Goal: Task Accomplishment & Management: Manage account settings

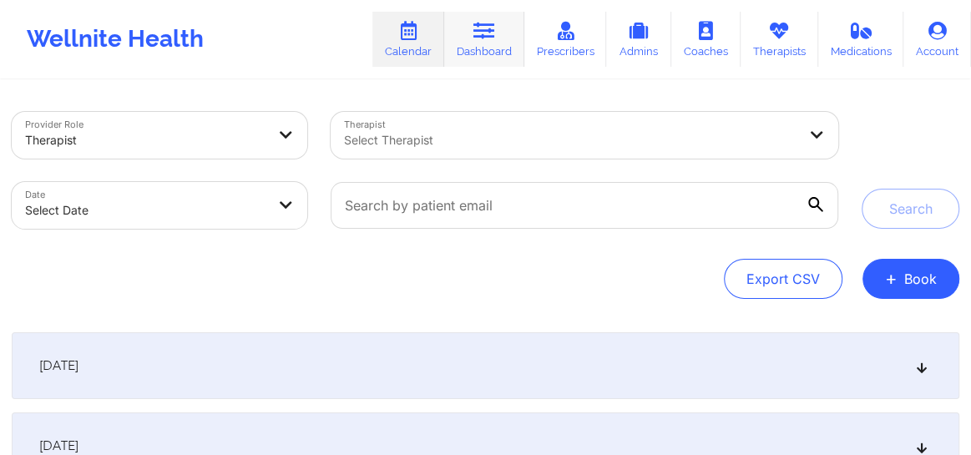
click at [498, 48] on link "Dashboard" at bounding box center [484, 39] width 80 height 55
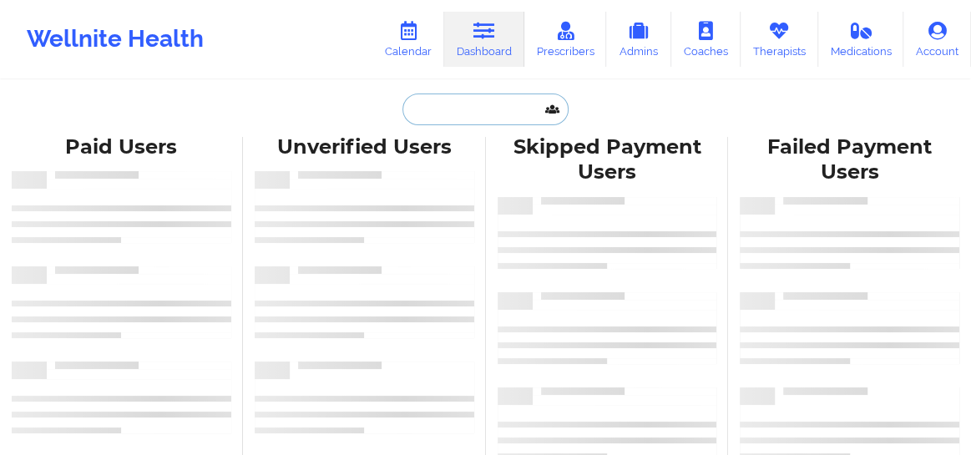
click at [458, 115] on input "text" at bounding box center [484, 110] width 165 height 32
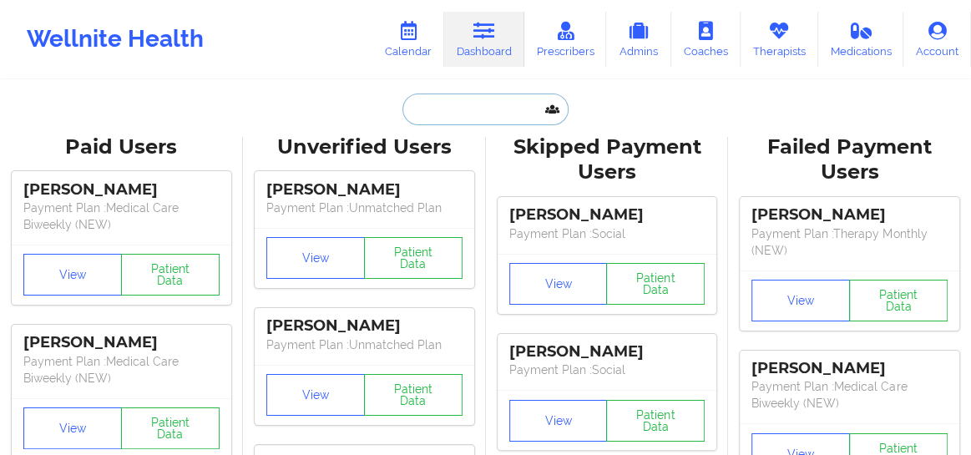
paste input "[PERSON_NAME]"
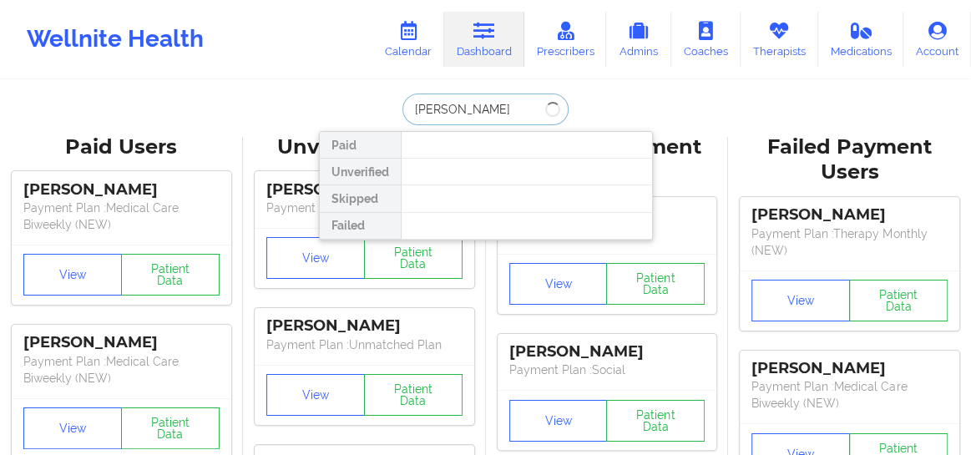
type input "[PERSON_NAME]"
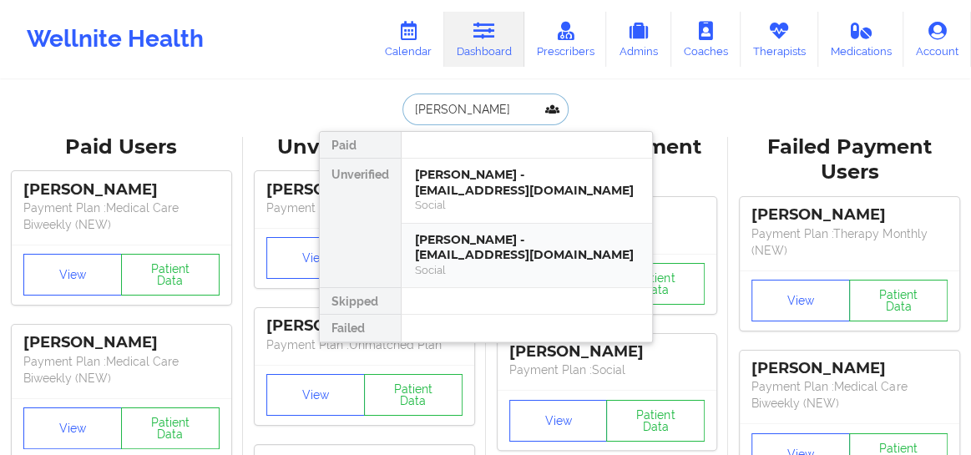
click at [478, 251] on div "[PERSON_NAME] - [EMAIL_ADDRESS][DOMAIN_NAME]" at bounding box center [527, 247] width 224 height 31
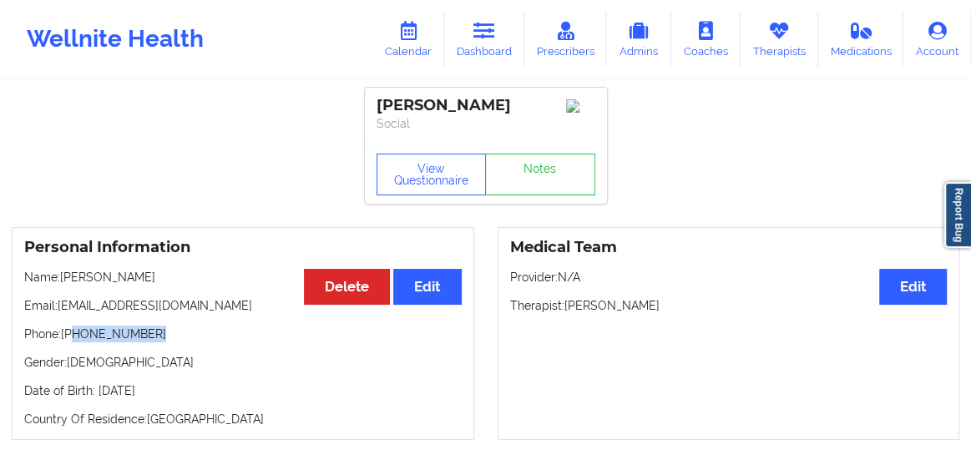
drag, startPoint x: 148, startPoint y: 343, endPoint x: 73, endPoint y: 339, distance: 75.3
click at [73, 339] on p "Phone: [PHONE_NUMBER]" at bounding box center [242, 334] width 437 height 17
copy p "[PHONE_NUMBER]"
click at [429, 42] on link "Calendar" at bounding box center [408, 39] width 72 height 55
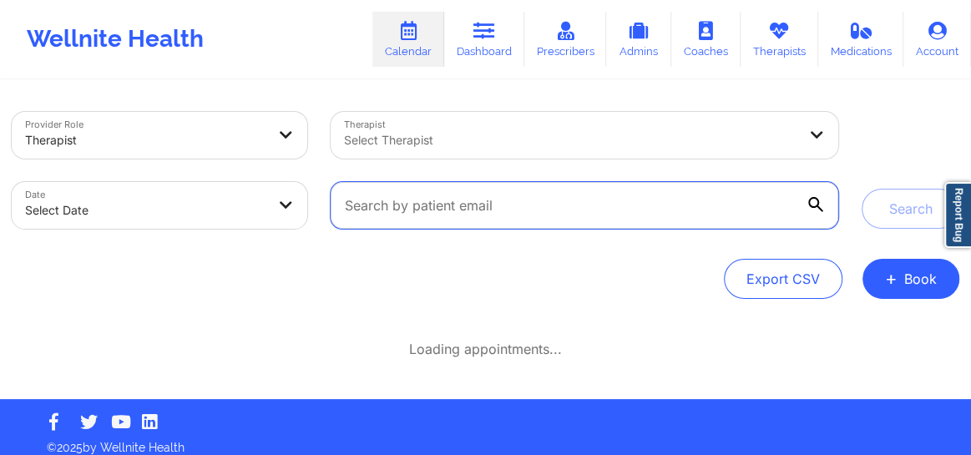
click at [512, 212] on input "text" at bounding box center [585, 205] width 508 height 47
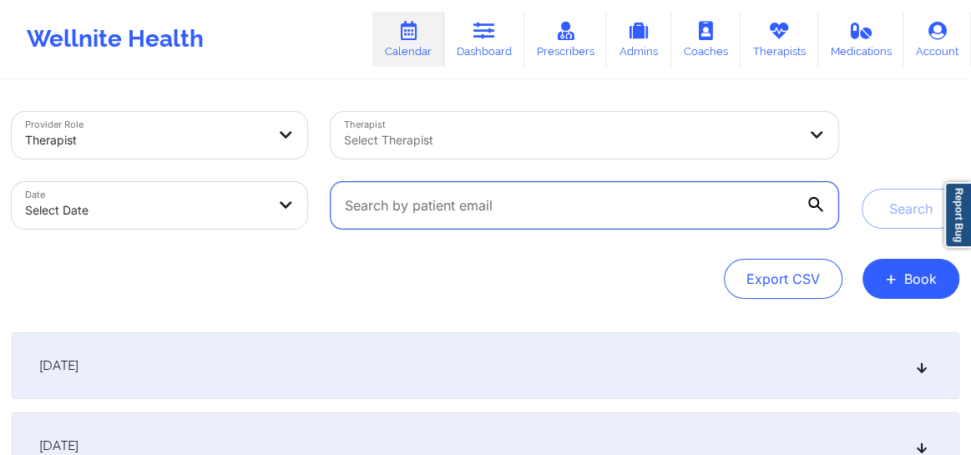
paste input "[EMAIL_ADDRESS][DOMAIN_NAME]"
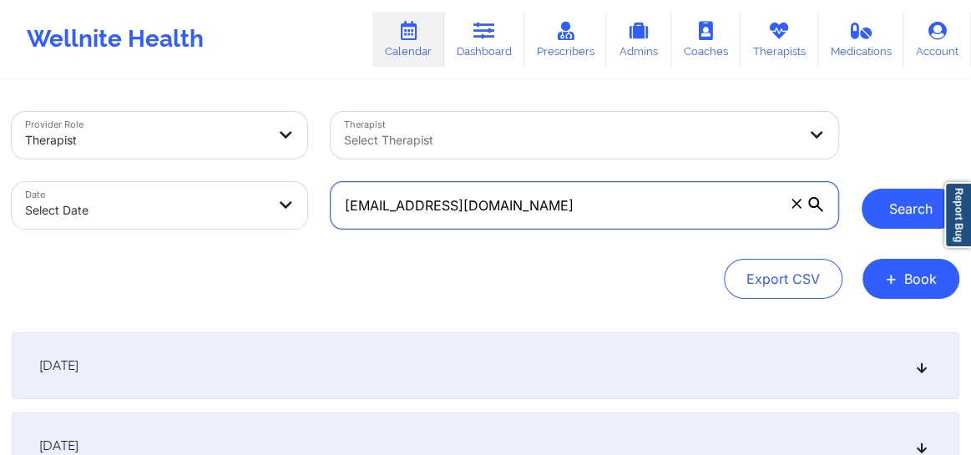
type input "[EMAIL_ADDRESS][DOMAIN_NAME]"
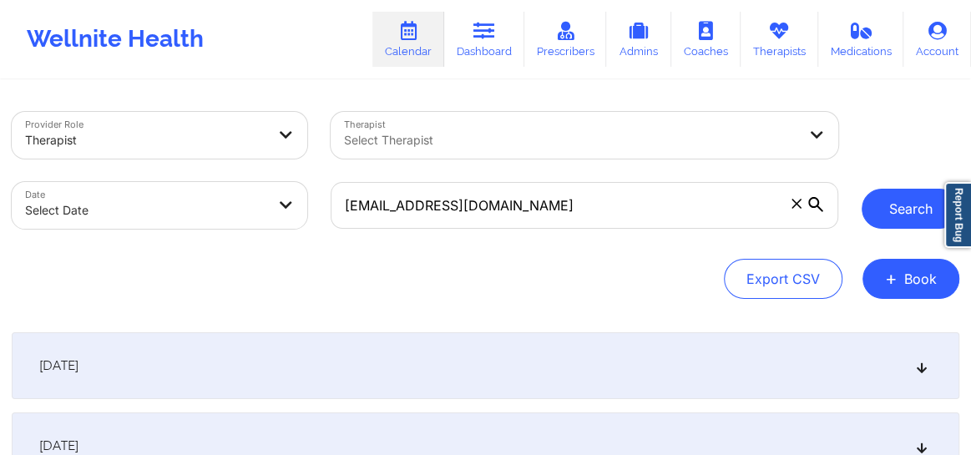
click at [907, 214] on button "Search" at bounding box center [911, 209] width 98 height 40
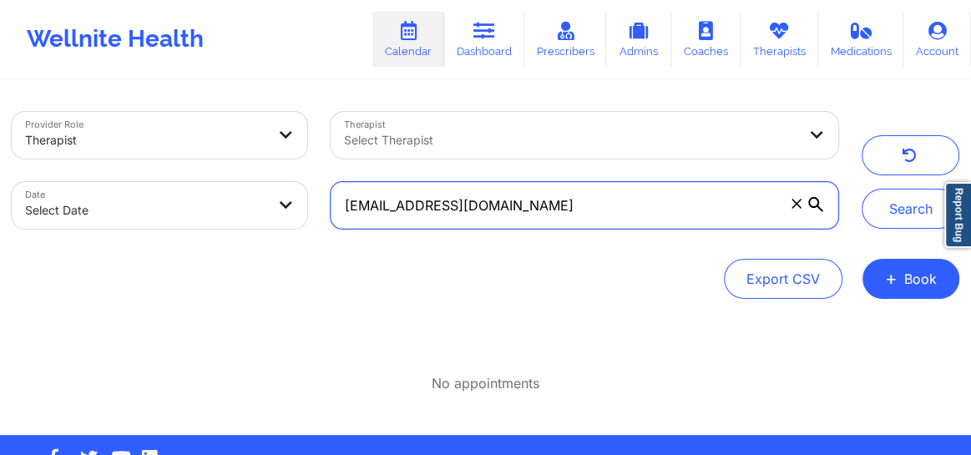
click at [510, 204] on input "[EMAIL_ADDRESS][DOMAIN_NAME]" at bounding box center [585, 205] width 508 height 47
drag, startPoint x: 510, startPoint y: 204, endPoint x: 331, endPoint y: 200, distance: 178.7
click at [331, 200] on input "[EMAIL_ADDRESS][DOMAIN_NAME]" at bounding box center [585, 205] width 508 height 47
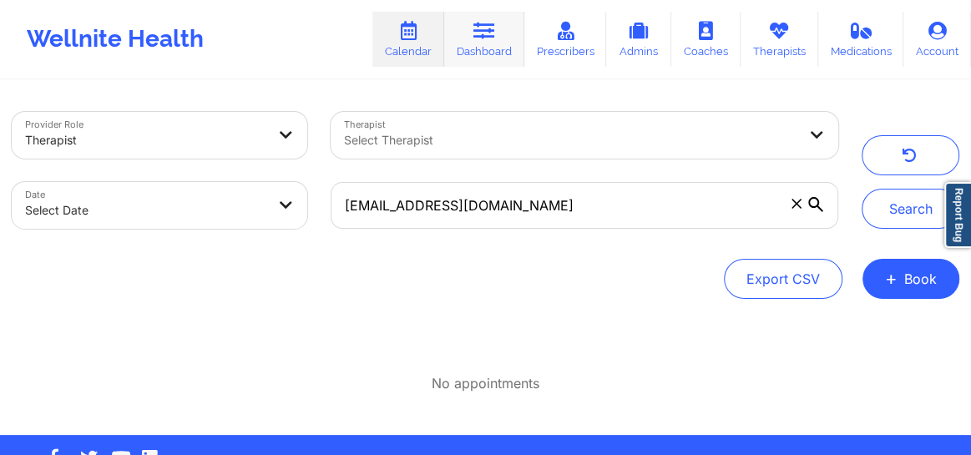
click at [502, 38] on link "Dashboard" at bounding box center [484, 39] width 80 height 55
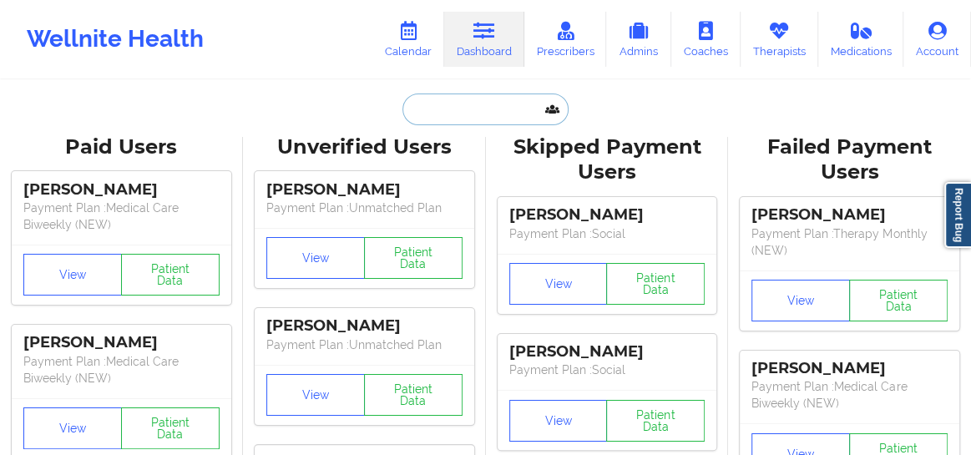
click at [452, 104] on input "text" at bounding box center [484, 110] width 165 height 32
paste input "[EMAIL_ADDRESS][DOMAIN_NAME]"
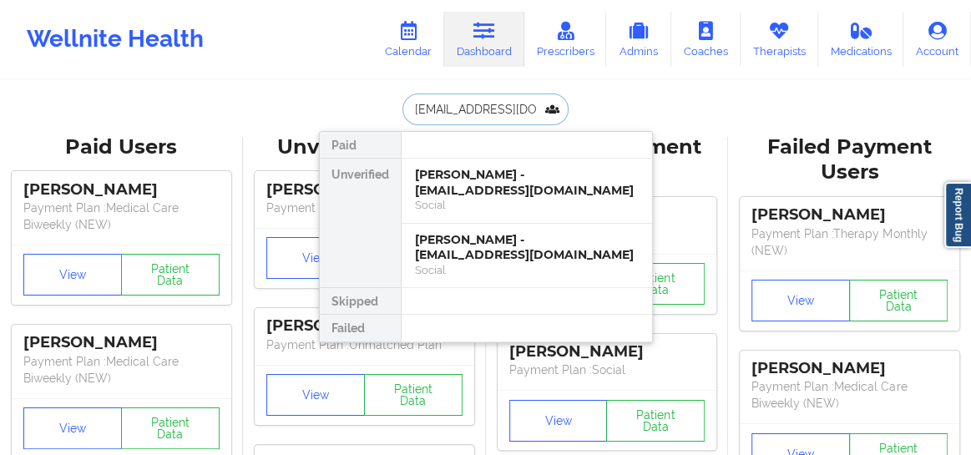
type input "[EMAIL_ADDRESS][DOMAIN_NAME]"
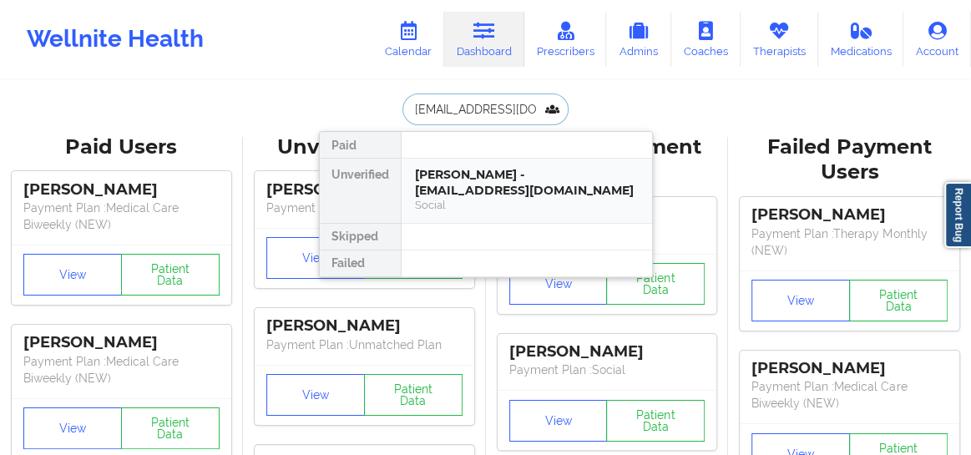
click at [441, 196] on div "[PERSON_NAME] - [EMAIL_ADDRESS][DOMAIN_NAME]" at bounding box center [527, 182] width 224 height 31
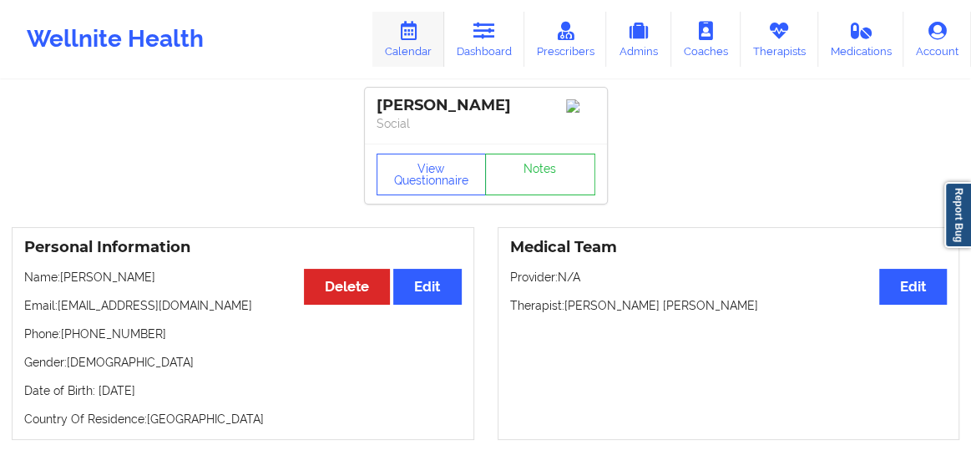
click at [414, 47] on link "Calendar" at bounding box center [408, 39] width 72 height 55
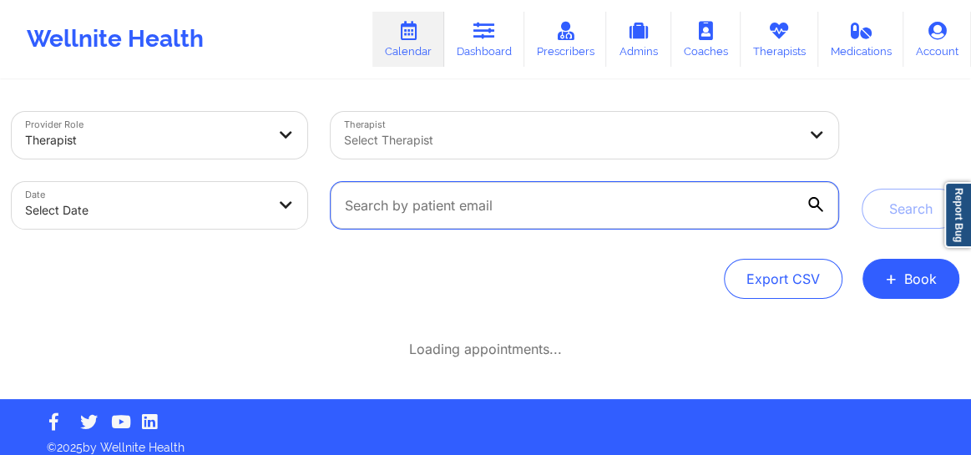
click at [428, 210] on input "text" at bounding box center [585, 205] width 508 height 47
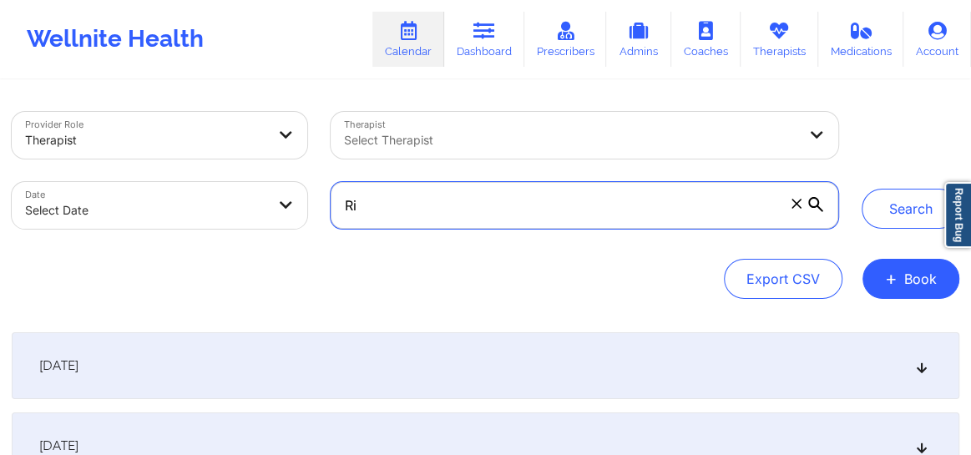
type input "R"
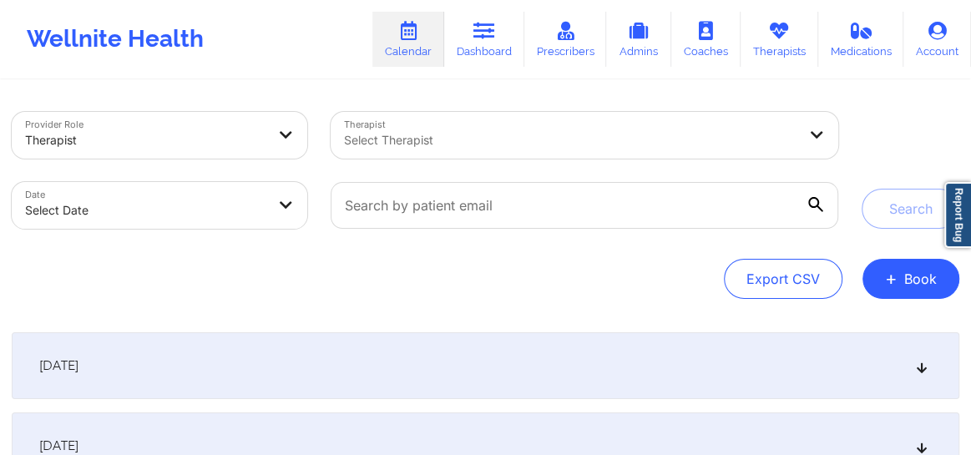
click at [417, 139] on div at bounding box center [570, 140] width 453 height 20
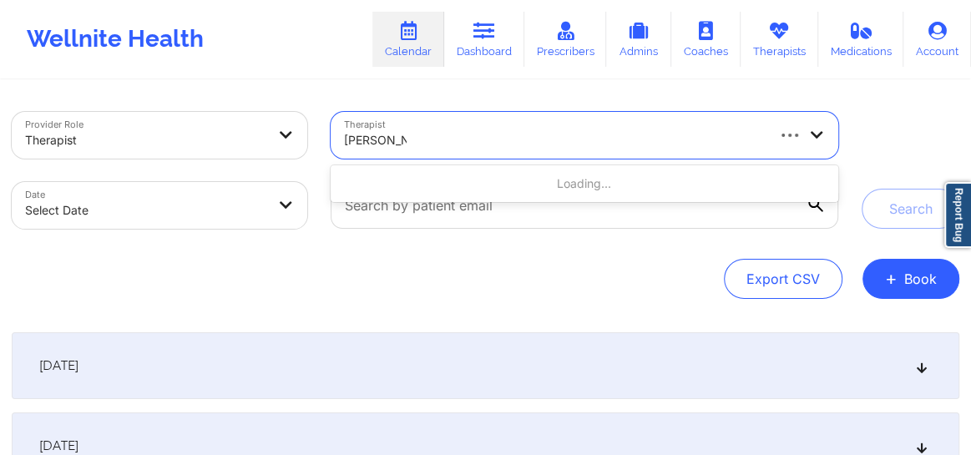
type input "Richard Ryan"
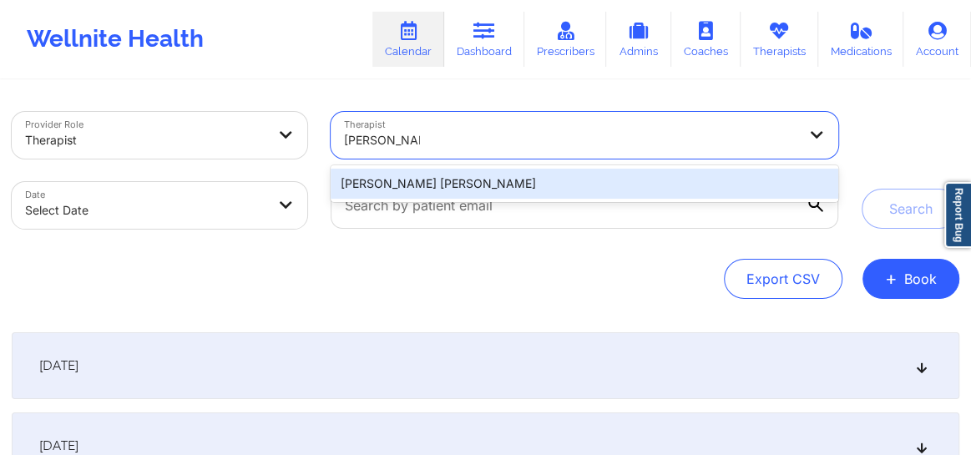
click at [407, 193] on div "Richard Ryan Kenneth Pollino" at bounding box center [585, 184] width 508 height 30
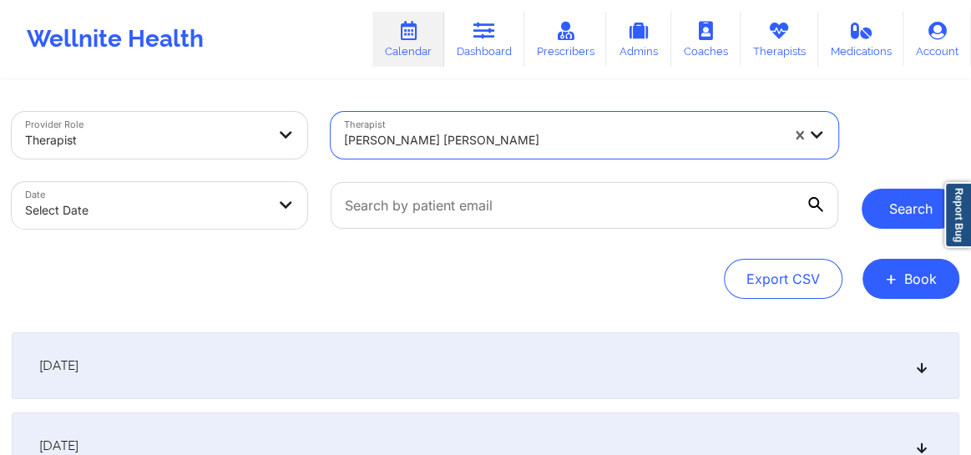
click at [914, 226] on button "Search" at bounding box center [911, 209] width 98 height 40
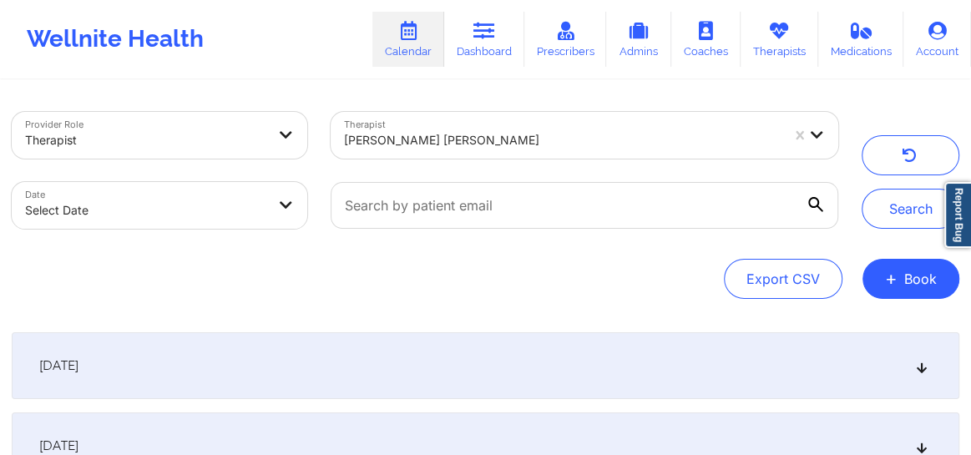
click at [913, 367] on div "September 23, 2025" at bounding box center [486, 365] width 948 height 67
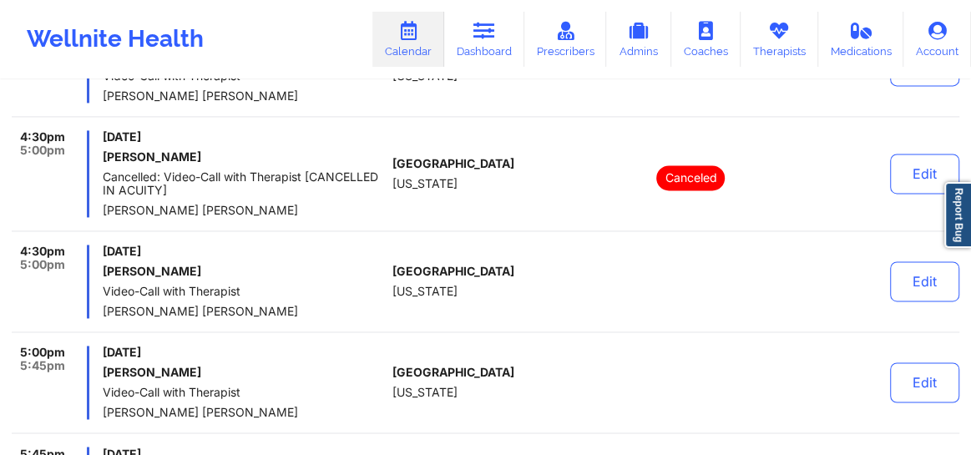
scroll to position [1341, 0]
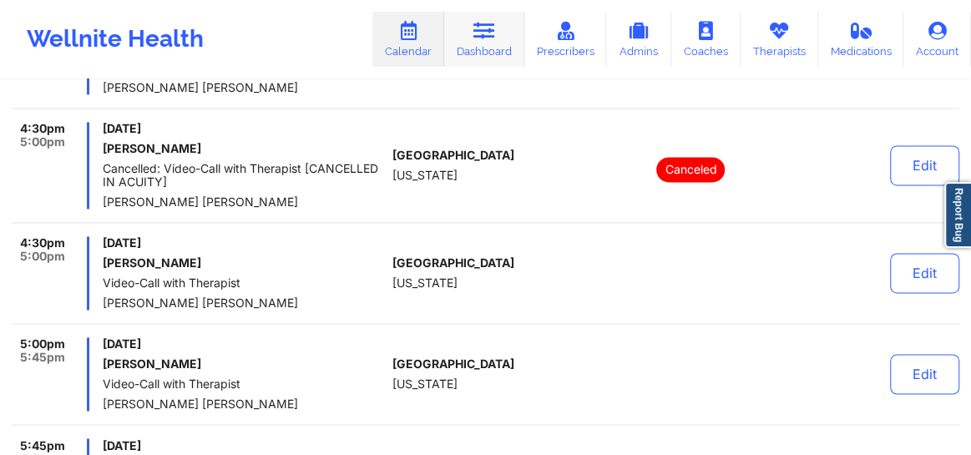
click at [490, 37] on icon at bounding box center [484, 31] width 22 height 18
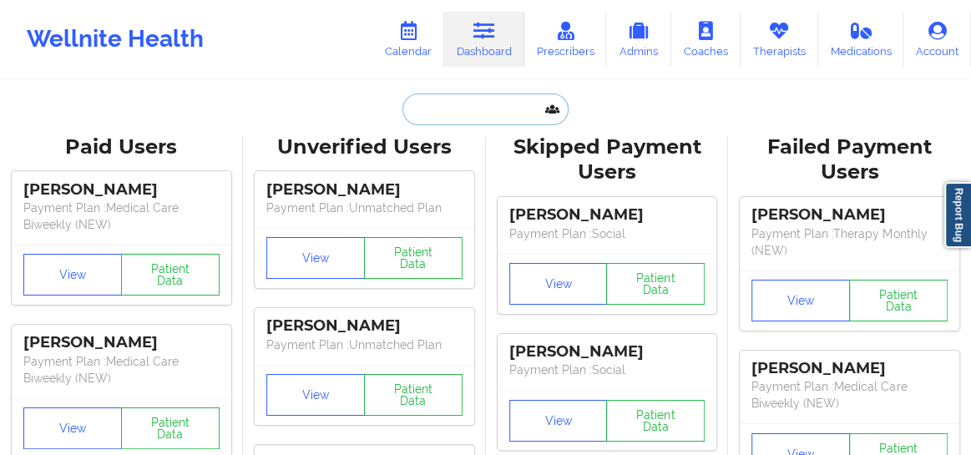
click at [433, 106] on input "text" at bounding box center [484, 110] width 165 height 32
paste input "DASHAVIA@GMAIL.COM"
type input "DASHAVIA@GMAIL.COM"
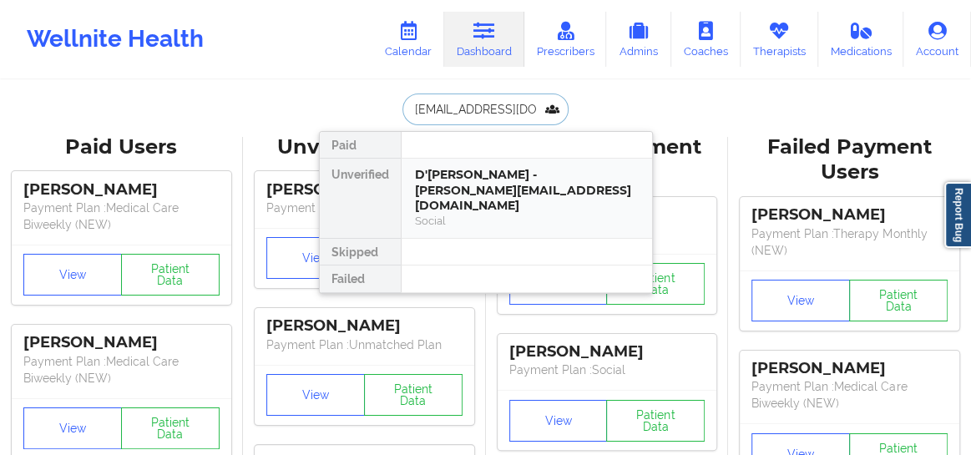
click at [441, 190] on div "D'SHAVIA FRANCIS - dashavia@gmail.com" at bounding box center [527, 190] width 224 height 47
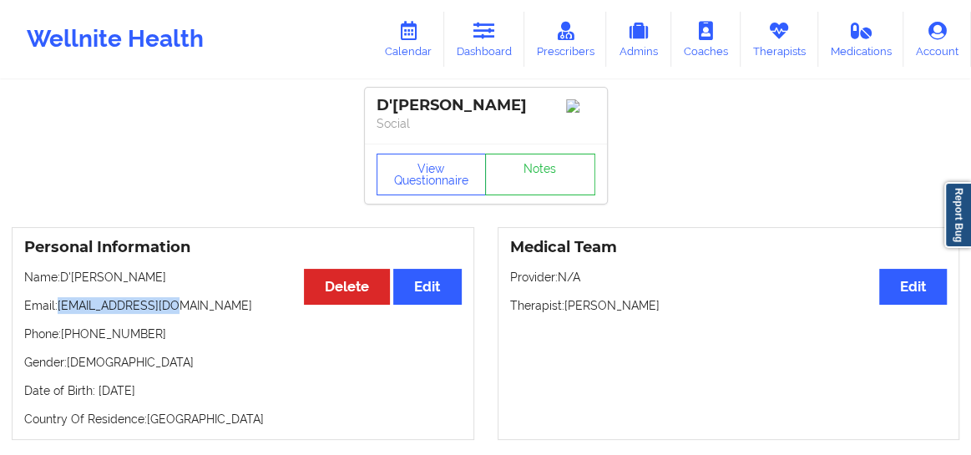
drag, startPoint x: 161, startPoint y: 313, endPoint x: 61, endPoint y: 307, distance: 100.4
click at [61, 307] on p "Email: dashavia@gmail.com" at bounding box center [242, 305] width 437 height 17
copy p "dashavia@gmail.com"
click at [384, 48] on link "Calendar" at bounding box center [408, 39] width 72 height 55
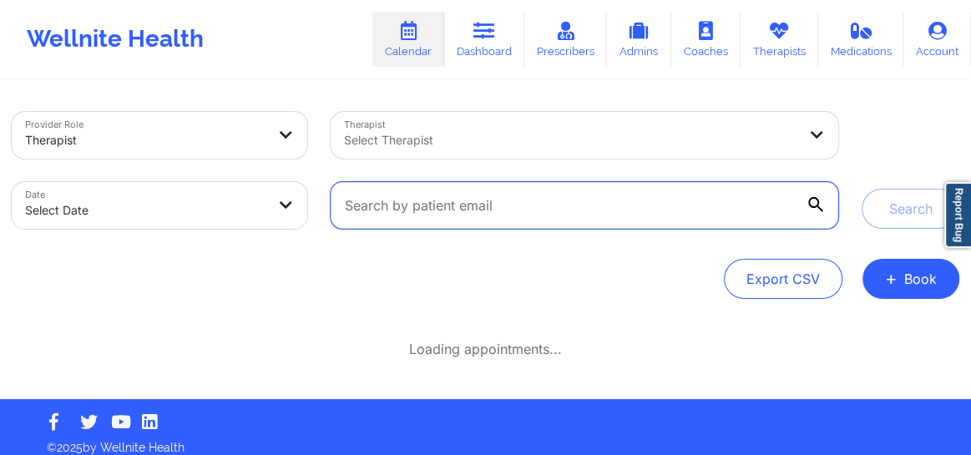
click at [425, 202] on input "text" at bounding box center [585, 205] width 508 height 47
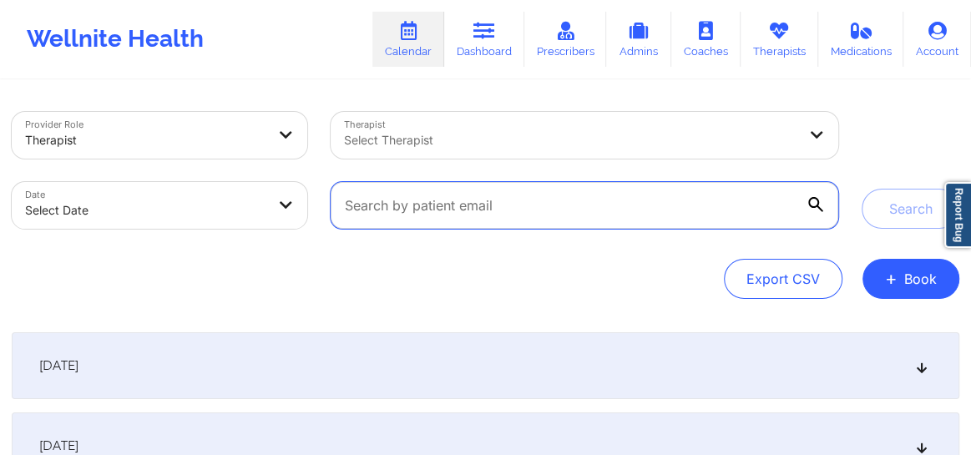
paste input "dashavia@gmail.com"
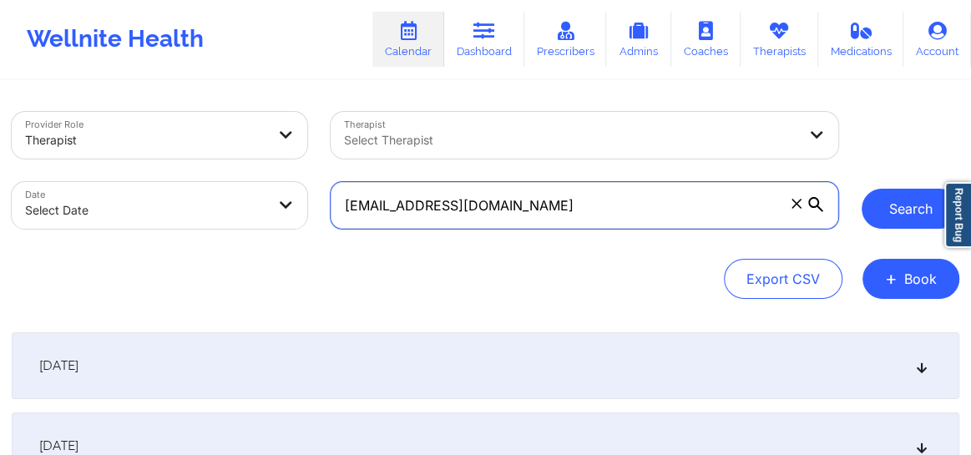
type input "dashavia@gmail.com"
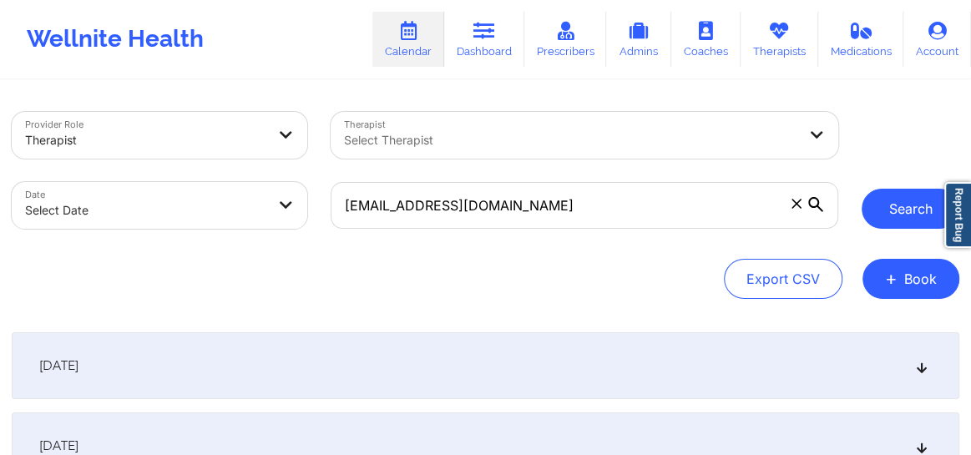
click at [916, 204] on button "Search" at bounding box center [911, 209] width 98 height 40
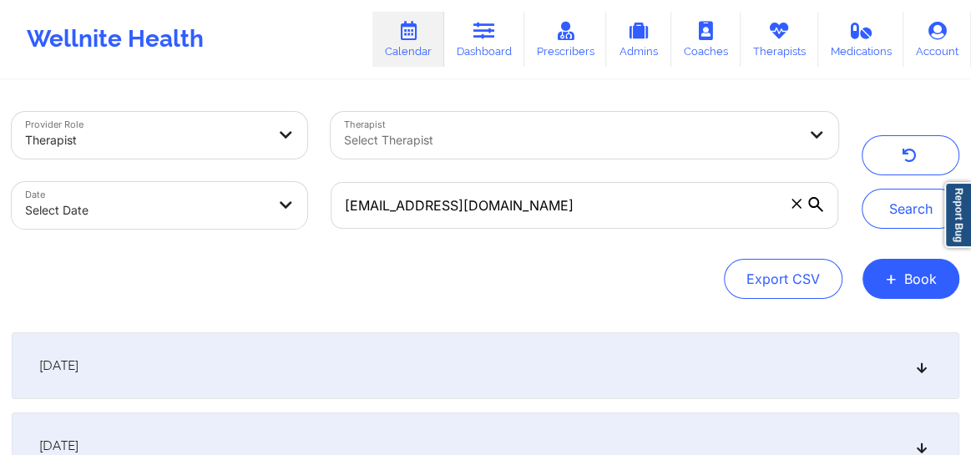
click at [921, 367] on icon at bounding box center [922, 366] width 14 height 12
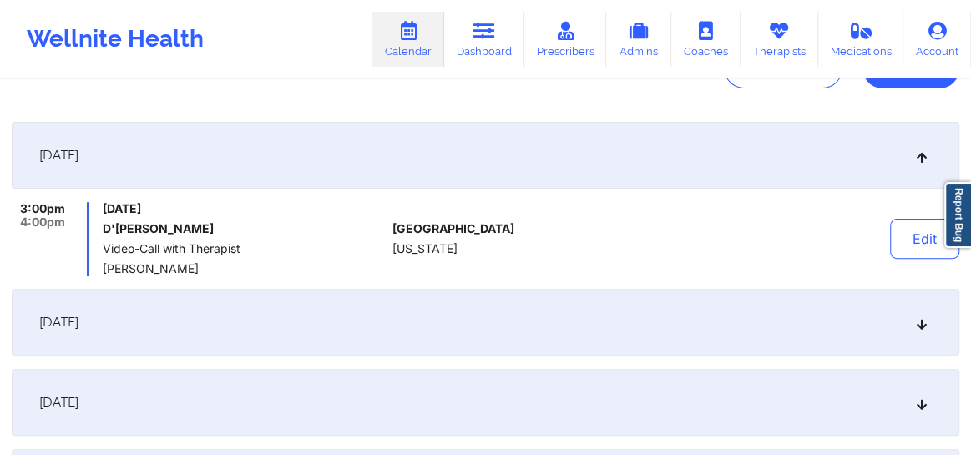
scroll to position [215, 0]
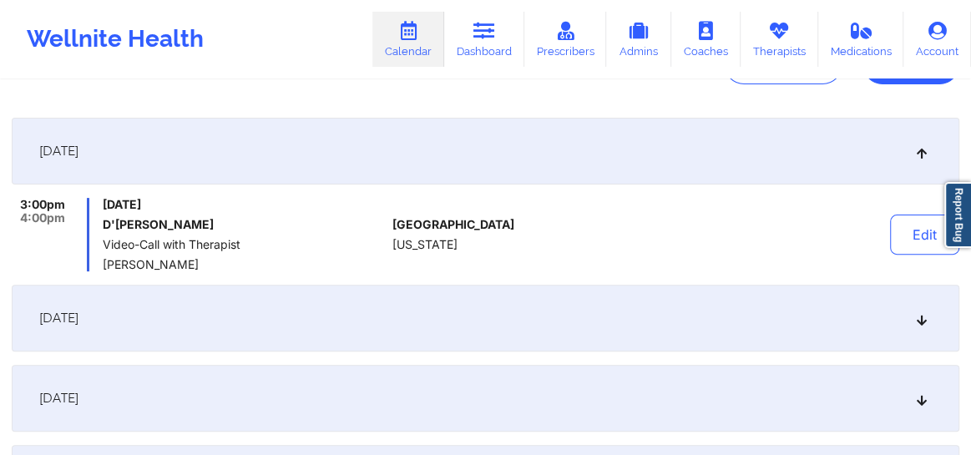
click at [926, 316] on icon at bounding box center [922, 318] width 14 height 12
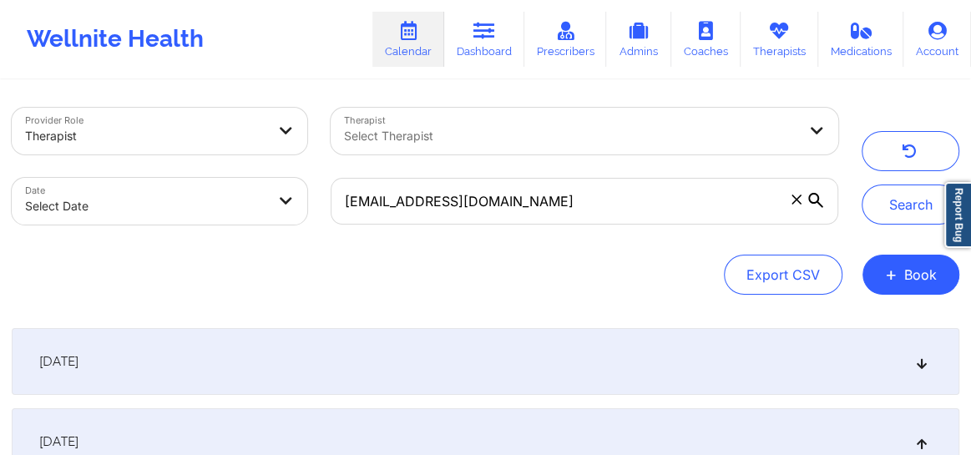
scroll to position [0, 0]
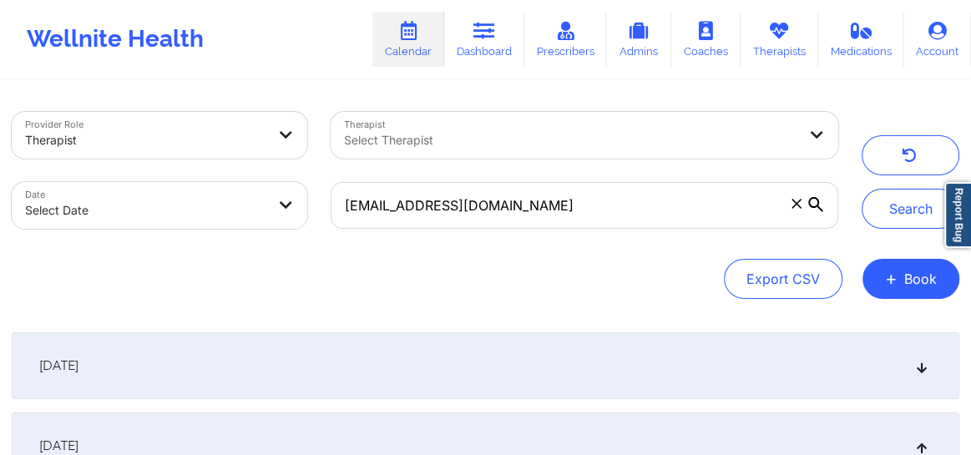
click at [491, 47] on link "Dashboard" at bounding box center [484, 39] width 80 height 55
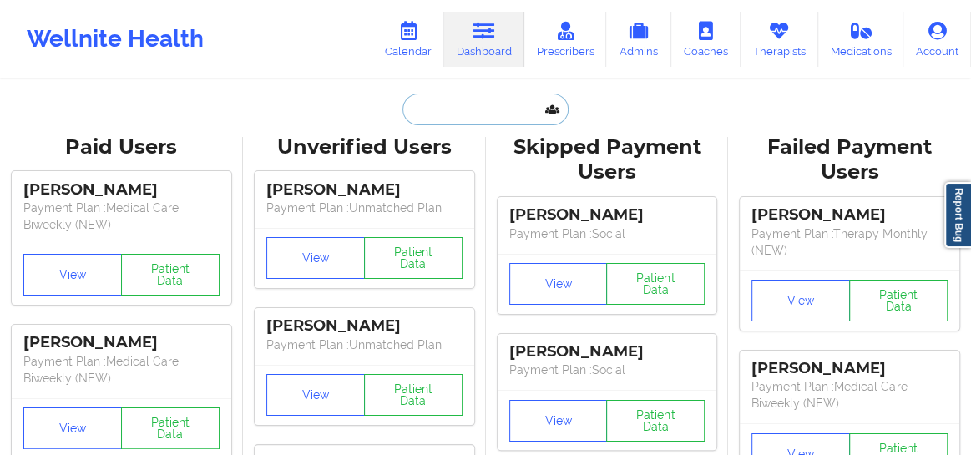
click at [442, 112] on input "text" at bounding box center [484, 110] width 165 height 32
paste input "Tara Singletary"
type input "Tara Singletary"
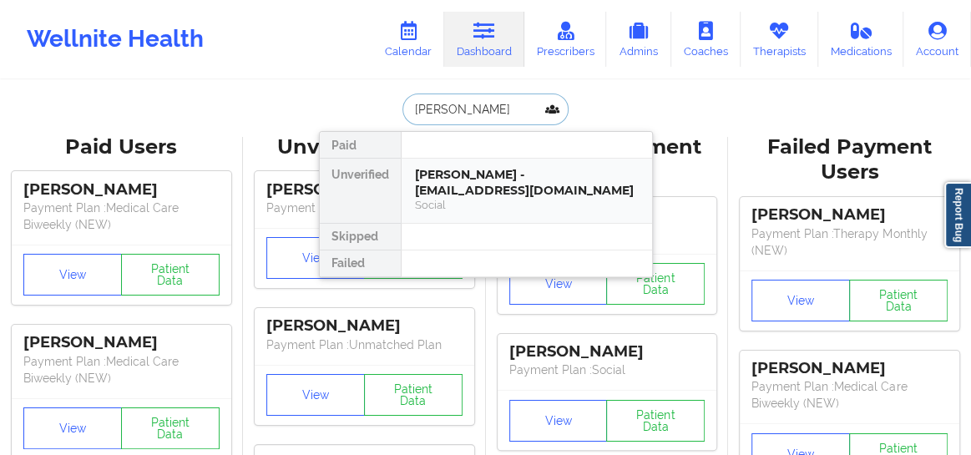
click at [442, 185] on div "Tara Singletary - tamanthabarnaby@yahoo.com" at bounding box center [527, 182] width 224 height 31
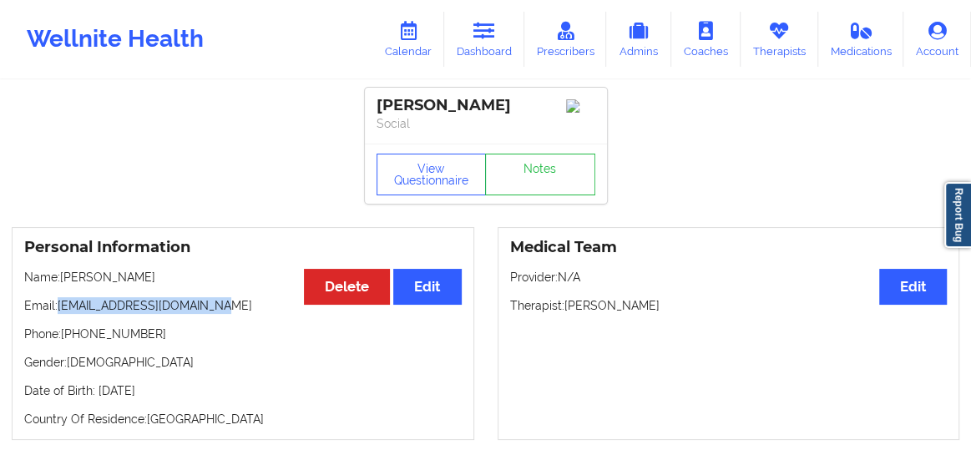
drag, startPoint x: 190, startPoint y: 316, endPoint x: 60, endPoint y: 316, distance: 130.2
click at [60, 314] on p "Email: tamanthabarnaby@yahoo.com" at bounding box center [242, 305] width 437 height 17
click at [392, 43] on link "Calendar" at bounding box center [408, 39] width 72 height 55
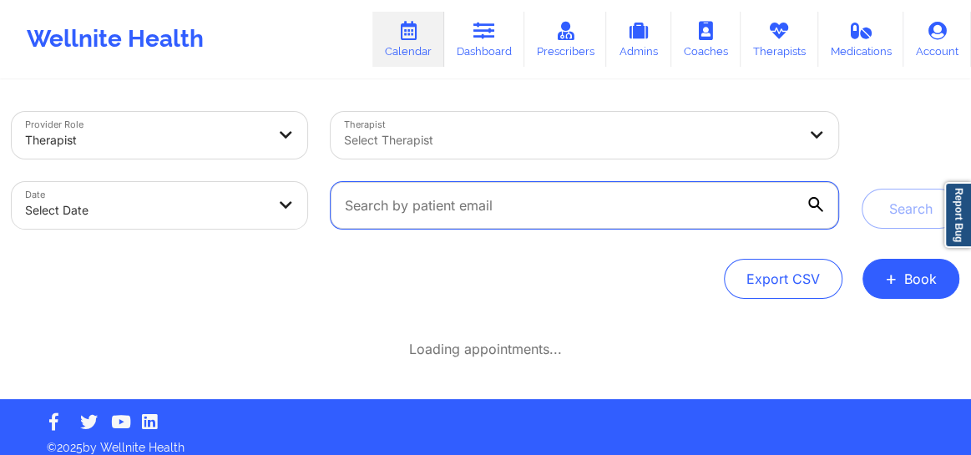
click at [432, 200] on input "text" at bounding box center [585, 205] width 508 height 47
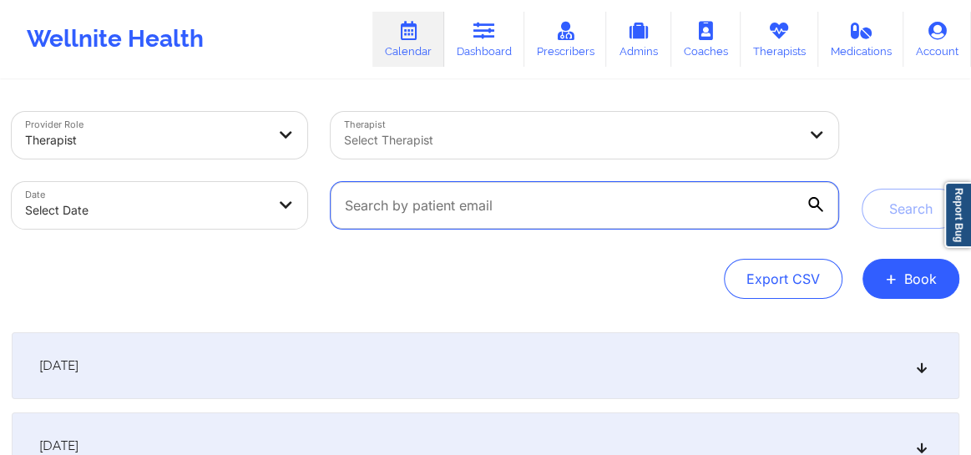
paste input "tamanthabarnaby@yahoo.com"
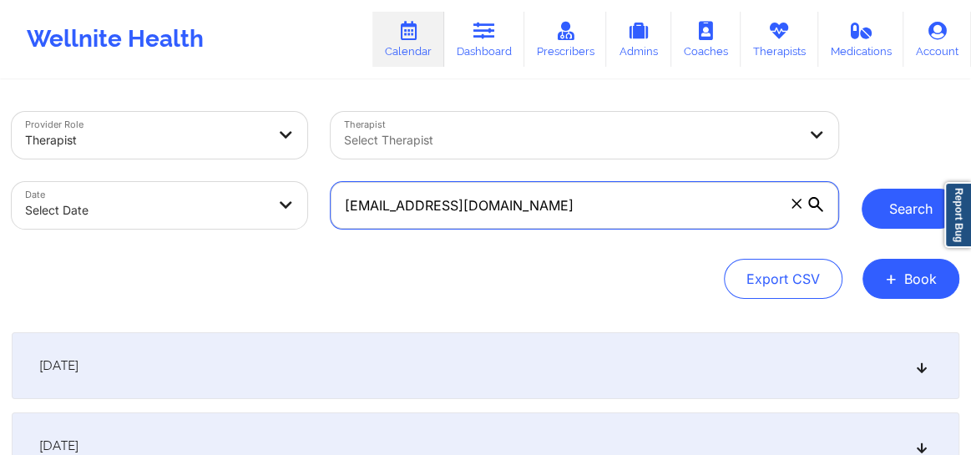
type input "tamanthabarnaby@yahoo.com"
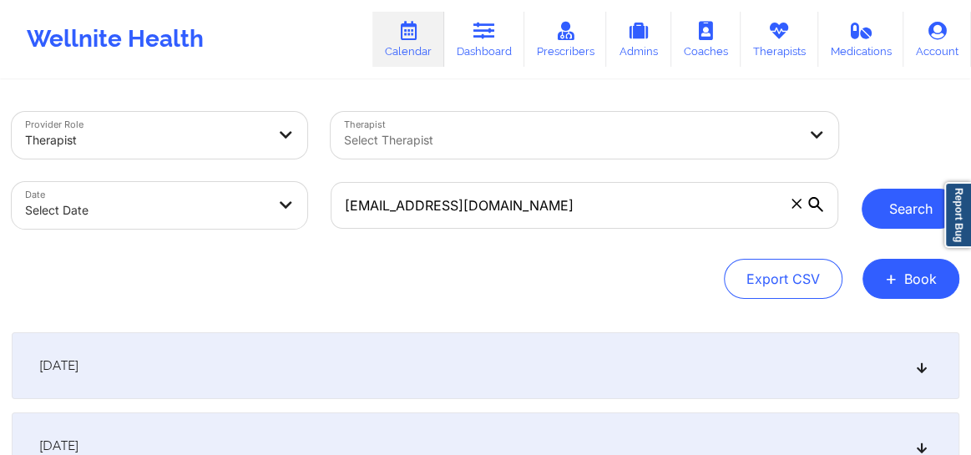
click at [892, 199] on button "Search" at bounding box center [911, 209] width 98 height 40
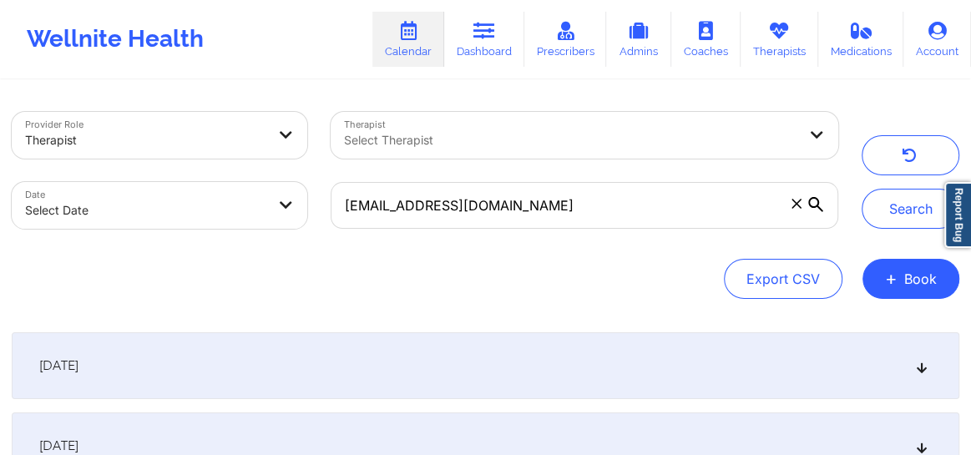
click at [924, 367] on icon at bounding box center [922, 366] width 14 height 12
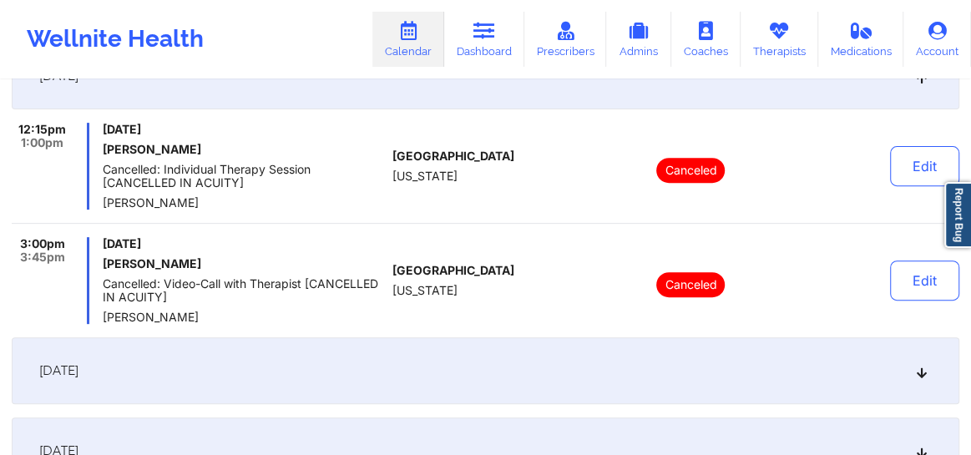
scroll to position [303, 0]
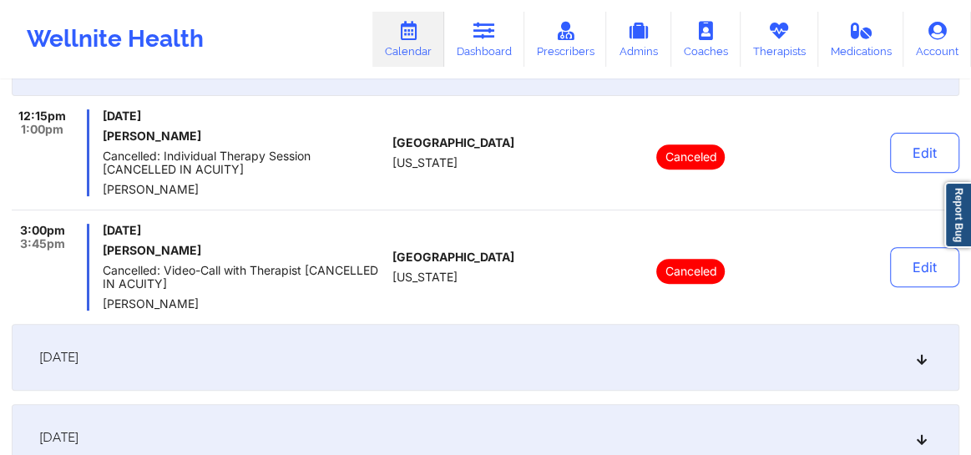
click at [923, 362] on icon at bounding box center [922, 357] width 14 height 12
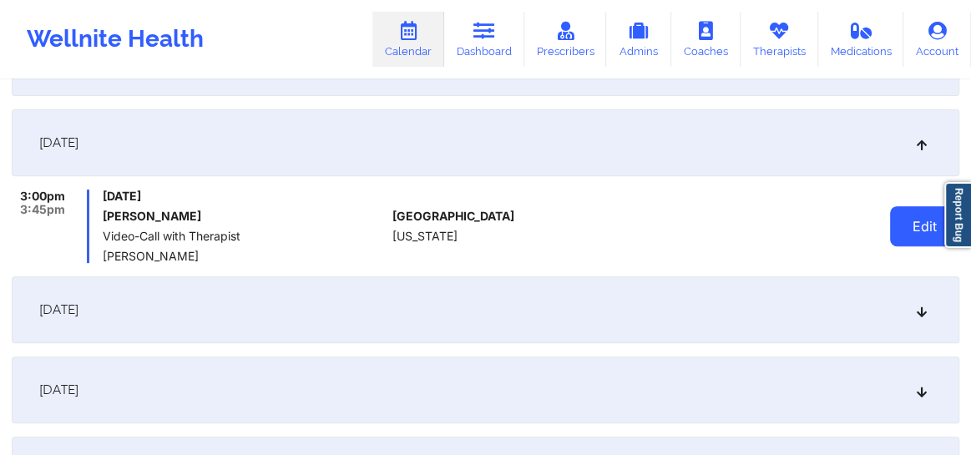
click at [902, 208] on button "Edit" at bounding box center [924, 226] width 69 height 40
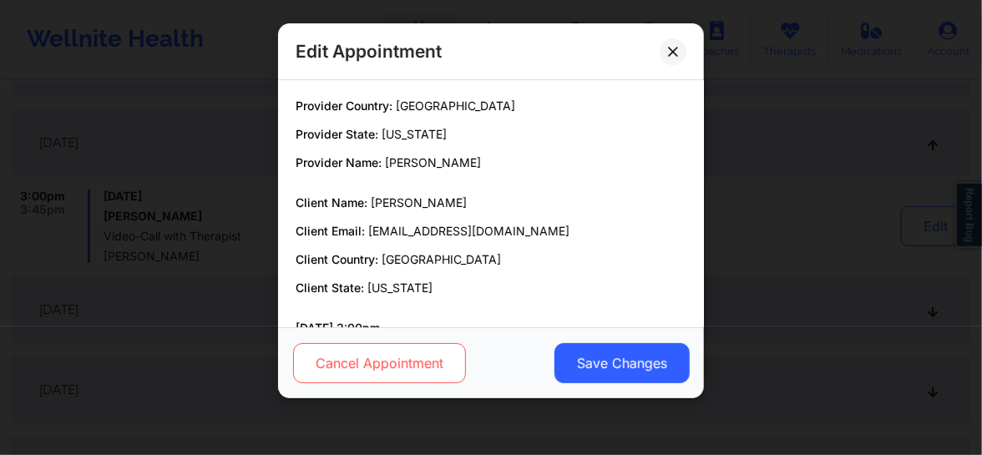
click at [406, 372] on button "Cancel Appointment" at bounding box center [379, 363] width 173 height 40
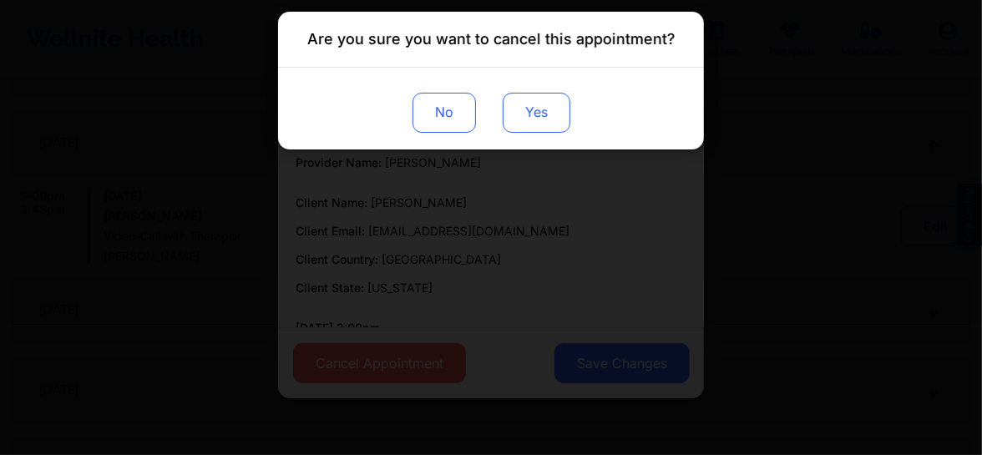
click at [535, 123] on button "Yes" at bounding box center [537, 113] width 68 height 40
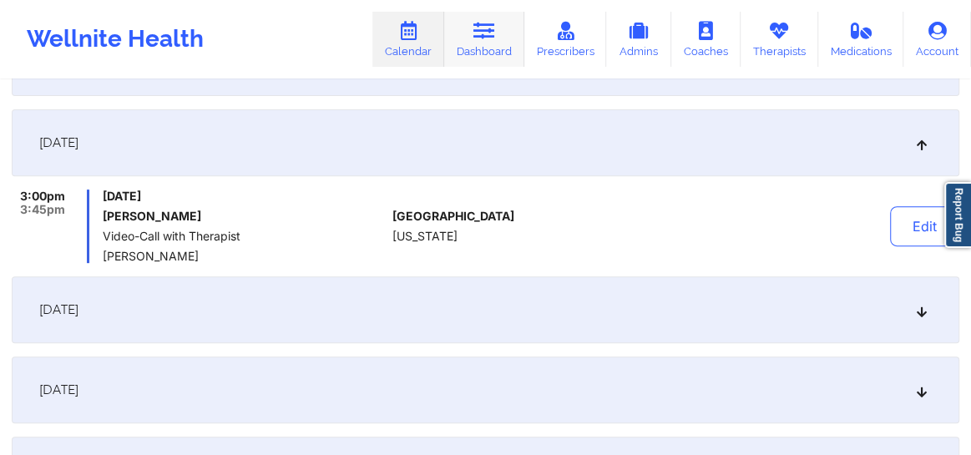
click at [488, 42] on link "Dashboard" at bounding box center [484, 39] width 80 height 55
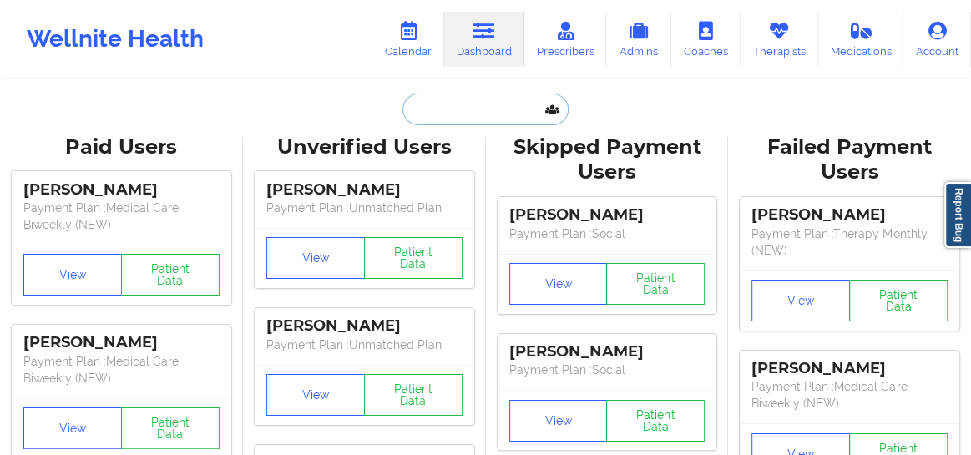
click at [436, 114] on input "text" at bounding box center [484, 110] width 165 height 32
paste input "Elizabeth Brizuela"
type input "Elizabeth Brizuela"
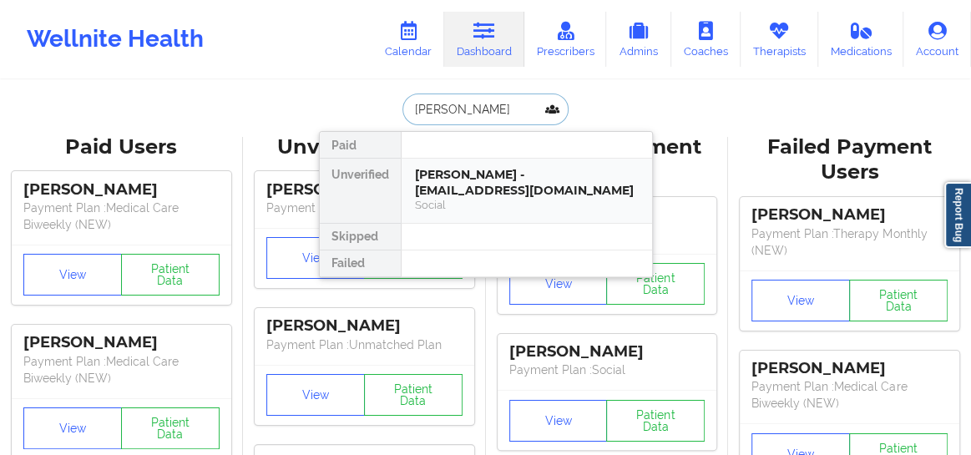
click at [446, 183] on div "Elizabeth Brizuela - elizabethbrizuela@ymail.com" at bounding box center [527, 182] width 224 height 31
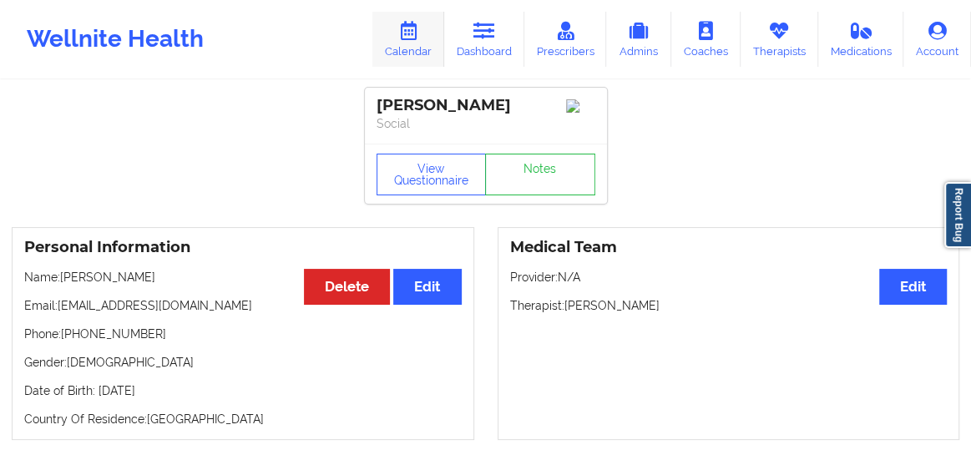
click at [405, 42] on link "Calendar" at bounding box center [408, 39] width 72 height 55
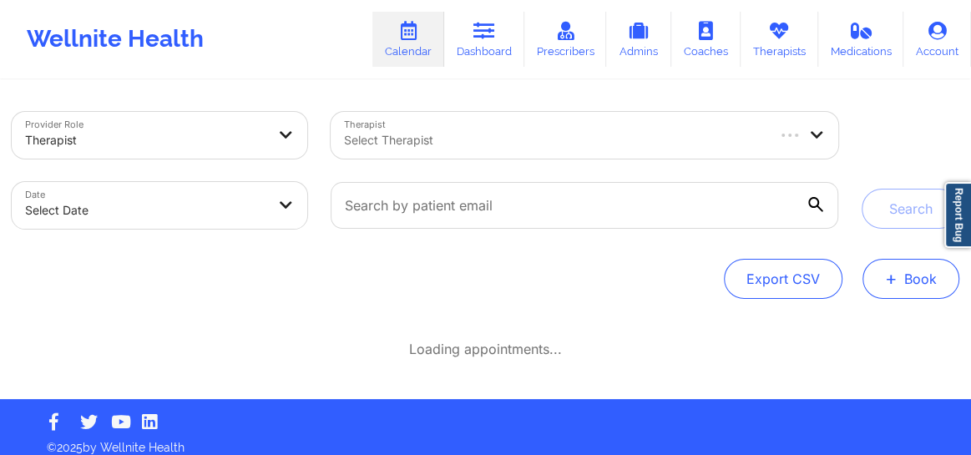
click at [877, 275] on button "+ Book" at bounding box center [910, 279] width 97 height 40
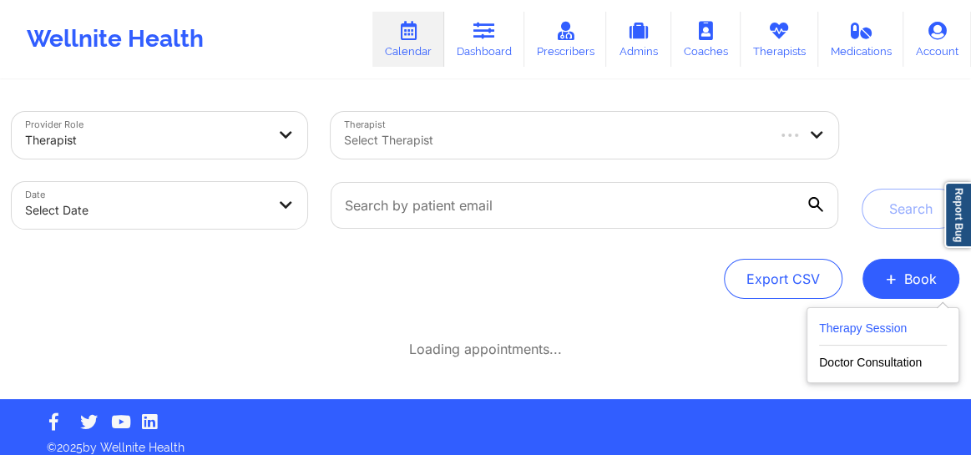
click at [842, 331] on button "Therapy Session" at bounding box center [883, 332] width 128 height 28
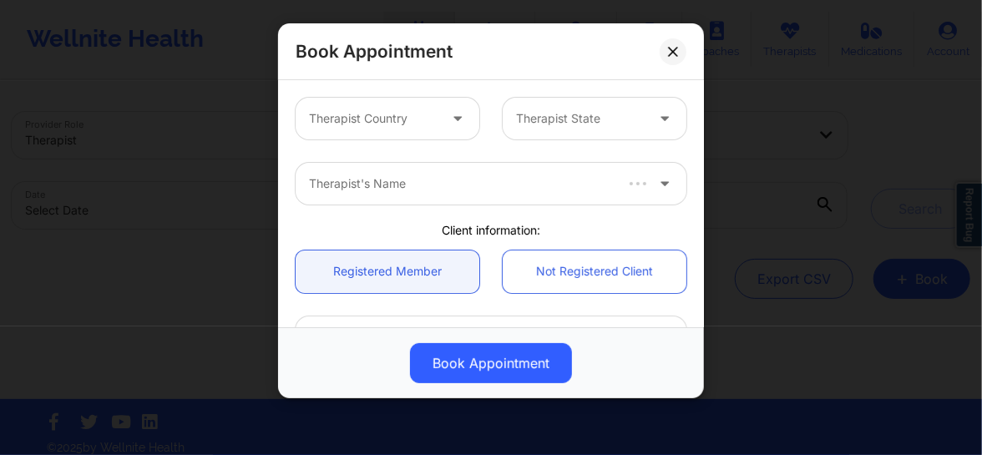
click at [451, 179] on div at bounding box center [460, 184] width 302 height 20
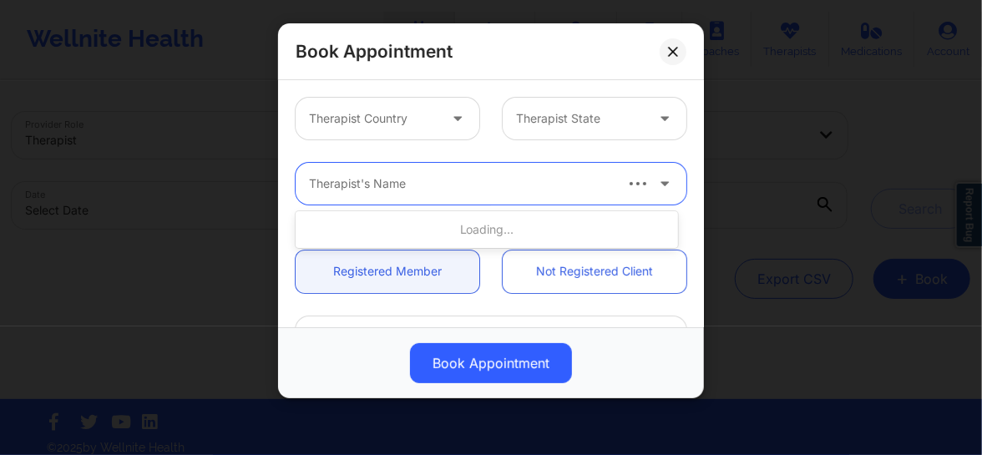
click at [417, 125] on div at bounding box center [373, 119] width 129 height 20
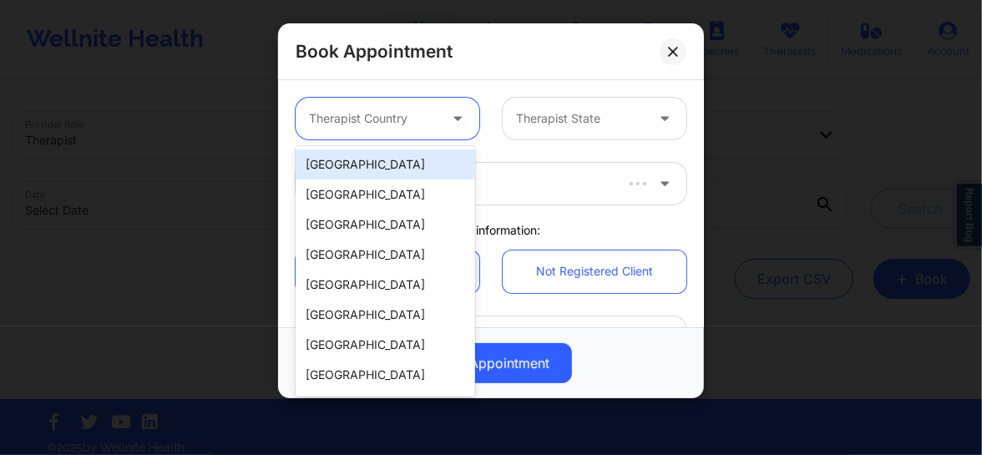
click at [391, 168] on div "[GEOGRAPHIC_DATA]" at bounding box center [385, 164] width 179 height 30
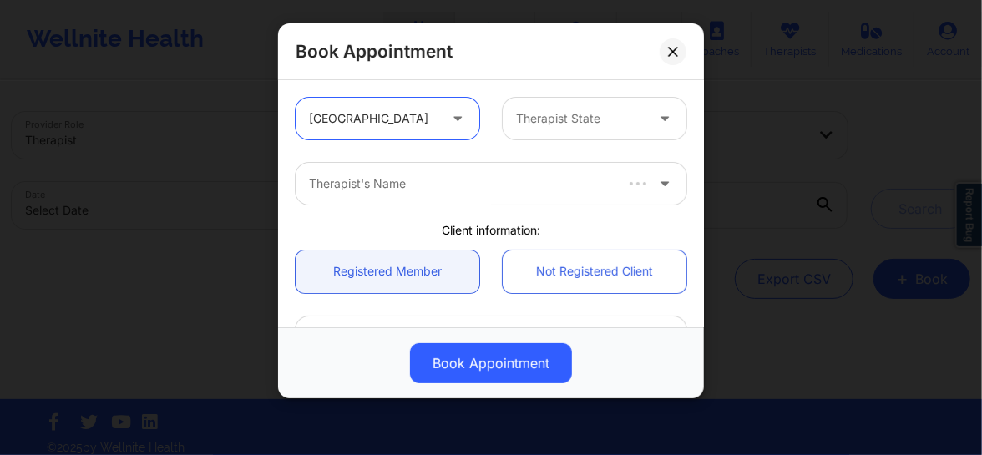
click at [550, 119] on div at bounding box center [580, 119] width 129 height 20
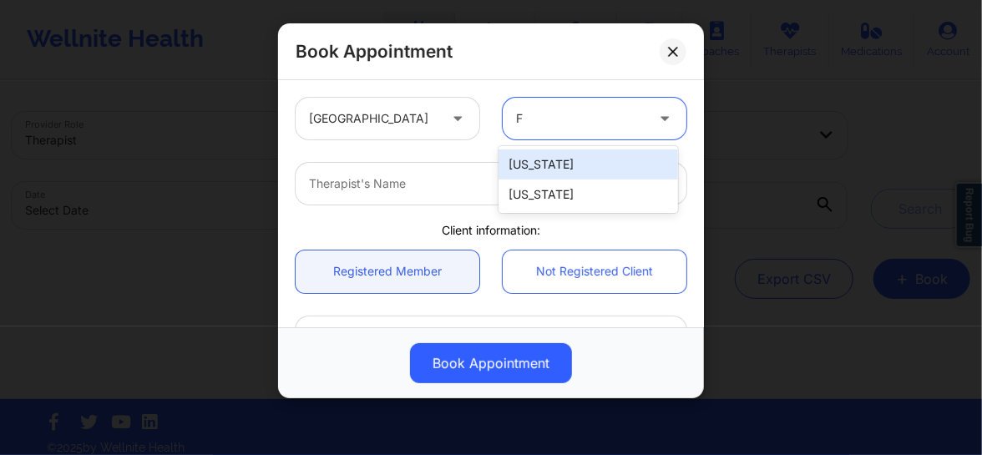
type input "Fl"
click at [538, 169] on div "[US_STATE]" at bounding box center [587, 164] width 179 height 30
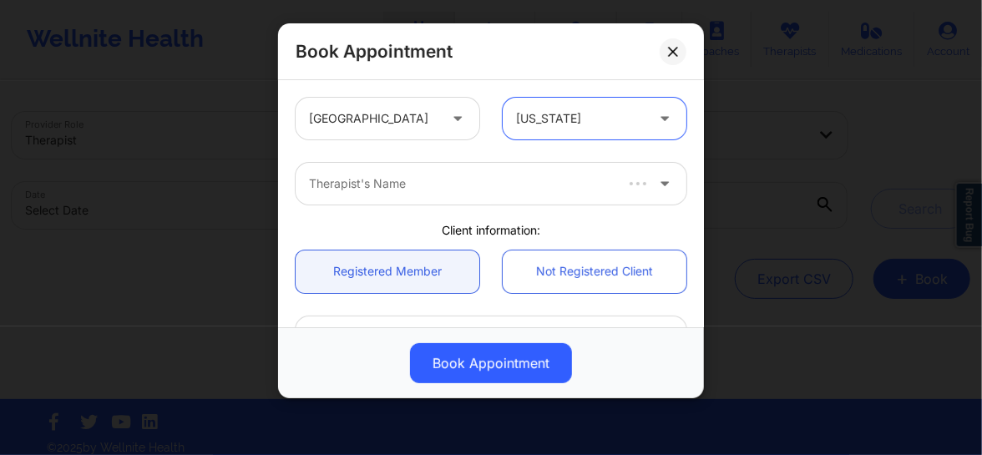
click at [434, 181] on div at bounding box center [460, 184] width 302 height 20
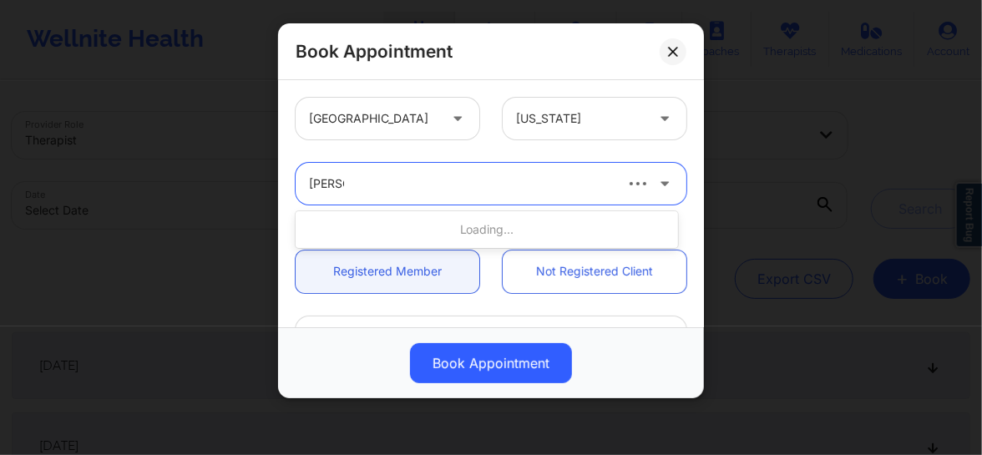
type input "Belkis"
click at [487, 191] on div at bounding box center [477, 184] width 336 height 20
type input "belkis"
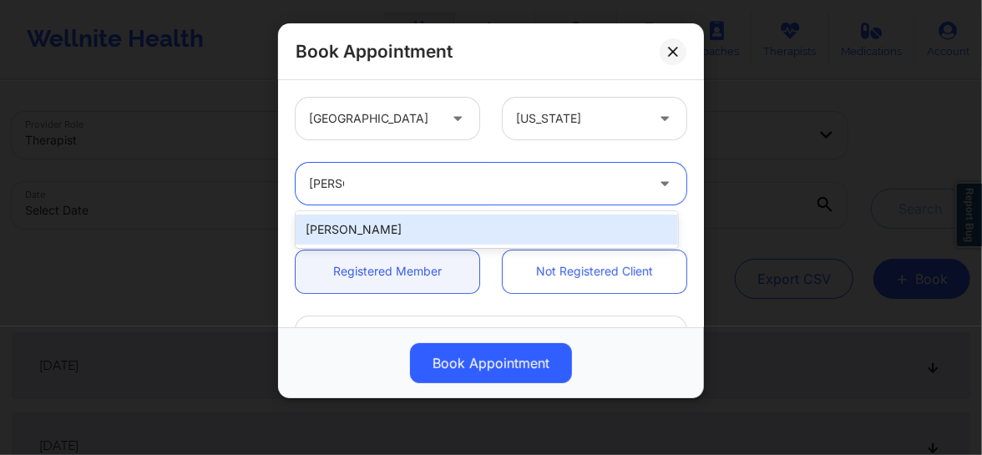
click at [402, 226] on div "Belkis M Hernandez" at bounding box center [487, 230] width 382 height 30
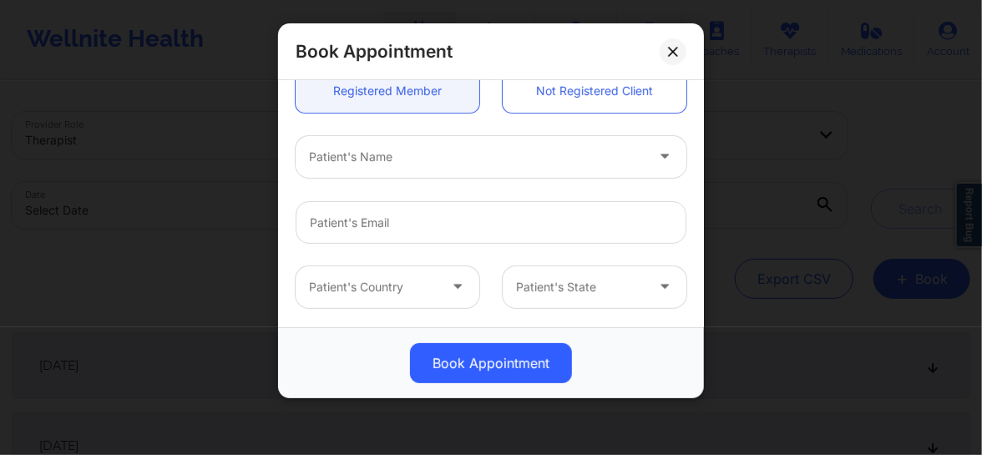
scroll to position [202, 0]
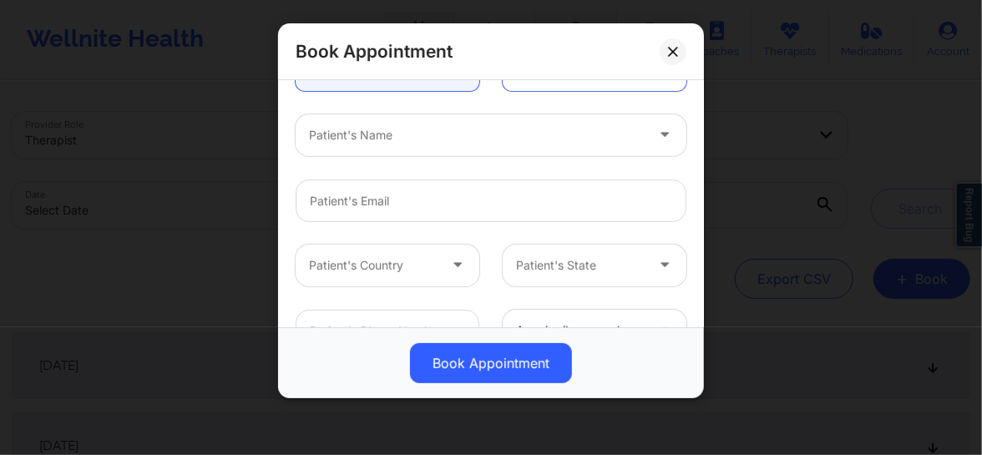
click at [414, 134] on div at bounding box center [477, 135] width 336 height 20
click at [358, 130] on div at bounding box center [477, 135] width 336 height 20
type input "Fabian"
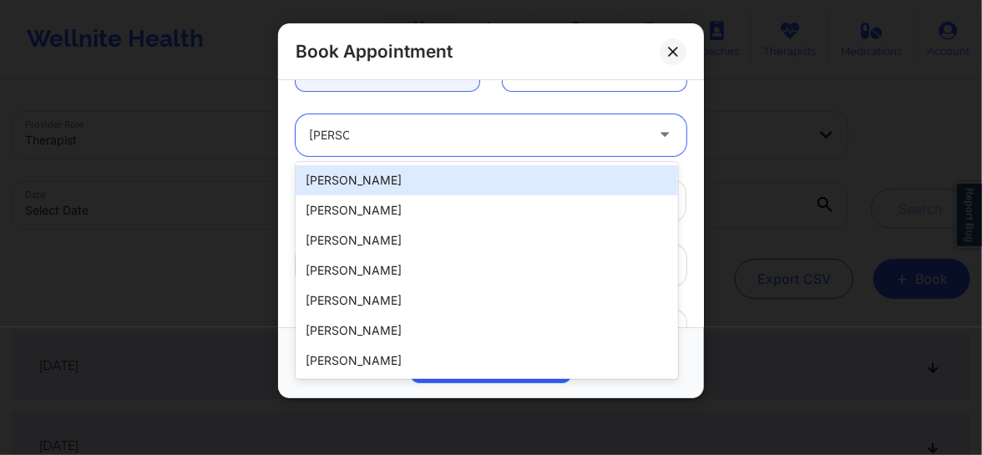
click at [352, 181] on div "Fabian Martin" at bounding box center [487, 180] width 382 height 30
type input "fmartins1998@gmail.com"
type input "+14074616809"
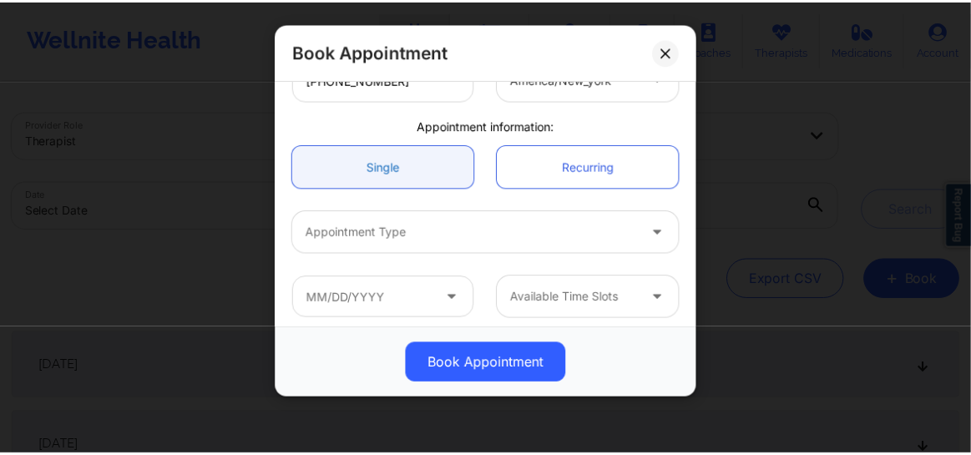
scroll to position [461, 0]
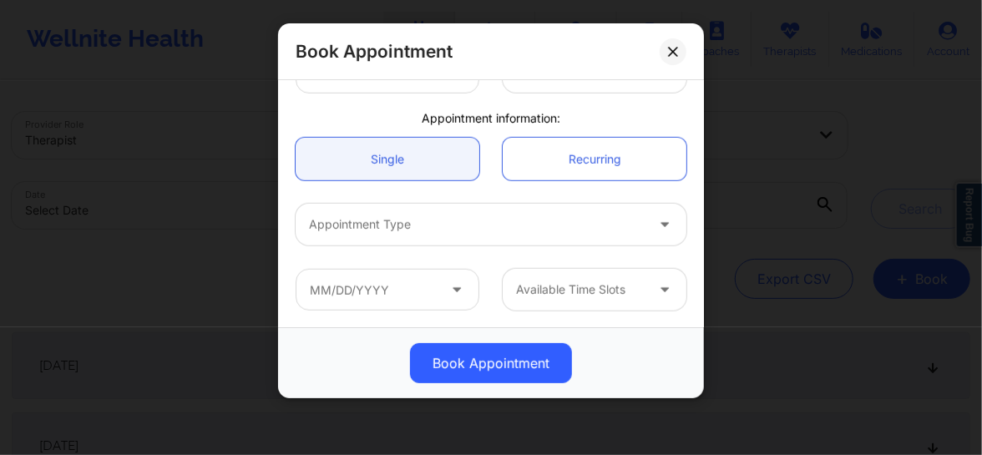
click at [446, 240] on div "Appointment Type" at bounding box center [471, 225] width 351 height 42
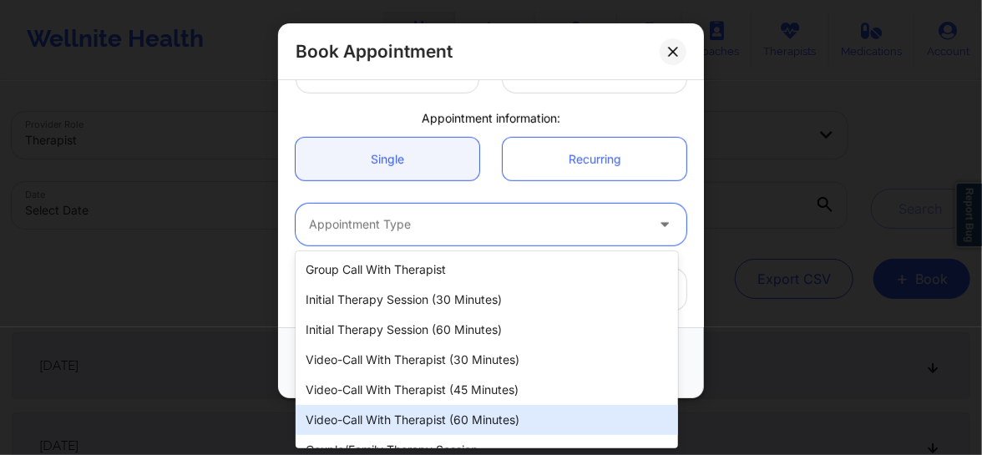
click at [445, 412] on div "Video-Call with Therapist (60 minutes)" at bounding box center [487, 420] width 382 height 30
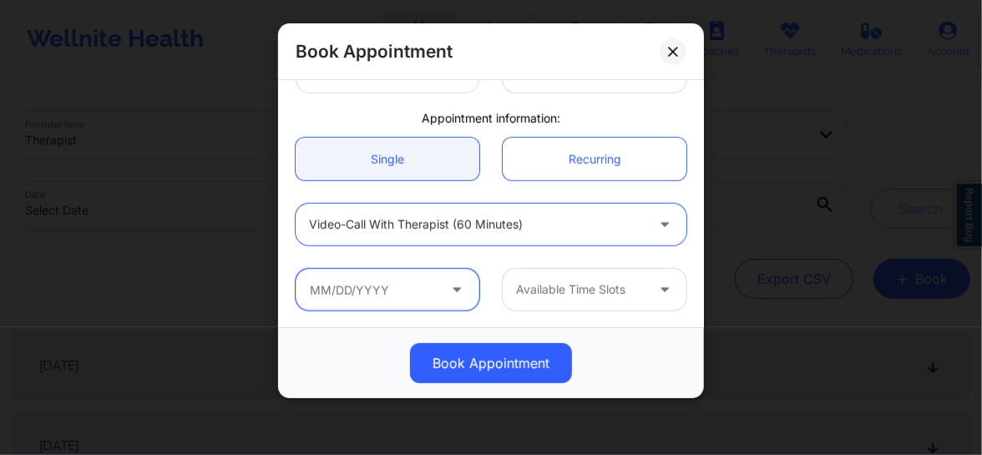
click at [373, 298] on input "text" at bounding box center [388, 290] width 184 height 42
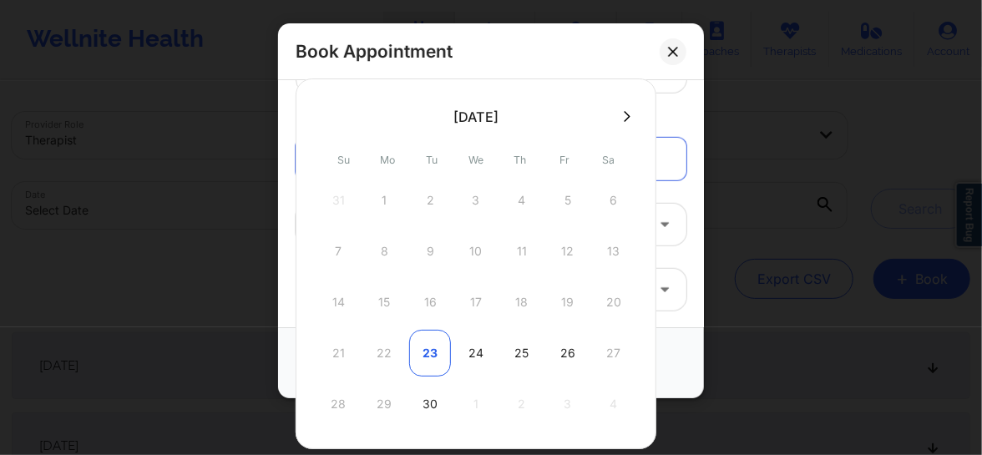
click at [431, 355] on div "23" at bounding box center [430, 353] width 42 height 47
type input "[DATE]"
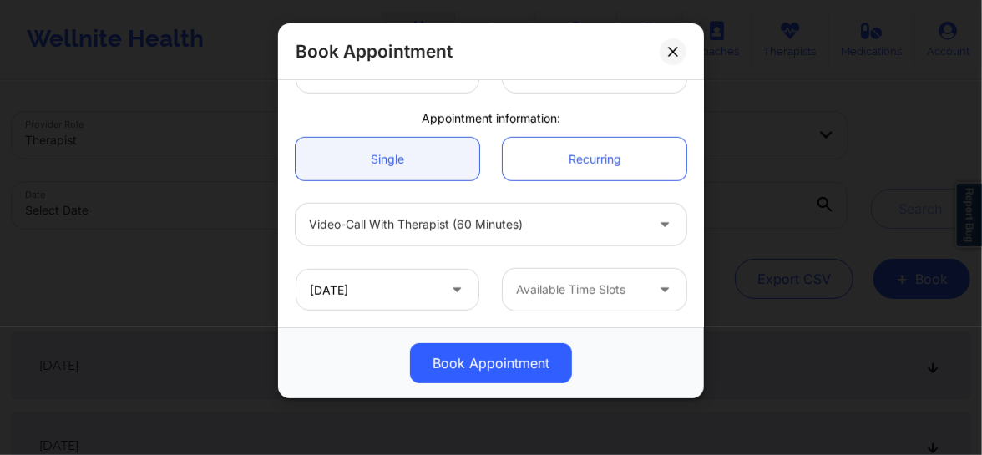
click at [579, 290] on div at bounding box center [580, 290] width 129 height 20
drag, startPoint x: 704, startPoint y: 291, endPoint x: 699, endPoint y: 267, distance: 23.9
click at [700, 244] on div "Book Appointment United States Florida Belkis M Hernandez Client information: R…" at bounding box center [491, 227] width 982 height 455
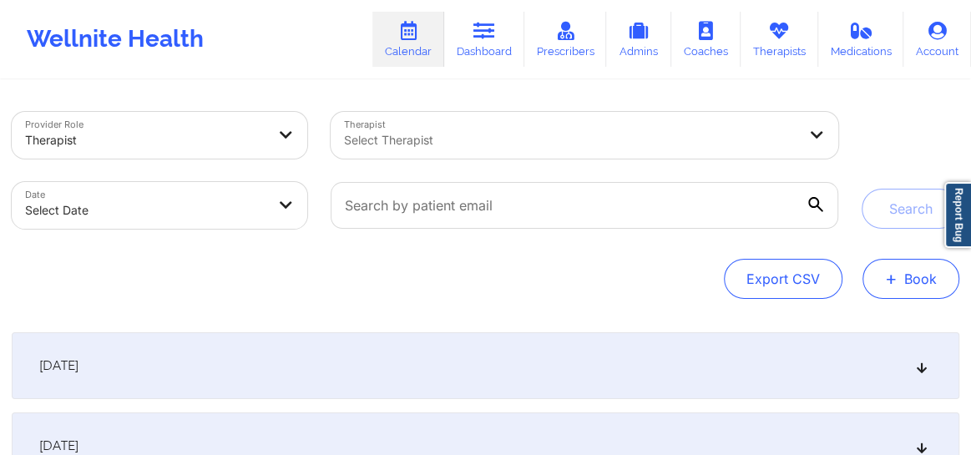
click at [918, 282] on button "+ Book" at bounding box center [910, 279] width 97 height 40
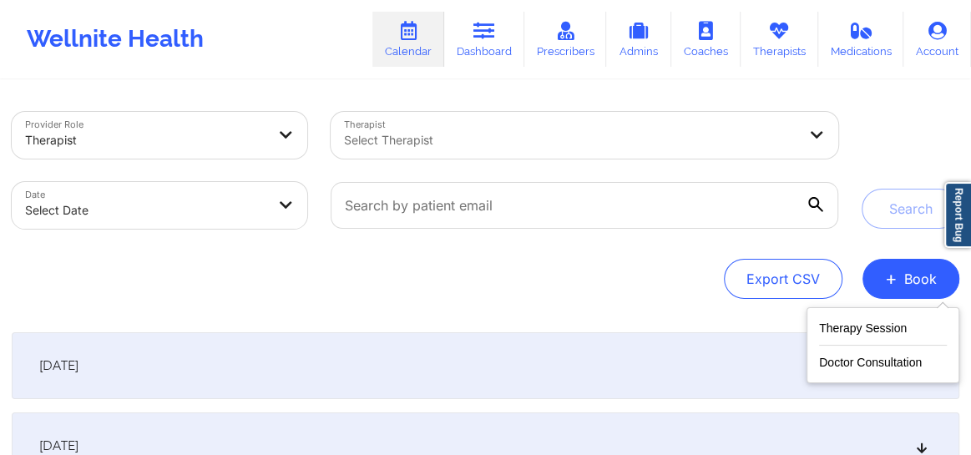
click at [382, 144] on div at bounding box center [570, 140] width 453 height 20
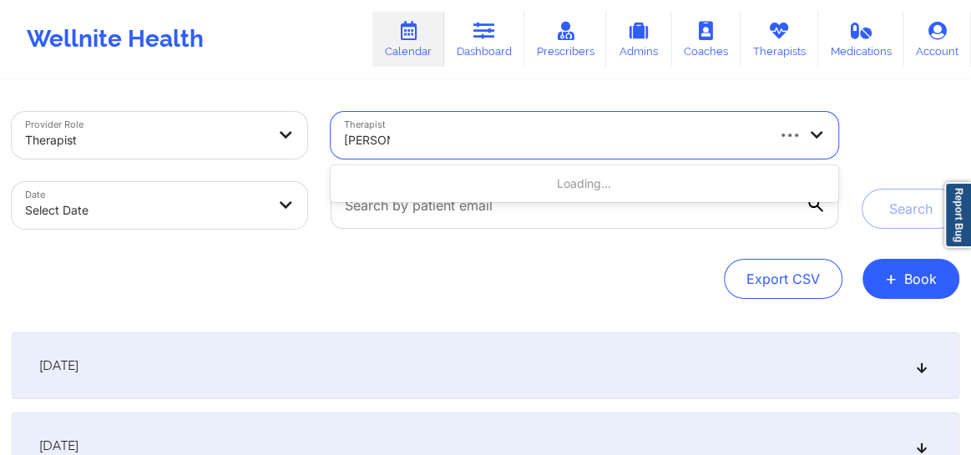
type input "David Su"
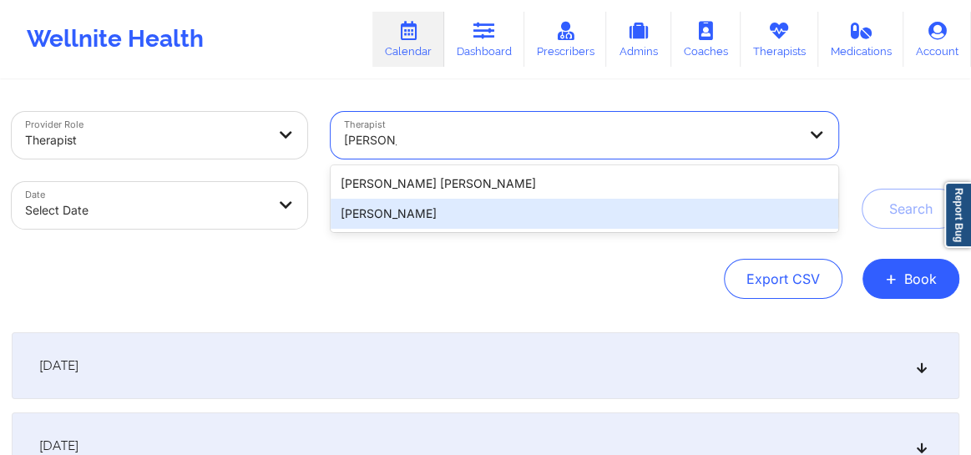
click at [374, 220] on div "[PERSON_NAME]" at bounding box center [585, 214] width 508 height 30
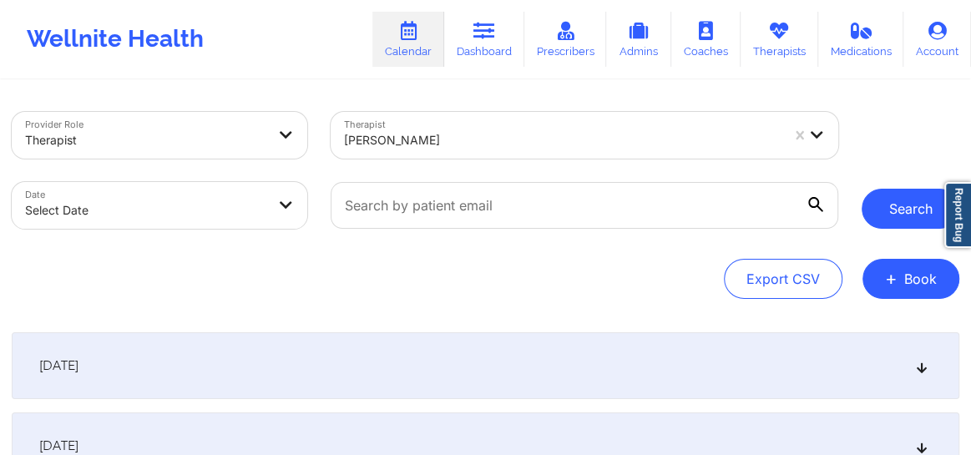
click at [890, 216] on button "Search" at bounding box center [911, 209] width 98 height 40
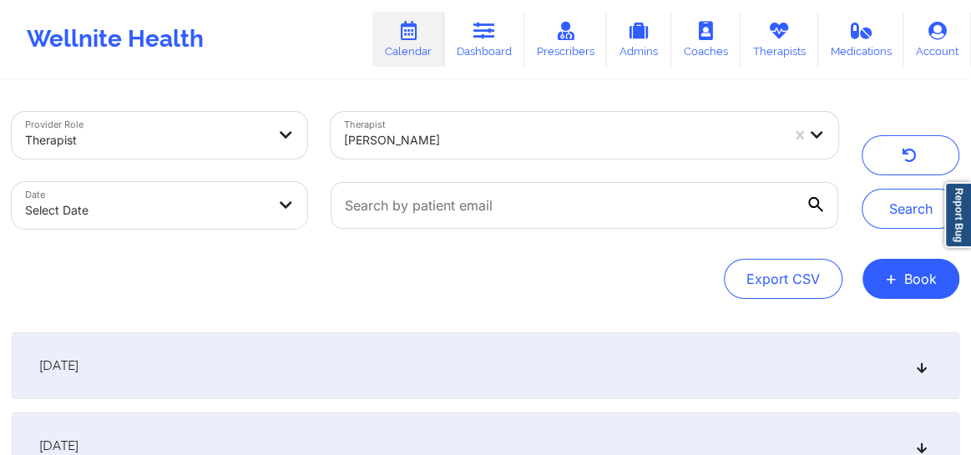
click at [926, 376] on div "[DATE]" at bounding box center [486, 365] width 948 height 67
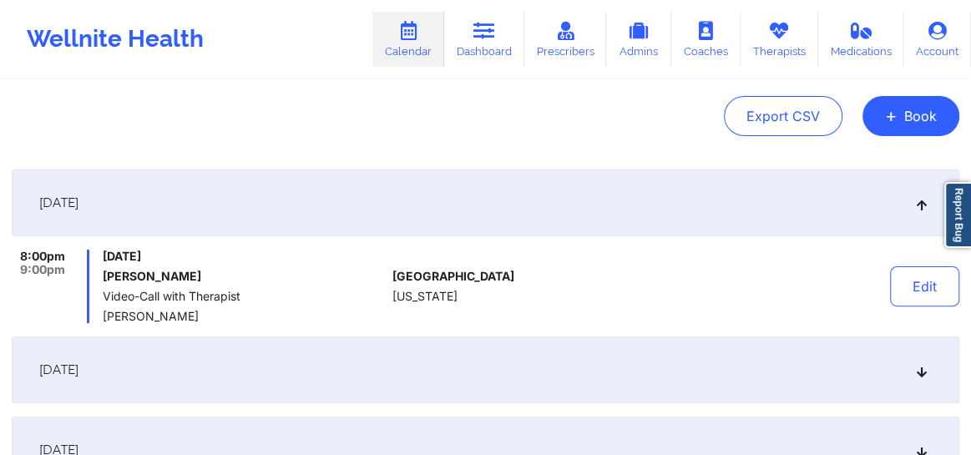
scroll to position [164, 0]
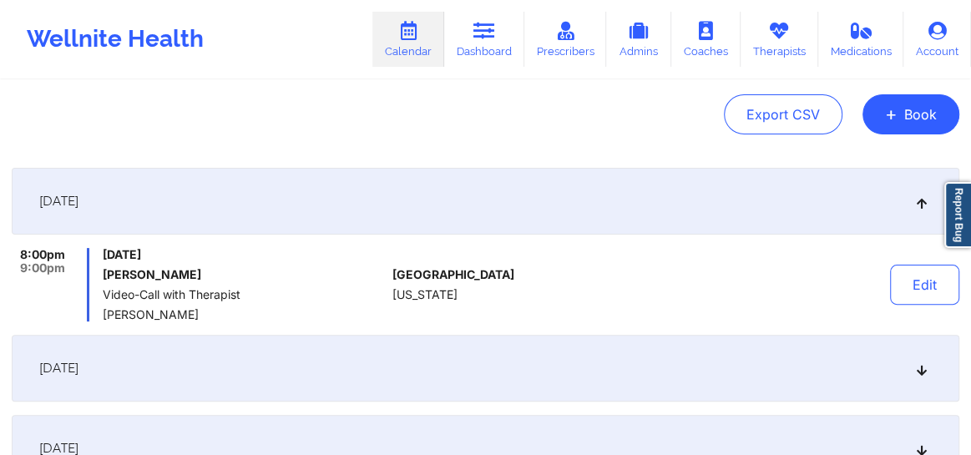
click at [926, 376] on div "[DATE]" at bounding box center [486, 368] width 948 height 67
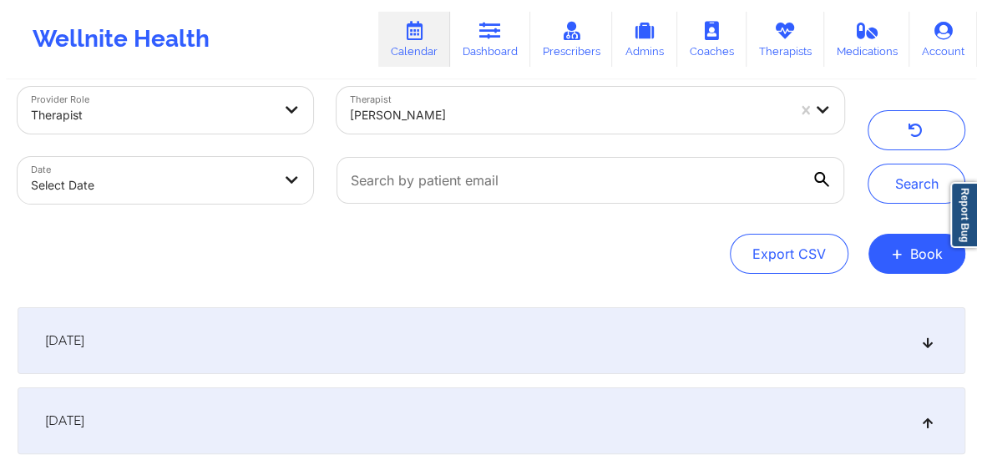
scroll to position [0, 0]
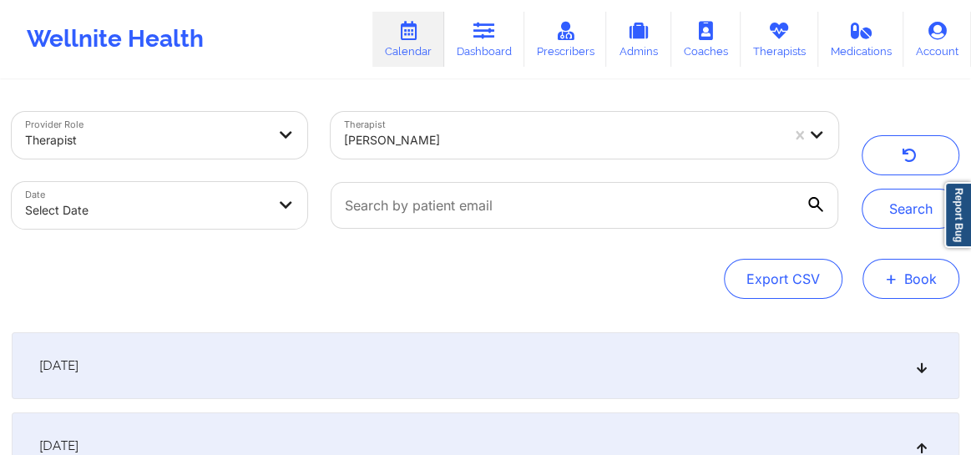
click at [898, 271] on button "+ Book" at bounding box center [910, 279] width 97 height 40
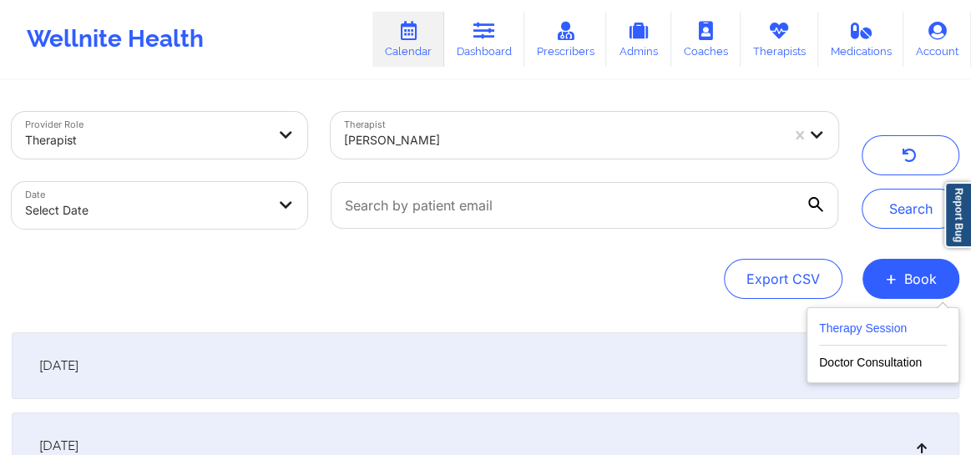
click at [872, 332] on button "Therapy Session" at bounding box center [883, 332] width 128 height 28
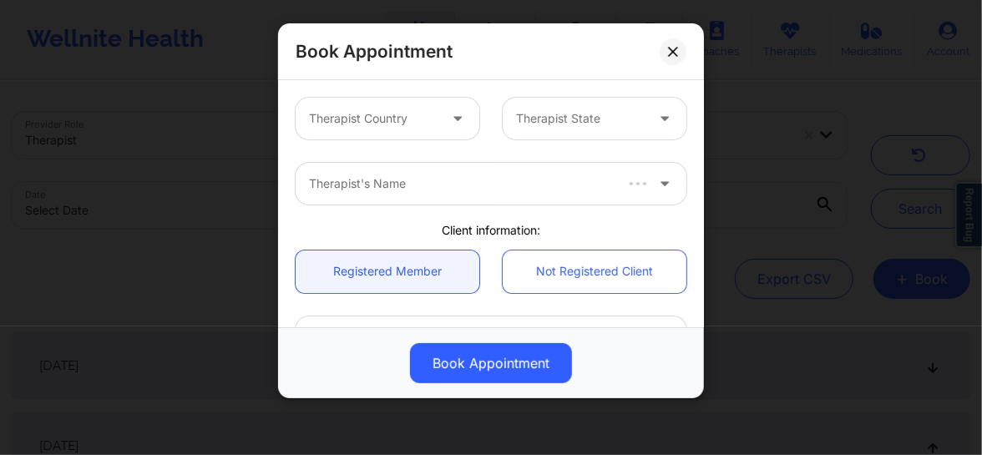
click at [387, 124] on div at bounding box center [373, 119] width 129 height 20
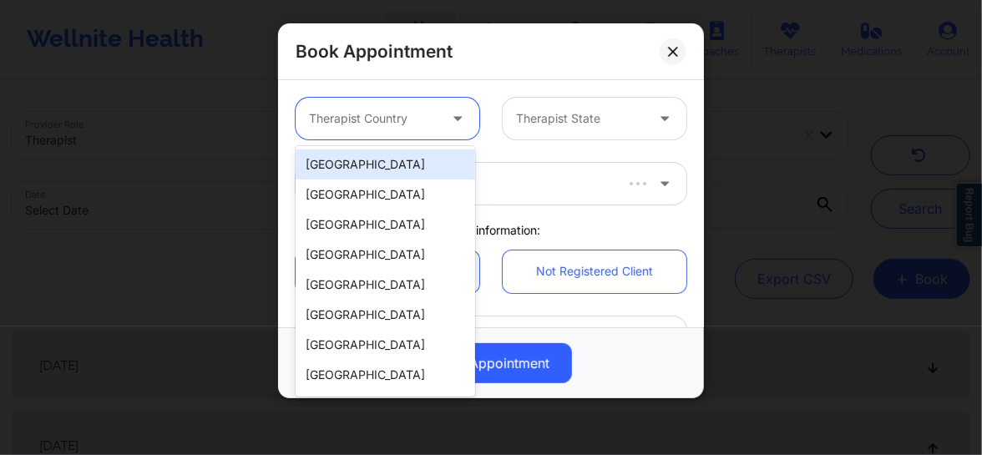
click at [358, 169] on div "[GEOGRAPHIC_DATA]" at bounding box center [385, 164] width 179 height 30
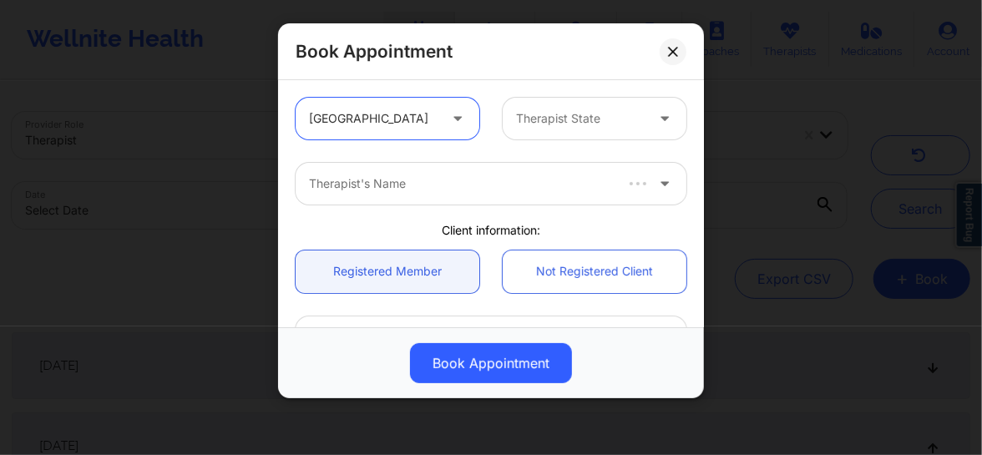
click at [554, 124] on div at bounding box center [580, 119] width 129 height 20
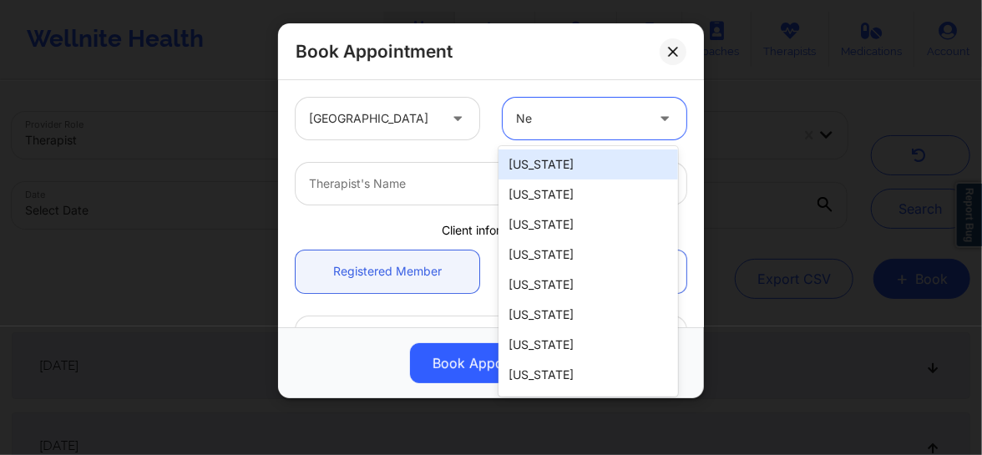
type input "New"
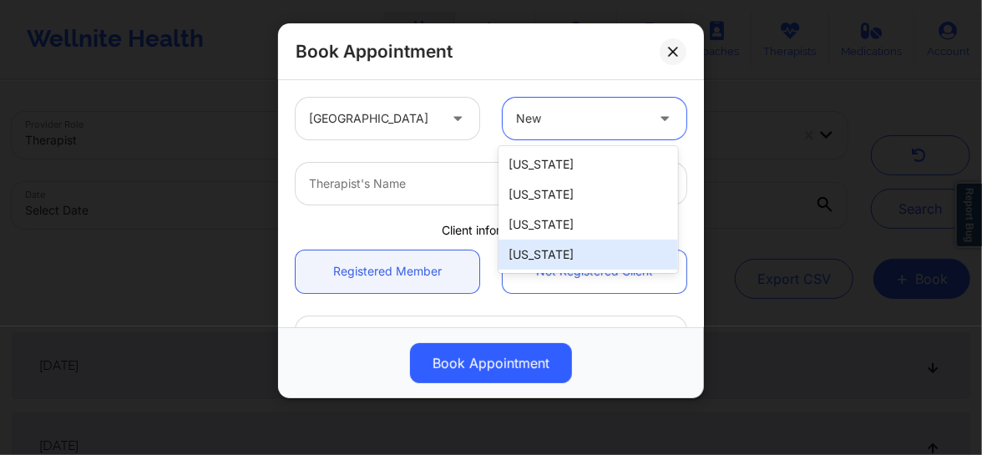
click at [530, 267] on div "[US_STATE]" at bounding box center [587, 255] width 179 height 30
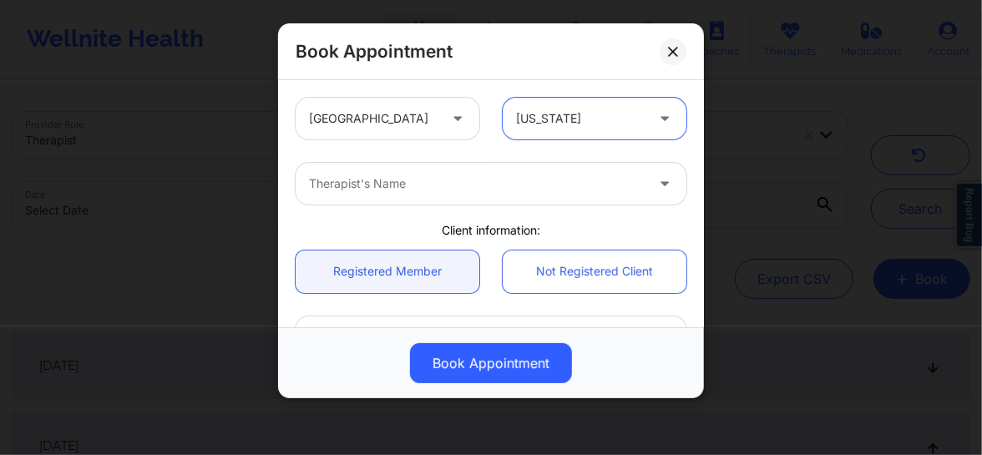
click at [387, 195] on div "Therapist's Name" at bounding box center [471, 184] width 351 height 42
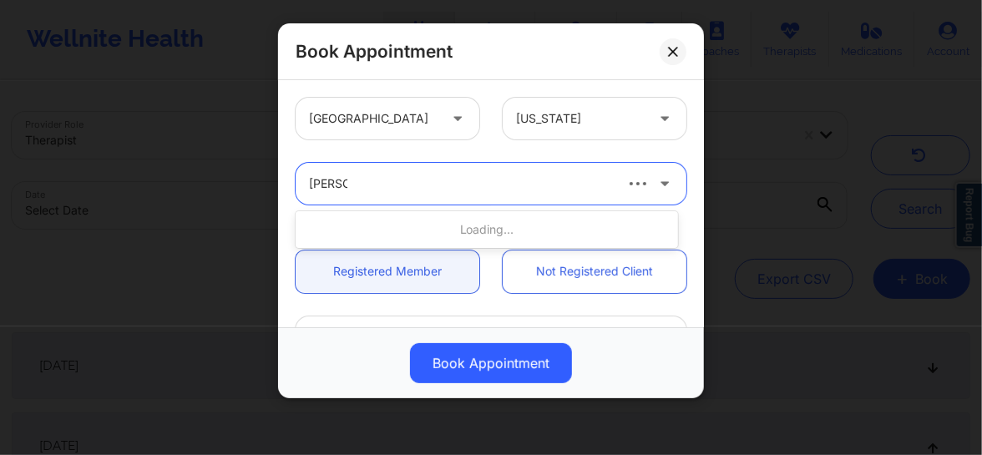
type input "David S"
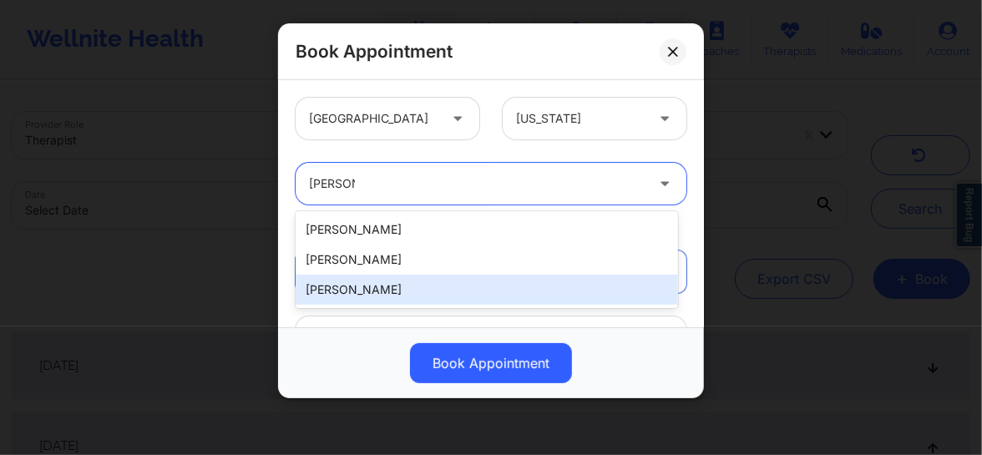
click at [372, 286] on div "[PERSON_NAME]" at bounding box center [487, 290] width 382 height 30
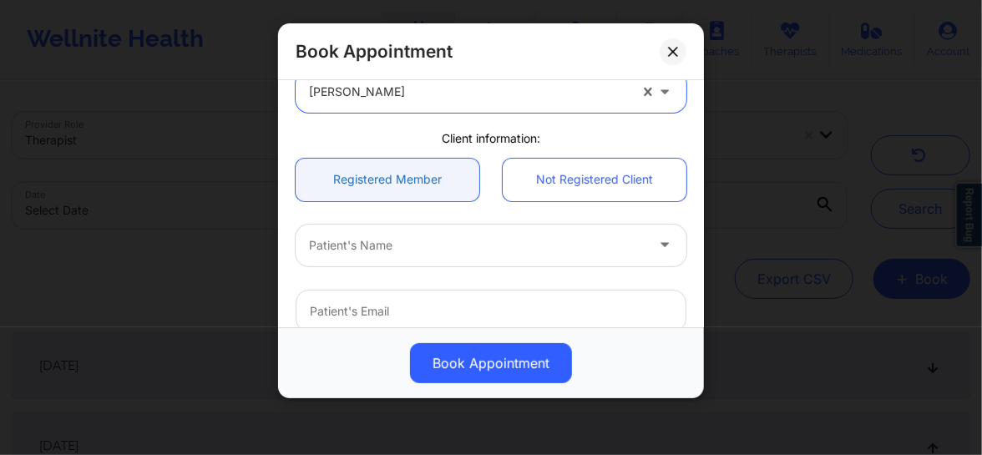
scroll to position [151, 0]
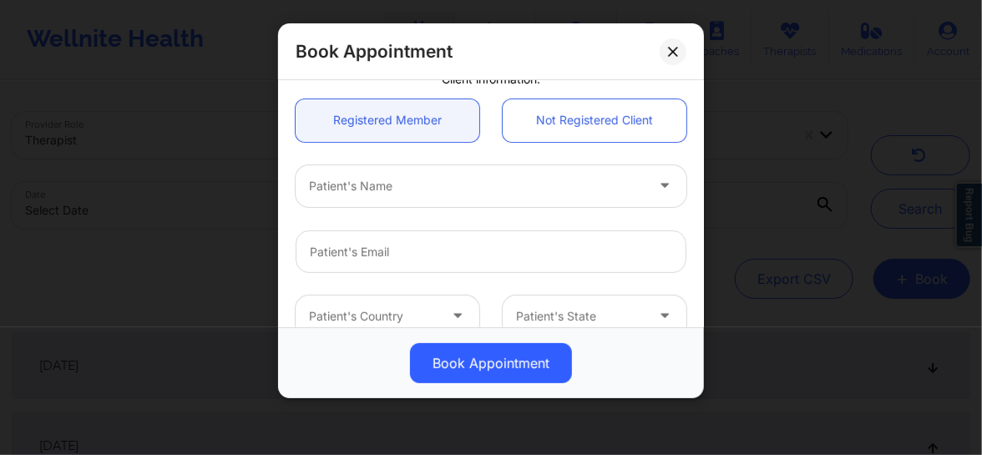
click at [383, 194] on div at bounding box center [477, 186] width 336 height 20
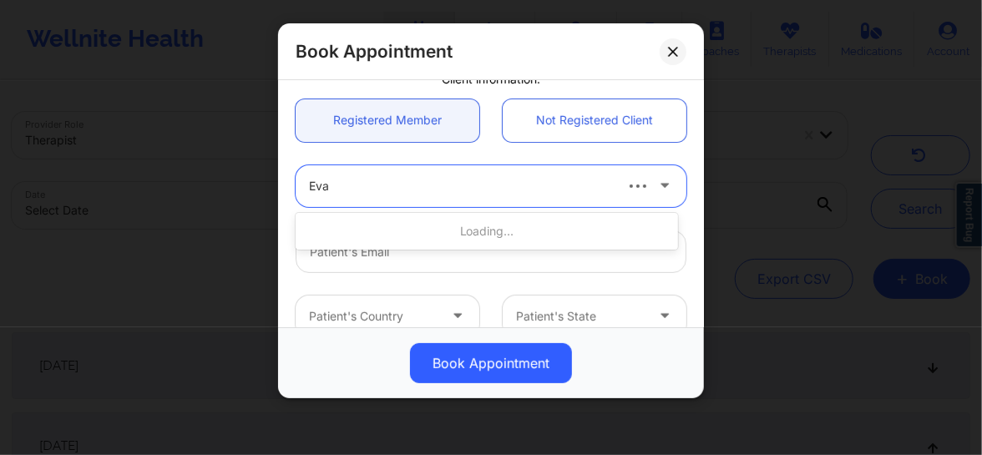
type input "Eva C"
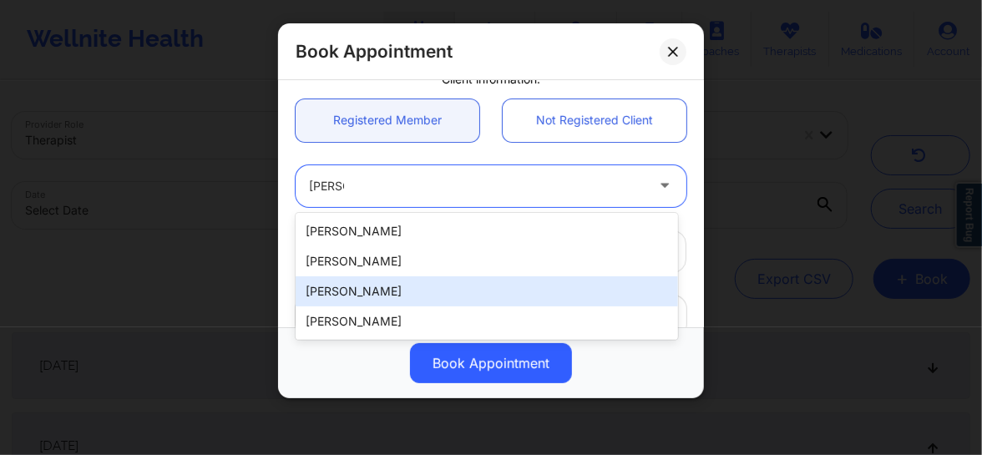
click at [348, 291] on div "Eva Chahrour" at bounding box center [487, 291] width 382 height 30
type input "squally-champ0w@icloud.com"
type input "+1313-788-4788"
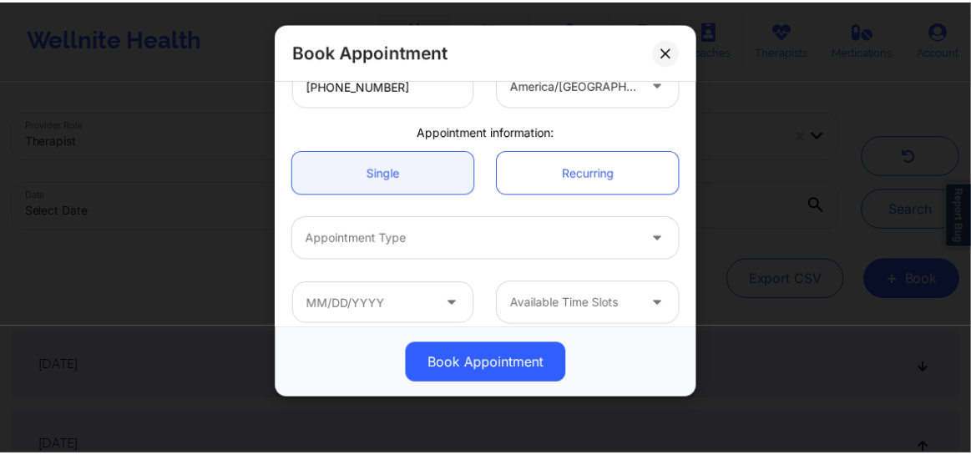
scroll to position [461, 0]
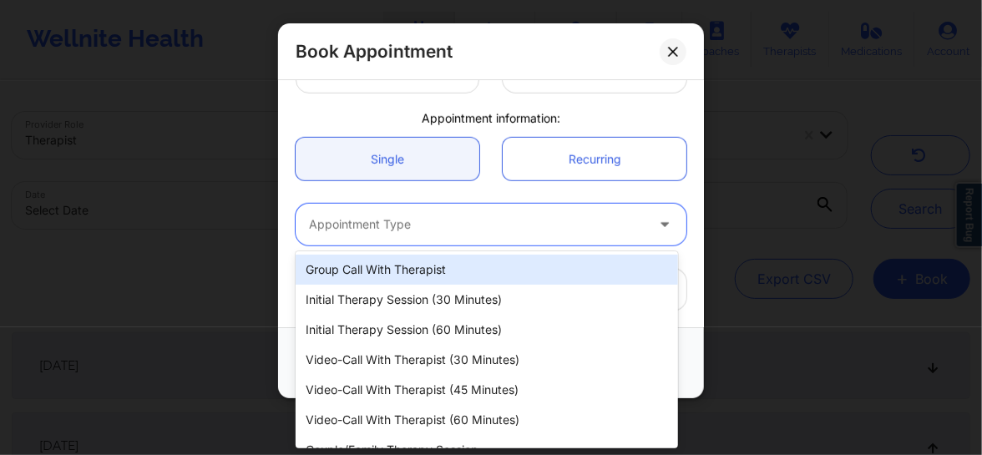
click at [379, 232] on div at bounding box center [477, 225] width 336 height 20
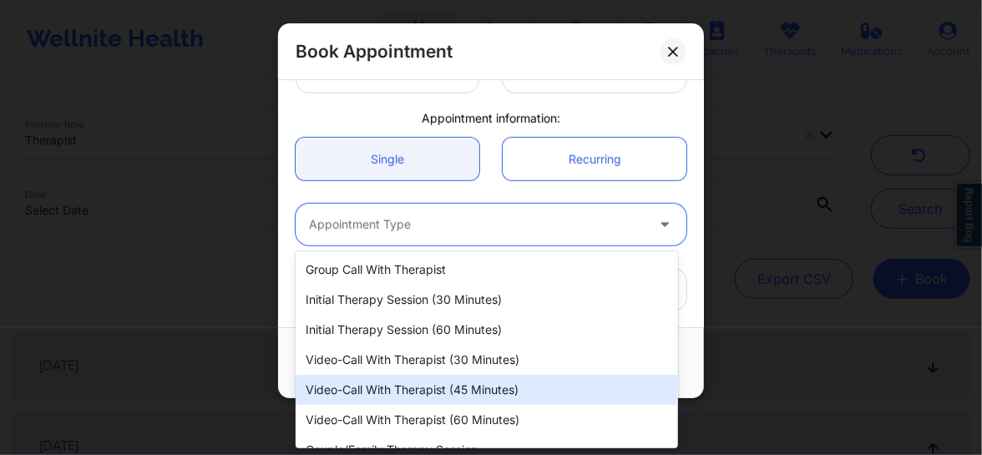
click at [414, 389] on div "Video-Call with Therapist (45 minutes)" at bounding box center [487, 390] width 382 height 30
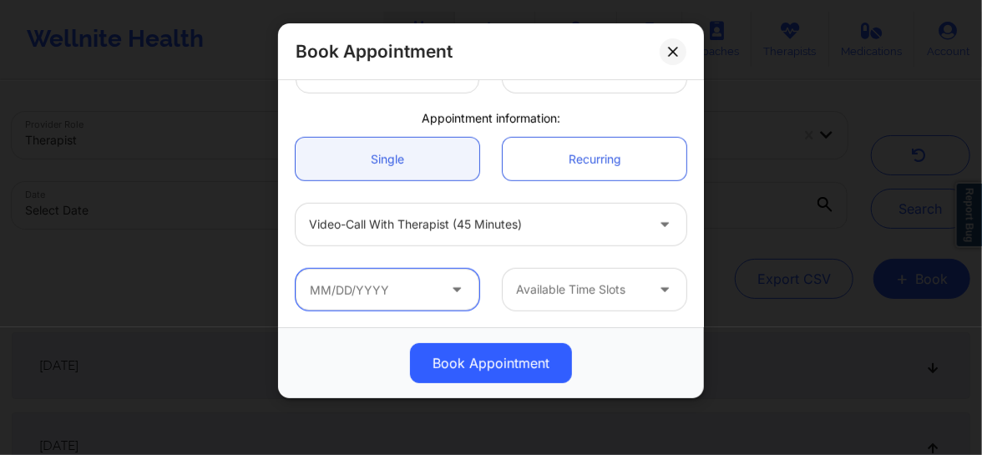
click at [384, 287] on input "text" at bounding box center [388, 290] width 184 height 42
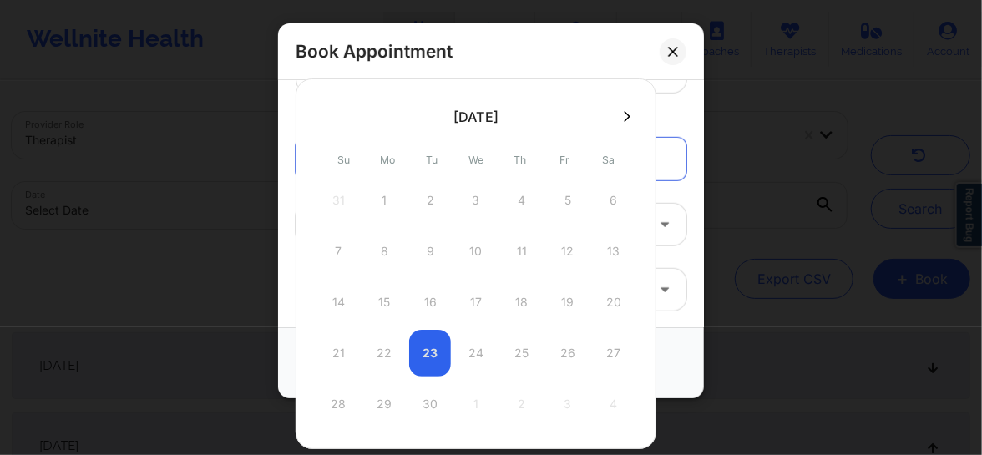
click at [624, 116] on icon at bounding box center [627, 116] width 7 height 13
click at [326, 114] on icon at bounding box center [324, 116] width 7 height 13
click at [681, 47] on button at bounding box center [673, 51] width 27 height 27
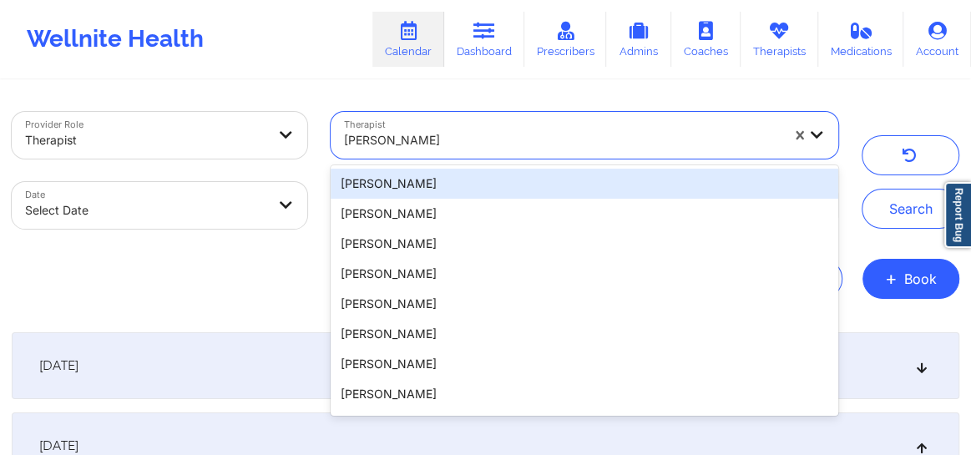
click at [531, 149] on div at bounding box center [562, 140] width 436 height 20
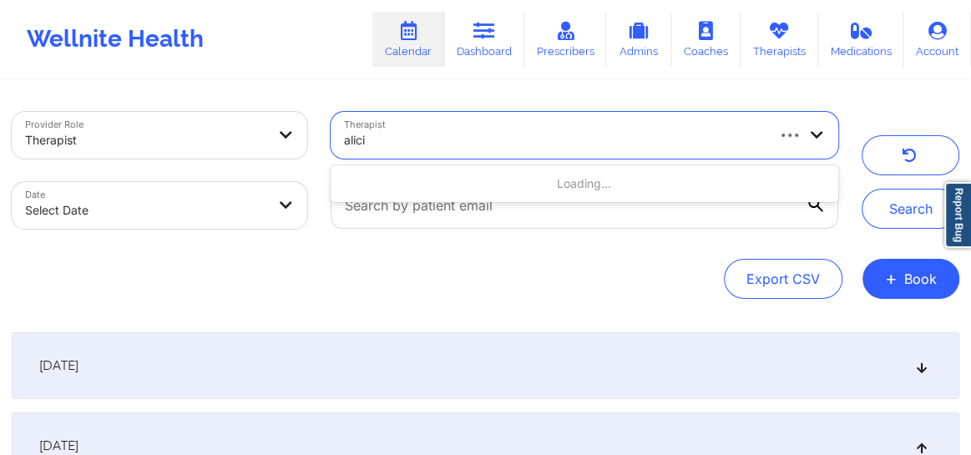
type input "alicia"
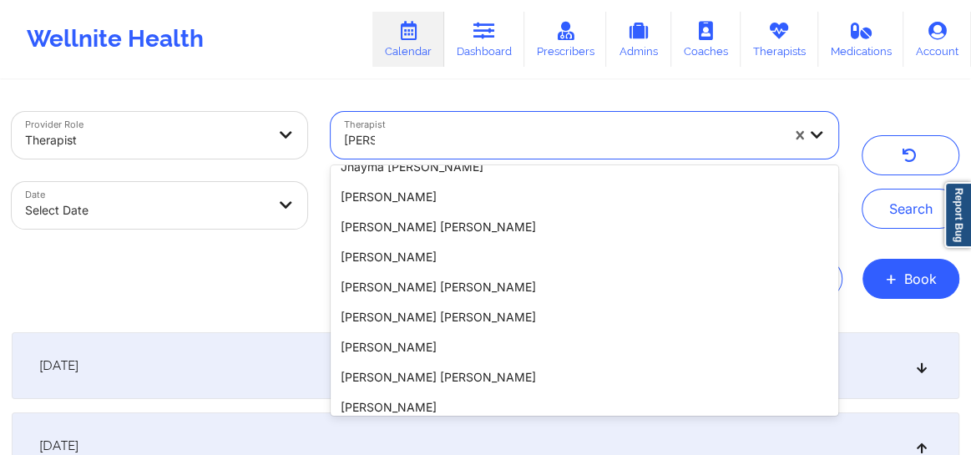
scroll to position [240, 0]
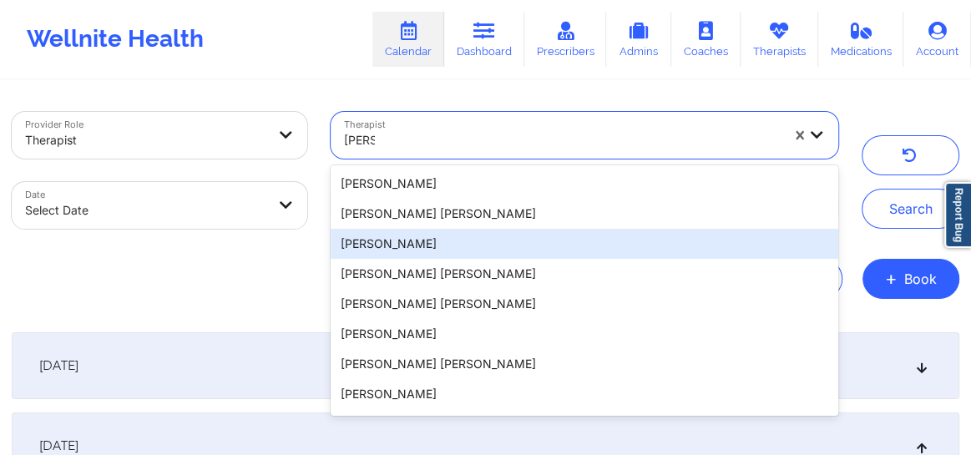
click at [532, 253] on div "Alicia Marie Jackson" at bounding box center [585, 244] width 508 height 30
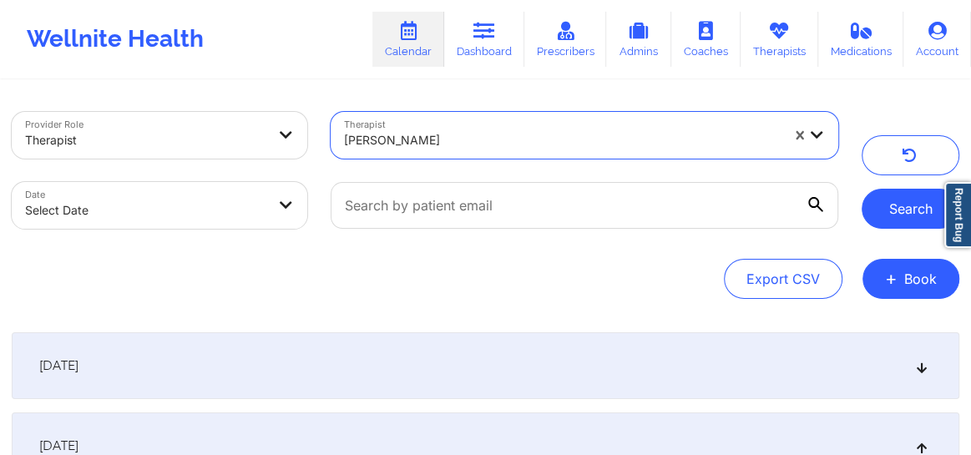
click at [910, 200] on button "Search" at bounding box center [911, 209] width 98 height 40
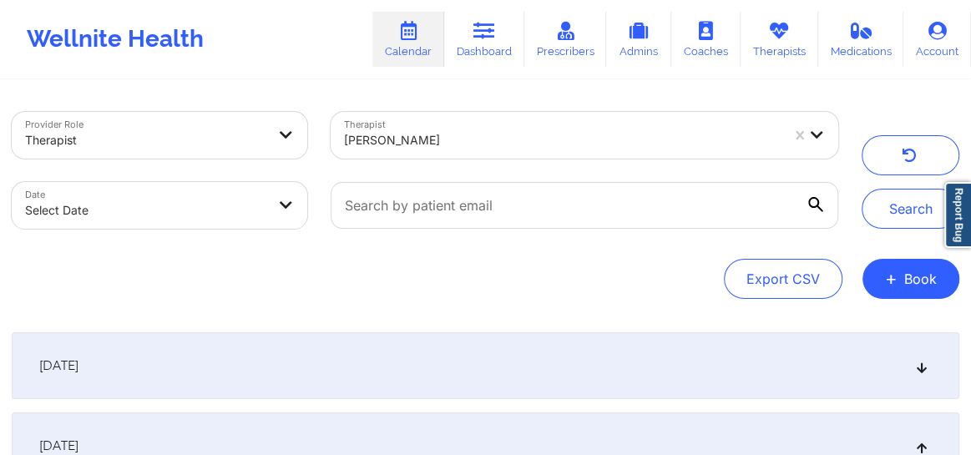
click at [918, 363] on icon at bounding box center [922, 366] width 14 height 12
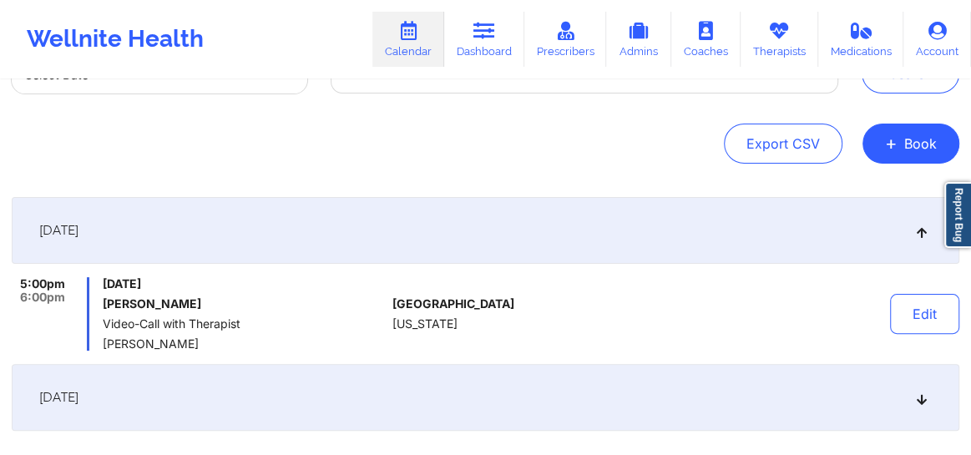
scroll to position [0, 0]
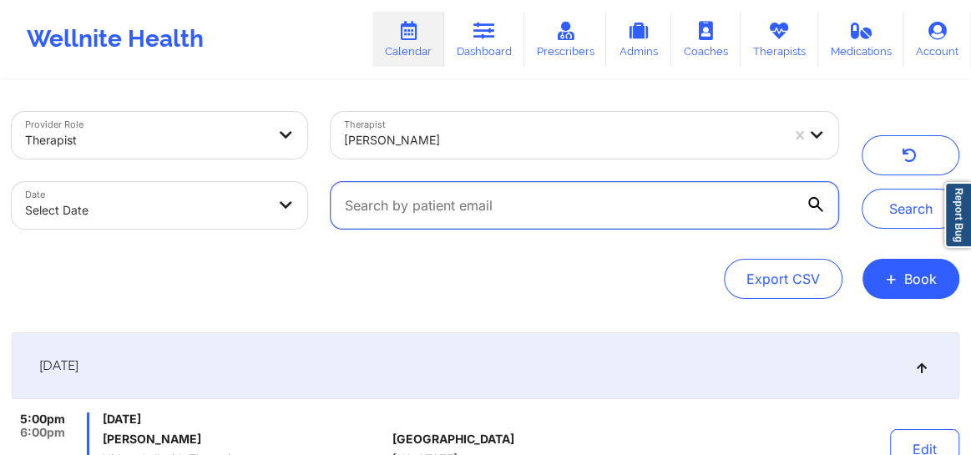
click at [656, 219] on input "text" at bounding box center [585, 205] width 508 height 47
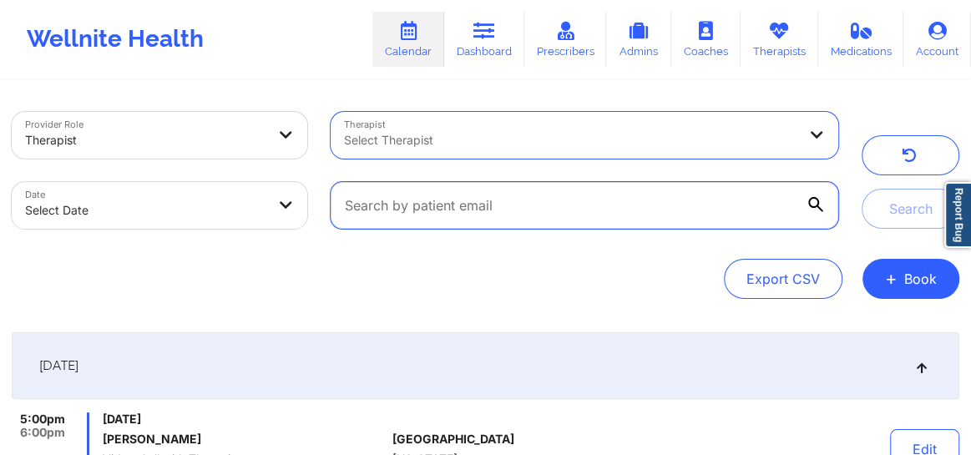
click at [594, 215] on input "text" at bounding box center [585, 205] width 508 height 47
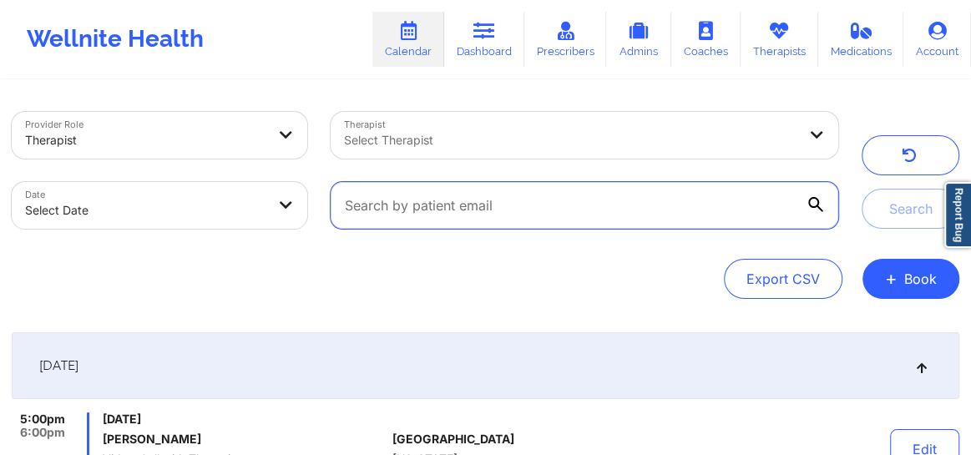
paste input "lcampos2805@gmail.com"
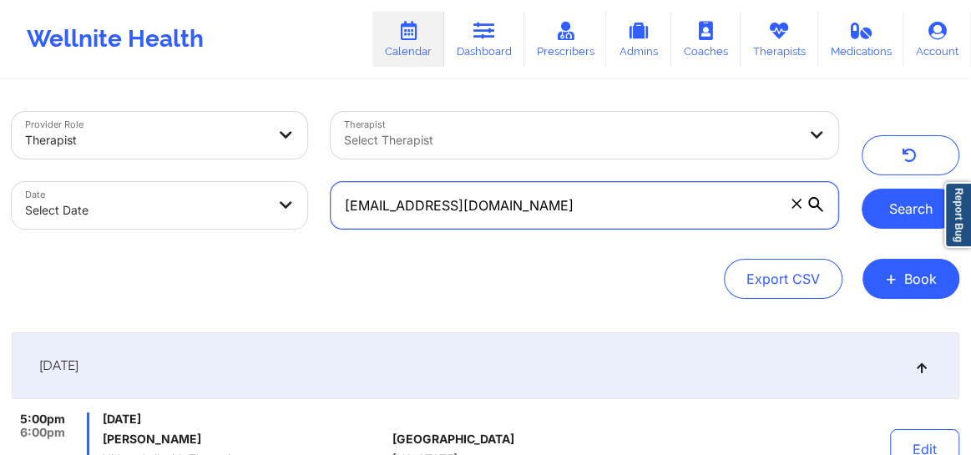
type input "lcampos2805@gmail.com"
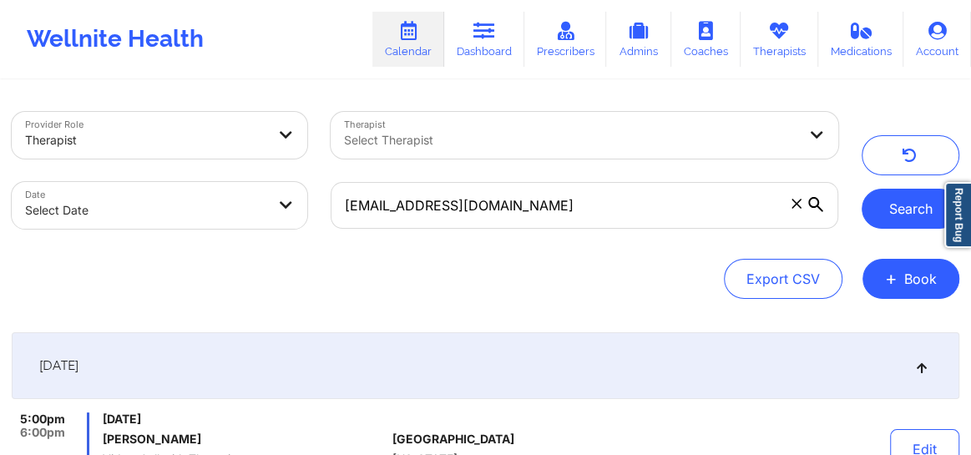
click at [891, 200] on button "Search" at bounding box center [911, 209] width 98 height 40
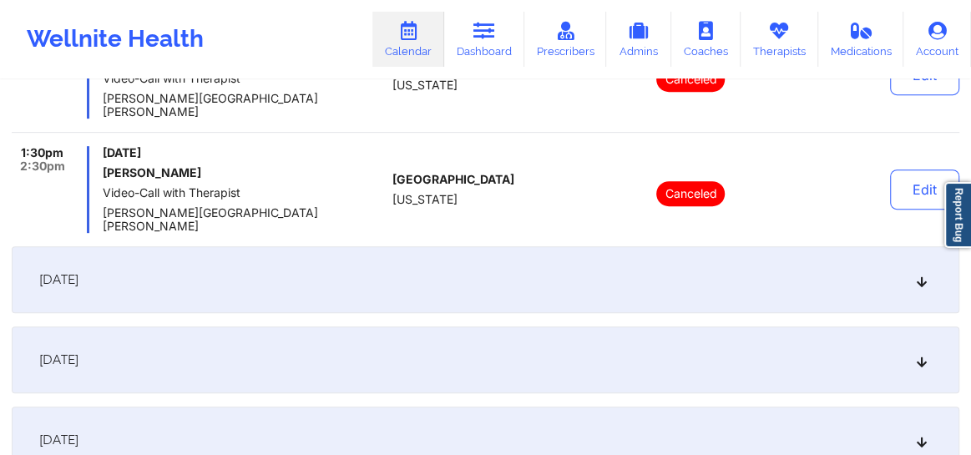
scroll to position [404, 0]
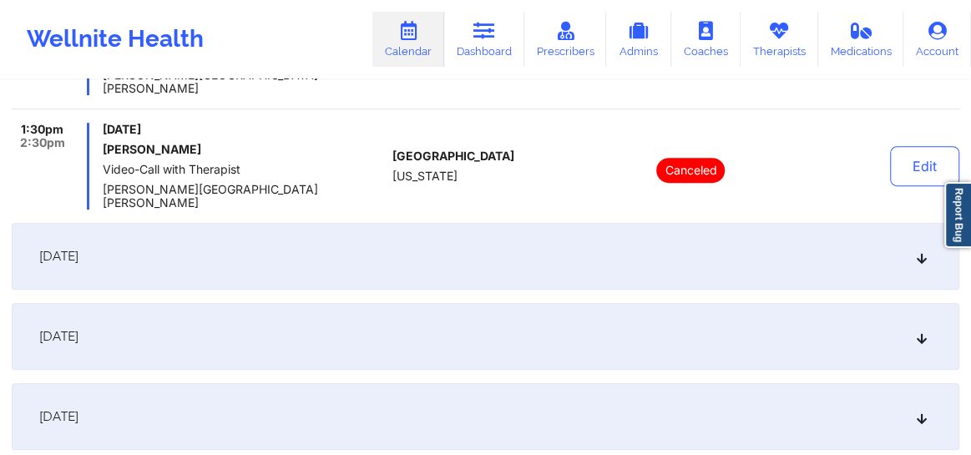
click at [916, 250] on icon at bounding box center [922, 256] width 14 height 12
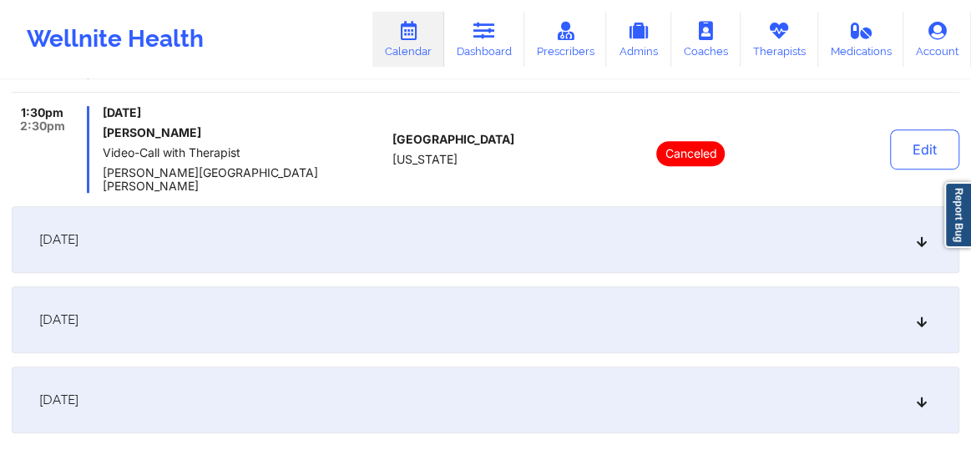
scroll to position [533, 0]
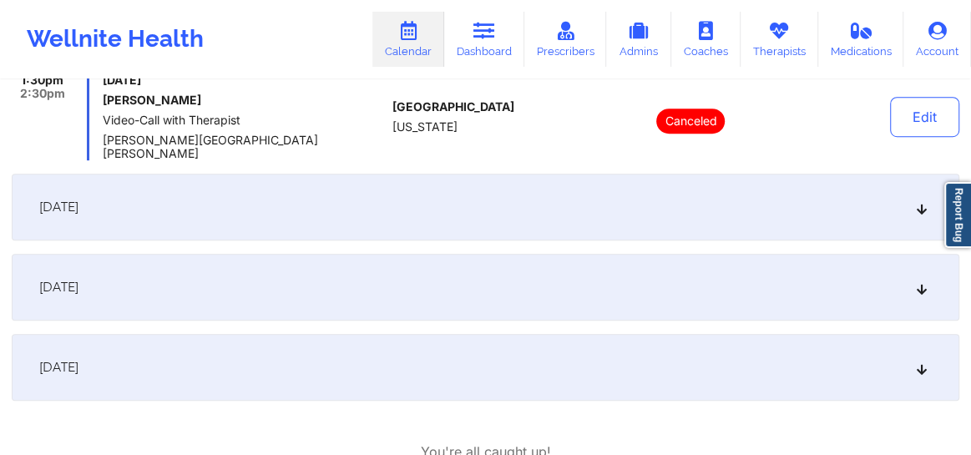
click at [918, 201] on icon at bounding box center [922, 207] width 14 height 12
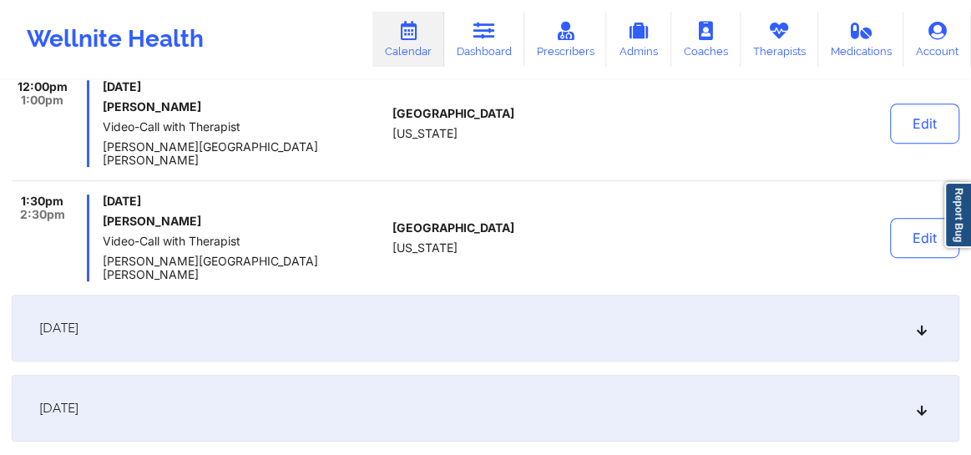
scroll to position [458, 0]
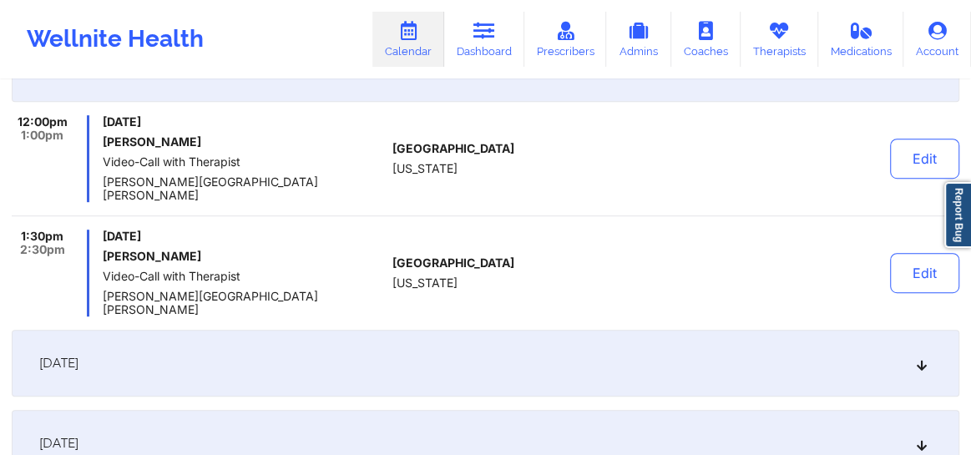
click at [920, 357] on icon at bounding box center [922, 363] width 14 height 12
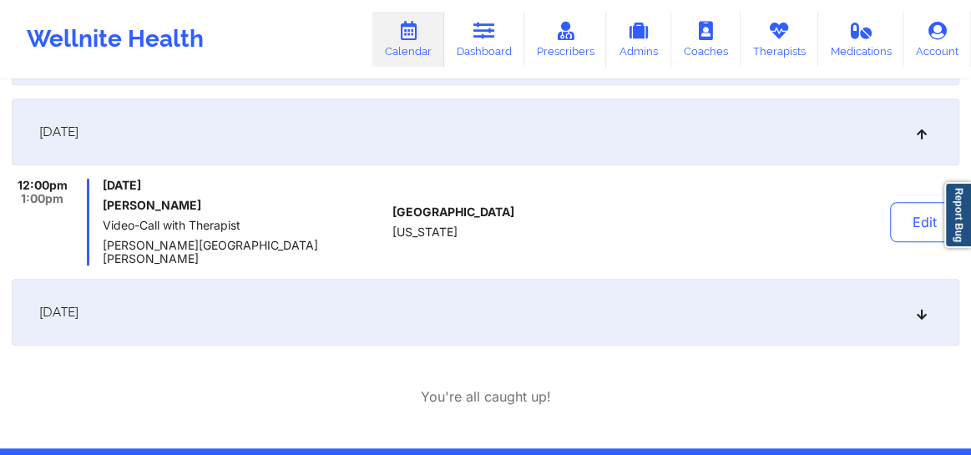
scroll to position [508, 0]
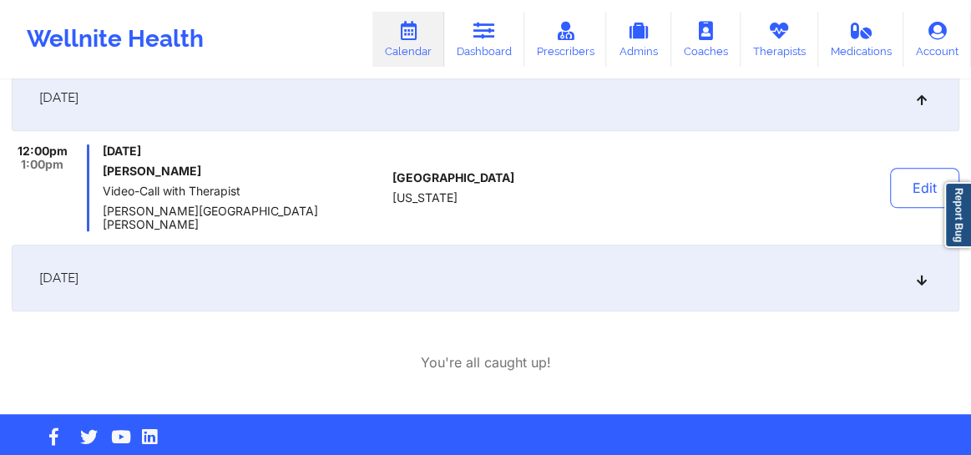
click at [918, 276] on div "[DATE]" at bounding box center [486, 278] width 948 height 67
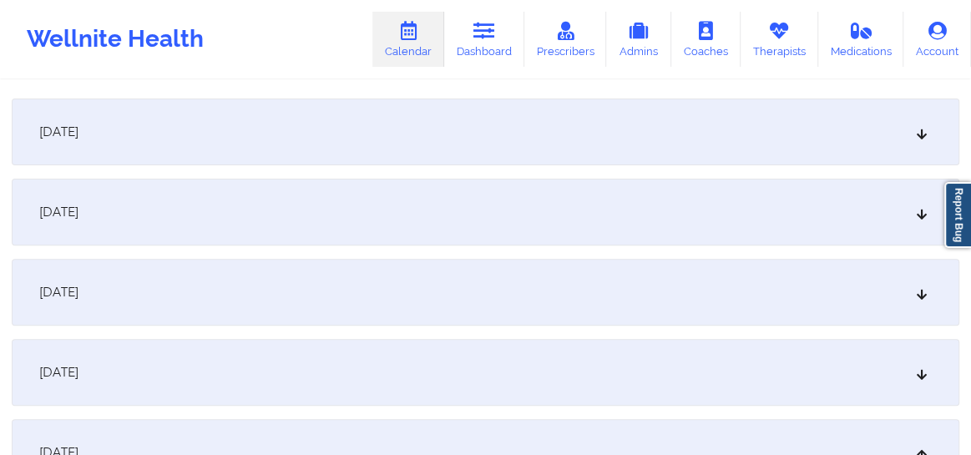
scroll to position [142, 0]
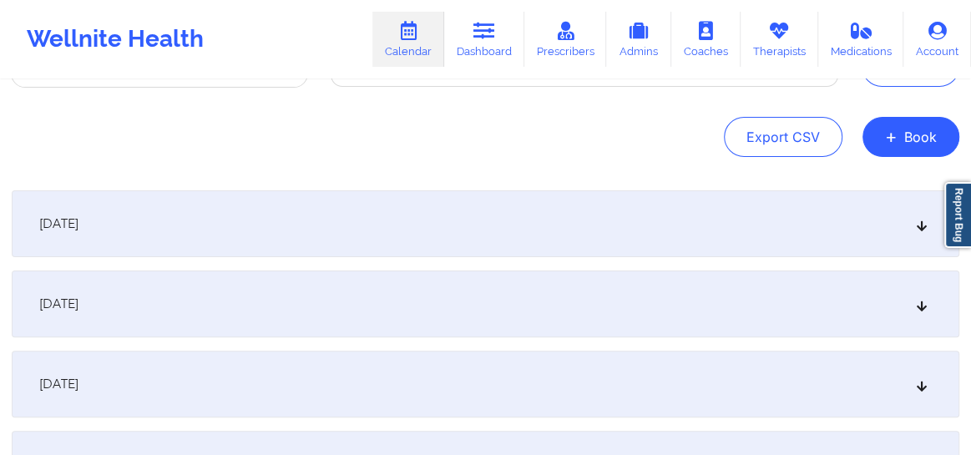
click at [918, 228] on icon at bounding box center [922, 224] width 14 height 12
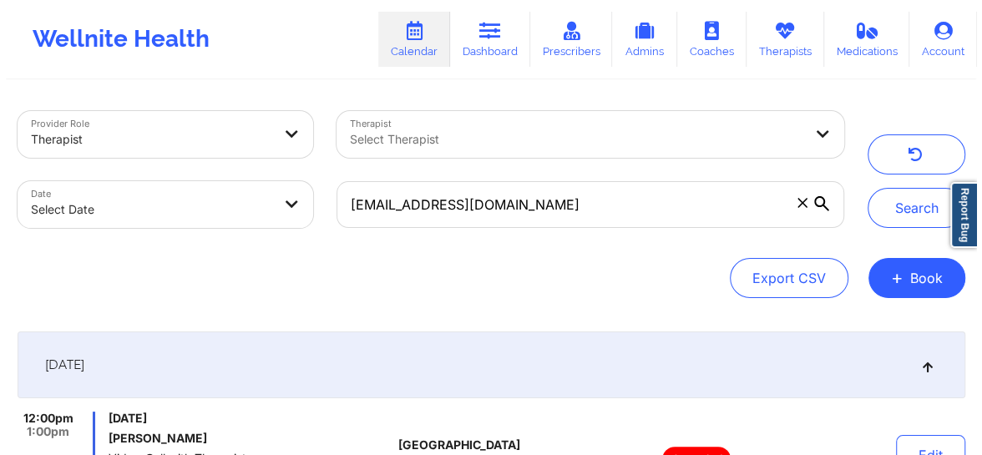
scroll to position [0, 0]
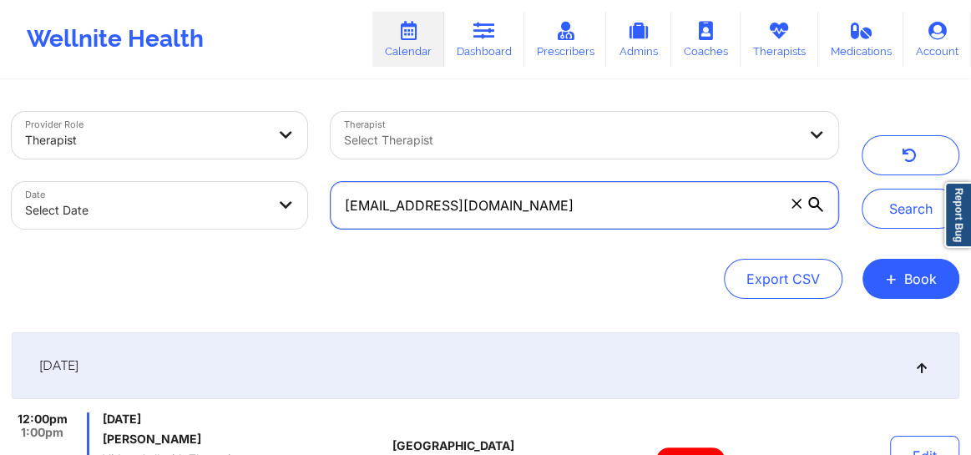
drag, startPoint x: 508, startPoint y: 214, endPoint x: 330, endPoint y: 222, distance: 178.9
click at [331, 222] on label "lcampos2805@gmail.com" at bounding box center [585, 205] width 508 height 47
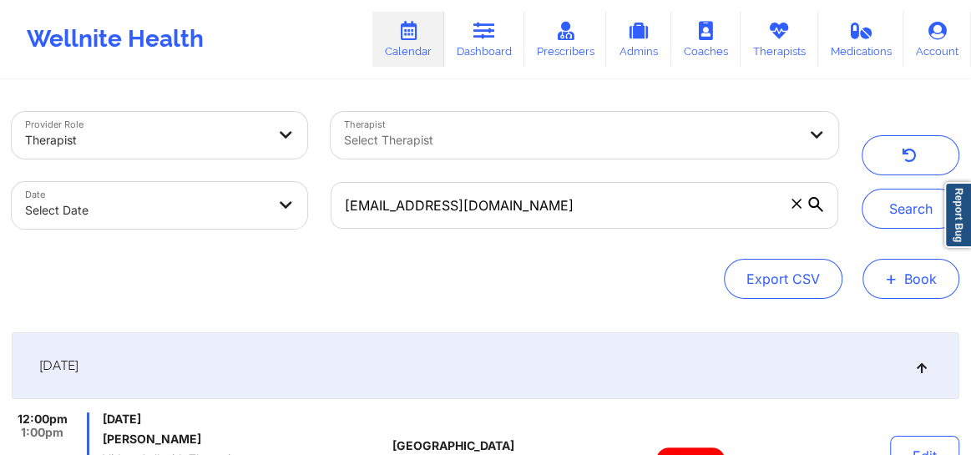
click at [906, 289] on button "+ Book" at bounding box center [910, 279] width 97 height 40
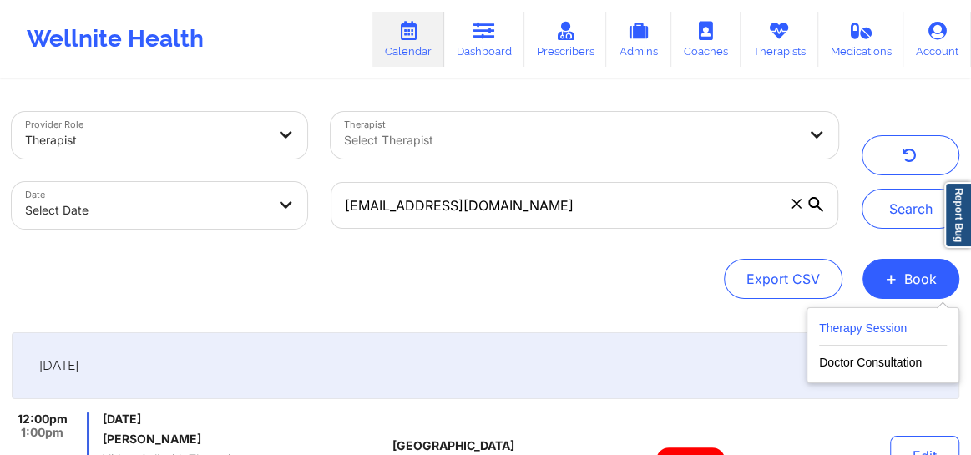
click at [861, 329] on button "Therapy Session" at bounding box center [883, 332] width 128 height 28
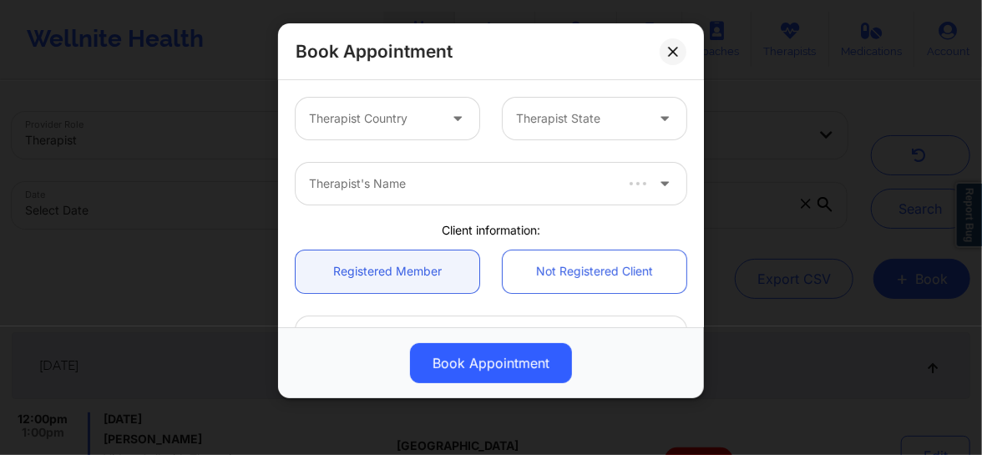
click at [413, 117] on div at bounding box center [373, 119] width 129 height 20
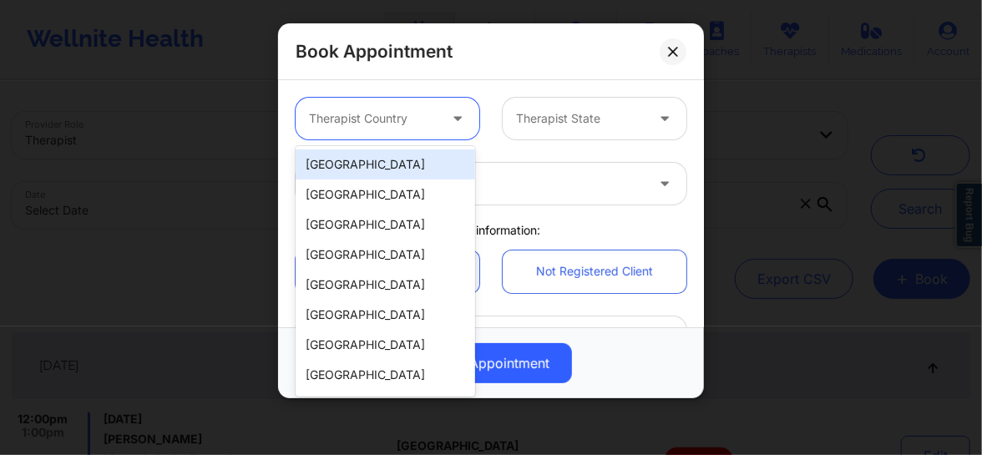
click at [384, 164] on div "[GEOGRAPHIC_DATA]" at bounding box center [385, 164] width 179 height 30
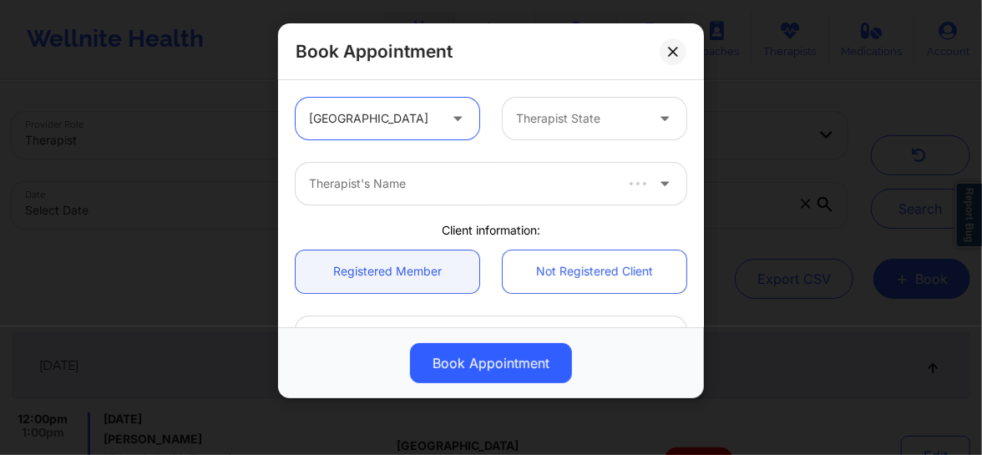
click at [540, 117] on div at bounding box center [580, 119] width 129 height 20
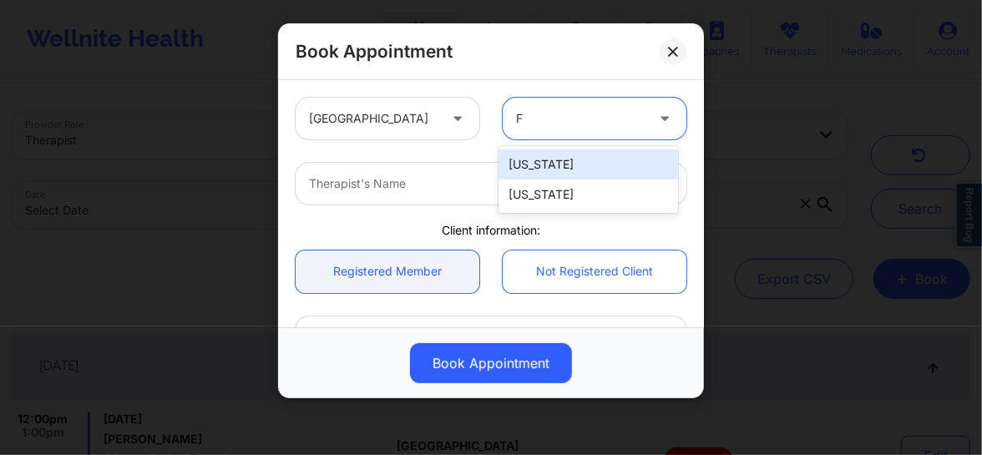
type input "Fl"
click at [539, 163] on div "[US_STATE]" at bounding box center [587, 164] width 179 height 30
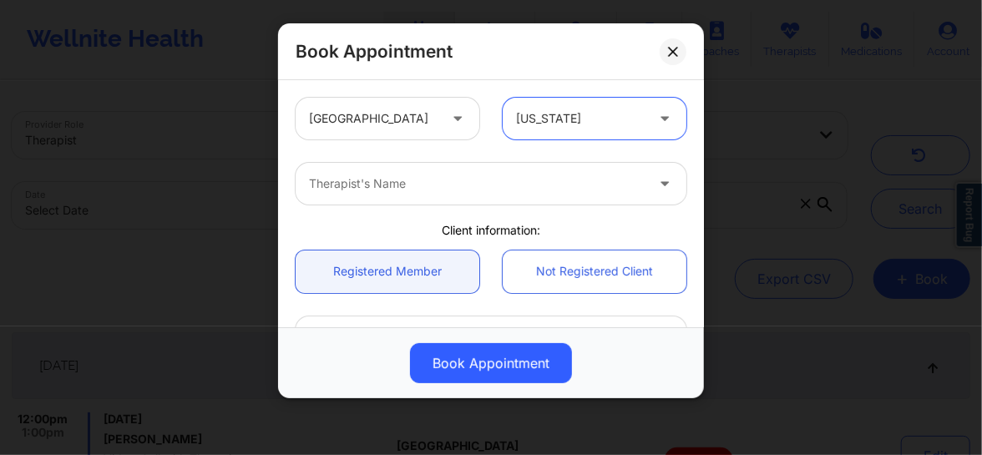
click at [417, 181] on div at bounding box center [477, 184] width 336 height 20
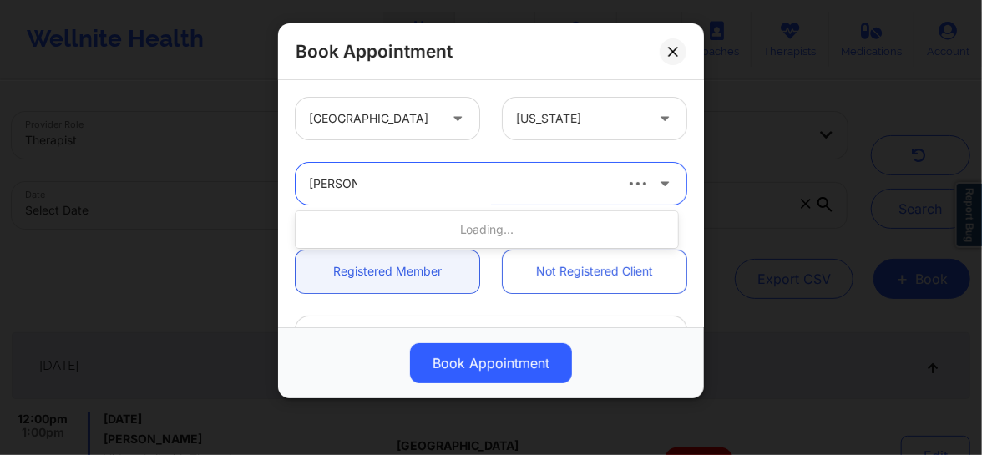
type input "Donna sa"
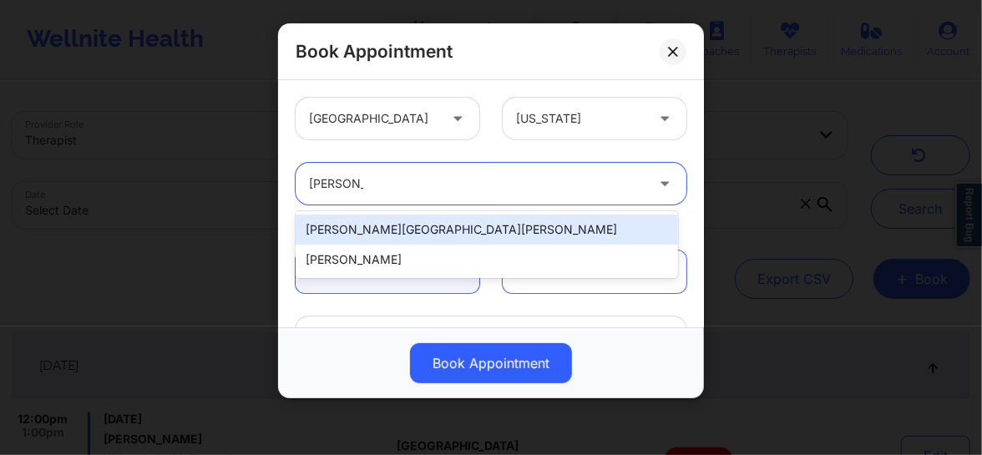
click at [393, 227] on div "Donna San Salvador" at bounding box center [487, 230] width 382 height 30
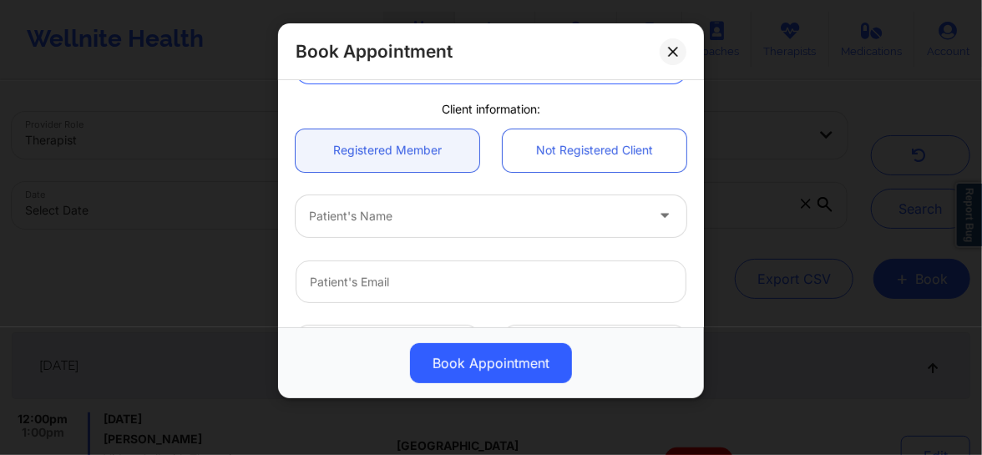
scroll to position [88, 0]
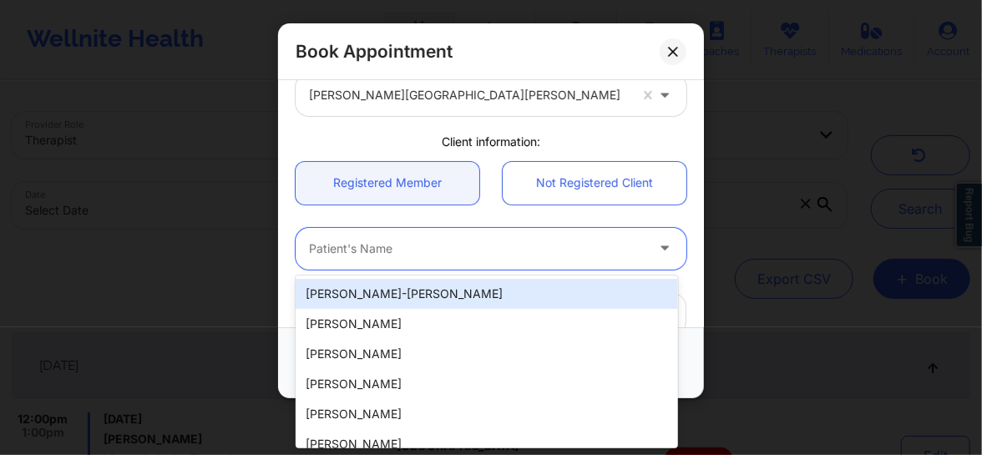
click at [351, 248] on div at bounding box center [477, 249] width 336 height 20
paste input "lcampos2805@gmail.com"
type input "lcampos2805@gmail.com"
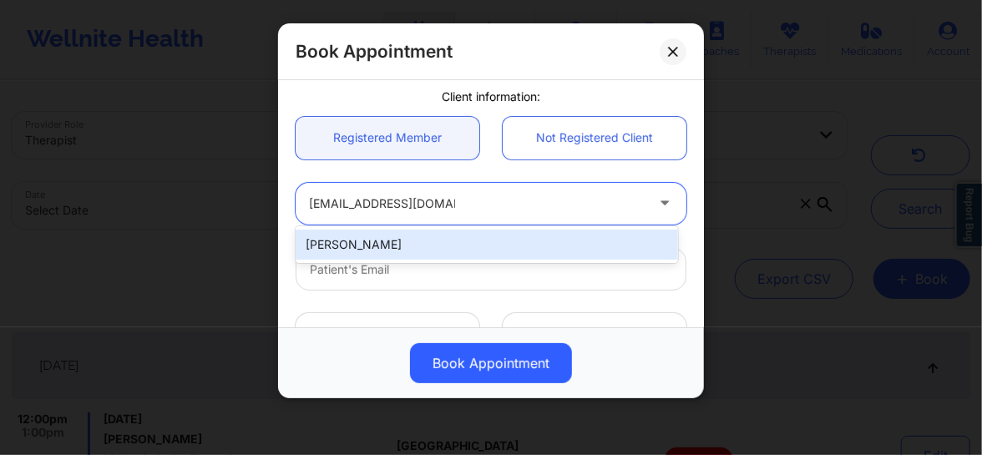
scroll to position [139, 0]
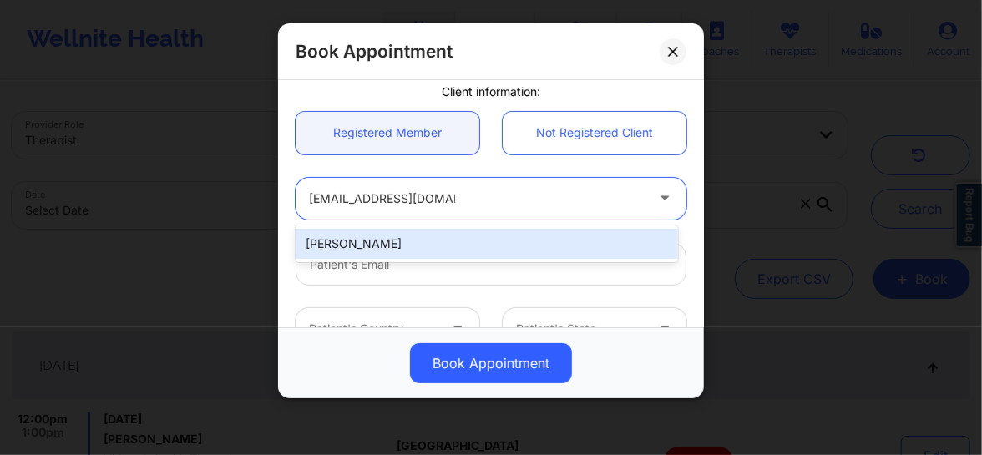
click at [351, 247] on div "Lauren Campos" at bounding box center [487, 244] width 382 height 30
type input "lcampos2805@gmail.com"
type input "+1312-882-2972"
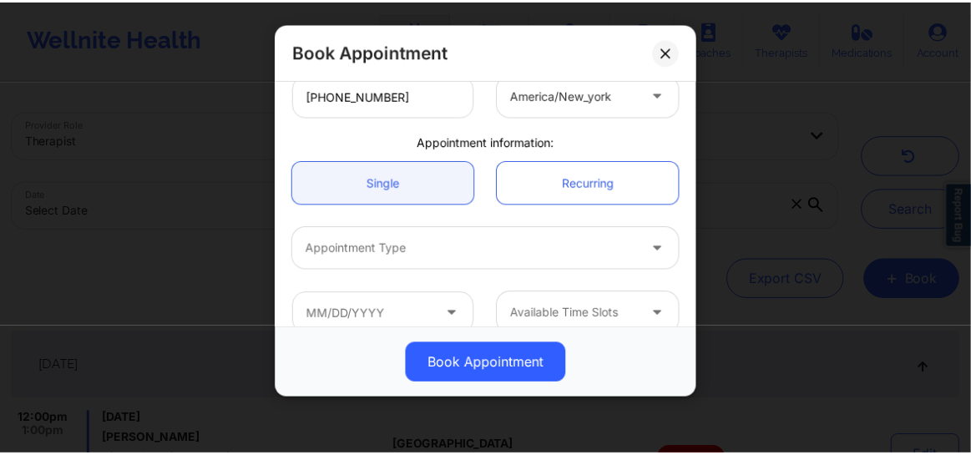
scroll to position [461, 0]
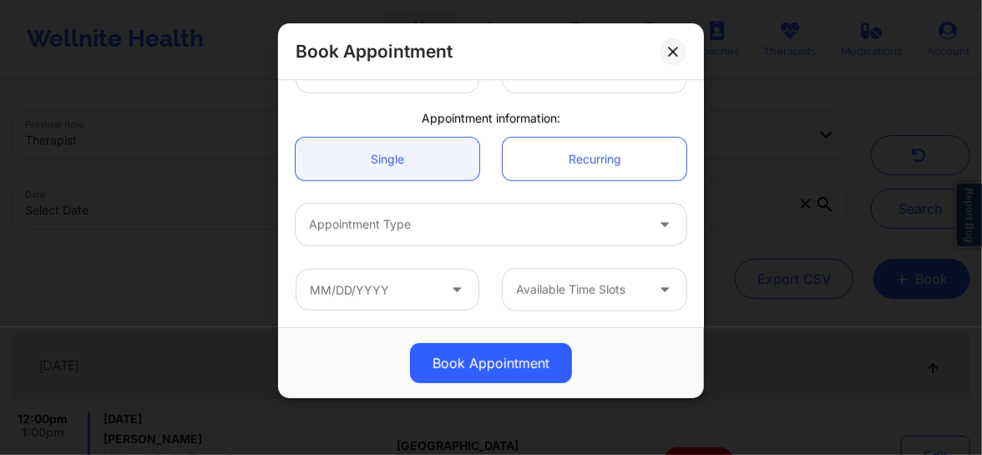
click at [381, 226] on div at bounding box center [477, 225] width 336 height 20
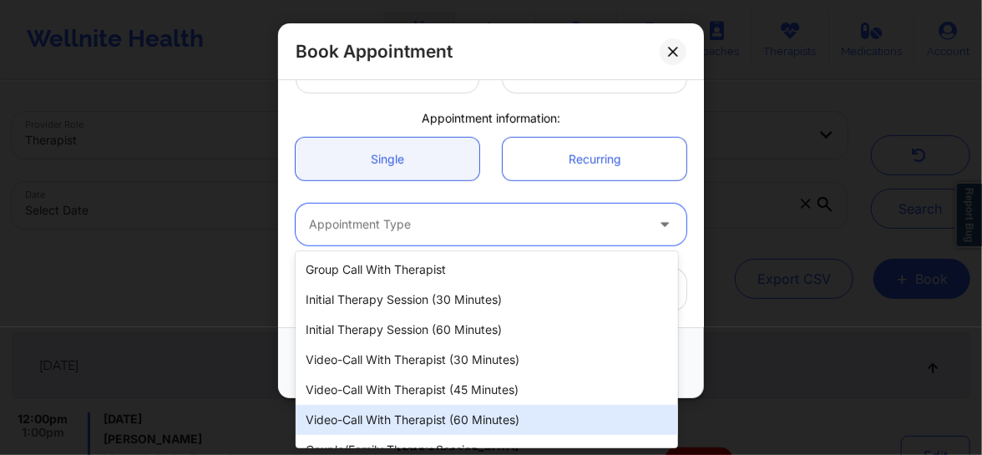
click at [423, 416] on div "Video-Call with Therapist (60 minutes)" at bounding box center [487, 420] width 382 height 30
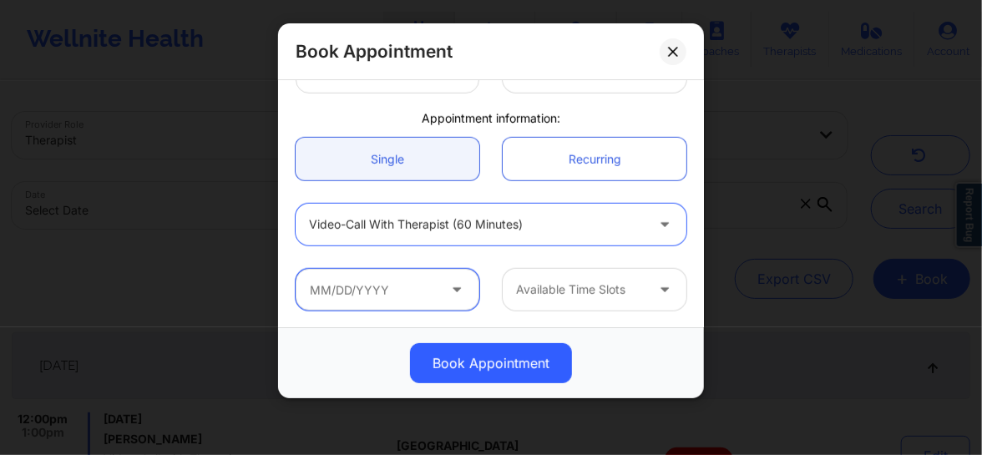
click at [372, 288] on input "text" at bounding box center [388, 290] width 184 height 42
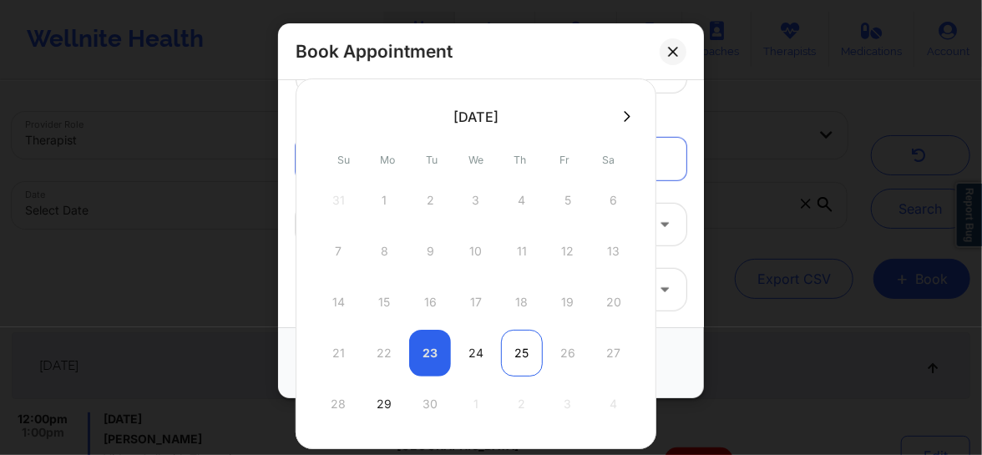
click at [523, 349] on div "25" at bounding box center [522, 353] width 42 height 47
type input "[DATE]"
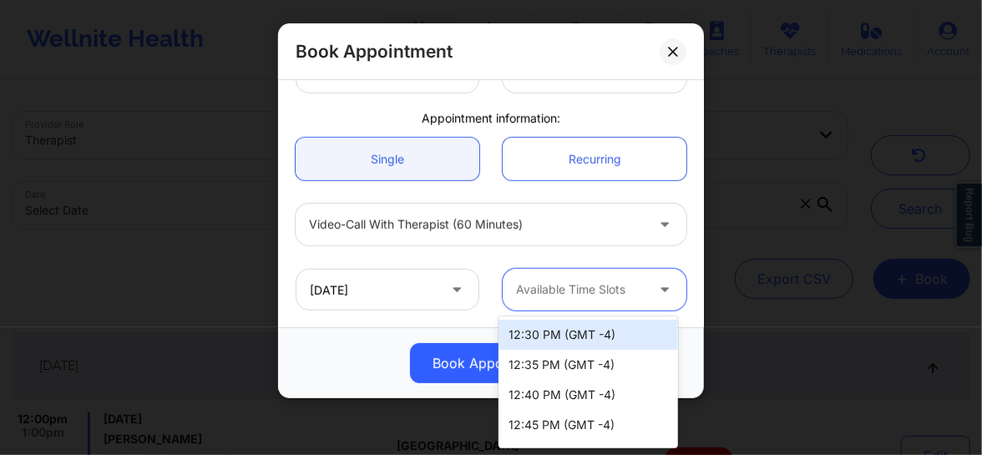
click at [572, 297] on div at bounding box center [580, 290] width 129 height 20
click at [559, 338] on div "12:30 PM (GMT -4)" at bounding box center [587, 335] width 179 height 30
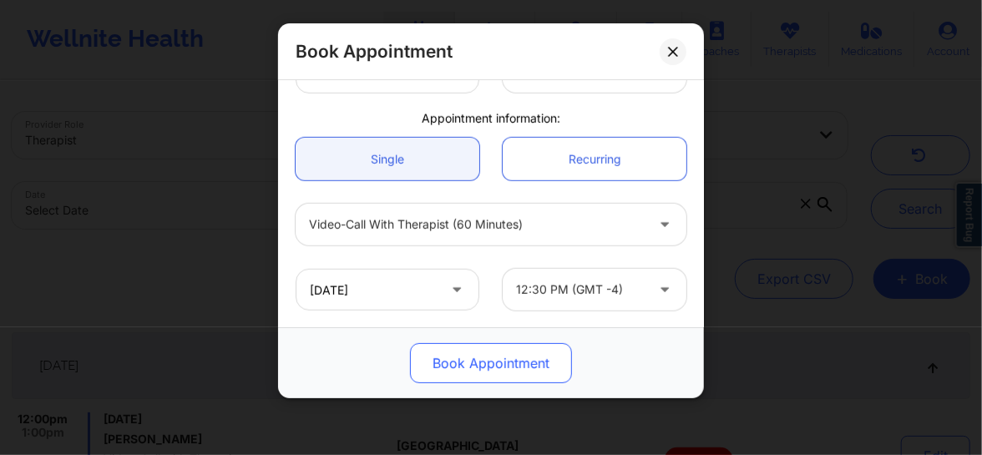
click at [518, 360] on button "Book Appointment" at bounding box center [491, 363] width 162 height 40
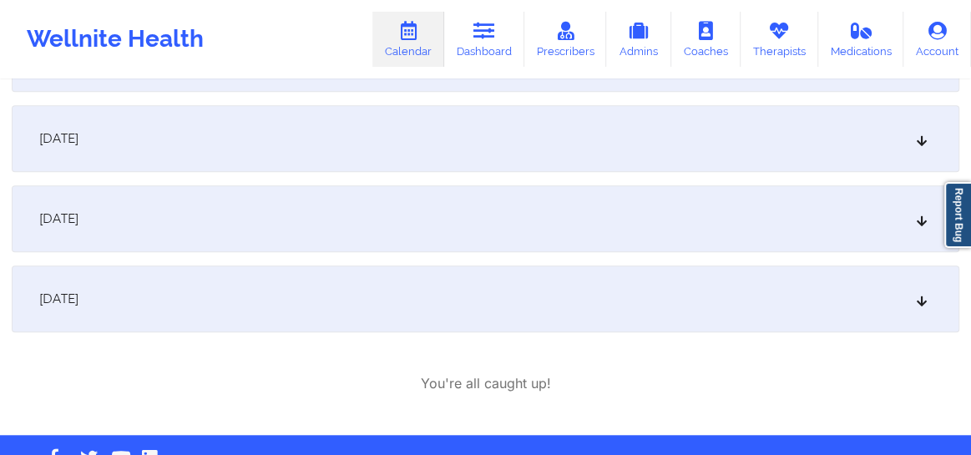
scroll to position [622, 0]
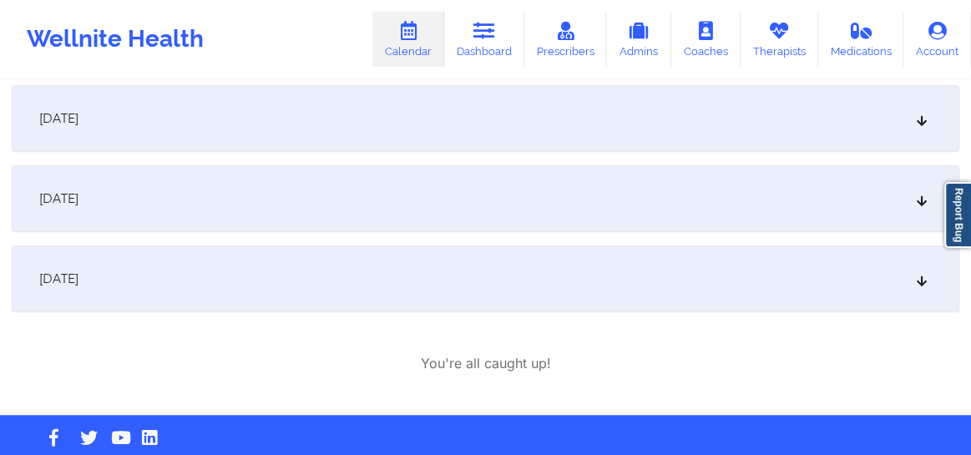
click at [920, 273] on icon at bounding box center [922, 279] width 14 height 12
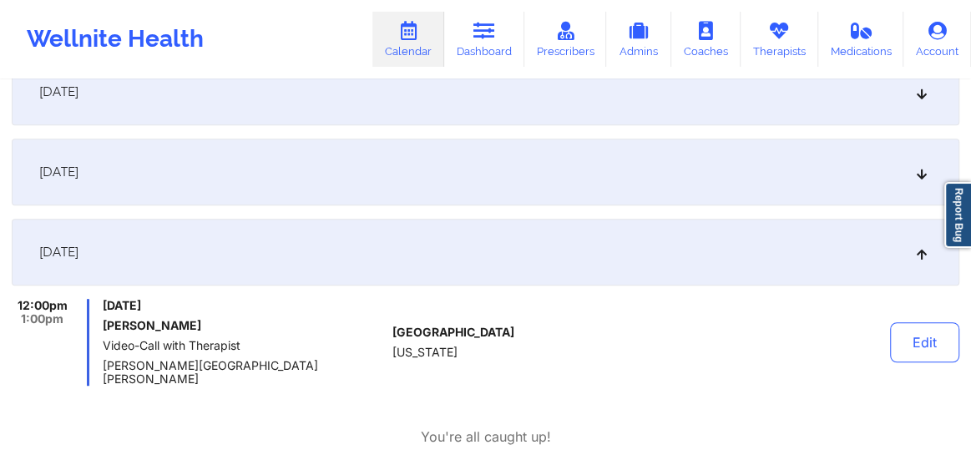
click at [916, 174] on icon at bounding box center [922, 172] width 14 height 12
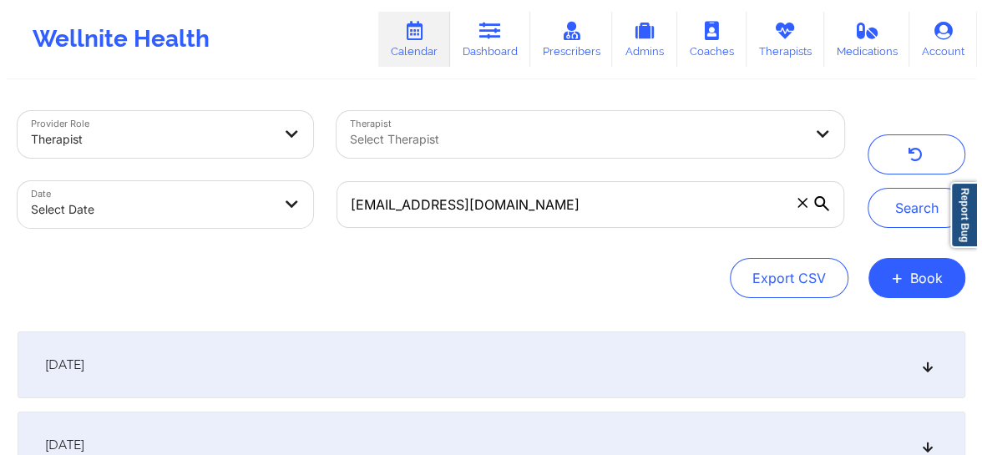
scroll to position [0, 0]
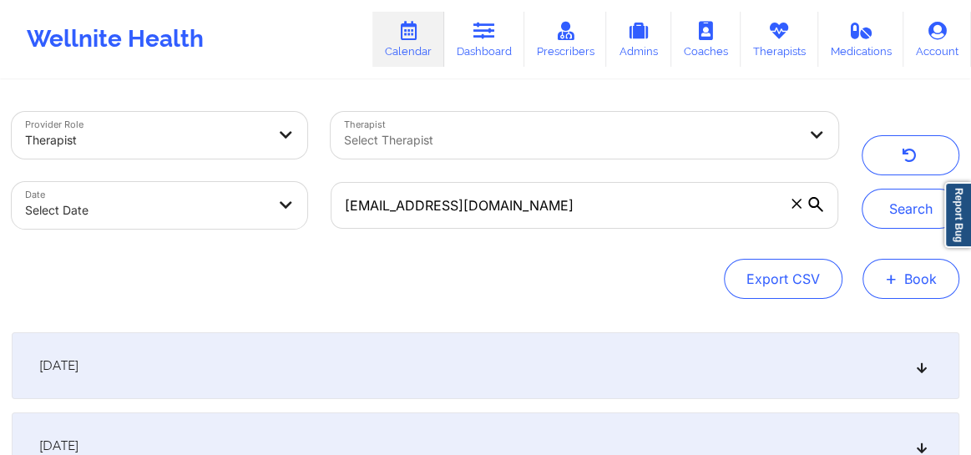
click at [892, 278] on span "+" at bounding box center [891, 278] width 13 height 9
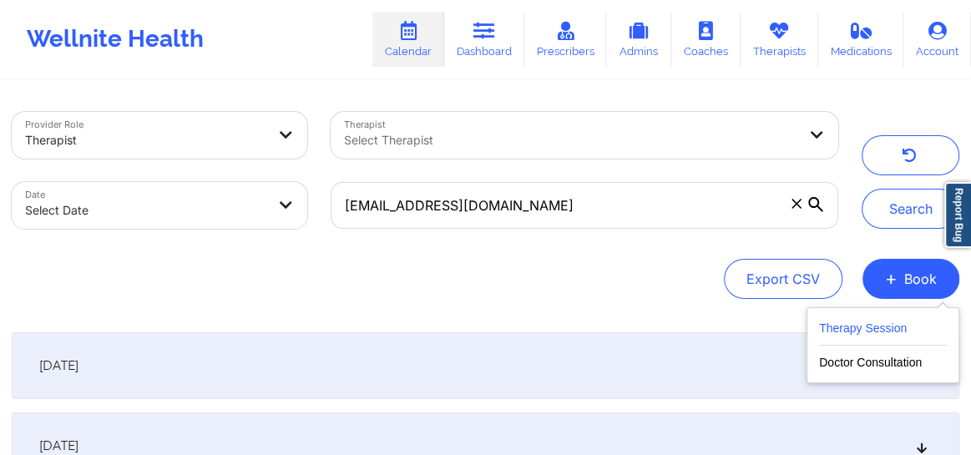
click at [849, 326] on button "Therapy Session" at bounding box center [883, 332] width 128 height 28
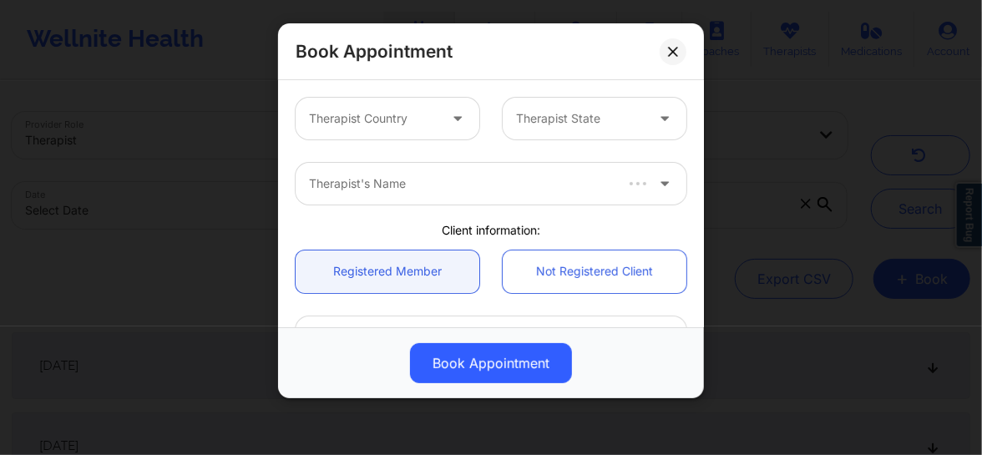
click at [442, 125] on div at bounding box center [459, 119] width 40 height 42
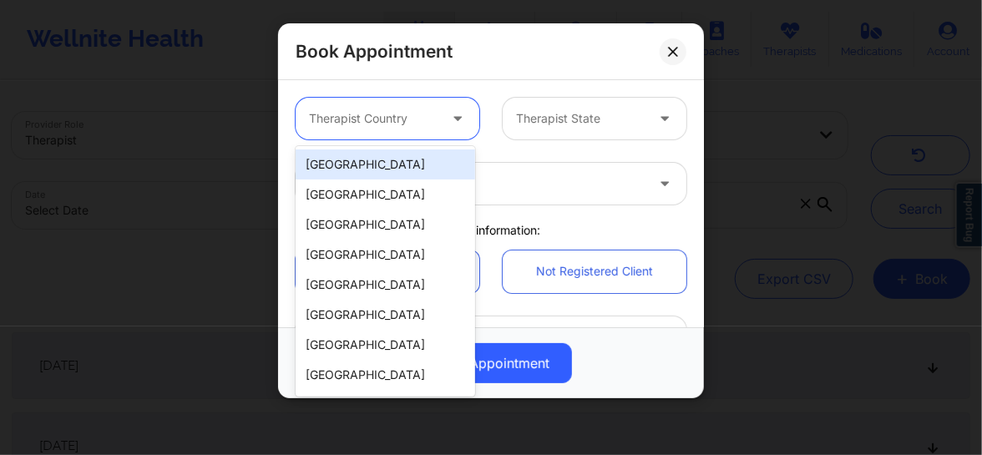
click at [398, 163] on div "[GEOGRAPHIC_DATA]" at bounding box center [385, 164] width 179 height 30
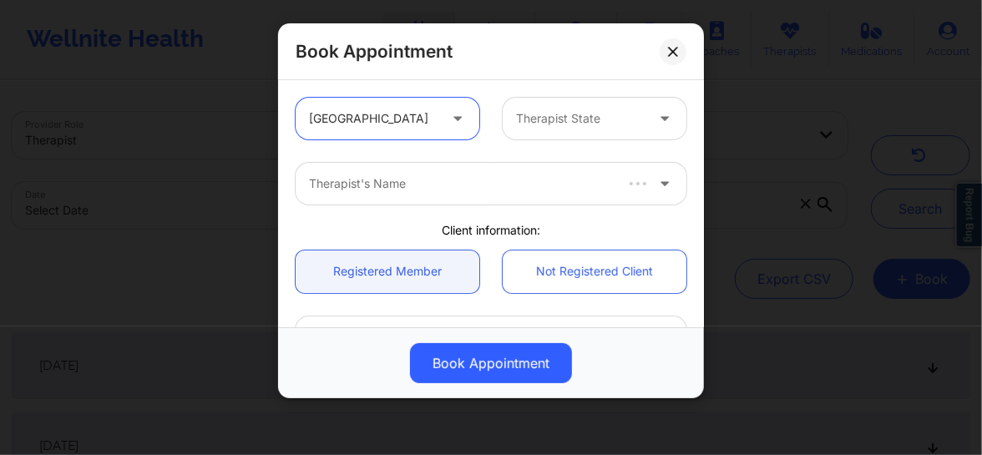
click at [588, 109] on div at bounding box center [580, 119] width 129 height 20
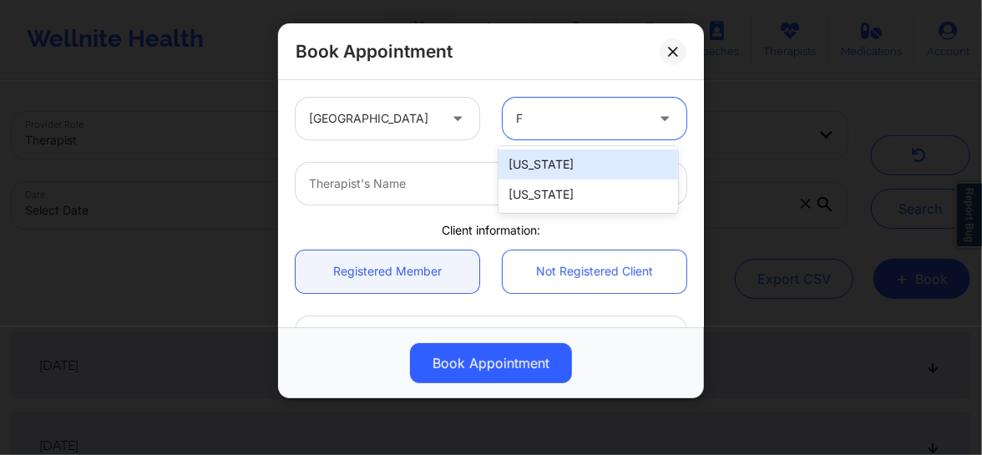
type input "FL"
click at [544, 154] on div "[US_STATE]" at bounding box center [587, 164] width 179 height 30
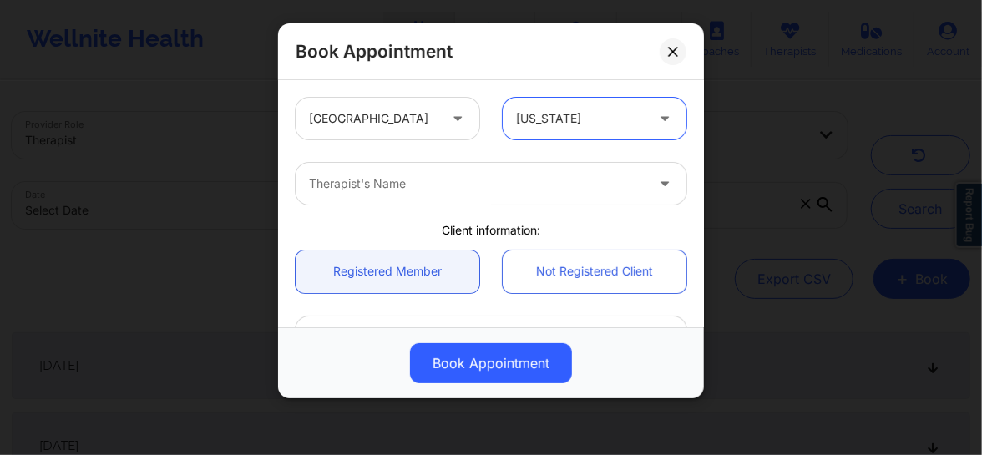
click at [428, 177] on div at bounding box center [477, 184] width 336 height 20
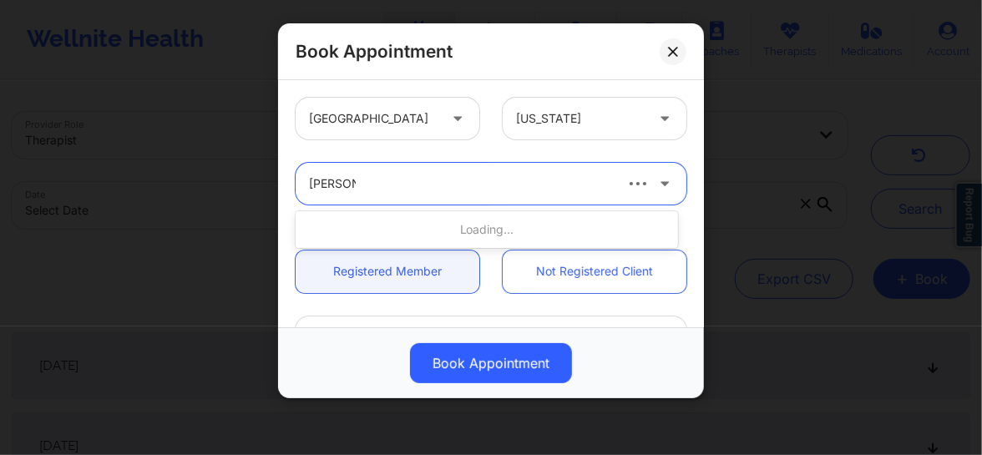
type input "donna sa"
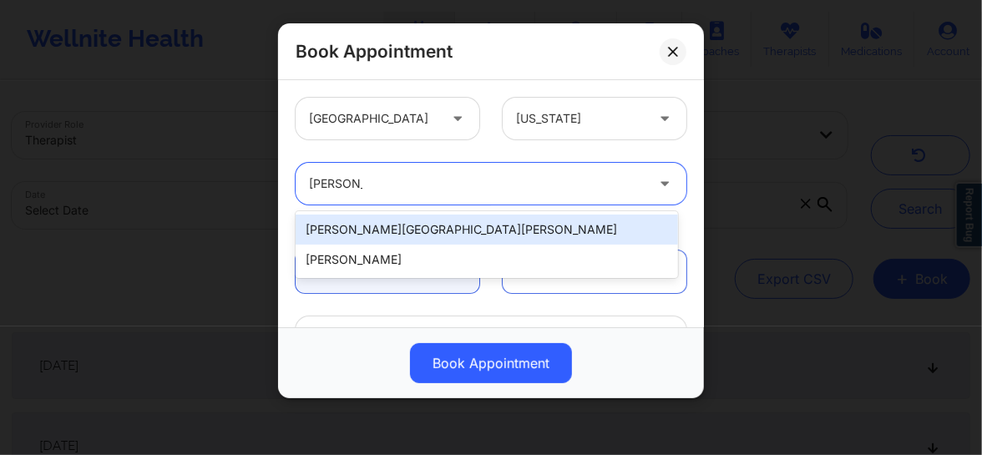
click at [403, 229] on div "Donna San Salvador" at bounding box center [487, 230] width 382 height 30
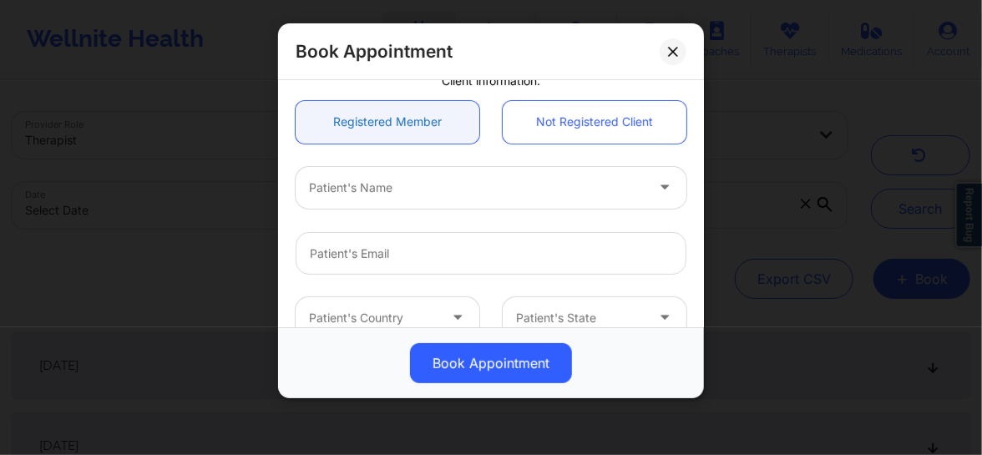
scroll to position [176, 0]
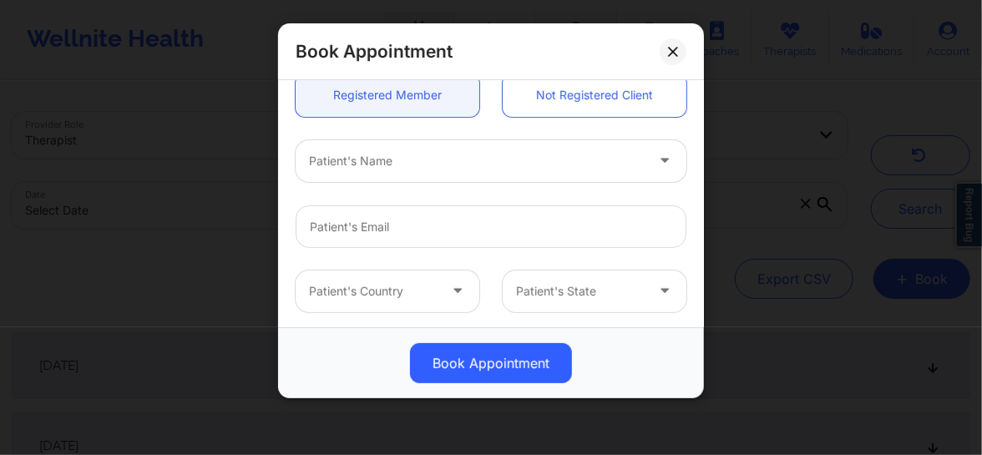
click at [372, 164] on div at bounding box center [477, 161] width 336 height 20
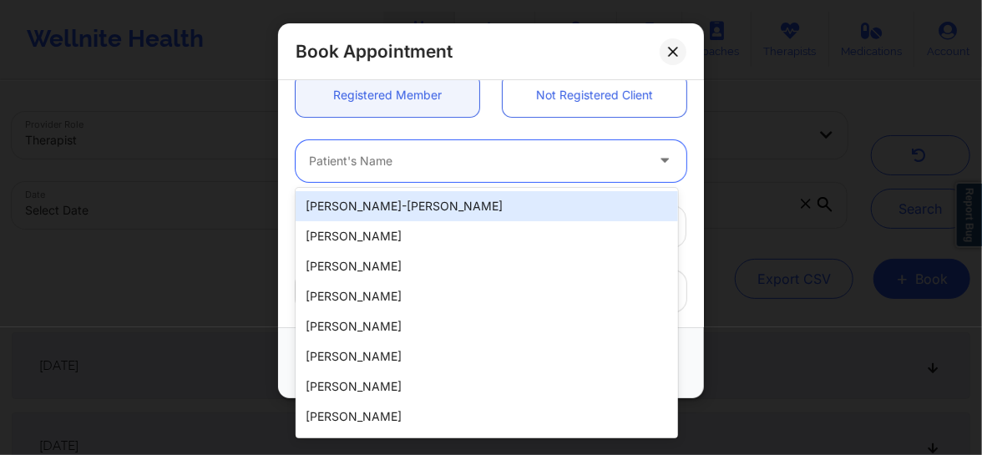
paste input "lcampos2805@gmail.com"
type input "lcampos2805@gmail.com"
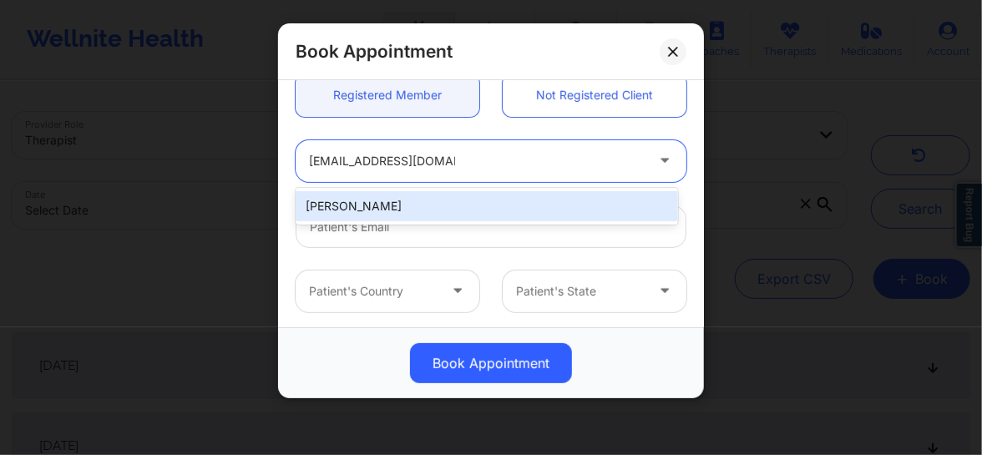
click at [373, 205] on div "Lauren Campos" at bounding box center [487, 206] width 382 height 30
type input "lcampos2805@gmail.com"
type input "+1312-882-2972"
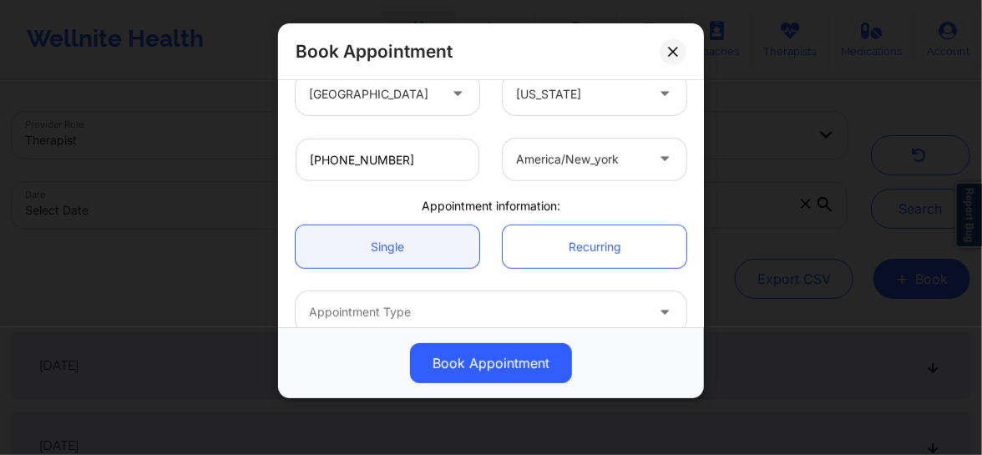
scroll to position [379, 0]
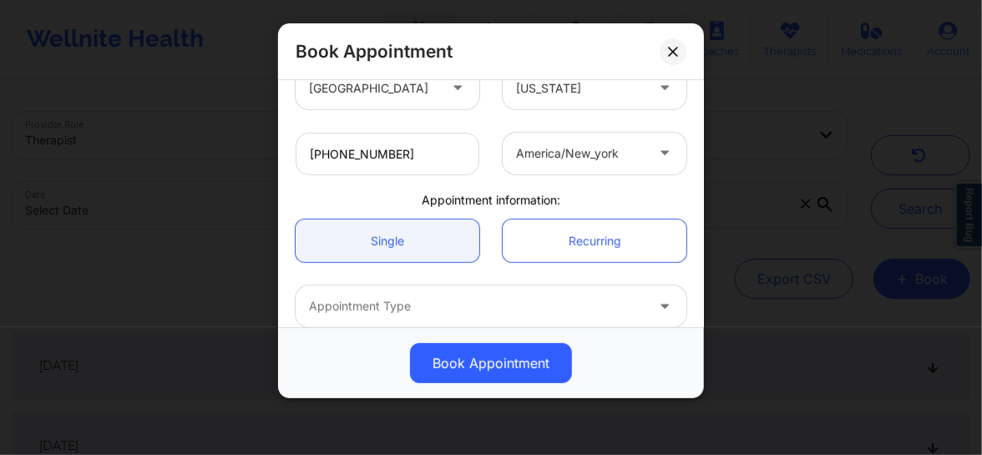
click at [400, 314] on div at bounding box center [477, 306] width 336 height 20
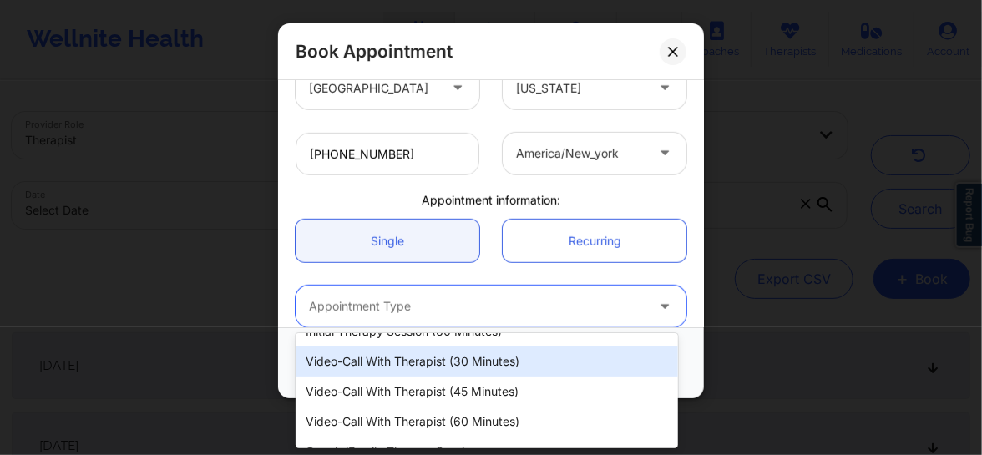
scroll to position [101, 0]
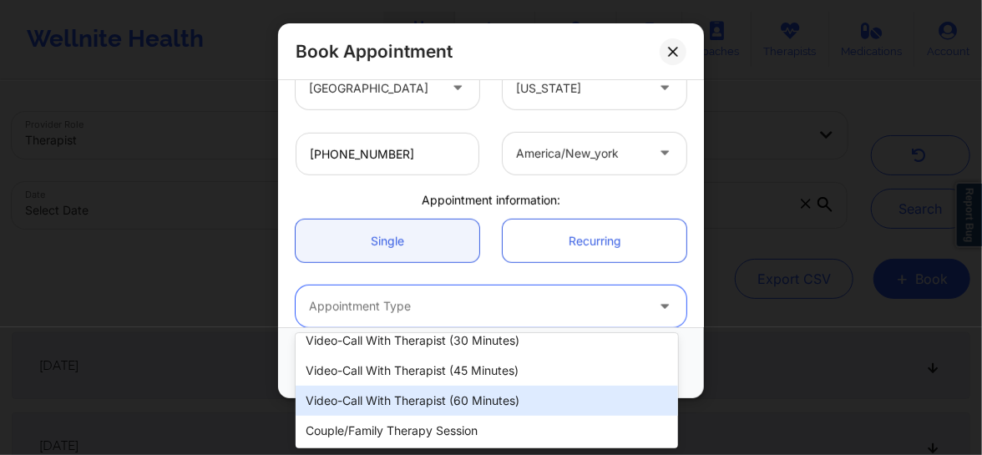
click at [432, 398] on div "Video-Call with Therapist (60 minutes)" at bounding box center [487, 401] width 382 height 30
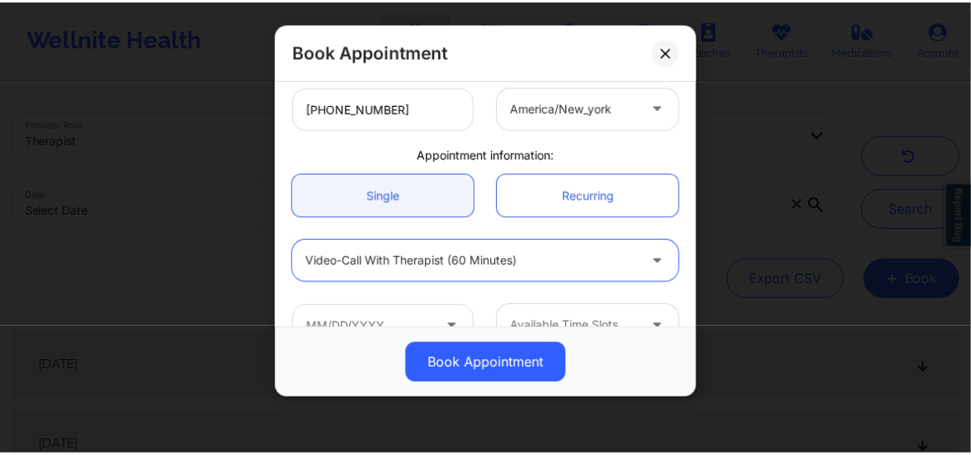
scroll to position [461, 0]
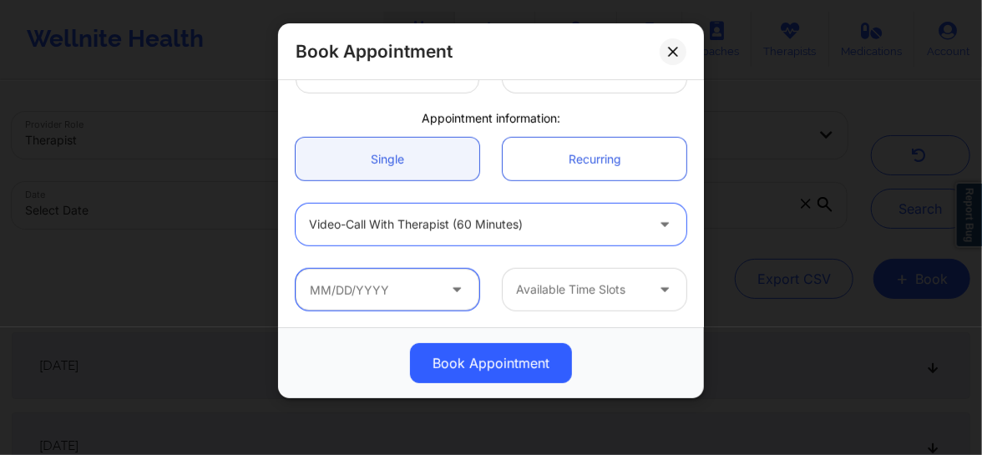
click at [425, 292] on input "text" at bounding box center [388, 290] width 184 height 42
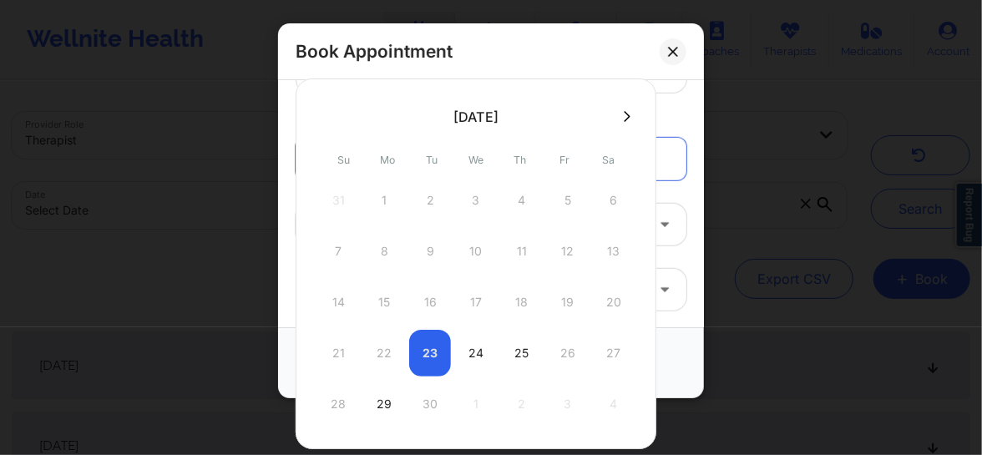
click at [625, 116] on icon at bounding box center [627, 116] width 7 height 13
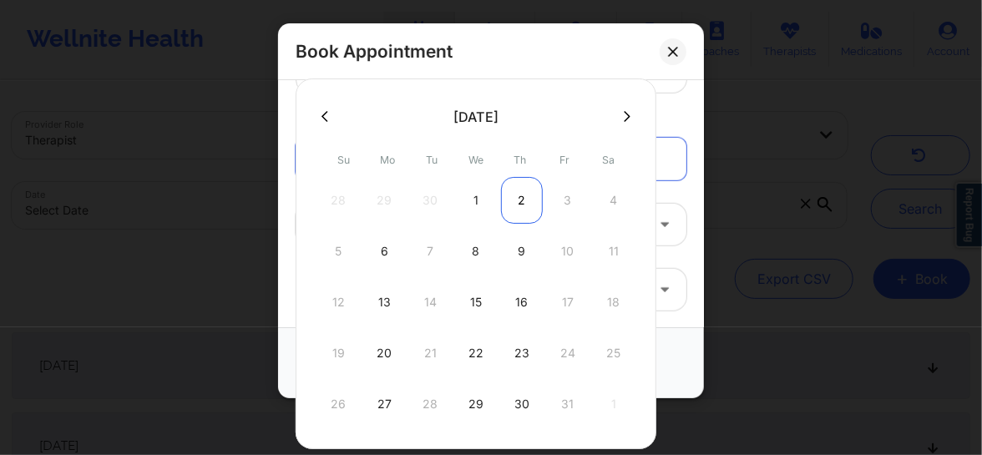
click at [519, 197] on div "2" at bounding box center [522, 200] width 42 height 47
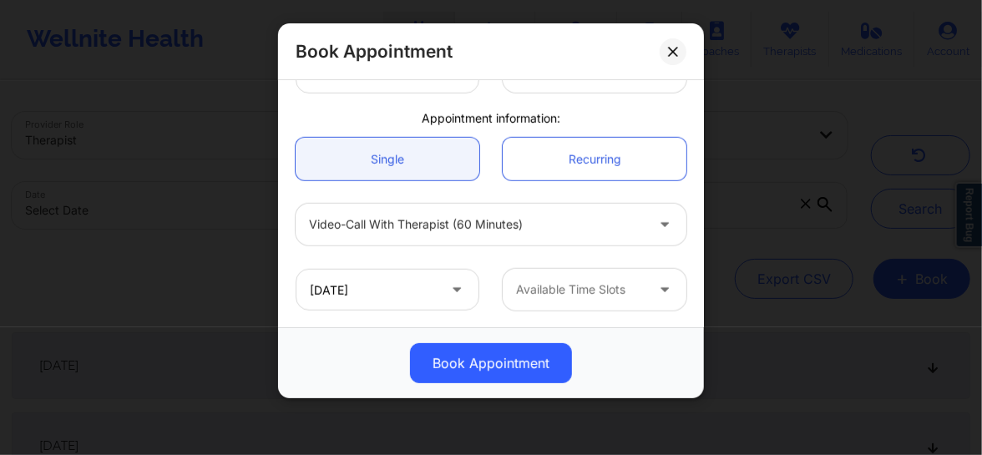
click at [550, 292] on div at bounding box center [580, 290] width 129 height 20
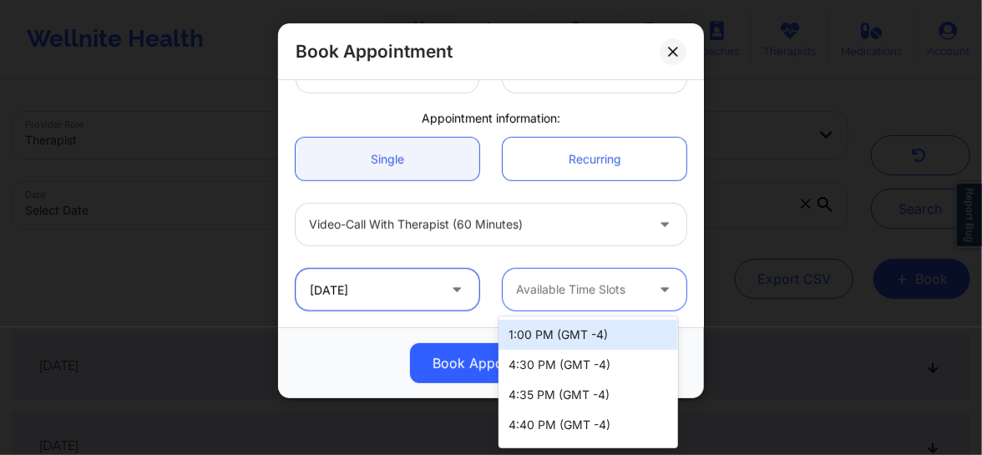
click at [416, 282] on input "10/02/2025" at bounding box center [388, 290] width 184 height 42
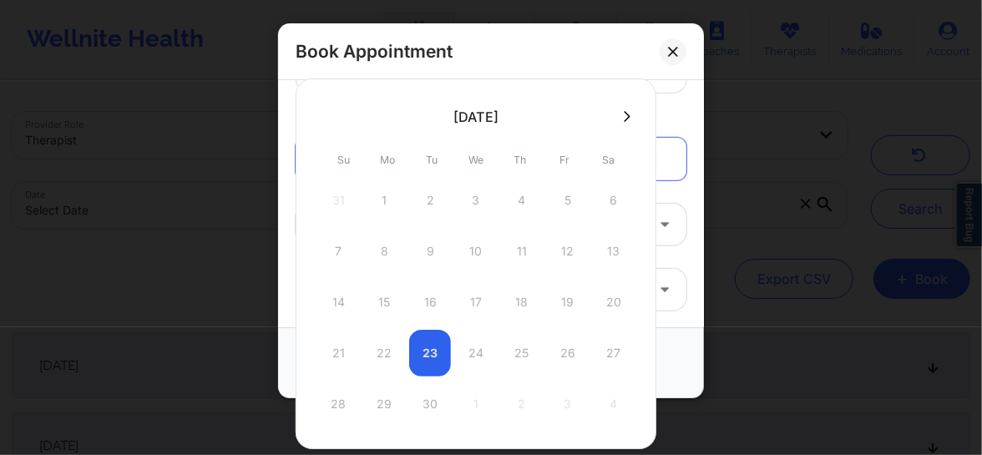
click at [627, 112] on icon at bounding box center [627, 116] width 7 height 13
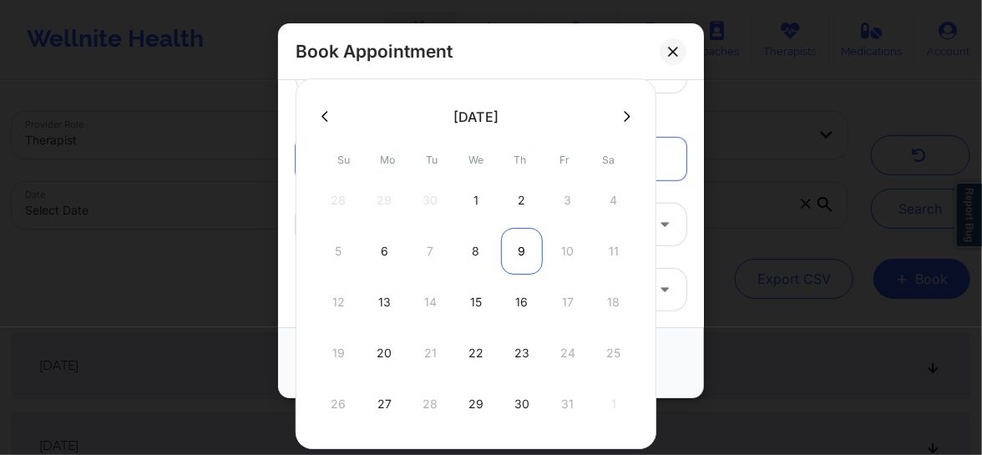
click at [521, 253] on div "9" at bounding box center [522, 251] width 42 height 47
type input "10/09/2025"
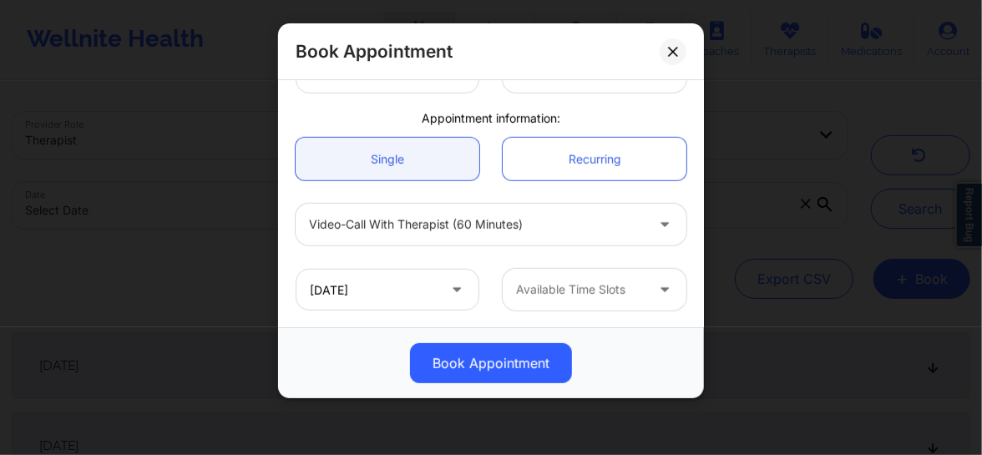
click at [538, 287] on div at bounding box center [580, 290] width 129 height 20
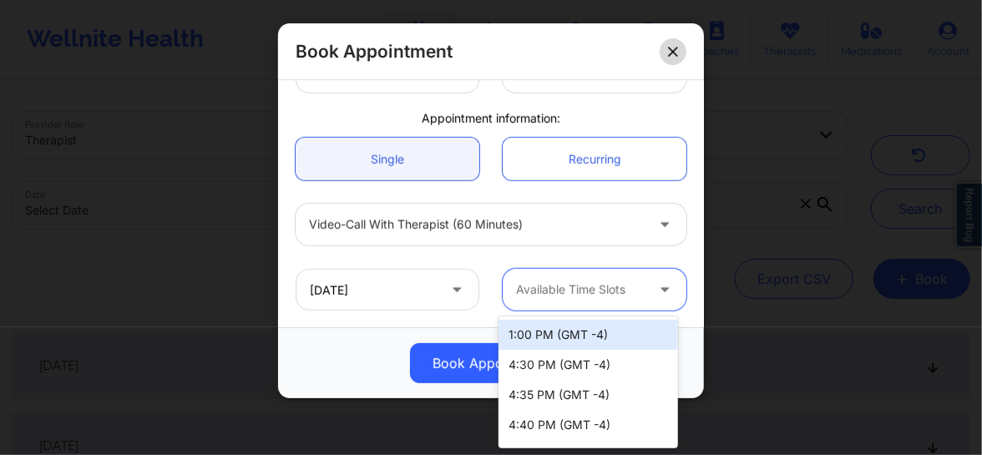
click at [669, 51] on icon at bounding box center [673, 52] width 10 height 10
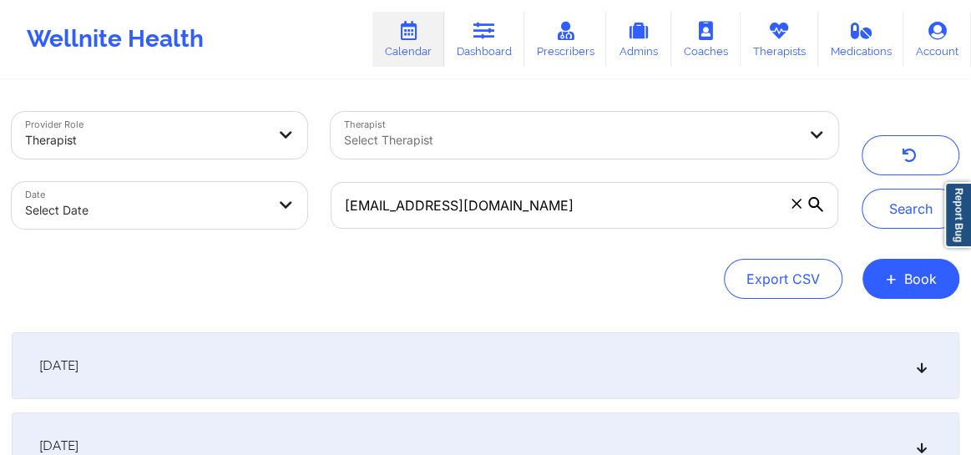
click at [395, 125] on div "Select Therapist" at bounding box center [565, 135] width 468 height 47
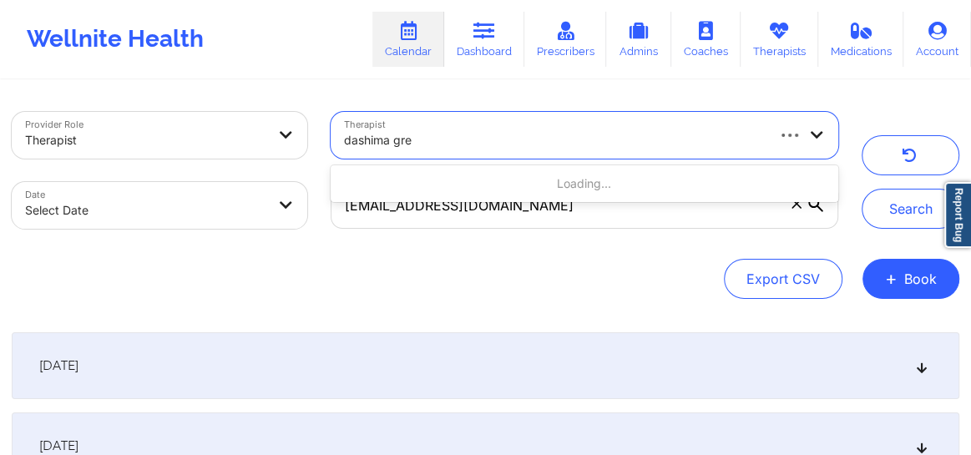
type input "dashima gree"
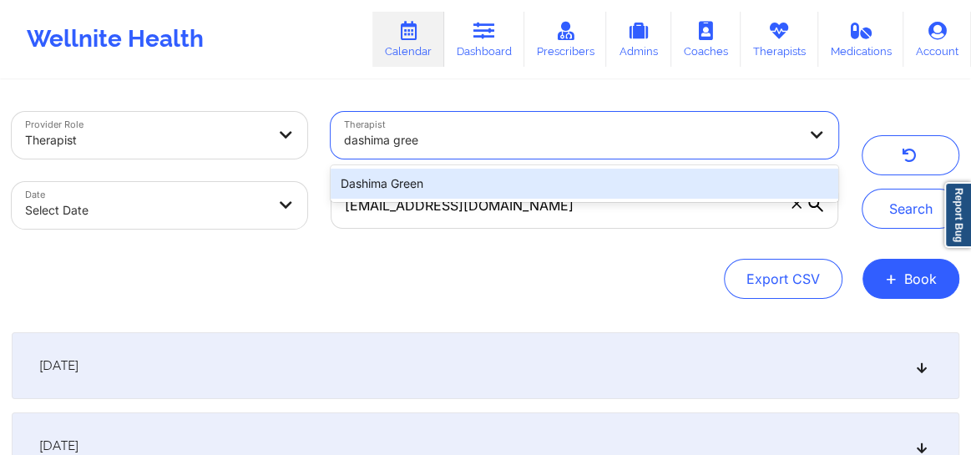
click at [486, 185] on div "Dashima Green" at bounding box center [585, 184] width 508 height 30
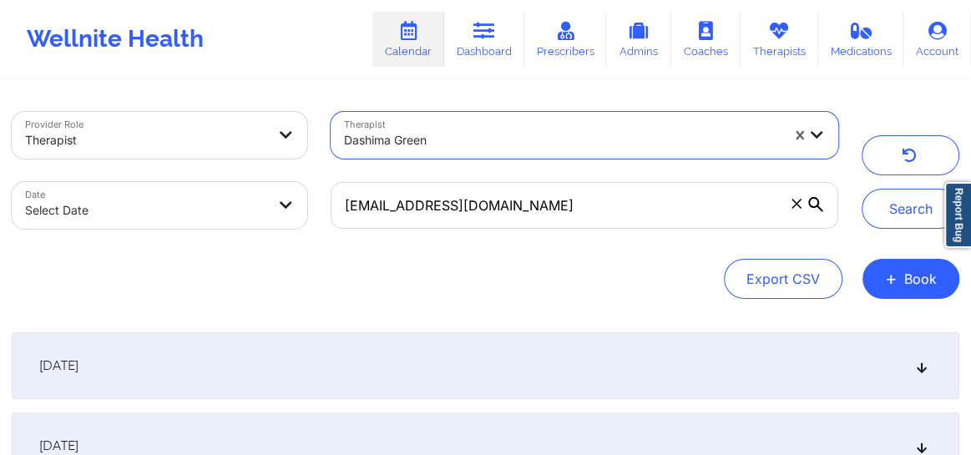
click at [795, 208] on span at bounding box center [796, 203] width 17 height 17
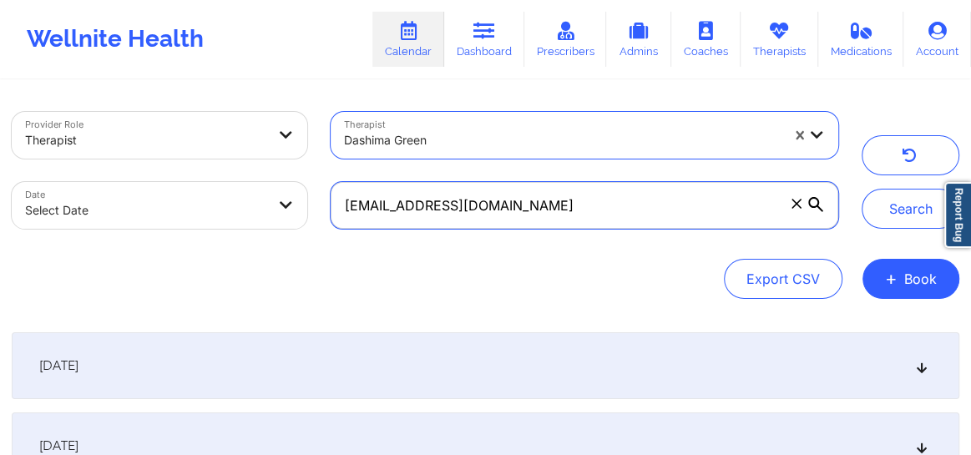
click at [795, 208] on input "lcampos2805@gmail.com" at bounding box center [585, 205] width 508 height 47
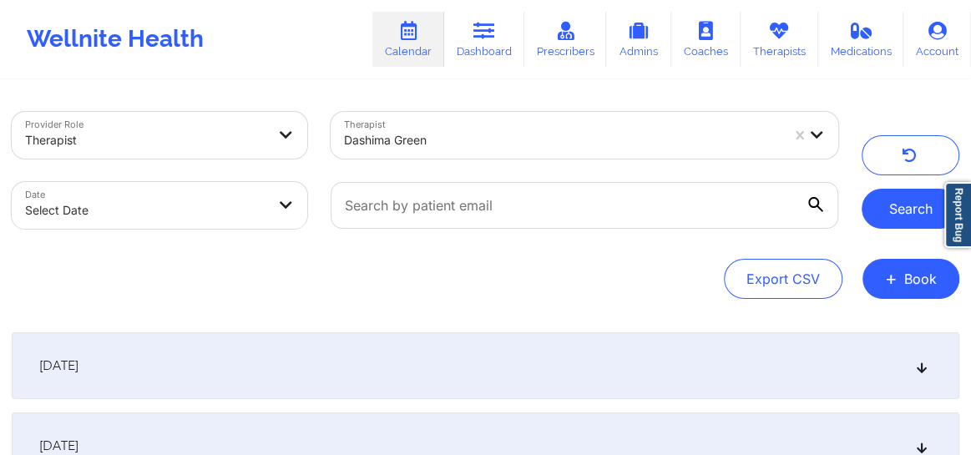
click at [898, 214] on button "Search" at bounding box center [911, 209] width 98 height 40
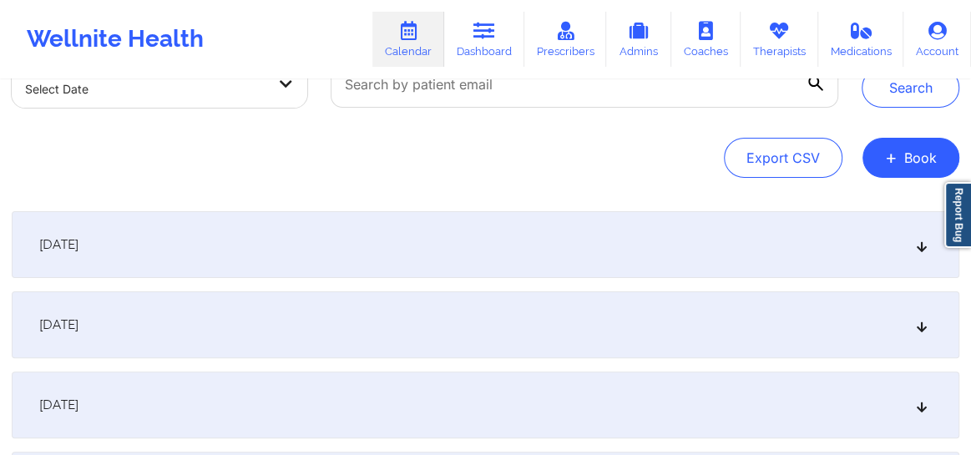
scroll to position [126, 0]
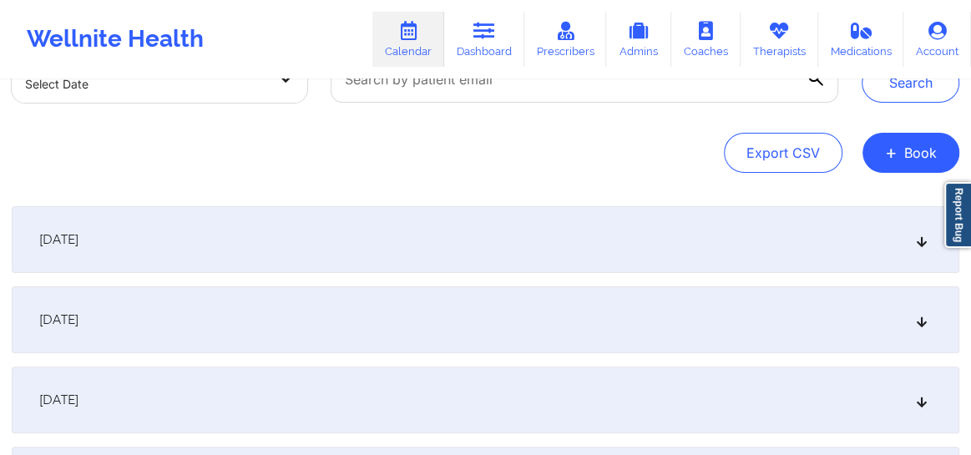
click at [915, 399] on icon at bounding box center [922, 400] width 14 height 12
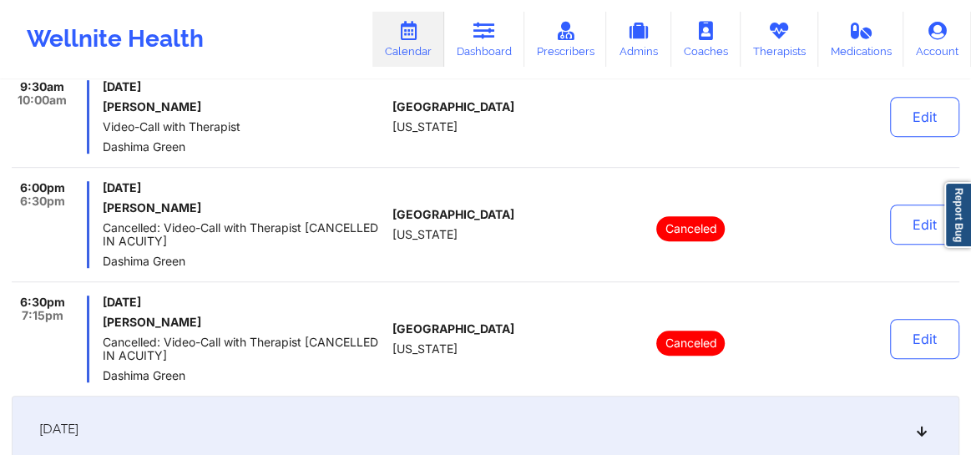
scroll to position [0, 0]
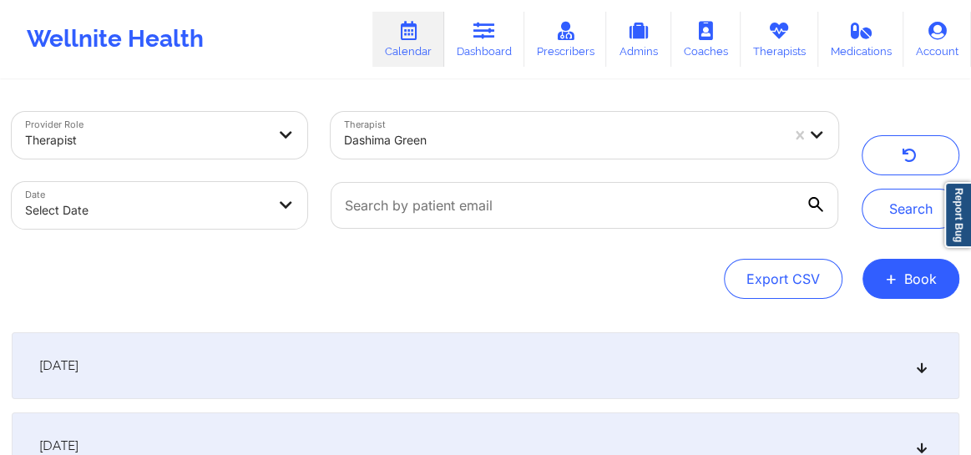
click at [435, 139] on div at bounding box center [562, 140] width 436 height 20
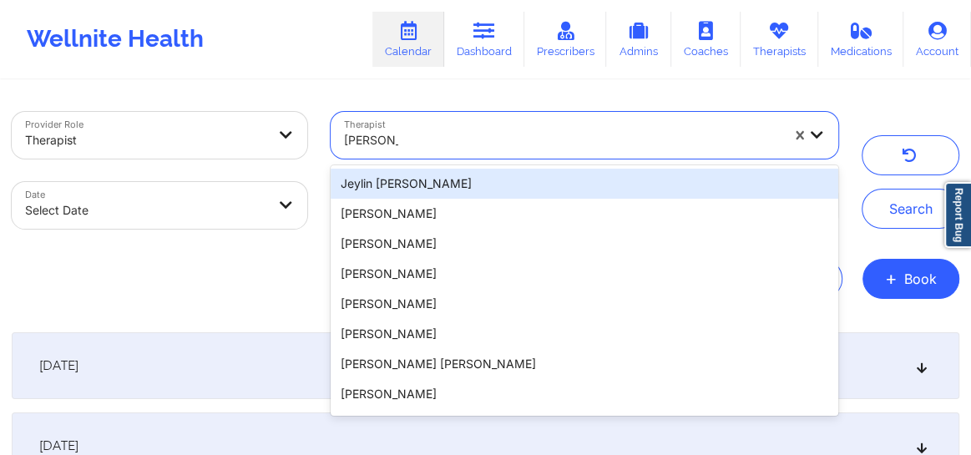
type input "melissa gl"
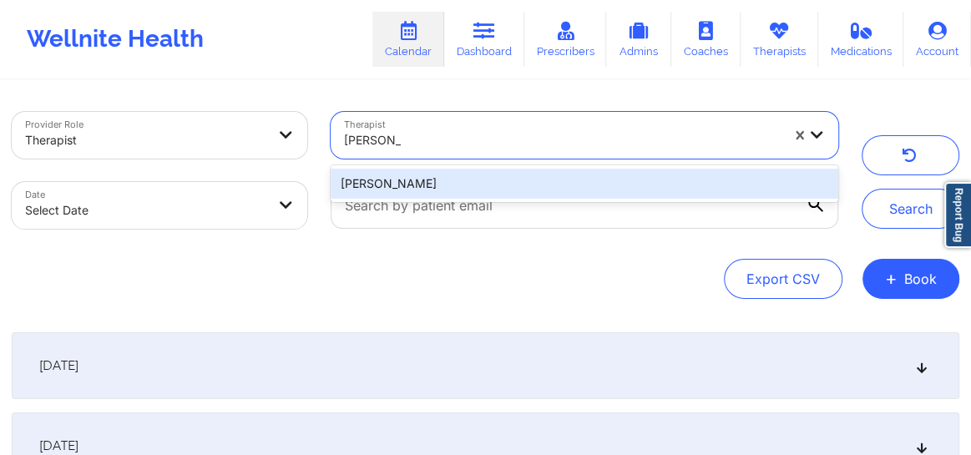
click at [400, 180] on div "[PERSON_NAME]" at bounding box center [585, 184] width 508 height 30
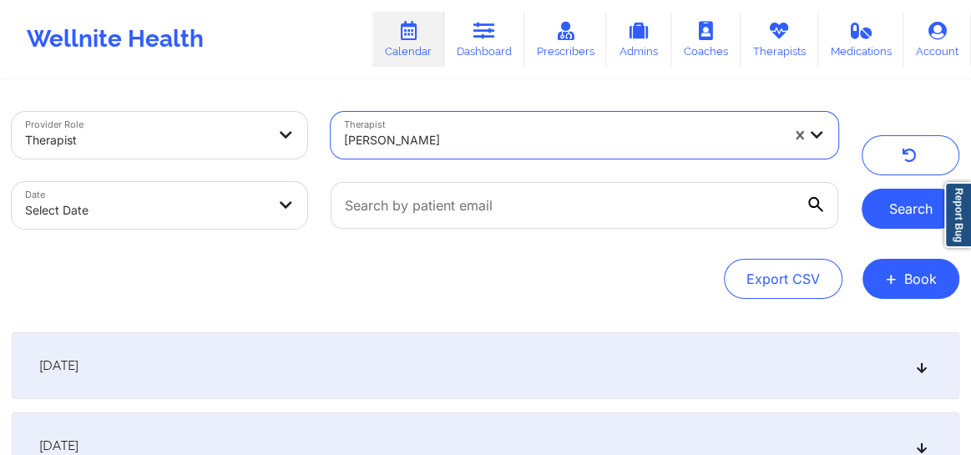
click at [899, 208] on button "Search" at bounding box center [911, 209] width 98 height 40
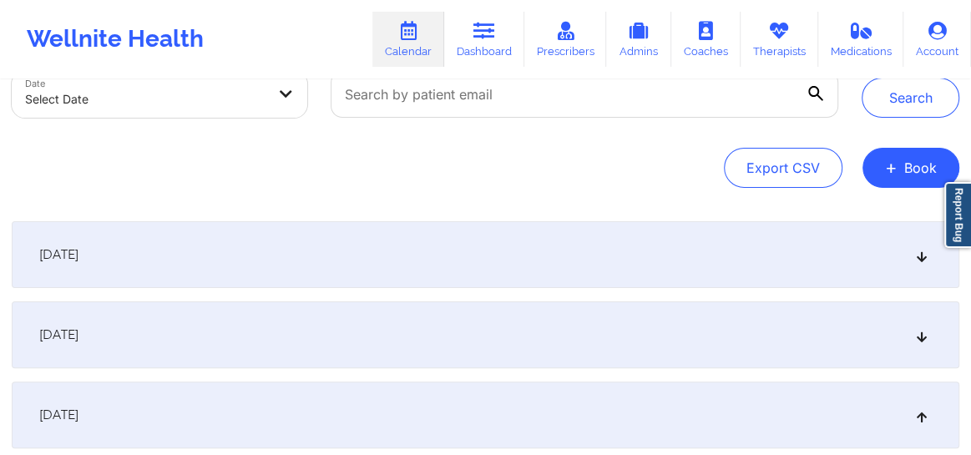
scroll to position [100, 0]
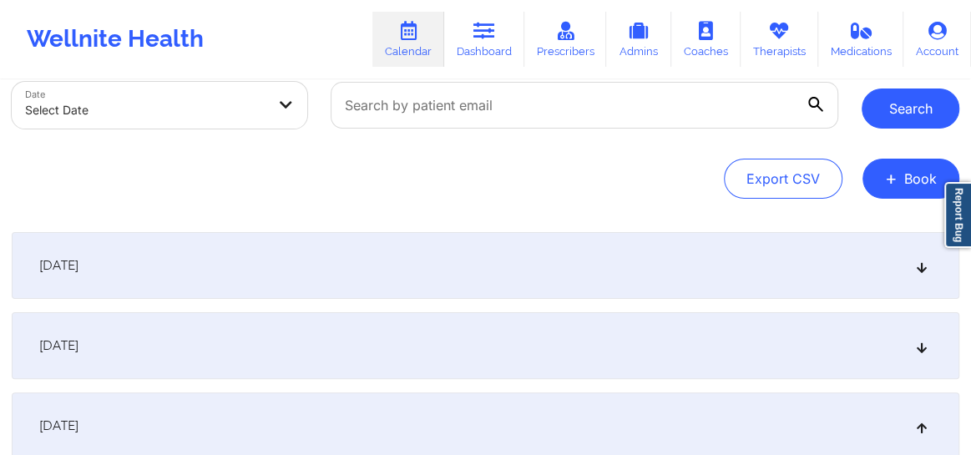
click at [900, 109] on button "Search" at bounding box center [911, 108] width 98 height 40
click at [918, 260] on icon at bounding box center [922, 266] width 14 height 12
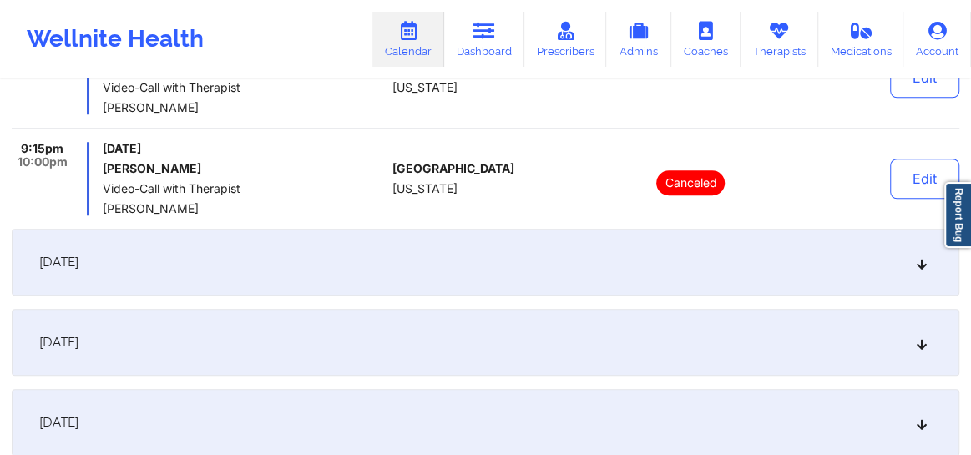
scroll to position [708, 0]
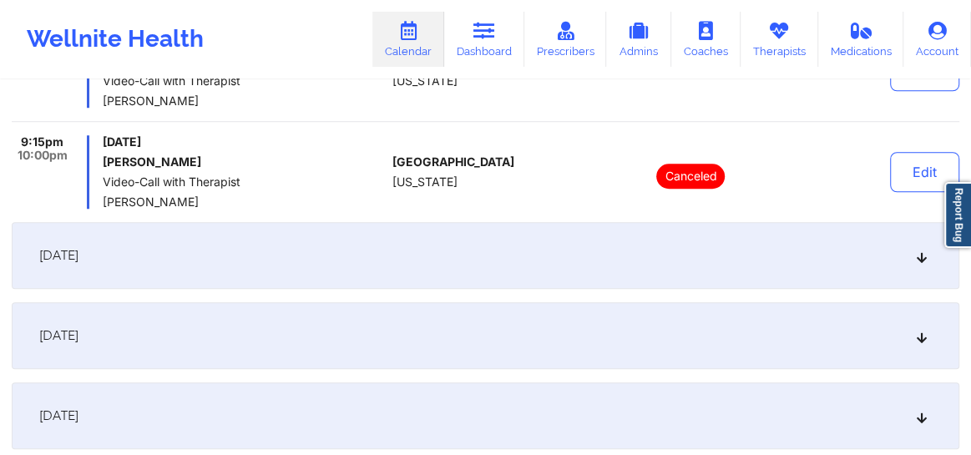
click at [921, 263] on div "[DATE]" at bounding box center [486, 255] width 948 height 67
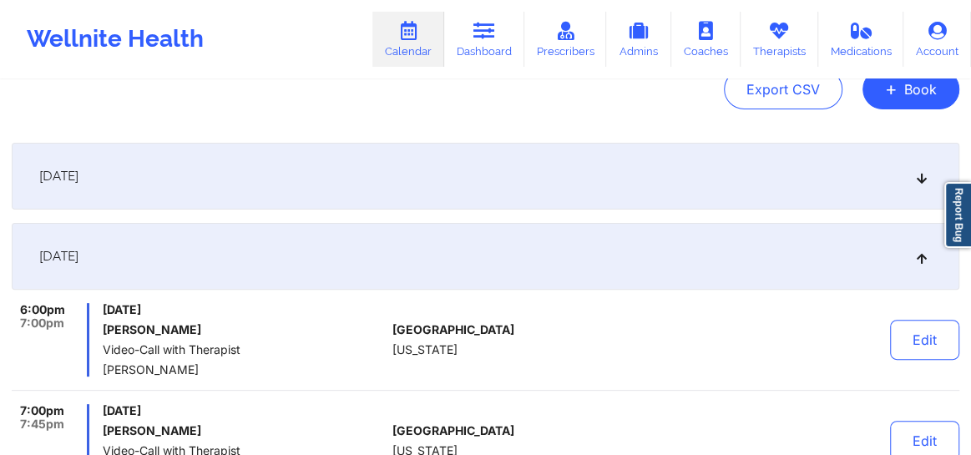
scroll to position [164, 0]
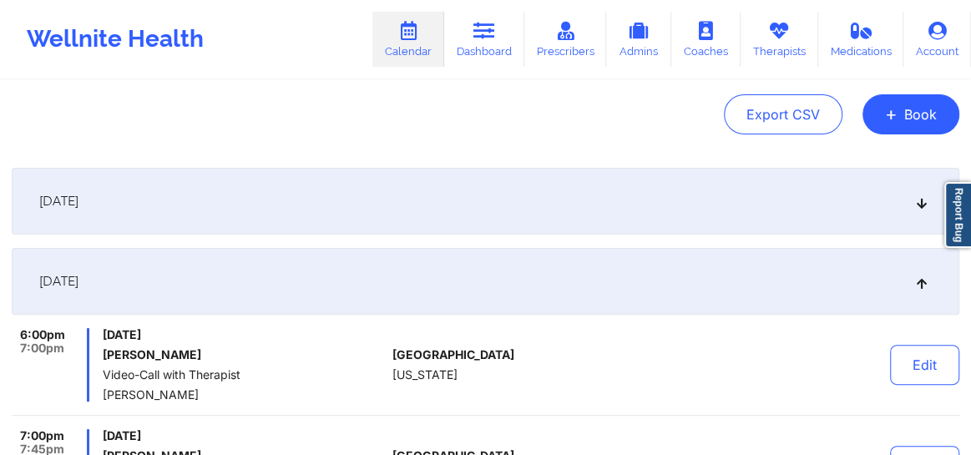
click at [419, 48] on link "Calendar" at bounding box center [408, 39] width 72 height 55
click at [416, 45] on link "Calendar" at bounding box center [408, 39] width 72 height 55
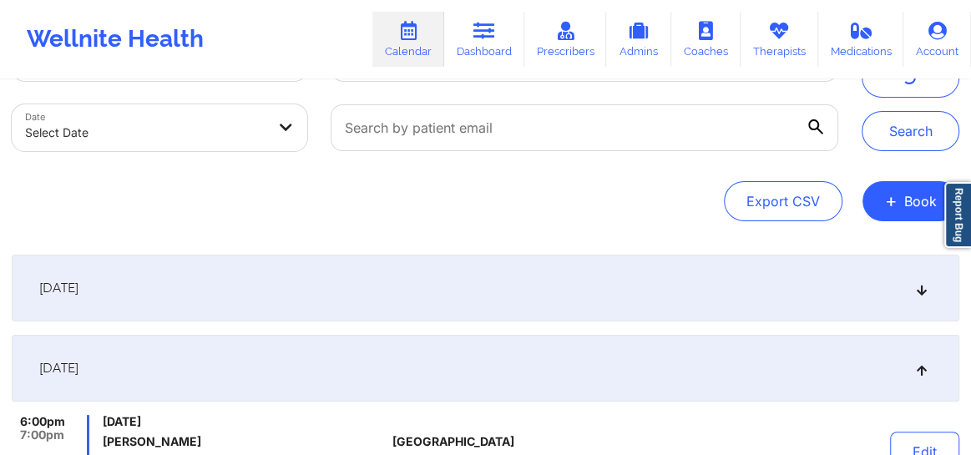
scroll to position [0, 0]
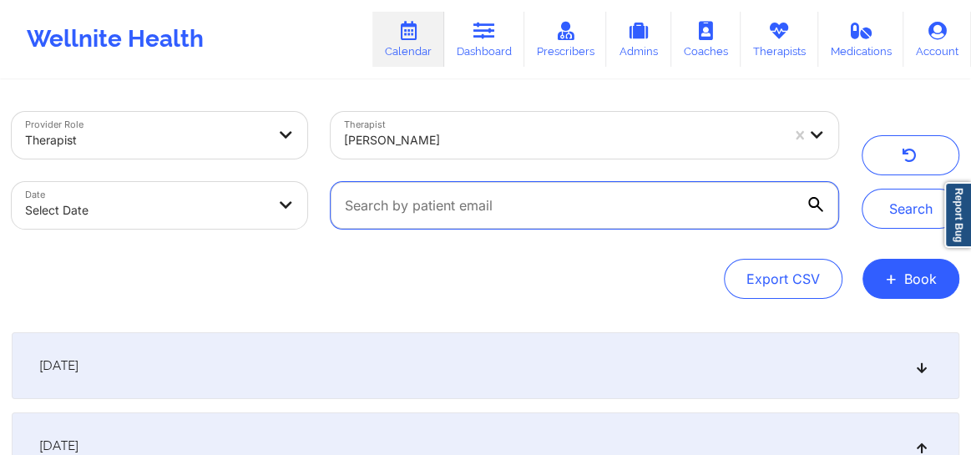
click at [533, 217] on input "text" at bounding box center [585, 205] width 508 height 47
paste input "lcampos2805@gmail.com"
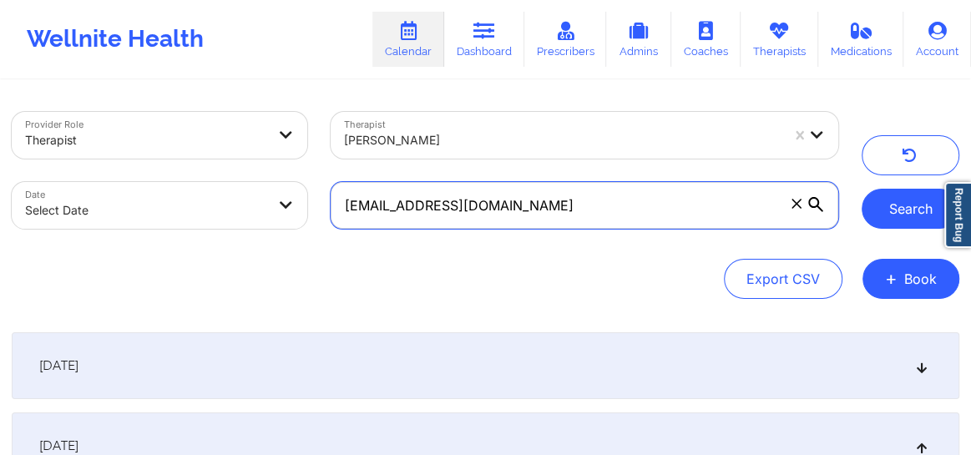
type input "lcampos2805@gmail.com"
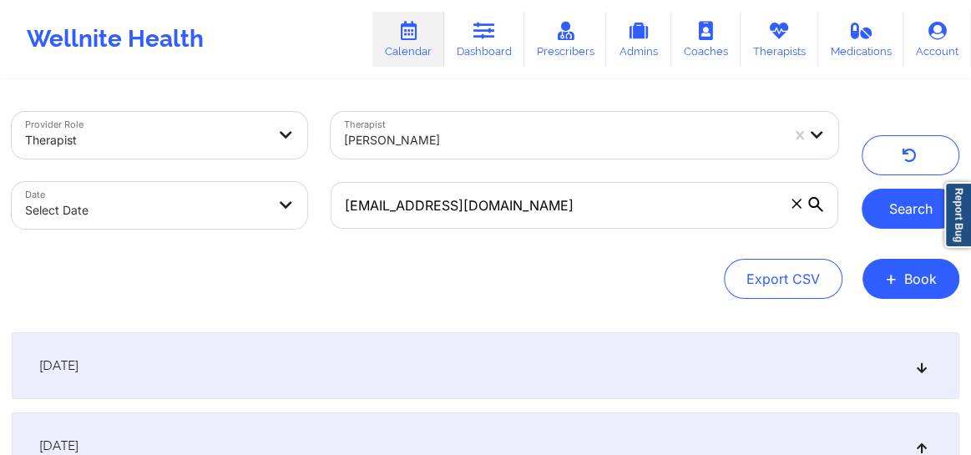
click at [902, 197] on button "Search" at bounding box center [911, 209] width 98 height 40
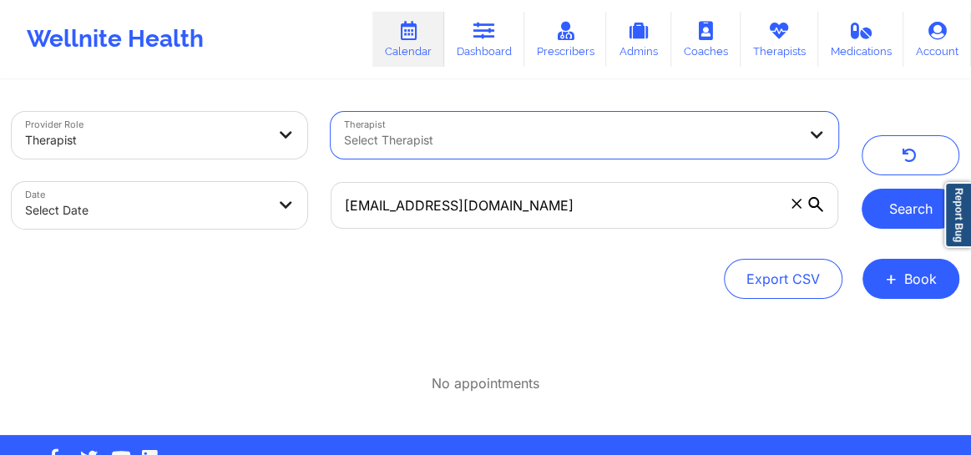
click at [893, 215] on button "Search" at bounding box center [911, 209] width 98 height 40
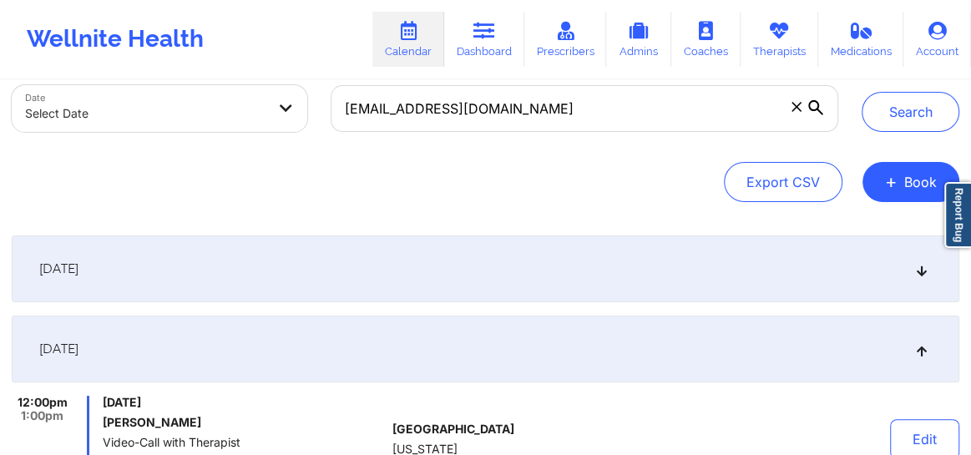
scroll to position [114, 0]
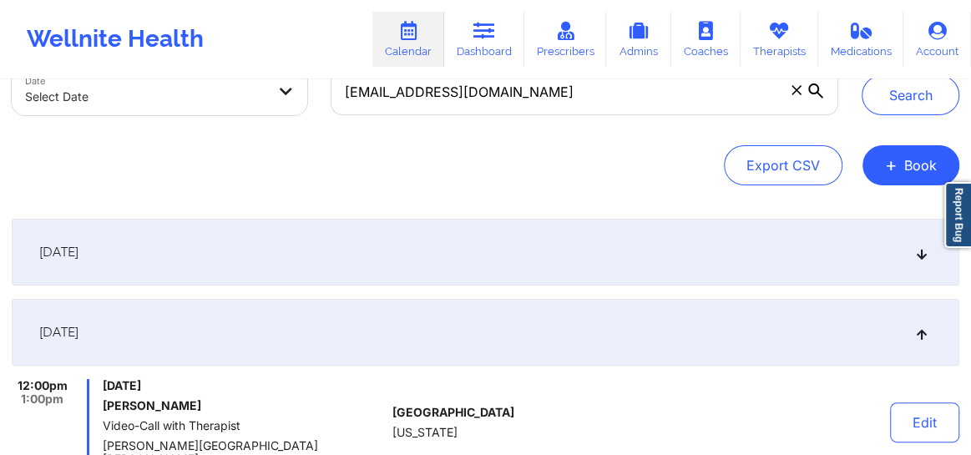
click at [925, 254] on icon at bounding box center [922, 252] width 14 height 12
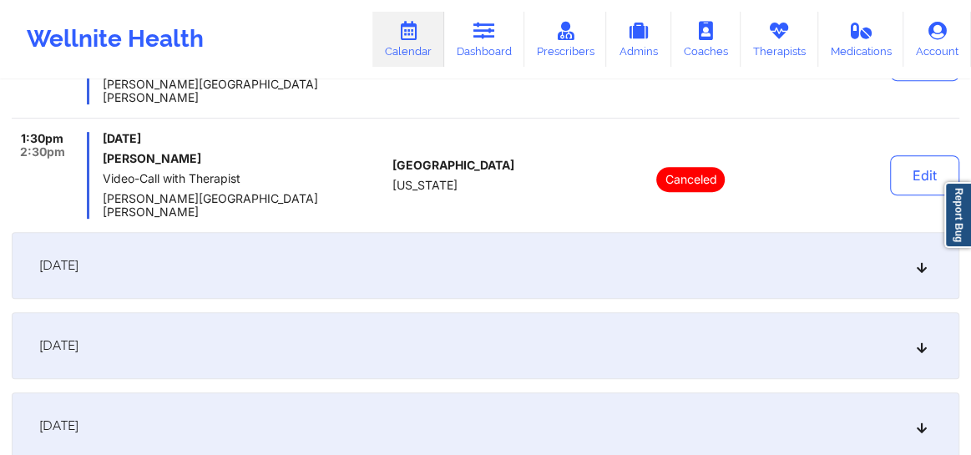
scroll to position [404, 0]
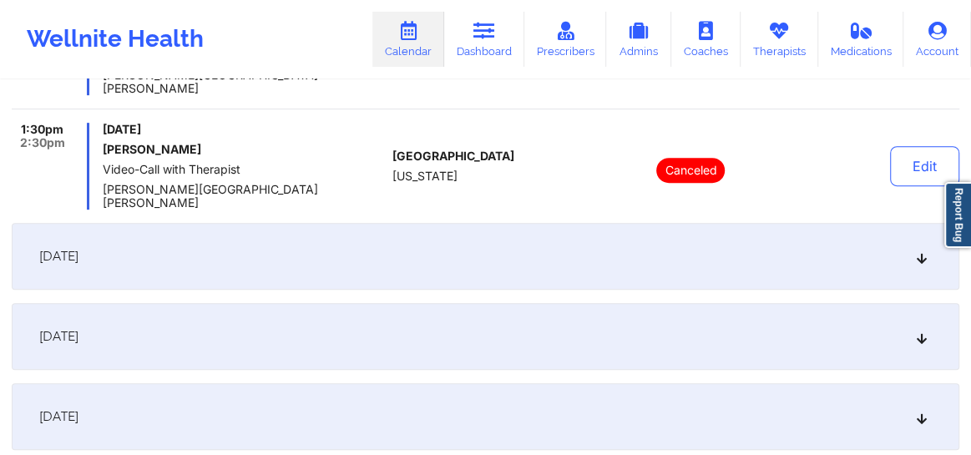
click at [921, 250] on icon at bounding box center [922, 256] width 14 height 12
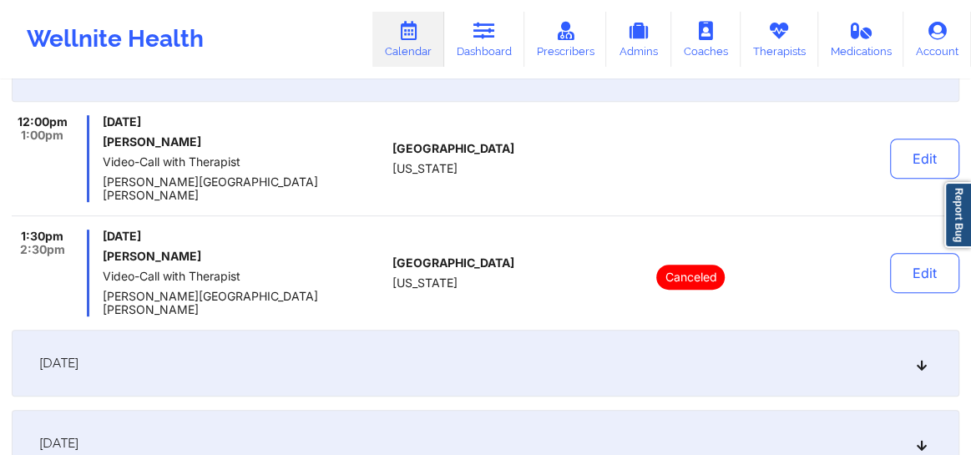
scroll to position [379, 0]
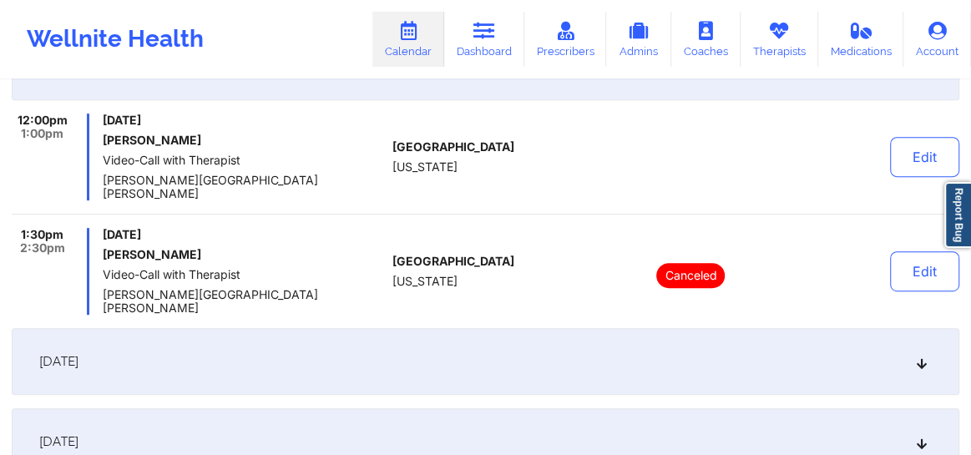
click at [927, 356] on icon at bounding box center [922, 362] width 14 height 12
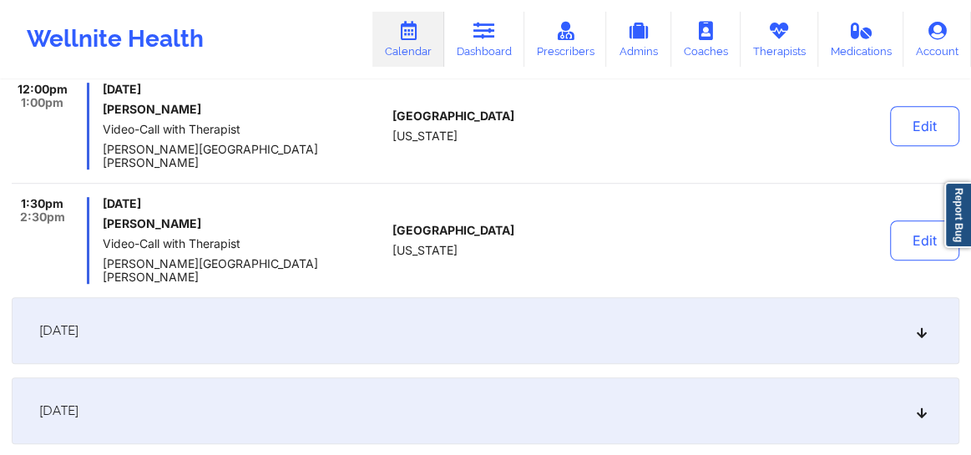
scroll to position [493, 0]
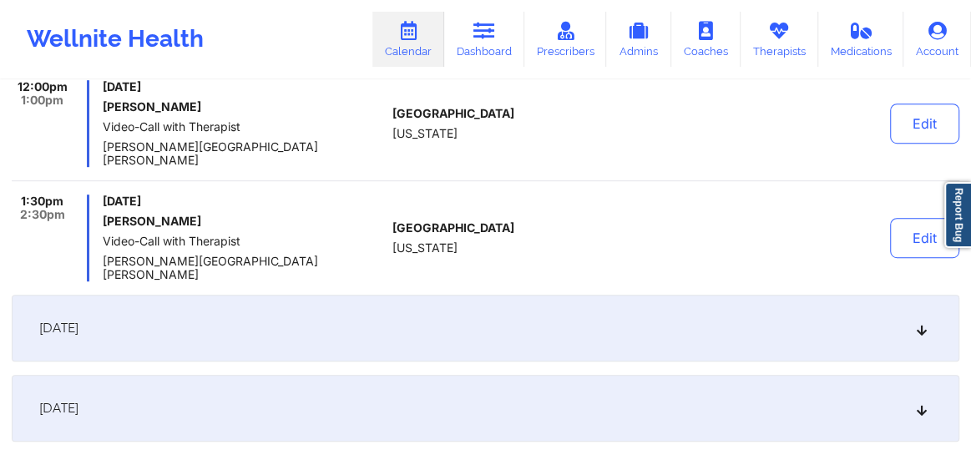
click at [924, 295] on div "October 16, 2025" at bounding box center [486, 328] width 948 height 67
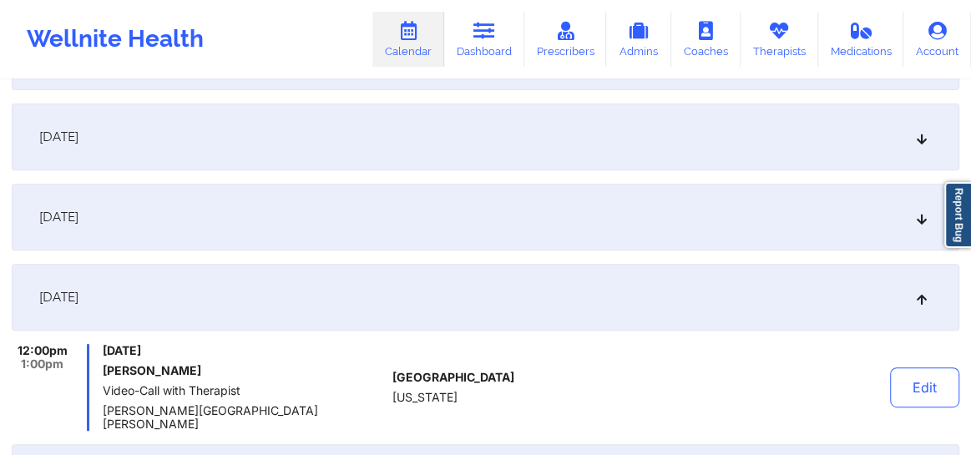
scroll to position [303, 0]
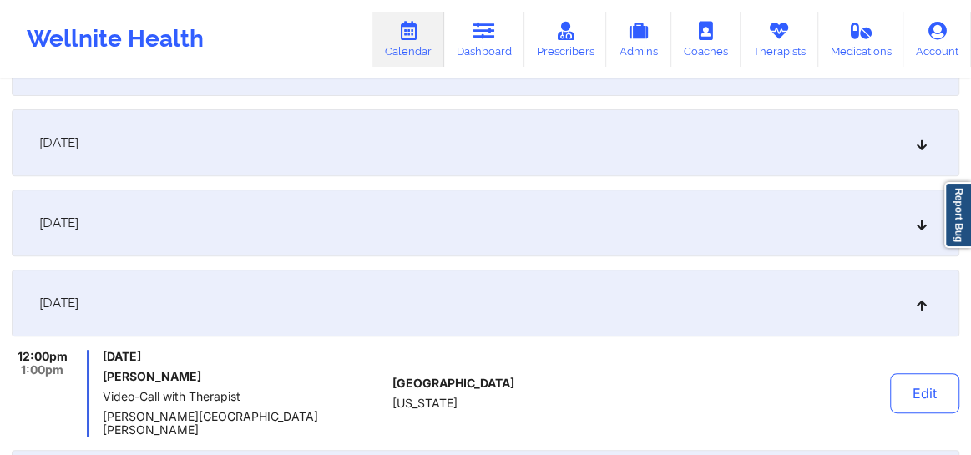
click at [920, 232] on div "October 9, 2025" at bounding box center [486, 223] width 948 height 67
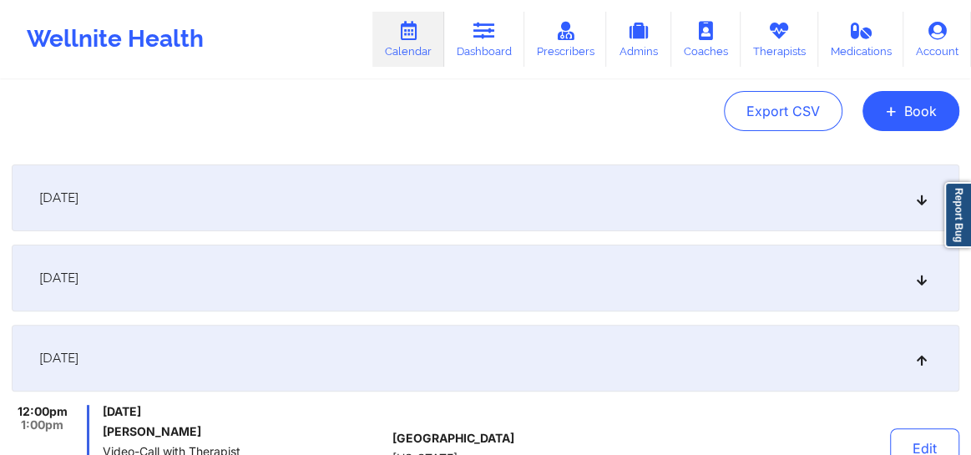
scroll to position [164, 0]
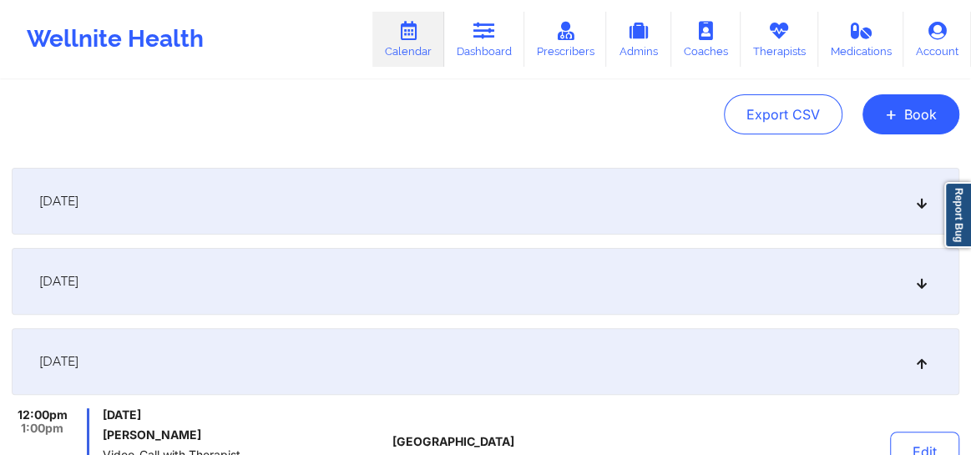
click at [917, 280] on icon at bounding box center [922, 282] width 14 height 12
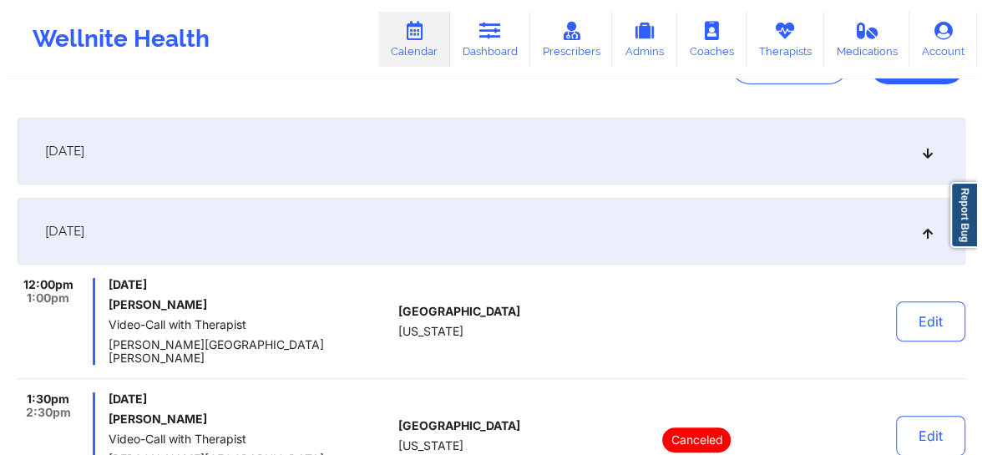
scroll to position [202, 0]
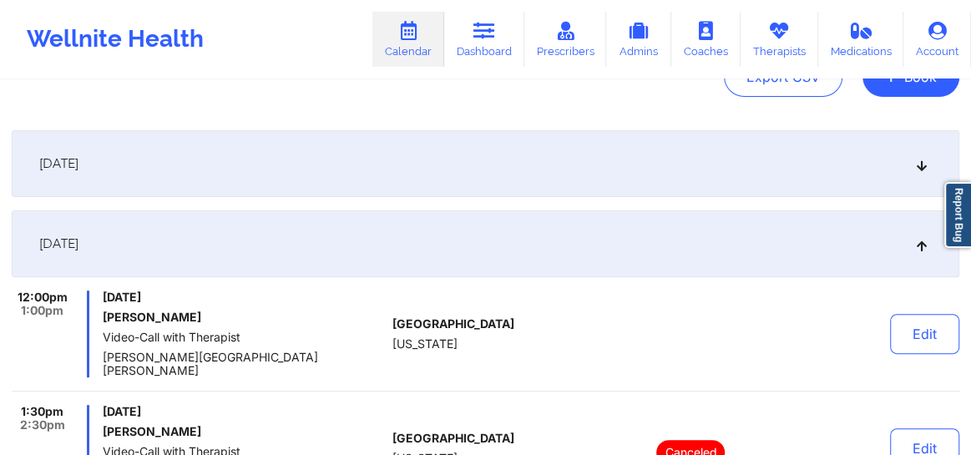
click at [918, 171] on div "September 25, 2025" at bounding box center [486, 163] width 948 height 67
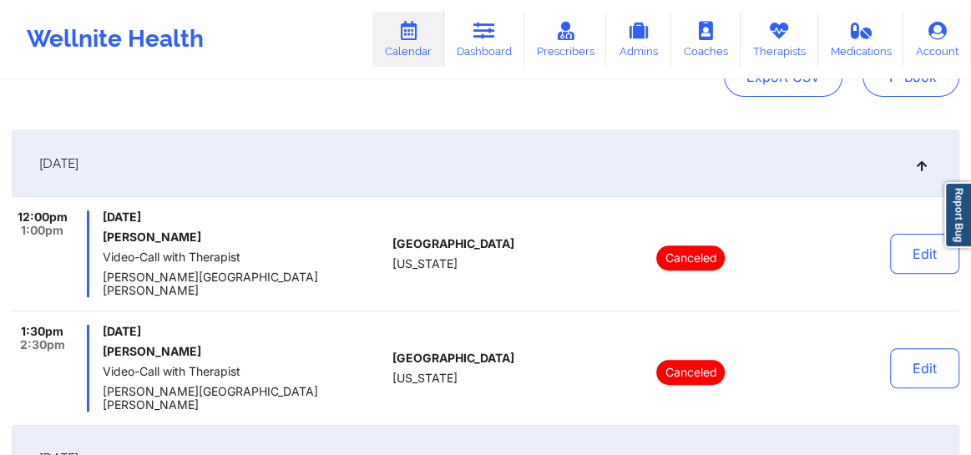
click at [889, 81] on span "+" at bounding box center [891, 76] width 13 height 9
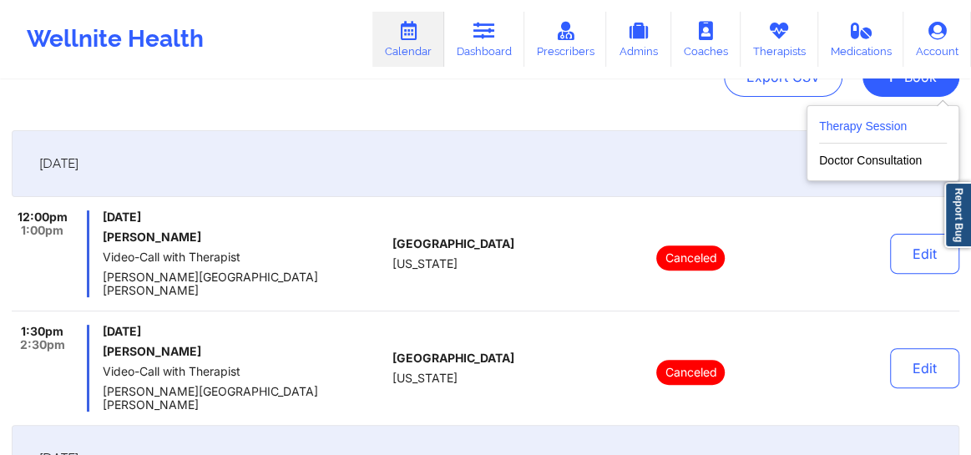
click at [867, 124] on button "Therapy Session" at bounding box center [883, 130] width 128 height 28
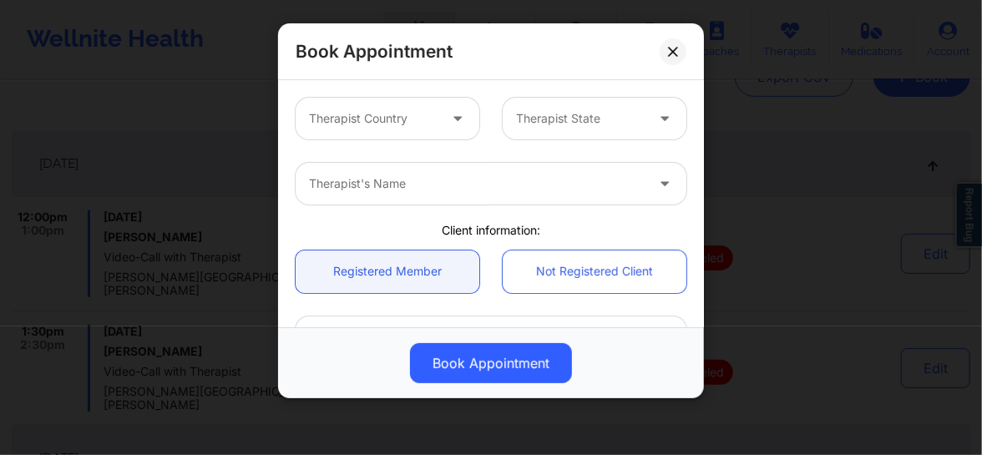
click at [441, 112] on div at bounding box center [459, 119] width 40 height 42
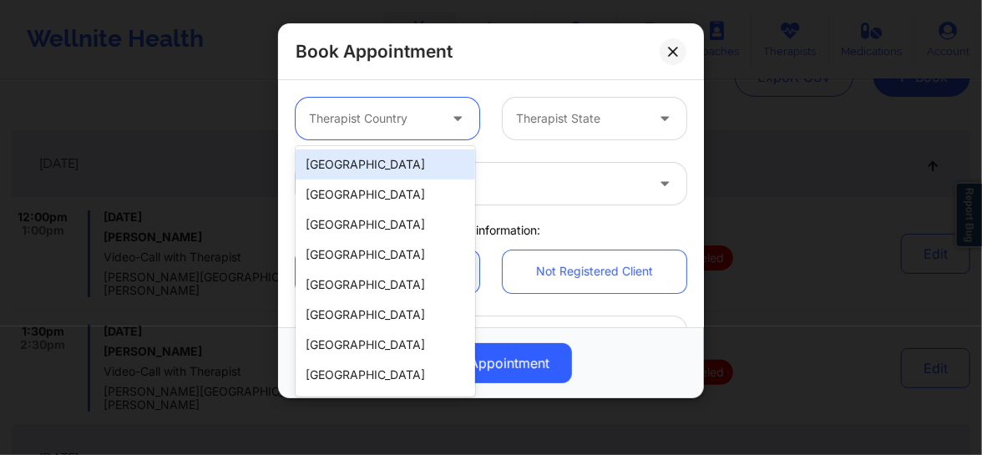
click at [412, 168] on div "[GEOGRAPHIC_DATA]" at bounding box center [385, 164] width 179 height 30
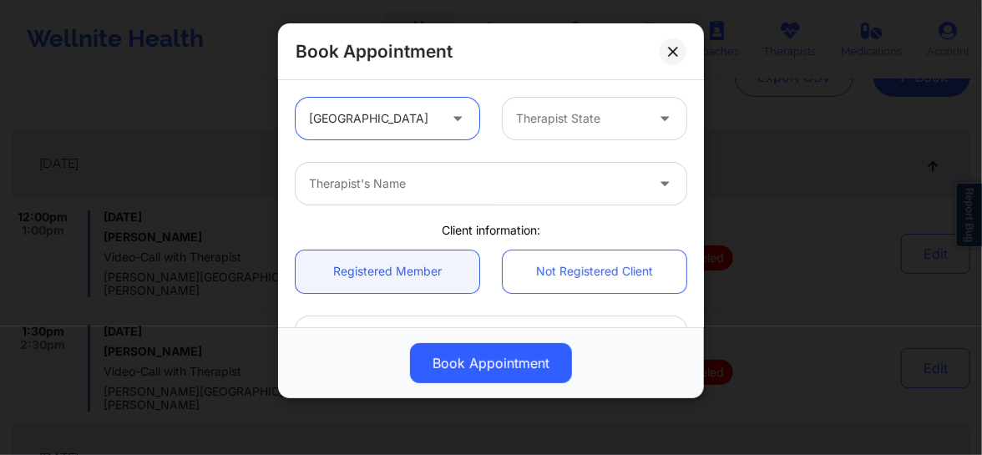
click at [552, 137] on div "Therapist State" at bounding box center [575, 119] width 144 height 42
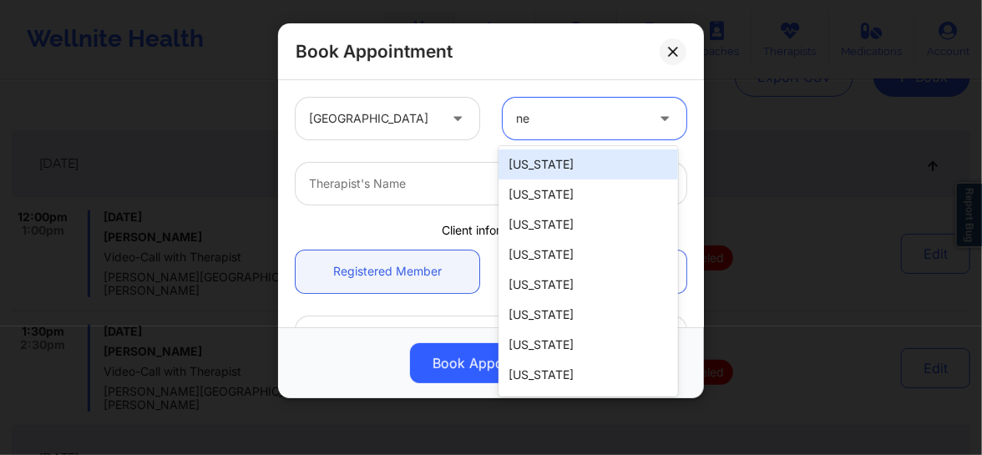
type input "new"
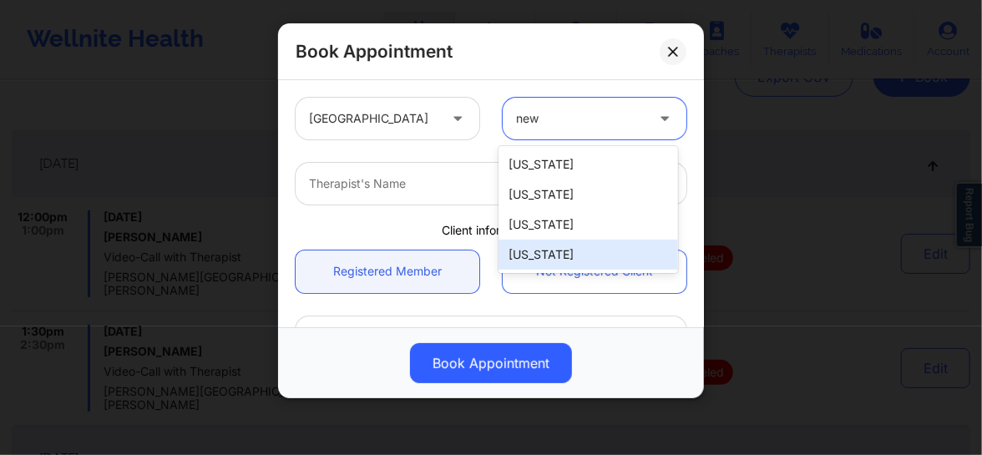
click at [555, 250] on div "[US_STATE]" at bounding box center [587, 255] width 179 height 30
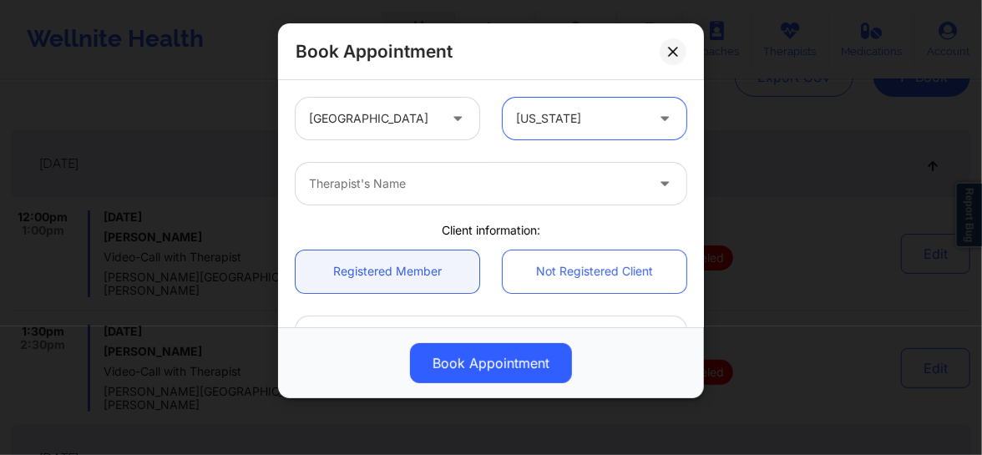
click at [447, 196] on div "Therapist's Name" at bounding box center [471, 184] width 351 height 42
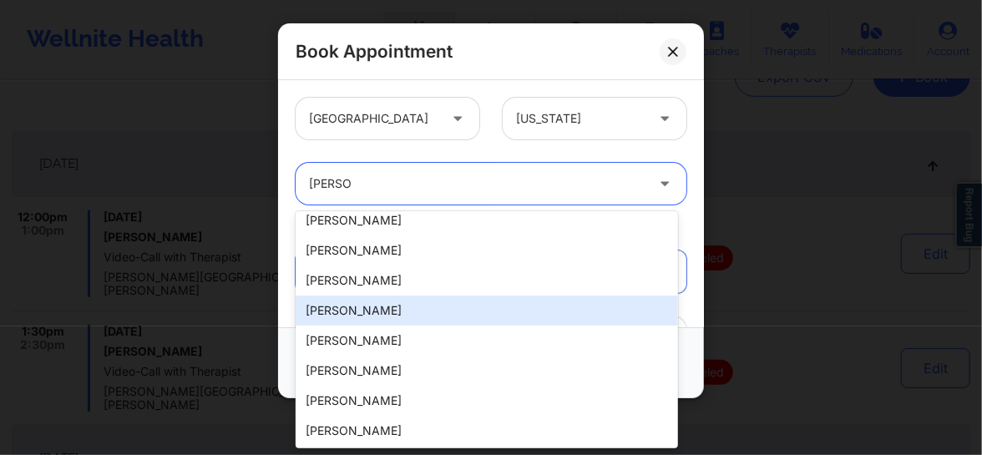
scroll to position [0, 0]
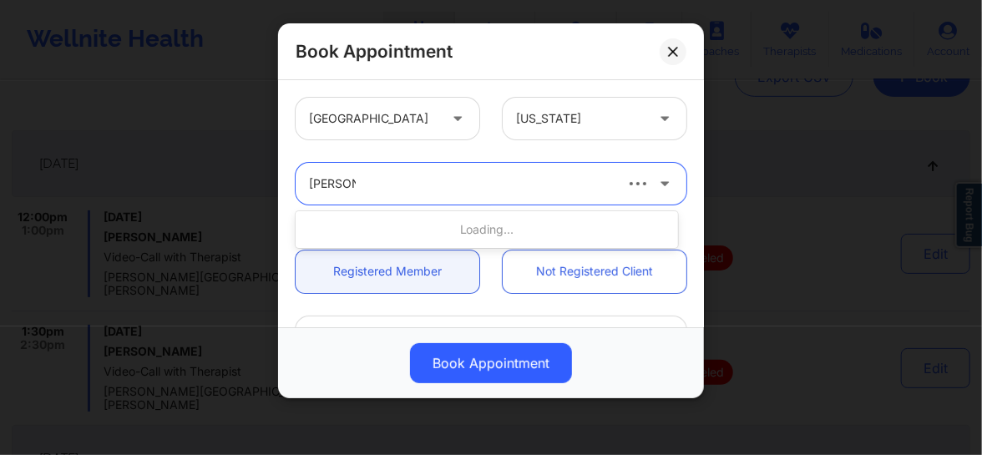
type input "melissa g"
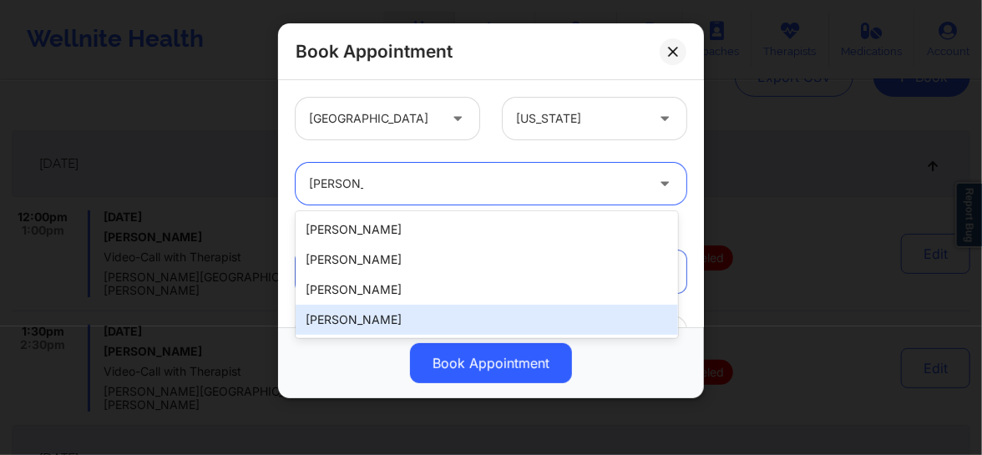
click at [375, 315] on div "[PERSON_NAME]" at bounding box center [487, 320] width 382 height 30
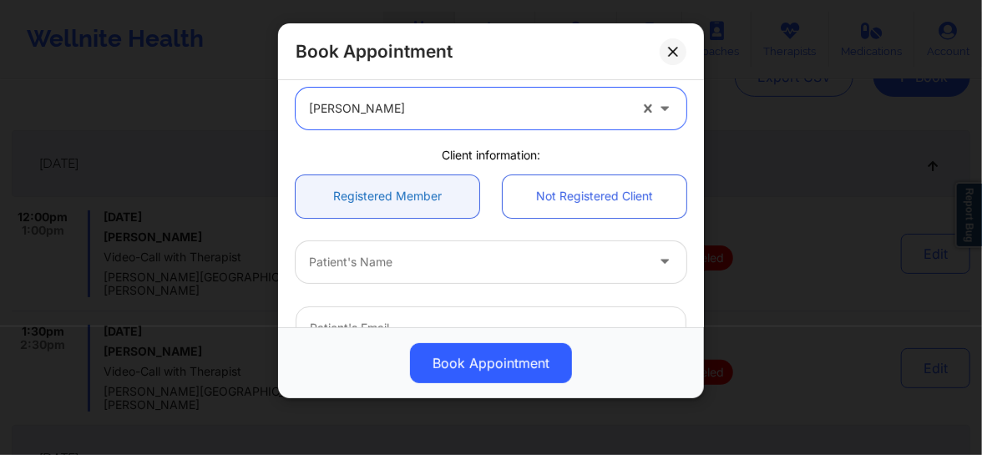
scroll to position [75, 0]
click at [367, 262] on div at bounding box center [477, 262] width 336 height 20
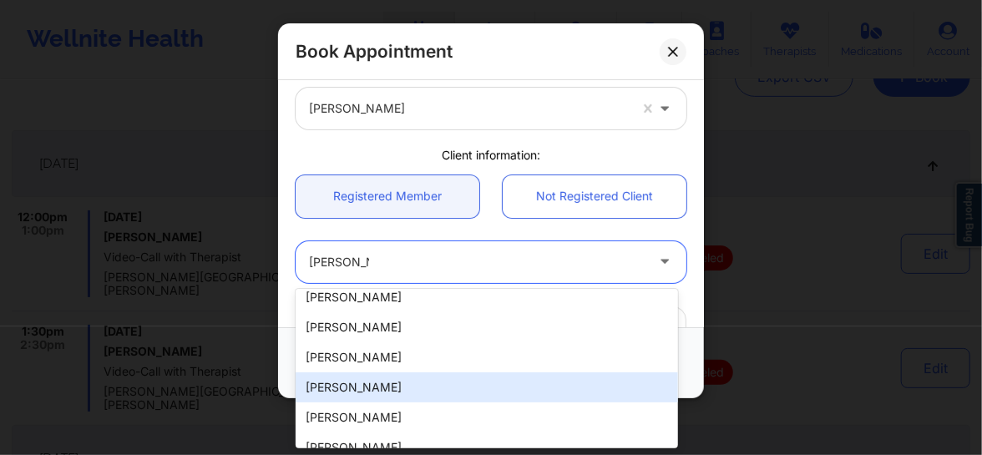
scroll to position [447, 0]
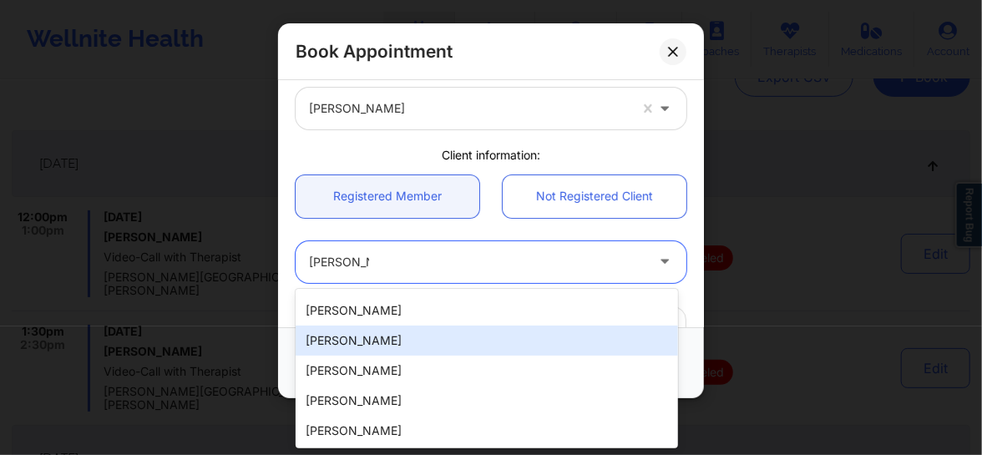
type input "dominique"
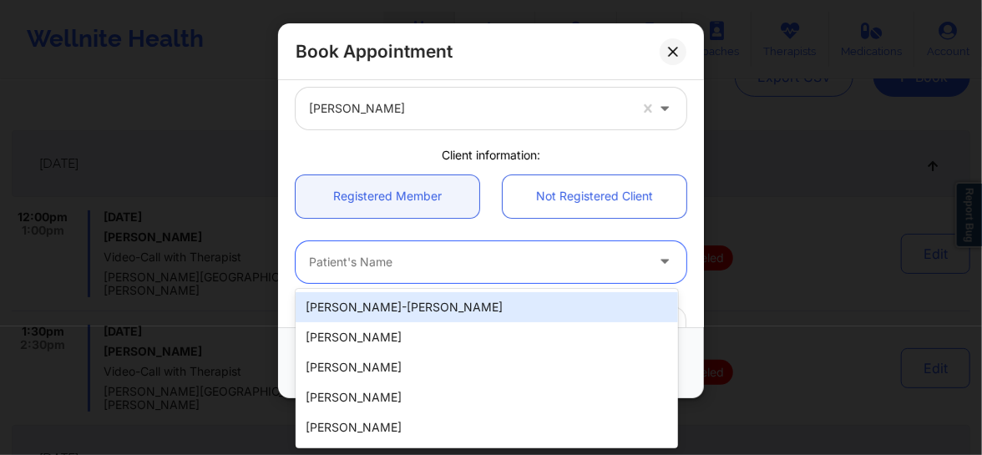
click at [527, 271] on div "Patient's Name" at bounding box center [471, 262] width 351 height 42
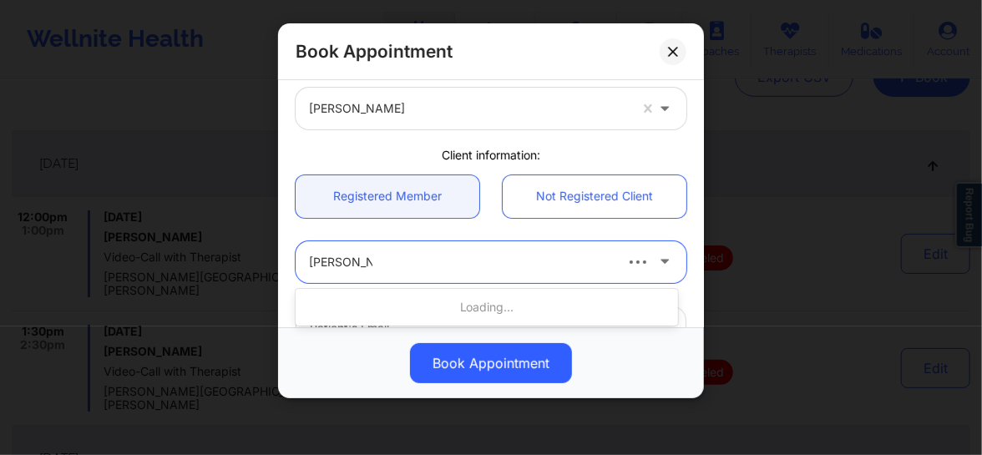
type input "dominique d"
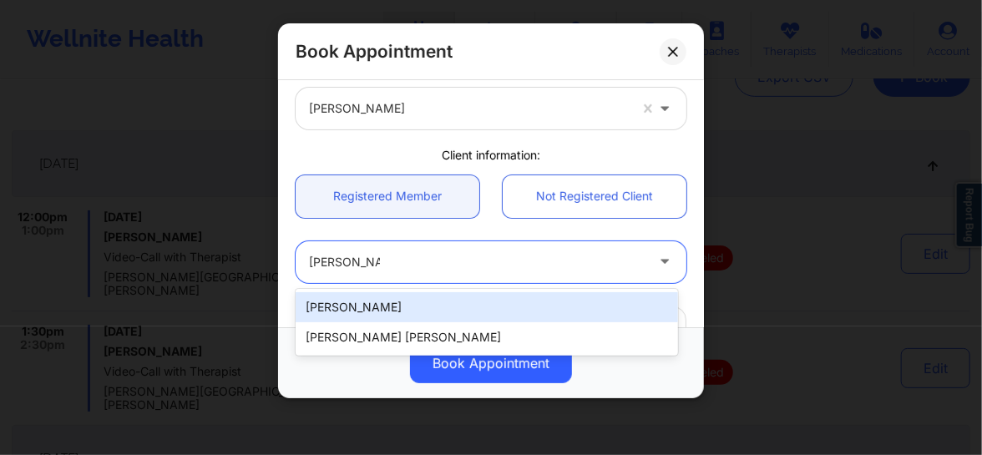
click at [513, 298] on div "[PERSON_NAME]" at bounding box center [487, 307] width 382 height 30
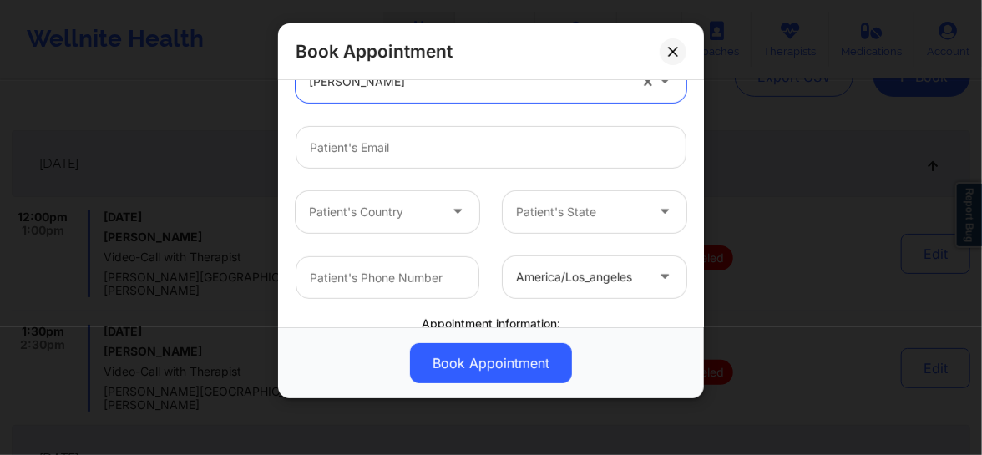
scroll to position [252, 0]
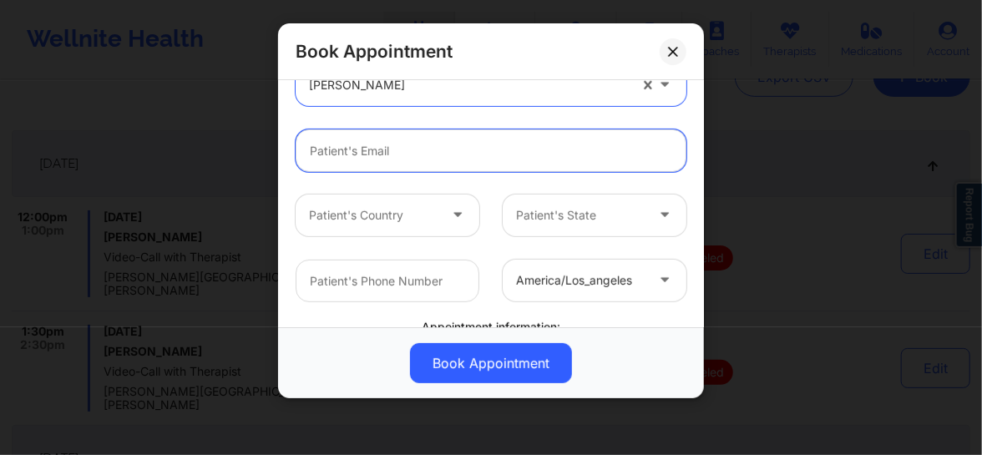
click at [442, 152] on input "email" at bounding box center [491, 150] width 391 height 43
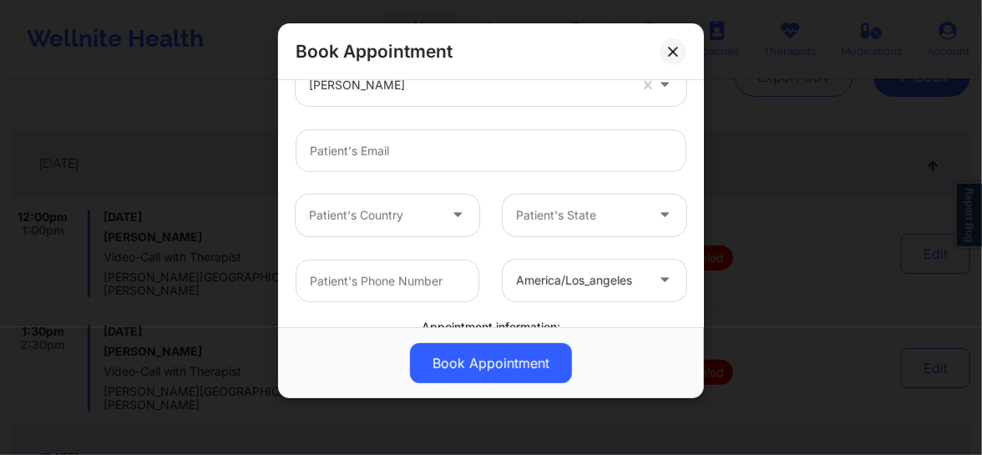
click at [395, 118] on div at bounding box center [491, 150] width 414 height 65
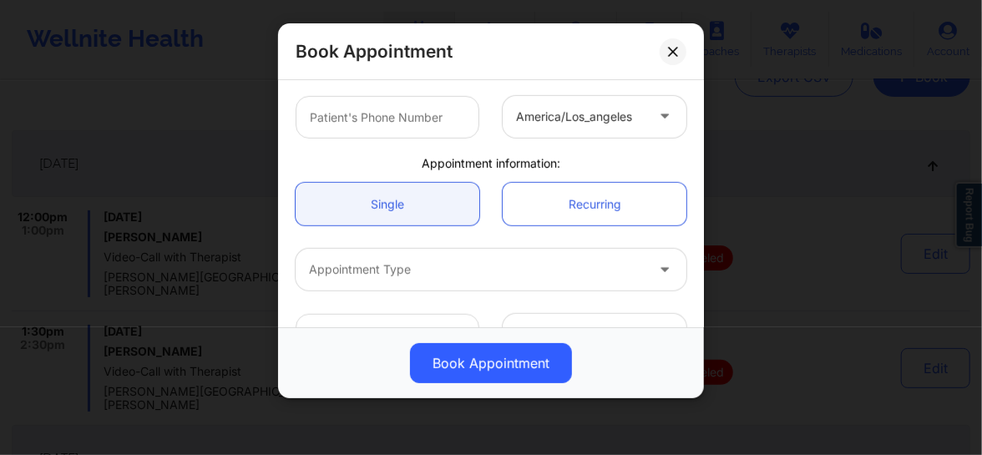
scroll to position [417, 0]
click at [380, 264] on div at bounding box center [477, 268] width 336 height 20
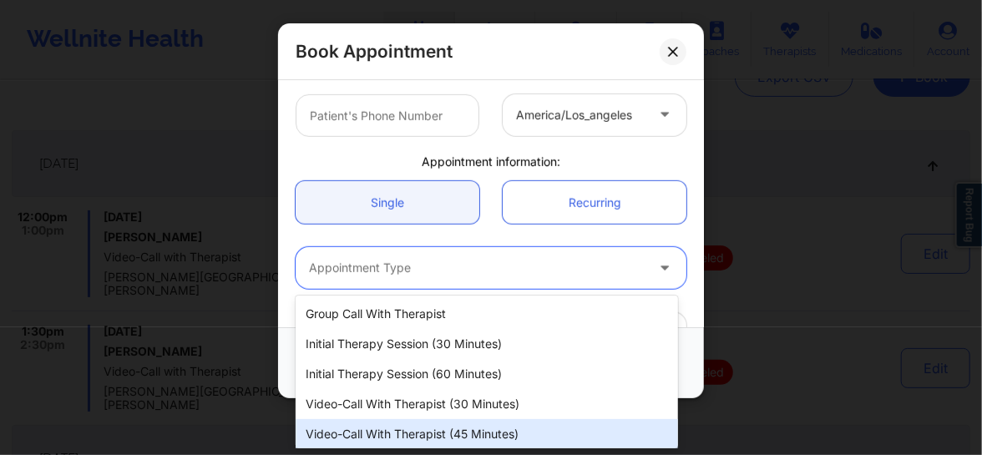
click at [410, 428] on div "Video-Call with Therapist (45 minutes)" at bounding box center [487, 434] width 382 height 30
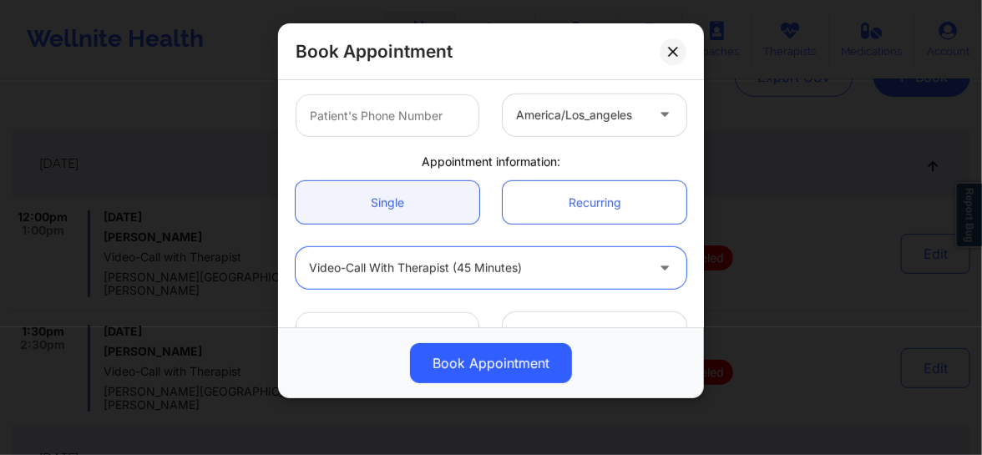
scroll to position [461, 0]
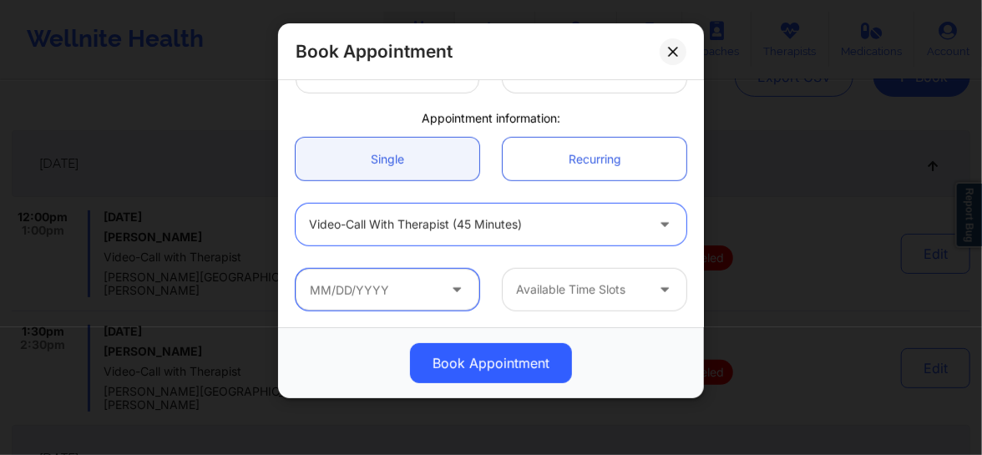
click at [415, 297] on input "text" at bounding box center [388, 290] width 184 height 42
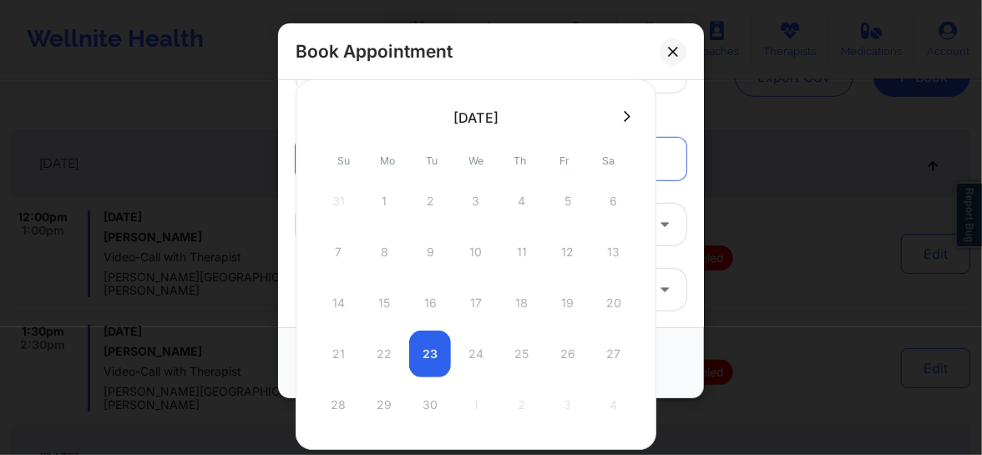
click at [415, 297] on div "14 15 16 17 18 19 20" at bounding box center [475, 303] width 317 height 47
click at [482, 354] on div "21 22 23 24 25 26 27" at bounding box center [475, 354] width 317 height 47
click at [668, 115] on div "Appointment information:" at bounding box center [491, 118] width 414 height 17
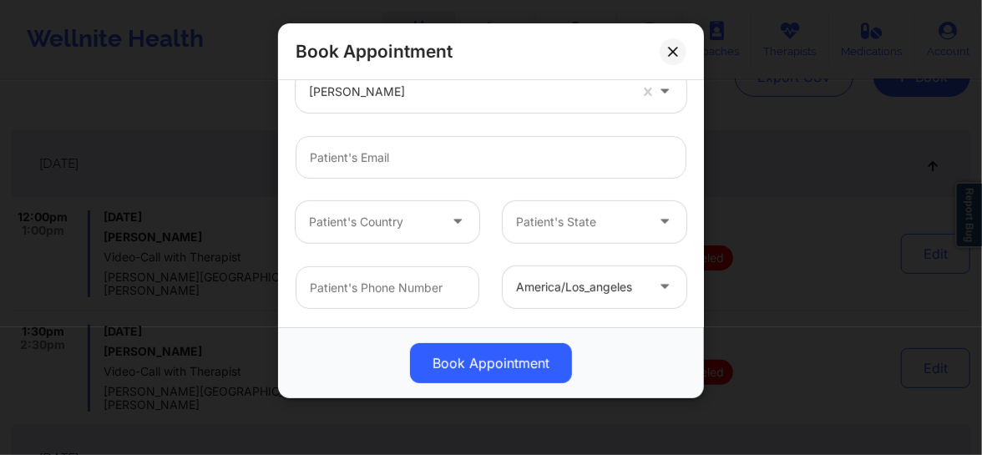
scroll to position [215, 0]
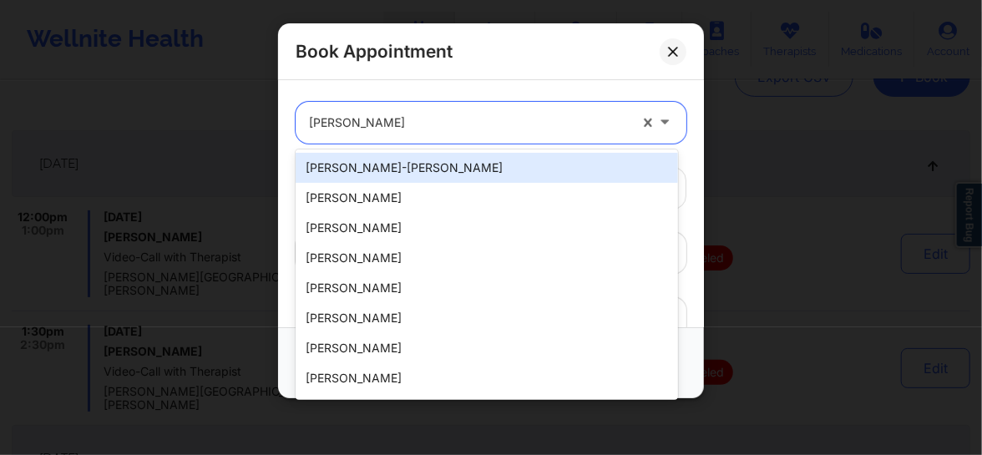
click at [470, 130] on div at bounding box center [468, 123] width 319 height 20
type input "dominique d"
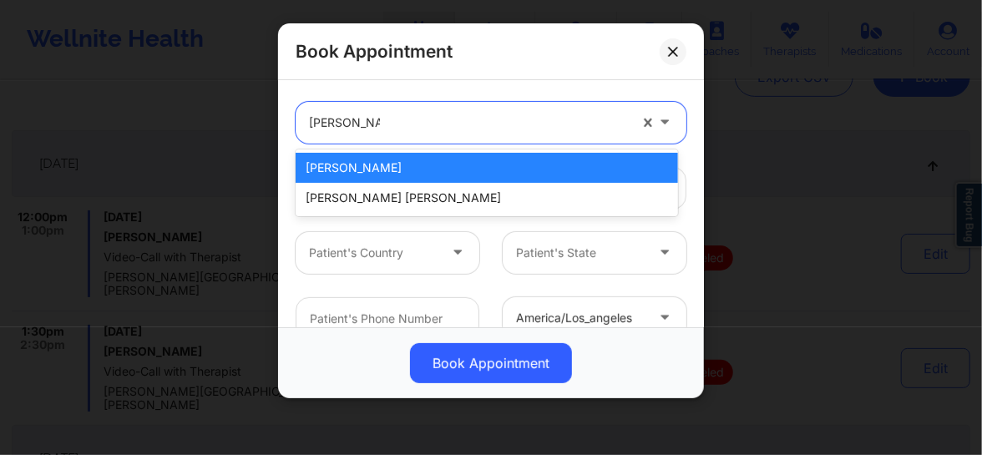
click at [441, 160] on div "[PERSON_NAME]" at bounding box center [487, 168] width 382 height 30
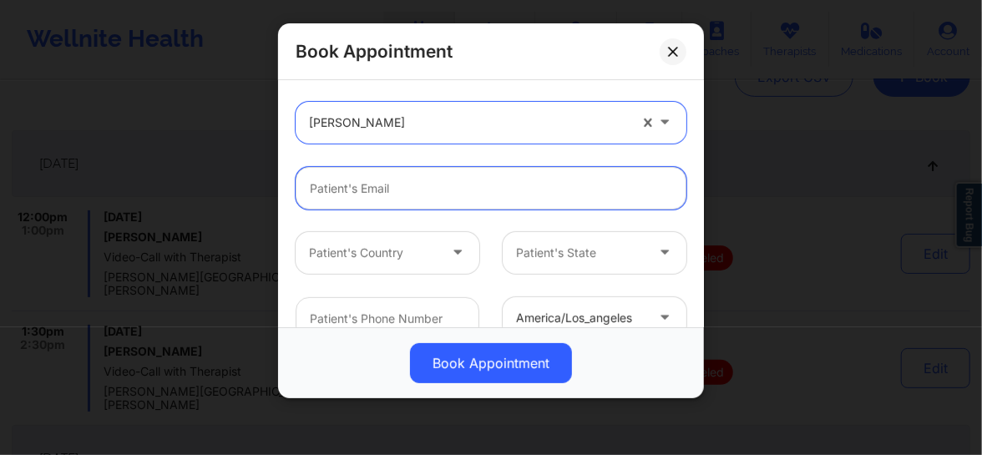
click at [422, 192] on input "email" at bounding box center [491, 188] width 391 height 43
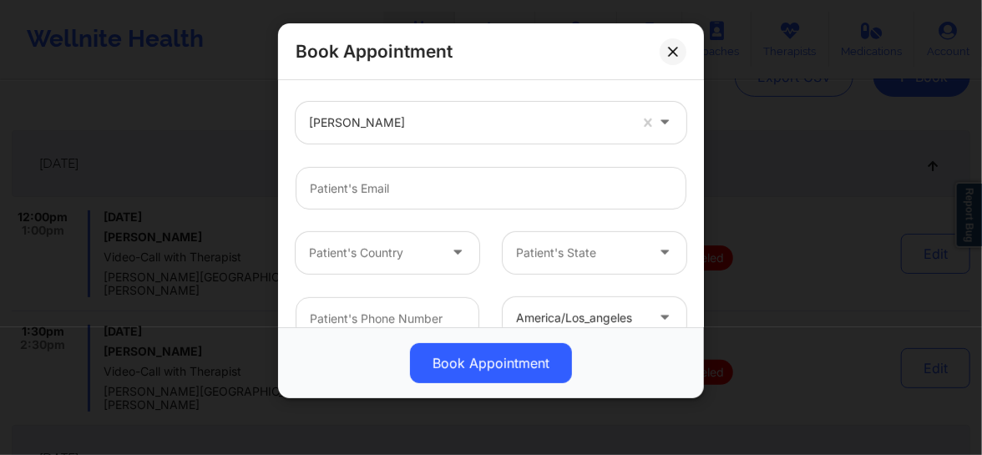
drag, startPoint x: 417, startPoint y: 179, endPoint x: 286, endPoint y: 185, distance: 131.2
click at [286, 185] on div at bounding box center [491, 188] width 414 height 42
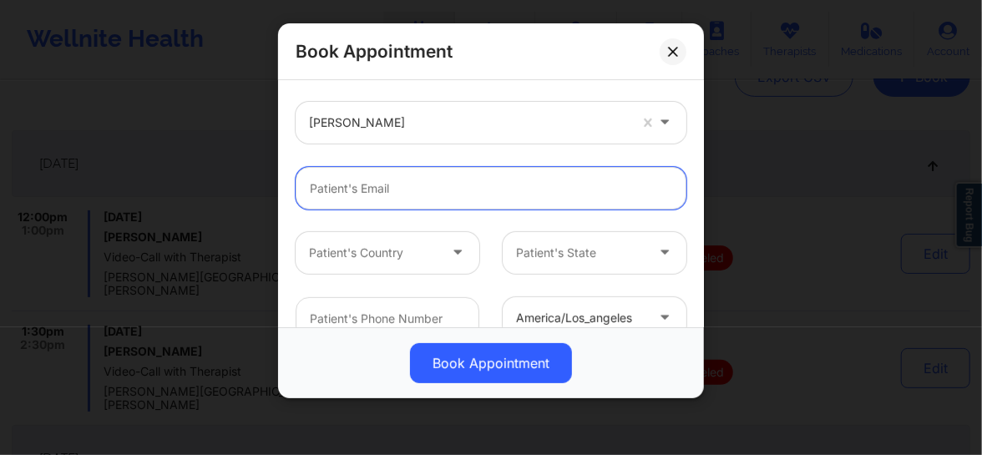
click at [442, 194] on input "email" at bounding box center [491, 188] width 391 height 43
paste input "dominique.dav222@gmail.com"
type input "dominique.dav222@gmail.com"
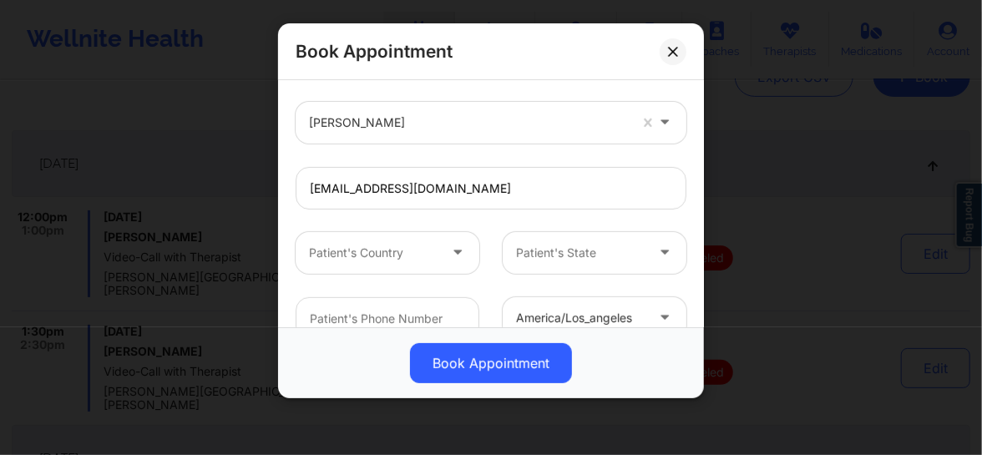
click at [434, 246] on div at bounding box center [373, 253] width 129 height 20
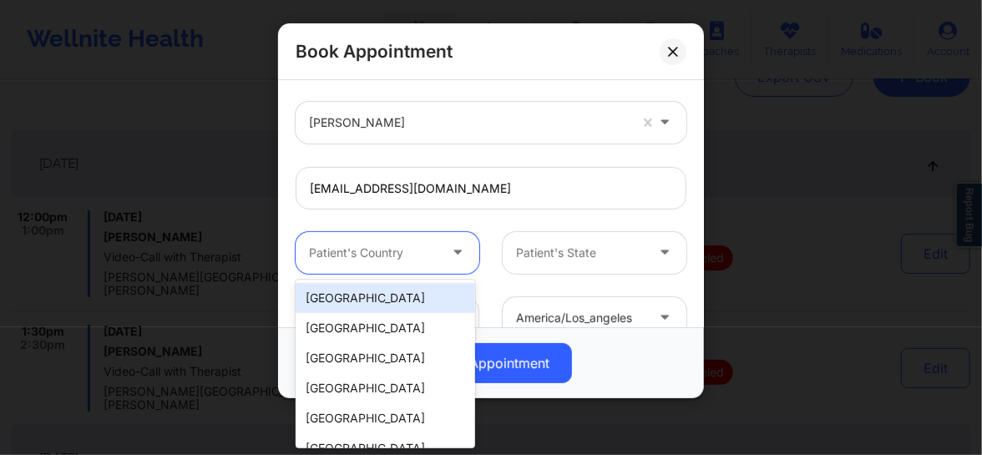
click at [412, 301] on div "[GEOGRAPHIC_DATA]" at bounding box center [385, 298] width 179 height 30
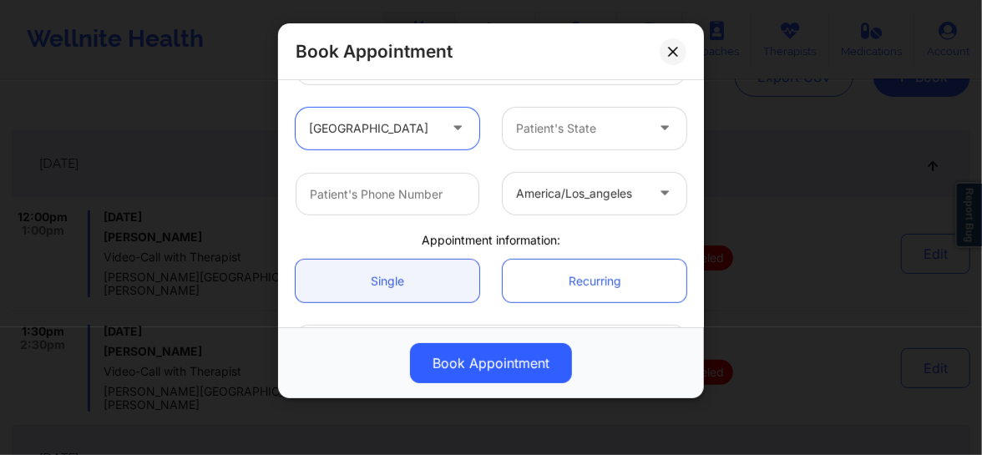
scroll to position [328, 0]
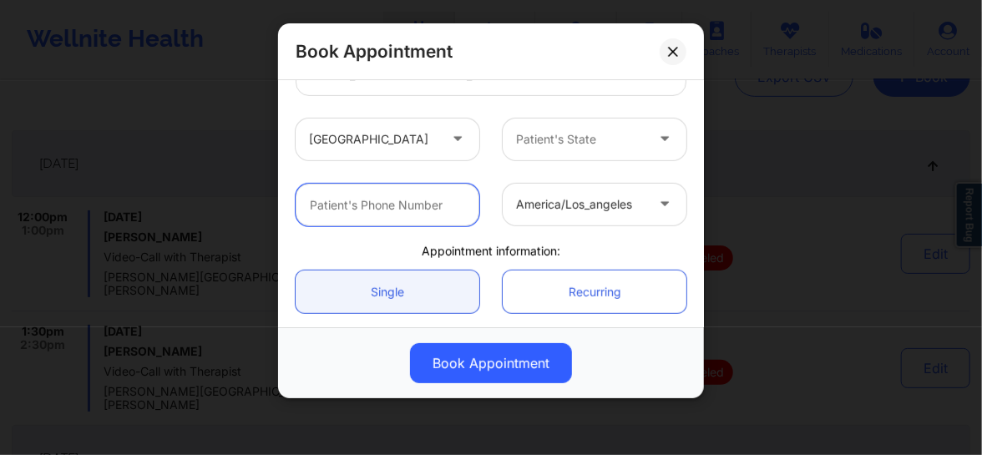
click at [445, 221] on input "text" at bounding box center [388, 205] width 184 height 43
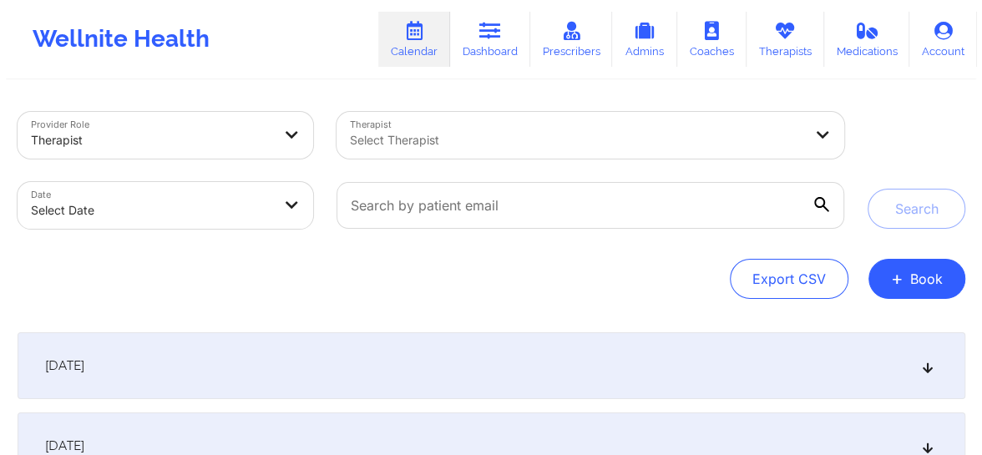
scroll to position [202, 0]
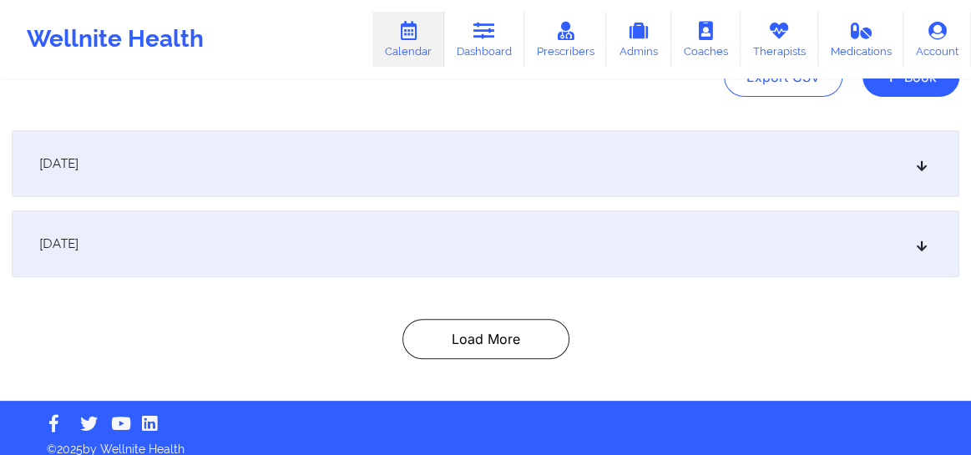
click at [898, 96] on div "Provider Role Therapist Therapist Select Therapist Date Select Date Search Expo…" at bounding box center [485, 140] width 971 height 521
click at [903, 85] on button "+ Book" at bounding box center [910, 77] width 97 height 40
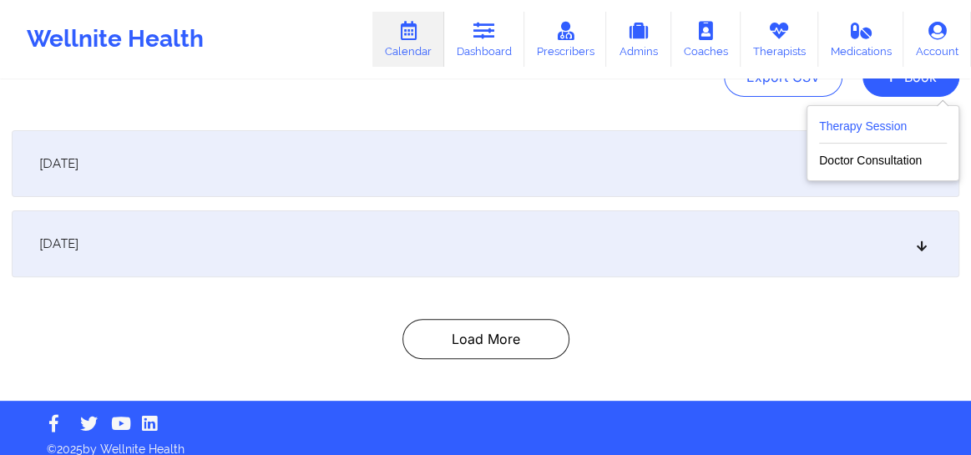
click at [875, 121] on button "Therapy Session" at bounding box center [883, 130] width 128 height 28
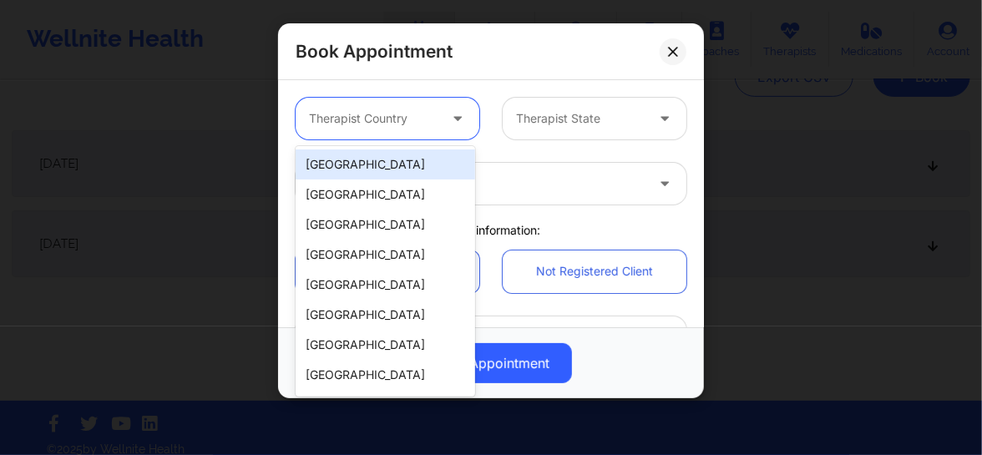
click at [427, 130] on div "Therapist Country" at bounding box center [368, 119] width 144 height 42
click at [417, 154] on div "[GEOGRAPHIC_DATA]" at bounding box center [385, 164] width 179 height 30
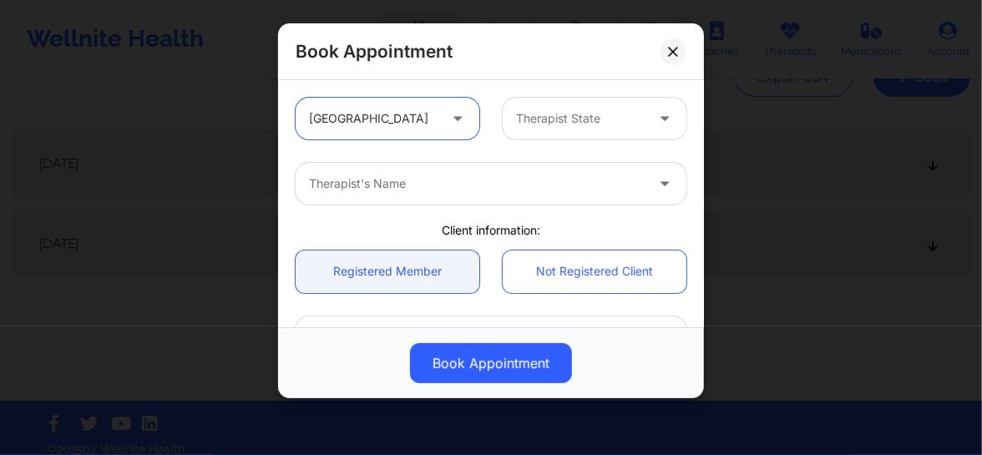
click at [516, 127] on div at bounding box center [580, 119] width 129 height 20
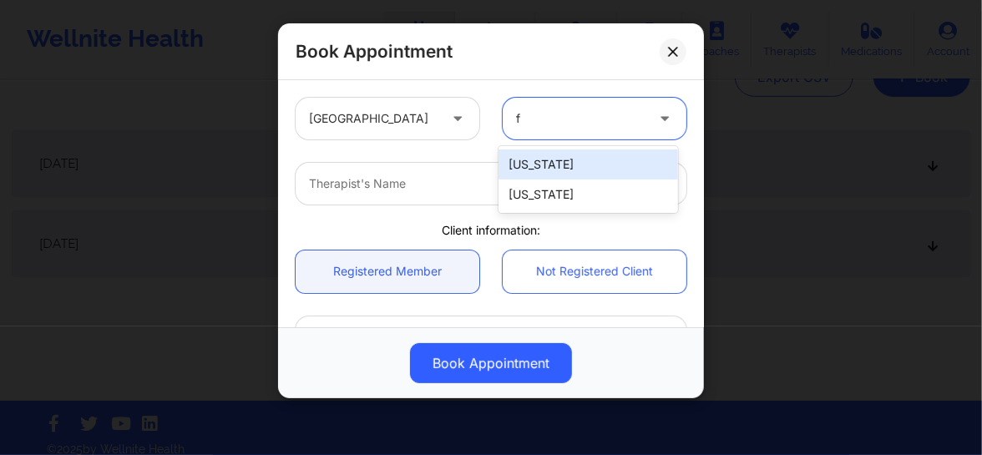
type input "fl"
click at [558, 163] on div "[US_STATE]" at bounding box center [587, 164] width 179 height 30
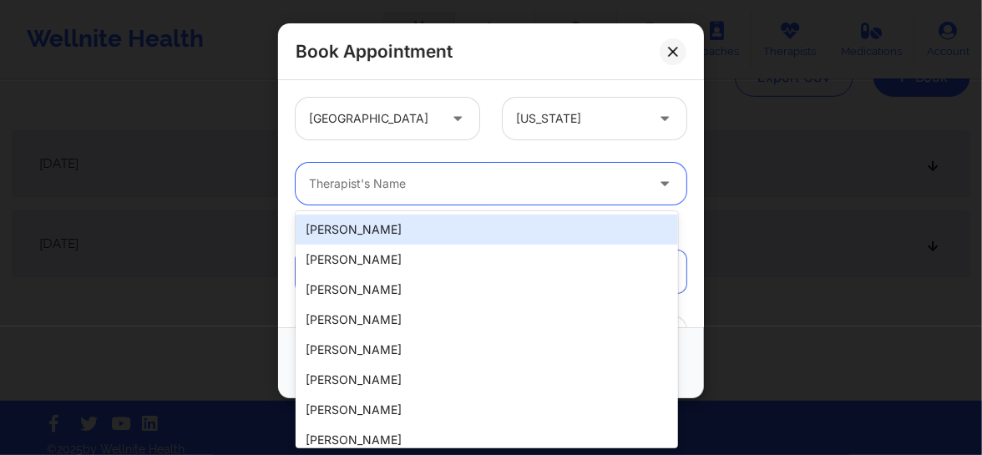
click at [518, 177] on div at bounding box center [477, 184] width 336 height 20
type input "d"
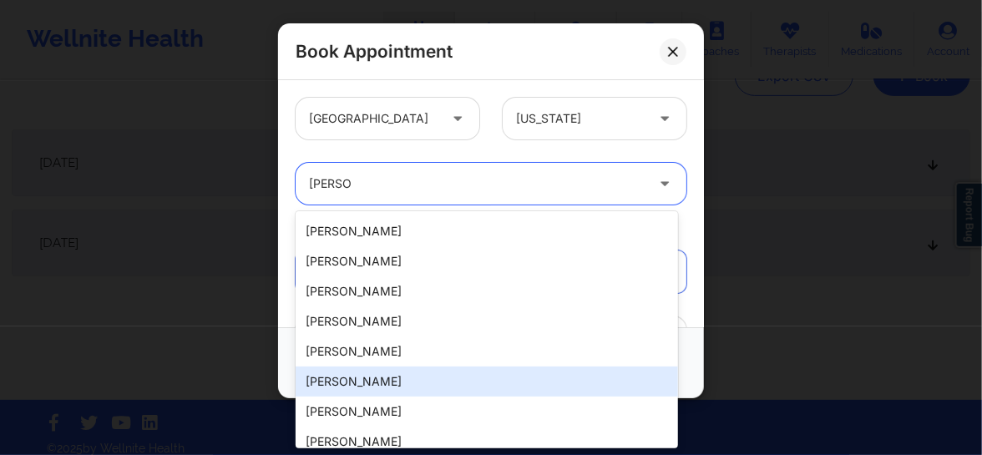
scroll to position [0, 0]
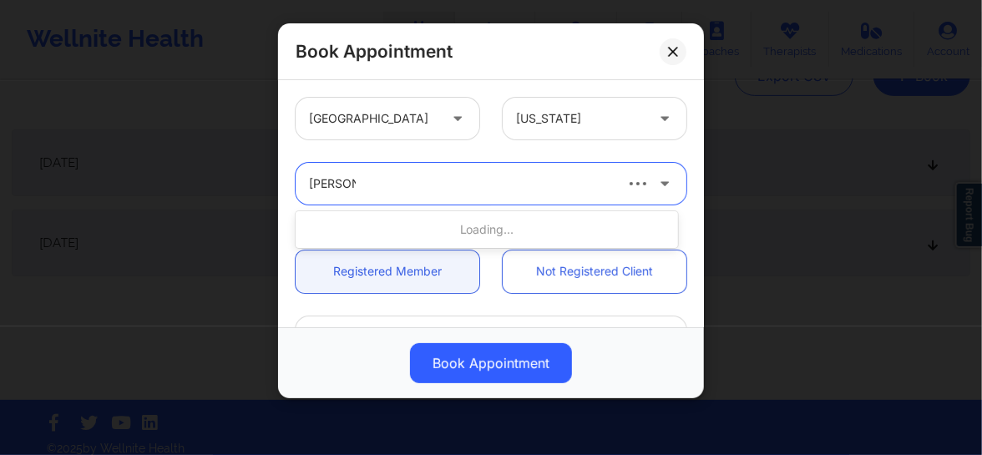
type input "[PERSON_NAME]"
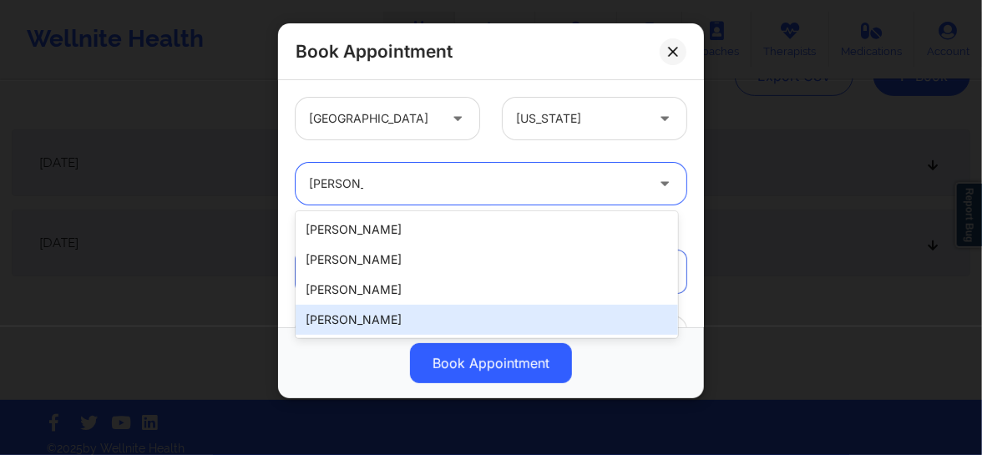
click at [444, 309] on div "[PERSON_NAME]" at bounding box center [487, 320] width 382 height 30
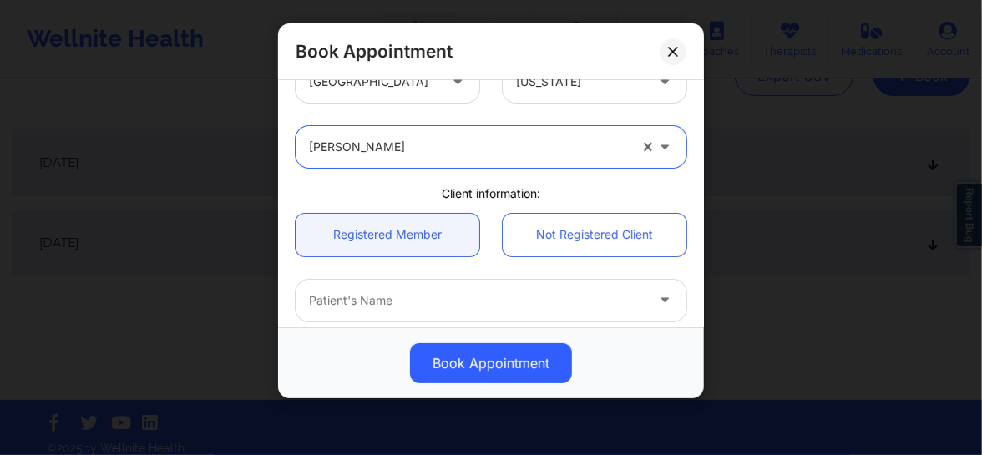
scroll to position [38, 0]
click at [437, 310] on div "Patient's Name" at bounding box center [471, 300] width 351 height 42
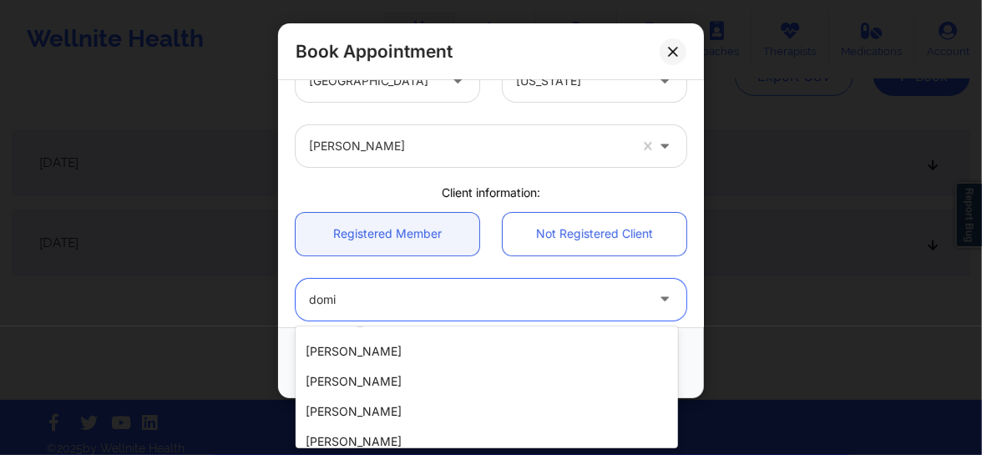
scroll to position [1826, 0]
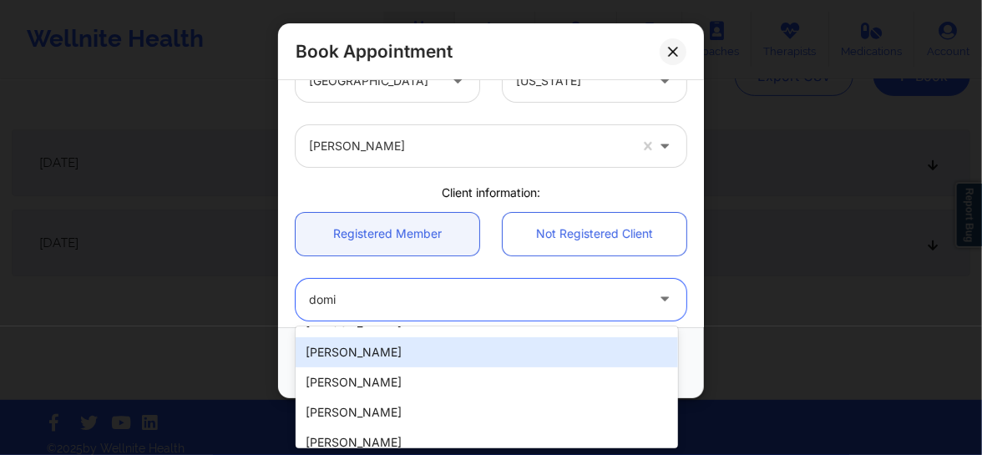
type input "domi"
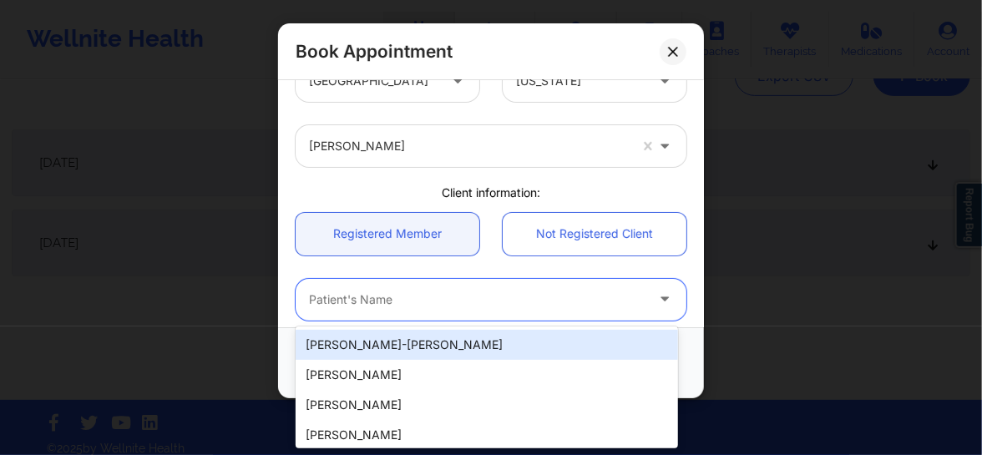
click at [505, 292] on div at bounding box center [477, 300] width 336 height 20
type input "domi"
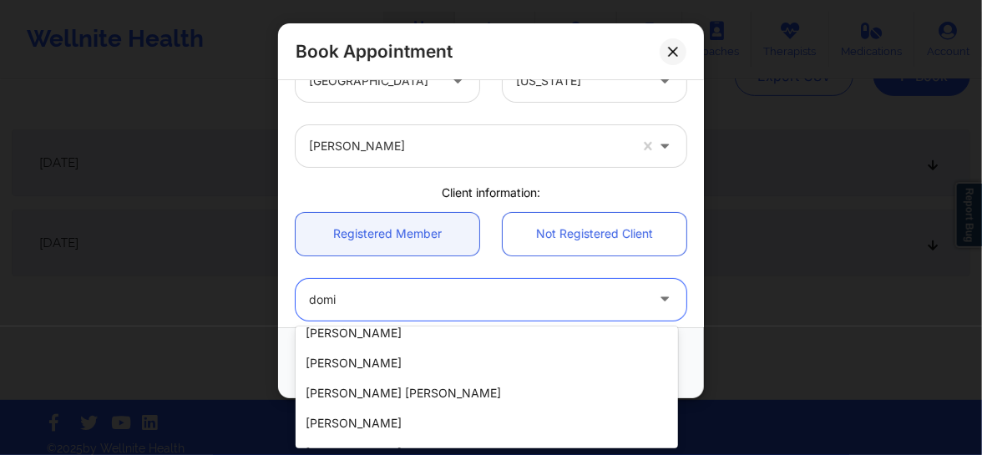
scroll to position [1695, 0]
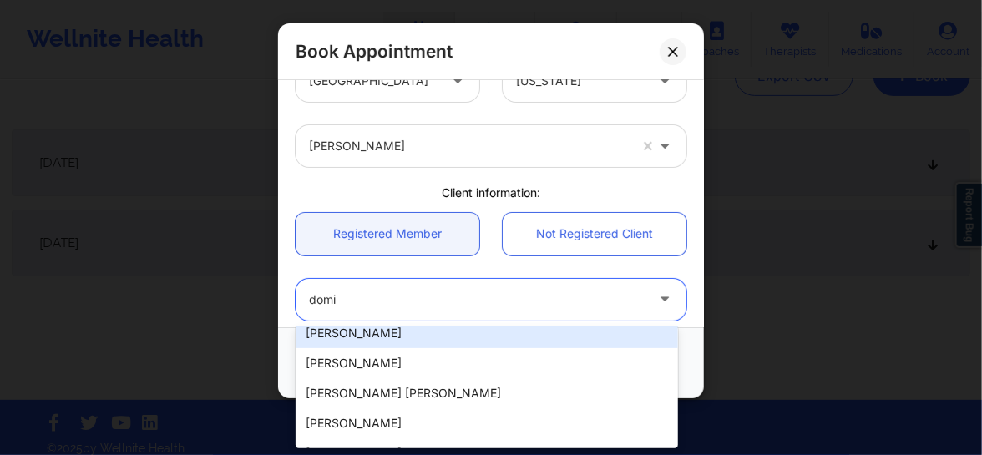
click at [422, 343] on div "Dominique Davidson" at bounding box center [487, 333] width 382 height 30
type input "dominique.dav222@gmail.com"
type input "+1347-300-6121"
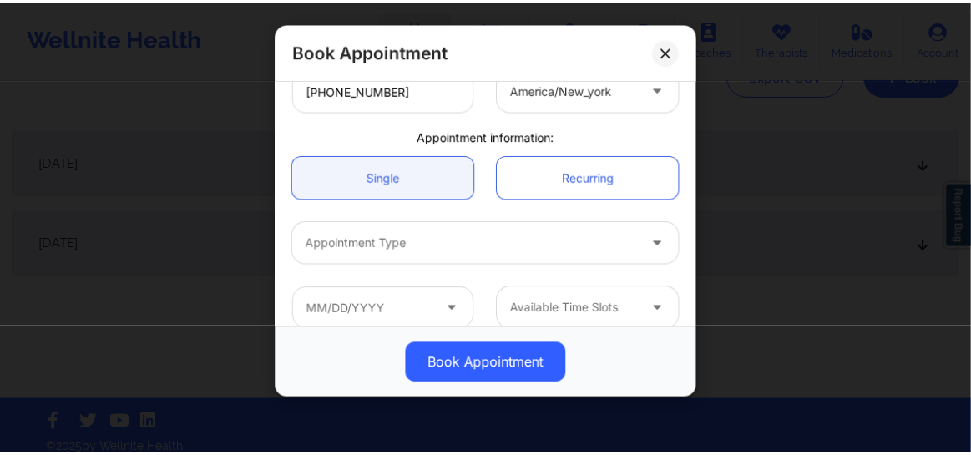
scroll to position [461, 0]
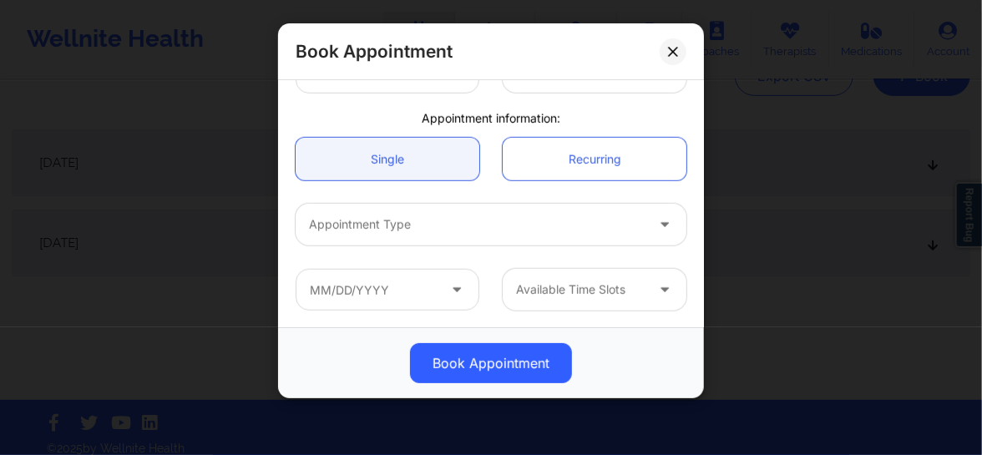
click at [432, 223] on div at bounding box center [477, 225] width 336 height 20
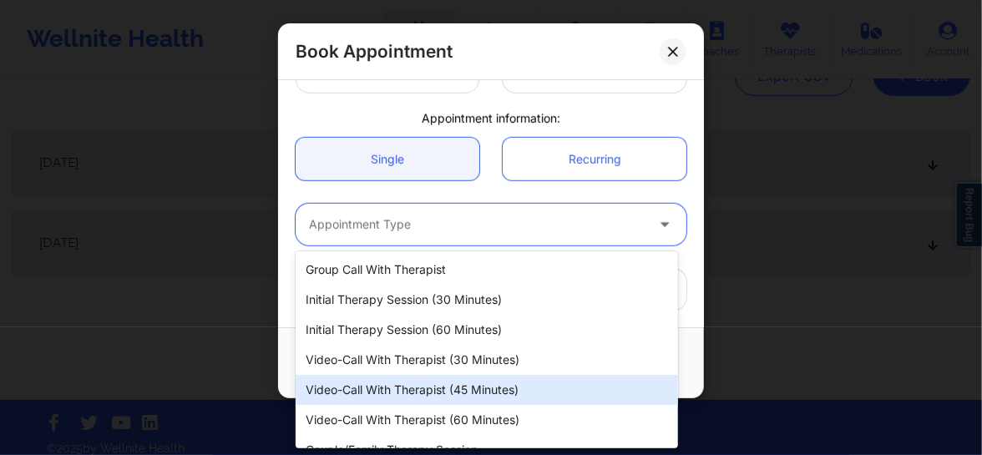
click at [428, 396] on div "Video-Call with Therapist (45 minutes)" at bounding box center [487, 390] width 382 height 30
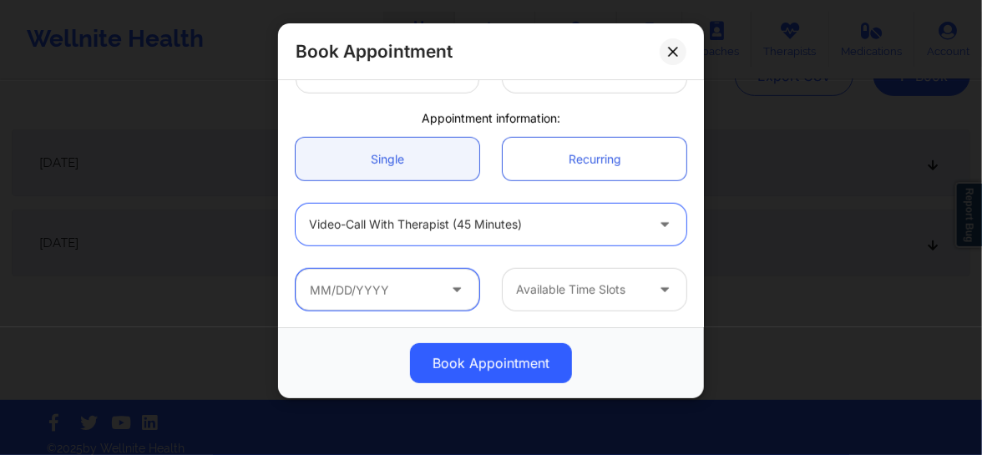
click at [365, 306] on input "text" at bounding box center [388, 290] width 184 height 42
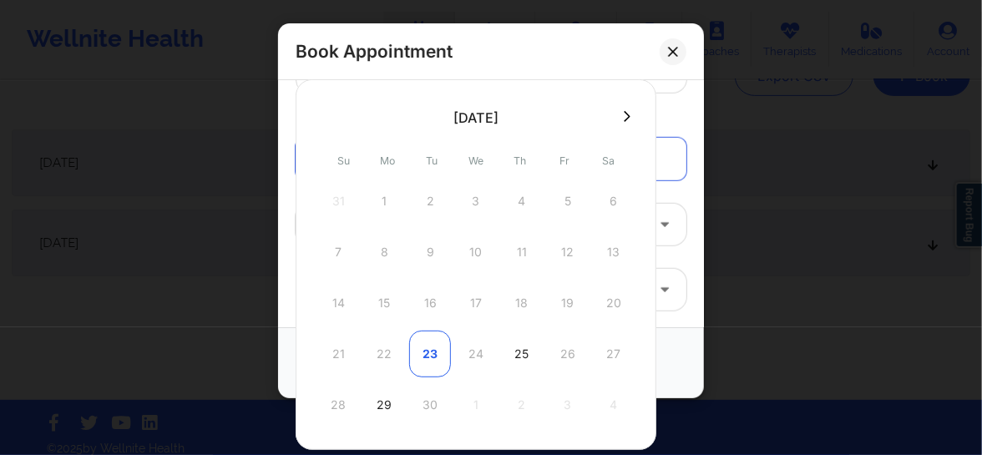
click at [434, 351] on div "23" at bounding box center [430, 354] width 42 height 47
type input "09/23/2025"
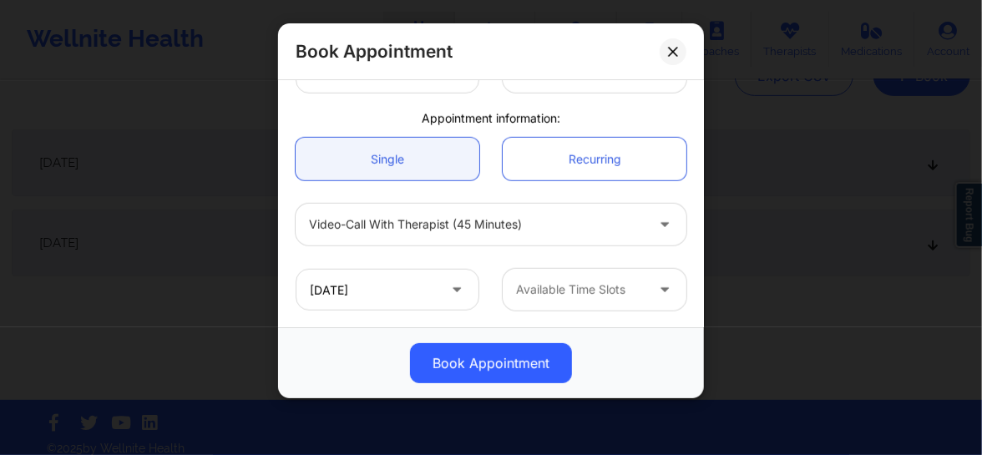
click at [535, 309] on div "Available Time Slots" at bounding box center [575, 290] width 144 height 42
click at [676, 54] on icon at bounding box center [672, 51] width 9 height 9
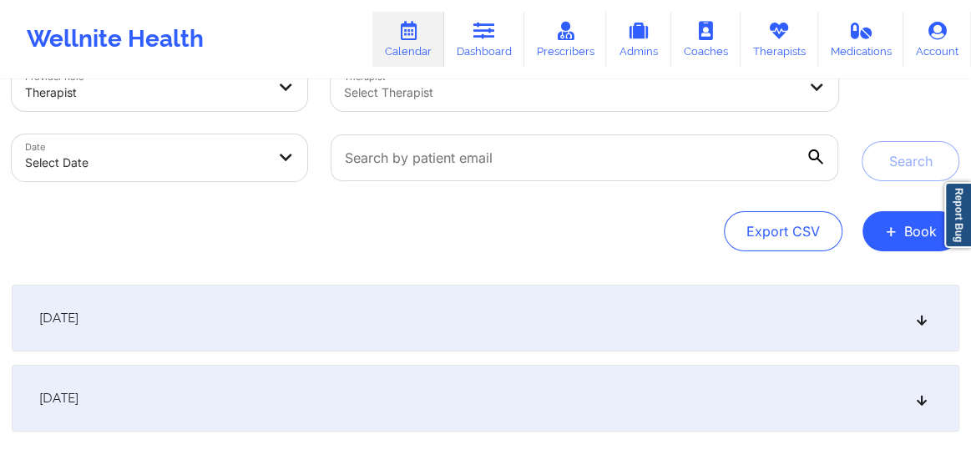
scroll to position [0, 0]
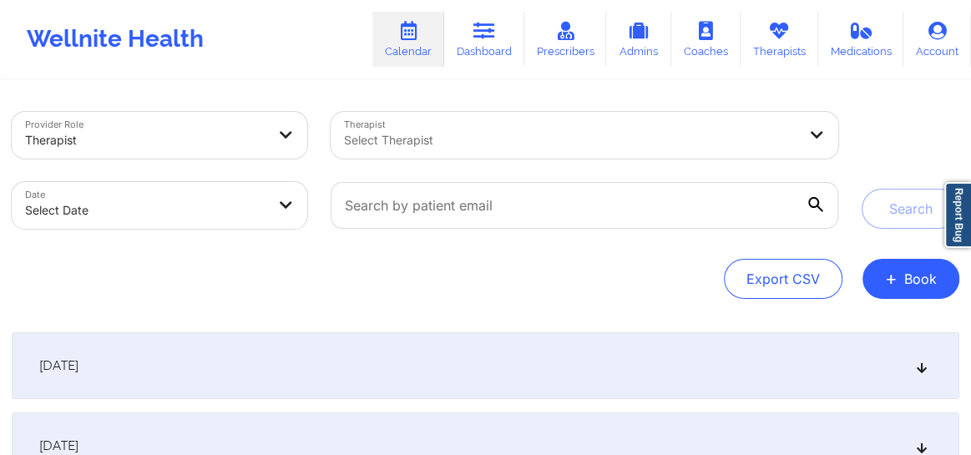
click at [404, 149] on div at bounding box center [570, 140] width 453 height 20
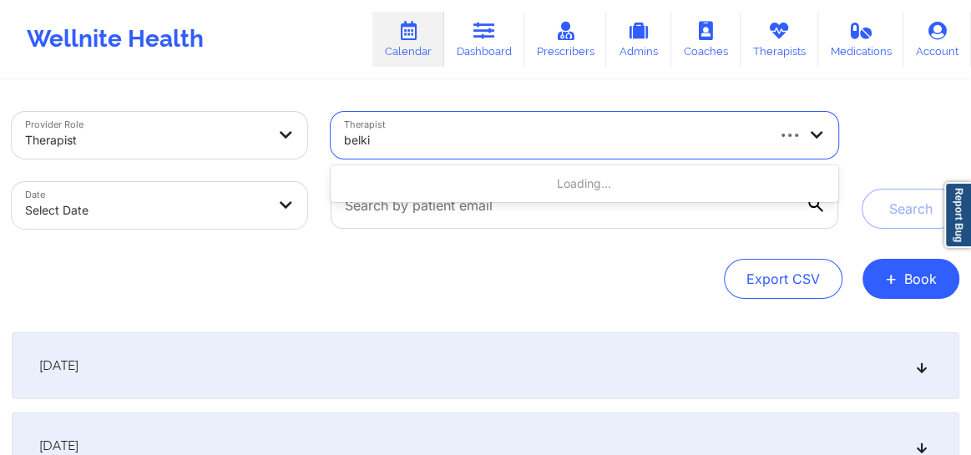
type input "belkis"
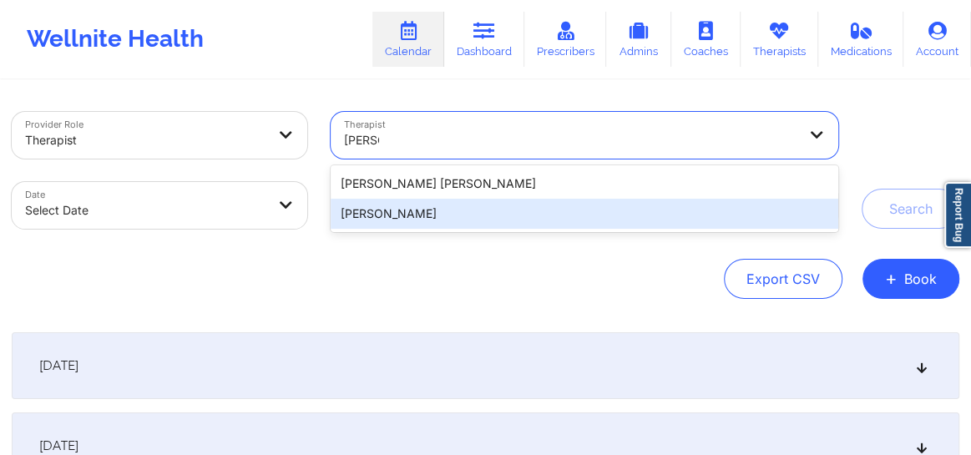
click at [386, 210] on div "Belkis M Hernandez" at bounding box center [585, 214] width 508 height 30
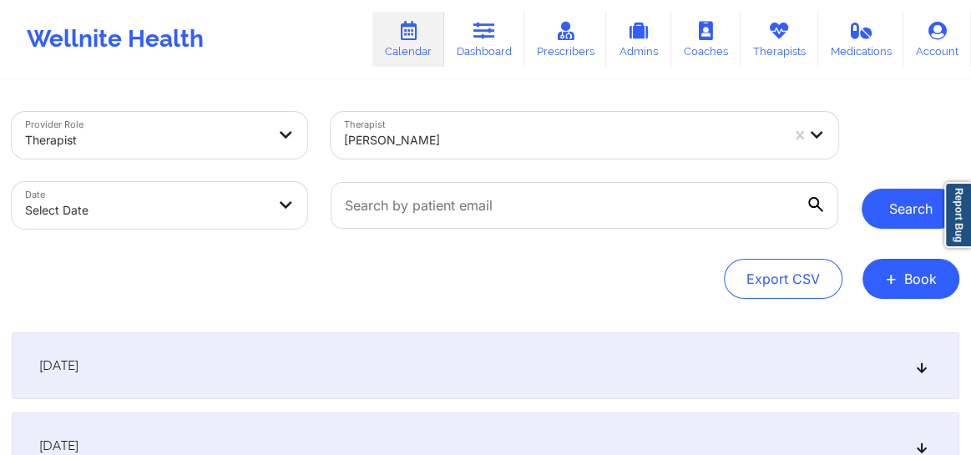
click at [900, 215] on button "Search" at bounding box center [911, 209] width 98 height 40
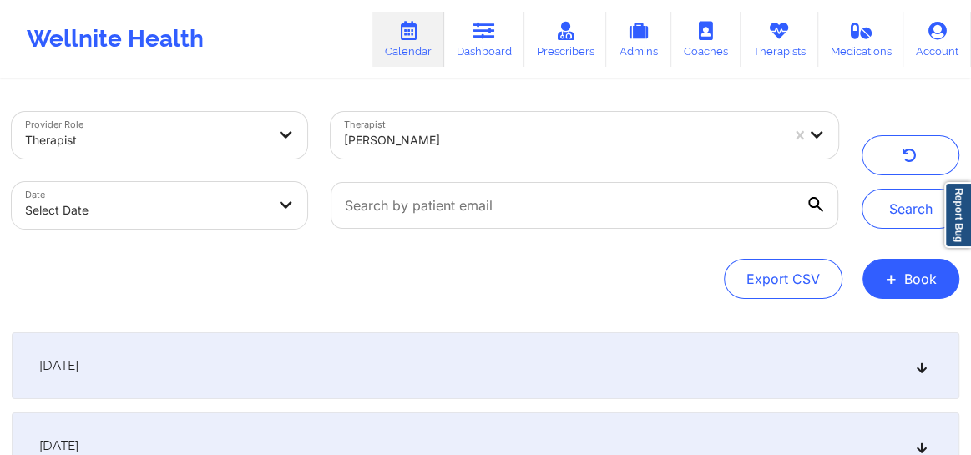
click at [918, 372] on icon at bounding box center [922, 366] width 14 height 12
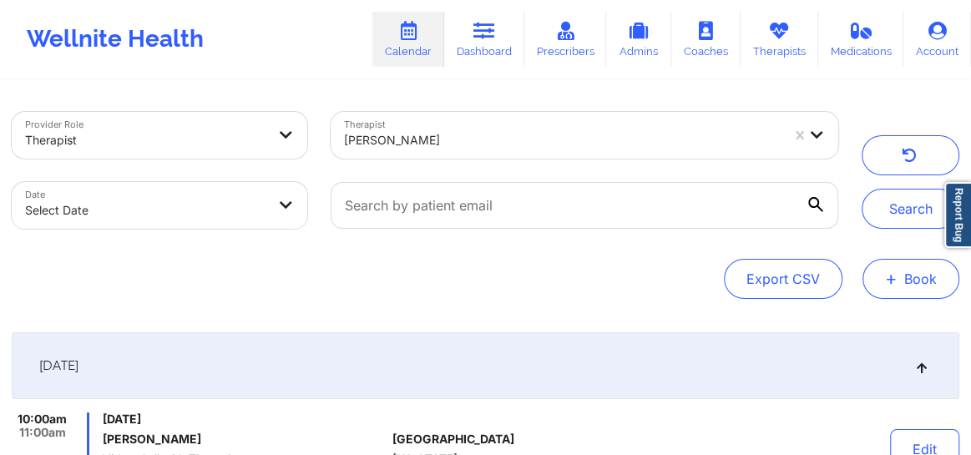
click at [925, 291] on button "+ Book" at bounding box center [910, 279] width 97 height 40
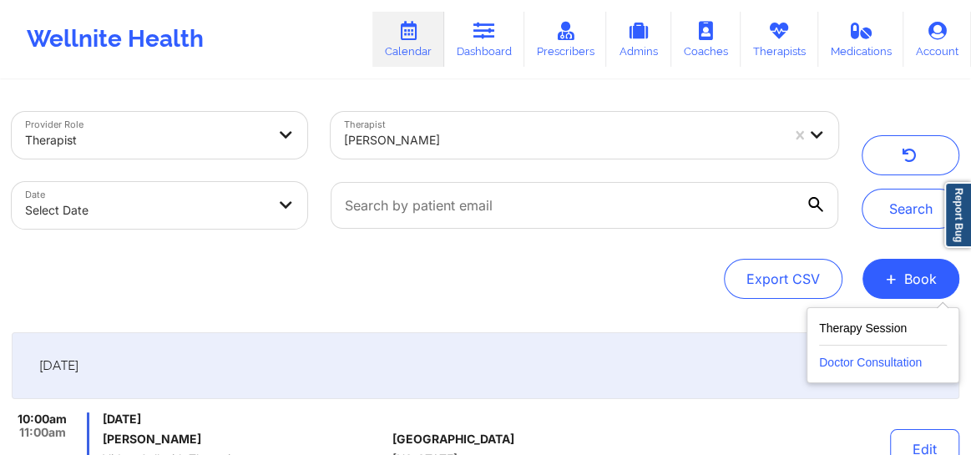
click at [874, 356] on button "Doctor Consultation" at bounding box center [883, 359] width 128 height 27
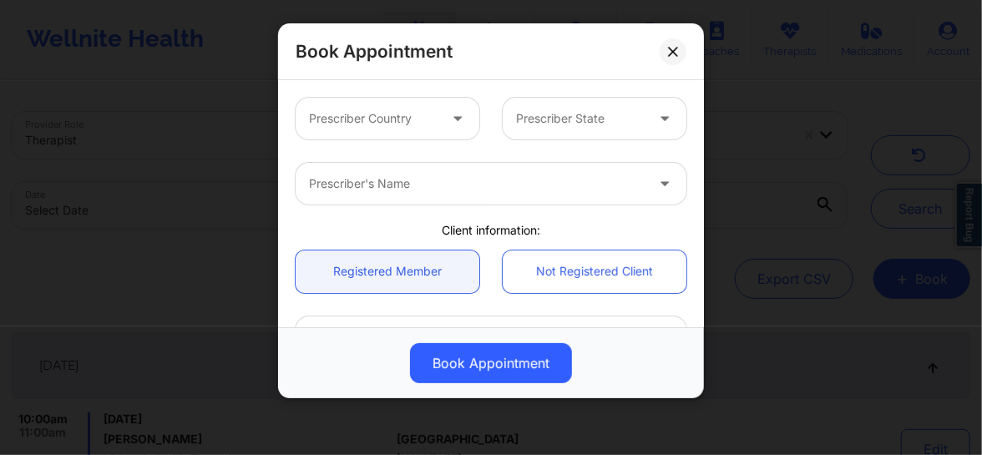
click at [399, 129] on div "Prescriber Country" at bounding box center [368, 119] width 144 height 42
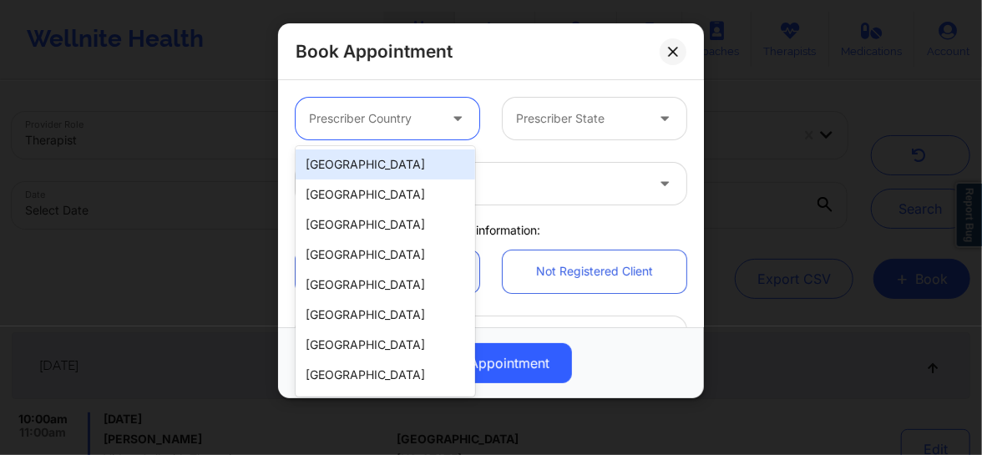
click at [377, 154] on div "United States" at bounding box center [385, 164] width 179 height 30
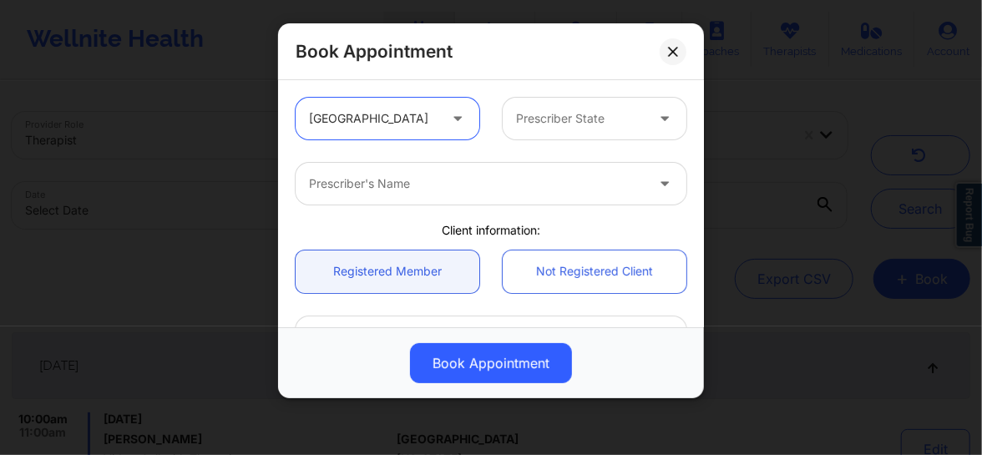
click at [541, 108] on div "Prescriber State" at bounding box center [575, 119] width 144 height 42
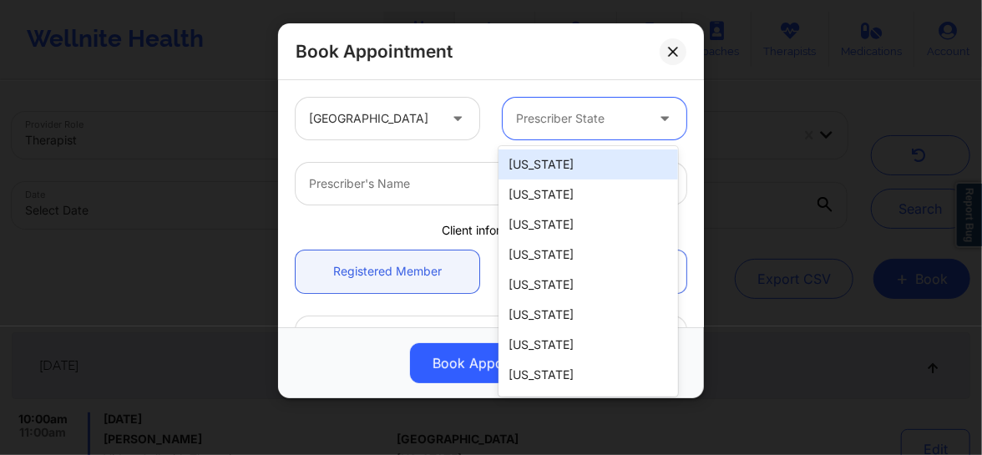
type input "c"
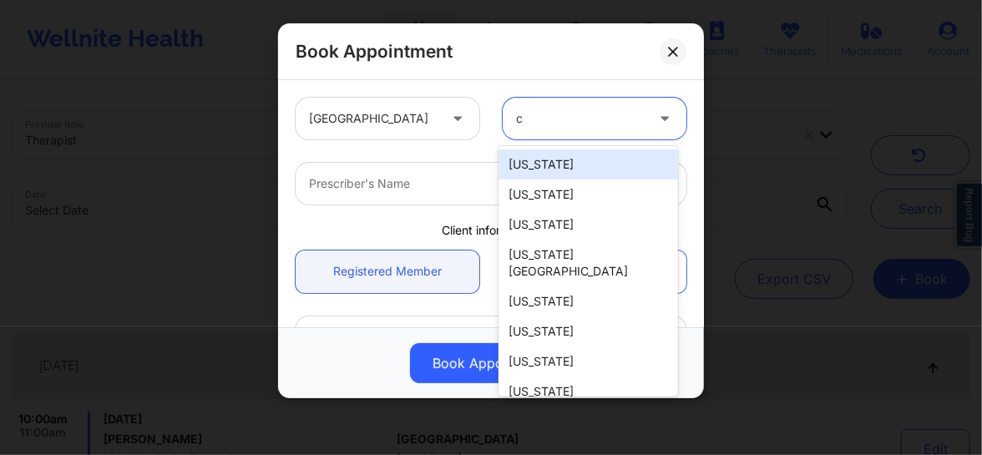
click at [529, 151] on div "[US_STATE]" at bounding box center [587, 164] width 179 height 30
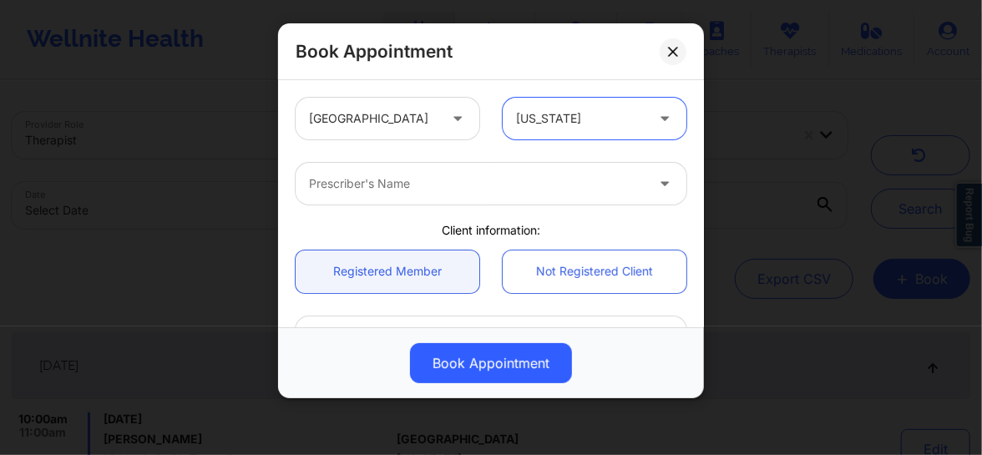
click at [434, 191] on div at bounding box center [477, 184] width 336 height 20
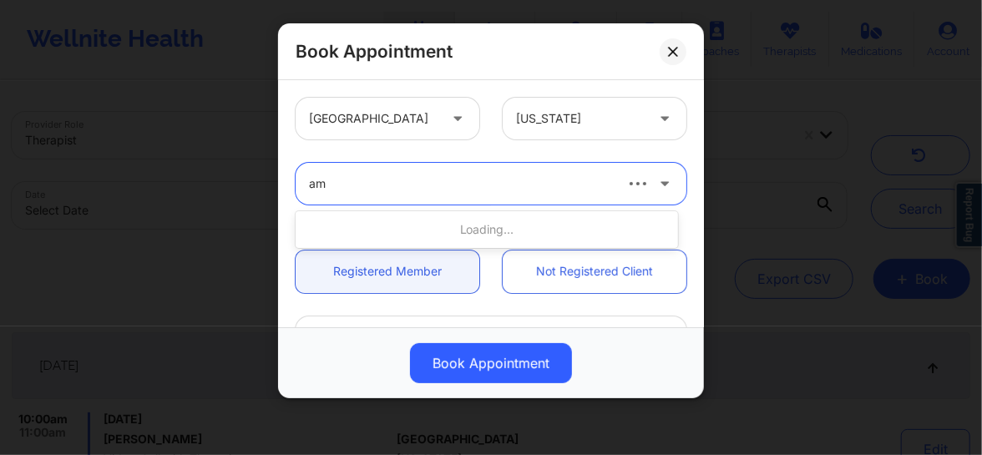
type input "amy"
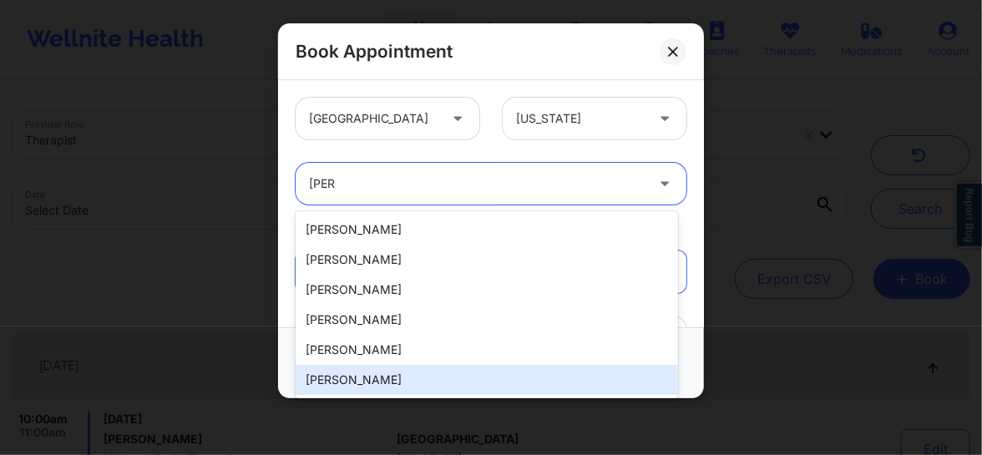
click at [372, 376] on div "Amy Halanski" at bounding box center [487, 380] width 382 height 30
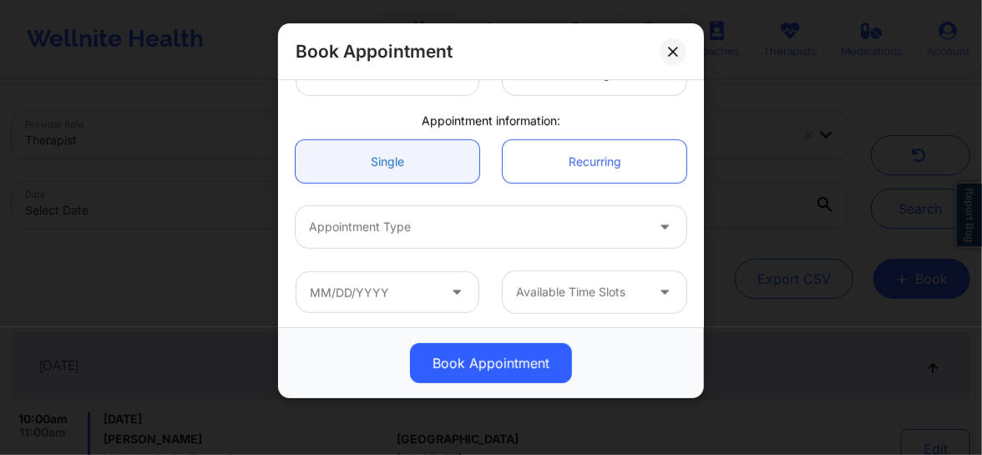
scroll to position [461, 0]
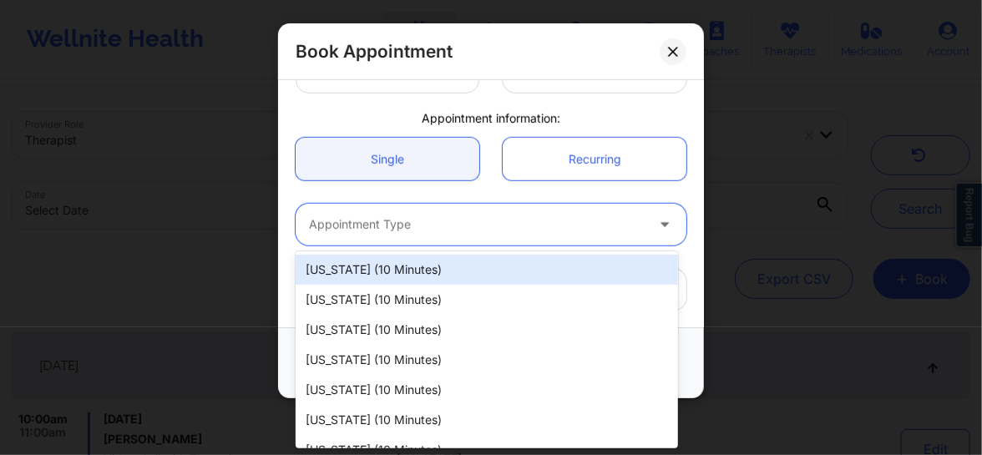
click at [400, 233] on div at bounding box center [477, 225] width 336 height 20
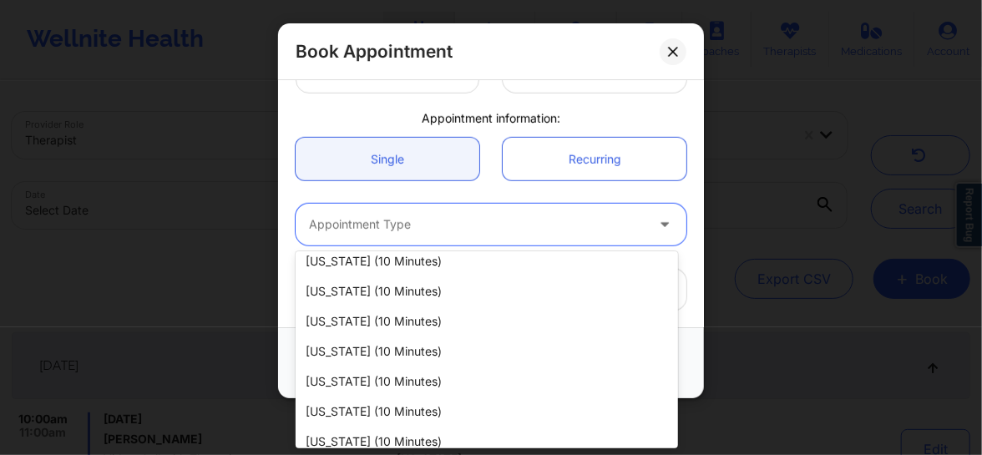
scroll to position [0, 0]
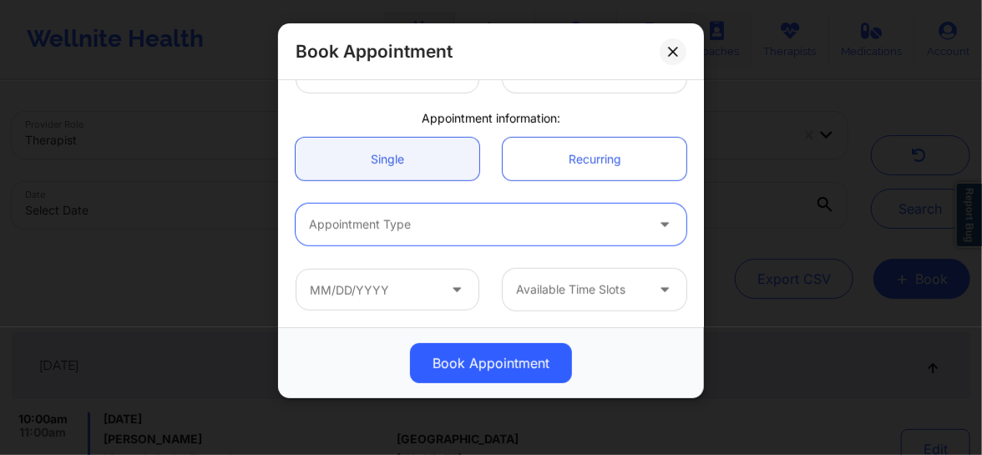
click at [681, 42] on button at bounding box center [673, 51] width 27 height 27
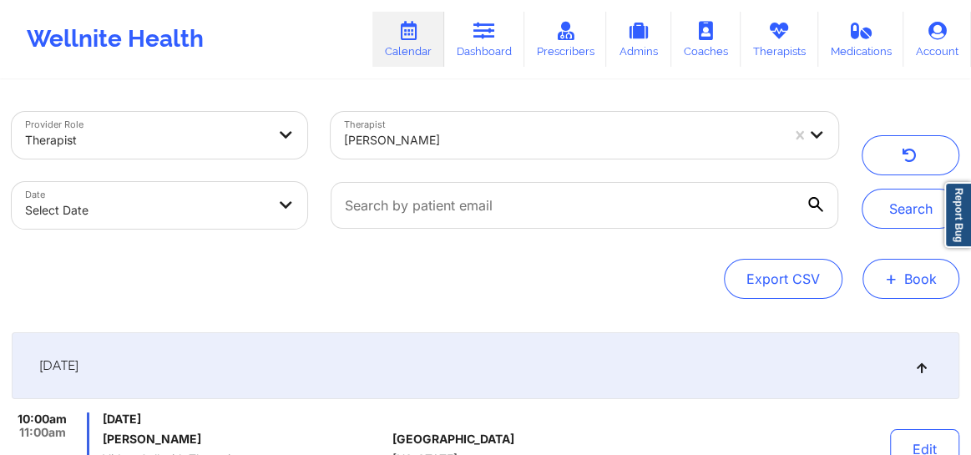
click at [887, 283] on span "+" at bounding box center [891, 278] width 13 height 9
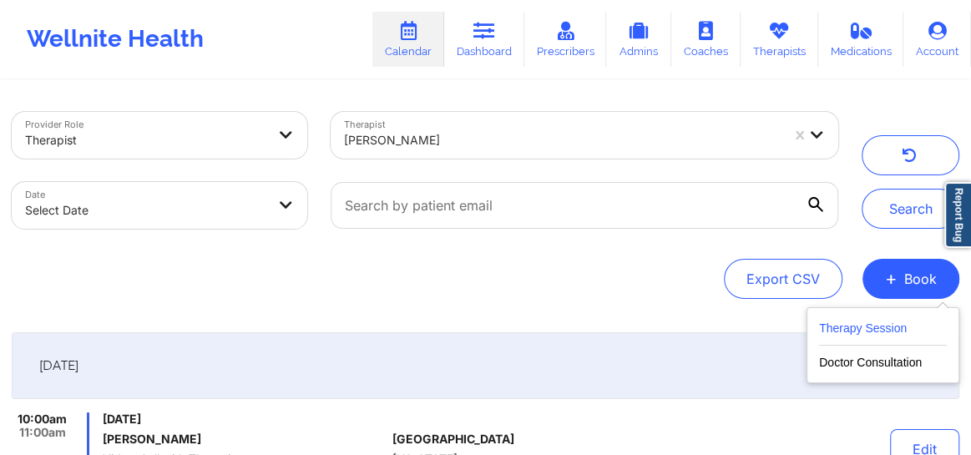
click at [882, 334] on button "Therapy Session" at bounding box center [883, 332] width 128 height 28
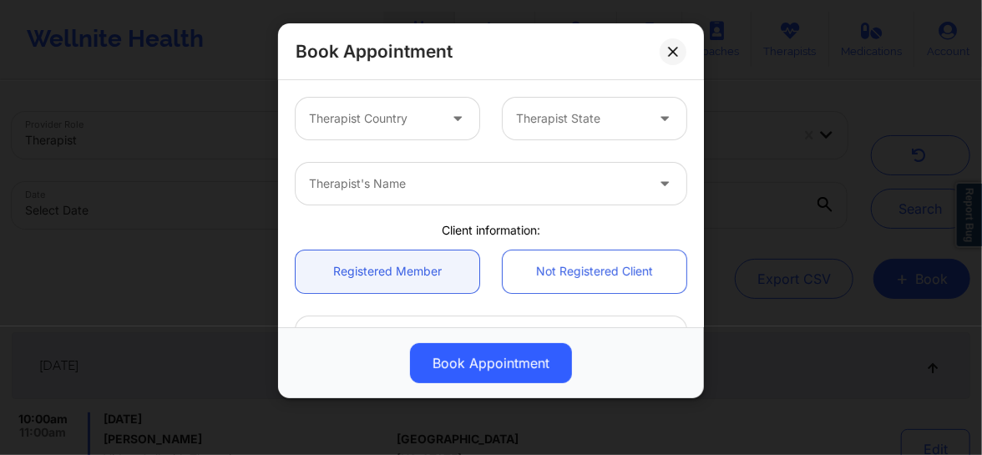
click at [389, 124] on div at bounding box center [373, 119] width 129 height 20
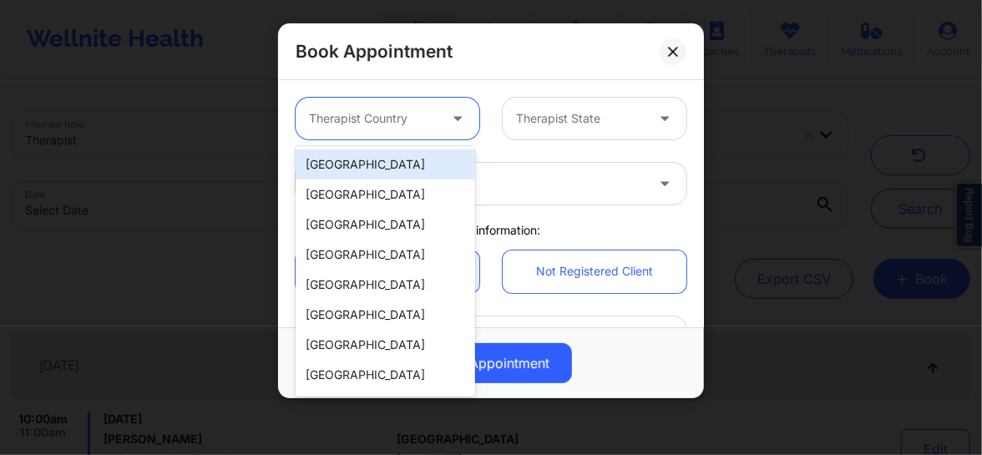
click at [374, 160] on div "[GEOGRAPHIC_DATA]" at bounding box center [385, 164] width 179 height 30
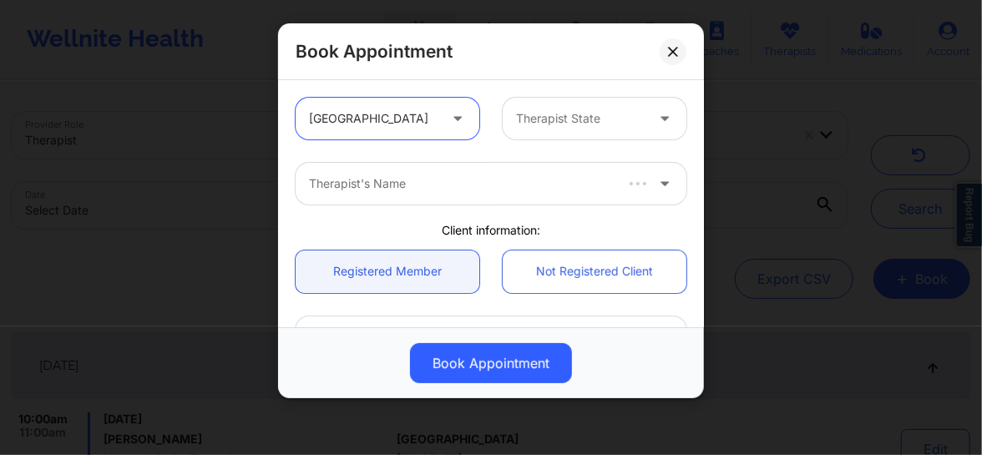
click at [536, 117] on div at bounding box center [580, 119] width 129 height 20
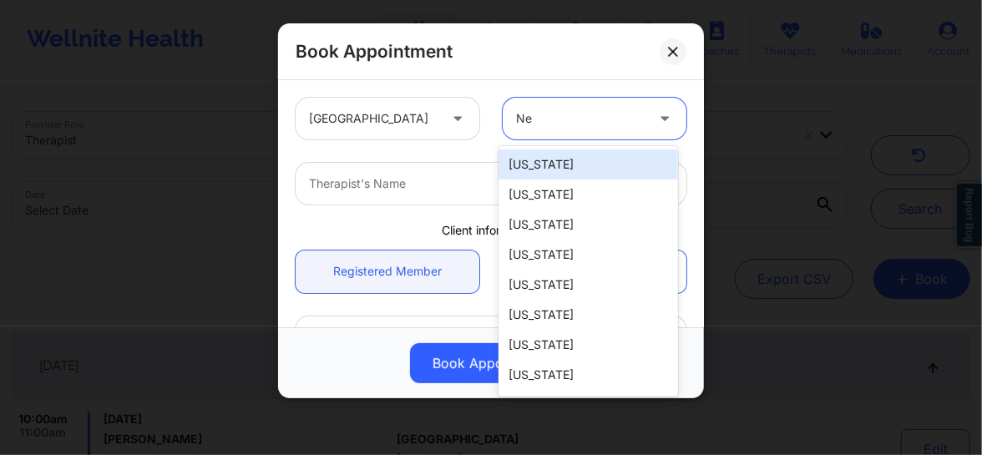
type input "New"
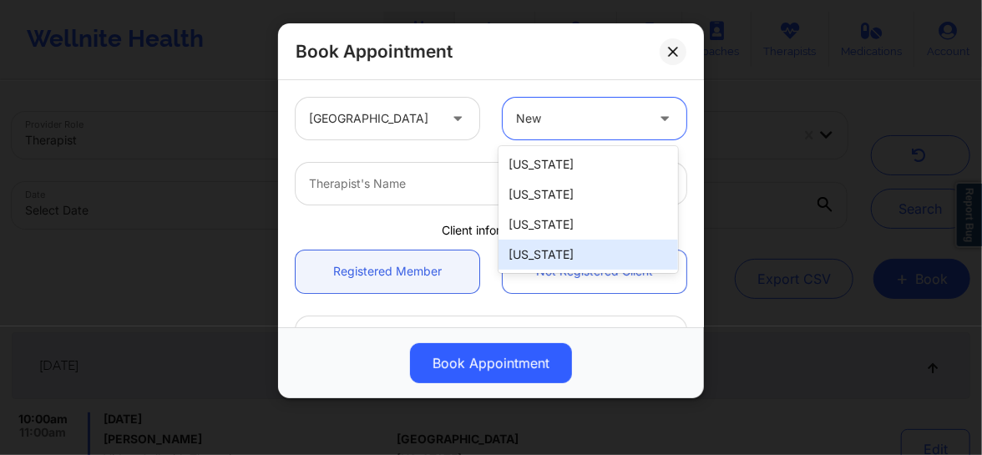
click at [545, 252] on div "[US_STATE]" at bounding box center [587, 255] width 179 height 30
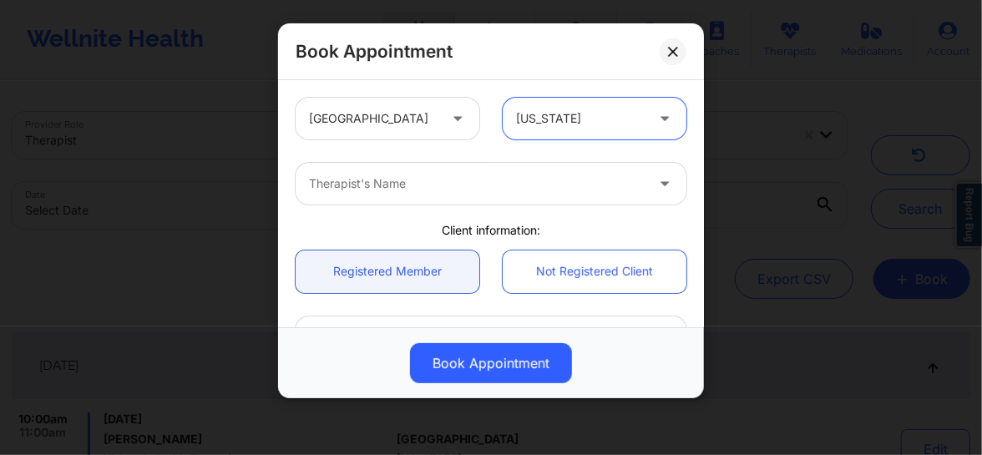
click at [382, 186] on div at bounding box center [477, 184] width 336 height 20
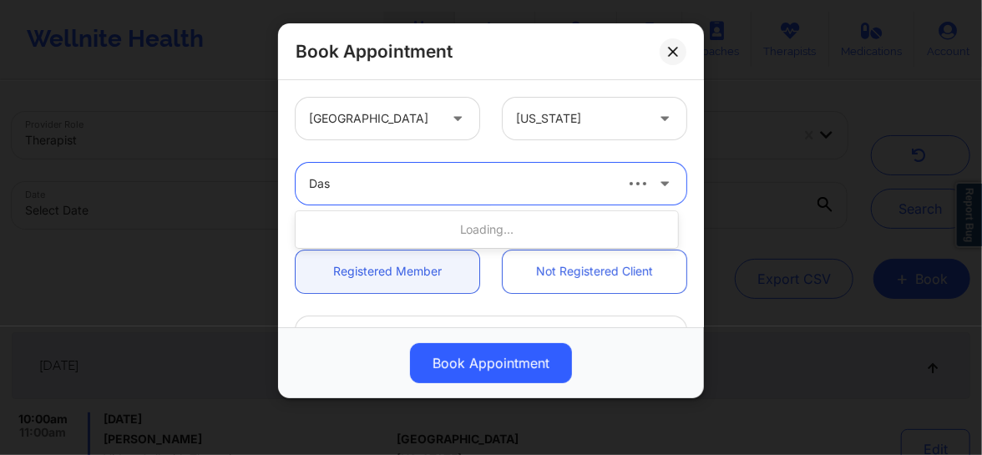
type input "Dash"
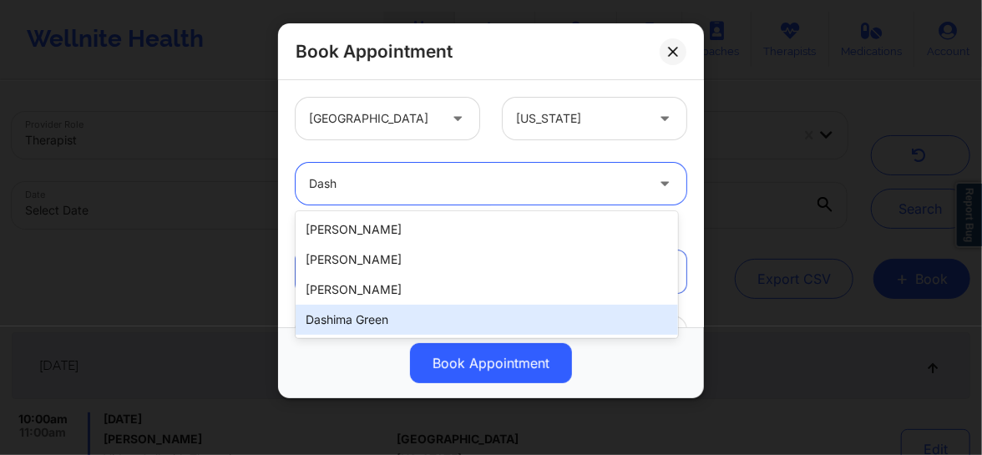
click at [362, 329] on div "Dashima Green" at bounding box center [487, 320] width 382 height 30
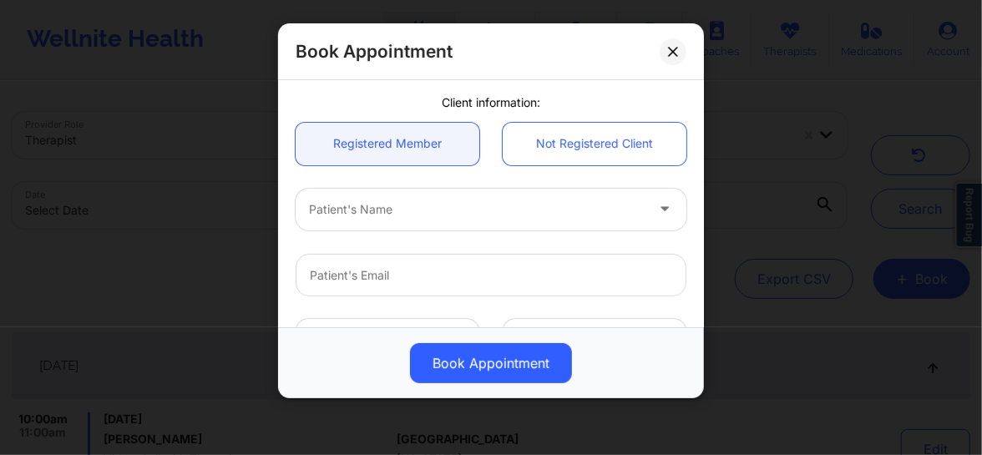
scroll to position [126, 0]
click at [343, 215] on div at bounding box center [477, 211] width 336 height 20
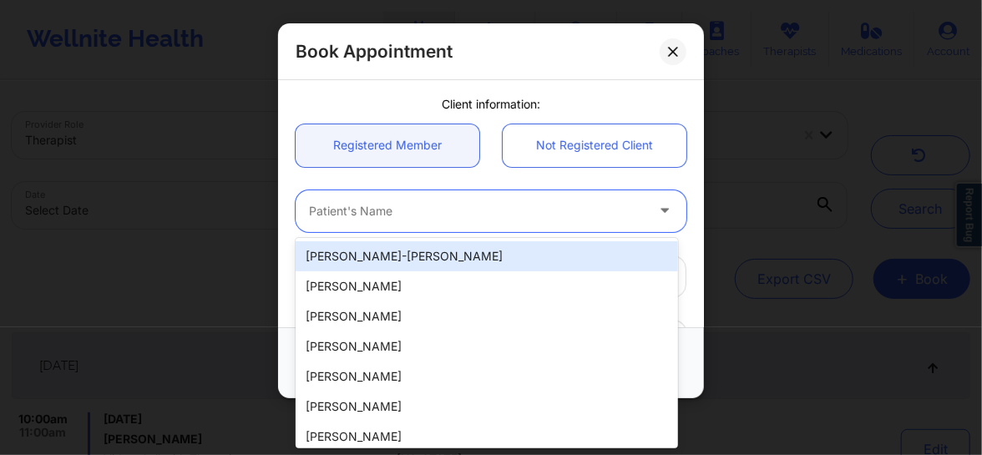
paste input "Maudina G"
type input "Maudina G"
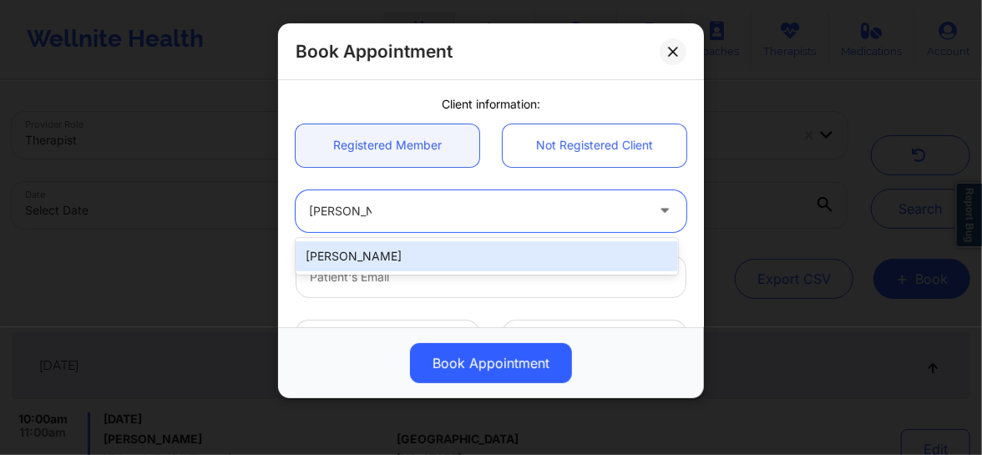
click at [350, 260] on div "Maudina Gumbs" at bounding box center [487, 256] width 382 height 30
type input "deandean13@aol.com"
type input "+1646-238-6456"
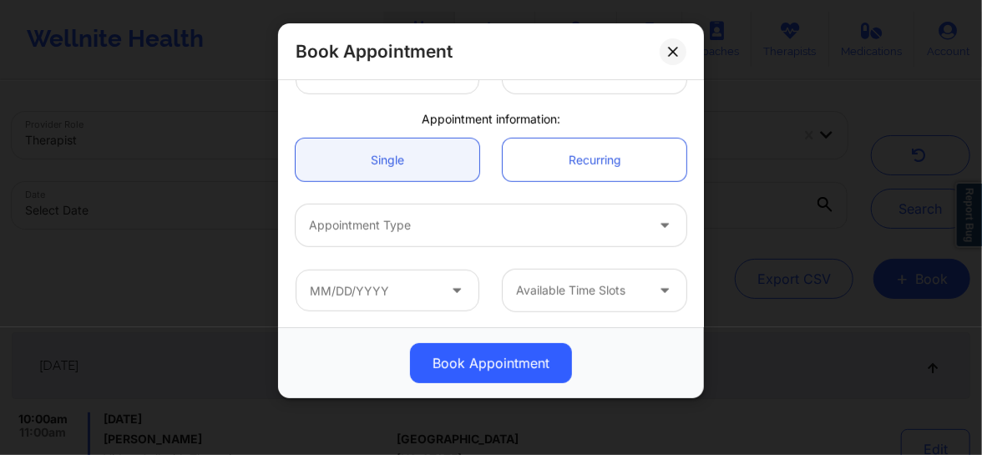
scroll to position [461, 0]
click at [369, 231] on div at bounding box center [477, 225] width 336 height 20
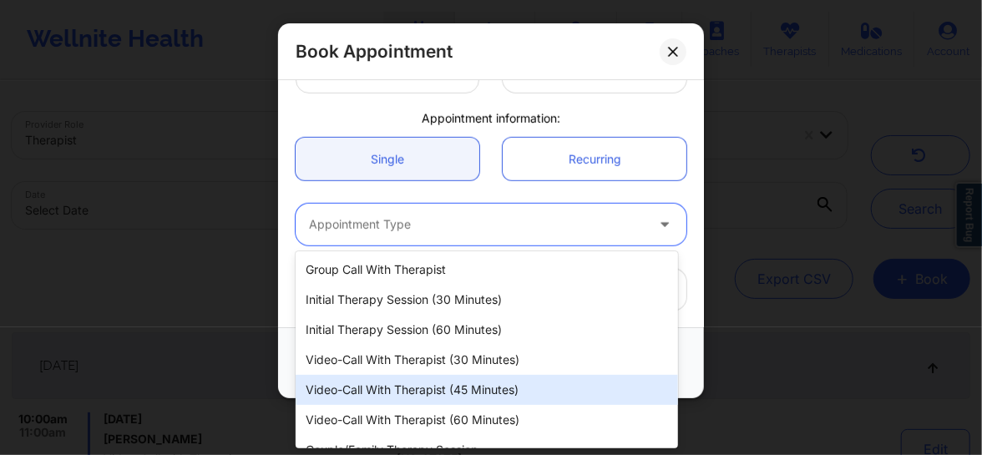
click at [428, 395] on div "Video-Call with Therapist (45 minutes)" at bounding box center [487, 390] width 382 height 30
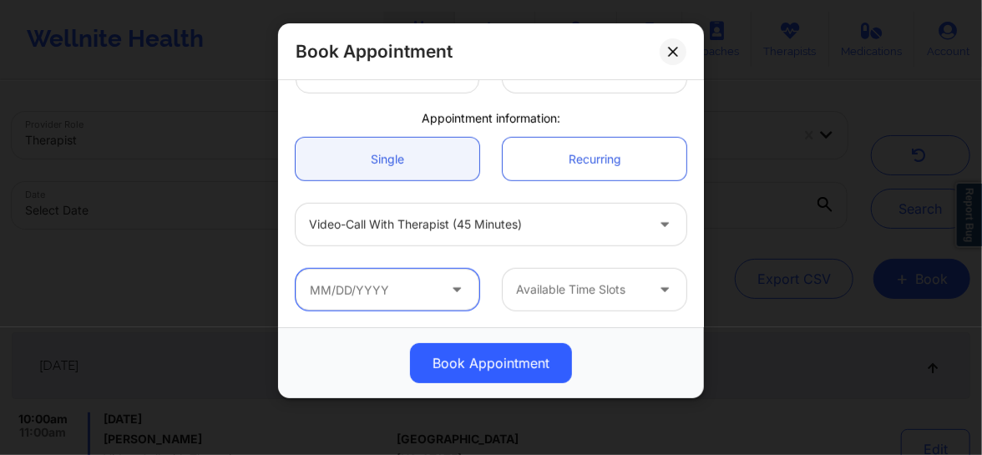
click at [377, 295] on input "text" at bounding box center [388, 290] width 184 height 42
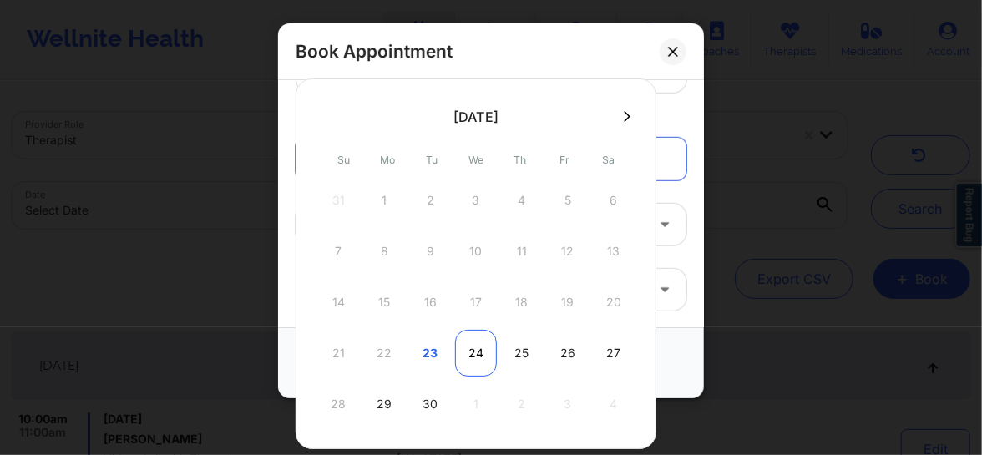
click at [480, 355] on div "24" at bounding box center [476, 353] width 42 height 47
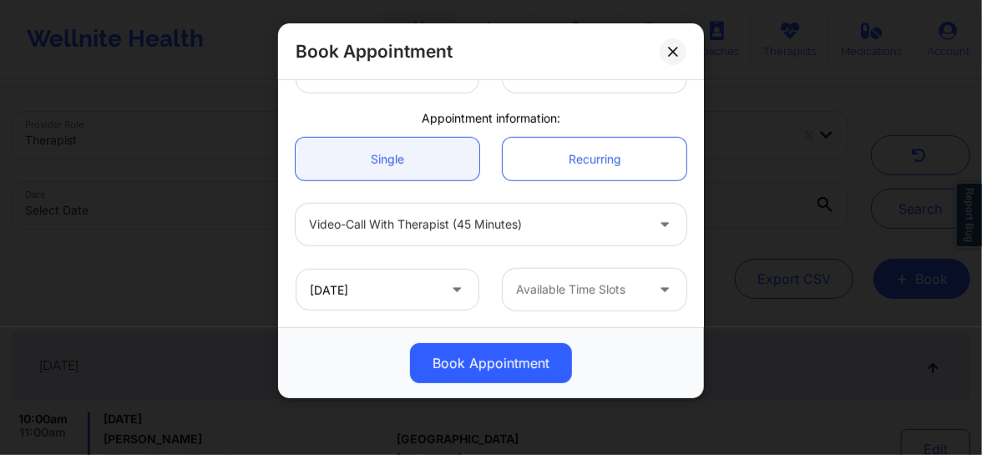
click at [565, 302] on div "Available Time Slots" at bounding box center [575, 290] width 144 height 42
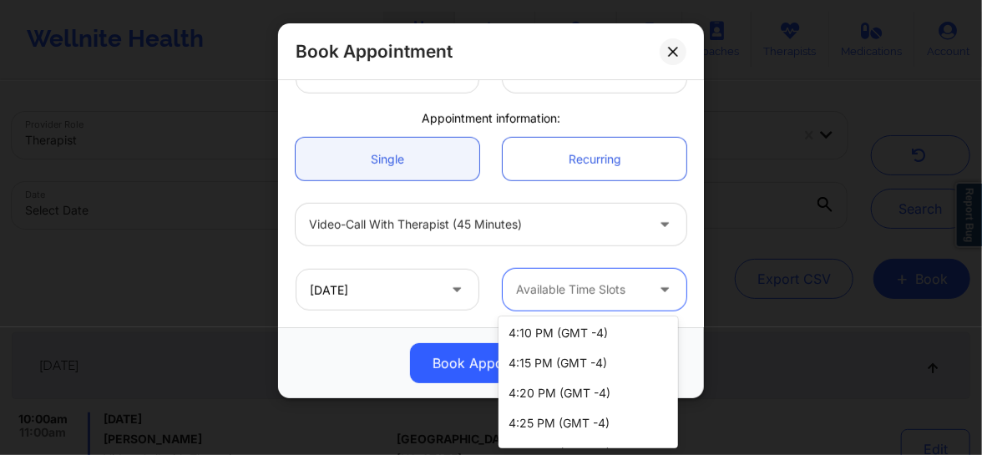
scroll to position [2970, 0]
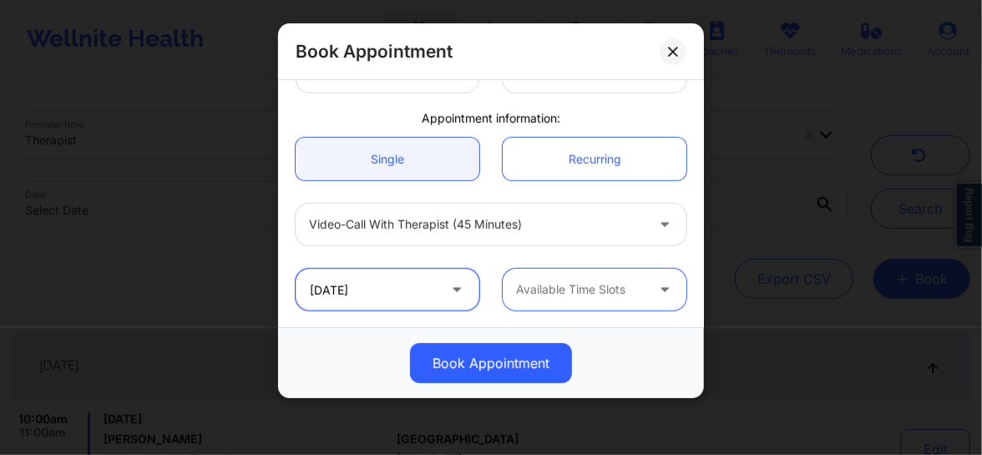
click at [397, 291] on input "[DATE]" at bounding box center [388, 290] width 184 height 42
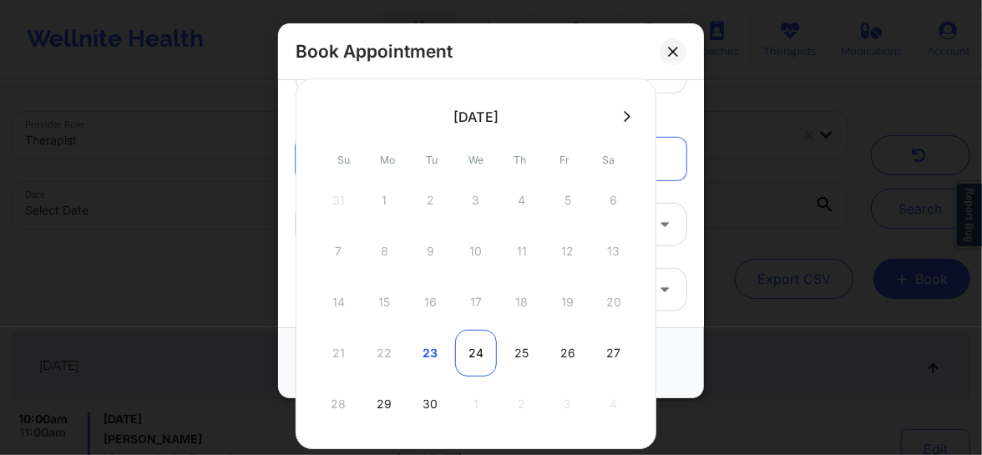
click at [476, 351] on div "24" at bounding box center [476, 353] width 42 height 47
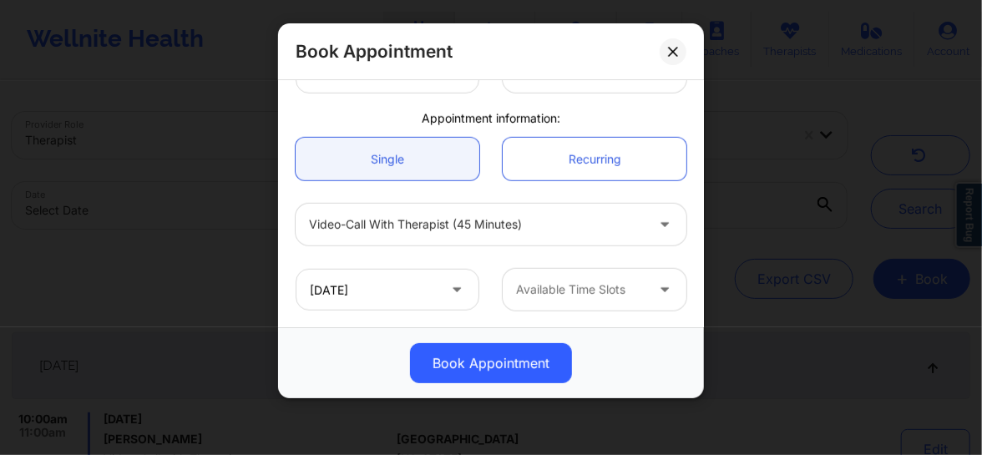
click at [562, 280] on div at bounding box center [580, 290] width 129 height 20
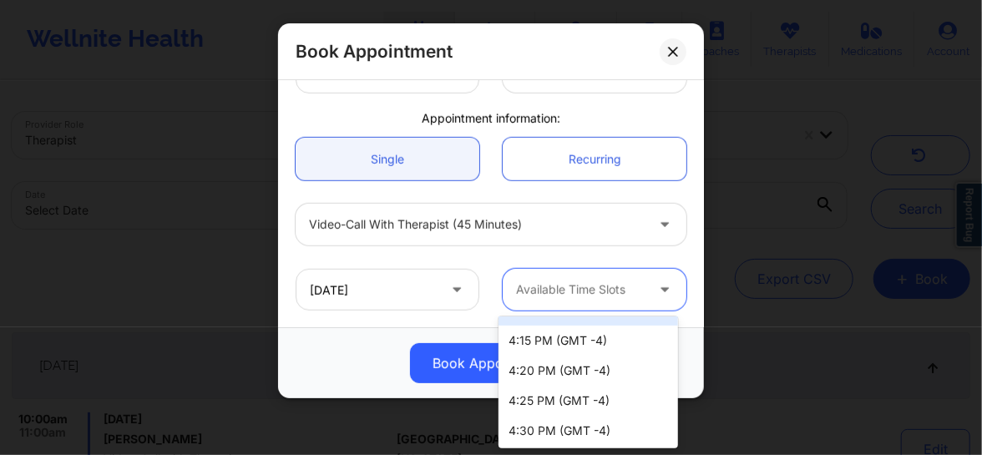
click at [452, 296] on span at bounding box center [458, 290] width 20 height 21
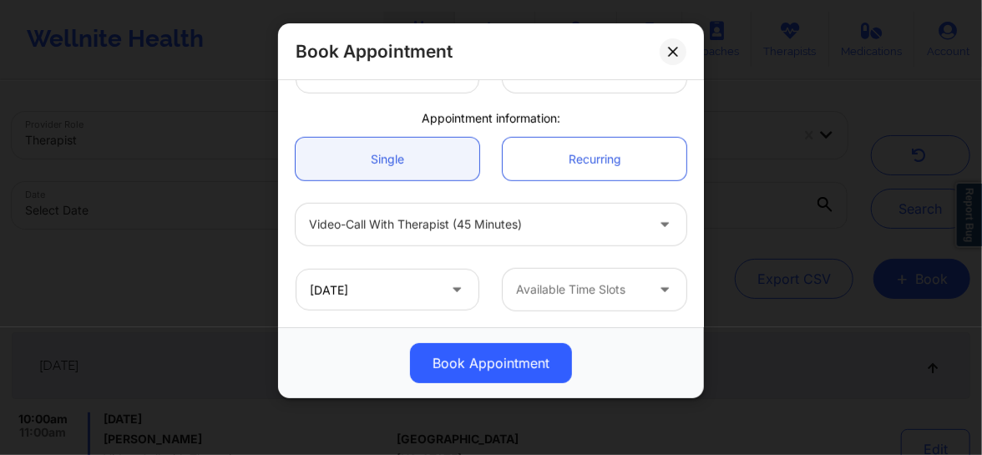
click at [448, 287] on icon at bounding box center [456, 287] width 17 height 14
click at [412, 291] on input "[DATE]" at bounding box center [388, 290] width 184 height 42
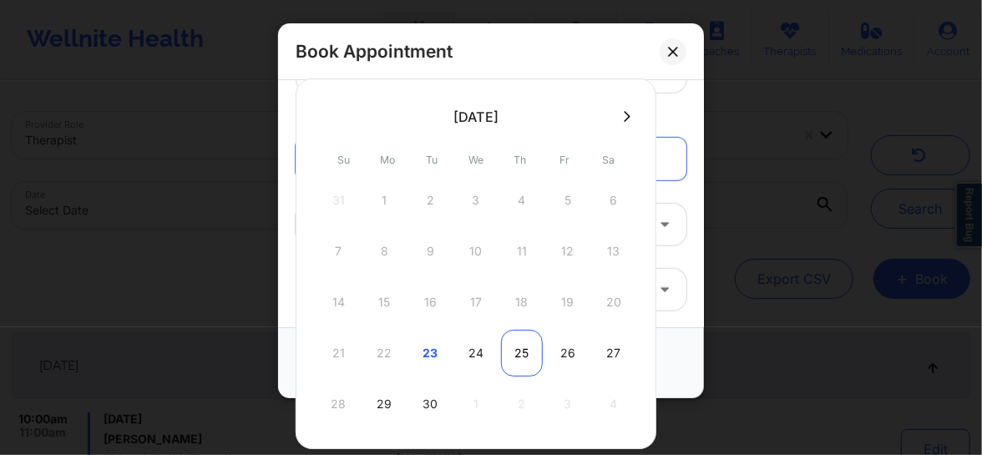
click at [526, 351] on div "25" at bounding box center [522, 353] width 42 height 47
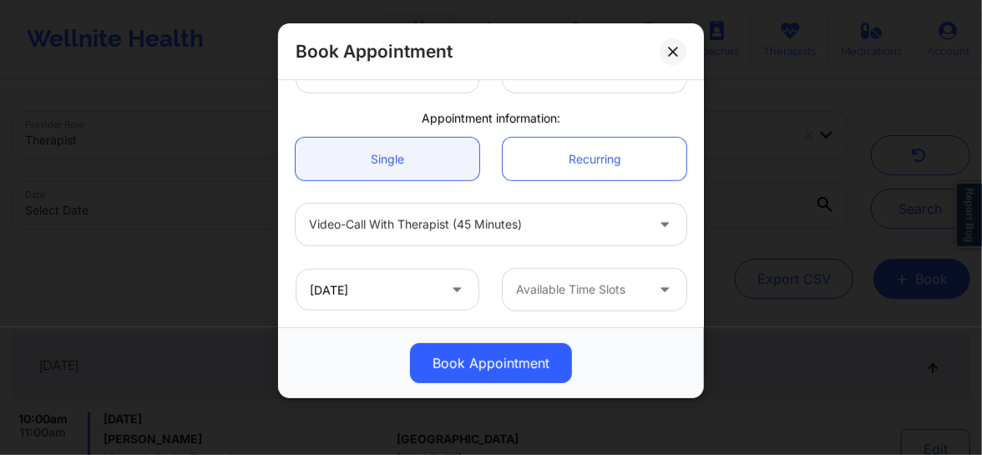
click at [601, 296] on div at bounding box center [580, 290] width 129 height 20
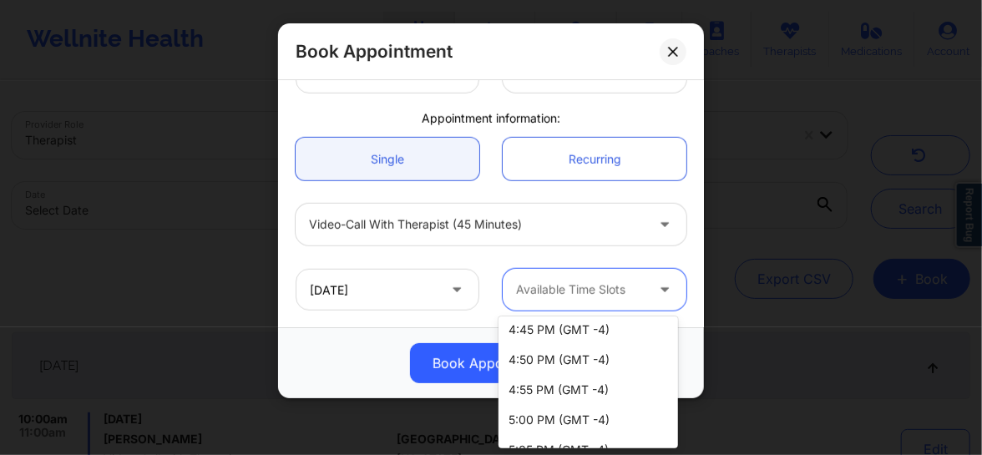
scroll to position [3000, 0]
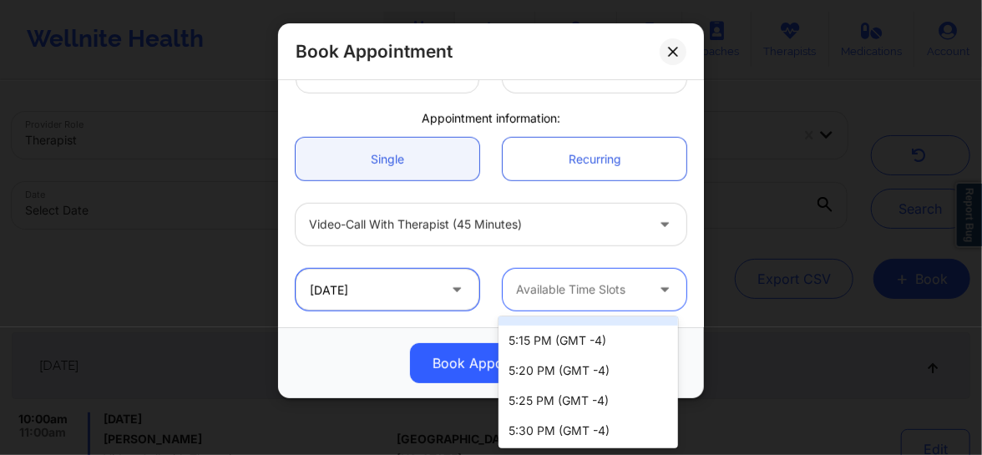
click at [362, 292] on input "[DATE]" at bounding box center [388, 290] width 184 height 42
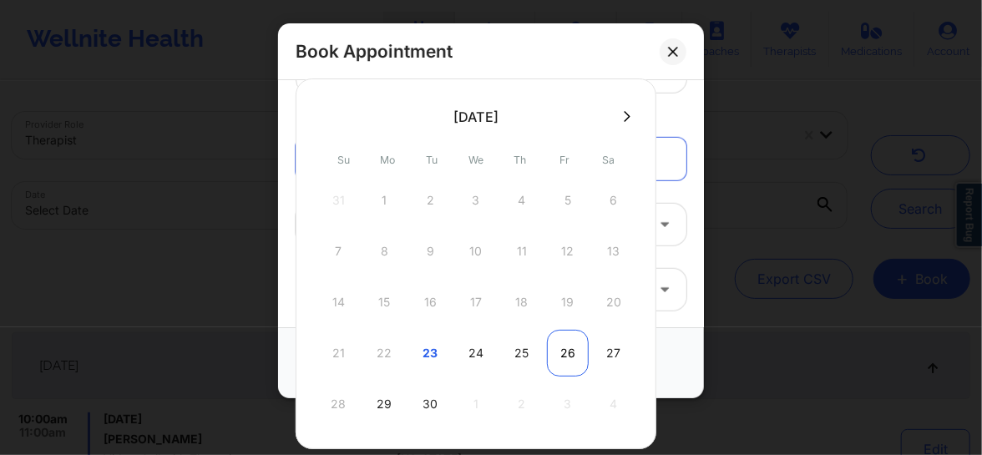
click at [569, 352] on div "26" at bounding box center [568, 353] width 42 height 47
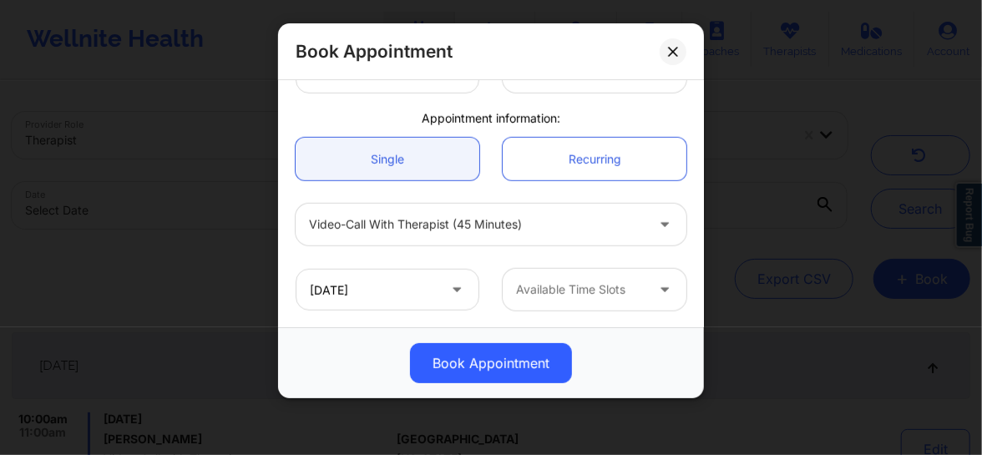
click at [600, 290] on div at bounding box center [580, 290] width 129 height 20
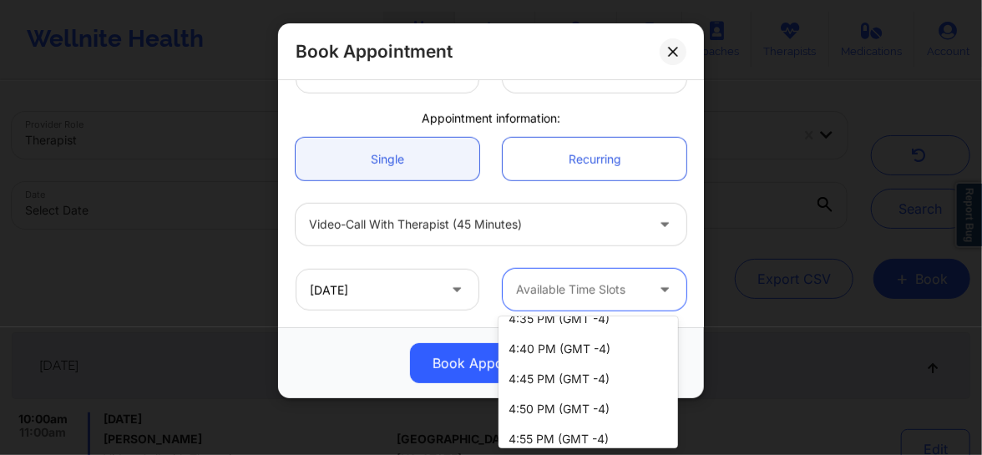
scroll to position [3330, 0]
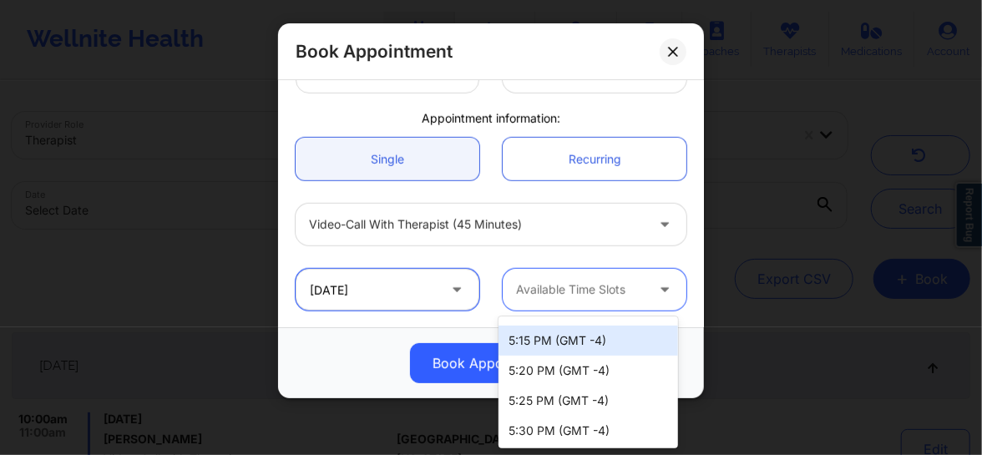
click at [355, 291] on input "[DATE]" at bounding box center [388, 290] width 184 height 42
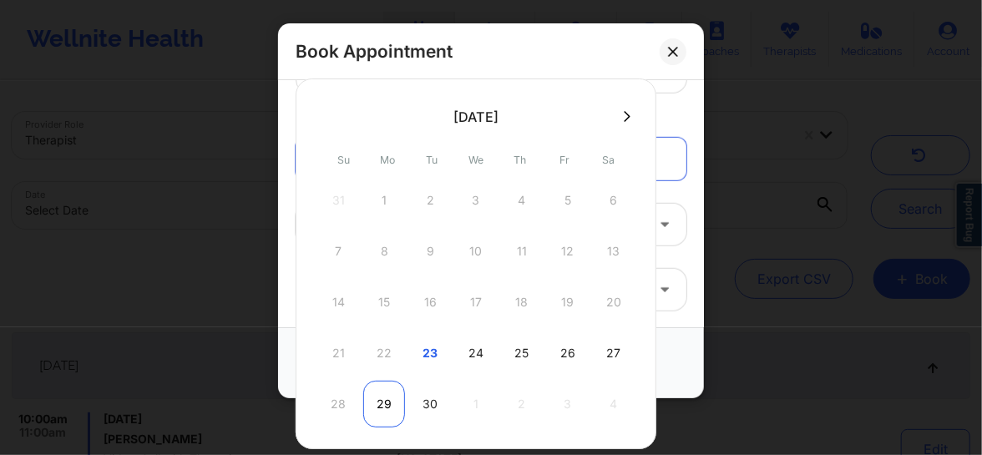
click at [379, 408] on div "29" at bounding box center [384, 404] width 42 height 47
type input "[DATE]"
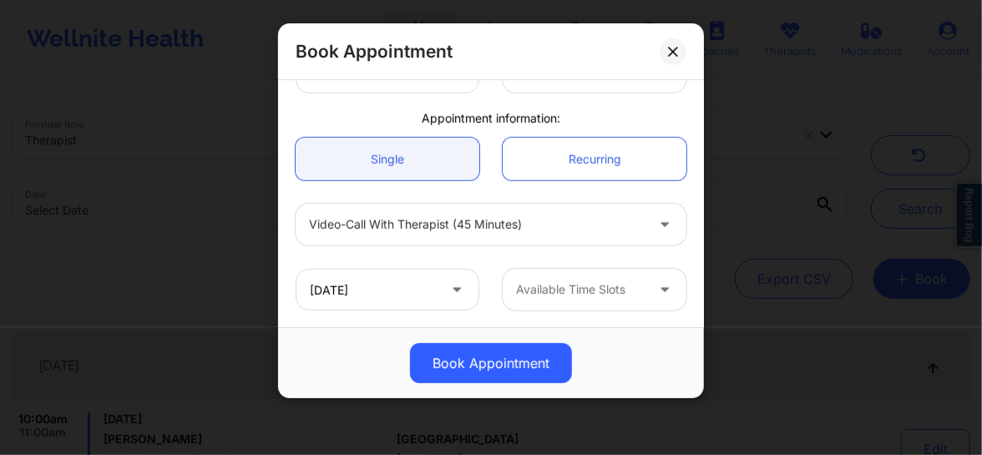
click at [541, 284] on div at bounding box center [580, 290] width 129 height 20
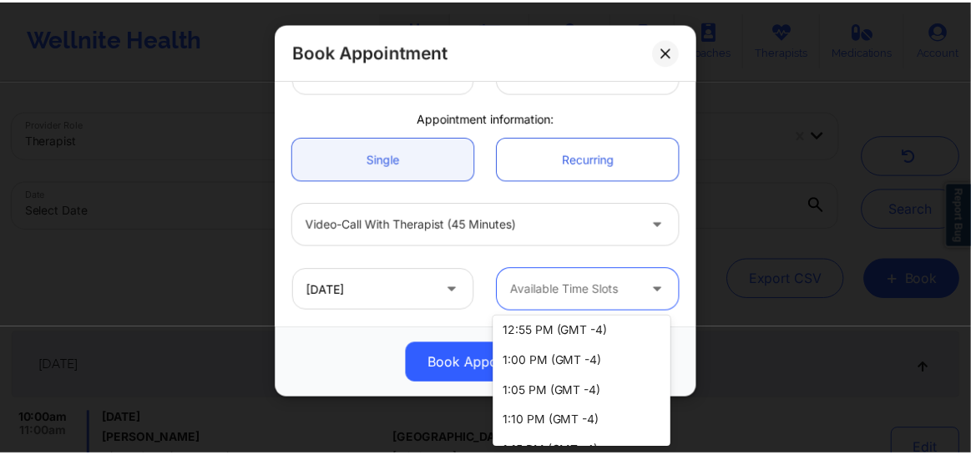
scroll to position [2970, 0]
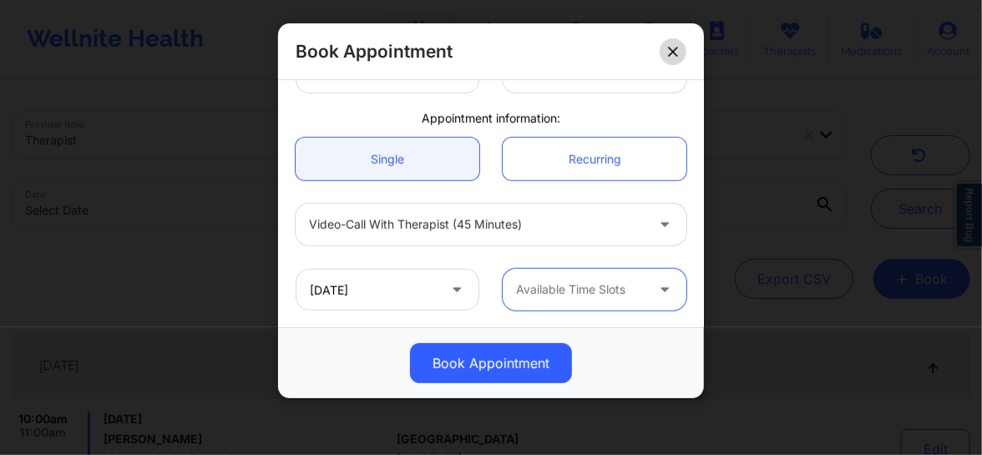
click at [669, 42] on button at bounding box center [673, 51] width 27 height 27
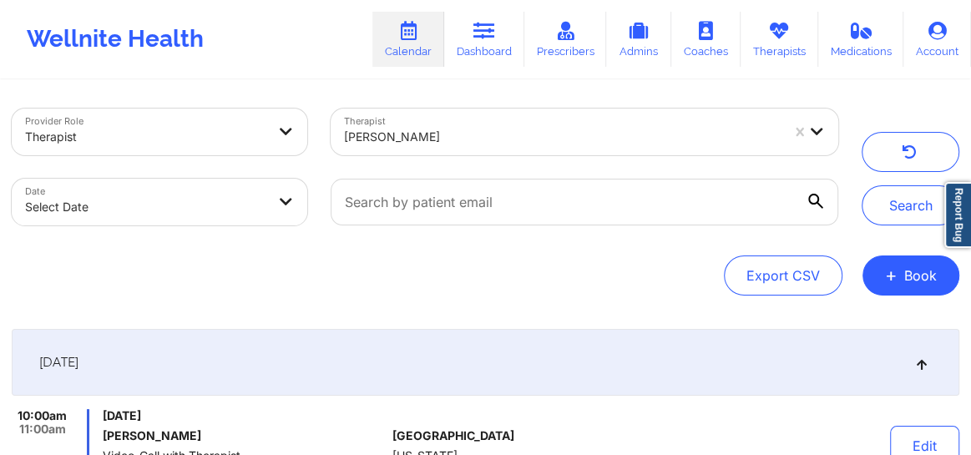
scroll to position [0, 0]
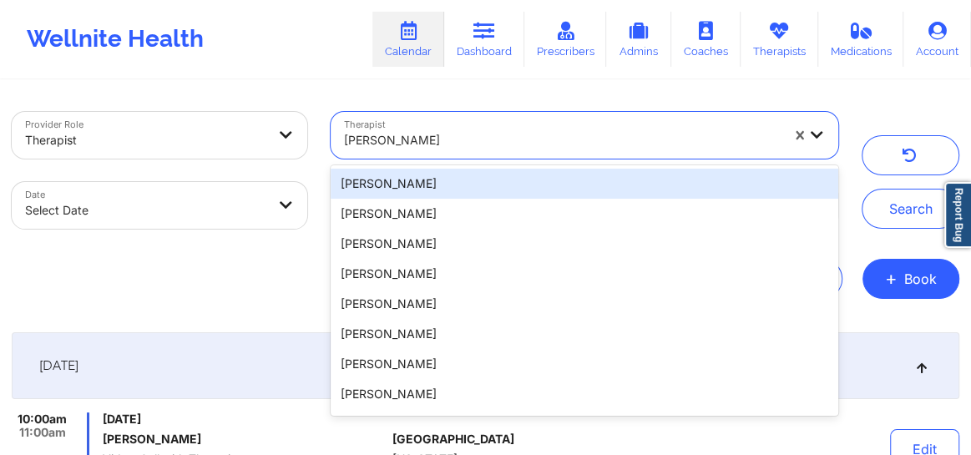
click at [500, 137] on div at bounding box center [562, 140] width 436 height 20
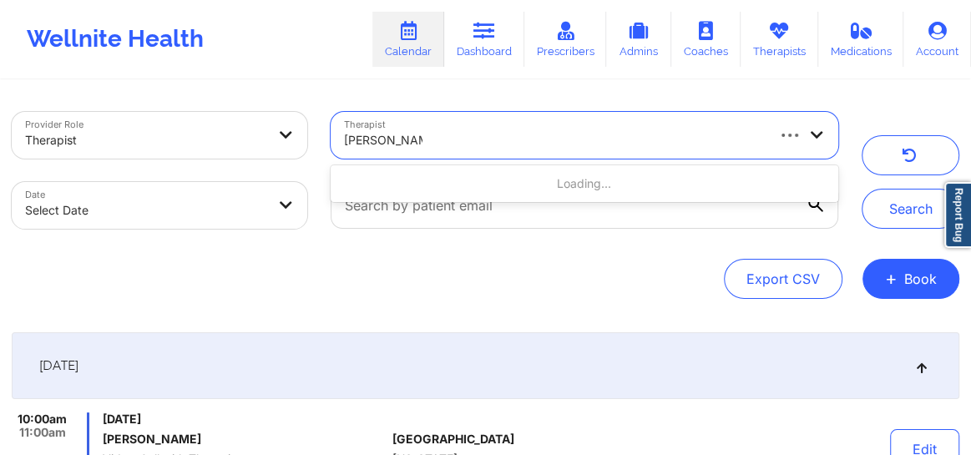
type input "dashima Green"
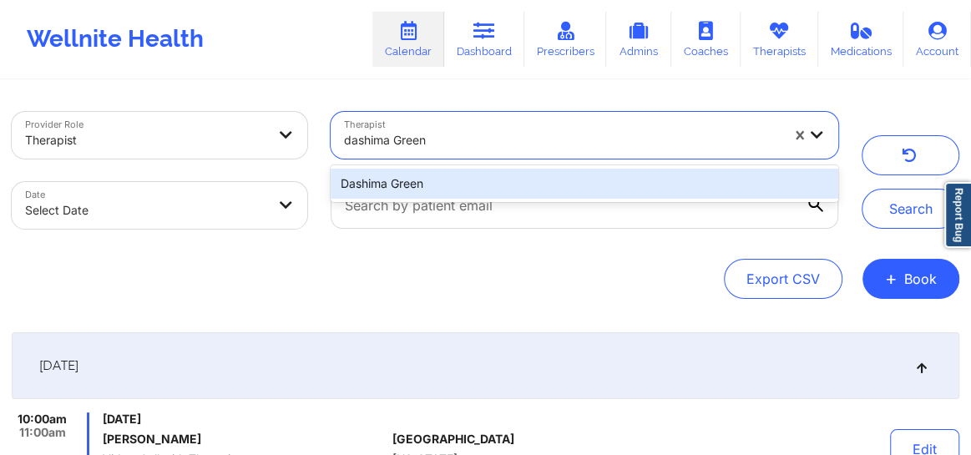
click at [458, 188] on div "Dashima Green" at bounding box center [585, 184] width 508 height 30
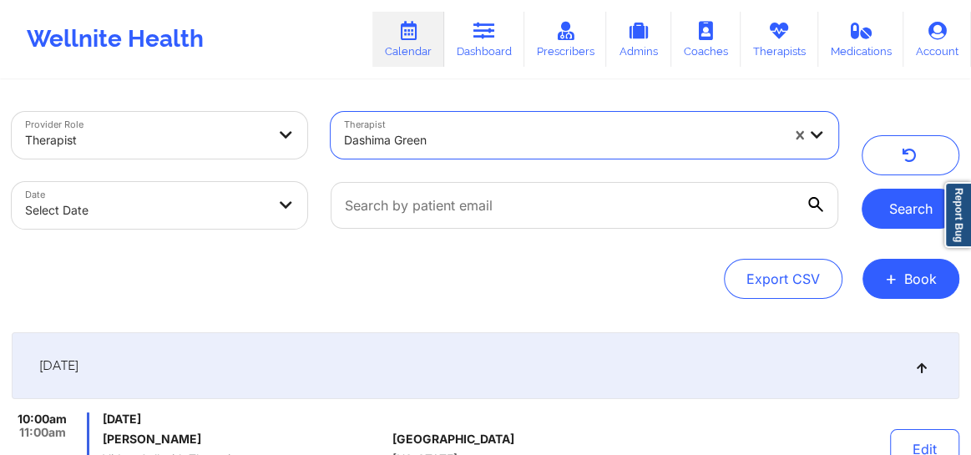
click at [902, 214] on button "Search" at bounding box center [911, 209] width 98 height 40
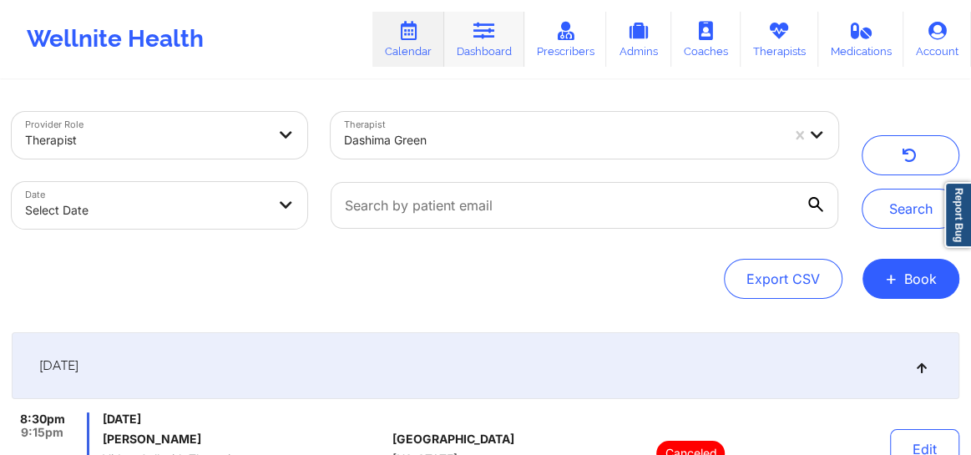
click at [478, 34] on icon at bounding box center [484, 31] width 22 height 18
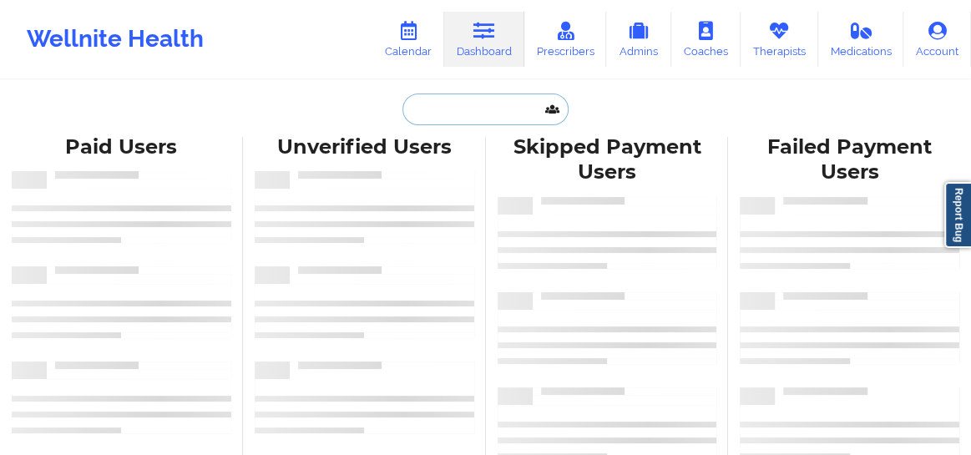
click at [424, 110] on input "text" at bounding box center [484, 110] width 165 height 32
paste input "[PERSON_NAME]"
type input "[PERSON_NAME]"
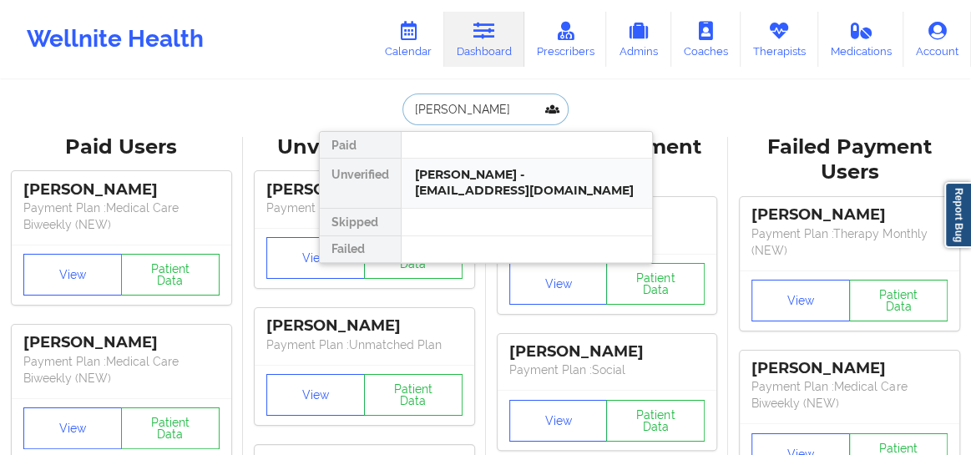
click at [447, 189] on div "Denard Fenaud - hello@htcounselingcoach.com" at bounding box center [527, 182] width 224 height 31
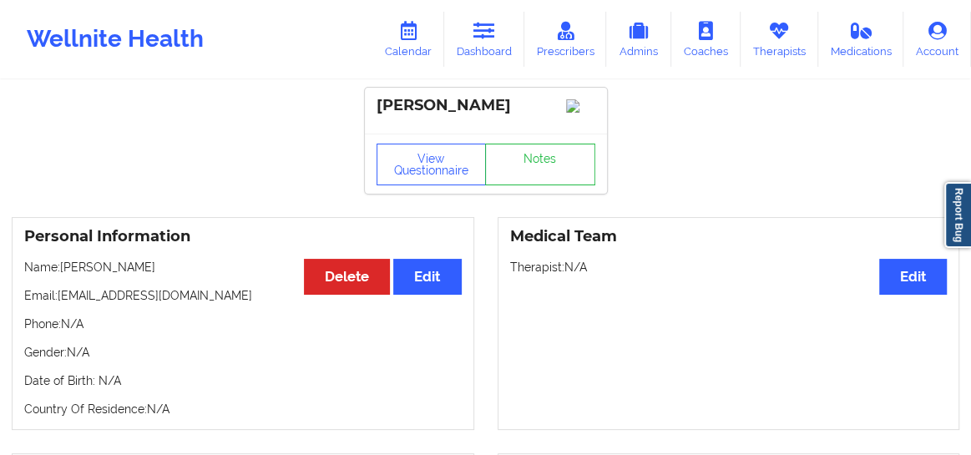
click at [428, 269] on div "Personal Information Edit Delete Name: Denard Fenaud Email: hello@htcounselingc…" at bounding box center [243, 323] width 463 height 213
click at [419, 294] on button "Edit" at bounding box center [427, 277] width 68 height 36
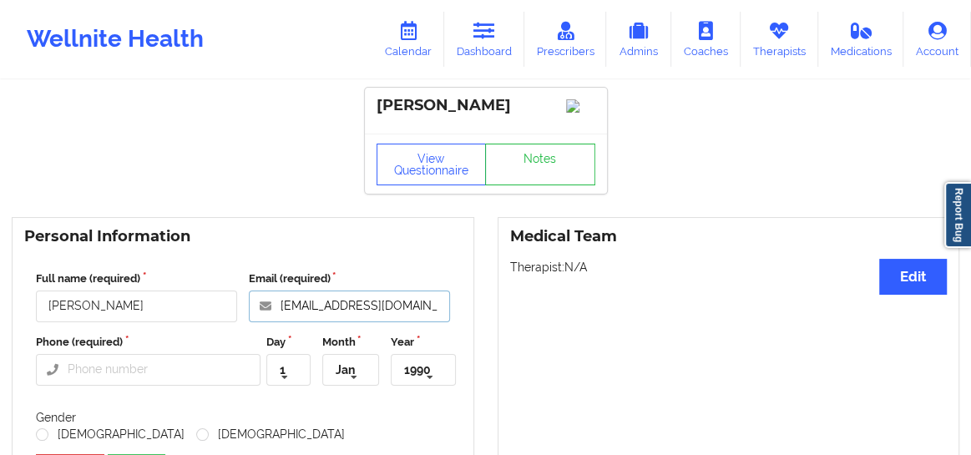
click at [417, 321] on input "hello@htcounselingcoach.com" at bounding box center [349, 307] width 201 height 32
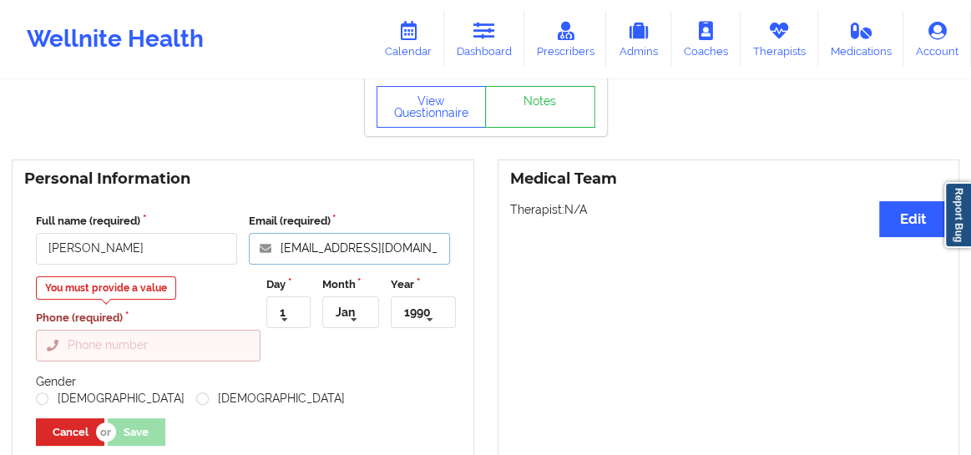
scroll to position [63, 0]
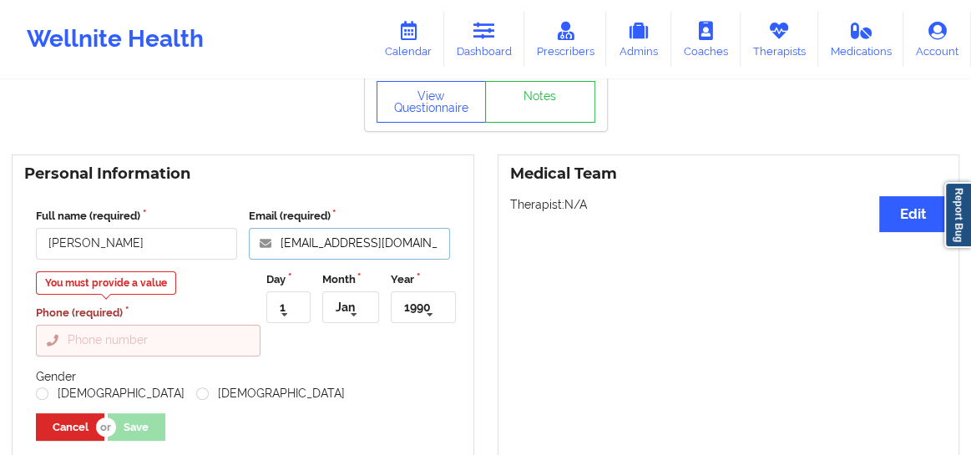
type input "hello@htcounselingcoachc.com"
click at [134, 346] on input "Phone (required)" at bounding box center [148, 341] width 225 height 32
paste input "(772) 408-3907"
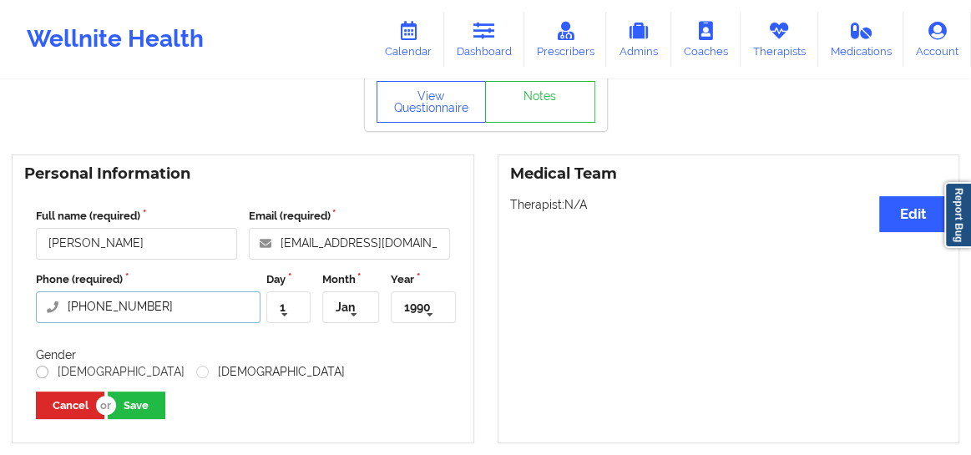
type input "(772) 408-3907"
click at [41, 379] on label "Male" at bounding box center [110, 372] width 149 height 14
click at [41, 379] on input "Male" at bounding box center [43, 372] width 14 height 14
radio input "true"
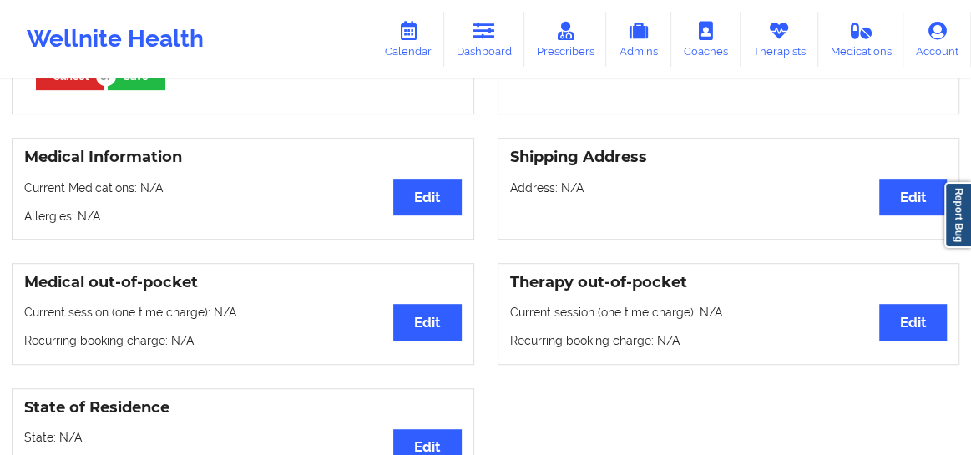
scroll to position [341, 0]
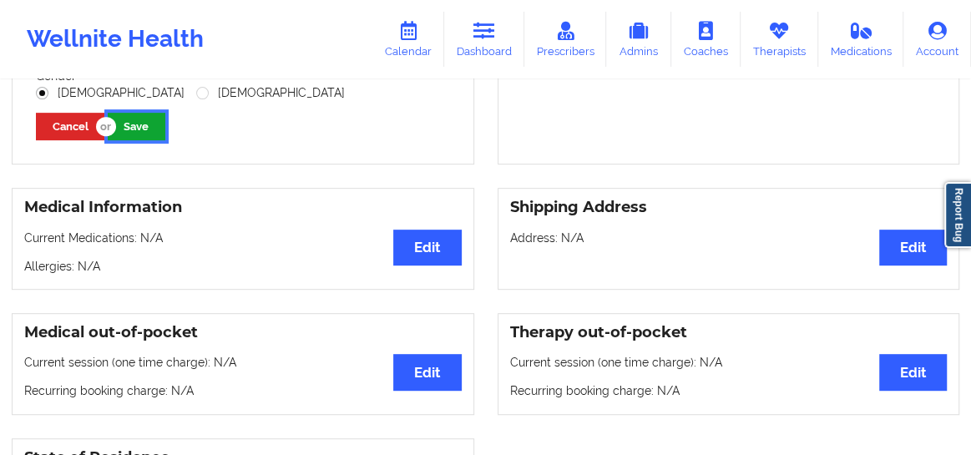
click at [148, 140] on button "Save" at bounding box center [137, 127] width 58 height 28
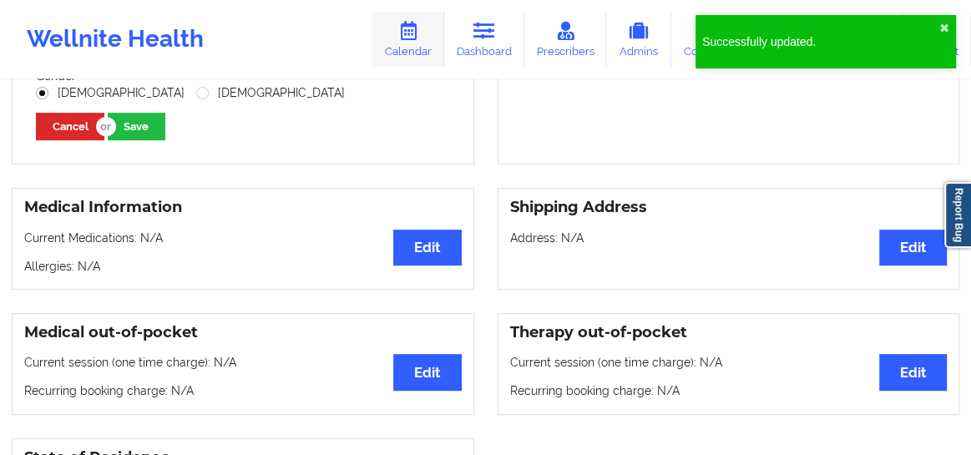
click at [415, 49] on link "Calendar" at bounding box center [408, 39] width 72 height 55
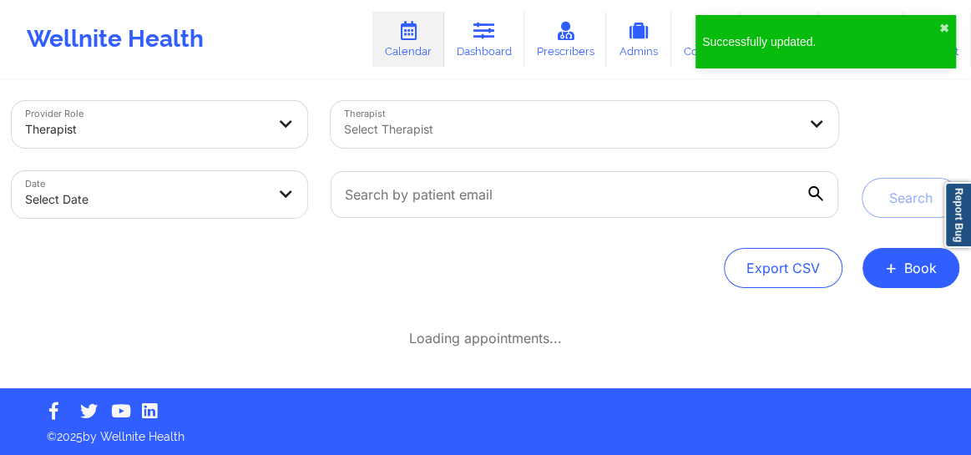
scroll to position [215, 0]
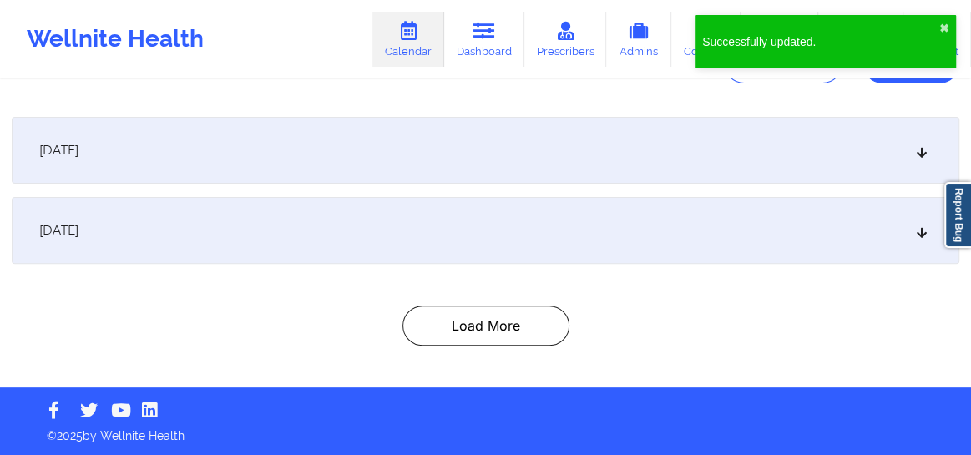
click at [387, 132] on div "[DATE]" at bounding box center [486, 150] width 948 height 67
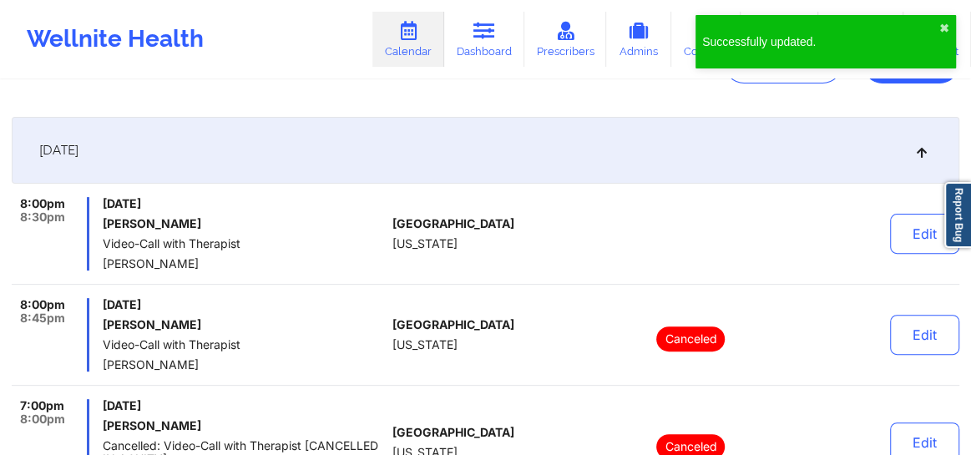
scroll to position [0, 0]
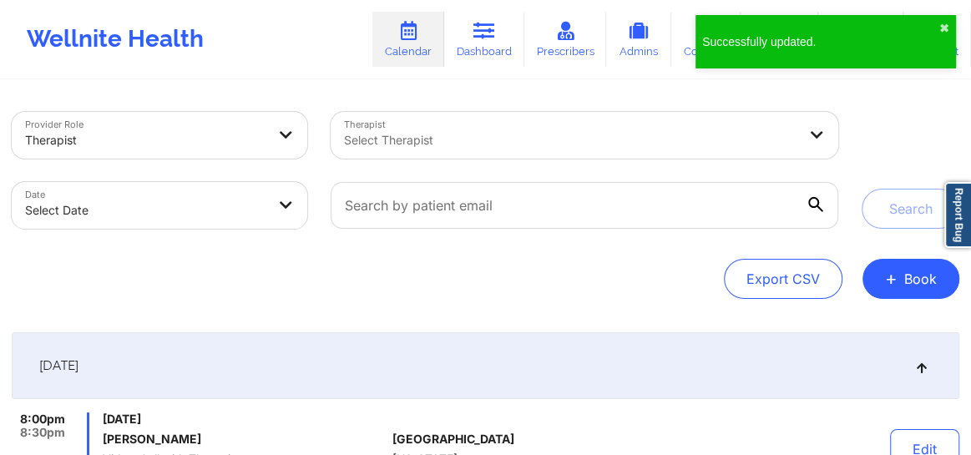
click at [387, 125] on div "Select Therapist" at bounding box center [565, 135] width 468 height 47
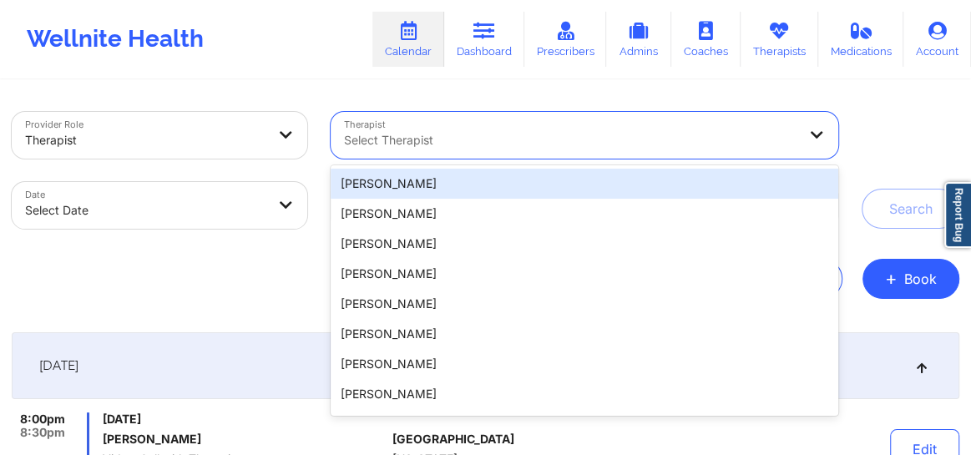
paste input "(772) 408-3907"
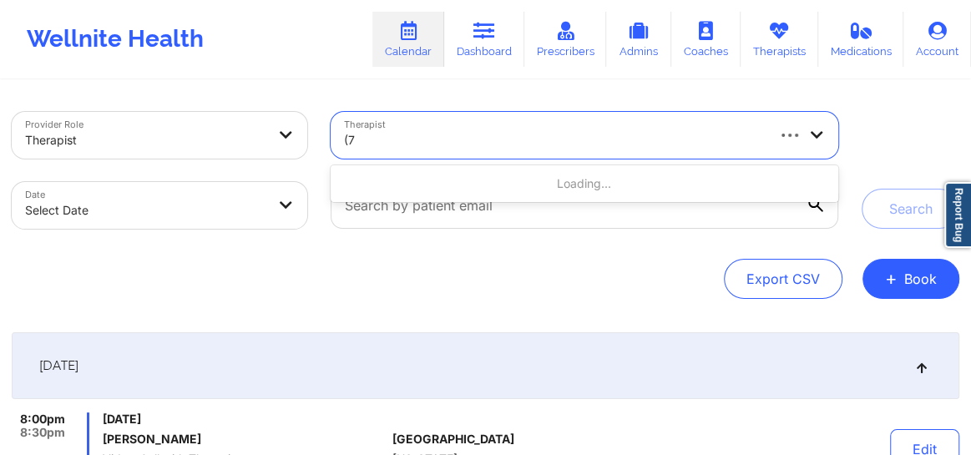
type input "("
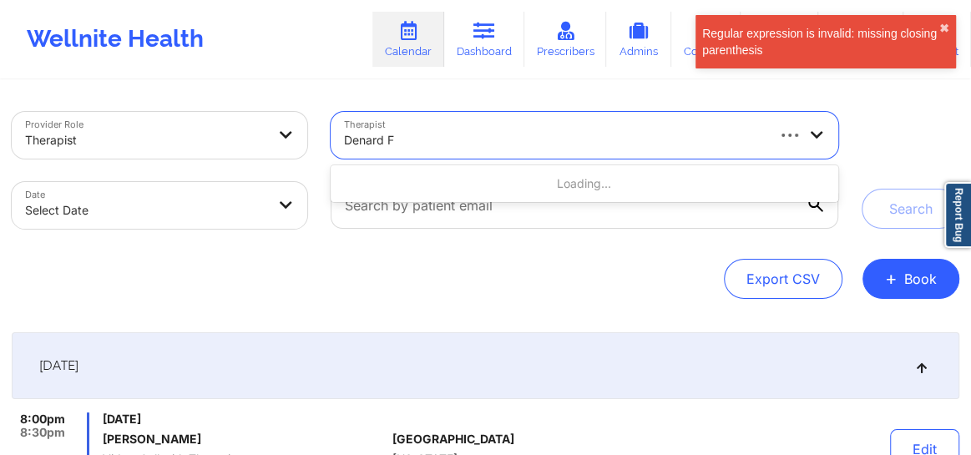
type input "Denard Fe"
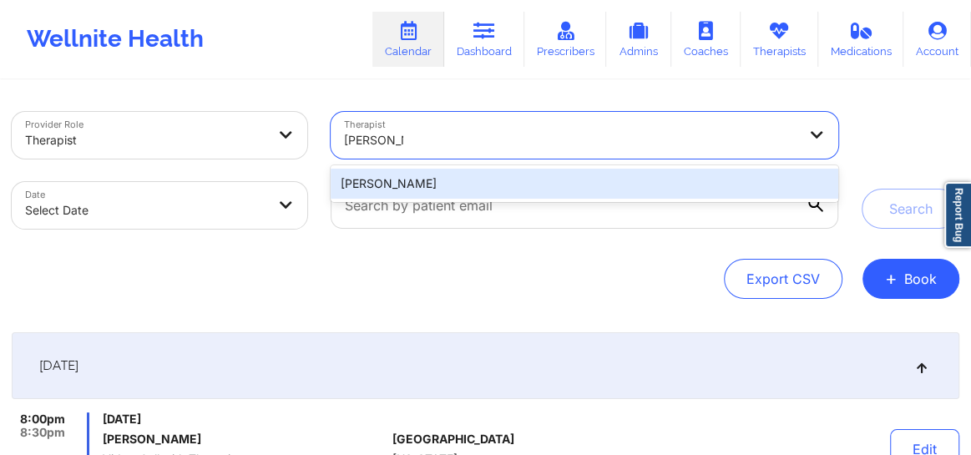
click at [397, 174] on div "[PERSON_NAME]" at bounding box center [585, 184] width 508 height 30
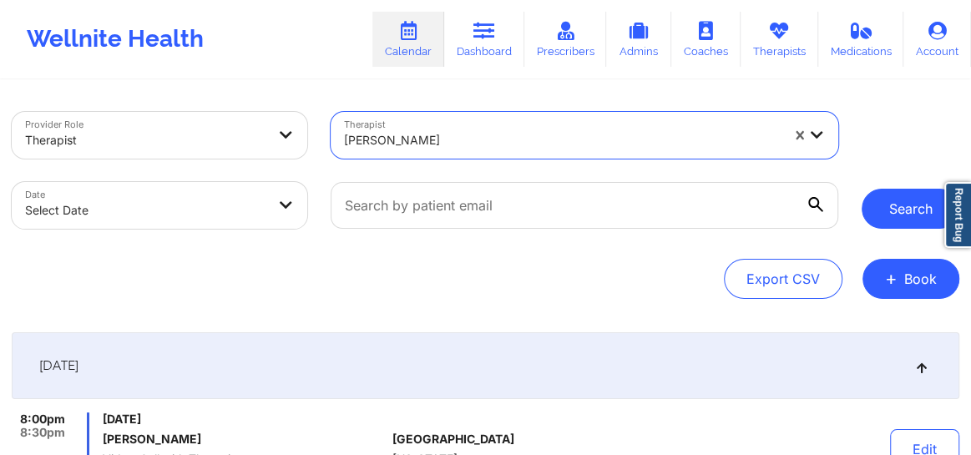
click at [890, 214] on button "Search" at bounding box center [911, 209] width 98 height 40
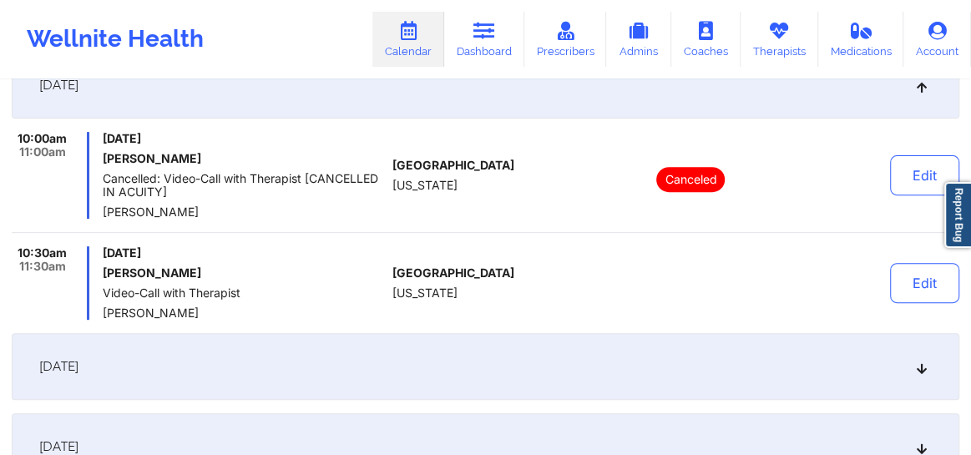
scroll to position [278, 0]
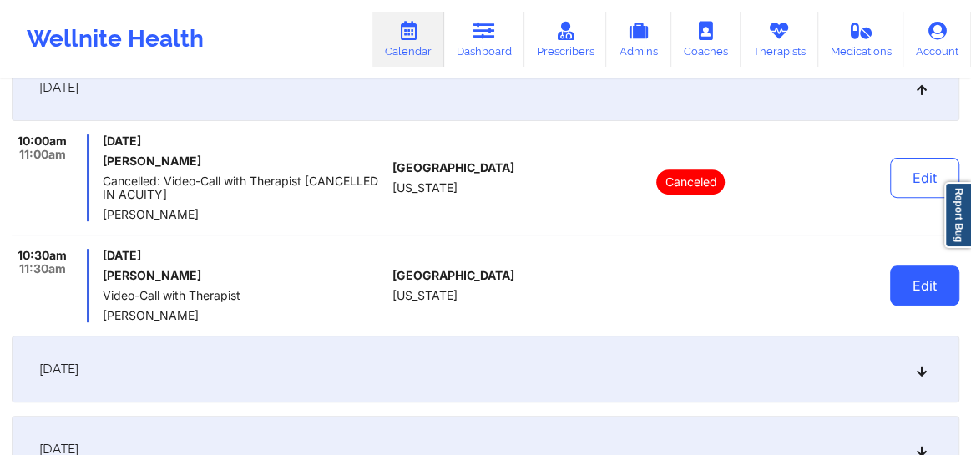
click at [916, 285] on button "Edit" at bounding box center [924, 285] width 69 height 40
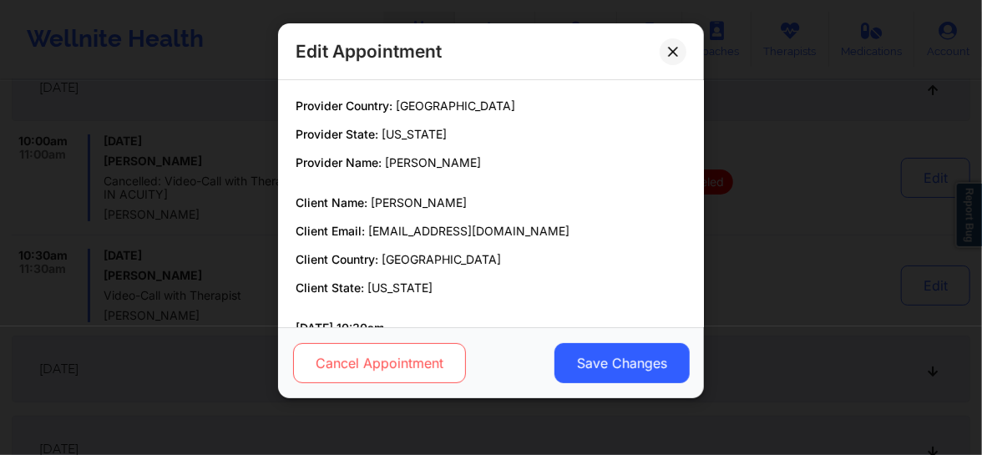
click at [400, 367] on button "Cancel Appointment" at bounding box center [379, 363] width 173 height 40
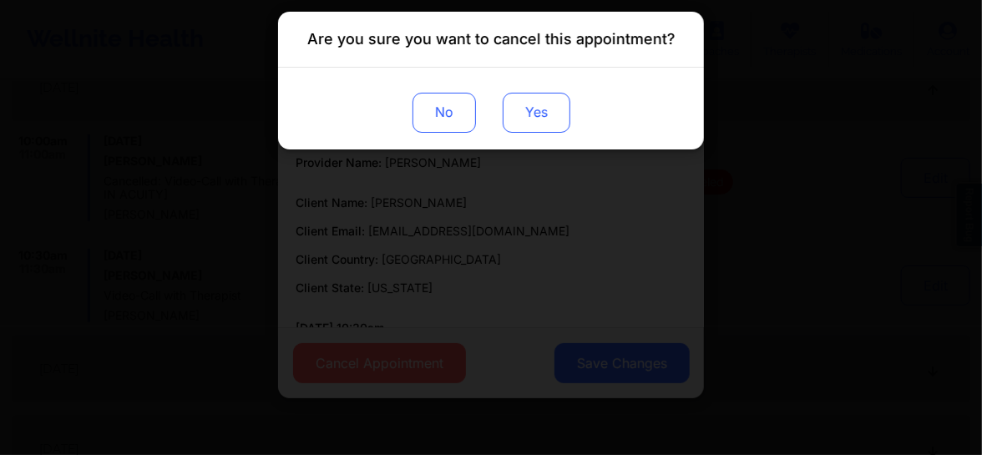
click at [559, 114] on button "Yes" at bounding box center [537, 113] width 68 height 40
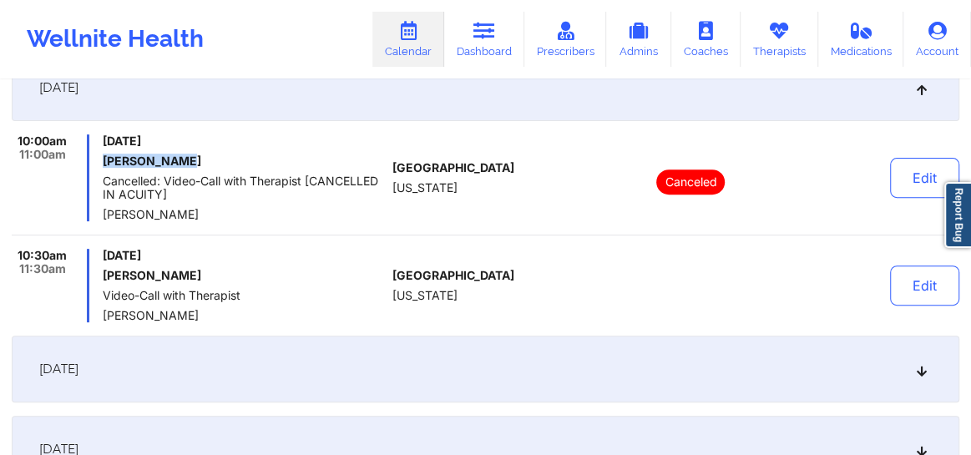
drag, startPoint x: 177, startPoint y: 163, endPoint x: 99, endPoint y: 166, distance: 78.5
click at [99, 166] on div "10:00am 11:00am Tuesday, September 23, 2025 Paula Wilkes Cancelled: Video-Call …" at bounding box center [199, 177] width 374 height 87
copy h6 "[PERSON_NAME]"
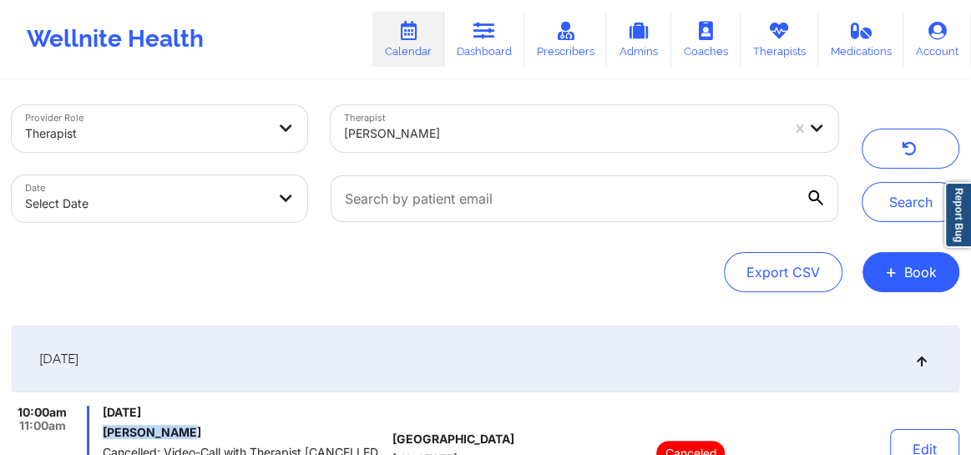
scroll to position [0, 0]
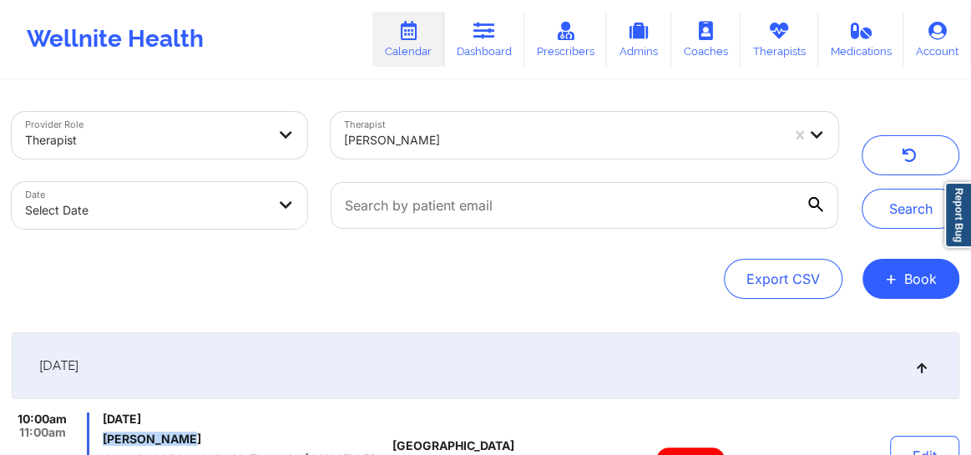
click at [413, 142] on div at bounding box center [562, 140] width 436 height 20
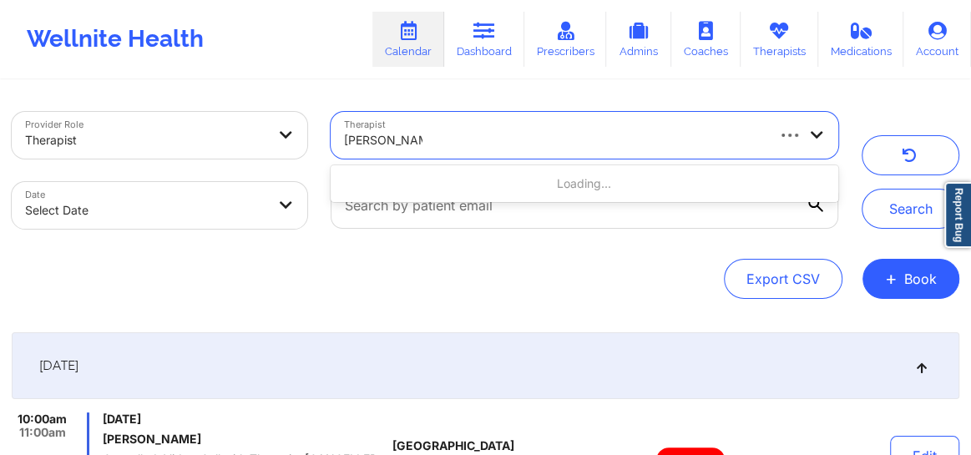
type input "dashima Green"
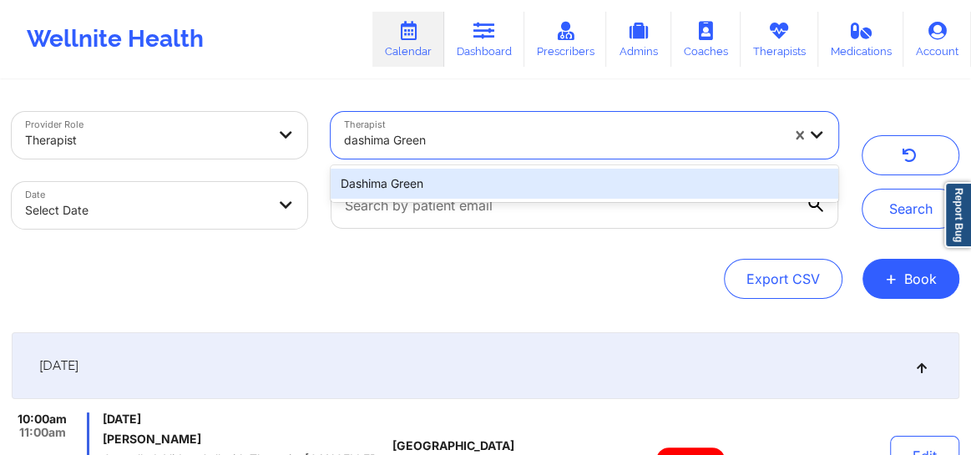
click at [408, 179] on div "Dashima Green" at bounding box center [585, 184] width 508 height 30
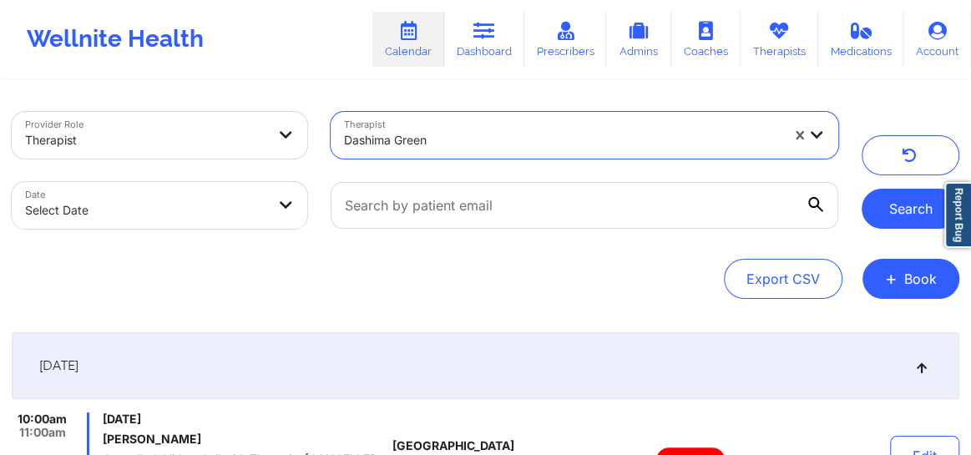
click at [888, 217] on button "Search" at bounding box center [911, 209] width 98 height 40
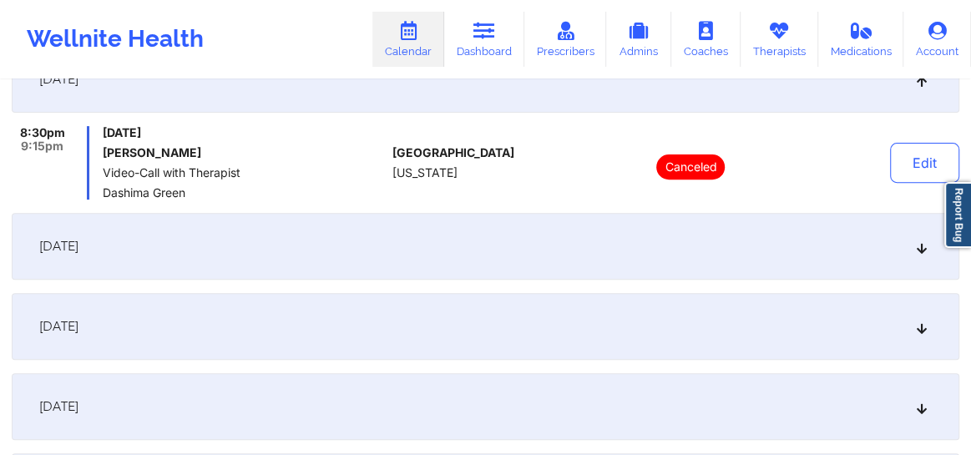
scroll to position [291, 0]
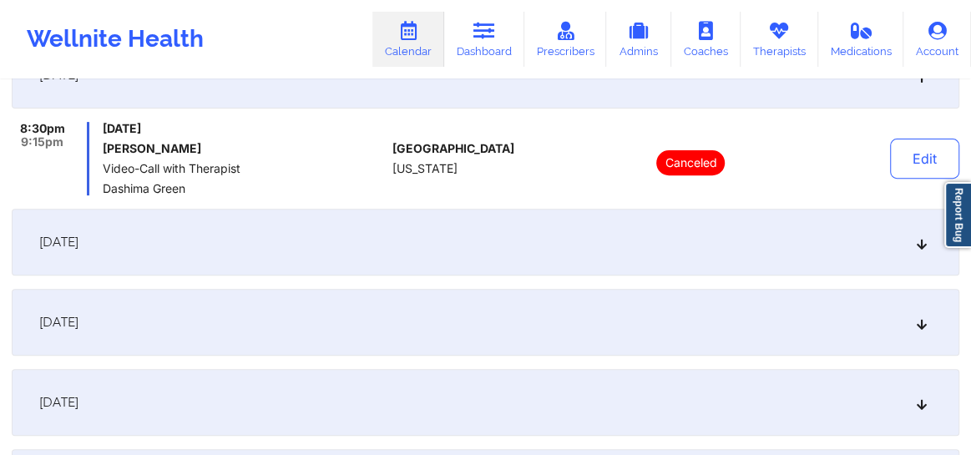
click at [918, 248] on icon at bounding box center [922, 242] width 14 height 12
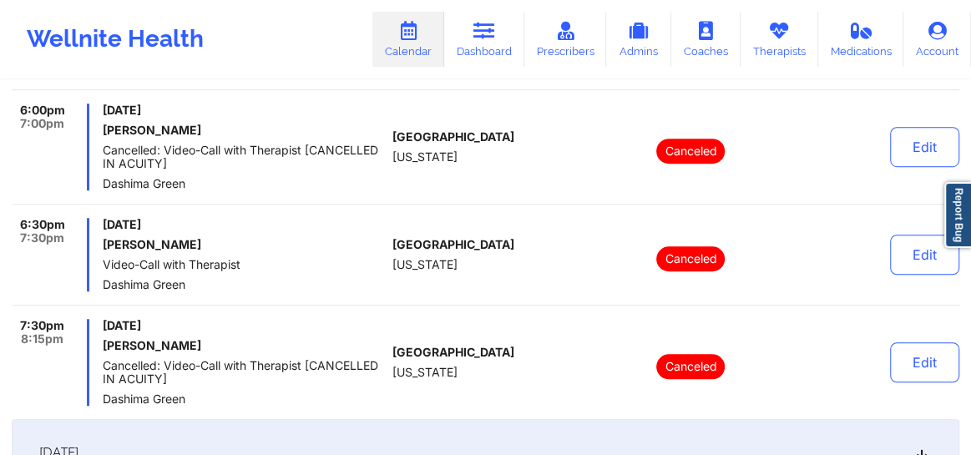
scroll to position [645, 0]
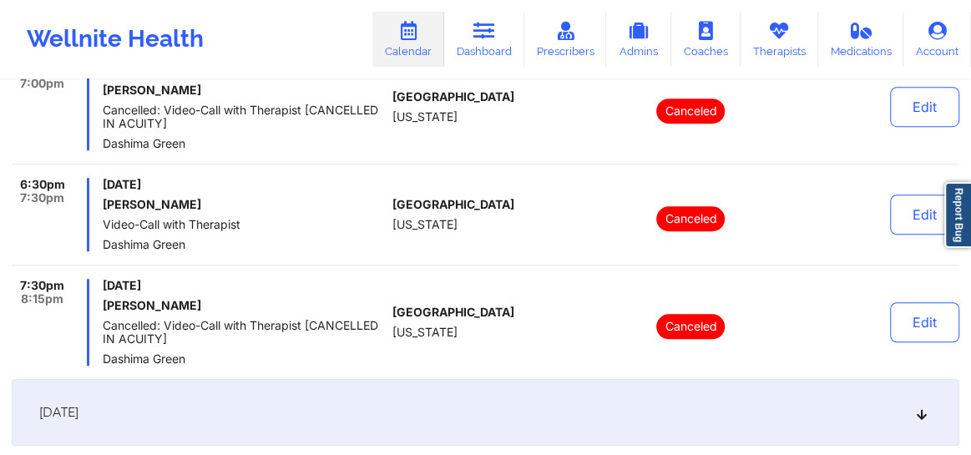
click at [932, 412] on div "[DATE]" at bounding box center [486, 412] width 948 height 67
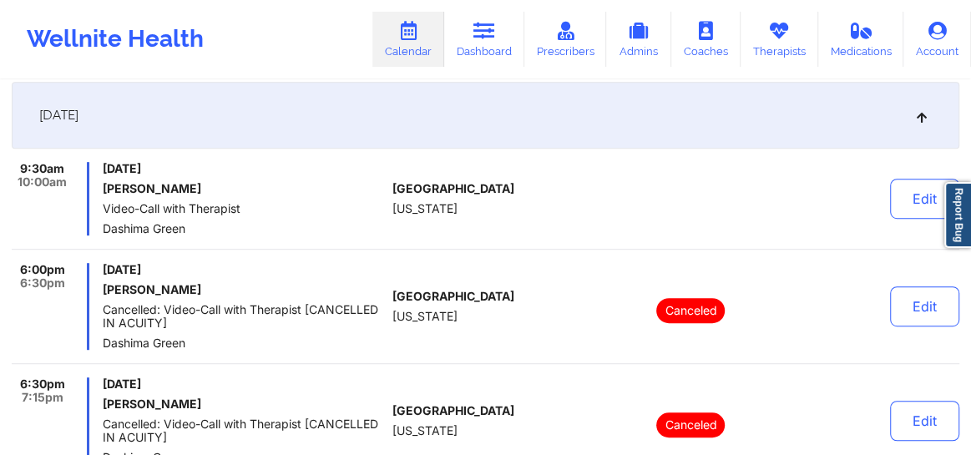
scroll to position [404, 0]
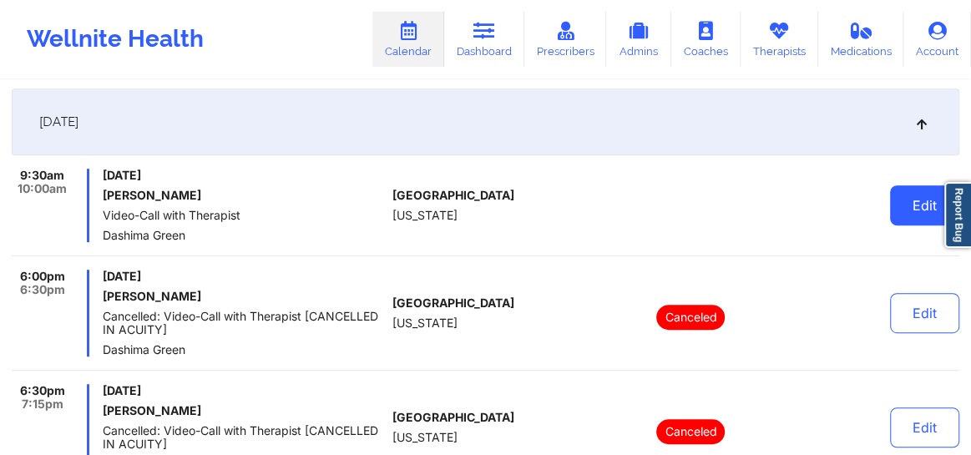
click at [923, 200] on button "Edit" at bounding box center [924, 205] width 69 height 40
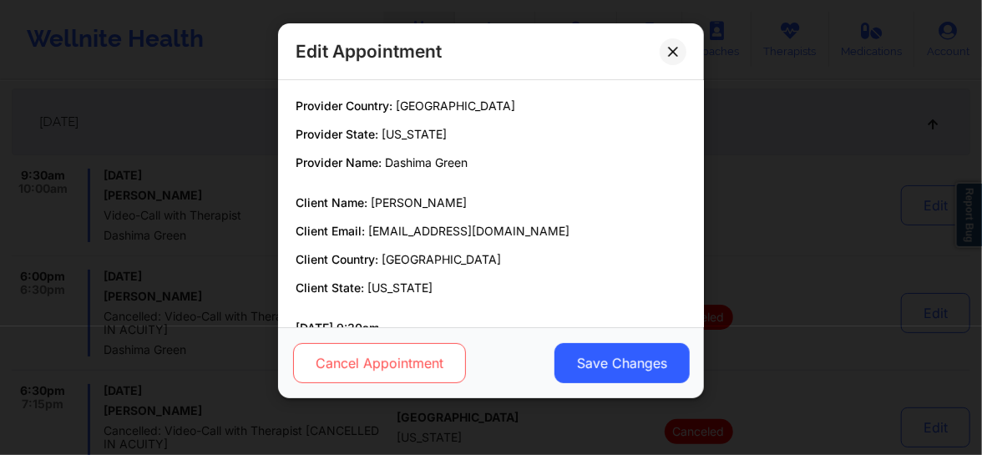
click at [434, 369] on button "Cancel Appointment" at bounding box center [379, 363] width 173 height 40
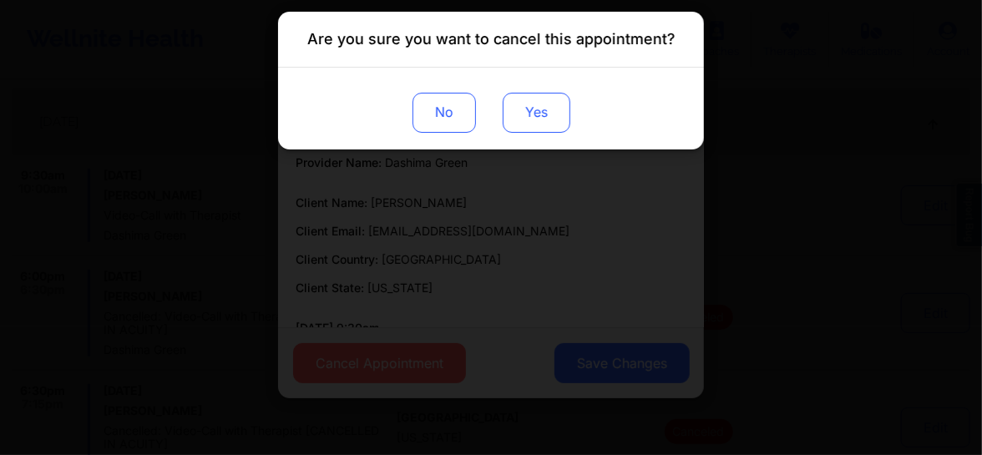
click at [544, 124] on button "Yes" at bounding box center [537, 113] width 68 height 40
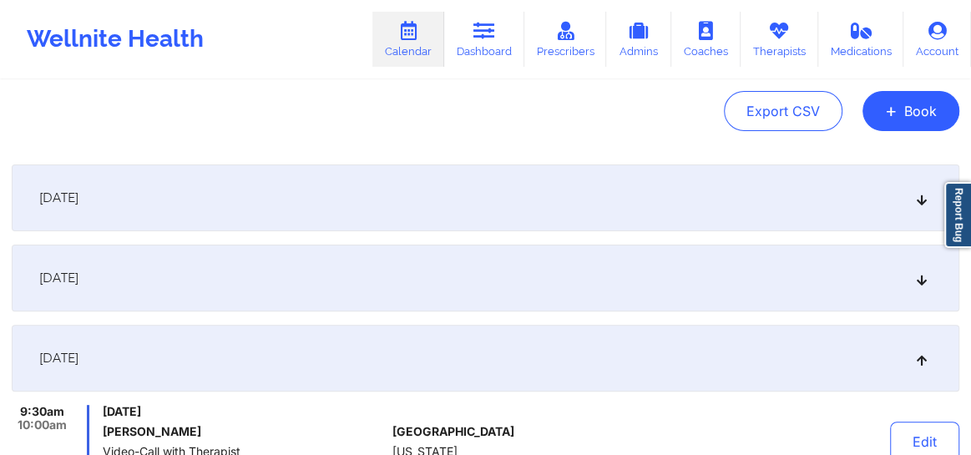
scroll to position [0, 0]
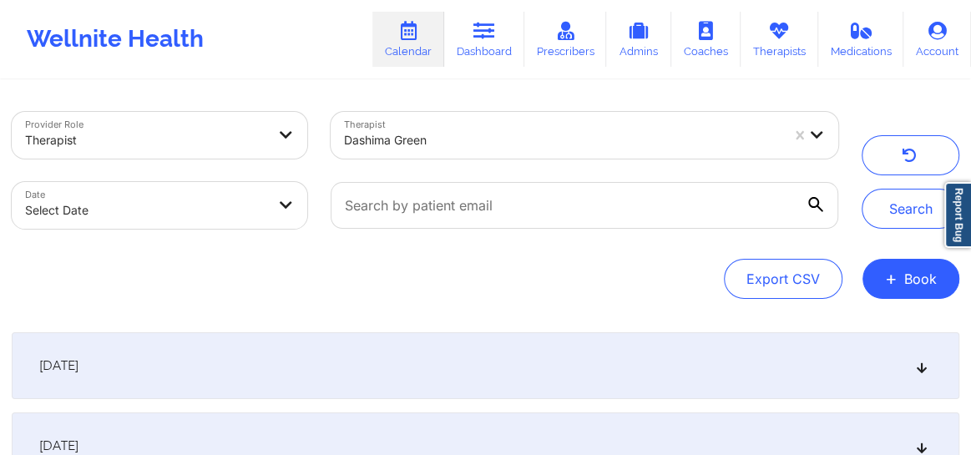
click at [657, 147] on div at bounding box center [562, 140] width 436 height 20
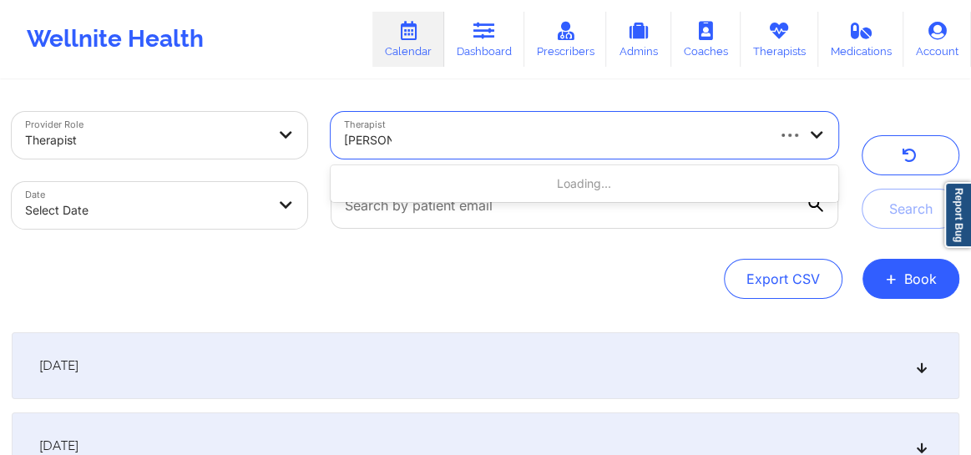
type input "Brianna M"
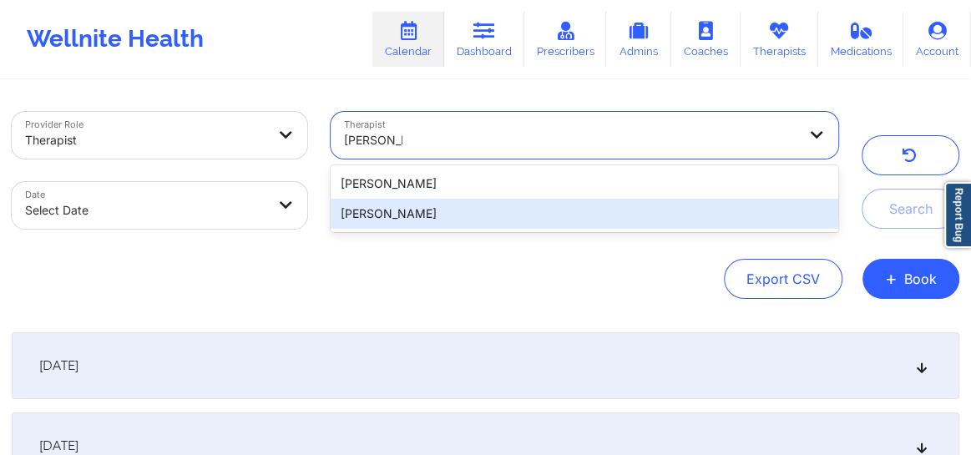
click at [475, 215] on div "[PERSON_NAME]" at bounding box center [585, 214] width 508 height 30
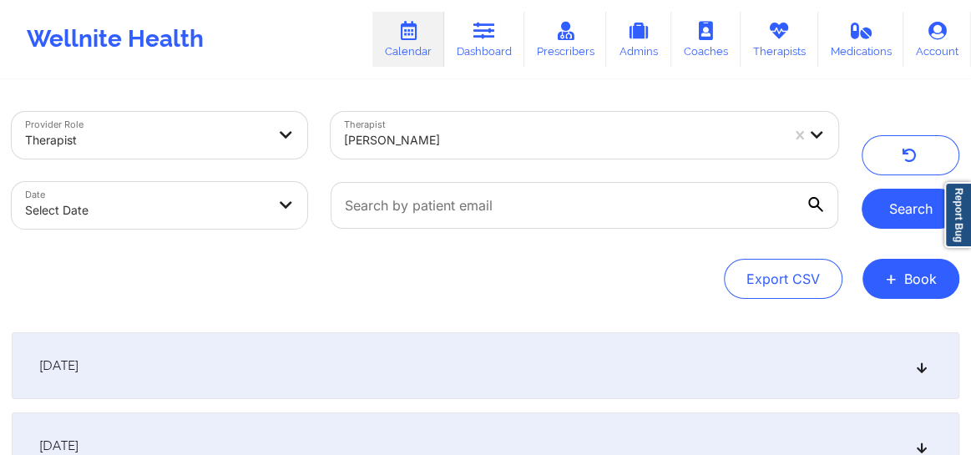
click at [884, 215] on button "Search" at bounding box center [911, 209] width 98 height 40
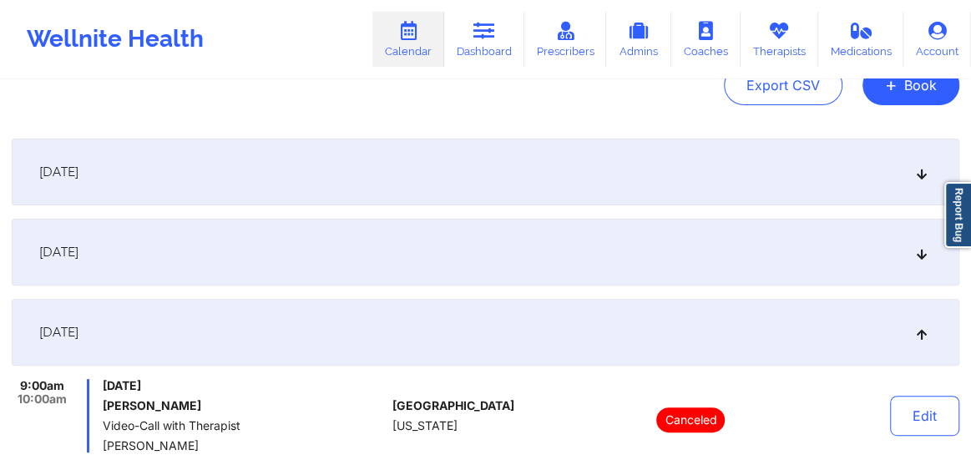
scroll to position [215, 0]
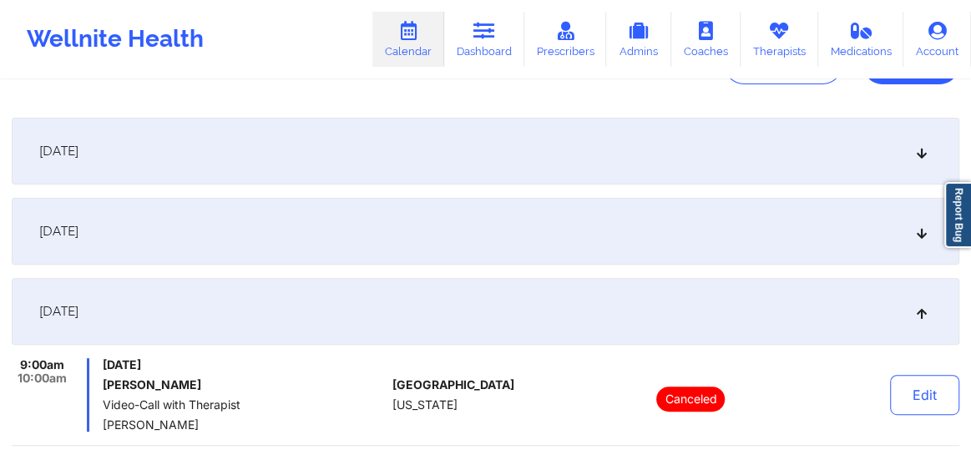
click at [919, 243] on div "September 24, 2025" at bounding box center [486, 231] width 948 height 67
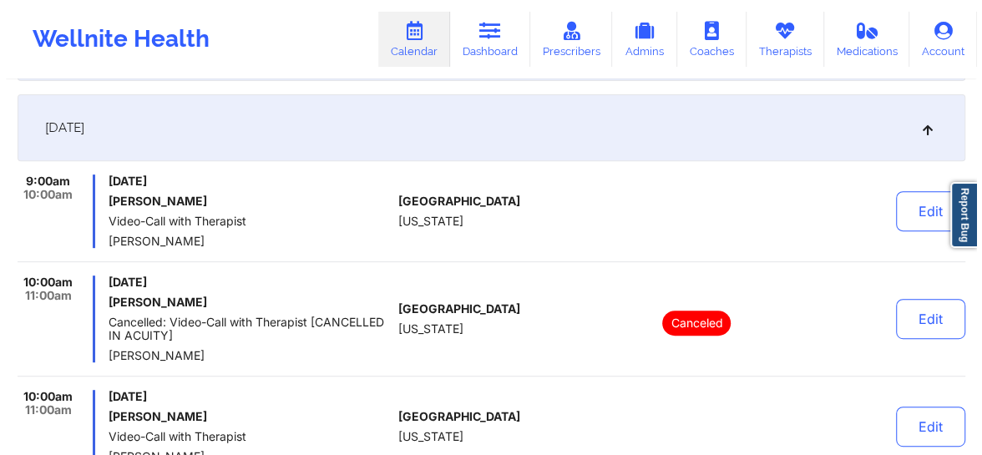
scroll to position [0, 0]
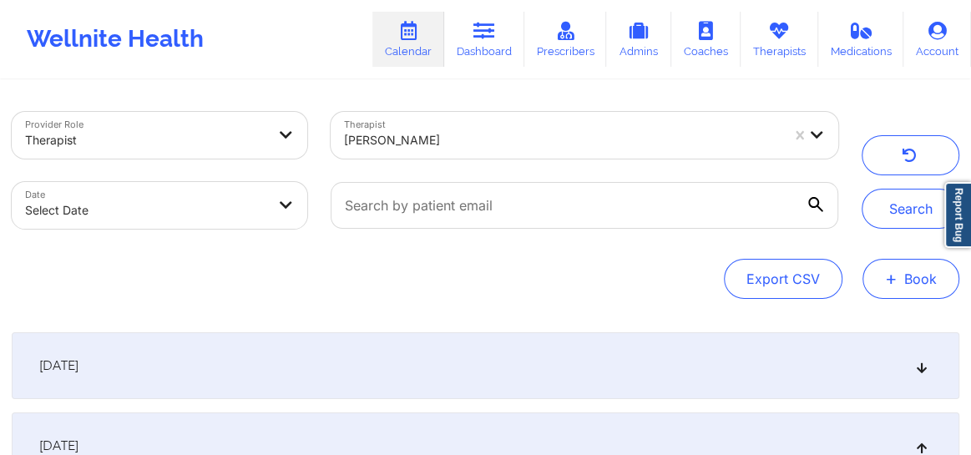
click at [897, 277] on span "+" at bounding box center [891, 278] width 13 height 9
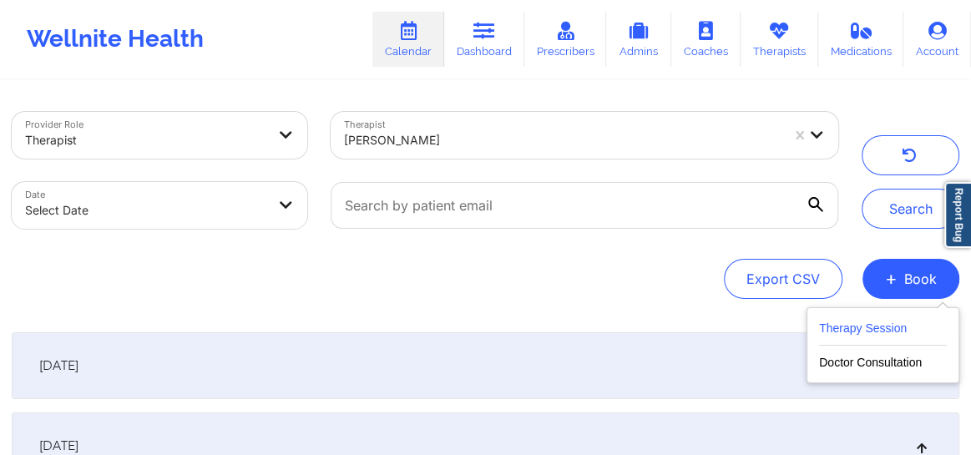
click at [842, 328] on button "Therapy Session" at bounding box center [883, 332] width 128 height 28
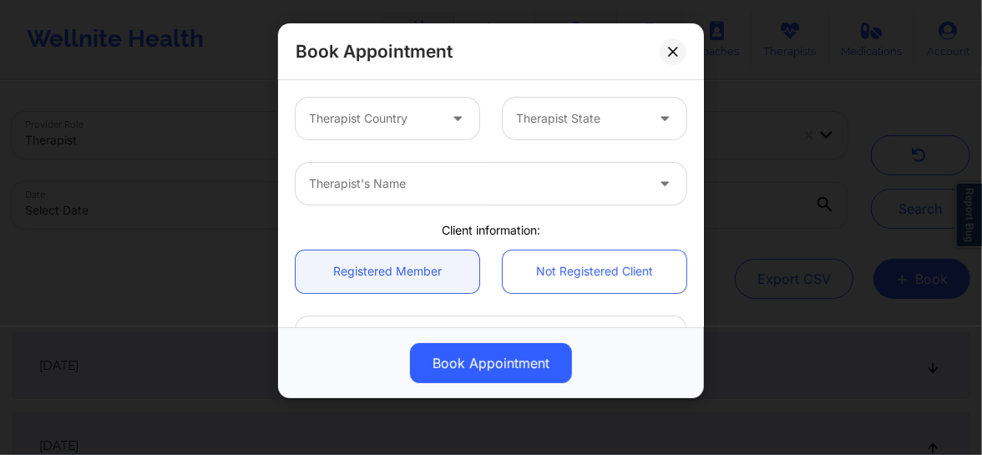
click at [428, 125] on div at bounding box center [373, 119] width 129 height 20
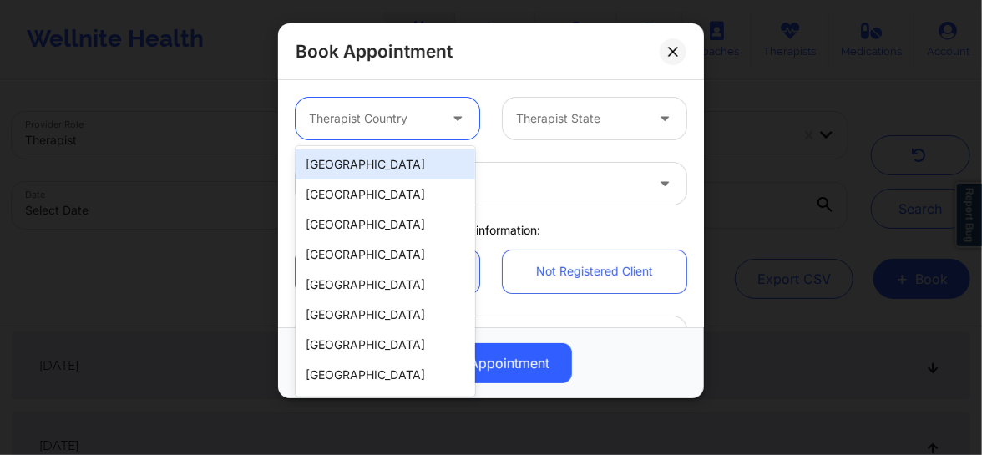
click at [395, 159] on div "[GEOGRAPHIC_DATA]" at bounding box center [385, 164] width 179 height 30
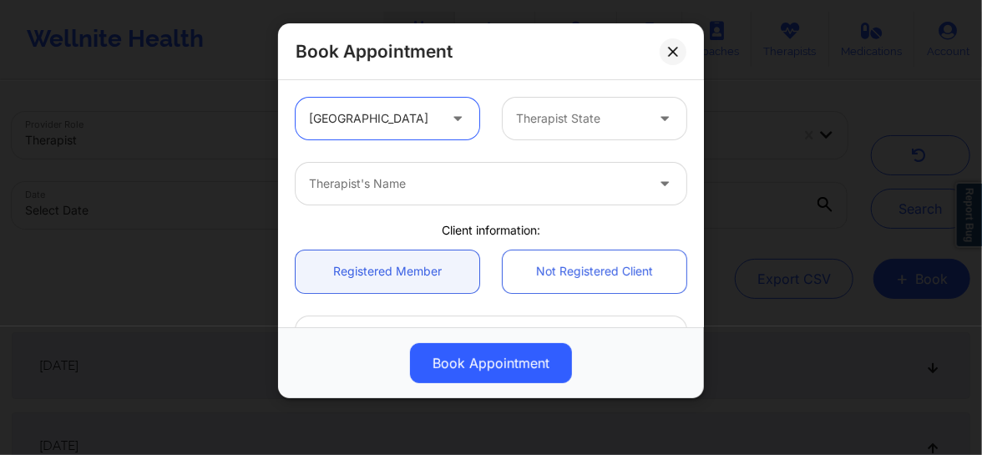
click at [530, 116] on div at bounding box center [580, 119] width 129 height 20
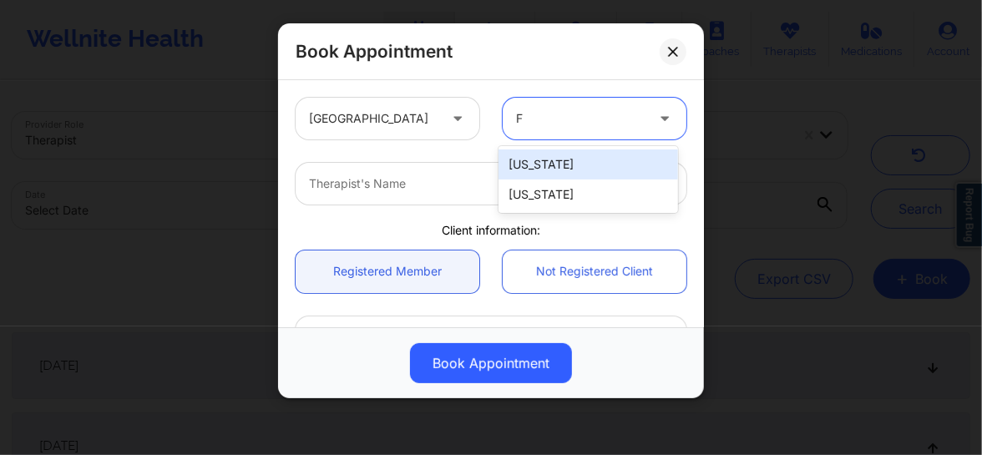
type input "Fl"
click at [538, 164] on div "[US_STATE]" at bounding box center [587, 164] width 179 height 30
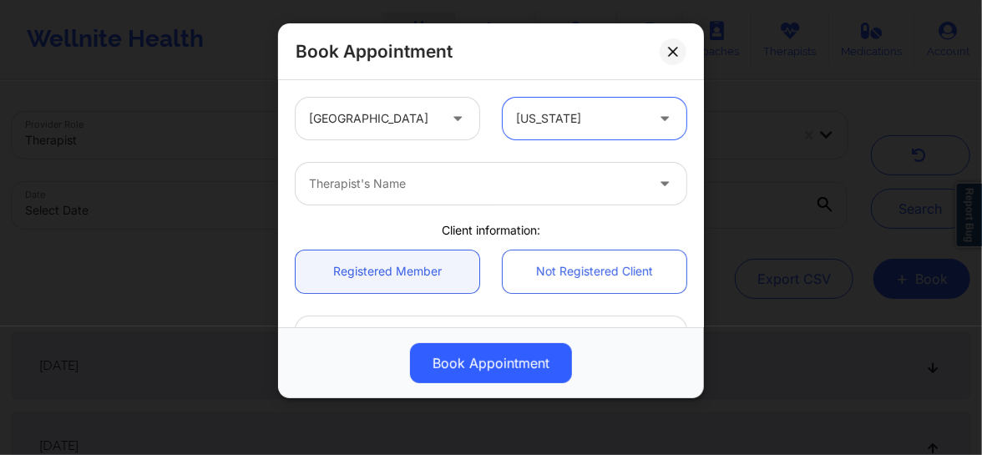
click at [407, 176] on div at bounding box center [477, 184] width 336 height 20
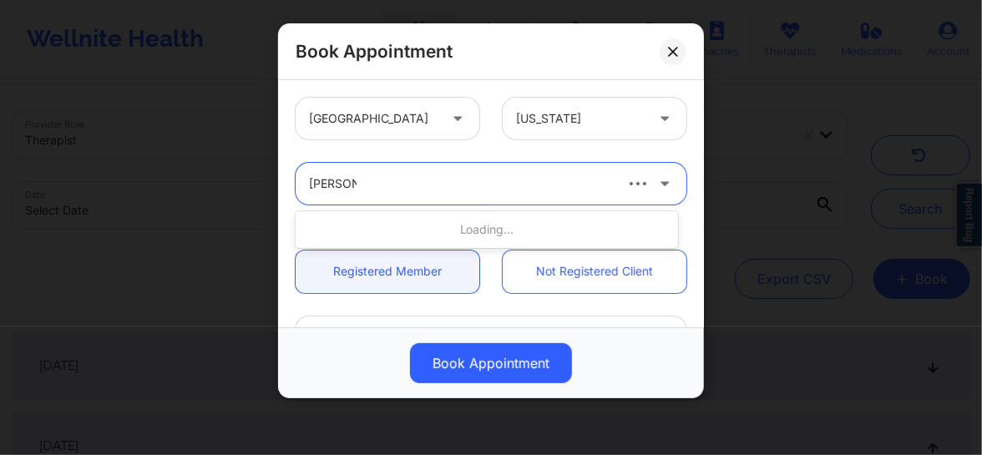
type input "Brianna m"
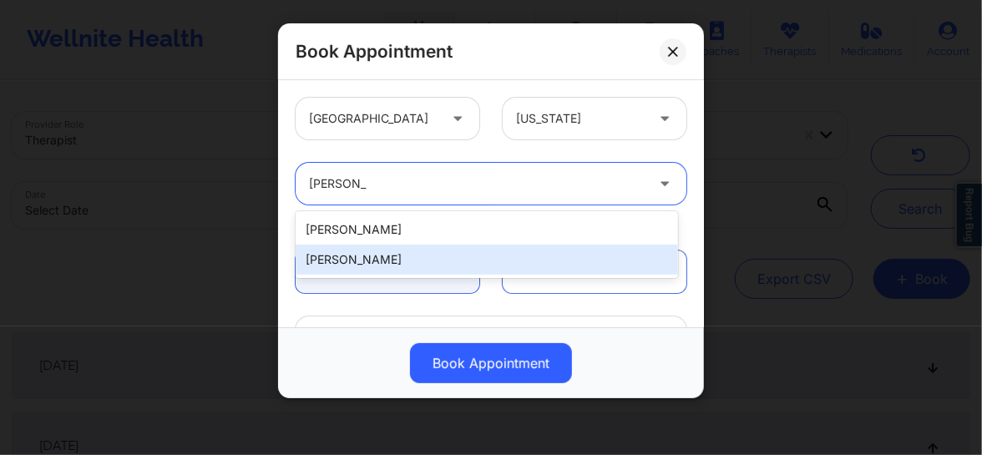
click at [370, 254] on div "[PERSON_NAME]" at bounding box center [487, 260] width 382 height 30
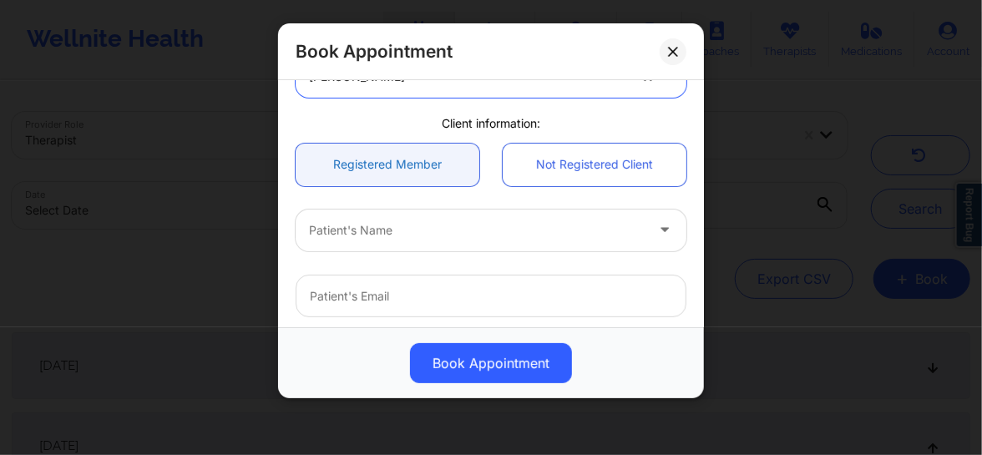
scroll to position [114, 0]
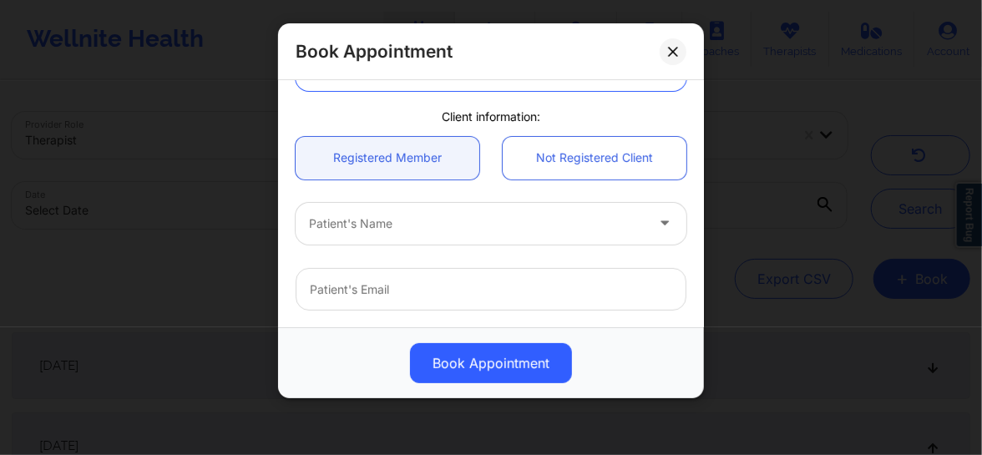
click at [399, 227] on div at bounding box center [477, 224] width 336 height 20
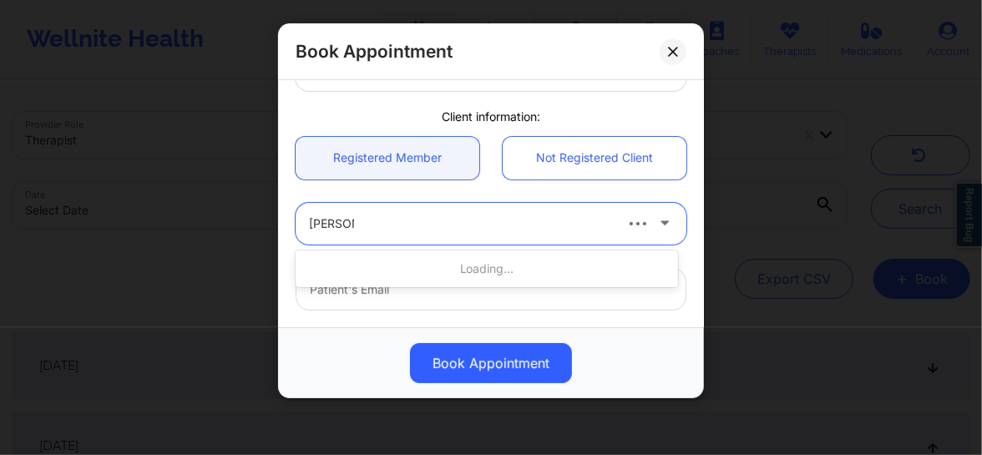
type input "Megan T"
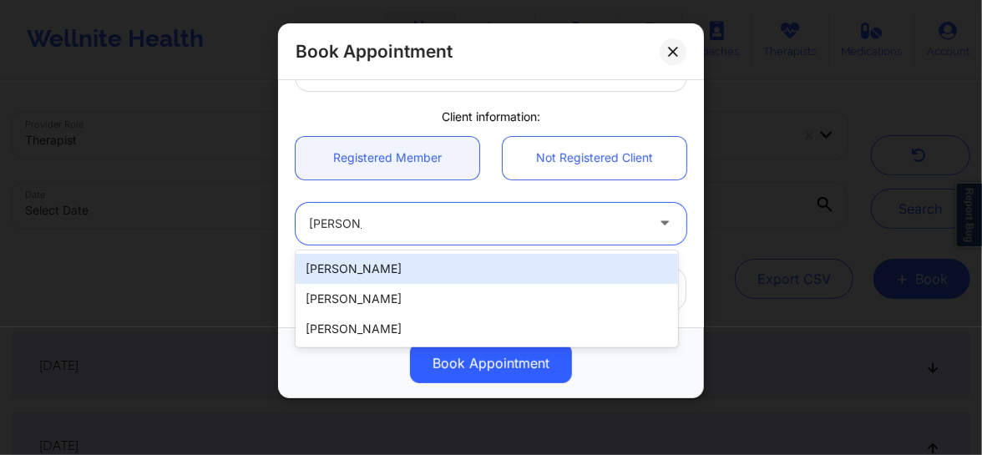
click at [374, 260] on div "Megan Tunks" at bounding box center [487, 269] width 382 height 30
type input "megantunks@gmail.com"
type input "+12076806674"
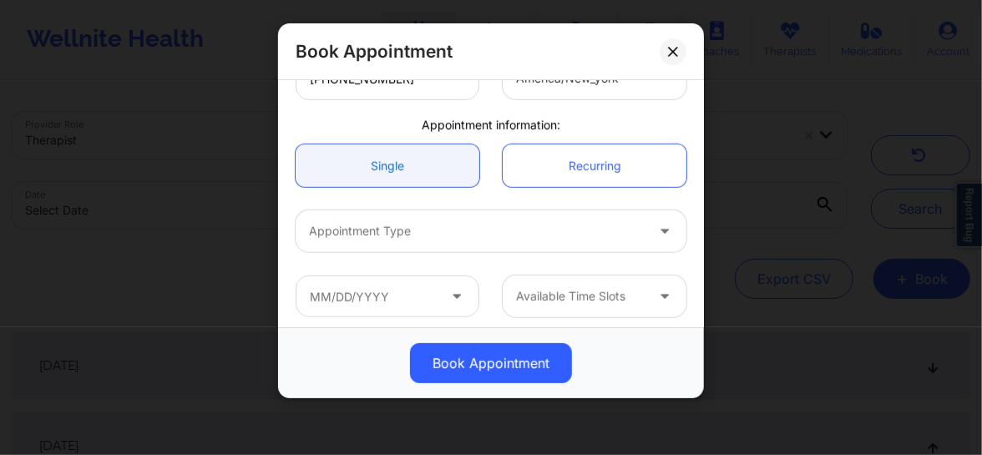
scroll to position [461, 0]
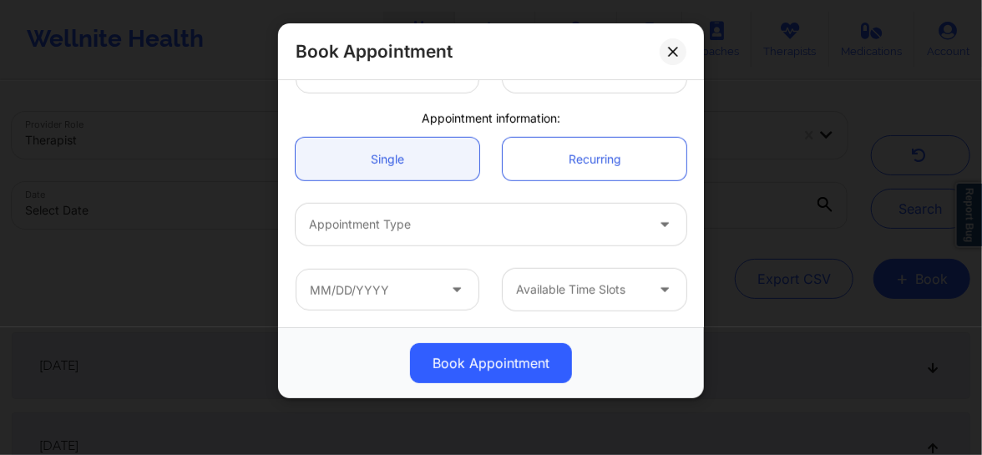
click at [422, 231] on div at bounding box center [477, 225] width 336 height 20
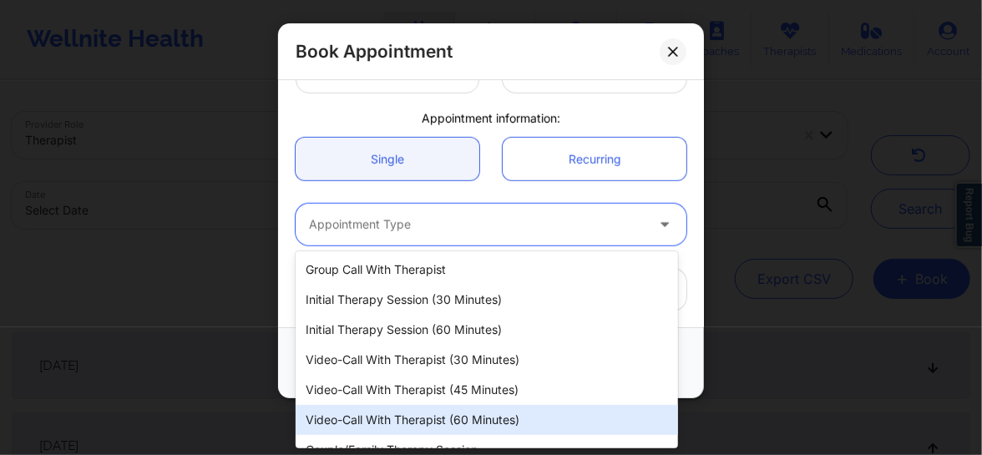
click at [422, 412] on div "Video-Call with Therapist (60 minutes)" at bounding box center [487, 420] width 382 height 30
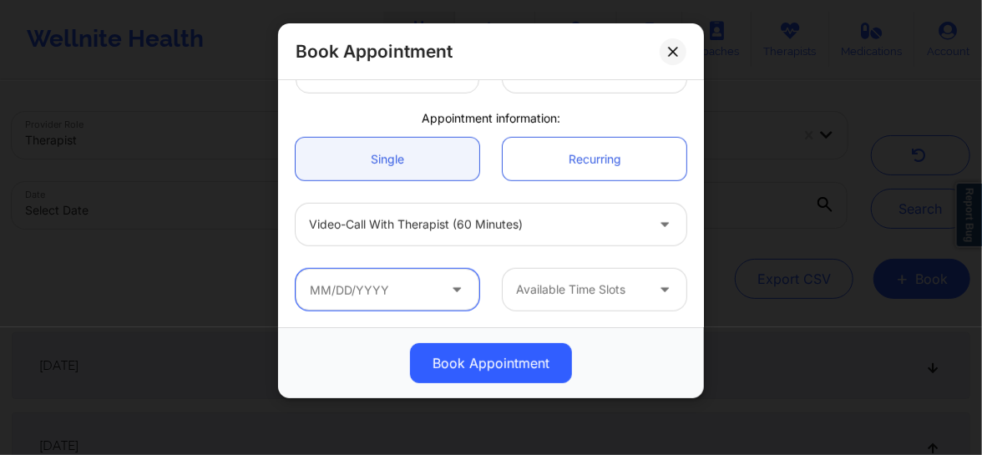
click at [390, 303] on input "text" at bounding box center [388, 290] width 184 height 42
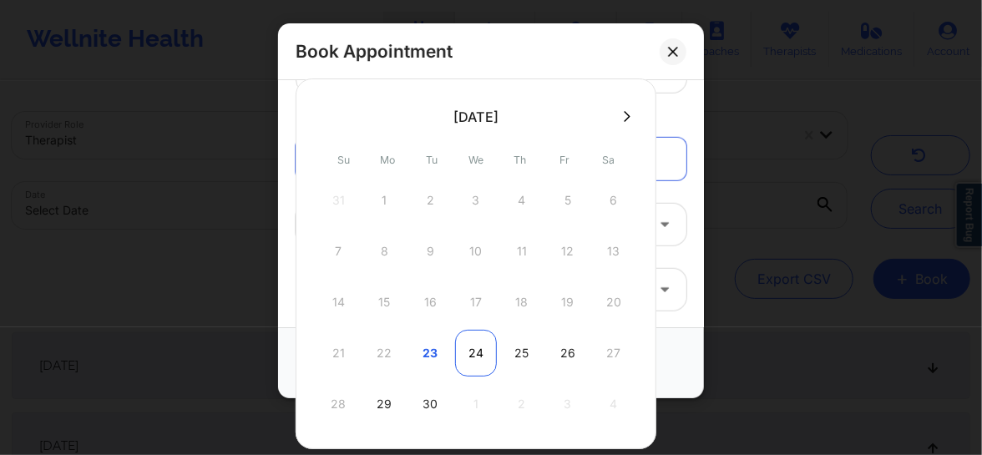
click at [480, 347] on div "24" at bounding box center [476, 353] width 42 height 47
type input "[DATE]"
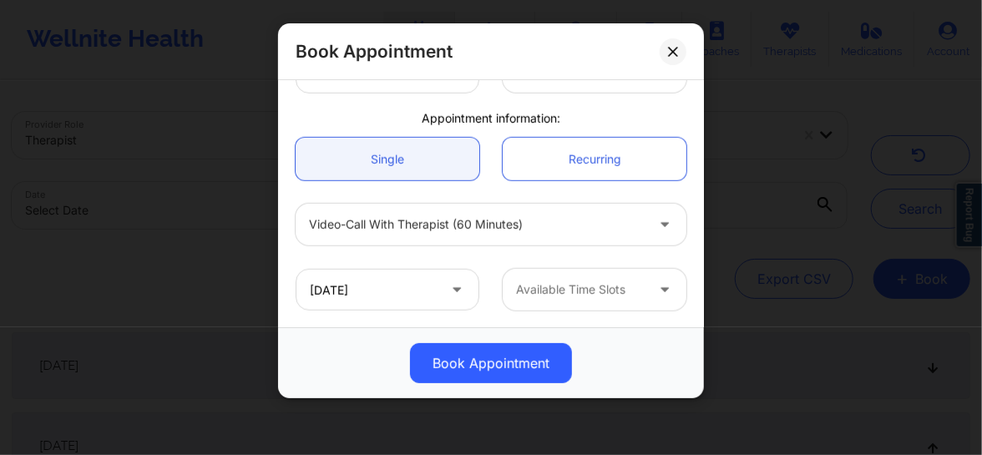
click at [533, 299] on div "Available Time Slots" at bounding box center [575, 290] width 144 height 42
click at [540, 295] on div at bounding box center [580, 290] width 129 height 20
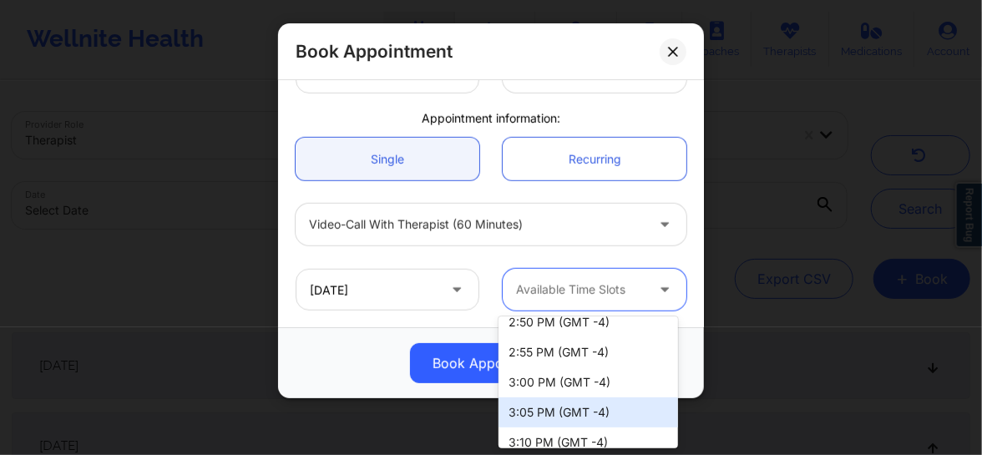
scroll to position [1214, 0]
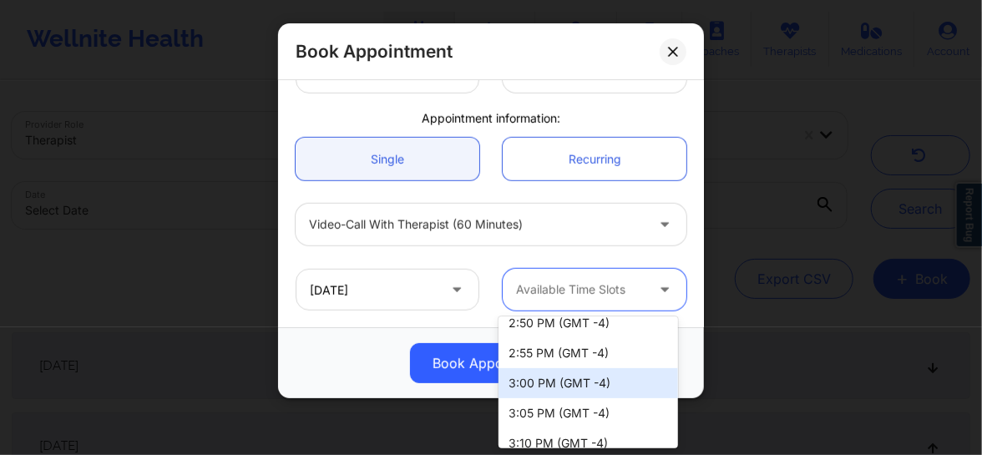
click at [537, 382] on div "3:00 PM (GMT -4)" at bounding box center [587, 383] width 179 height 30
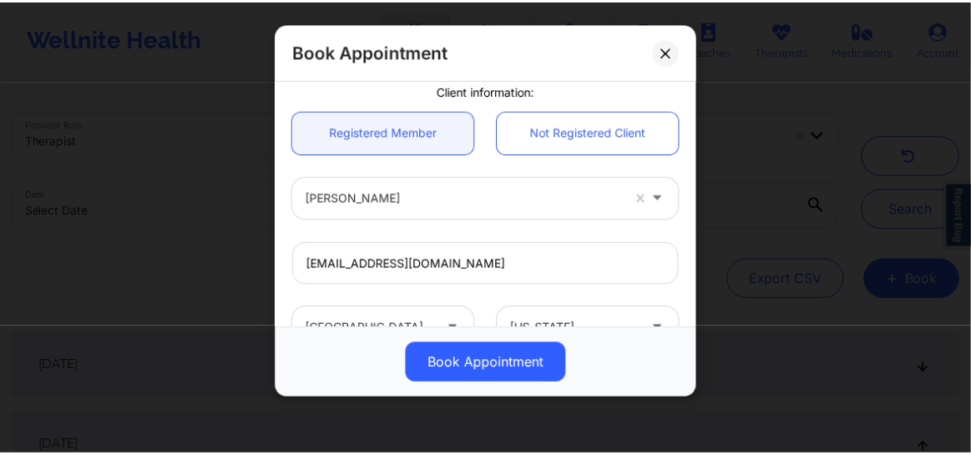
scroll to position [133, 0]
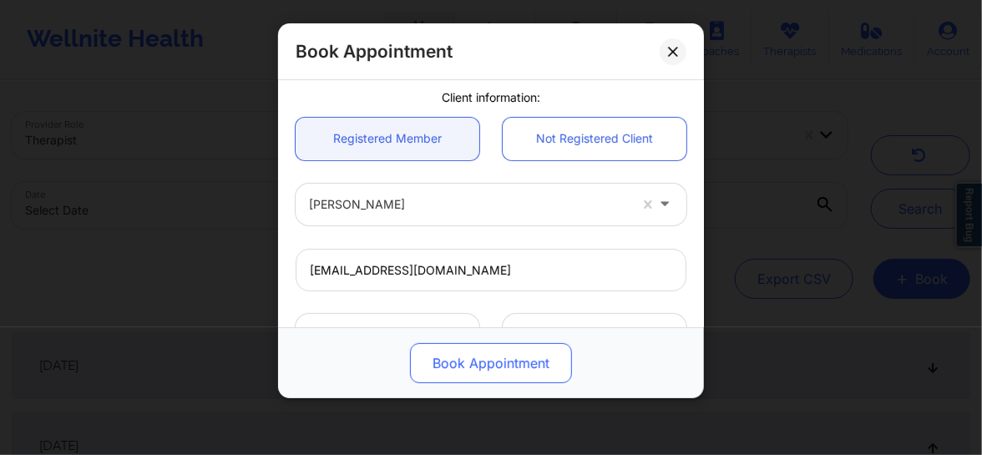
click at [467, 358] on button "Book Appointment" at bounding box center [491, 363] width 162 height 40
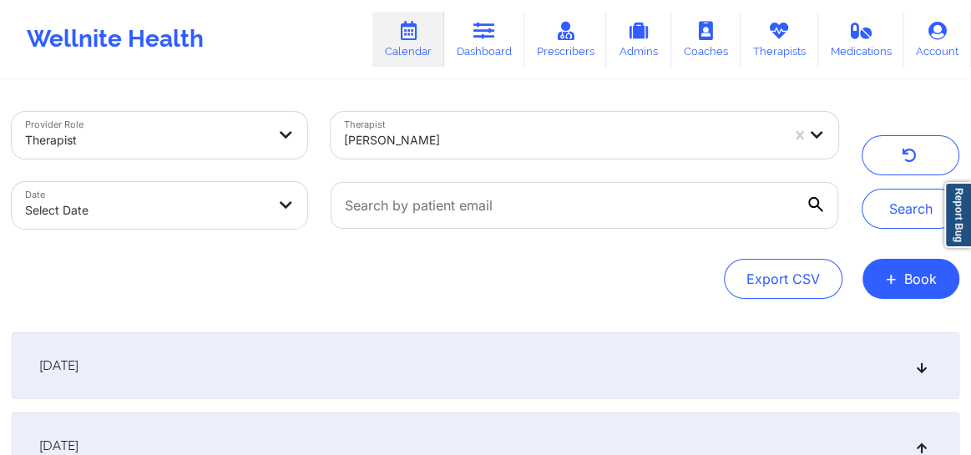
drag, startPoint x: 892, startPoint y: 265, endPoint x: 501, endPoint y: 289, distance: 392.3
click at [501, 289] on div "Export CSV + Book" at bounding box center [486, 279] width 948 height 40
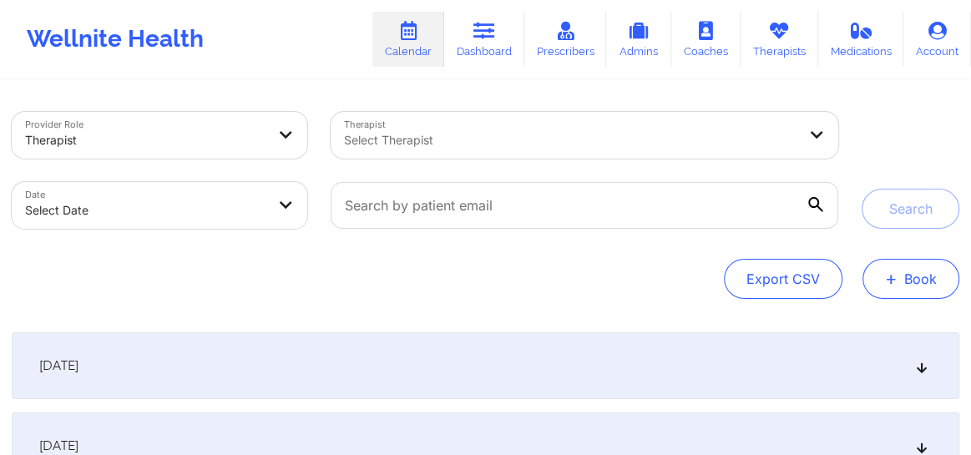
click at [893, 283] on span "+" at bounding box center [891, 278] width 13 height 9
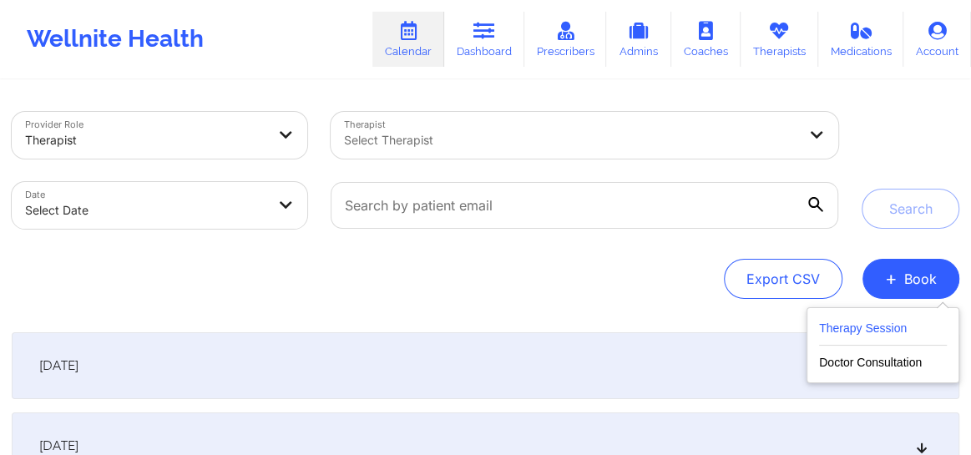
click at [854, 334] on button "Therapy Session" at bounding box center [883, 332] width 128 height 28
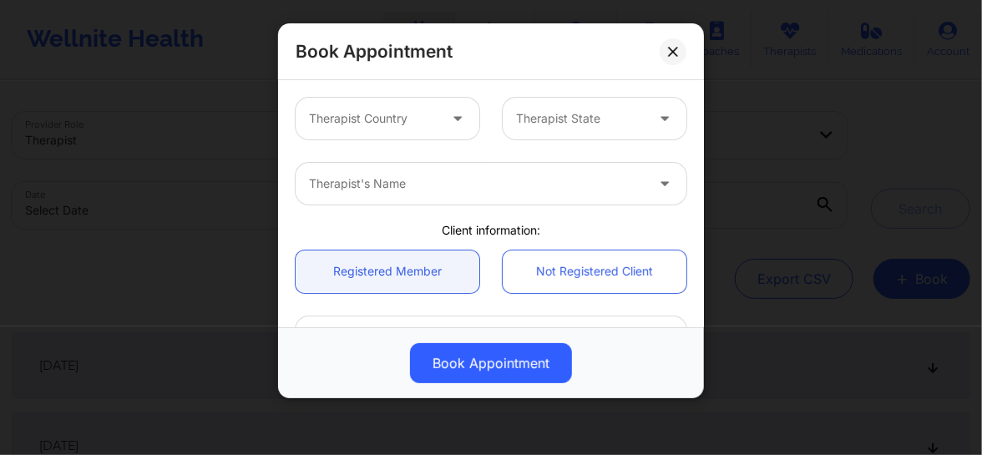
click at [375, 110] on div at bounding box center [373, 119] width 129 height 20
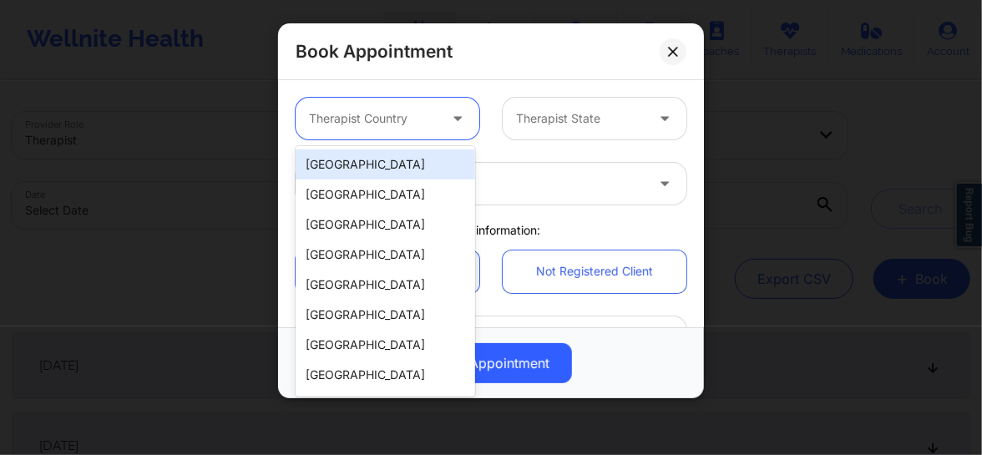
click at [356, 150] on div "[GEOGRAPHIC_DATA]" at bounding box center [385, 164] width 179 height 30
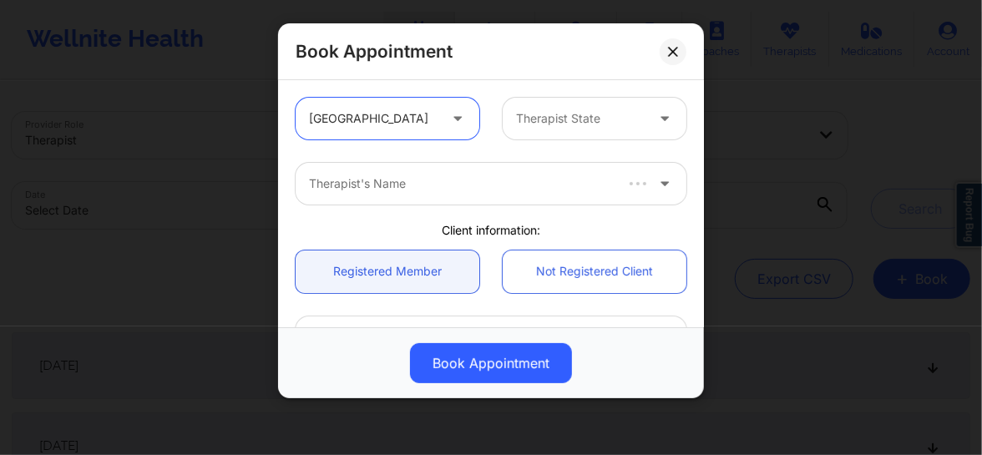
click at [530, 113] on div at bounding box center [580, 119] width 129 height 20
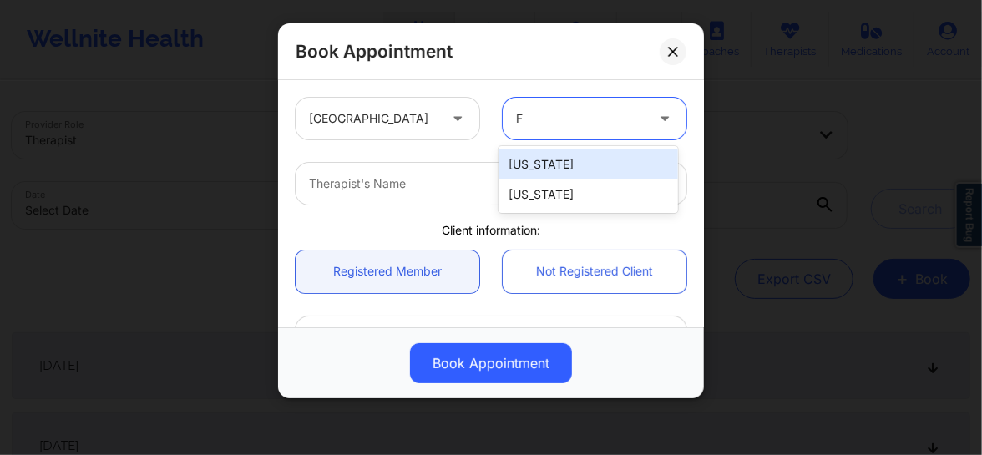
type input "Fl"
click at [522, 161] on div "[US_STATE]" at bounding box center [587, 164] width 179 height 30
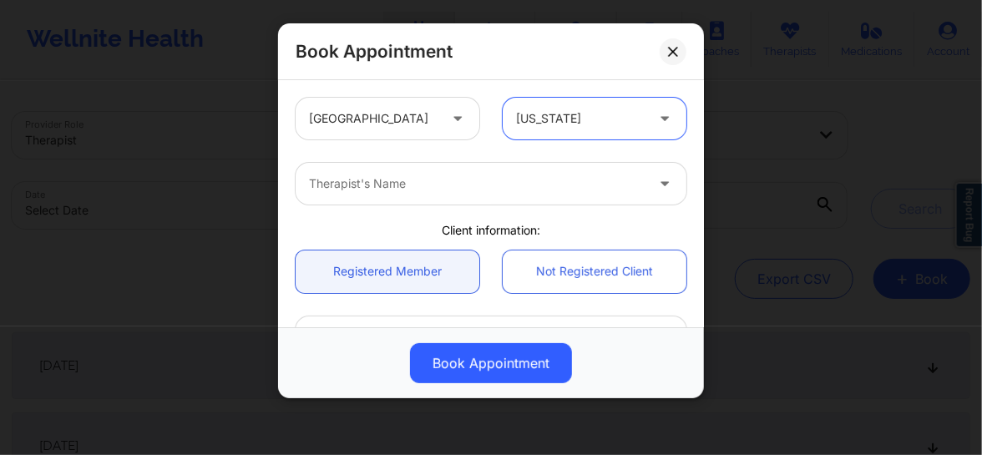
click at [454, 169] on div "Therapist's Name" at bounding box center [471, 184] width 351 height 42
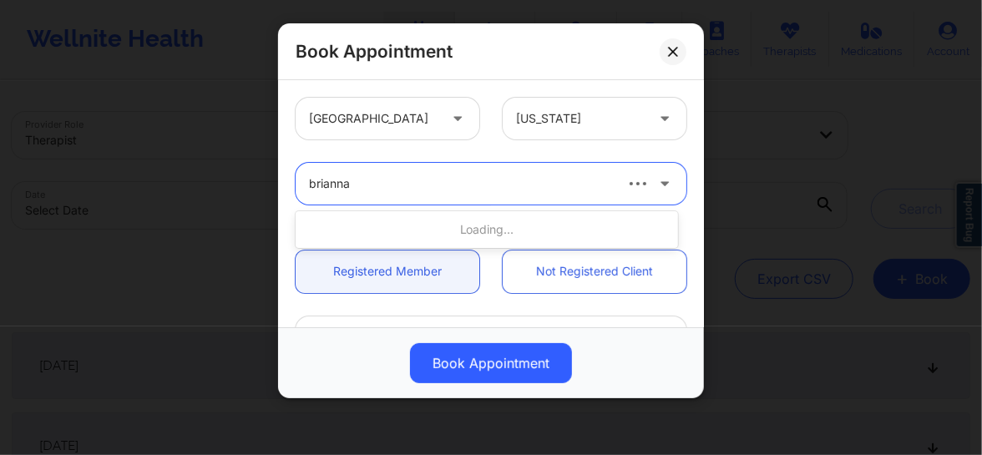
type input "[PERSON_NAME]"
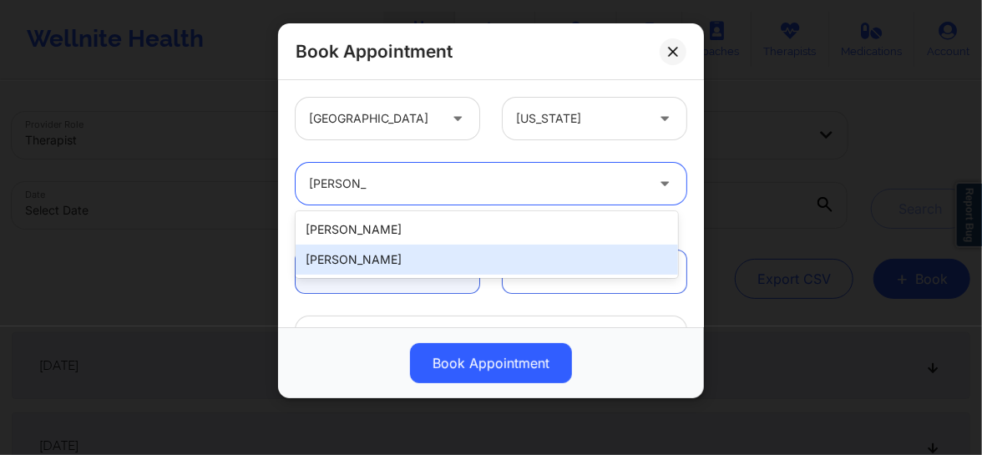
click at [384, 257] on div "[PERSON_NAME]" at bounding box center [487, 260] width 382 height 30
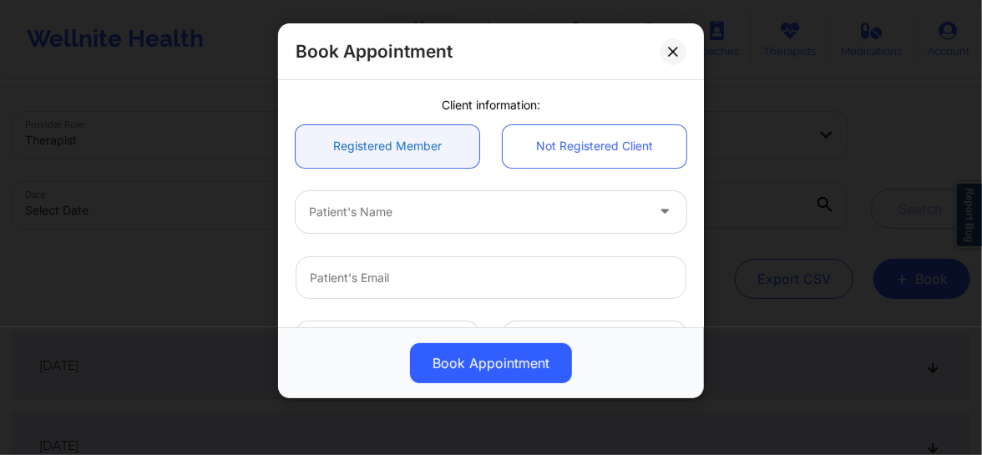
scroll to position [151, 0]
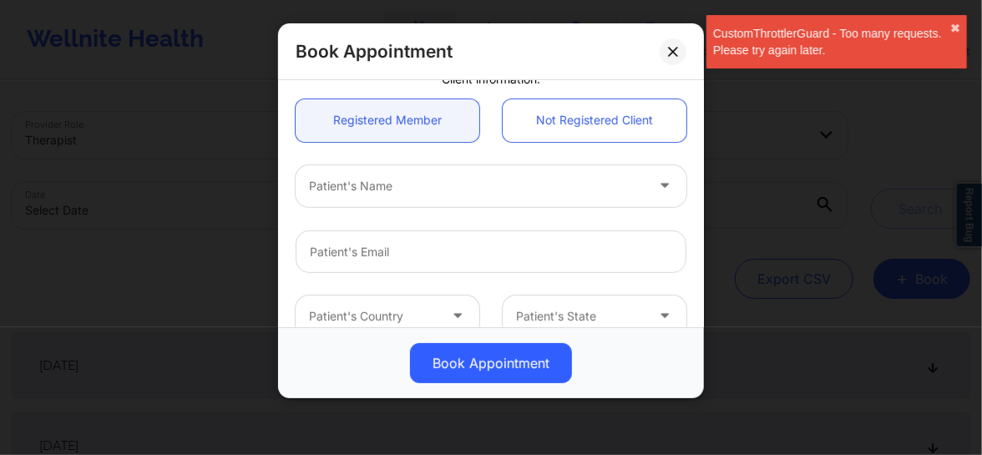
click at [372, 193] on div at bounding box center [477, 186] width 336 height 20
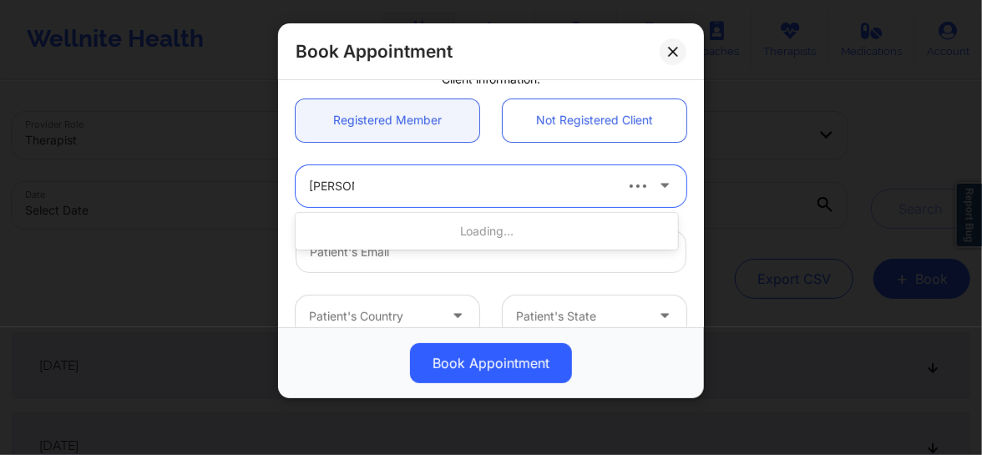
type input "Megan t"
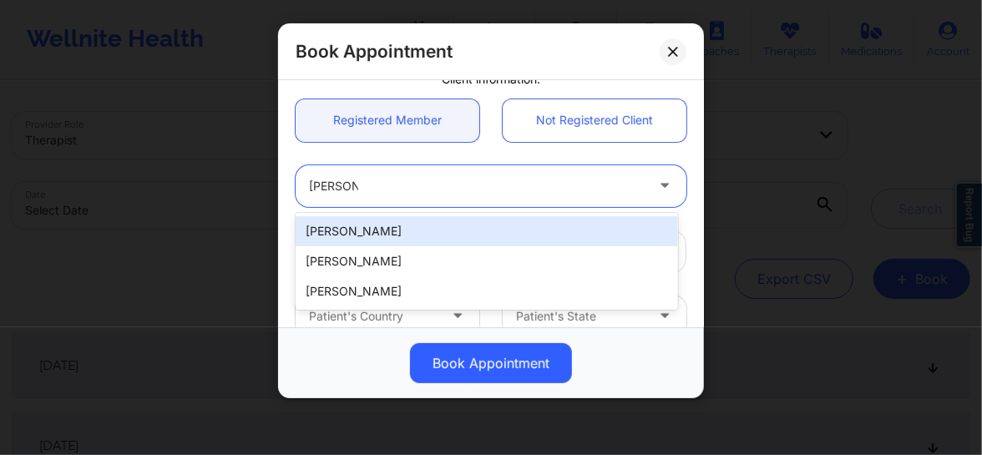
click at [397, 233] on div "Megan Tunks" at bounding box center [487, 231] width 382 height 30
type input "megantunks@gmail.com"
type input "+12076806674"
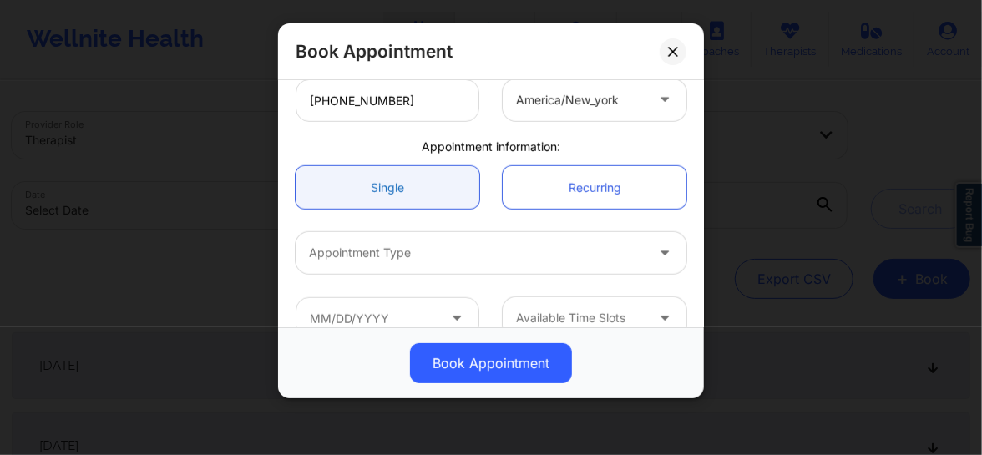
scroll to position [461, 0]
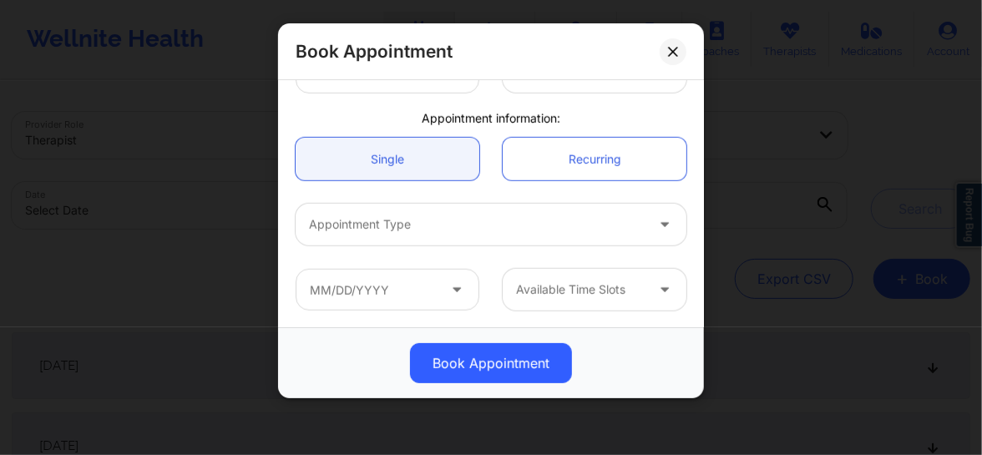
click at [380, 225] on div at bounding box center [477, 225] width 336 height 20
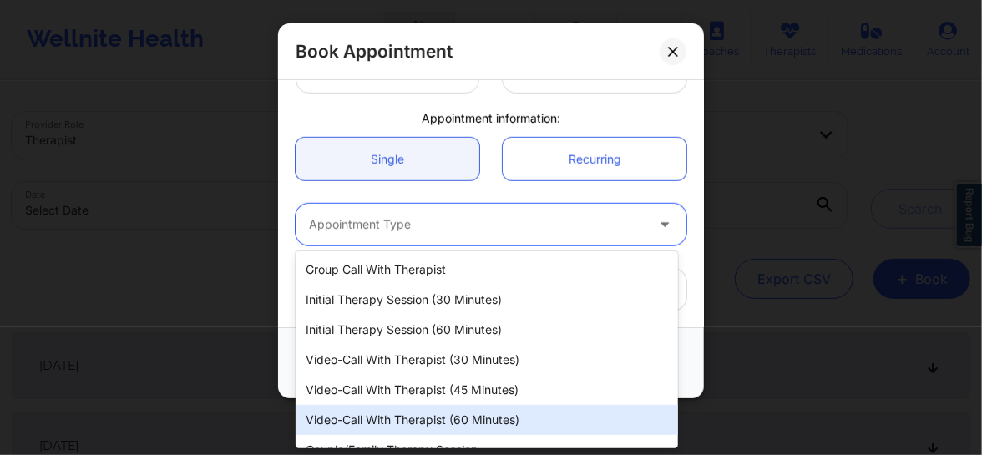
click at [402, 407] on div "Video-Call with Therapist (60 minutes)" at bounding box center [487, 420] width 382 height 30
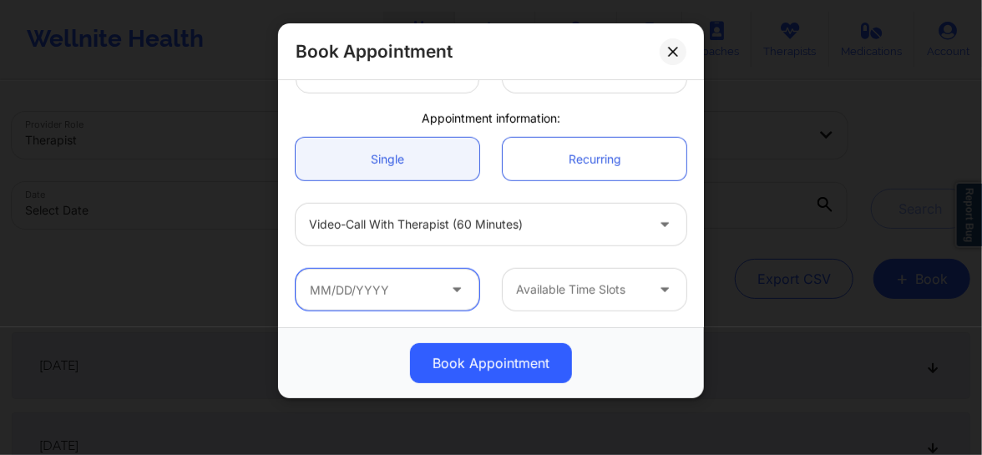
click at [412, 285] on input "text" at bounding box center [388, 290] width 184 height 42
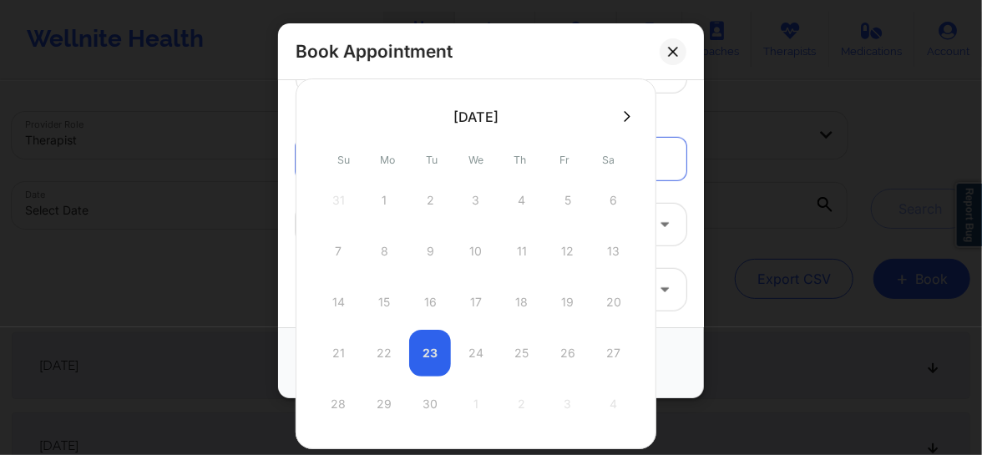
click at [487, 355] on div "21 22 23 24 25 26 27" at bounding box center [475, 353] width 317 height 47
click at [476, 354] on div "21 22 23 24 25 26 27" at bounding box center [475, 353] width 317 height 47
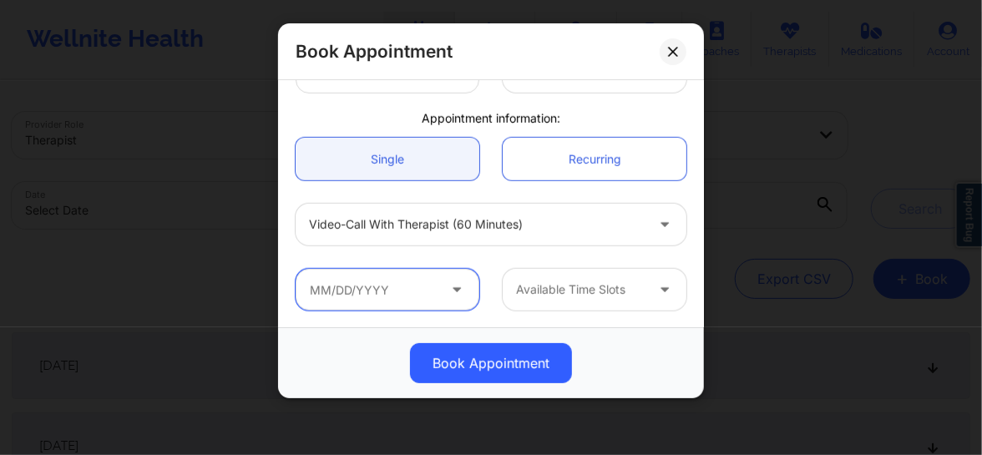
drag, startPoint x: 742, startPoint y: 175, endPoint x: 405, endPoint y: 301, distance: 360.1
click at [405, 301] on input "text" at bounding box center [388, 290] width 184 height 42
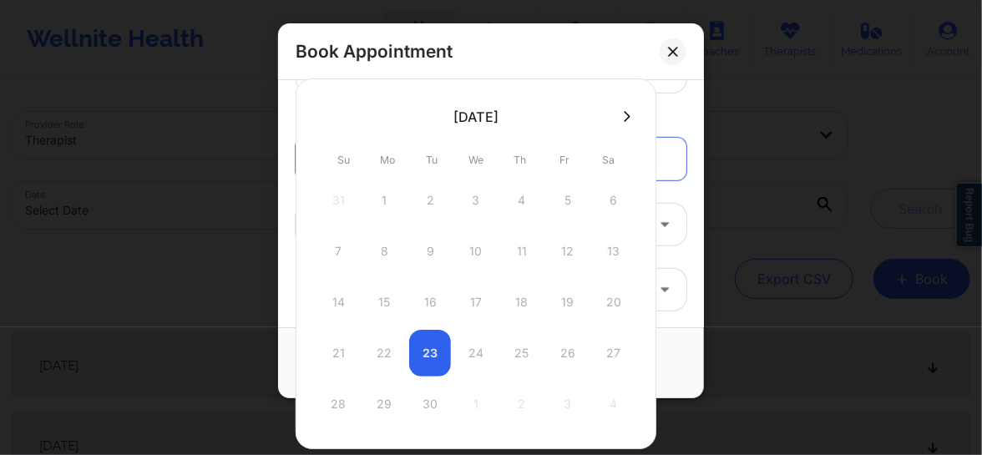
click at [624, 113] on icon at bounding box center [627, 116] width 7 height 11
click at [323, 116] on div at bounding box center [476, 263] width 361 height 371
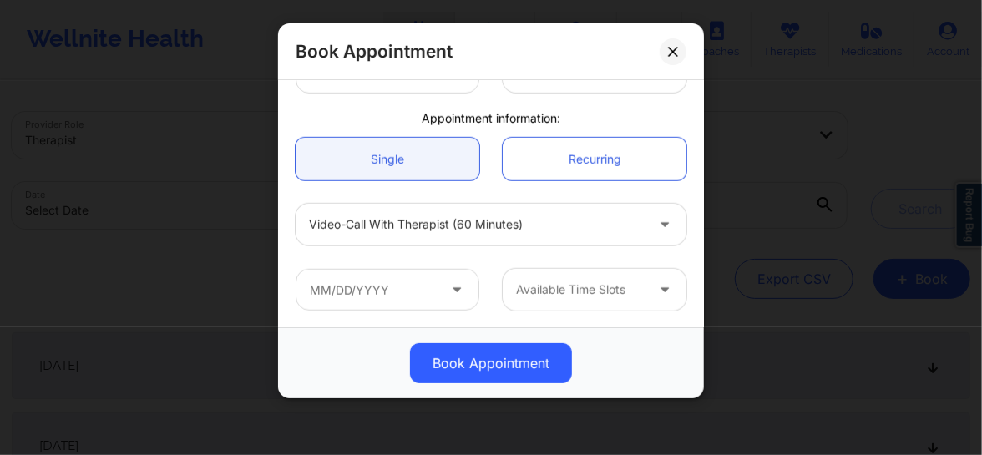
click at [675, 117] on div "Appointment information:" at bounding box center [491, 118] width 414 height 17
click at [377, 300] on input "text" at bounding box center [388, 290] width 184 height 42
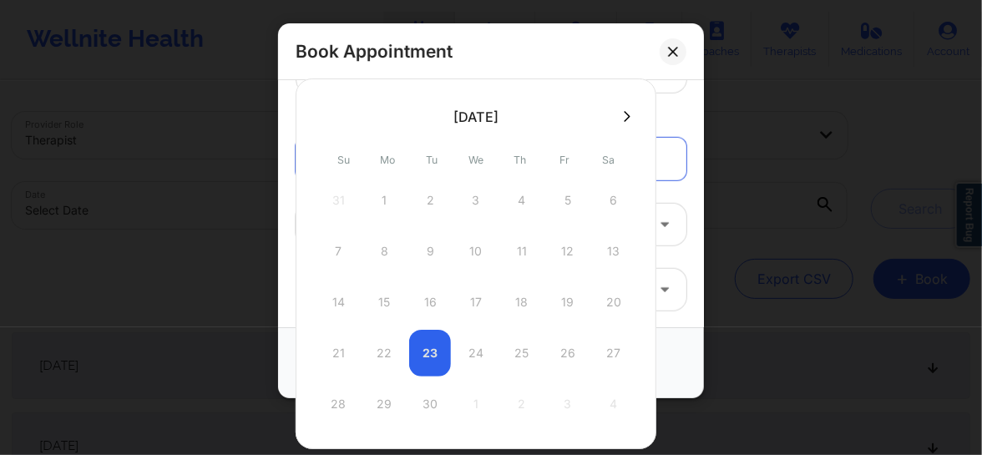
click at [626, 115] on icon at bounding box center [627, 116] width 7 height 11
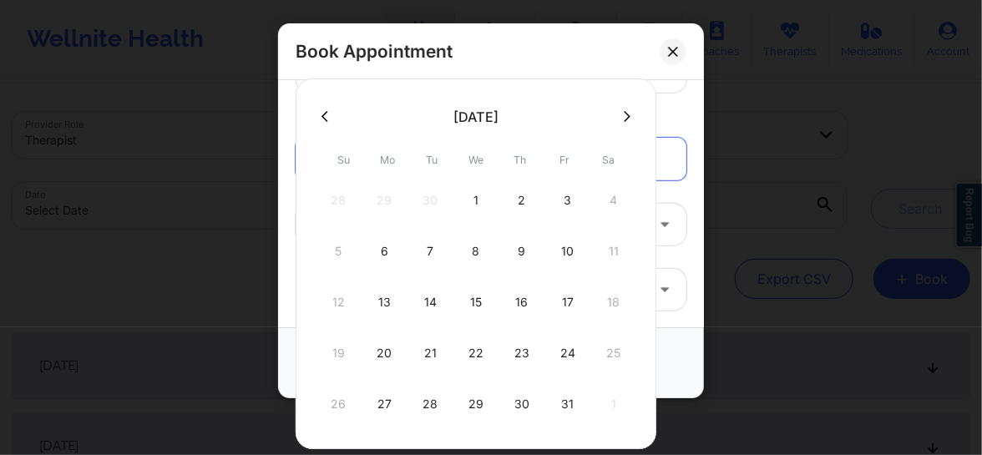
click at [326, 120] on icon at bounding box center [324, 116] width 7 height 11
drag, startPoint x: 589, startPoint y: 139, endPoint x: 476, endPoint y: 348, distance: 237.6
click at [476, 348] on div "24" at bounding box center [476, 353] width 42 height 47
type input "[DATE]"
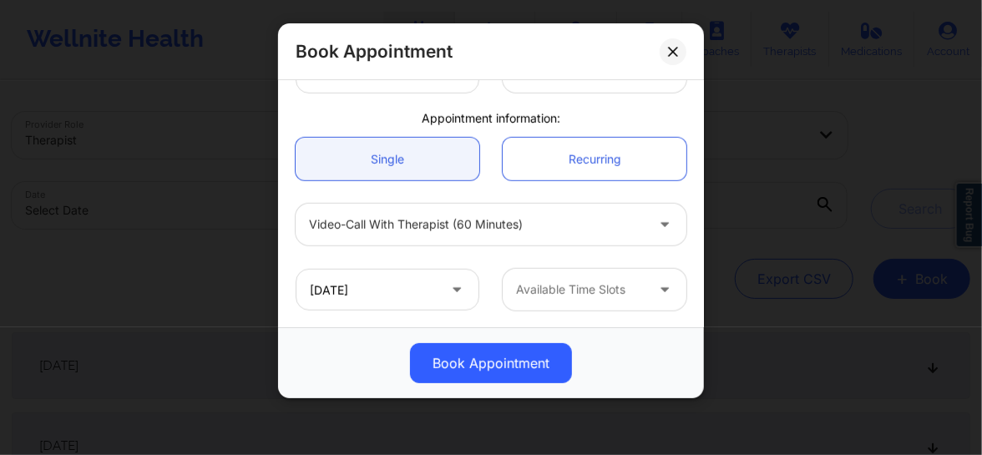
click at [533, 291] on div at bounding box center [580, 290] width 129 height 20
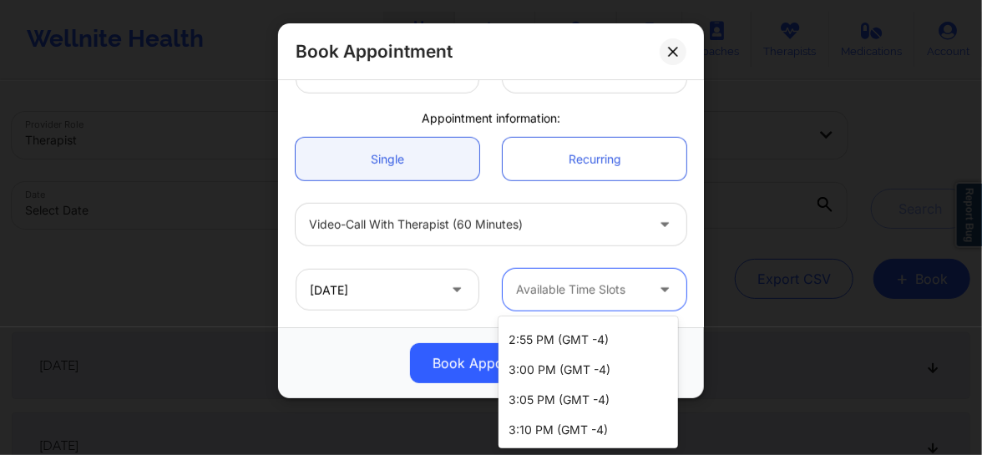
scroll to position [1220, 0]
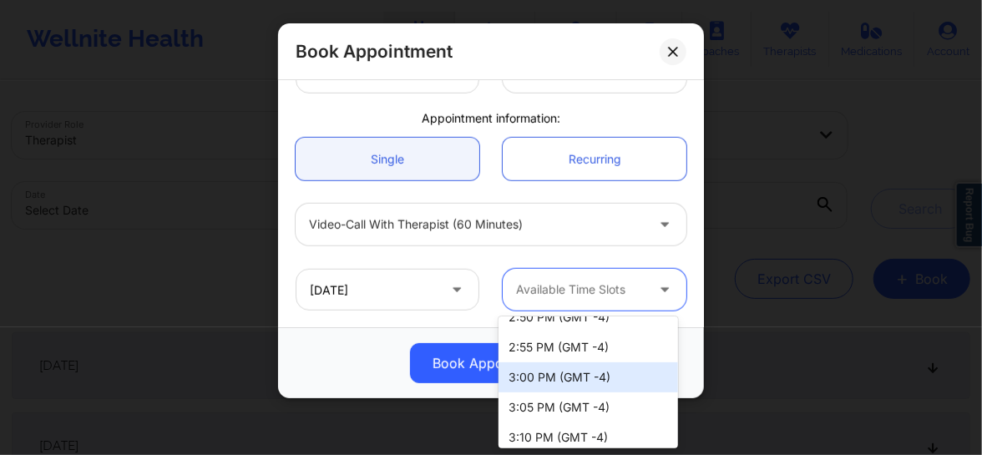
click at [522, 379] on div "3:00 PM (GMT -4)" at bounding box center [587, 377] width 179 height 30
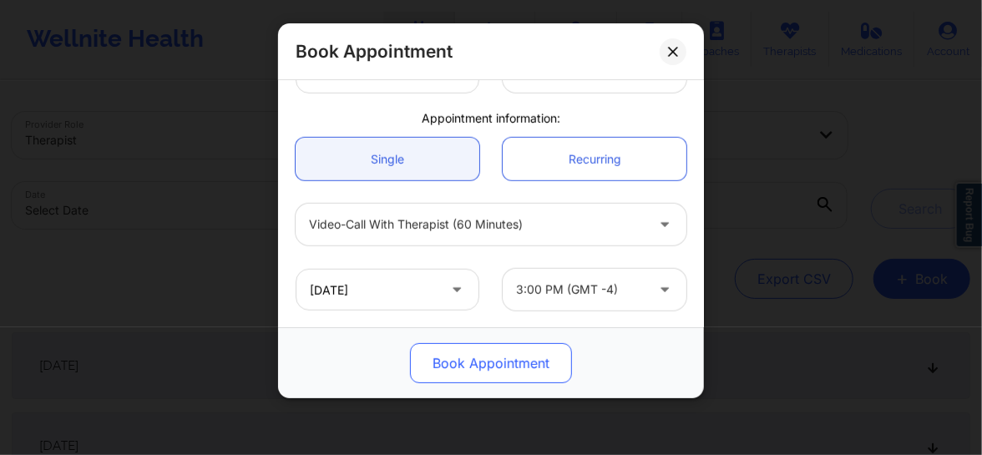
click at [492, 362] on button "Book Appointment" at bounding box center [491, 363] width 162 height 40
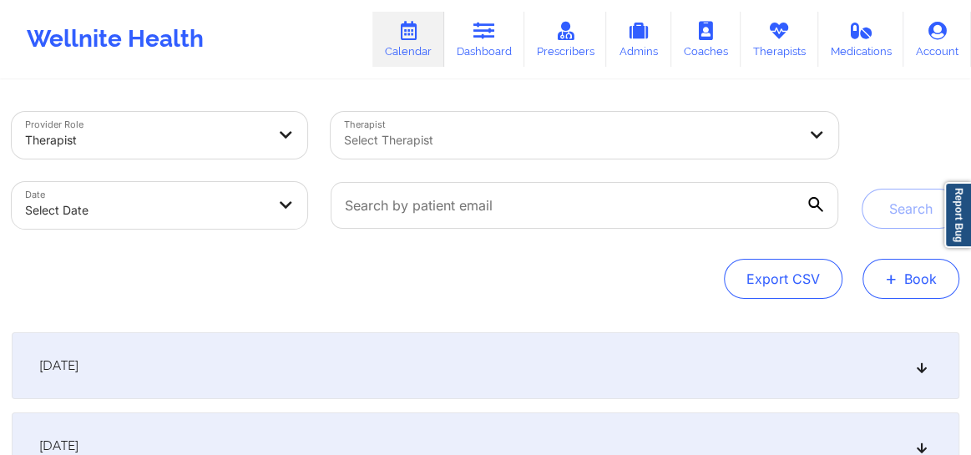
click at [925, 276] on button "+ Book" at bounding box center [910, 279] width 97 height 40
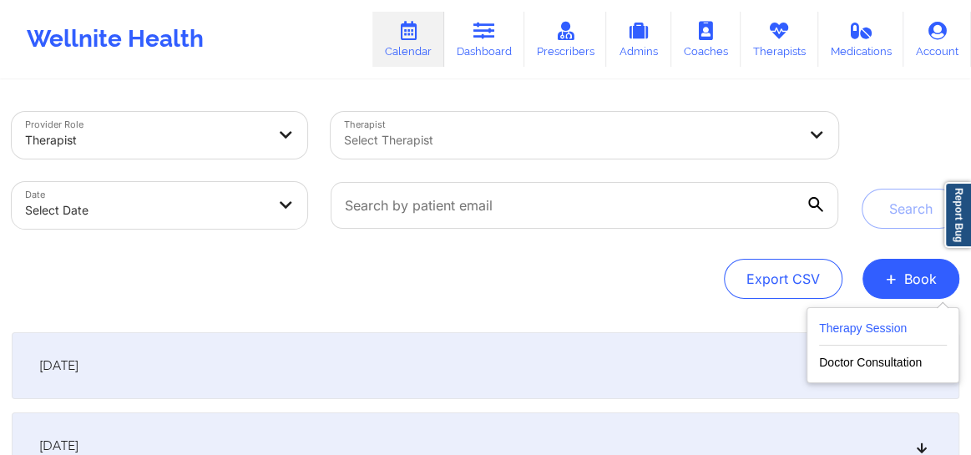
click at [841, 331] on button "Therapy Session" at bounding box center [883, 332] width 128 height 28
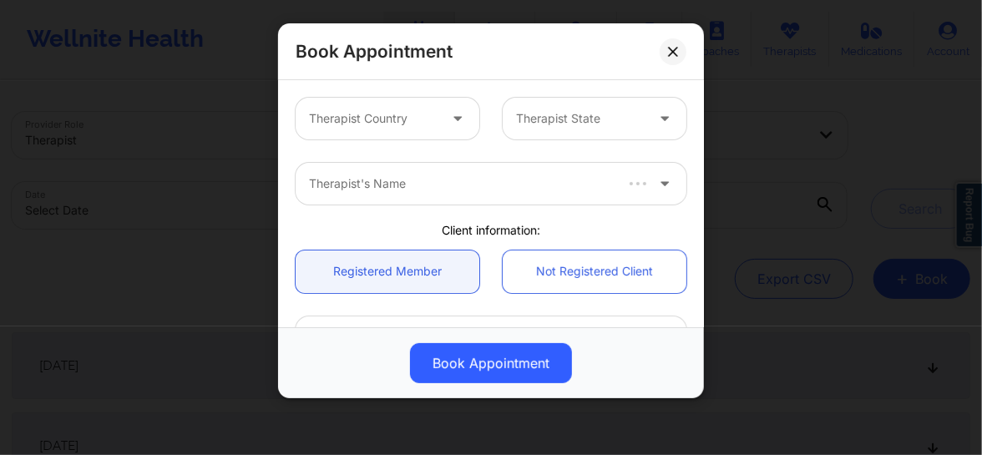
click at [413, 119] on div at bounding box center [373, 119] width 129 height 20
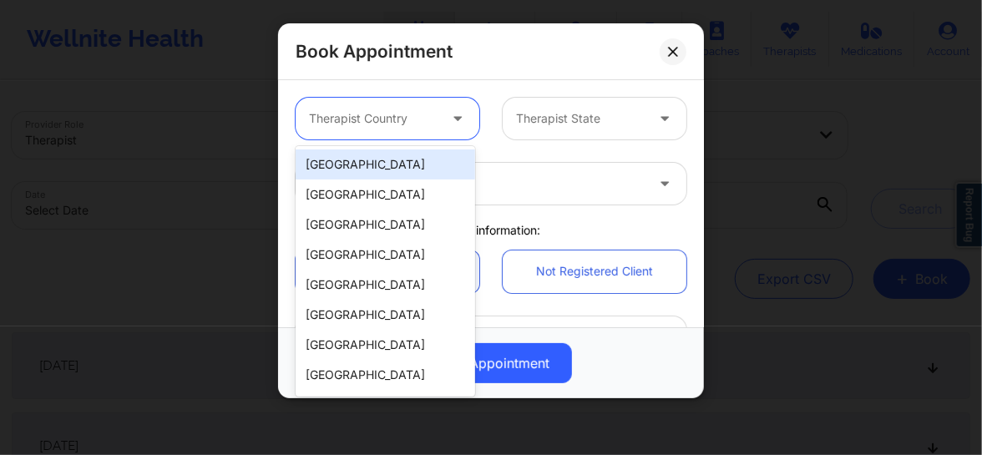
drag, startPoint x: 354, startPoint y: 179, endPoint x: 355, endPoint y: 168, distance: 11.7
click at [355, 169] on div "United States Spain Mexico Canada South Africa Australia Colombia Chile New Zea…" at bounding box center [385, 271] width 179 height 250
click at [355, 168] on div "[GEOGRAPHIC_DATA]" at bounding box center [385, 164] width 179 height 30
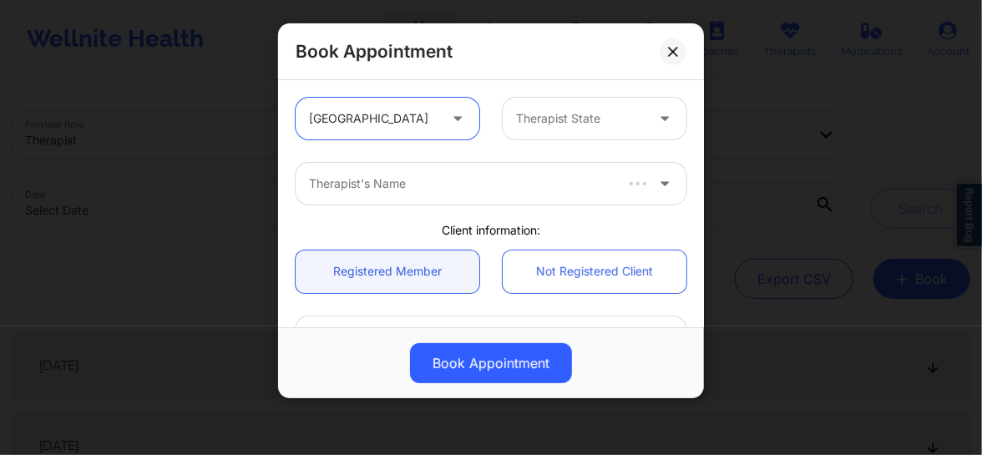
click at [554, 110] on div at bounding box center [580, 119] width 129 height 20
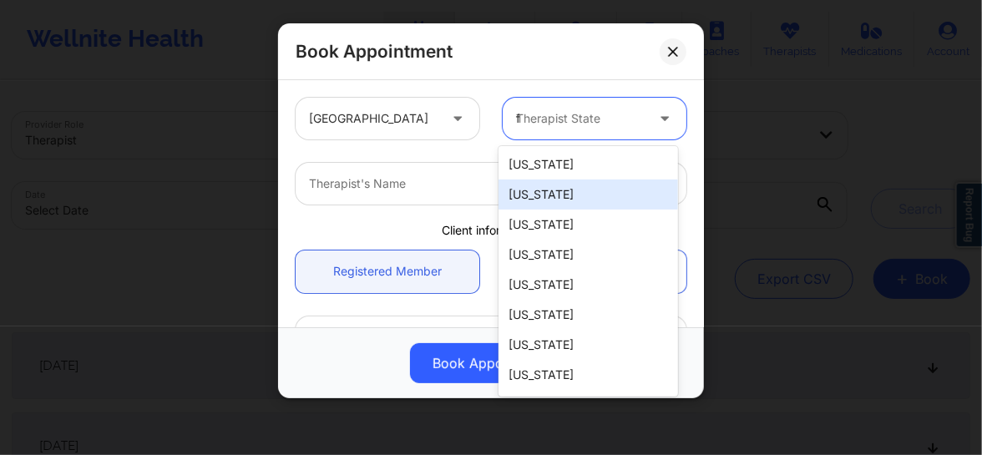
type input "fl"
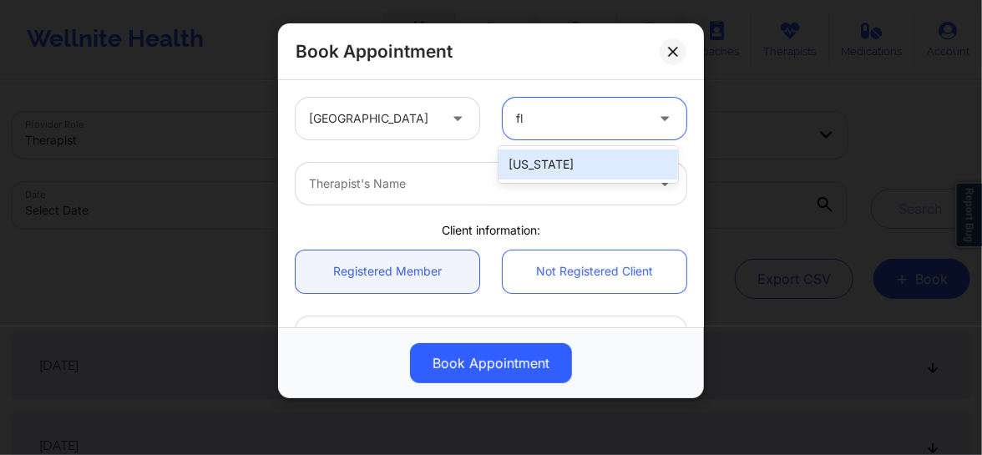
click at [519, 152] on div "[US_STATE]" at bounding box center [587, 164] width 179 height 30
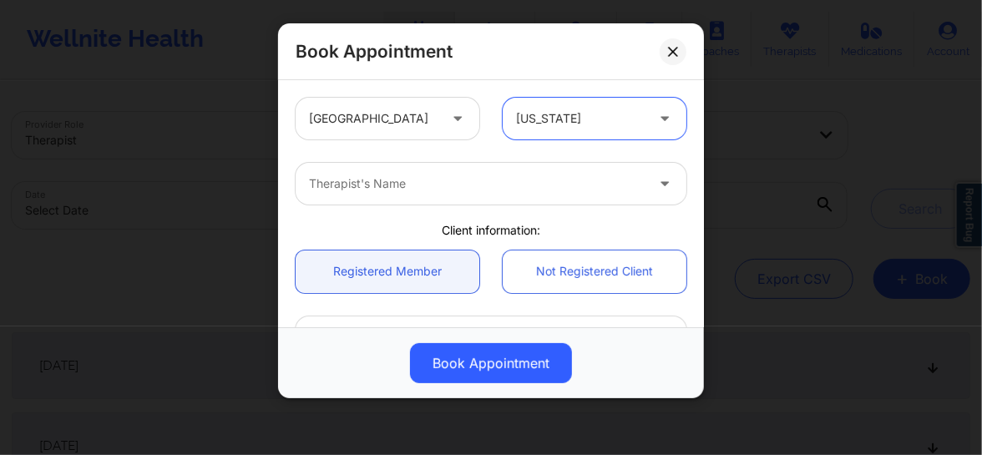
click at [436, 183] on div at bounding box center [477, 184] width 336 height 20
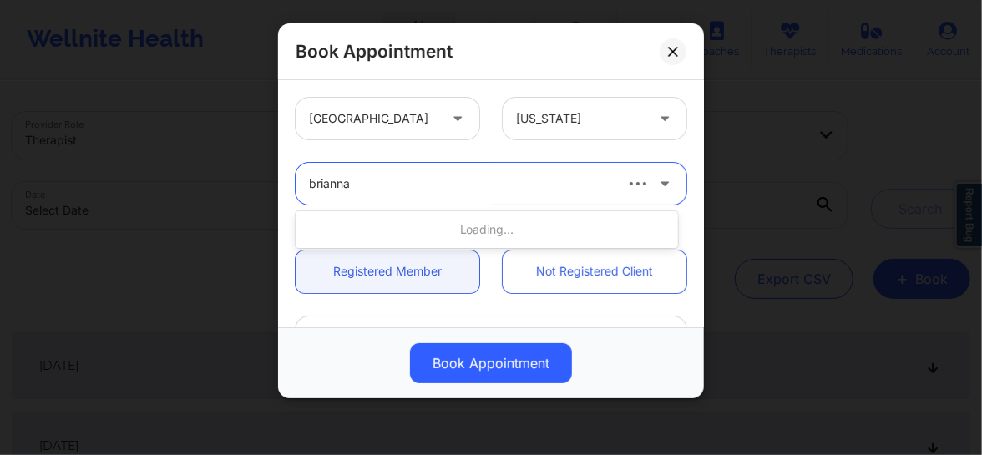
type input "[PERSON_NAME]"
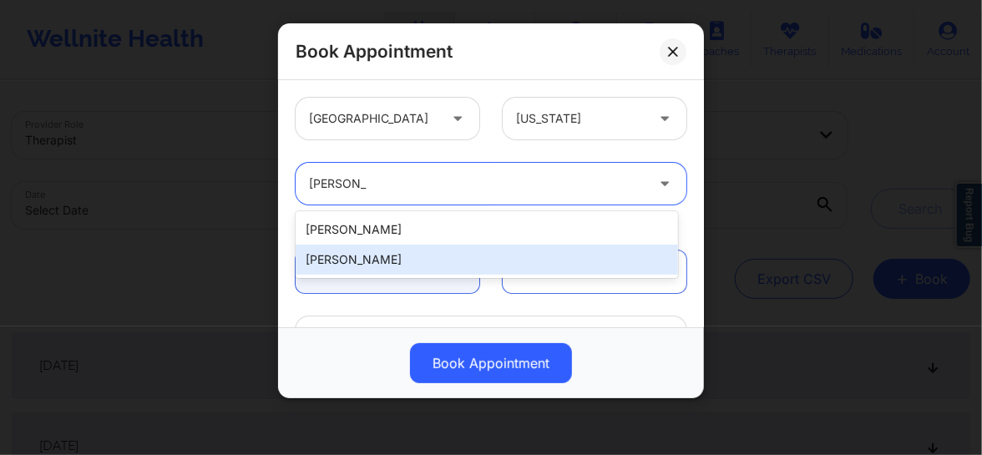
click at [379, 270] on div "[PERSON_NAME]" at bounding box center [487, 260] width 382 height 30
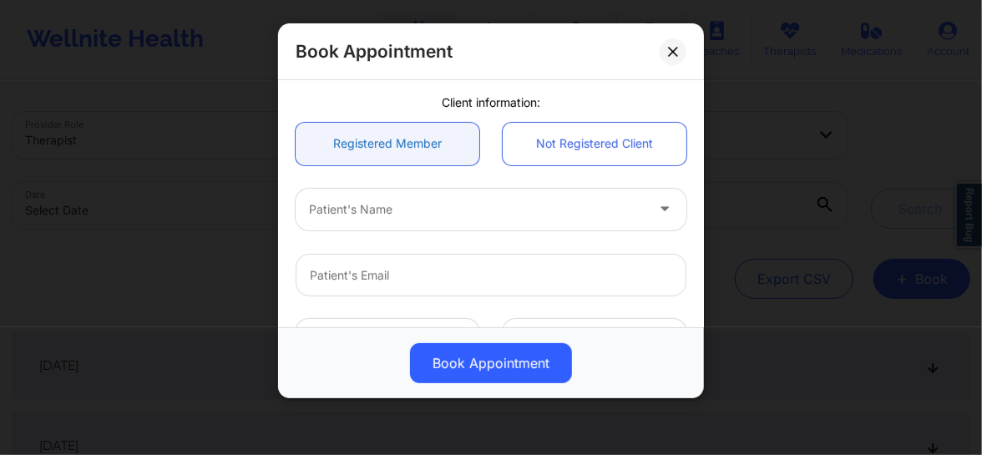
scroll to position [139, 0]
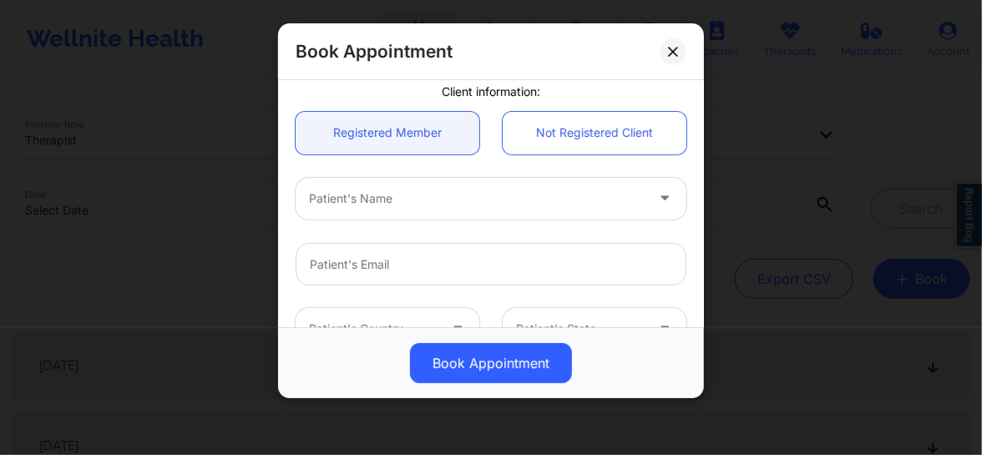
click at [367, 208] on div "Patient's Name" at bounding box center [471, 199] width 351 height 42
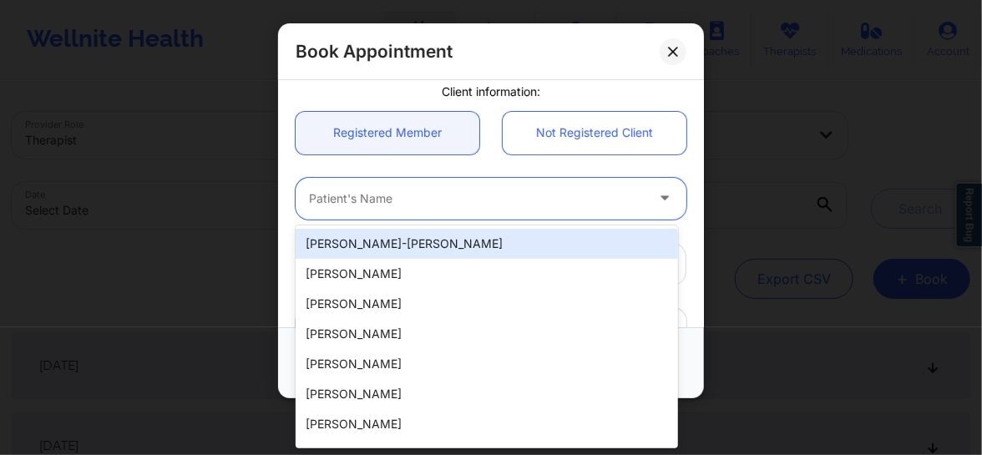
paste input "ailey Lynn Johnson"
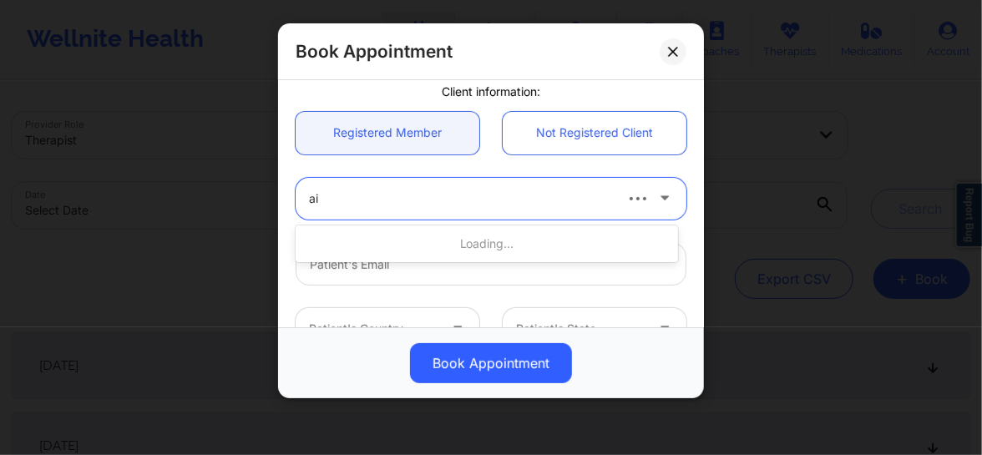
type input "a"
type input "Hailey"
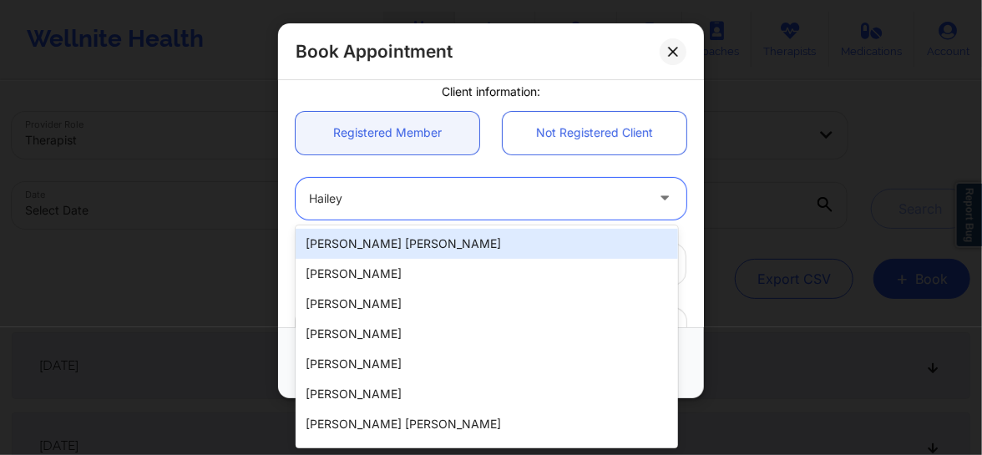
click at [382, 234] on div "Hailey Lynn Johnson" at bounding box center [487, 244] width 382 height 30
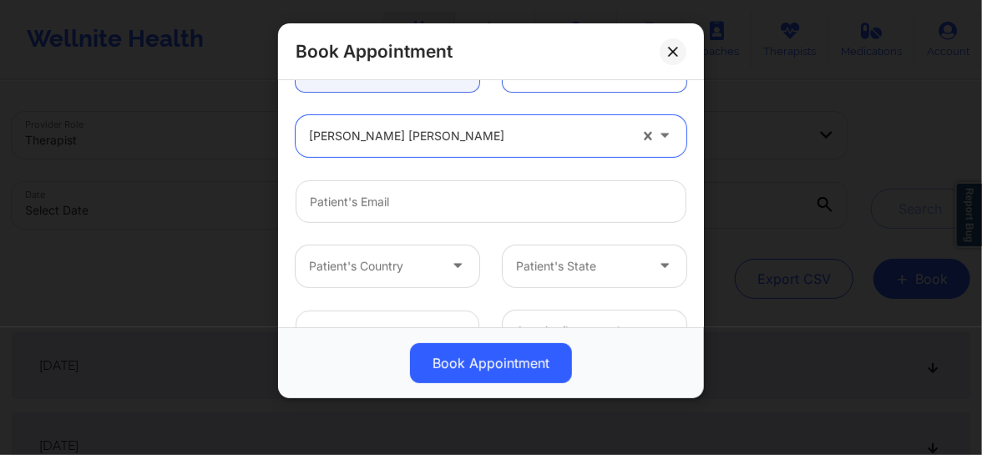
scroll to position [215, 0]
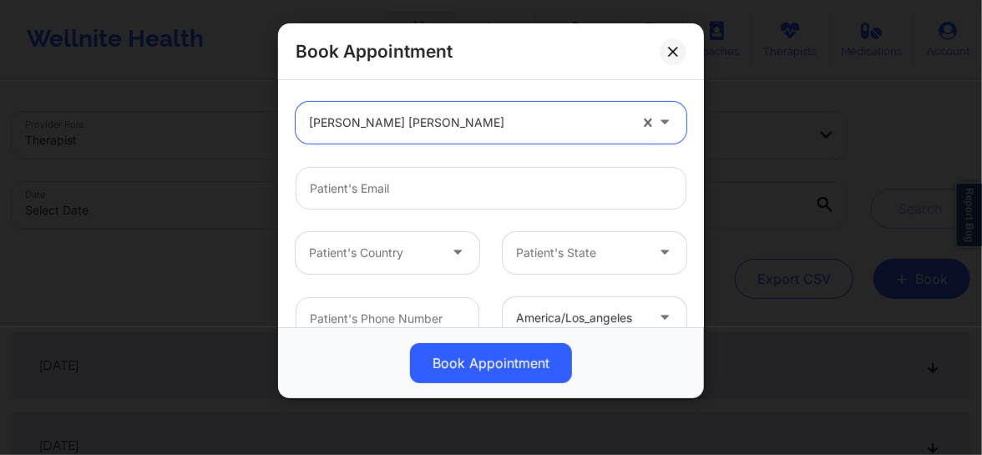
click at [421, 113] on div at bounding box center [468, 123] width 319 height 20
type input "hailey l"
type input "hailey.johnson0228@gmail.com"
type input "+13526308091"
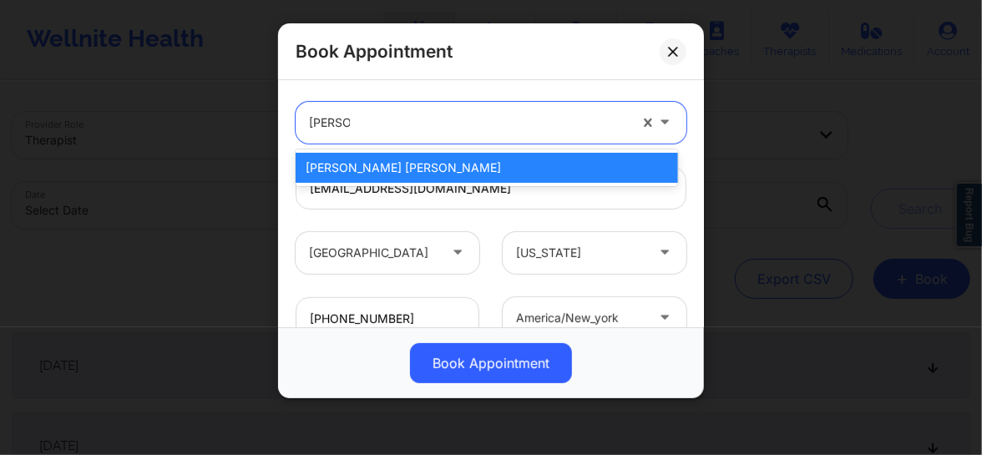
click at [403, 175] on div "Hailey Lynn Johnson" at bounding box center [487, 168] width 382 height 30
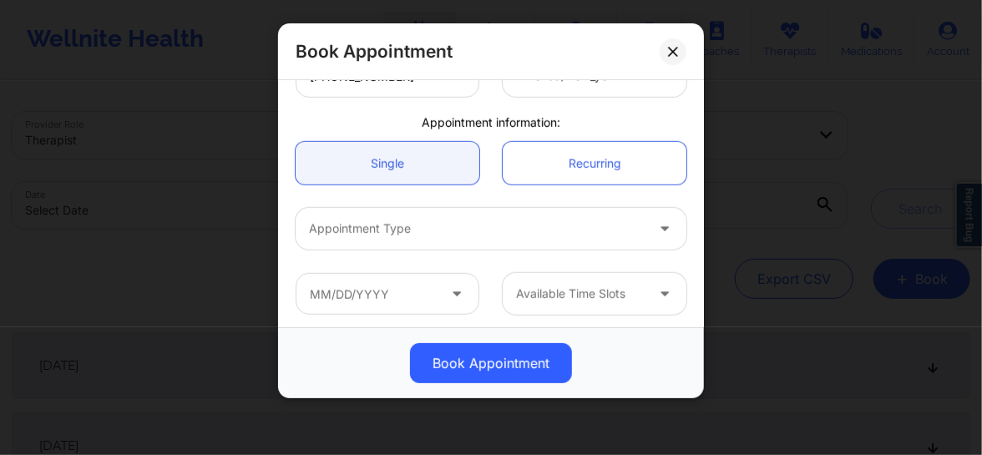
scroll to position [461, 0]
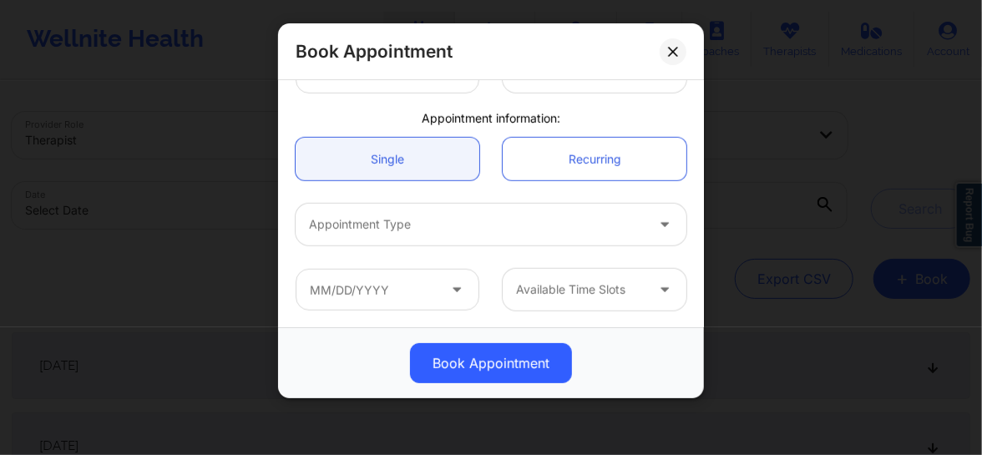
click at [389, 217] on div at bounding box center [477, 225] width 336 height 20
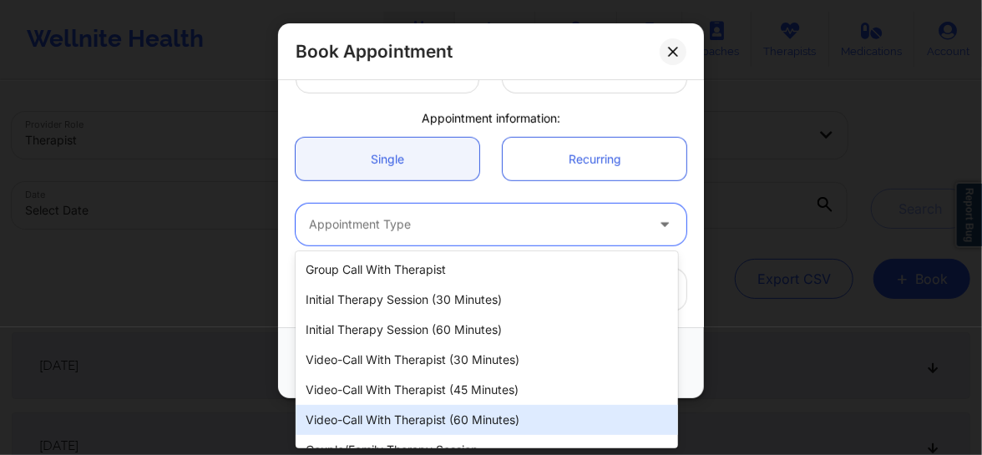
click at [417, 417] on div "Video-Call with Therapist (60 minutes)" at bounding box center [487, 420] width 382 height 30
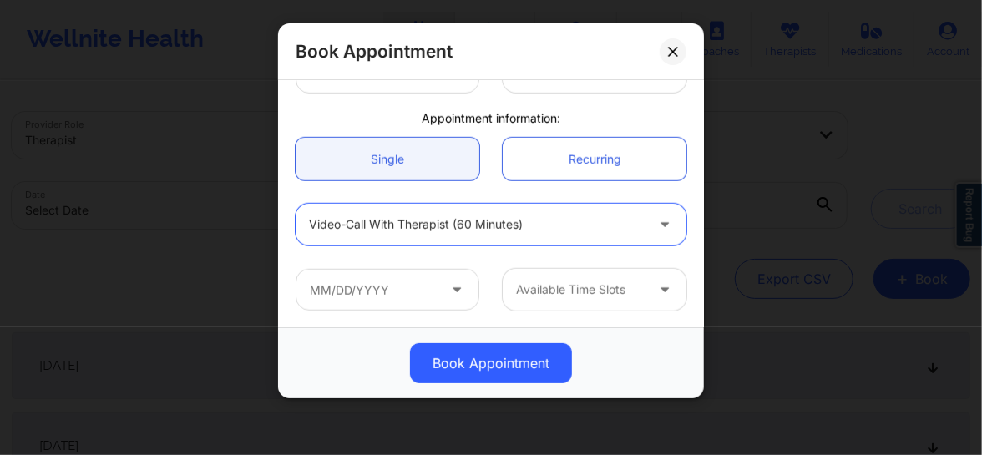
click at [449, 292] on icon at bounding box center [456, 287] width 17 height 14
click at [454, 291] on icon at bounding box center [456, 287] width 17 height 14
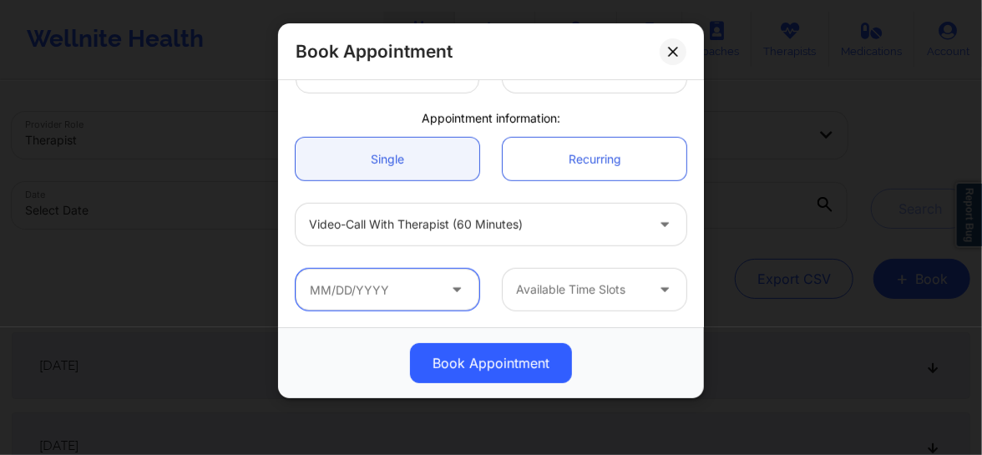
click at [432, 296] on input "text" at bounding box center [388, 290] width 184 height 42
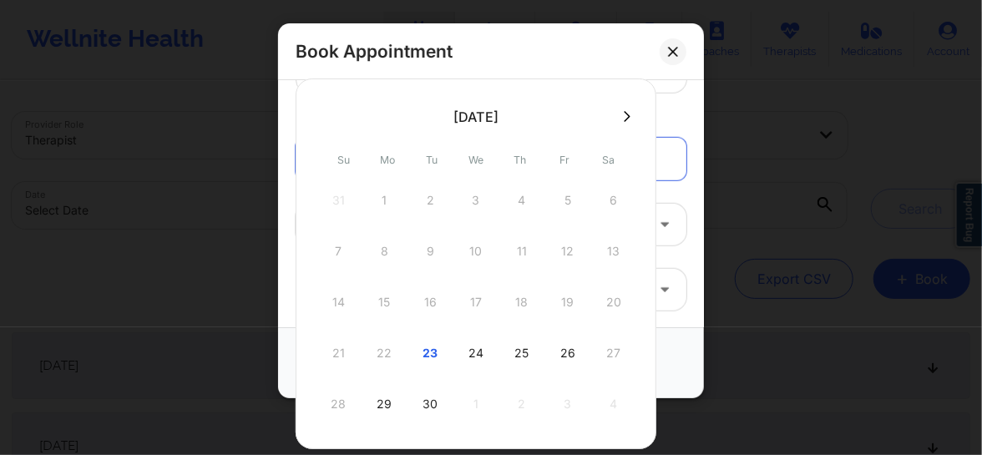
click at [432, 296] on div "14 15 16 17 18 19 20" at bounding box center [475, 302] width 317 height 47
click at [468, 351] on div "24" at bounding box center [476, 353] width 42 height 47
type input "[DATE]"
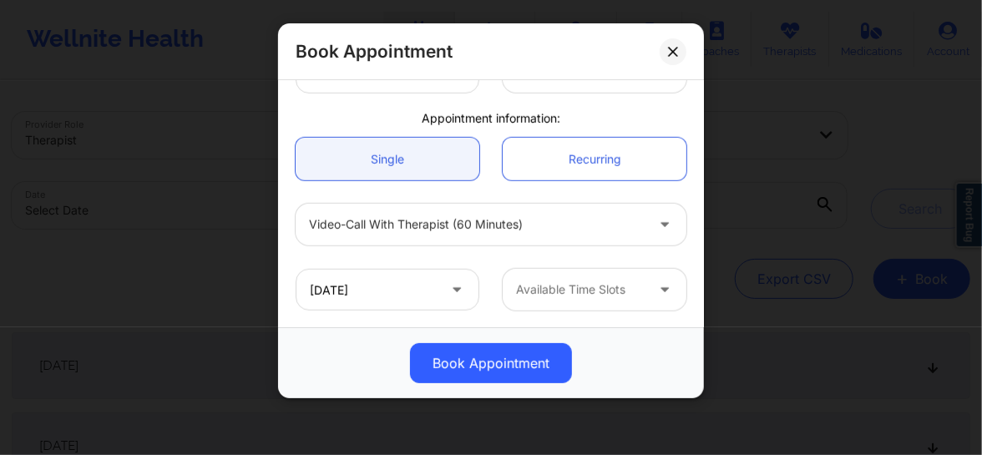
click at [568, 297] on div at bounding box center [580, 290] width 129 height 20
click at [580, 301] on div "Available Time Slots" at bounding box center [575, 290] width 144 height 42
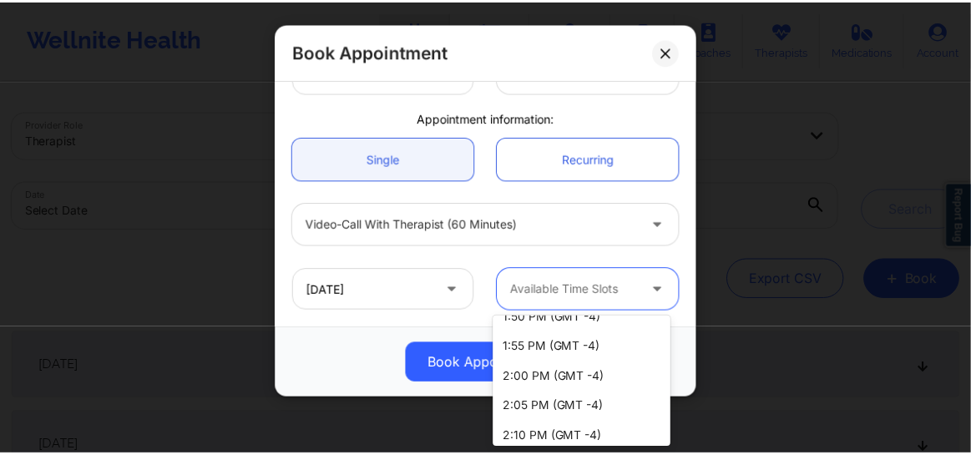
scroll to position [860, 0]
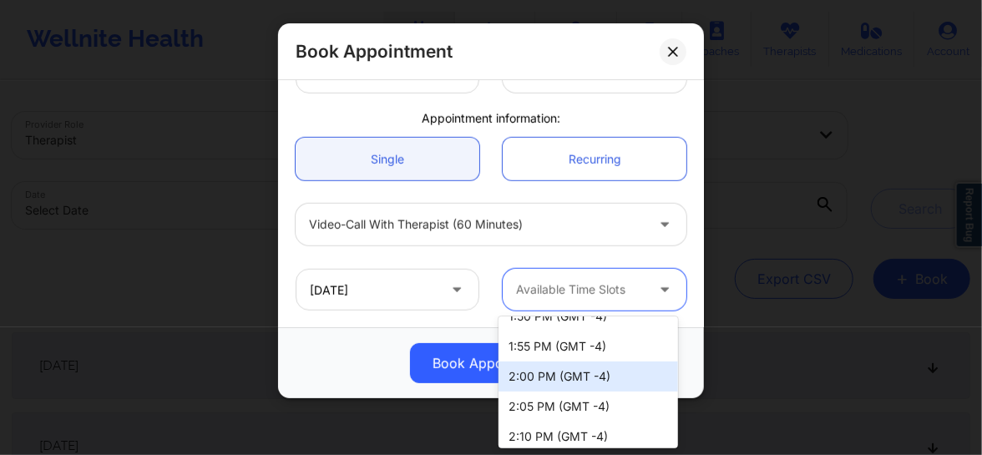
click at [544, 378] on div "2:00 PM (GMT -4)" at bounding box center [587, 377] width 179 height 30
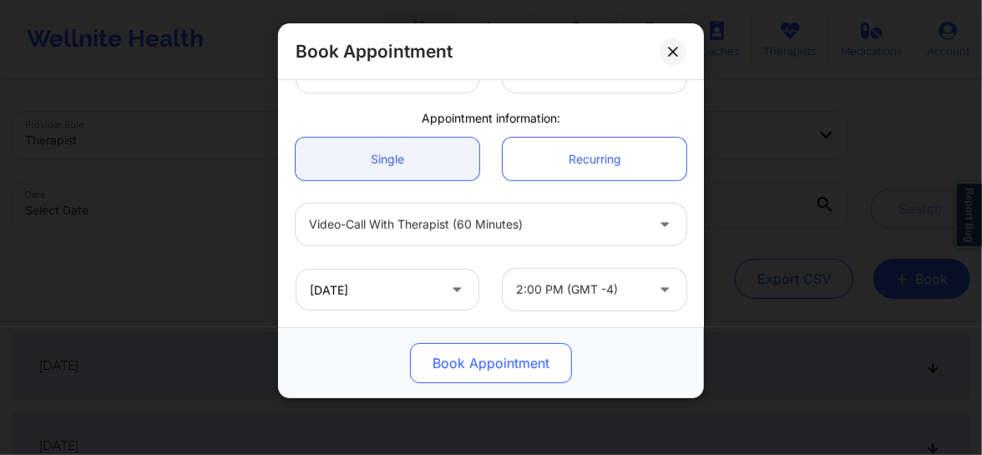
click at [527, 368] on button "Book Appointment" at bounding box center [491, 363] width 162 height 40
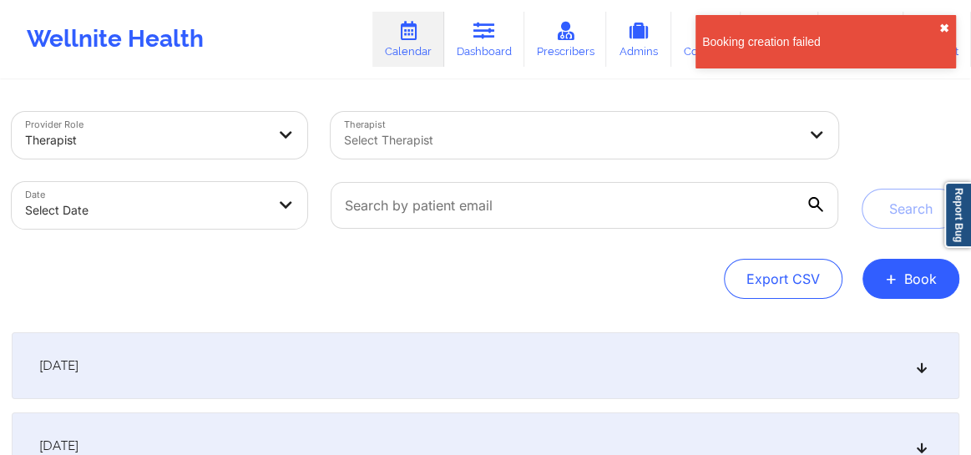
click at [943, 32] on button "✖︎" at bounding box center [944, 28] width 10 height 13
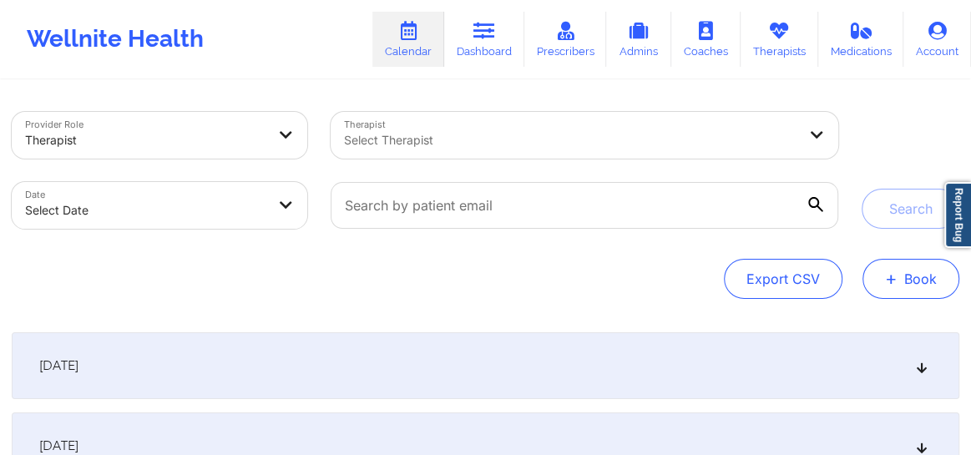
click at [900, 291] on button "+ Book" at bounding box center [910, 279] width 97 height 40
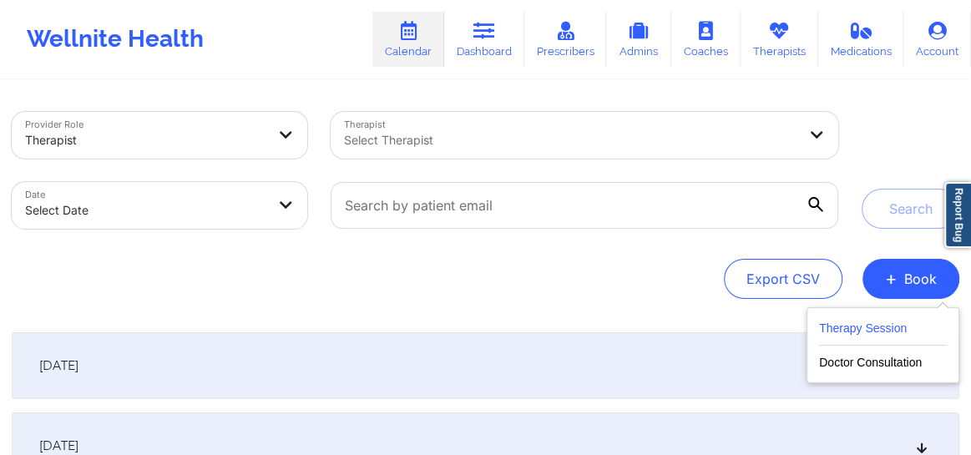
click at [857, 331] on button "Therapy Session" at bounding box center [883, 332] width 128 height 28
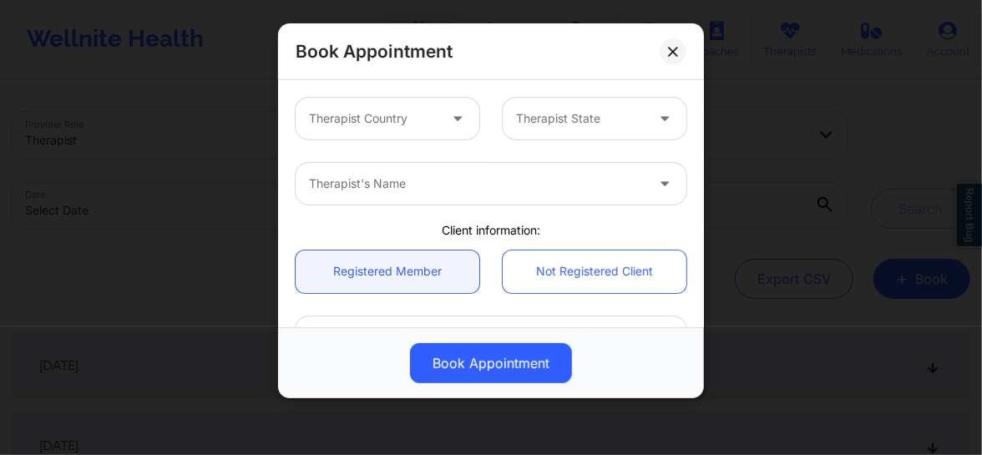
click at [389, 122] on div at bounding box center [373, 119] width 129 height 20
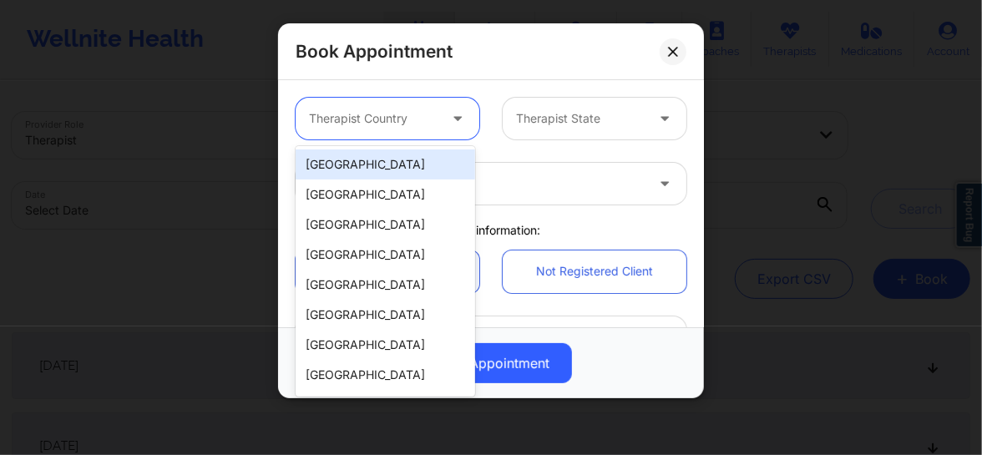
click at [364, 159] on div "[GEOGRAPHIC_DATA]" at bounding box center [385, 164] width 179 height 30
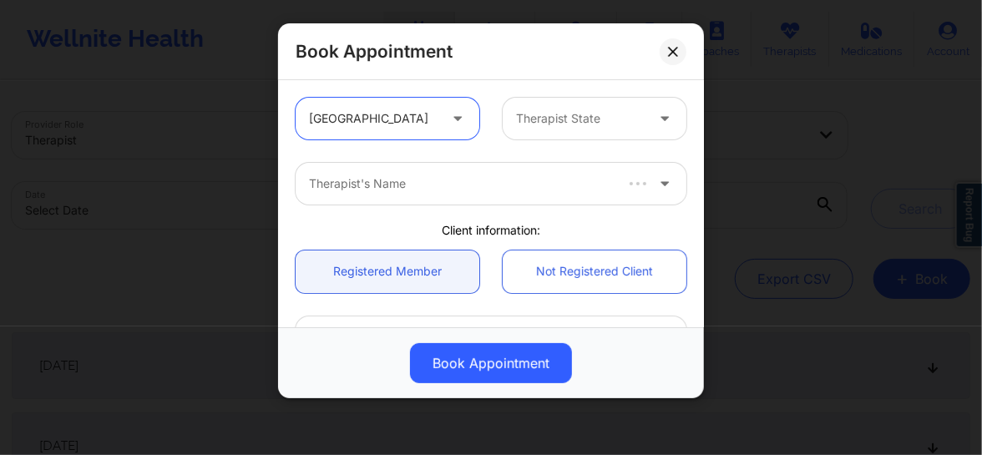
drag, startPoint x: 699, startPoint y: 79, endPoint x: 609, endPoint y: 130, distance: 103.6
click at [650, 109] on div "Book Appointment option [GEOGRAPHIC_DATA], selected. [GEOGRAPHIC_DATA] Therapis…" at bounding box center [491, 210] width 426 height 375
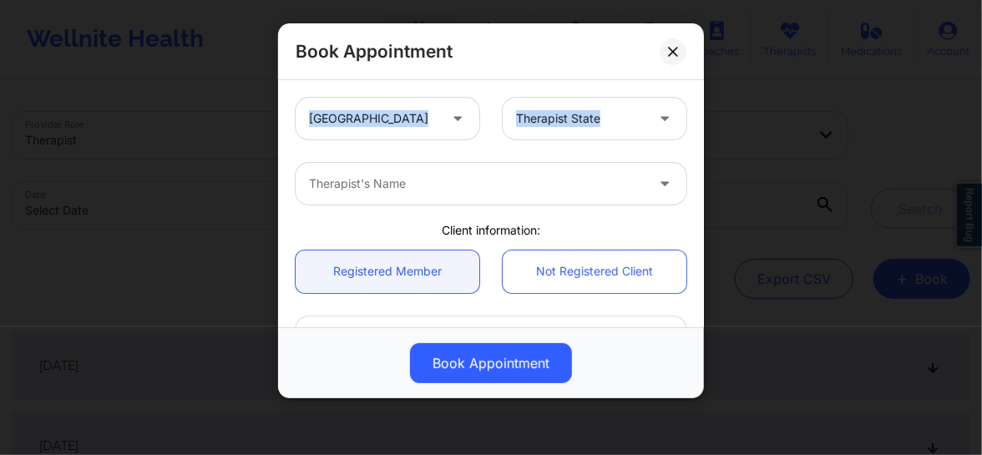
click at [577, 129] on div "Therapist State" at bounding box center [575, 119] width 144 height 42
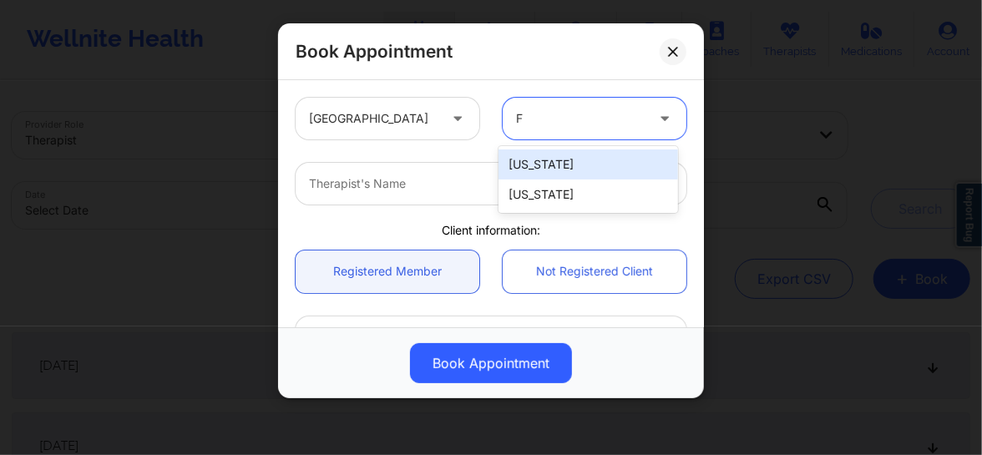
type input "Fl"
click at [572, 166] on div "[US_STATE]" at bounding box center [587, 164] width 179 height 30
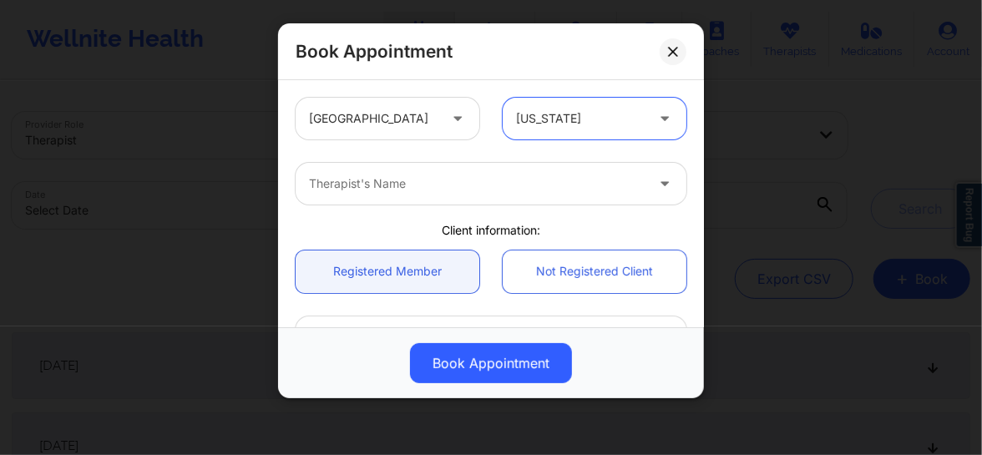
click at [468, 175] on div at bounding box center [477, 184] width 336 height 20
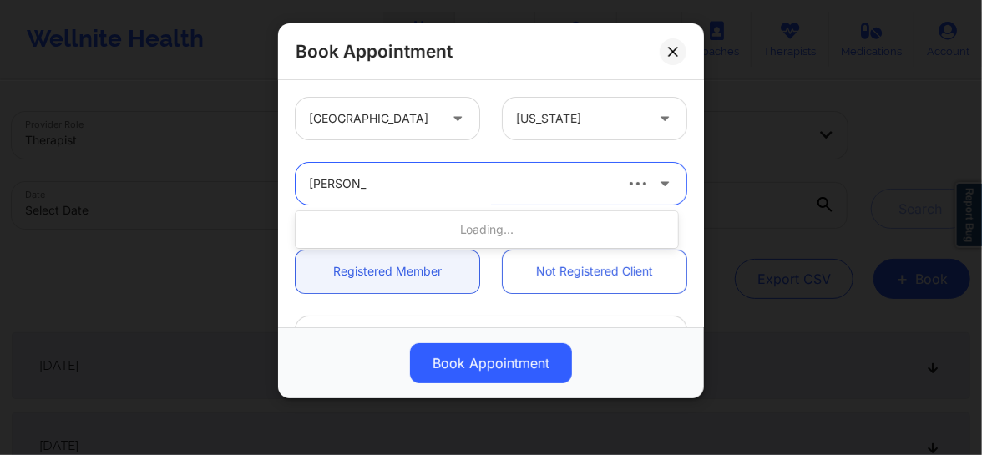
type input "[PERSON_NAME]"
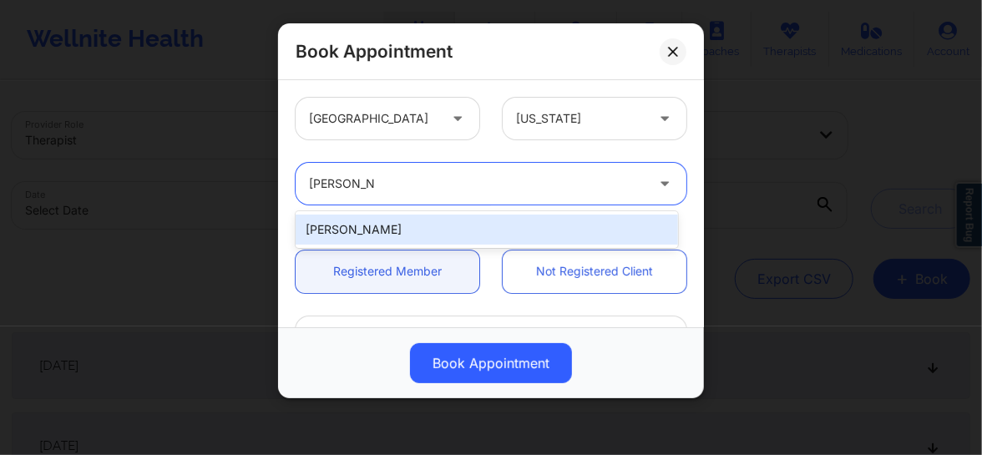
click at [397, 234] on div "[PERSON_NAME]" at bounding box center [487, 230] width 382 height 30
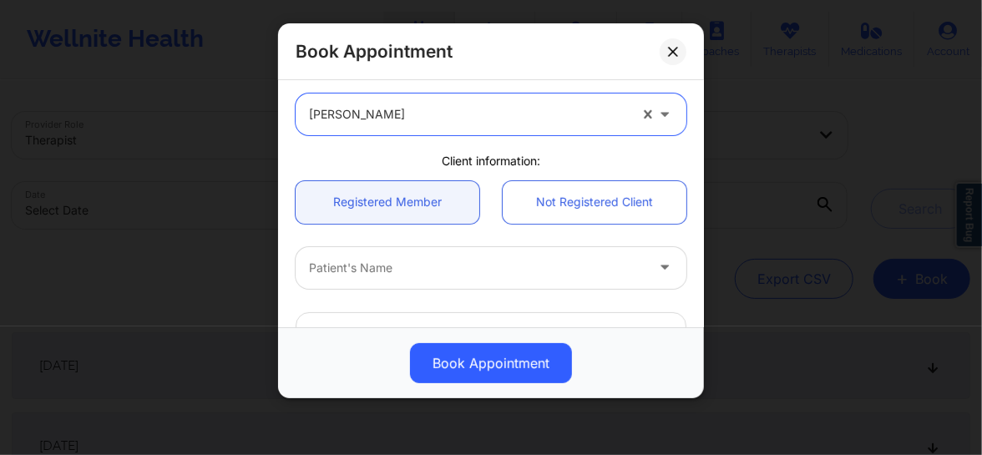
scroll to position [88, 0]
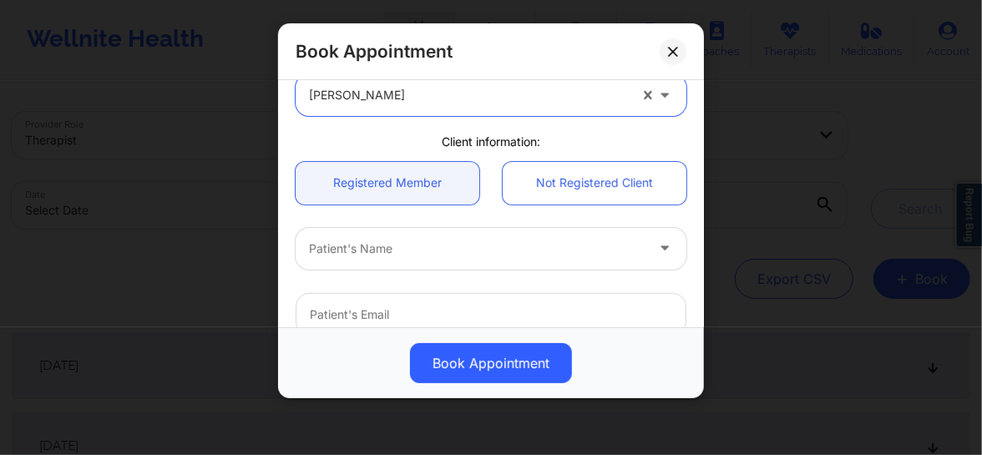
click at [372, 242] on div at bounding box center [477, 249] width 336 height 20
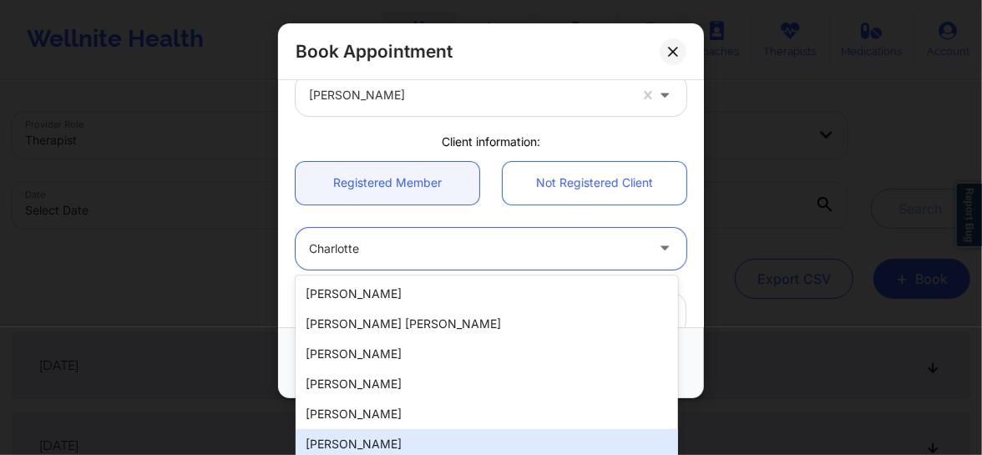
type input "Charlotte"
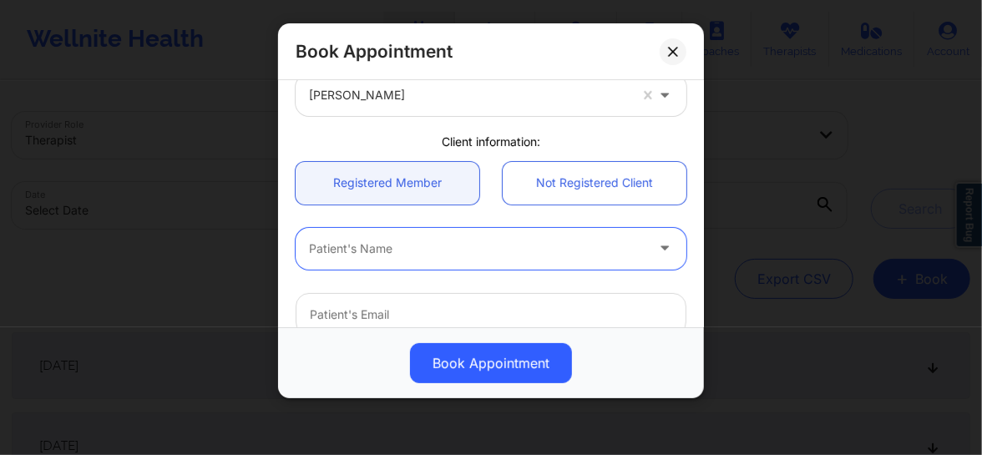
click at [423, 262] on div "Patient's Name" at bounding box center [471, 249] width 351 height 42
type input "[PERSON_NAME]"
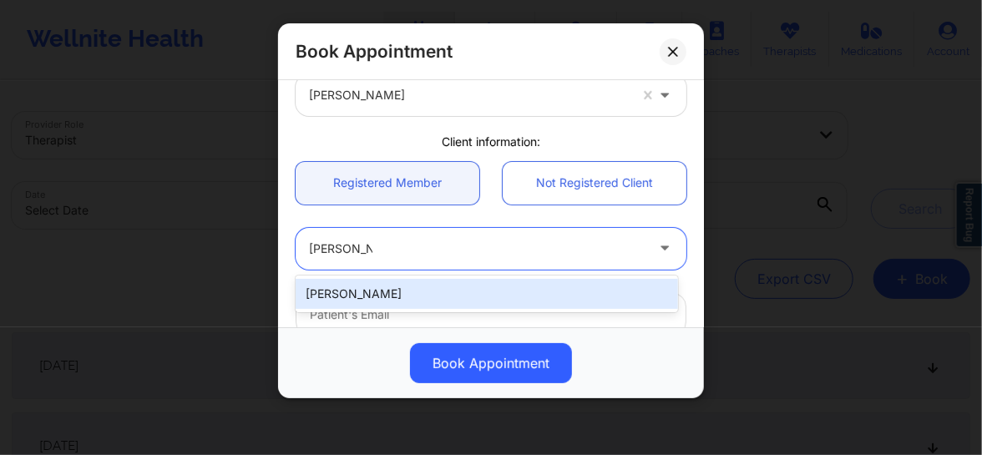
click at [383, 287] on div "[PERSON_NAME]" at bounding box center [487, 294] width 382 height 30
type input "[EMAIL_ADDRESS][PERSON_NAME][DOMAIN_NAME]"
type input "[PHONE_NUMBER]"
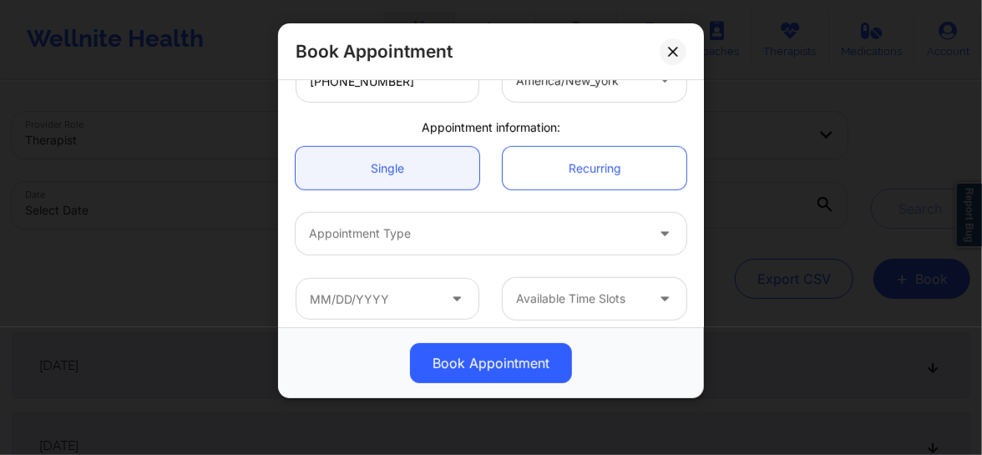
scroll to position [461, 0]
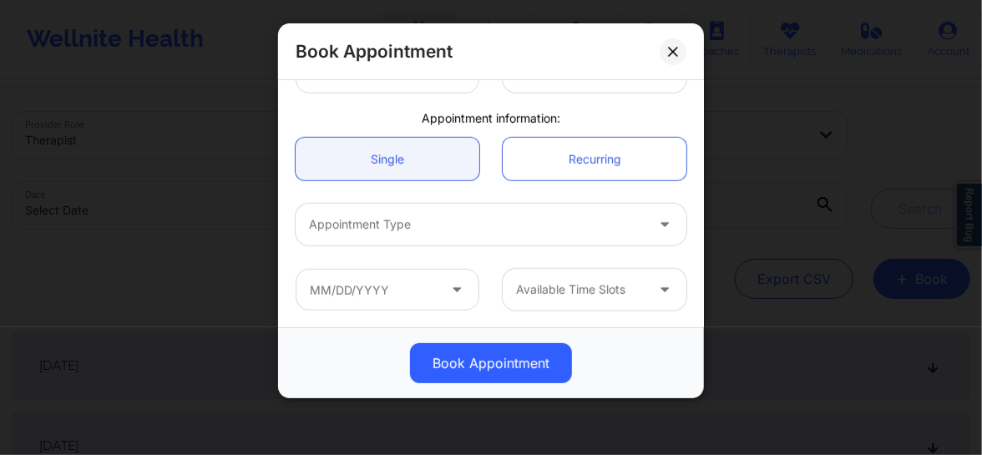
click at [394, 230] on div at bounding box center [477, 225] width 336 height 20
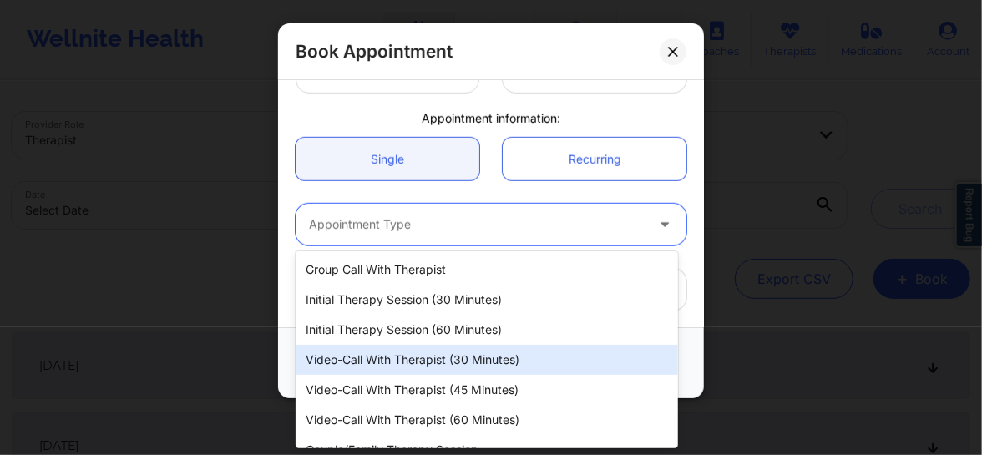
click at [422, 358] on div "Video-Call with Therapist (30 minutes)" at bounding box center [487, 360] width 382 height 30
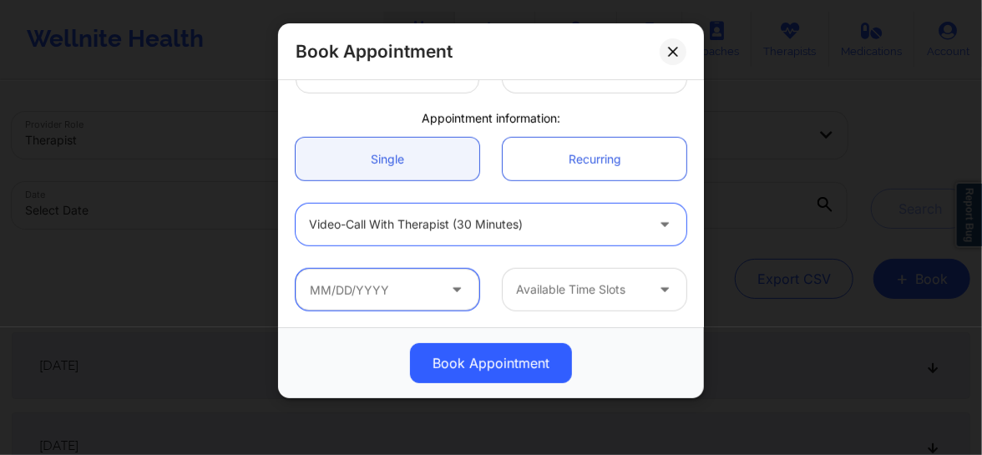
click at [408, 279] on input "text" at bounding box center [388, 290] width 184 height 42
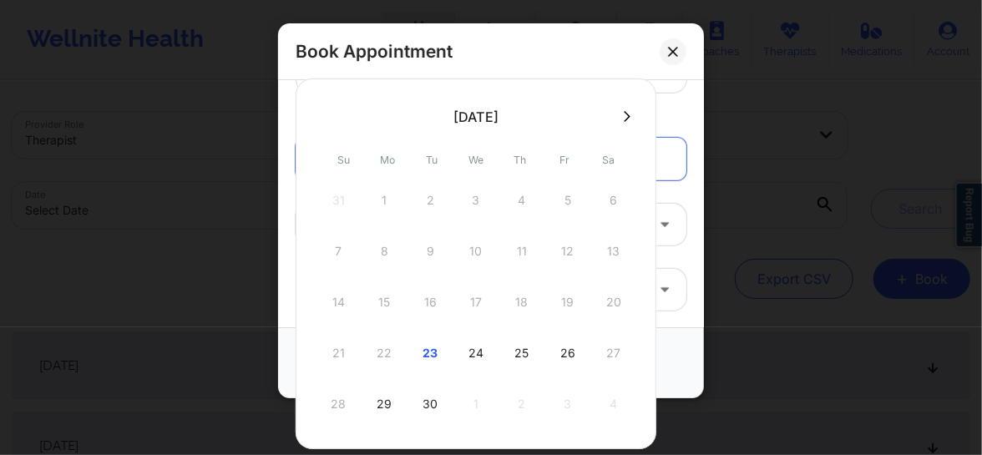
click at [473, 350] on div "24" at bounding box center [476, 353] width 42 height 47
type input "[DATE]"
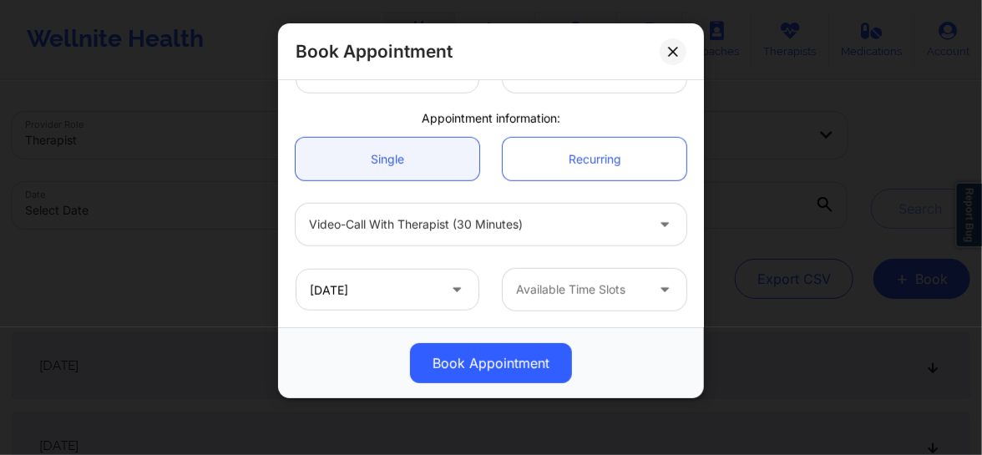
click at [560, 298] on div at bounding box center [580, 290] width 129 height 20
click at [576, 301] on div "Available Time Slots" at bounding box center [575, 290] width 144 height 42
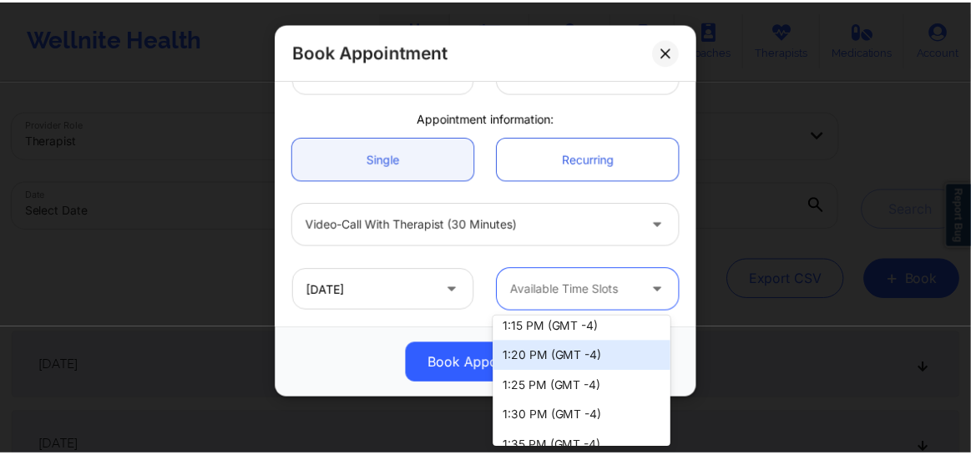
scroll to position [670, 0]
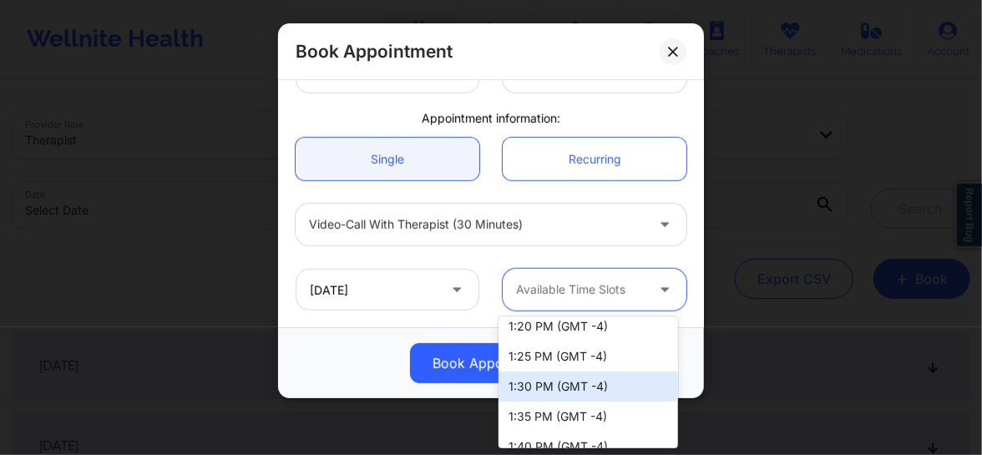
click at [533, 392] on div "1:30 PM (GMT -4)" at bounding box center [587, 387] width 179 height 30
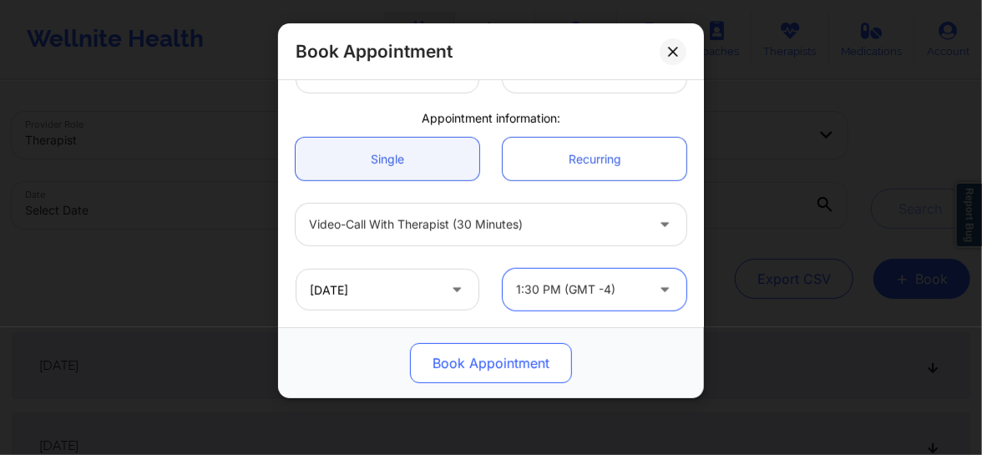
click at [510, 365] on button "Book Appointment" at bounding box center [491, 363] width 162 height 40
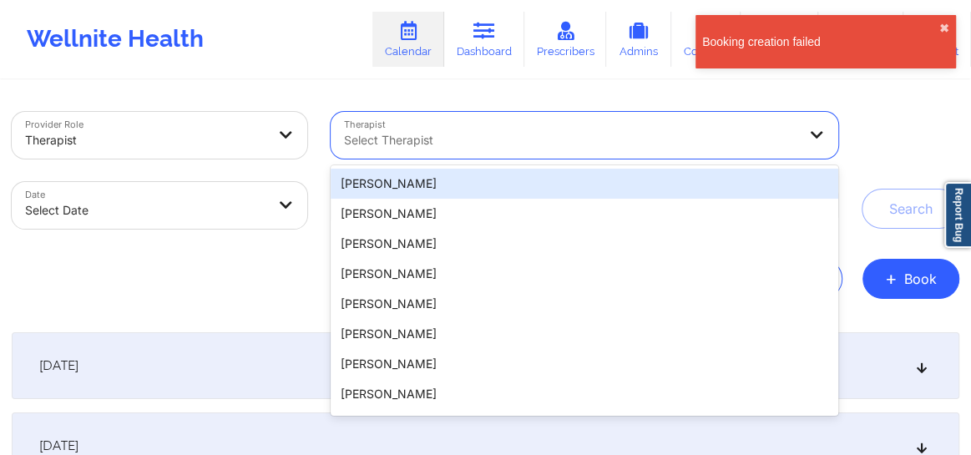
click at [430, 138] on div at bounding box center [570, 140] width 453 height 20
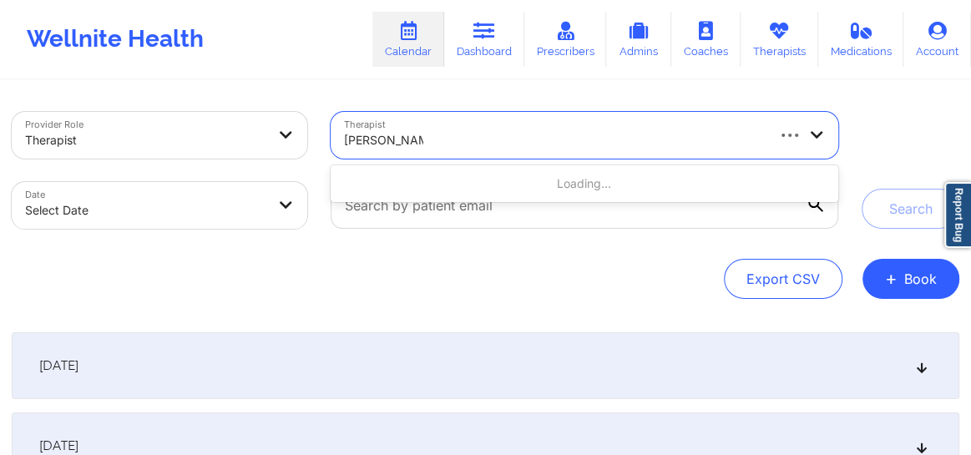
type input "[PERSON_NAME]"
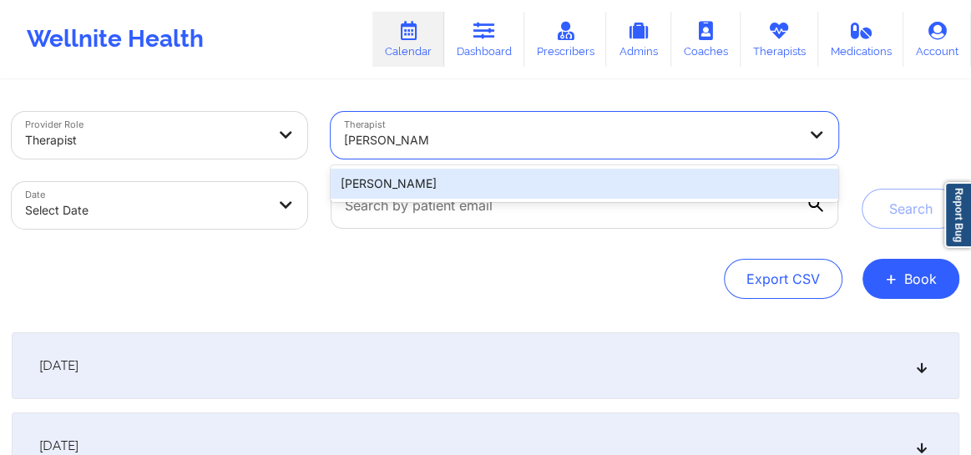
click at [407, 178] on div "[PERSON_NAME]" at bounding box center [585, 184] width 508 height 30
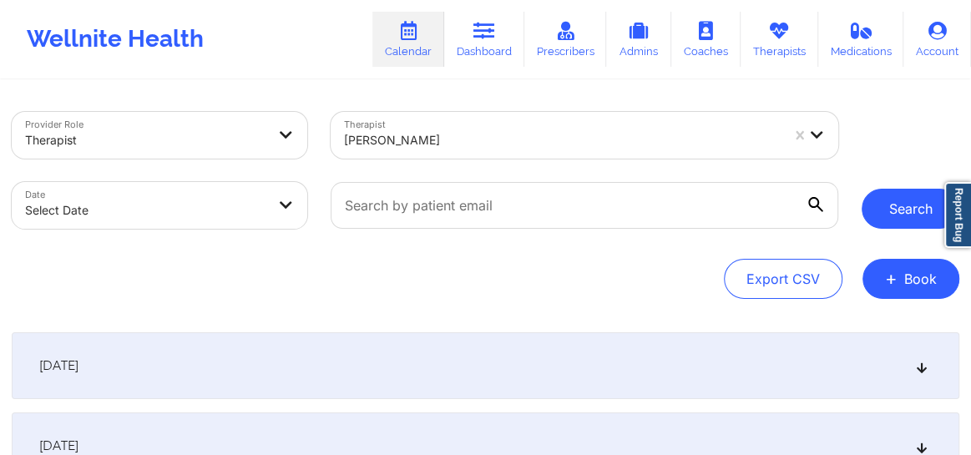
click at [887, 216] on button "Search" at bounding box center [911, 209] width 98 height 40
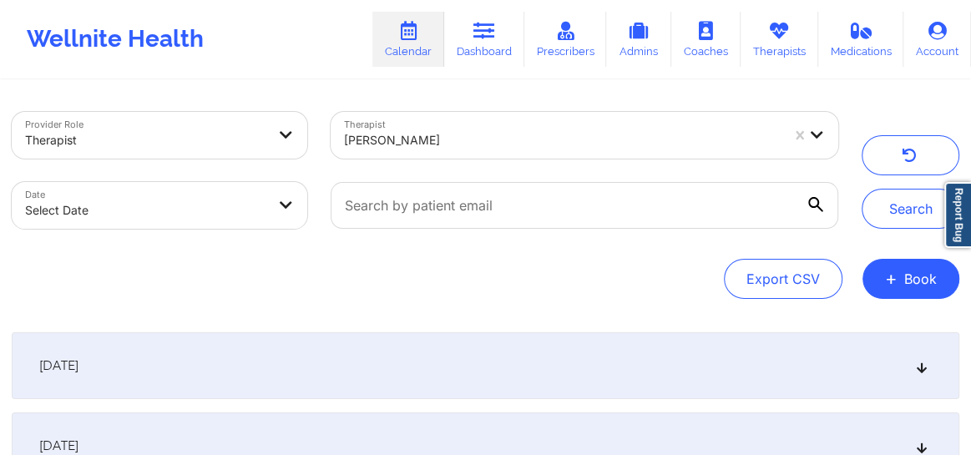
click at [927, 374] on div "[DATE]" at bounding box center [486, 365] width 948 height 67
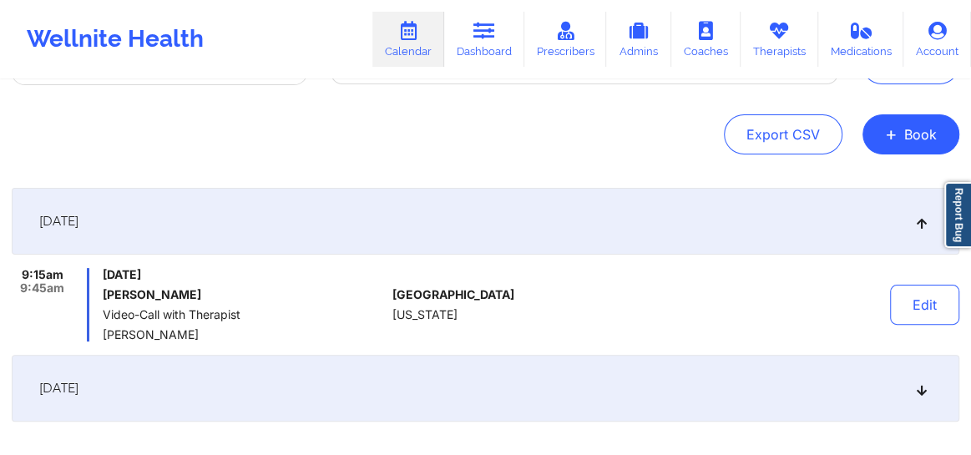
scroll to position [227, 0]
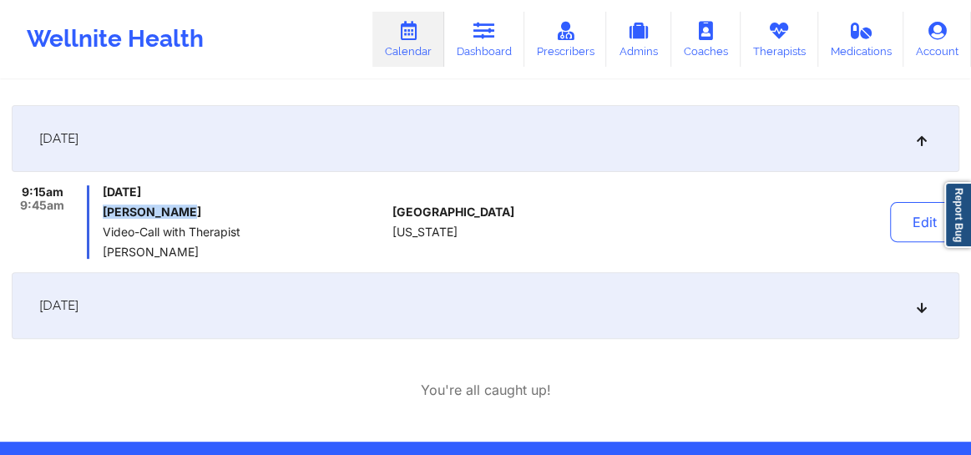
drag, startPoint x: 149, startPoint y: 216, endPoint x: 105, endPoint y: 215, distance: 43.4
click at [105, 215] on h6 "[PERSON_NAME]" at bounding box center [244, 211] width 283 height 13
copy h6 "[PERSON_NAME]"
click at [483, 40] on link "Dashboard" at bounding box center [484, 39] width 80 height 55
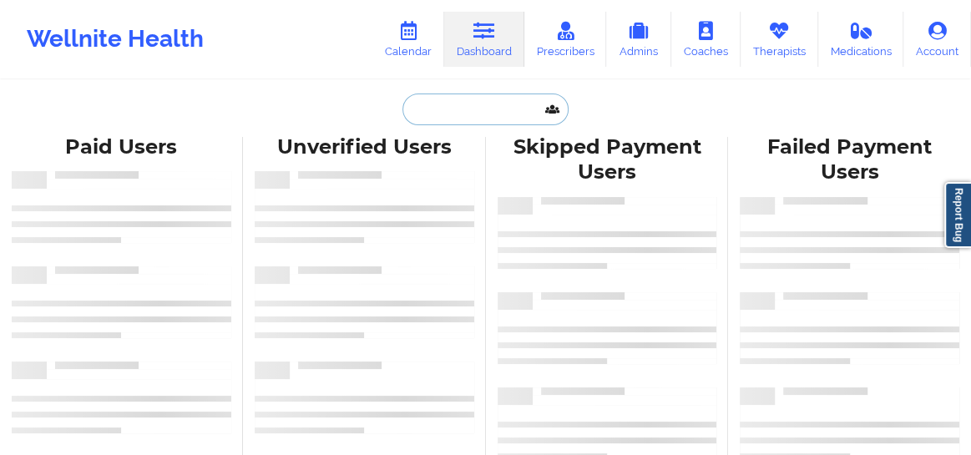
click at [410, 117] on input "text" at bounding box center [484, 110] width 165 height 32
paste input "[PERSON_NAME]"
type input "[PERSON_NAME]"
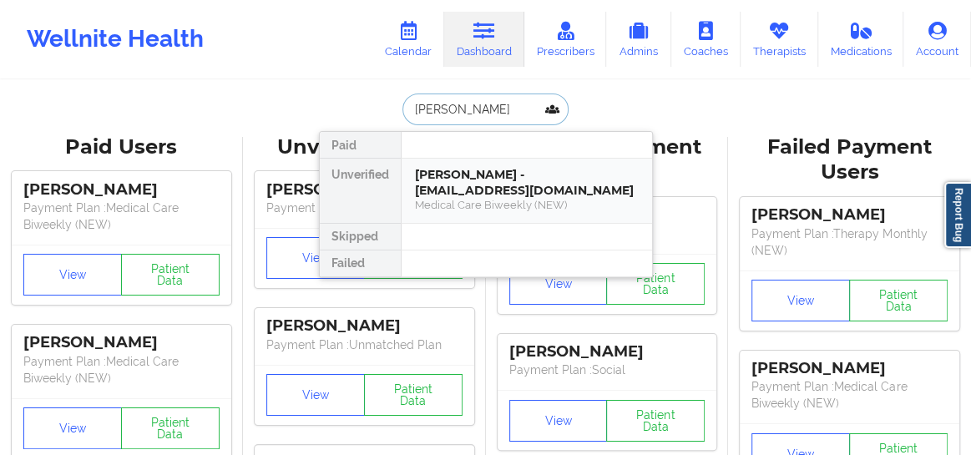
click at [434, 173] on div "[PERSON_NAME] - [EMAIL_ADDRESS][DOMAIN_NAME]" at bounding box center [527, 182] width 224 height 31
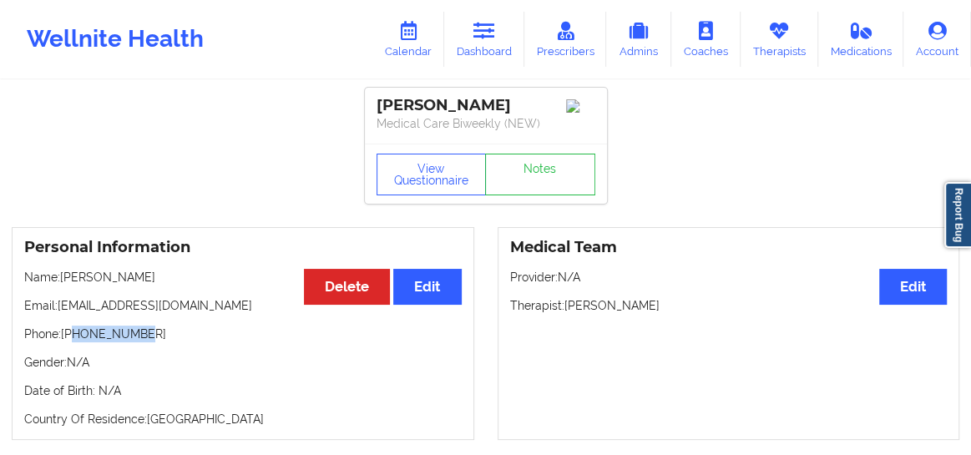
drag, startPoint x: 94, startPoint y: 345, endPoint x: 76, endPoint y: 345, distance: 18.4
click at [76, 342] on p "Phone: [PHONE_NUMBER]" at bounding box center [242, 334] width 437 height 17
copy p "3125765352"
click at [469, 45] on link "Dashboard" at bounding box center [484, 39] width 80 height 55
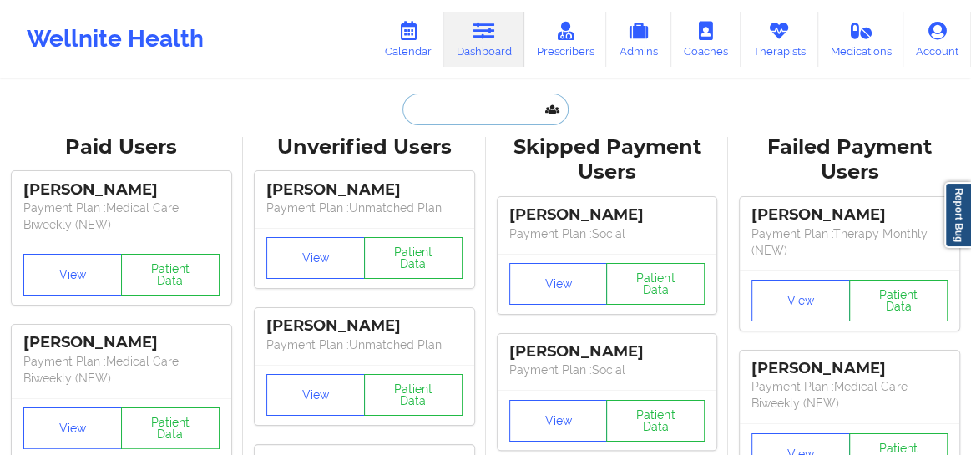
click at [418, 114] on input "text" at bounding box center [484, 110] width 165 height 32
paste input "[PERSON_NAME][EMAIL_ADDRESS][DOMAIN_NAME]"
type input "[PERSON_NAME][EMAIL_ADDRESS][DOMAIN_NAME]"
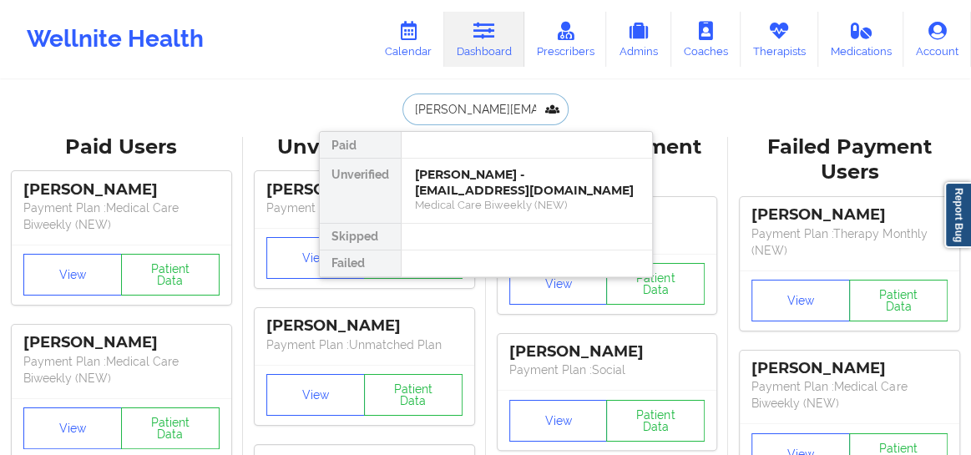
scroll to position [0, 33]
click at [448, 185] on div "Lakeisha Phillips - [EMAIL_ADDRESS][DOMAIN_NAME]" at bounding box center [527, 182] width 224 height 31
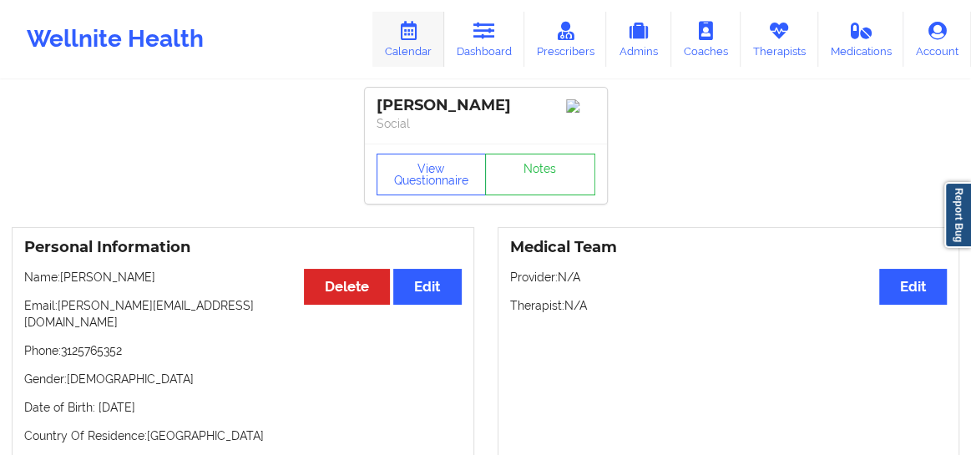
click at [407, 44] on link "Calendar" at bounding box center [408, 39] width 72 height 55
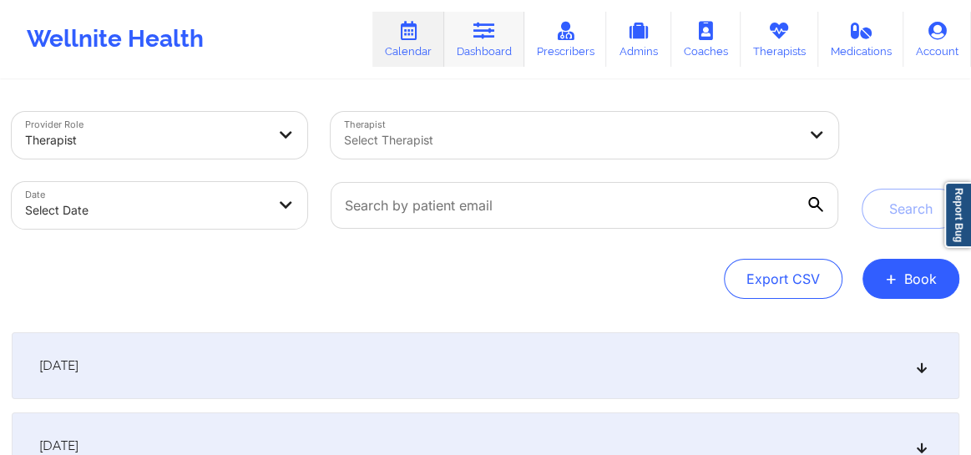
click at [481, 36] on icon at bounding box center [484, 31] width 22 height 18
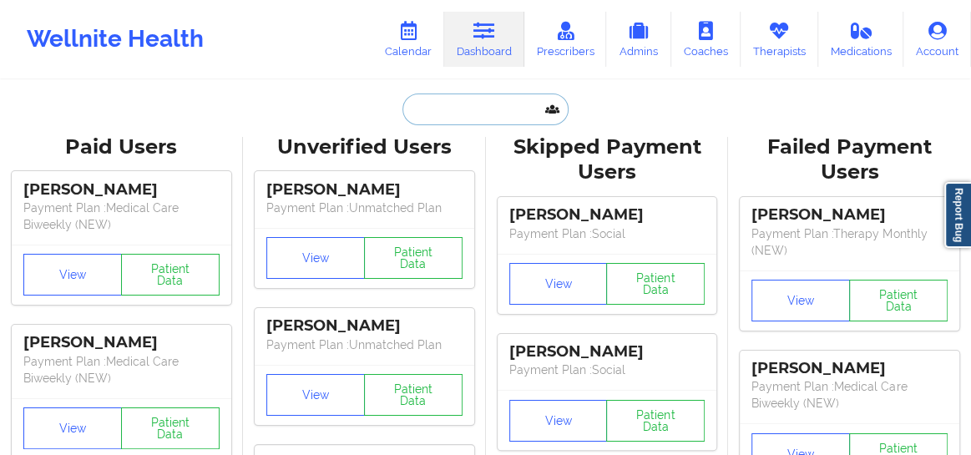
click at [446, 104] on input "text" at bounding box center [484, 110] width 165 height 32
paste input "[PERSON_NAME]"
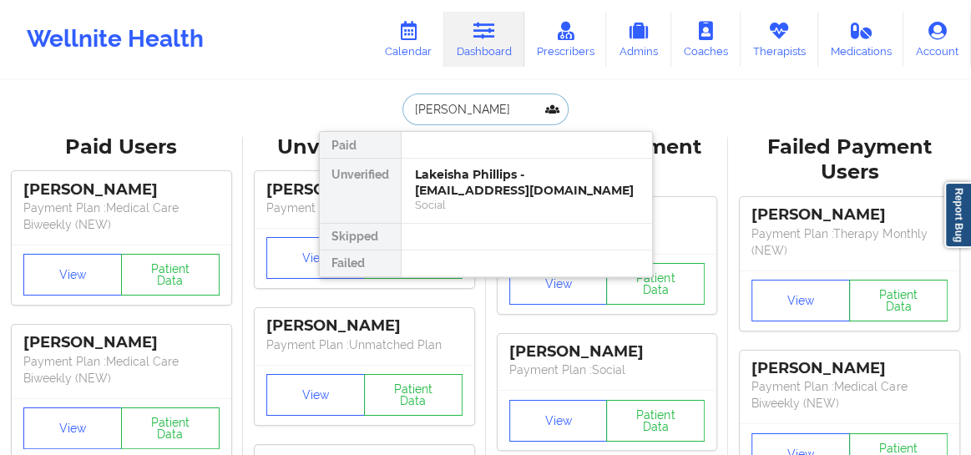
type input "[PERSON_NAME]"
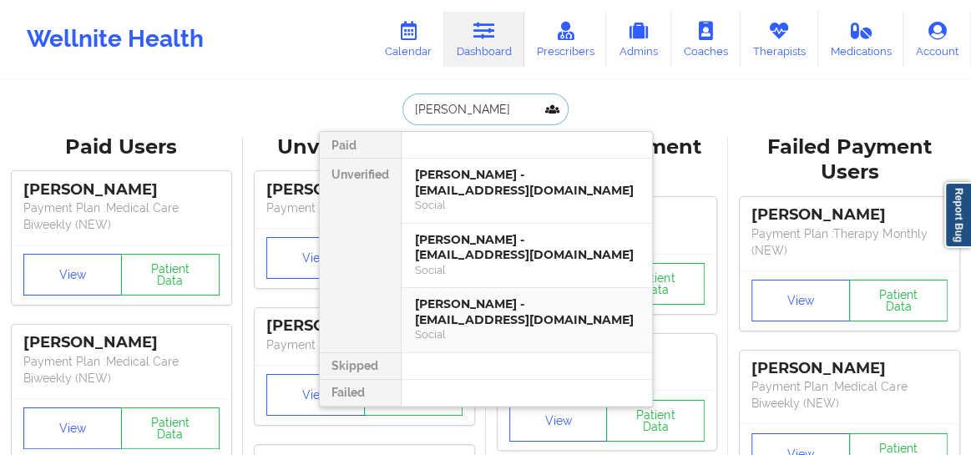
click at [470, 321] on div "[PERSON_NAME] - [EMAIL_ADDRESS][DOMAIN_NAME]" at bounding box center [527, 311] width 224 height 31
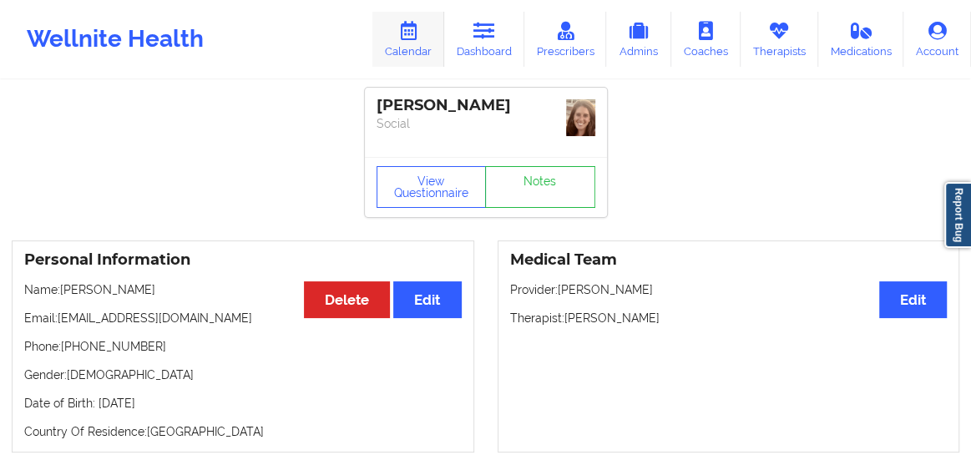
click at [402, 42] on link "Calendar" at bounding box center [408, 39] width 72 height 55
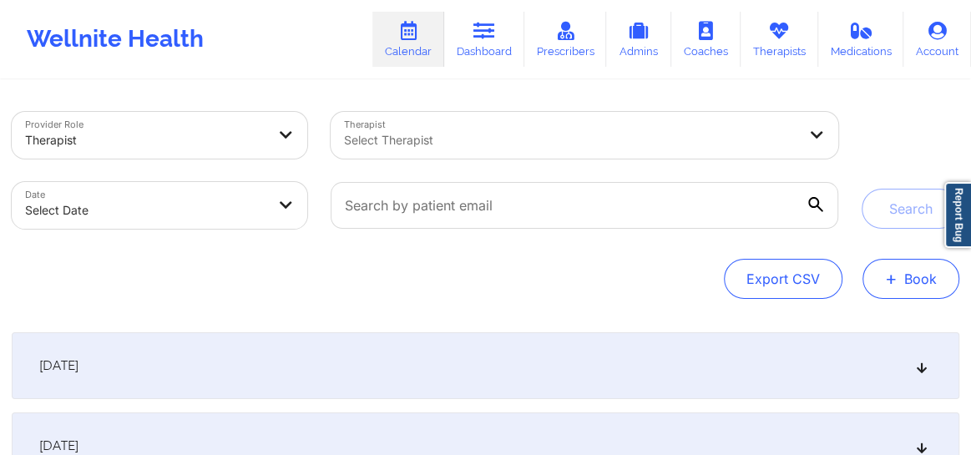
click at [889, 280] on span "+" at bounding box center [891, 278] width 13 height 9
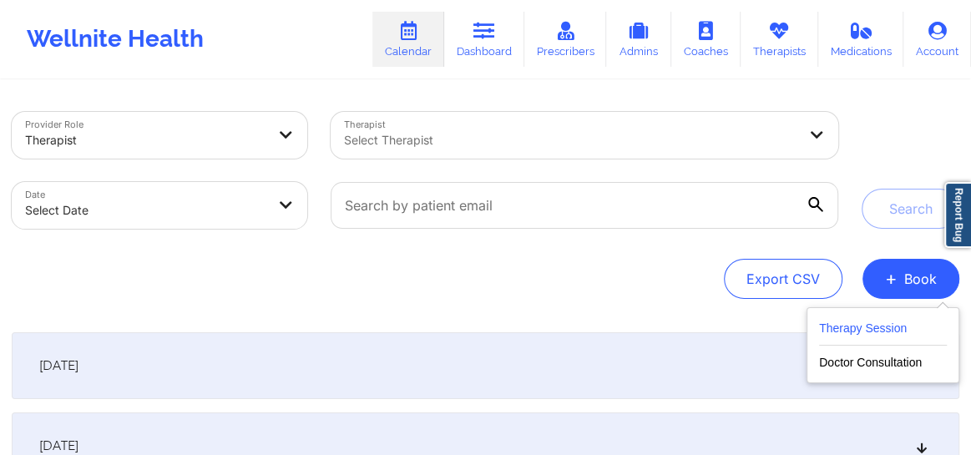
click at [842, 333] on button "Therapy Session" at bounding box center [883, 332] width 128 height 28
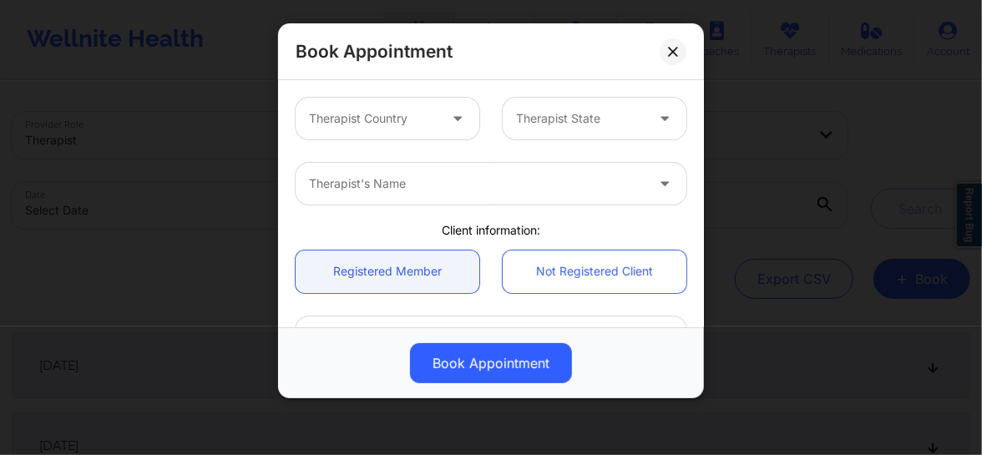
click at [392, 114] on div at bounding box center [373, 119] width 129 height 20
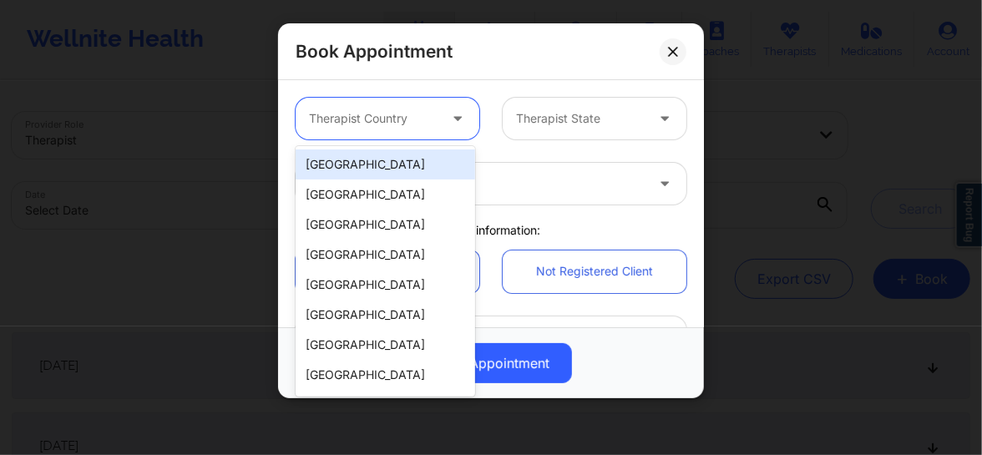
click at [377, 165] on div "[GEOGRAPHIC_DATA]" at bounding box center [385, 164] width 179 height 30
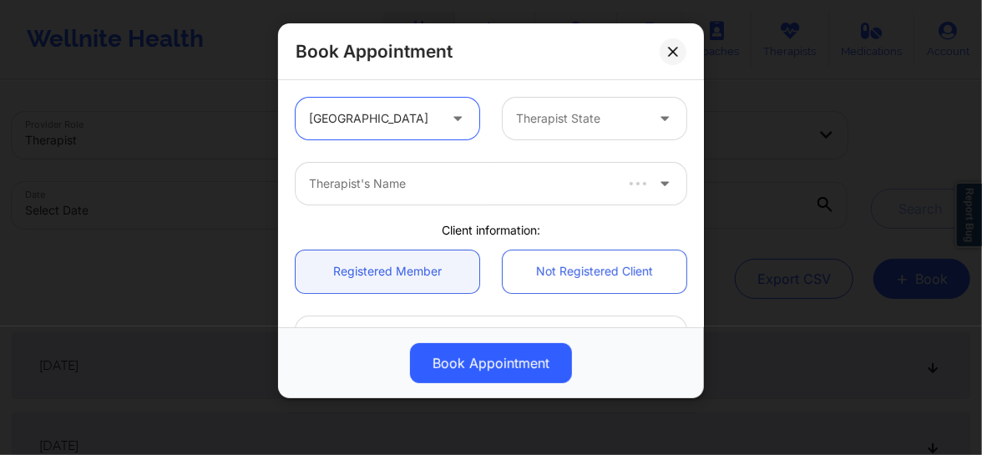
click at [565, 127] on div at bounding box center [580, 119] width 129 height 20
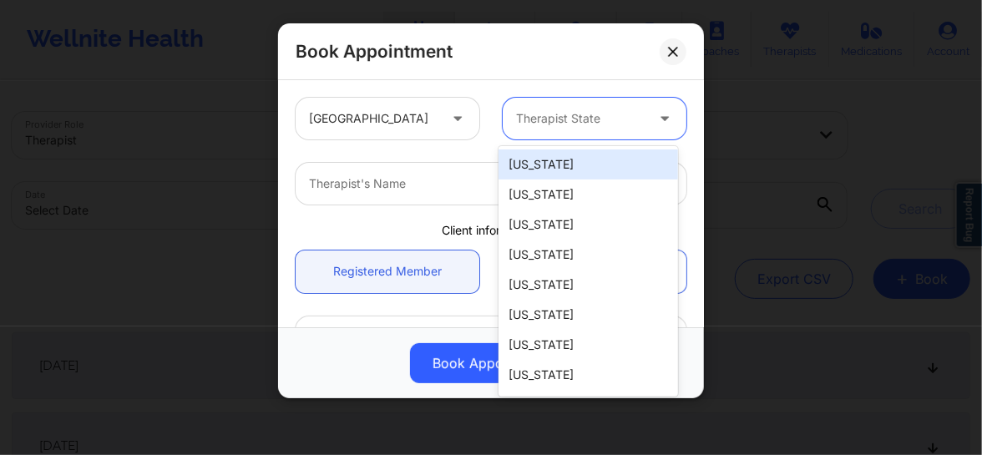
type input "F"
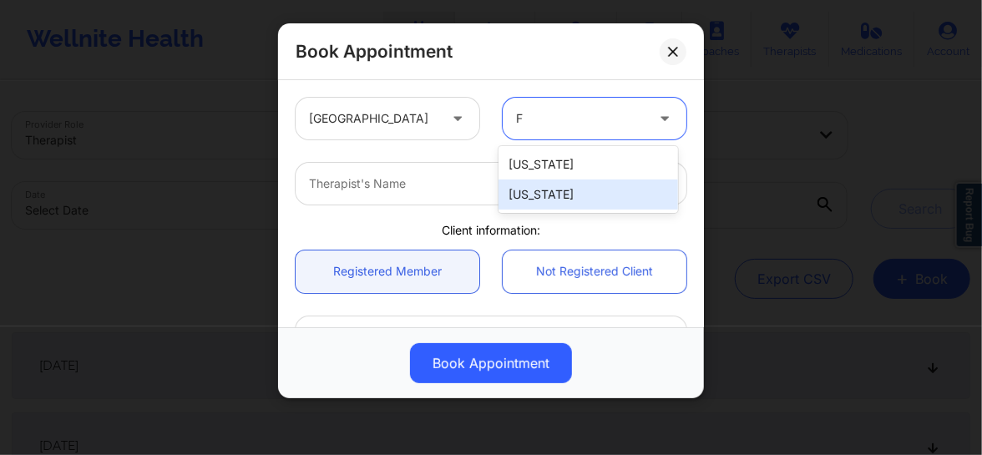
click at [544, 194] on div "[US_STATE]" at bounding box center [587, 194] width 179 height 30
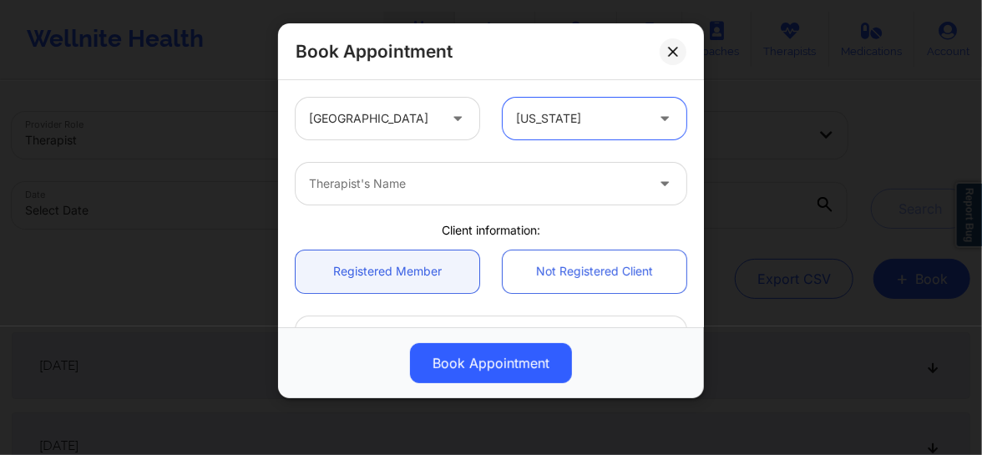
click at [426, 184] on div at bounding box center [477, 184] width 336 height 20
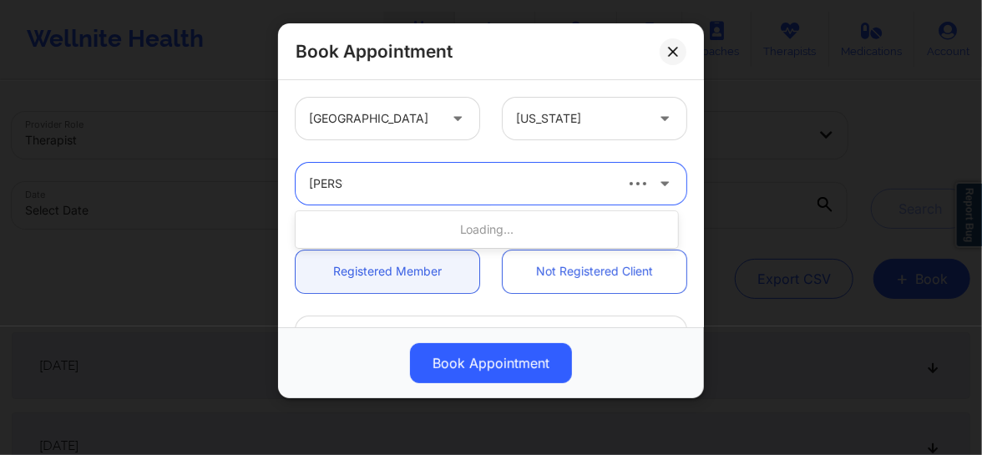
type input "[PERSON_NAME]"
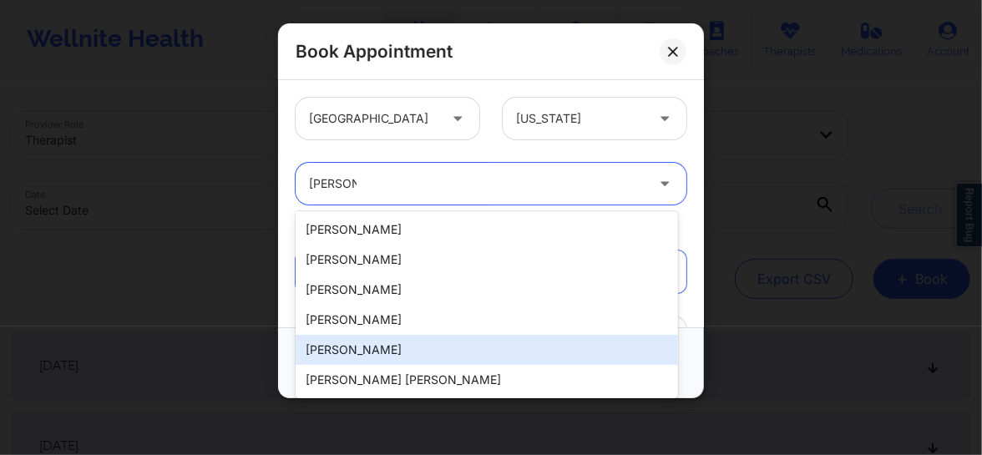
click at [377, 351] on div "[PERSON_NAME]" at bounding box center [487, 350] width 382 height 30
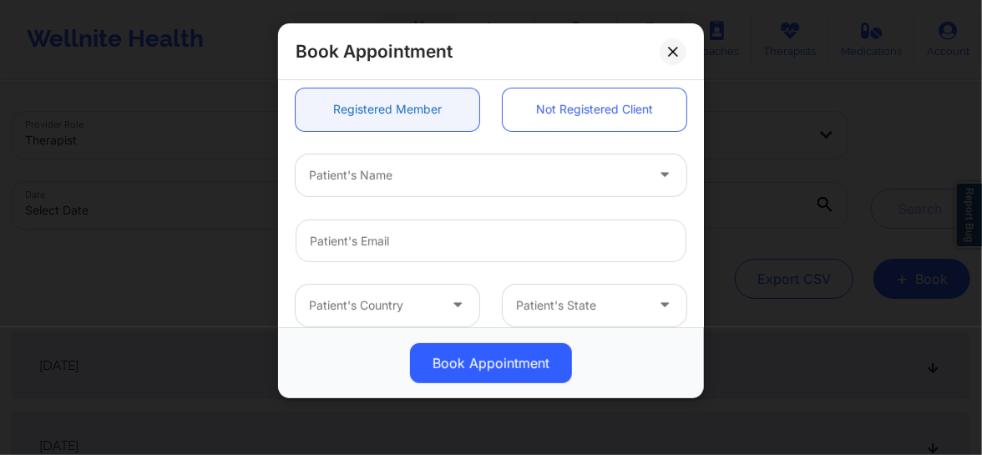
scroll to position [164, 0]
click at [343, 179] on div at bounding box center [477, 173] width 336 height 20
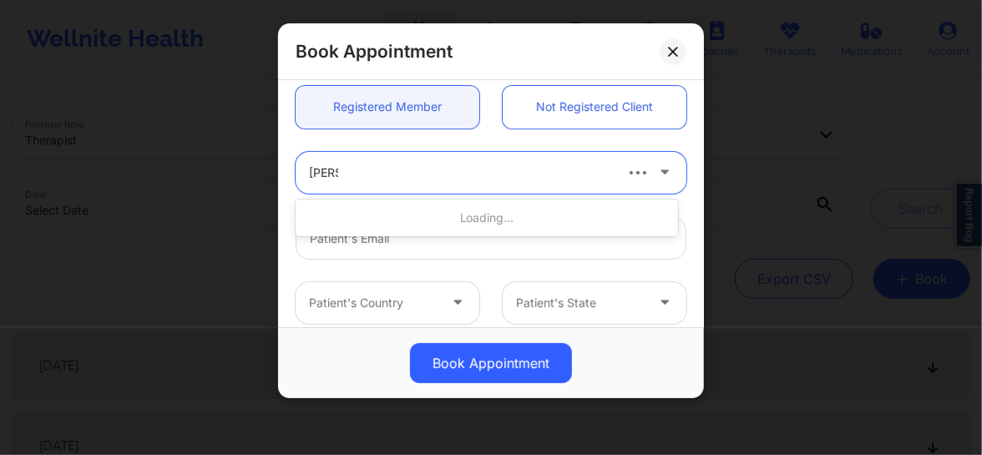
type input "Harnel"
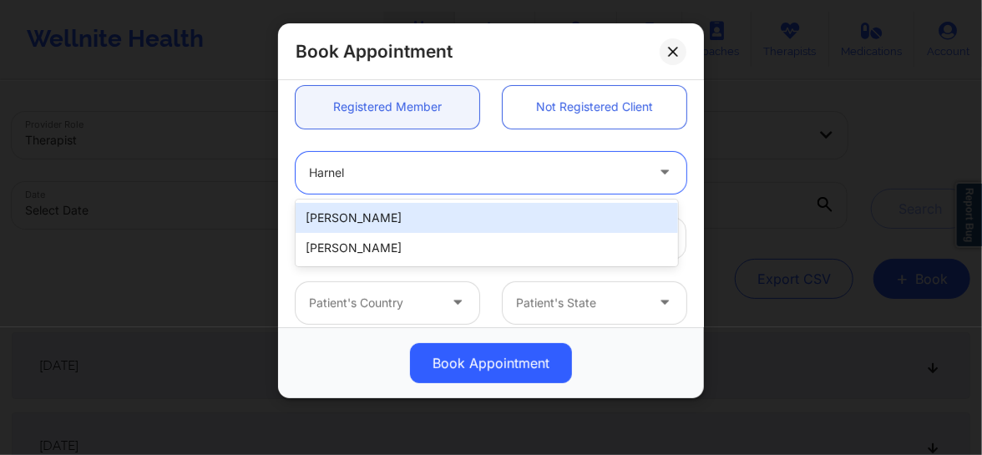
click at [347, 211] on div "[PERSON_NAME]" at bounding box center [487, 218] width 382 height 30
type input "[EMAIL_ADDRESS][DOMAIN_NAME]"
type input "[PHONE_NUMBER]"
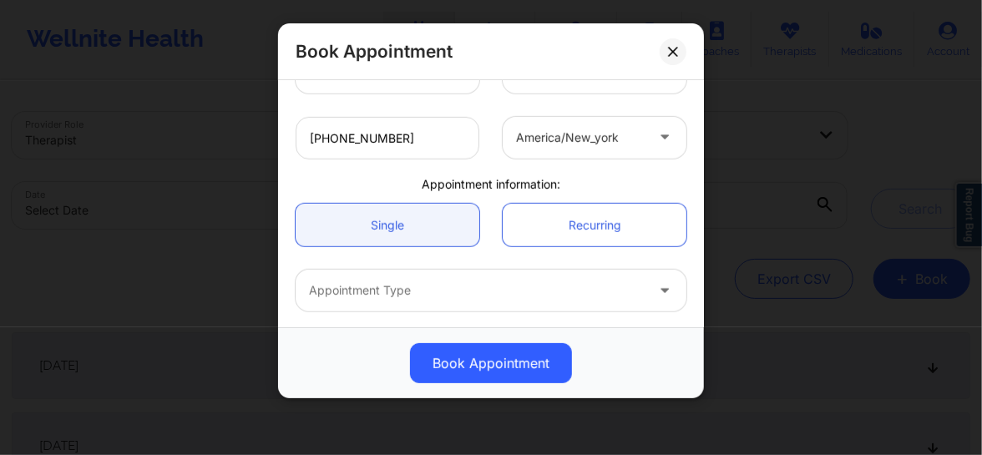
scroll to position [461, 0]
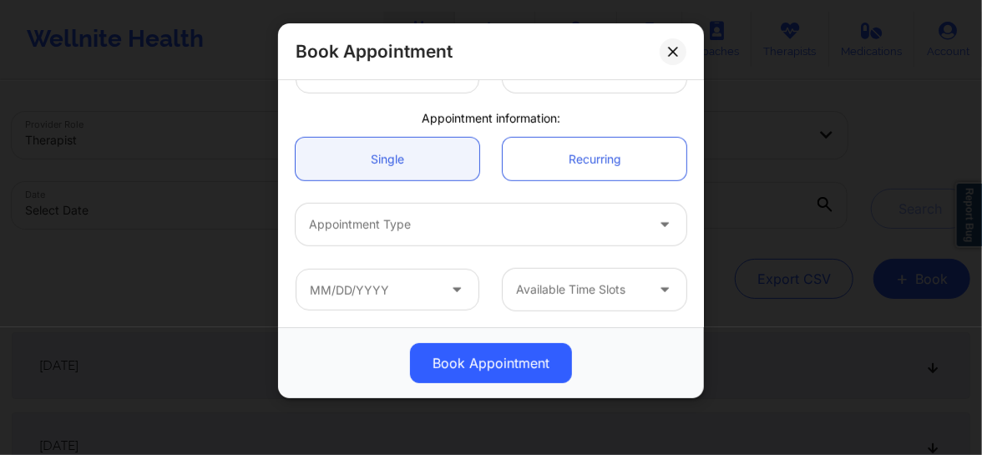
click at [401, 218] on div at bounding box center [477, 225] width 336 height 20
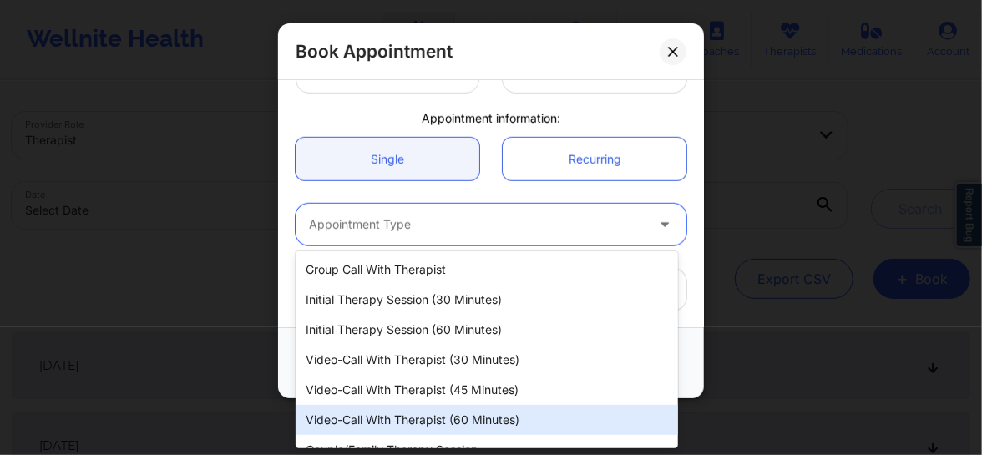
click at [451, 420] on div "Video-Call with Therapist (60 minutes)" at bounding box center [487, 420] width 382 height 30
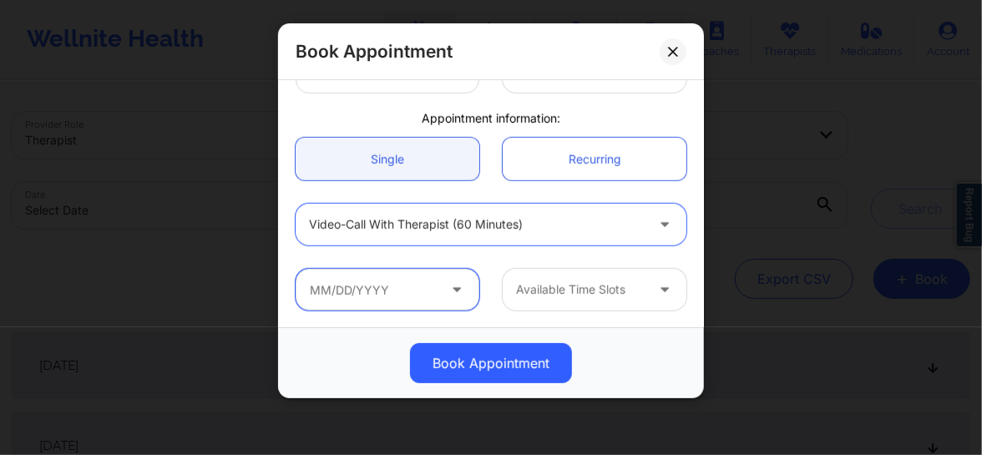
click at [391, 288] on input "text" at bounding box center [388, 290] width 184 height 42
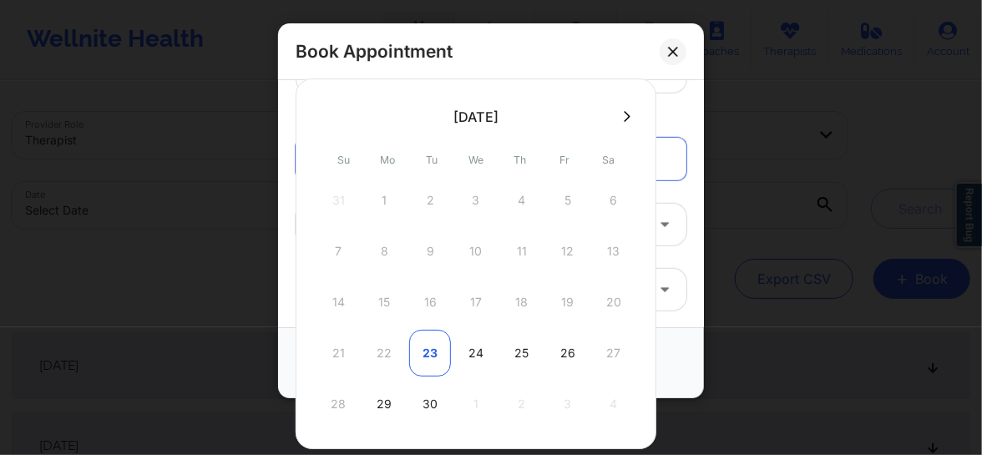
click at [430, 354] on div "23" at bounding box center [430, 353] width 42 height 47
type input "[DATE]"
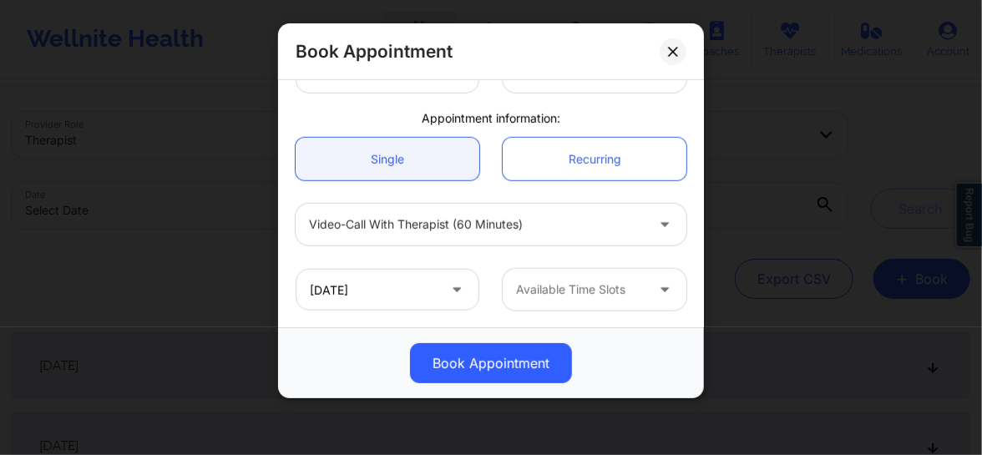
click at [580, 291] on div at bounding box center [580, 290] width 129 height 20
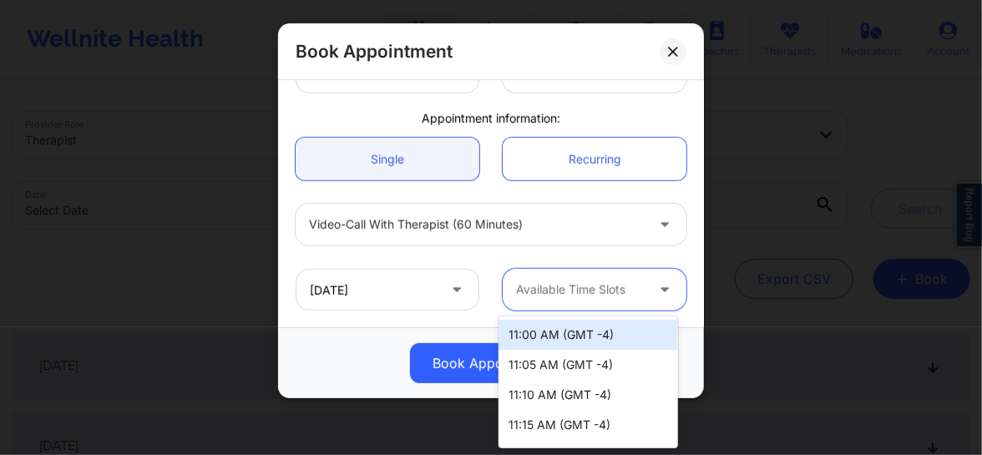
click at [546, 291] on div at bounding box center [580, 290] width 129 height 20
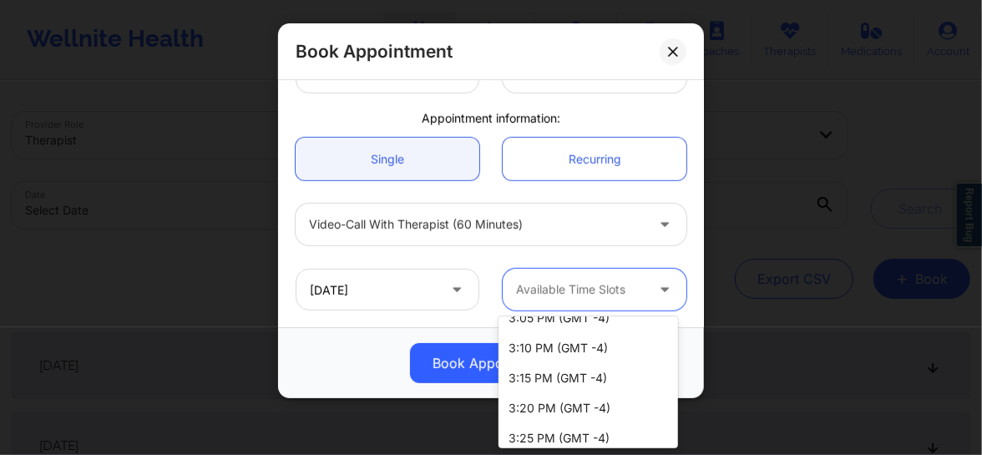
scroll to position [1888, 0]
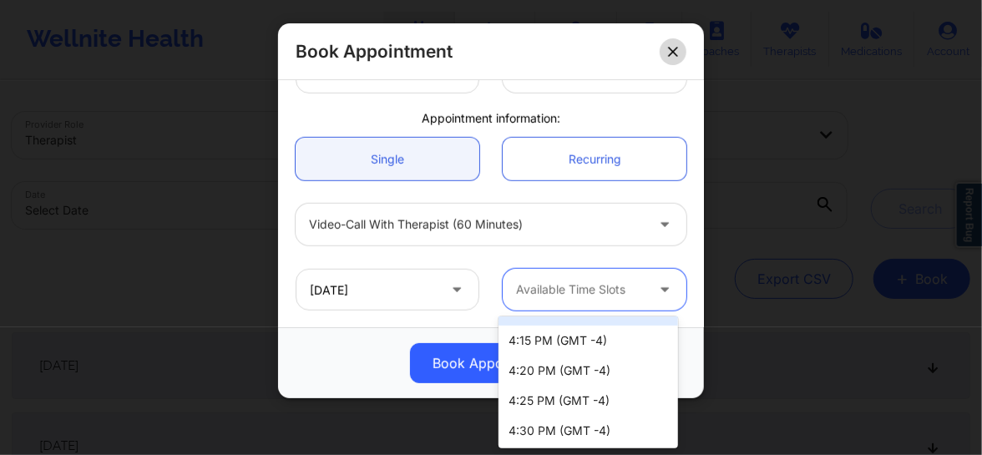
click at [670, 48] on icon at bounding box center [672, 51] width 9 height 9
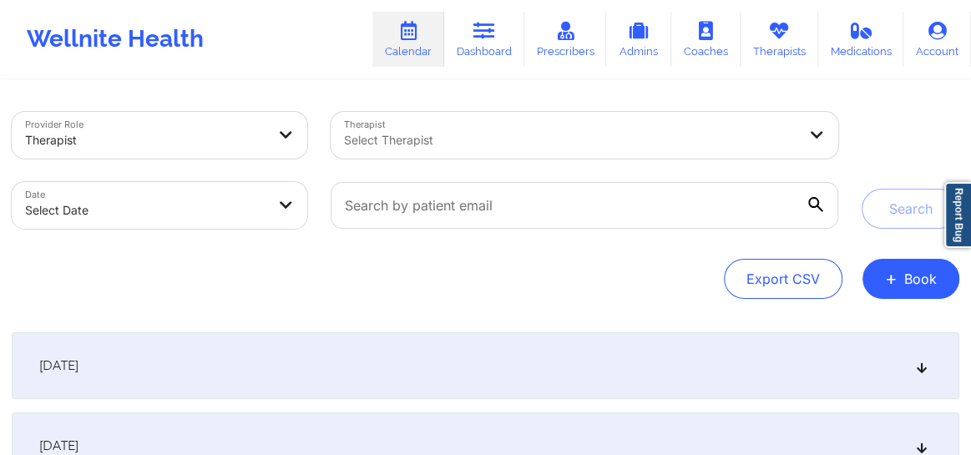
click at [508, 145] on div at bounding box center [570, 140] width 453 height 20
click at [899, 276] on button "+ Book" at bounding box center [910, 279] width 97 height 40
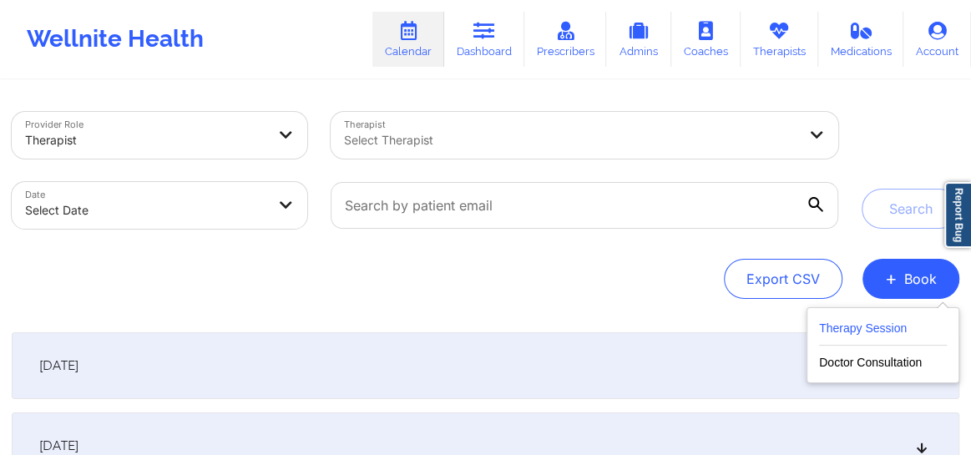
click at [845, 331] on button "Therapy Session" at bounding box center [883, 332] width 128 height 28
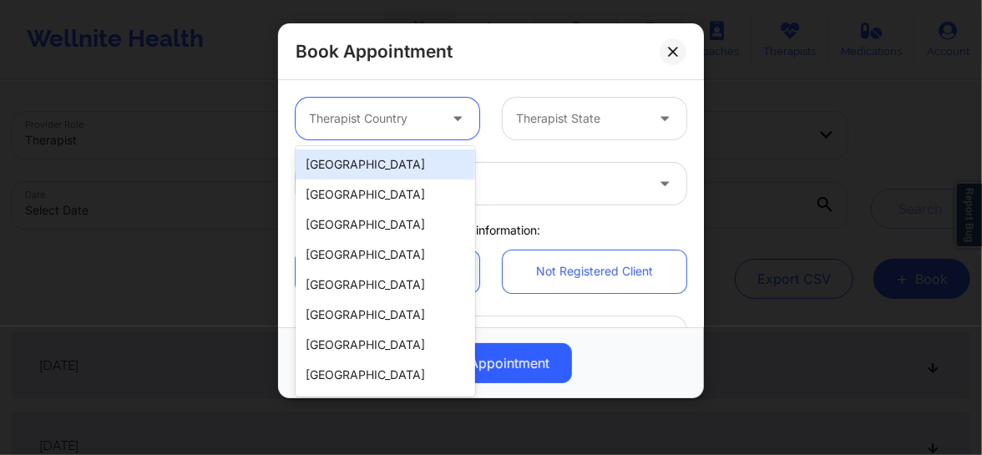
click at [383, 131] on div "Therapist Country" at bounding box center [368, 119] width 144 height 42
click at [351, 169] on div "[GEOGRAPHIC_DATA]" at bounding box center [385, 164] width 179 height 30
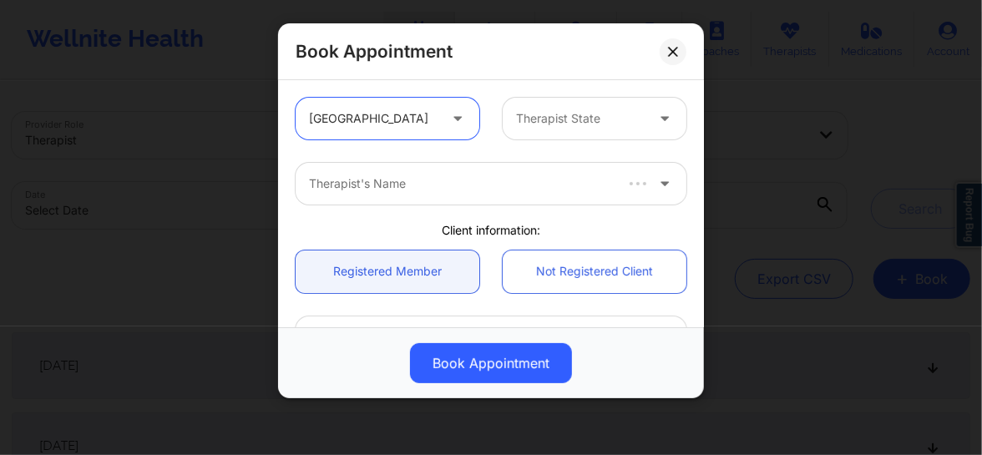
click at [559, 119] on div at bounding box center [580, 119] width 129 height 20
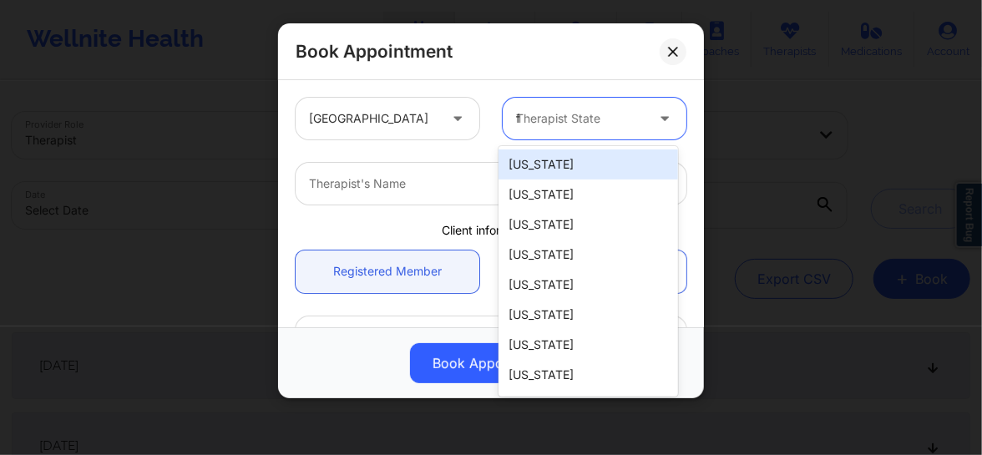
type input "fl"
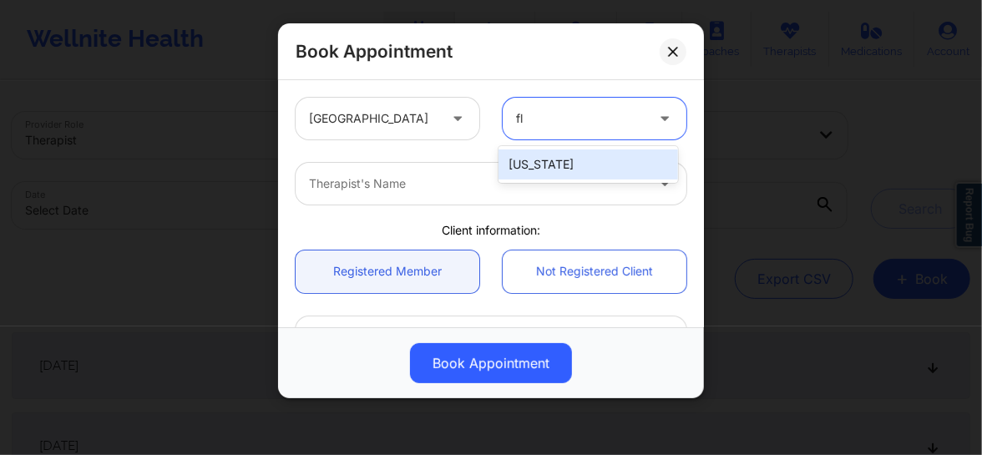
click at [551, 160] on div "[US_STATE]" at bounding box center [587, 164] width 179 height 30
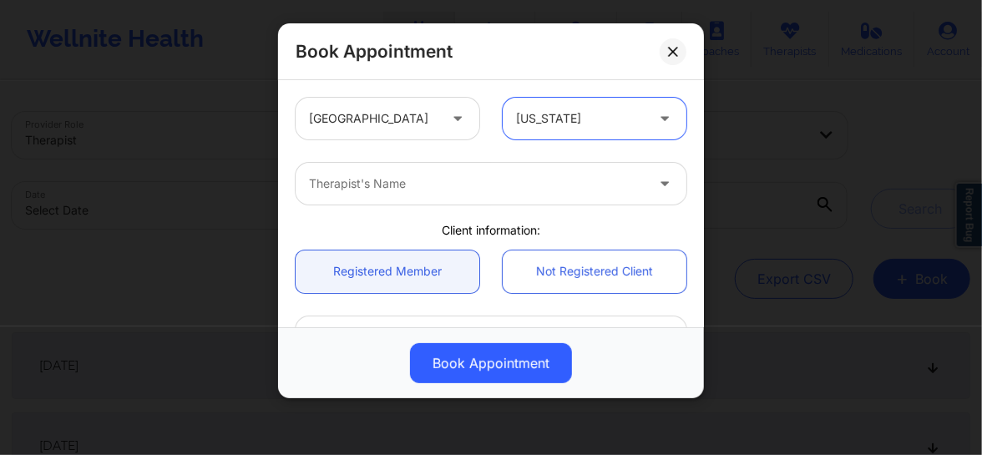
click at [420, 195] on div "Therapist's Name" at bounding box center [471, 184] width 351 height 42
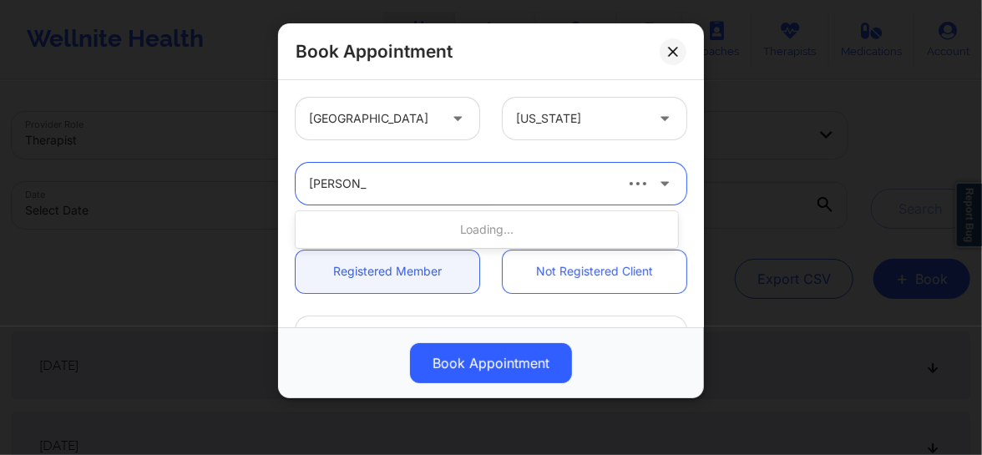
type input "[PERSON_NAME]"
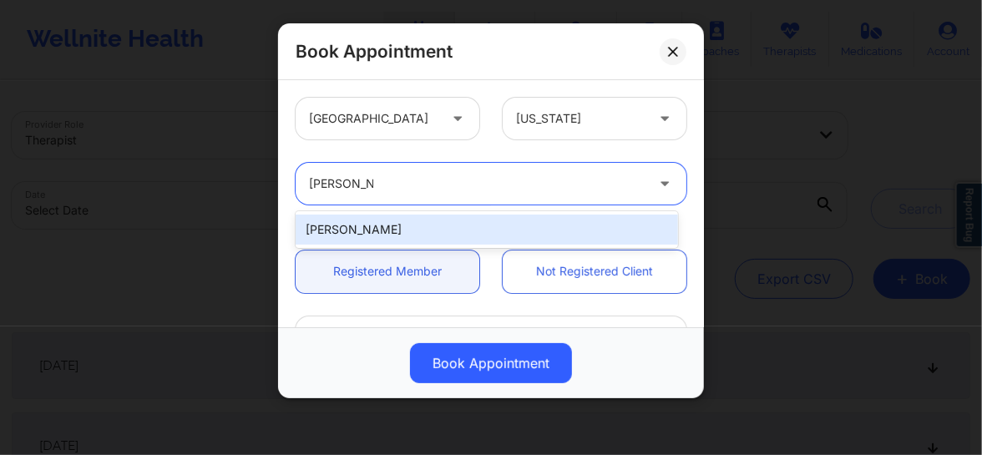
click at [399, 225] on div "[PERSON_NAME]" at bounding box center [487, 230] width 382 height 30
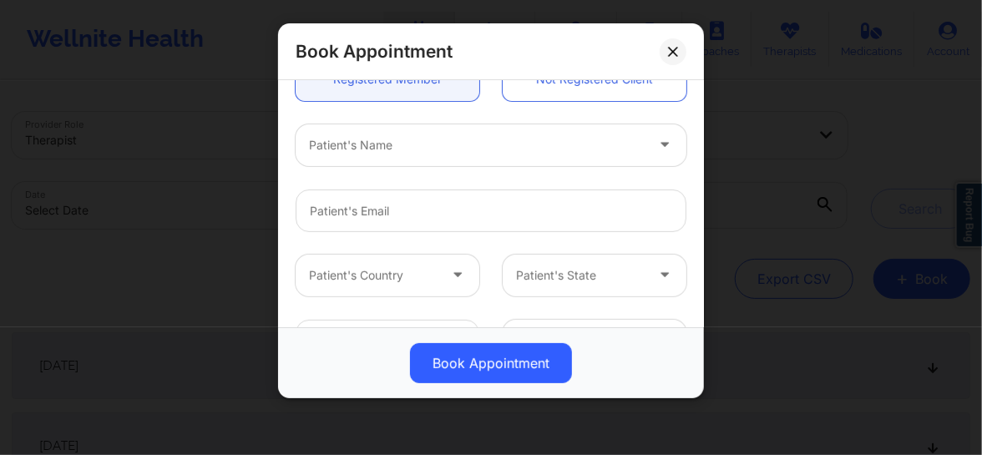
scroll to position [215, 0]
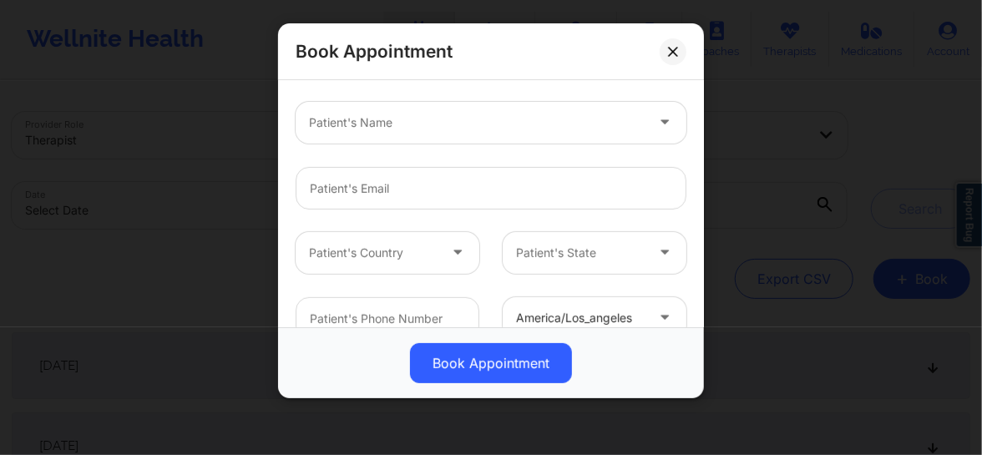
click at [368, 122] on div at bounding box center [477, 123] width 336 height 20
type input "[PERSON_NAME]"
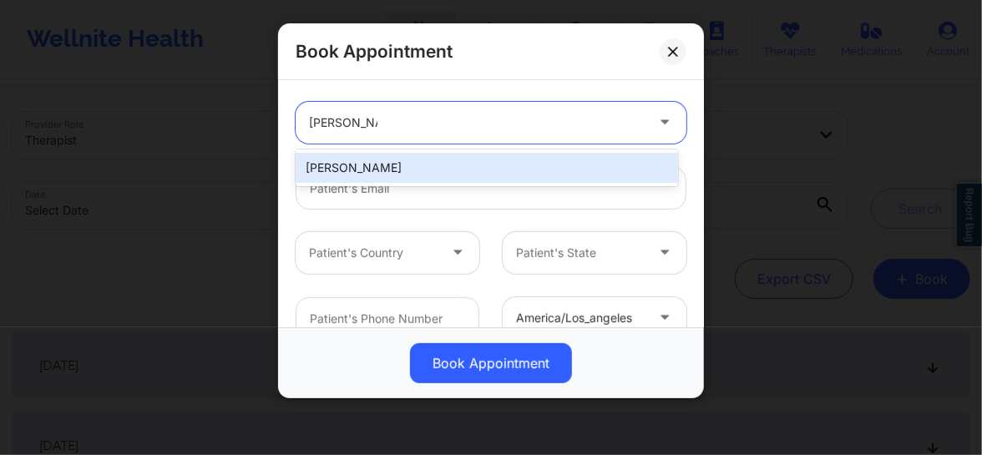
click at [362, 174] on div "[PERSON_NAME]" at bounding box center [487, 168] width 382 height 30
type input "[EMAIL_ADDRESS][PERSON_NAME][DOMAIN_NAME]"
type input "[PHONE_NUMBER]"
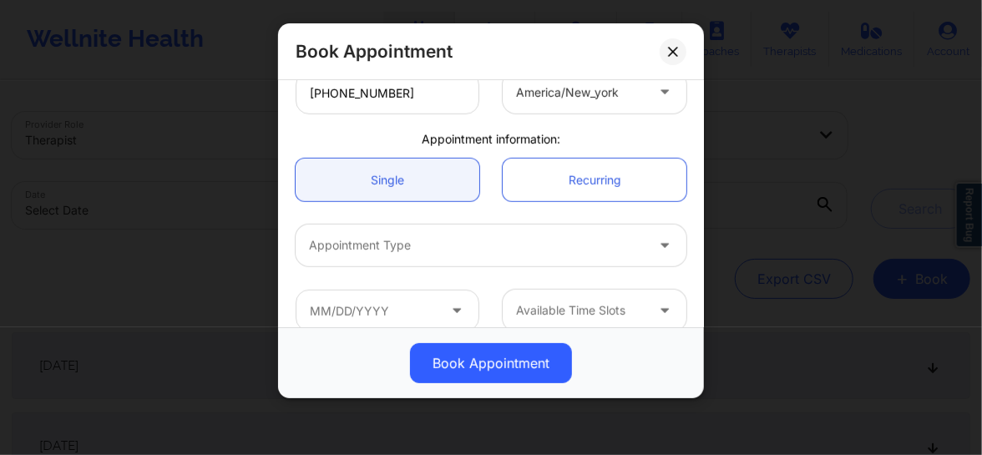
scroll to position [461, 0]
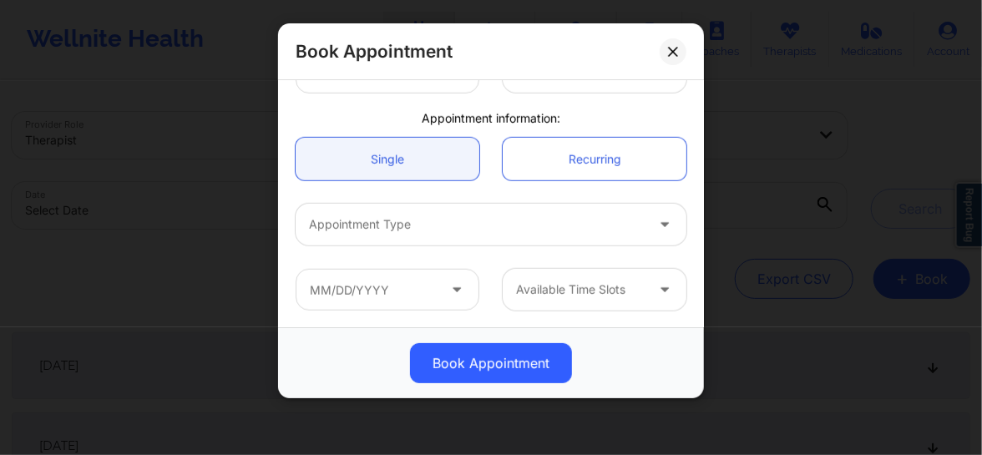
click at [411, 230] on div at bounding box center [477, 225] width 336 height 20
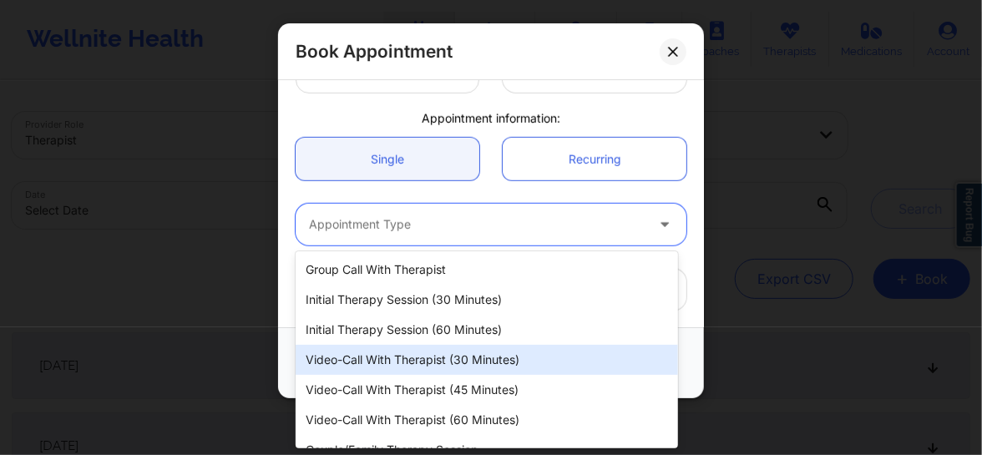
click at [434, 358] on div "Video-Call with Therapist (30 minutes)" at bounding box center [487, 360] width 382 height 30
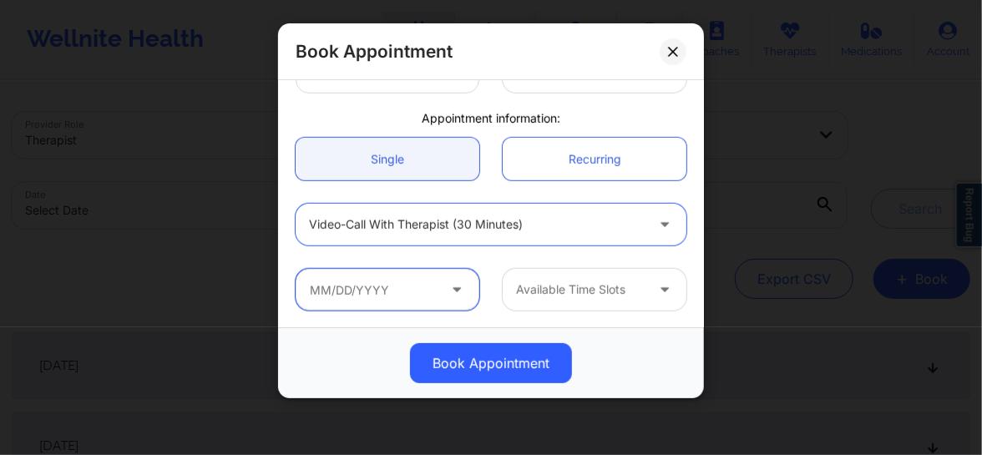
click at [393, 301] on input "text" at bounding box center [388, 290] width 184 height 42
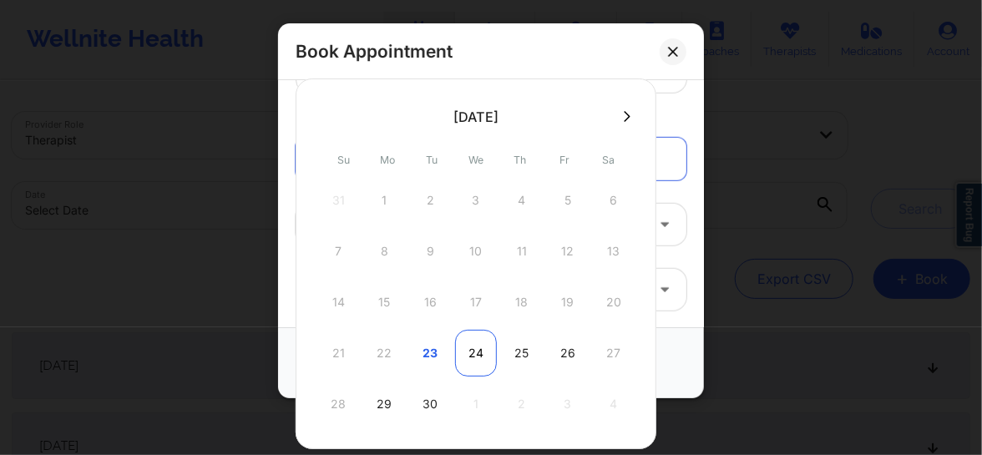
click at [476, 356] on div "24" at bounding box center [476, 353] width 42 height 47
type input "09/24/2025"
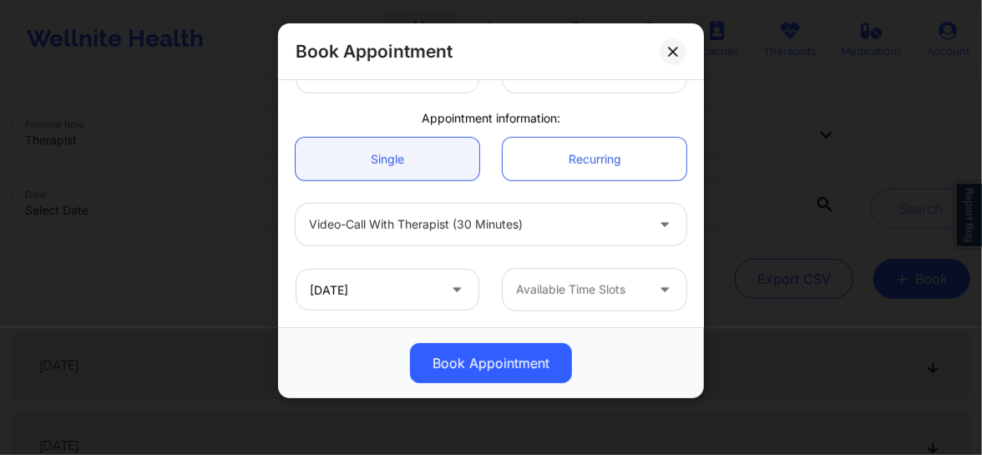
click at [577, 293] on div at bounding box center [580, 290] width 129 height 20
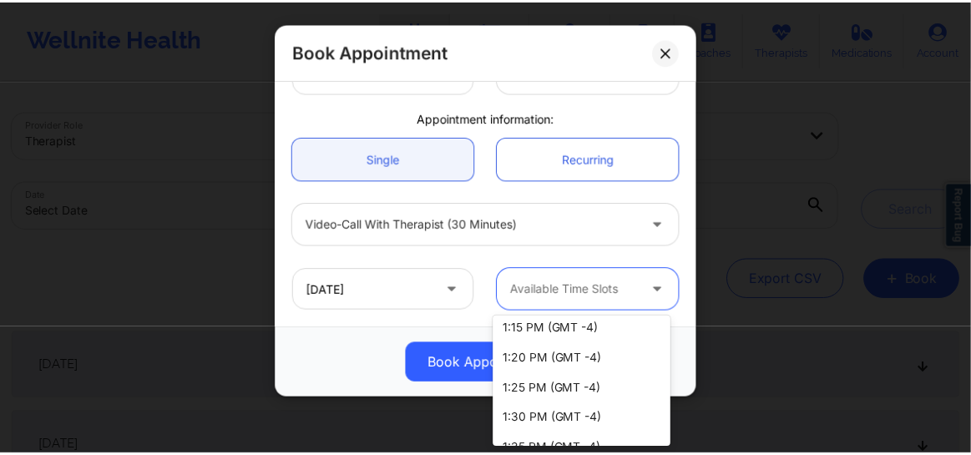
scroll to position [645, 0]
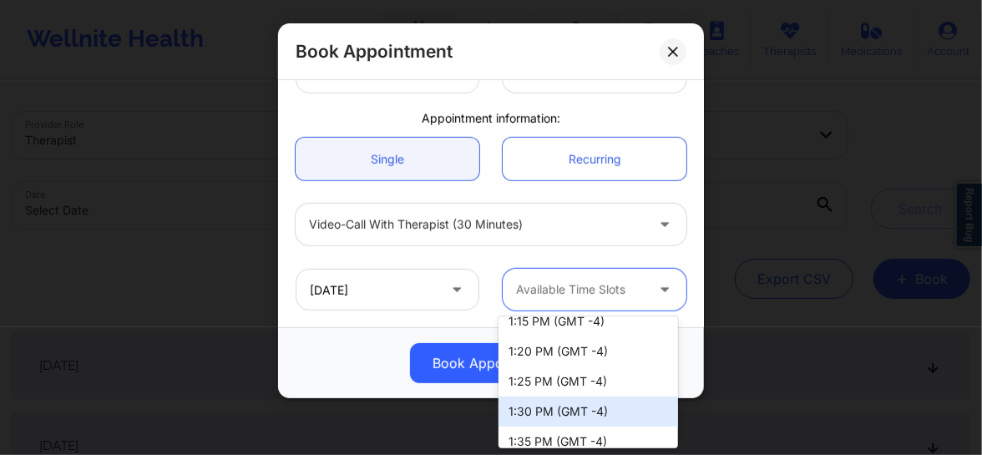
click at [533, 418] on div "1:30 PM (GMT -4)" at bounding box center [587, 412] width 179 height 30
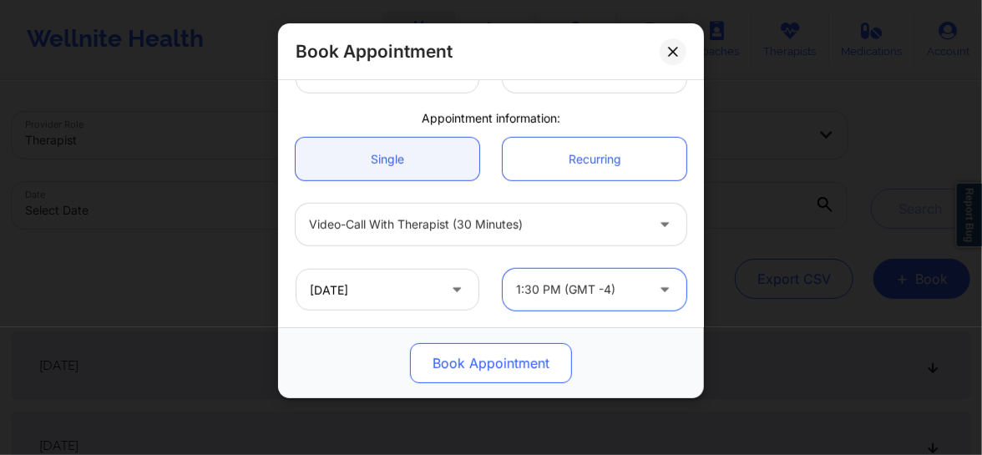
click at [486, 368] on button "Book Appointment" at bounding box center [491, 363] width 162 height 40
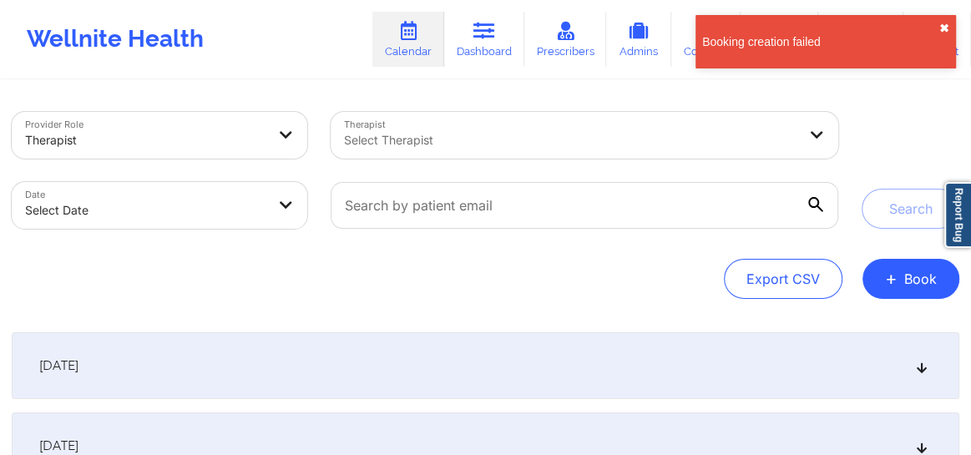
click at [939, 28] on button "✖︎" at bounding box center [944, 28] width 10 height 13
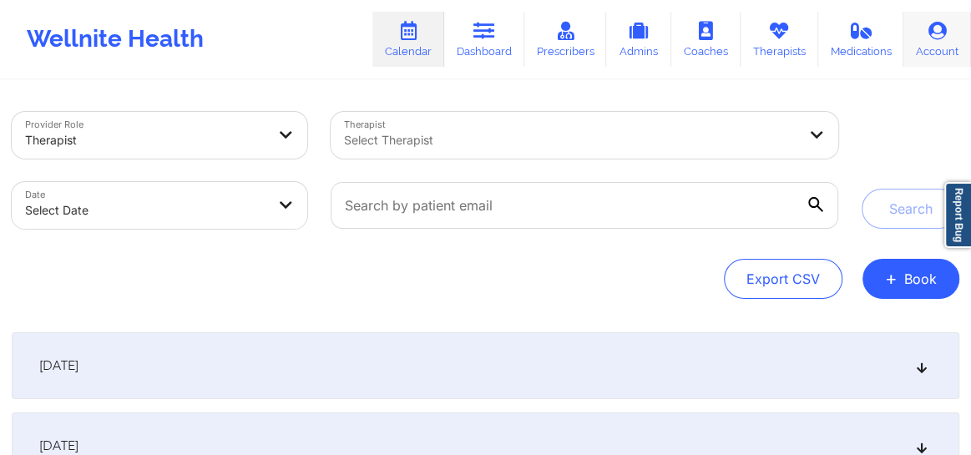
click at [937, 35] on icon at bounding box center [938, 31] width 22 height 18
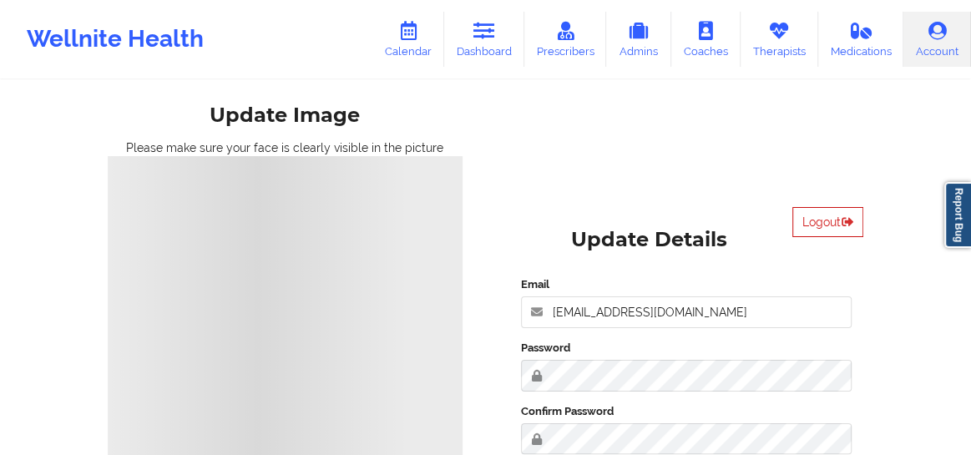
click at [824, 227] on button "Logout" at bounding box center [827, 222] width 71 height 30
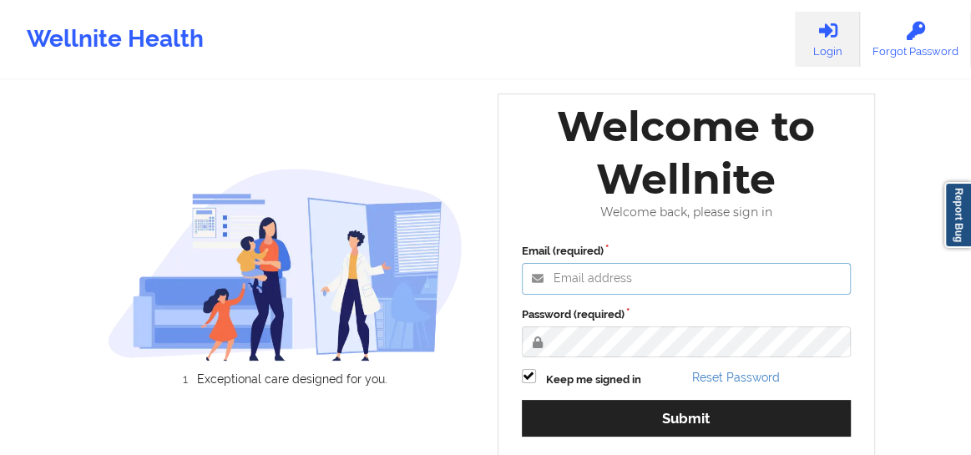
click at [609, 284] on input "Email (required)" at bounding box center [687, 279] width 330 height 32
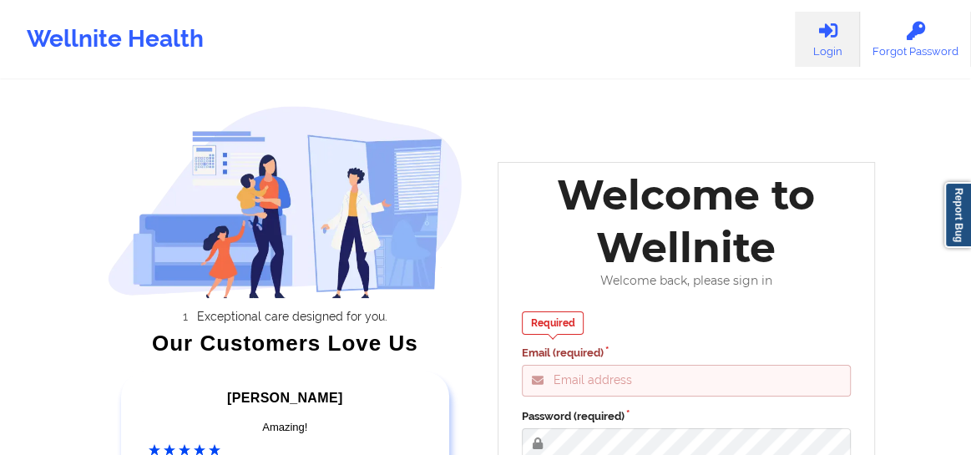
type input "Fanama@wellnite.com"
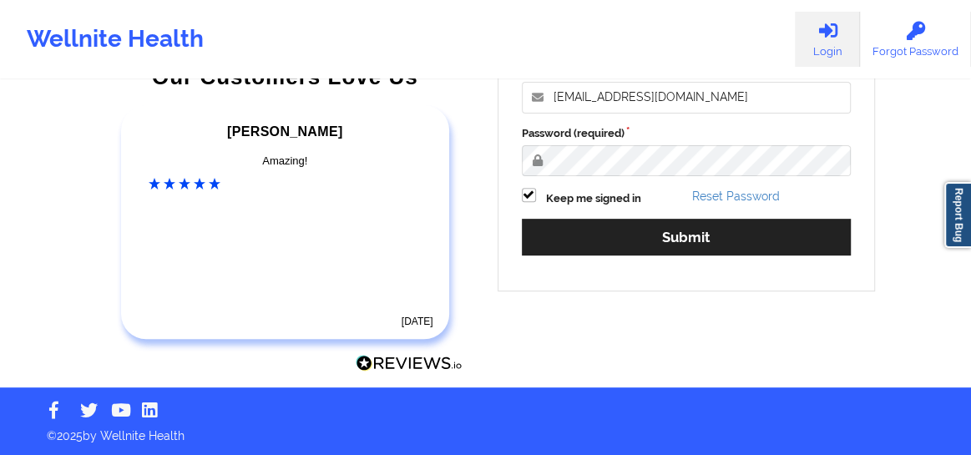
scroll to position [267, 0]
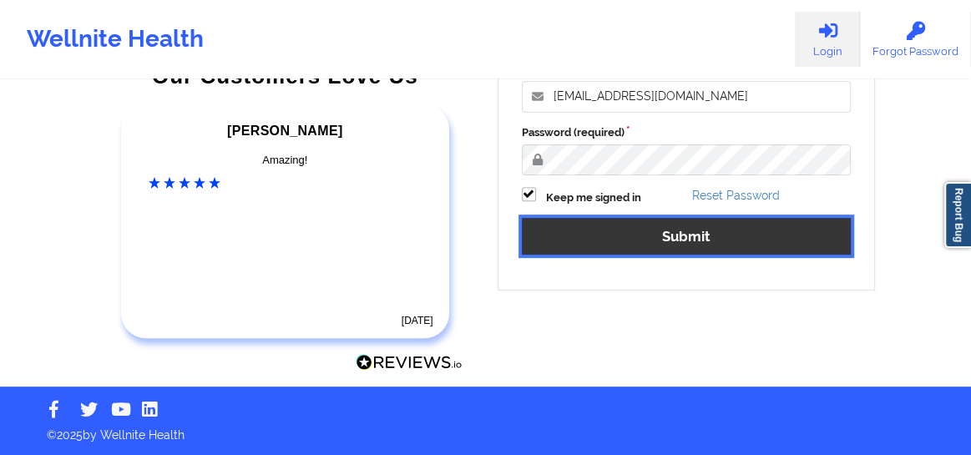
click at [627, 246] on button "Submit" at bounding box center [687, 236] width 330 height 36
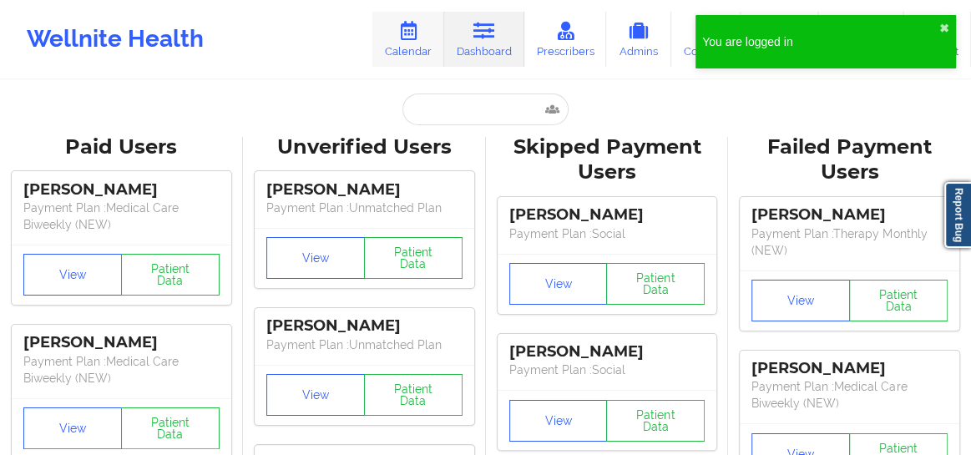
click at [405, 48] on link "Calendar" at bounding box center [408, 39] width 72 height 55
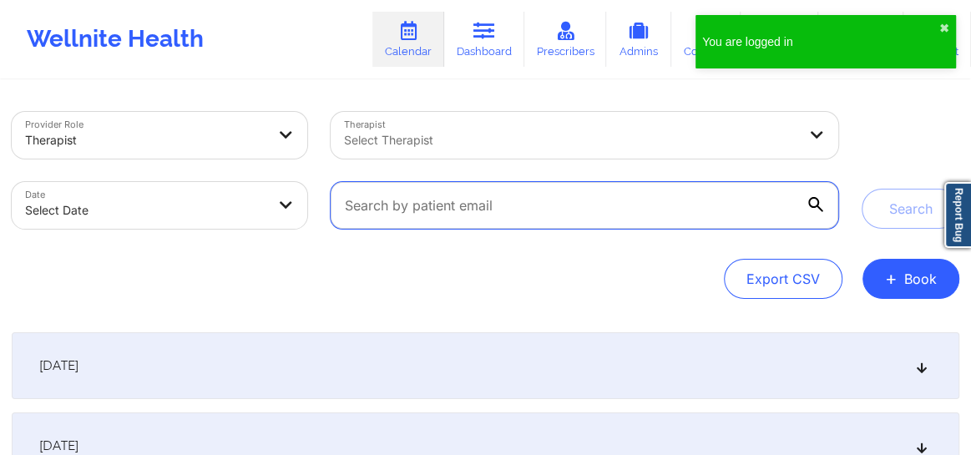
click at [489, 210] on input "text" at bounding box center [585, 205] width 508 height 47
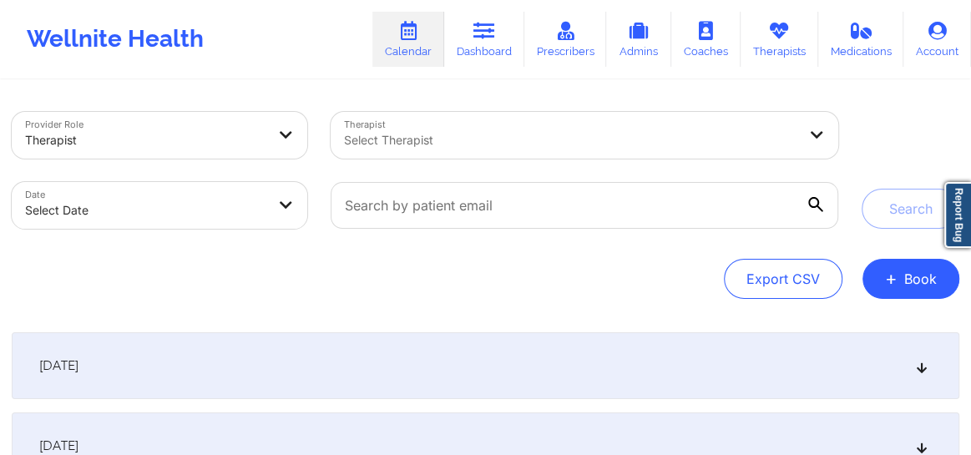
click at [903, 148] on div "Search" at bounding box center [911, 170] width 98 height 117
click at [897, 265] on button "+ Book" at bounding box center [910, 279] width 97 height 40
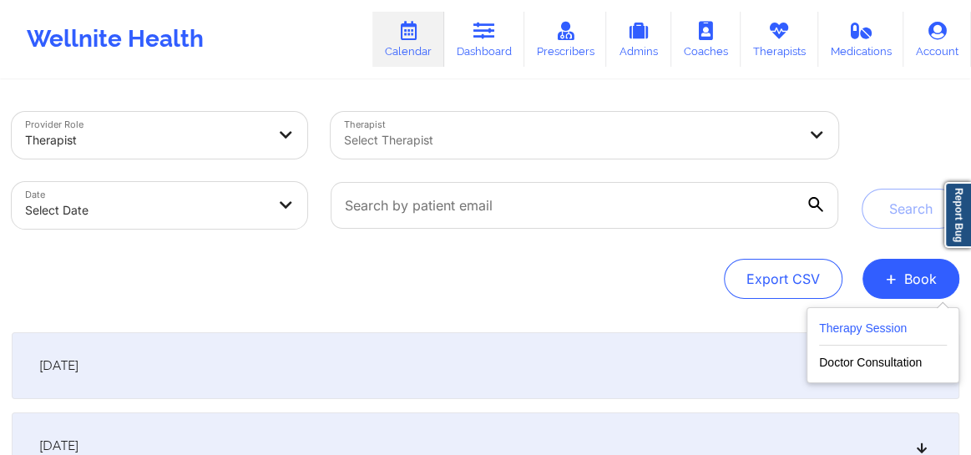
click at [853, 319] on div "Therapy Session Doctor Consultation" at bounding box center [882, 345] width 153 height 76
click at [852, 326] on button "Therapy Session" at bounding box center [883, 332] width 128 height 28
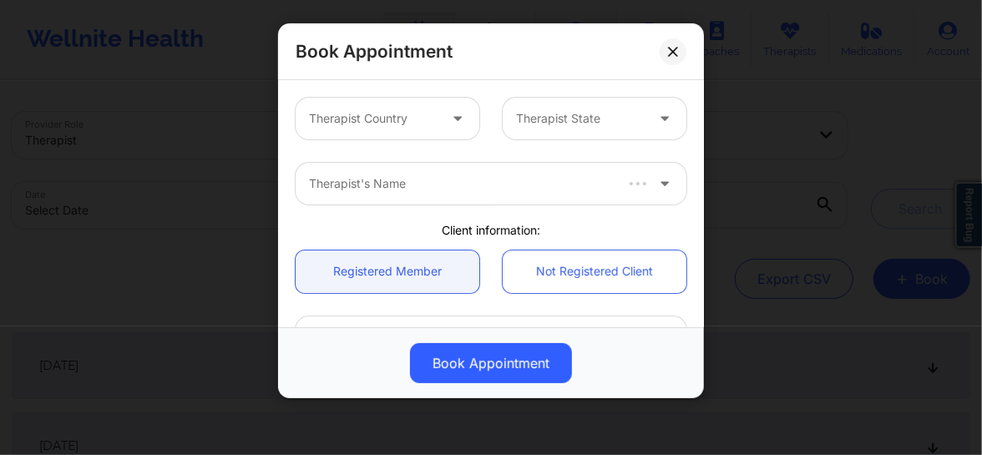
click at [377, 124] on div at bounding box center [373, 119] width 129 height 20
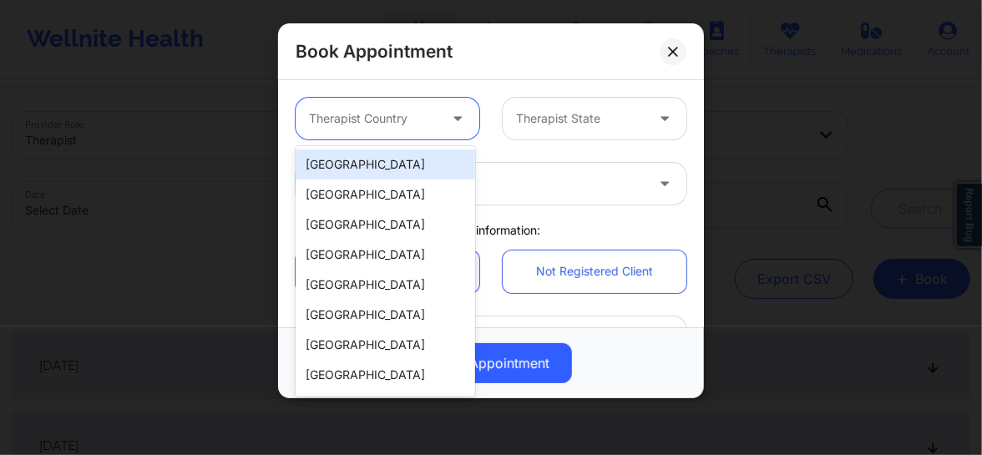
click at [353, 162] on div "[GEOGRAPHIC_DATA]" at bounding box center [385, 164] width 179 height 30
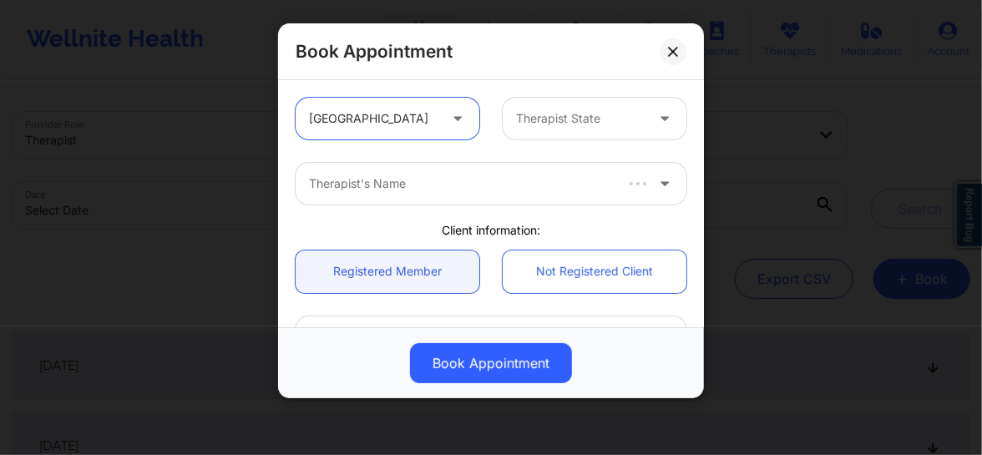
click at [533, 127] on div at bounding box center [580, 119] width 129 height 20
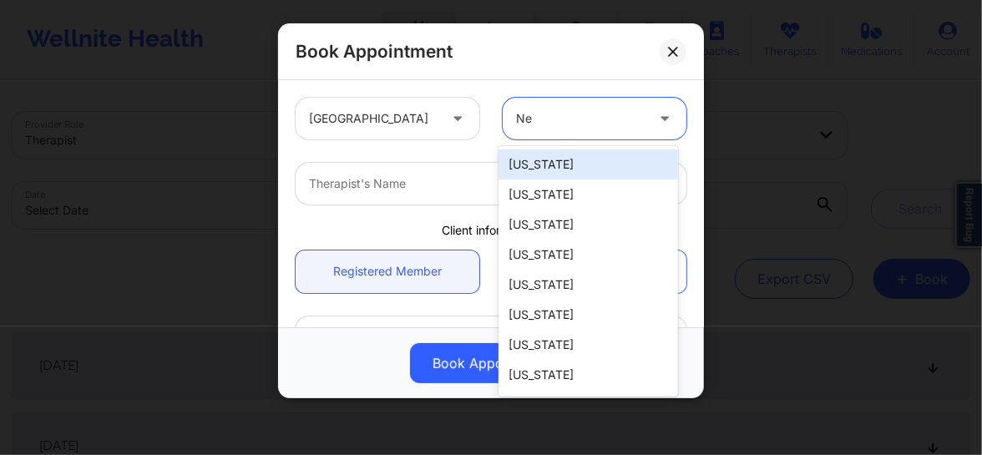
type input "New"
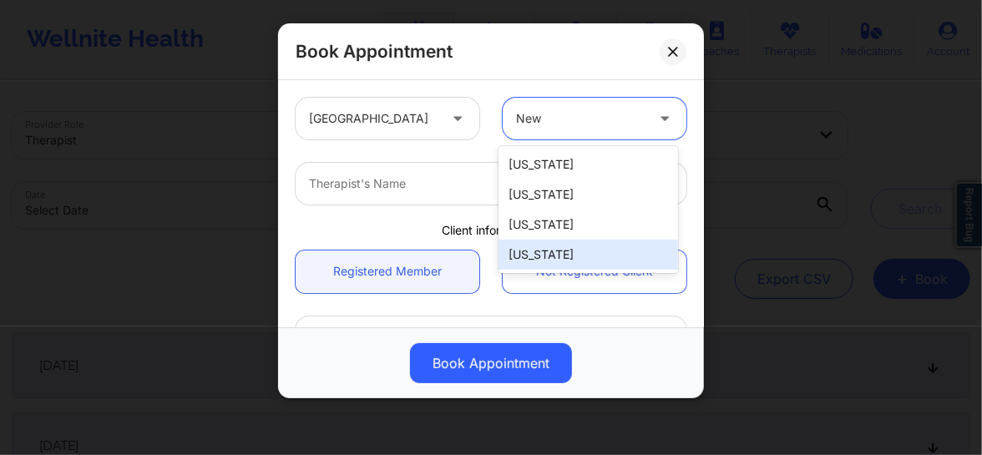
click at [559, 245] on div "[US_STATE]" at bounding box center [587, 255] width 179 height 30
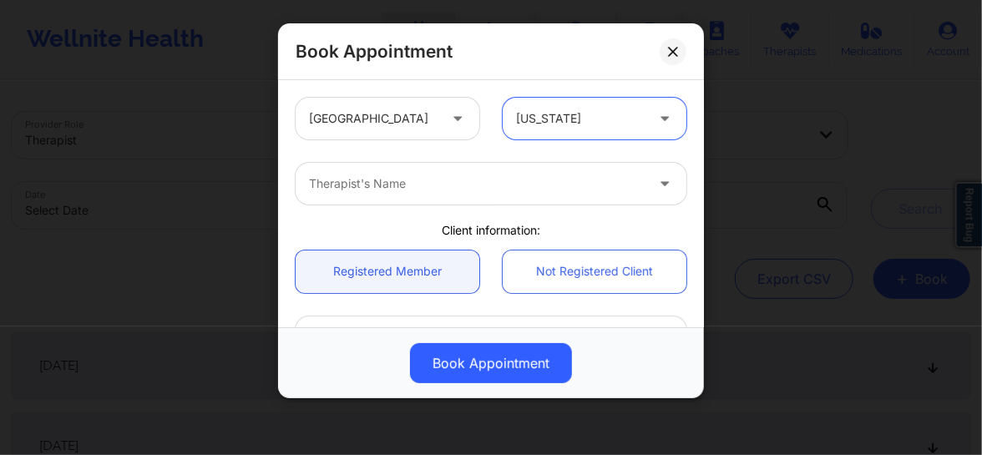
click at [433, 188] on div at bounding box center [477, 184] width 336 height 20
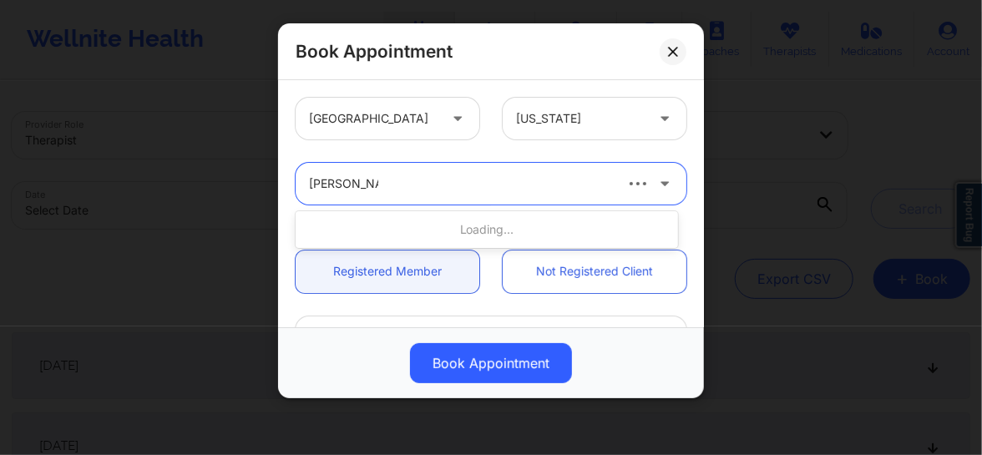
type input "Veronica Col"
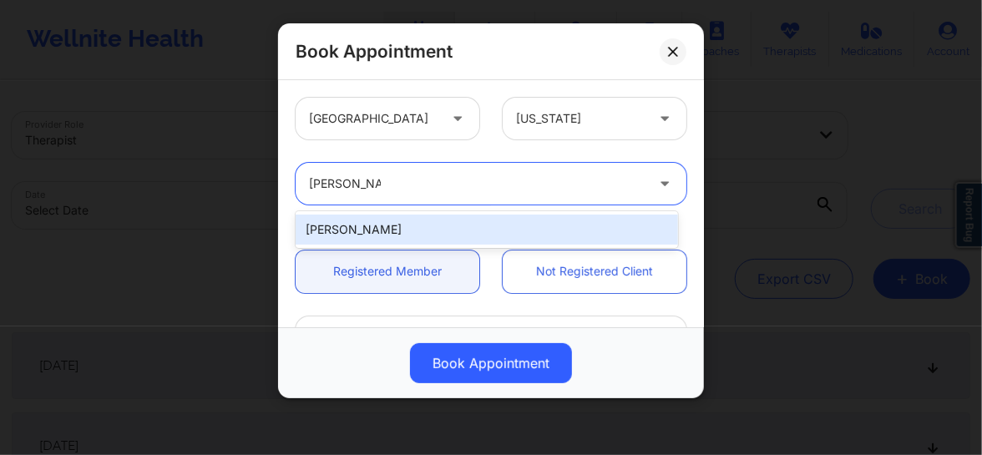
click at [387, 225] on div "Veronica Colwin" at bounding box center [487, 230] width 382 height 30
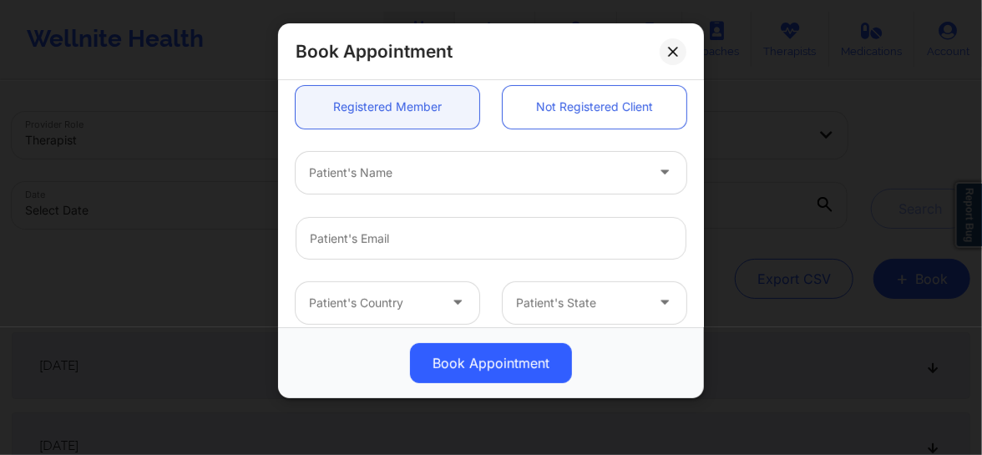
scroll to position [176, 0]
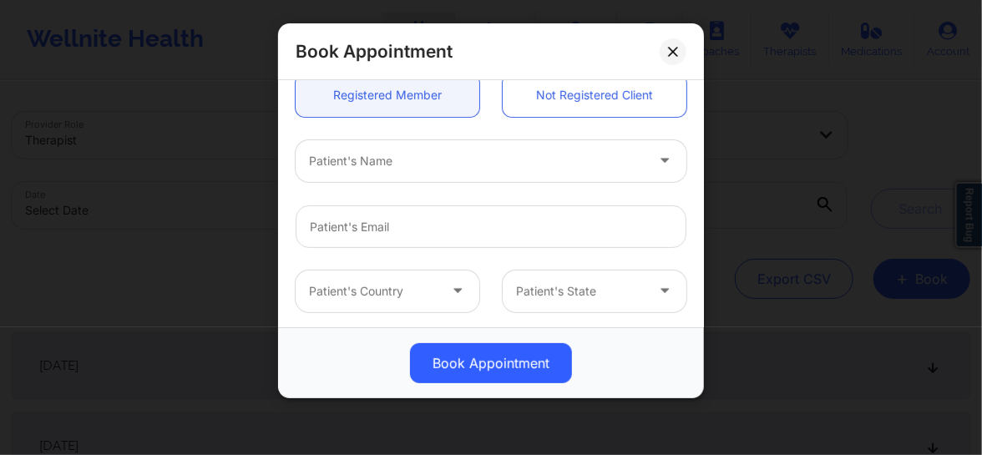
click at [367, 169] on div at bounding box center [477, 161] width 336 height 20
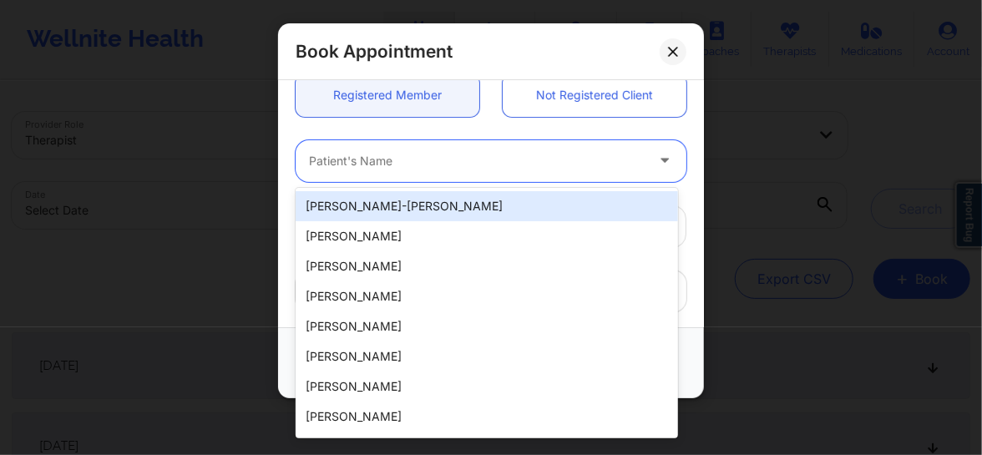
paste input "Amanda"
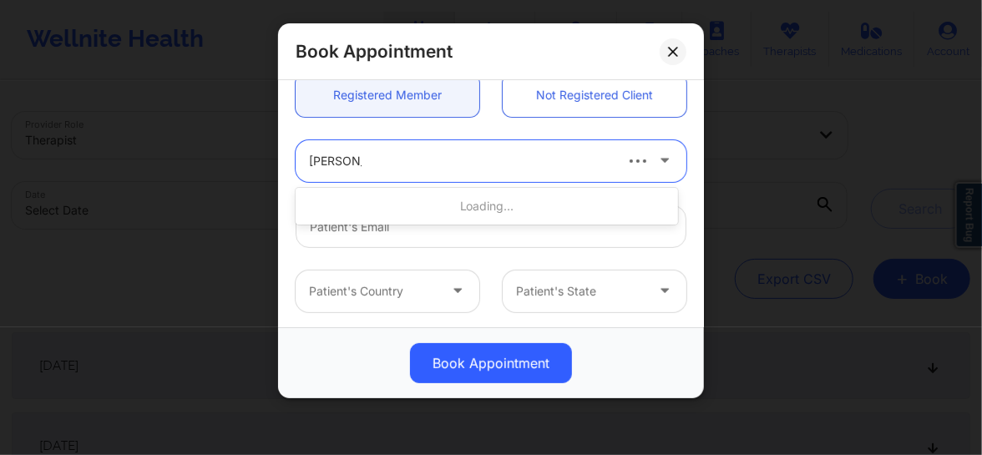
type input "Amanda D"
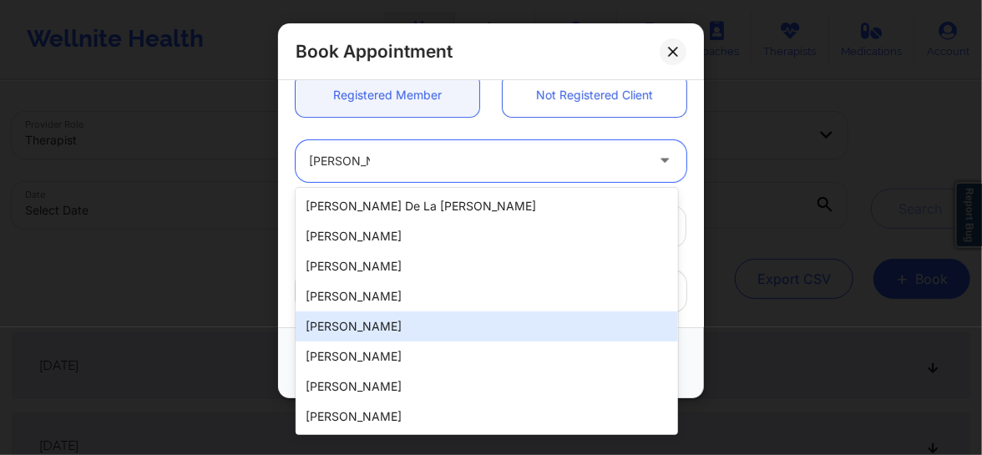
click at [365, 328] on div "Amanda DiPietro" at bounding box center [487, 326] width 382 height 30
type input "amandadipietro@gmail.com"
type input "+1908-208-8186"
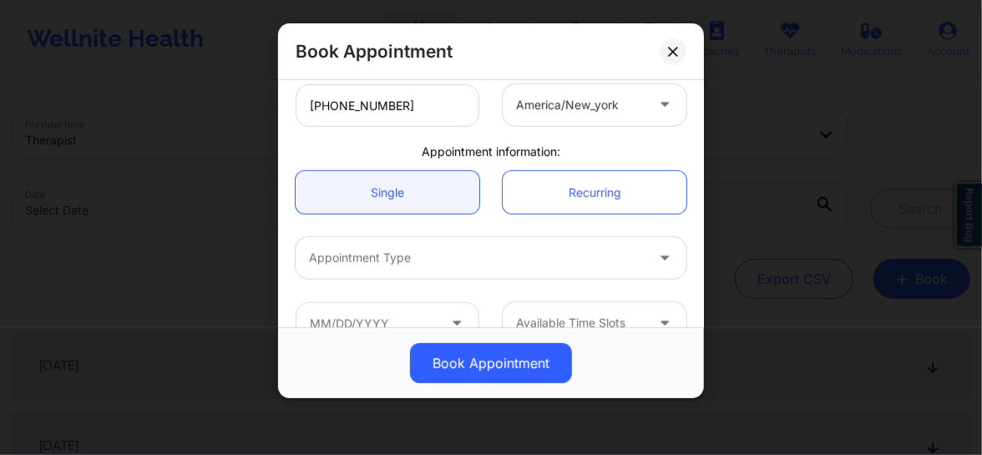
scroll to position [461, 0]
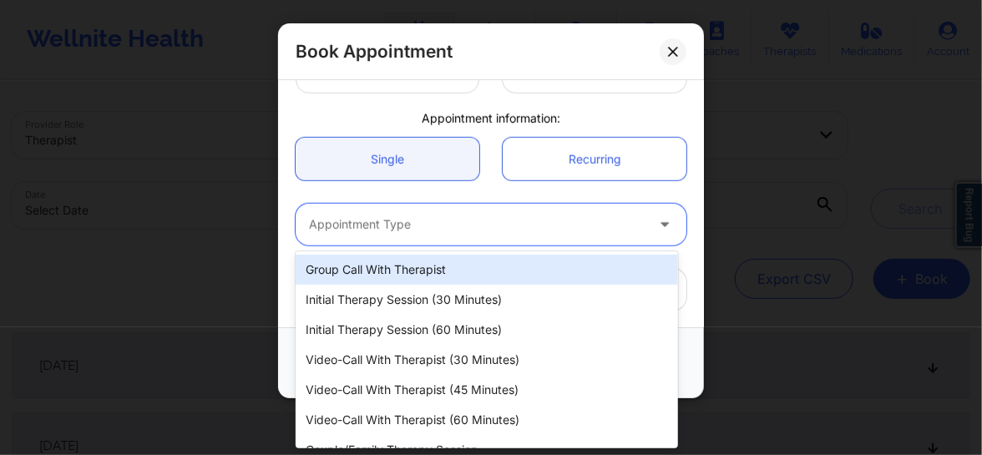
click at [397, 225] on div at bounding box center [477, 225] width 336 height 20
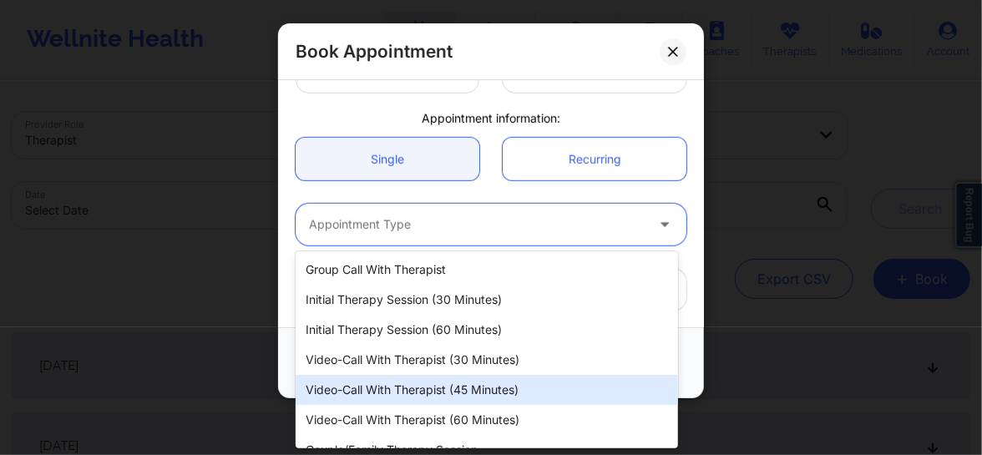
click at [437, 386] on div "Video-Call with Therapist (45 minutes)" at bounding box center [487, 390] width 382 height 30
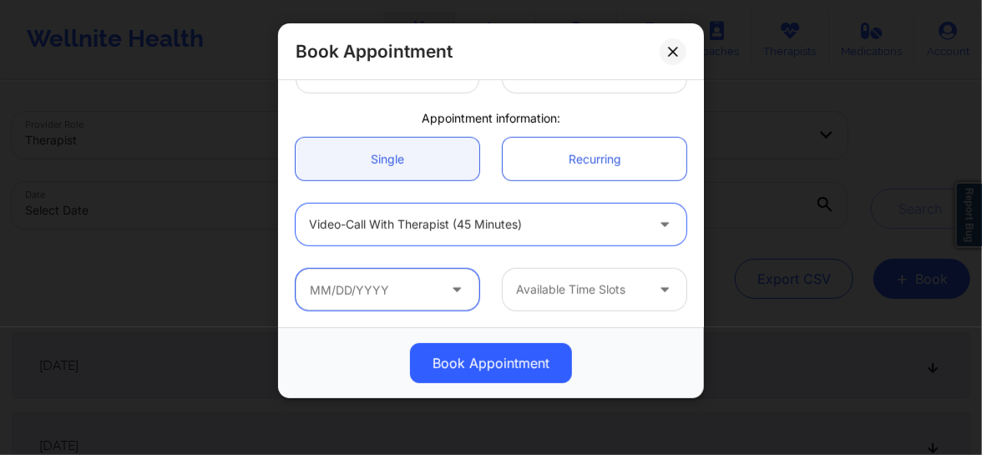
click at [398, 287] on input "text" at bounding box center [388, 290] width 184 height 42
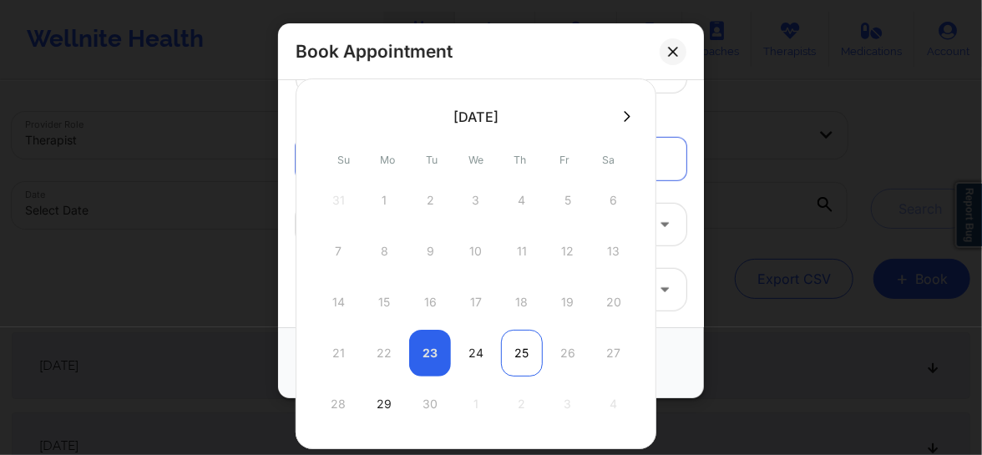
click at [514, 337] on div "25" at bounding box center [522, 353] width 42 height 47
type input "09/25/2025"
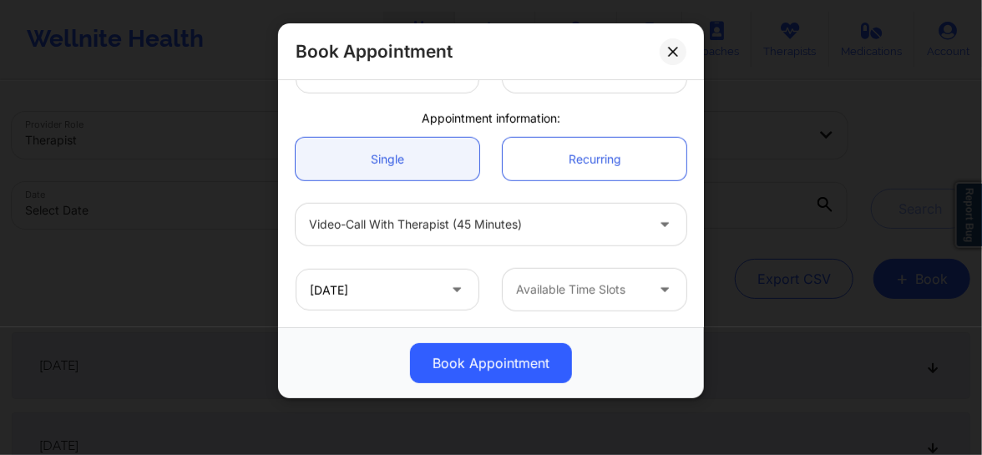
click at [560, 294] on div at bounding box center [580, 290] width 129 height 20
click at [548, 300] on div "Available Time Slots" at bounding box center [575, 290] width 144 height 42
click at [431, 285] on input "09/25/2025" at bounding box center [388, 290] width 184 height 42
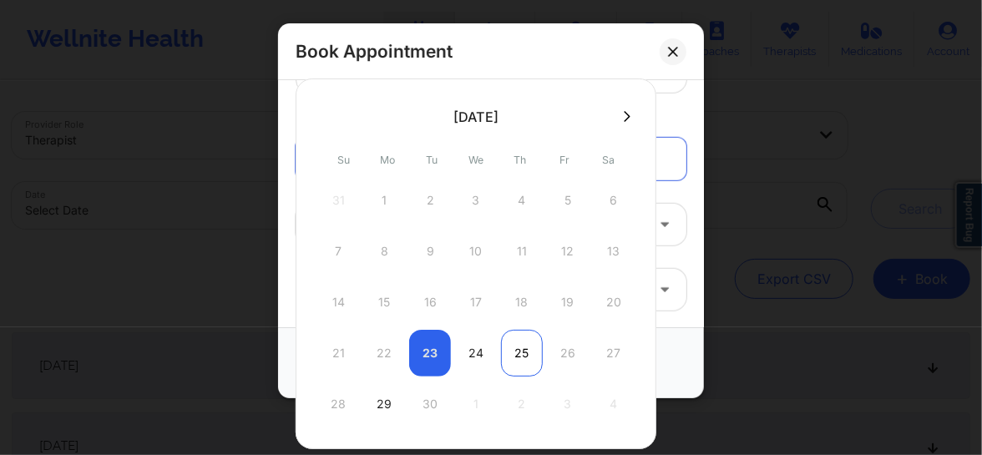
click at [523, 349] on div "25" at bounding box center [522, 353] width 42 height 47
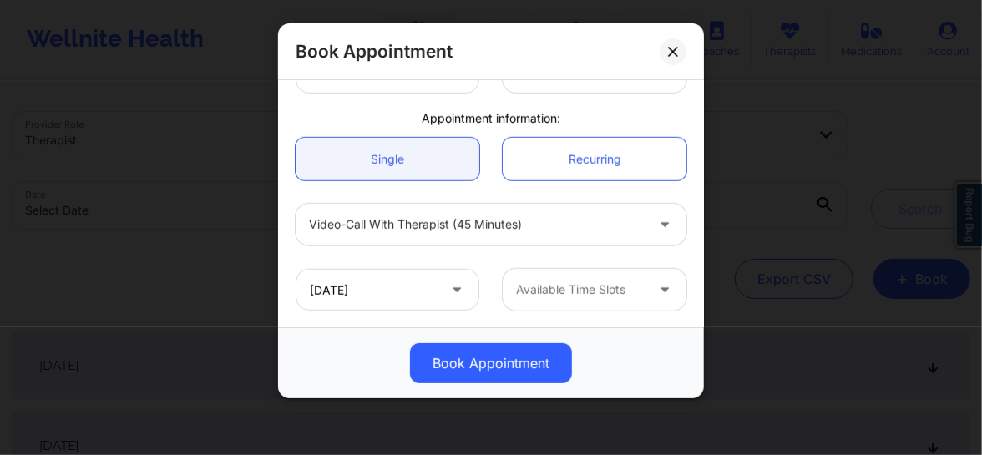
click at [579, 285] on div at bounding box center [580, 290] width 129 height 20
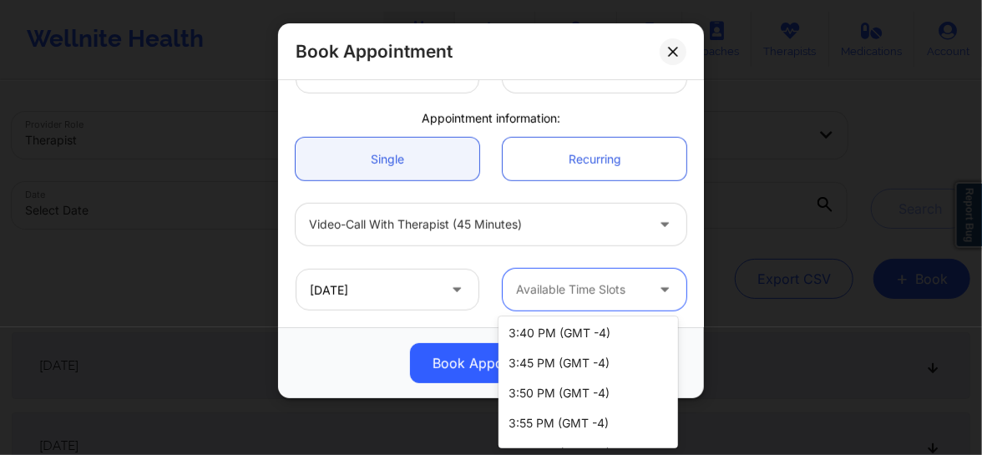
scroll to position [326, 0]
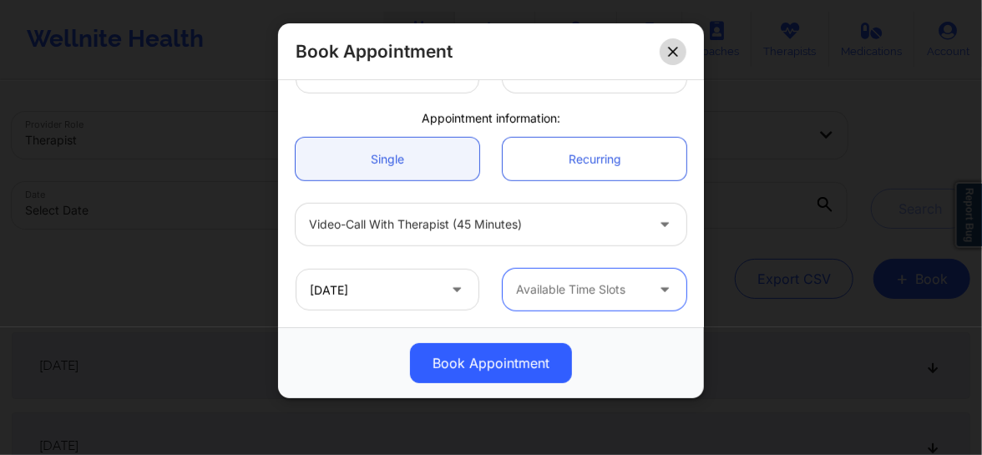
click at [683, 48] on button at bounding box center [673, 51] width 27 height 27
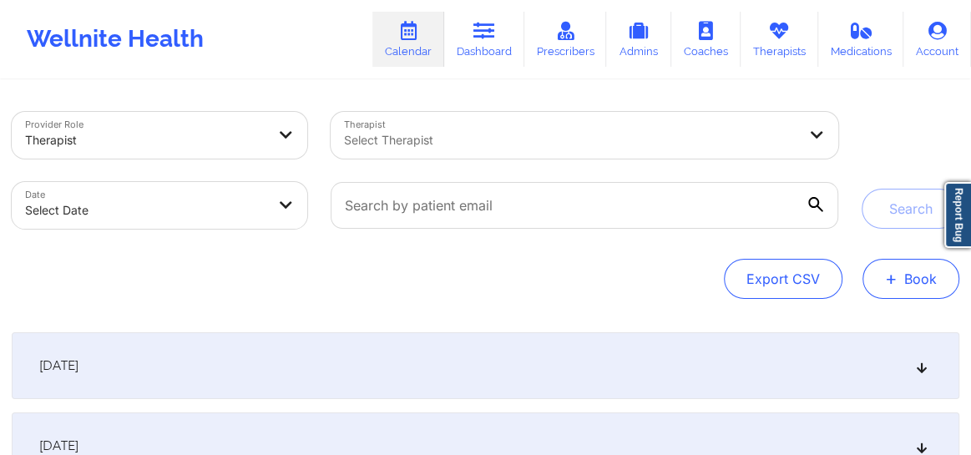
click at [890, 274] on span "+" at bounding box center [891, 278] width 13 height 9
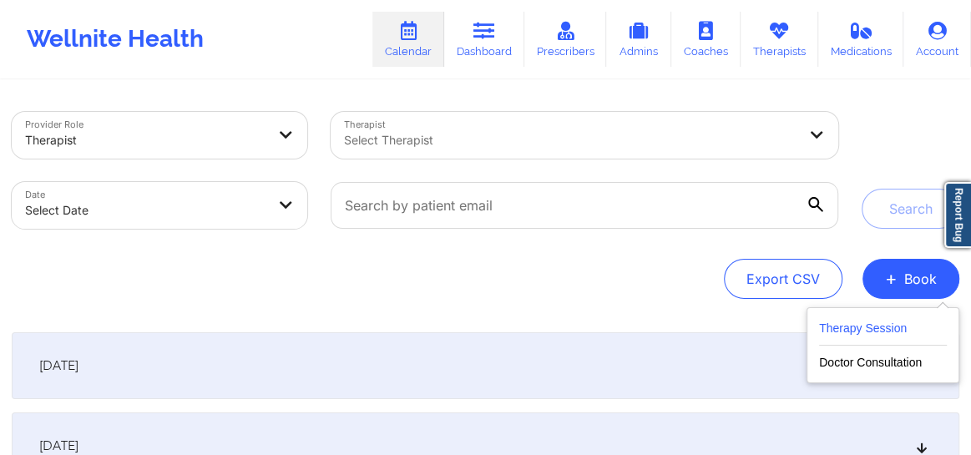
click at [877, 326] on button "Therapy Session" at bounding box center [883, 332] width 128 height 28
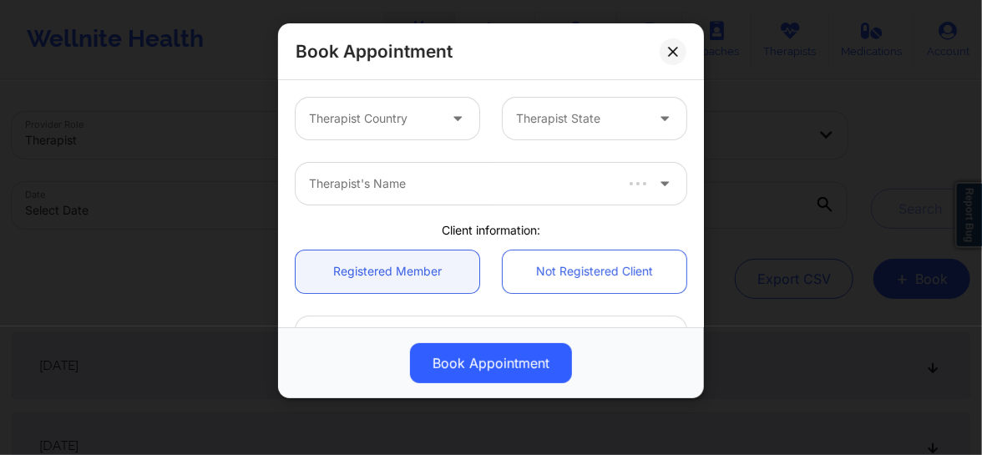
click at [391, 106] on div "Therapist Country" at bounding box center [368, 119] width 144 height 42
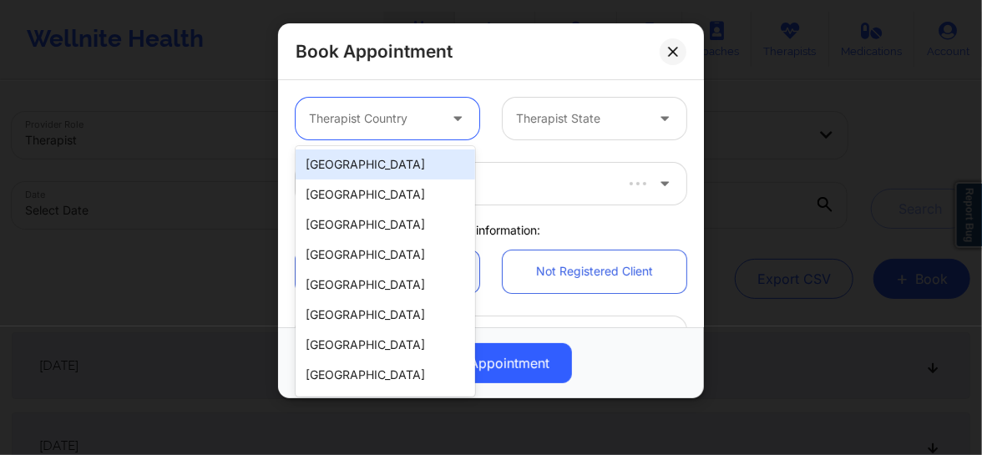
click at [372, 154] on div "[GEOGRAPHIC_DATA]" at bounding box center [385, 164] width 179 height 30
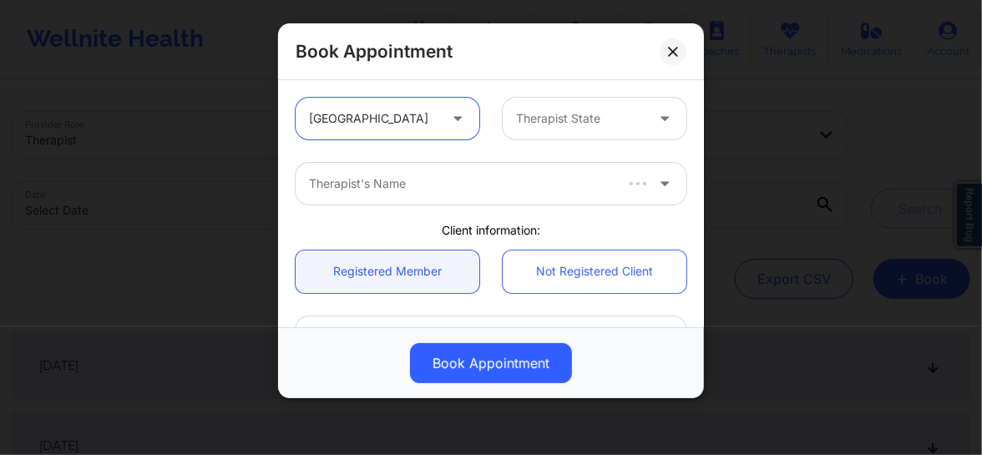
click at [533, 123] on div at bounding box center [580, 119] width 129 height 20
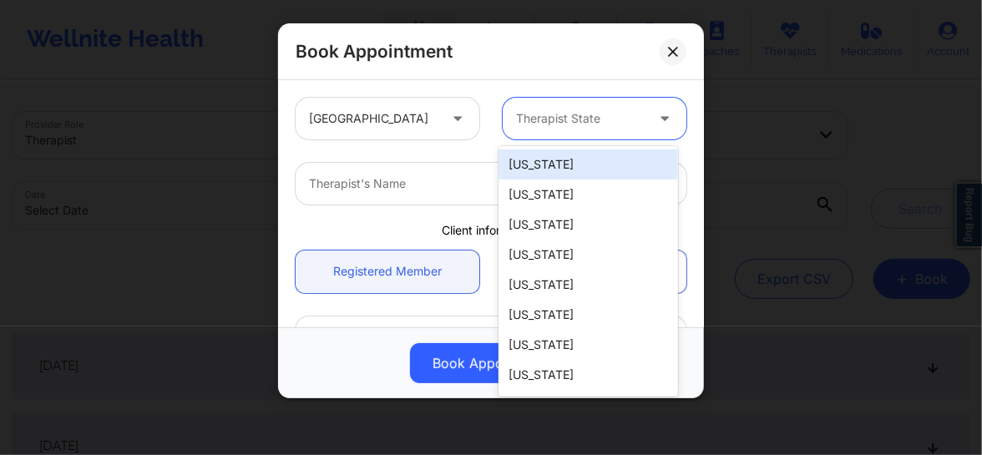
type input "F"
type input "New"
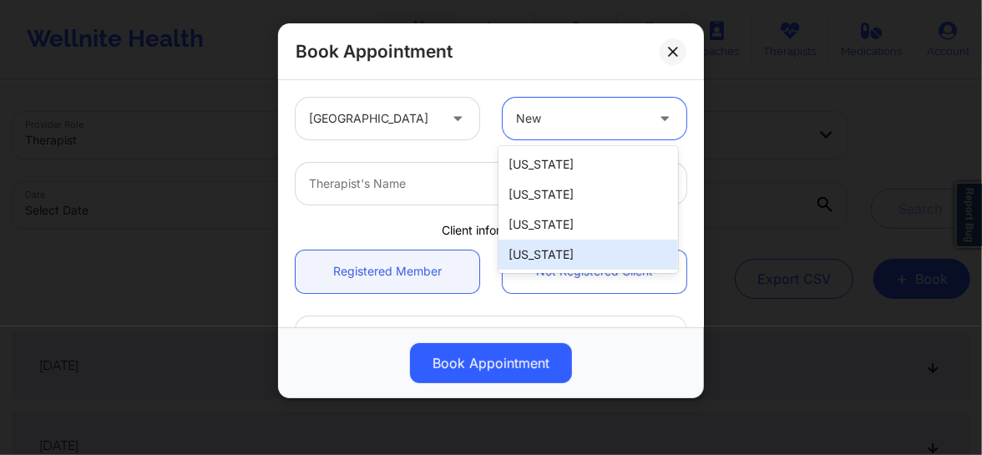
click at [551, 253] on div "[US_STATE]" at bounding box center [587, 255] width 179 height 30
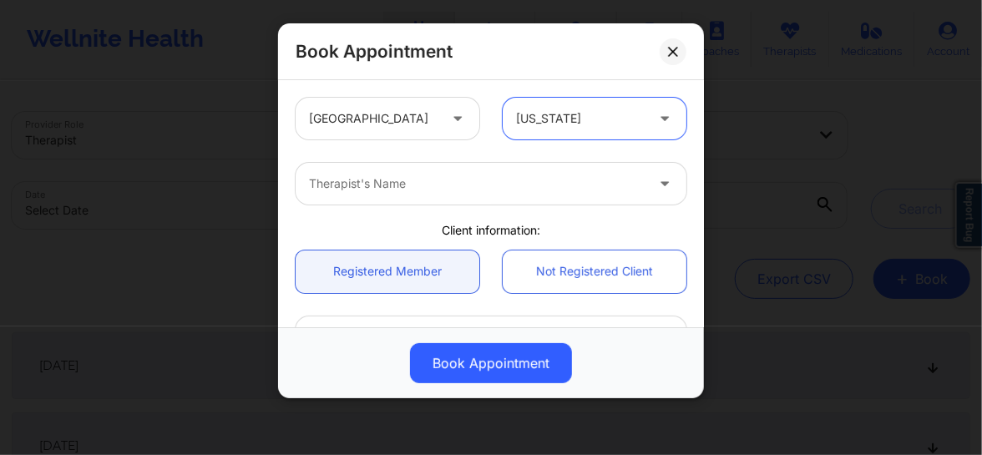
click at [423, 187] on div at bounding box center [477, 184] width 336 height 20
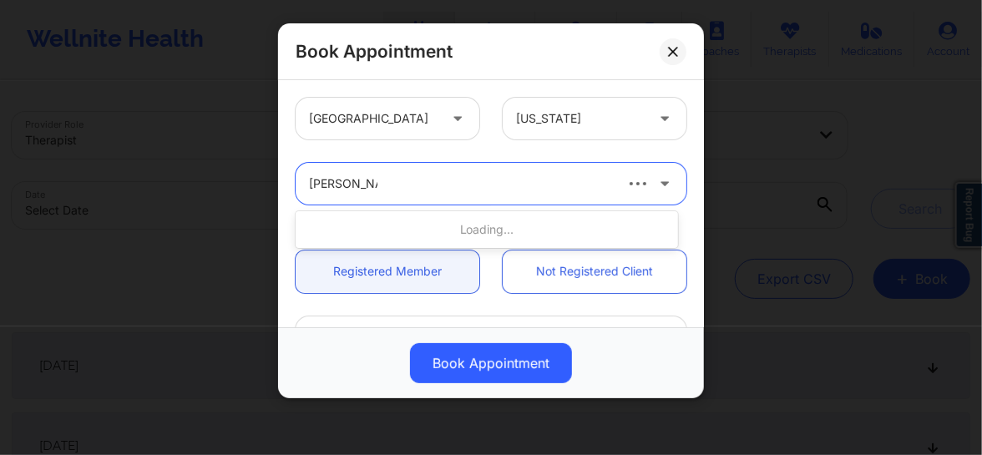
type input "veronica Co"
click at [451, 179] on div at bounding box center [477, 184] width 336 height 20
type input "Veronica"
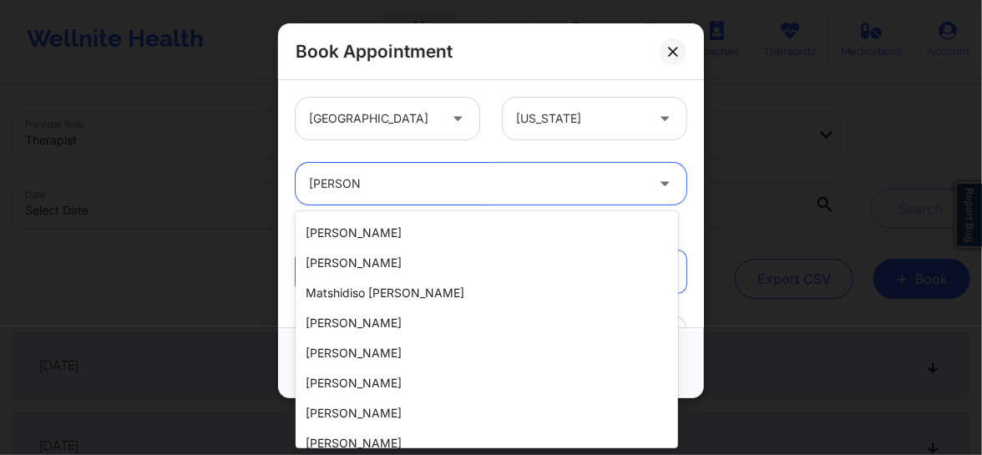
scroll to position [250, 0]
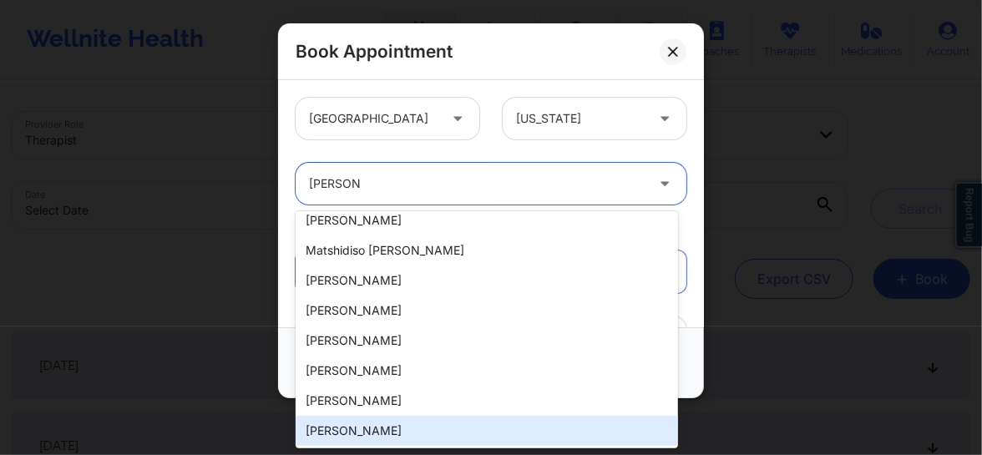
click at [369, 434] on div "Veronica Colwin" at bounding box center [487, 431] width 382 height 30
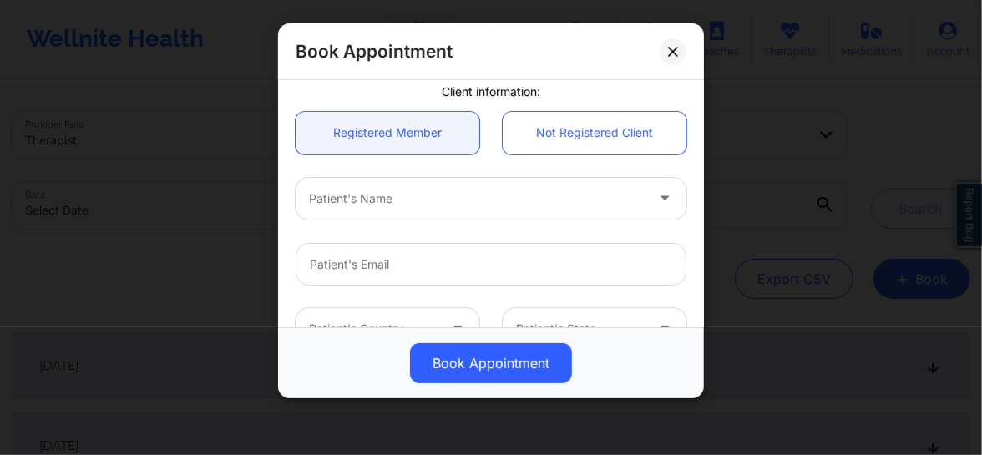
scroll to position [164, 0]
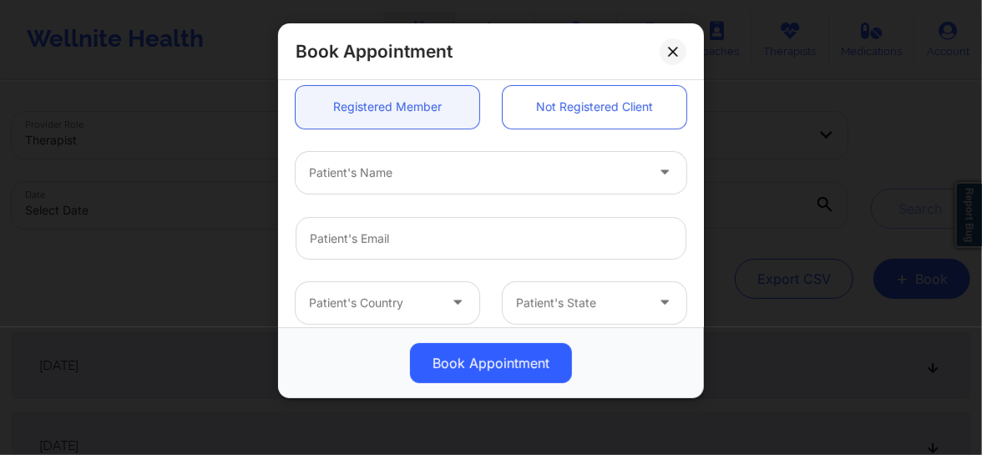
click at [384, 168] on div at bounding box center [477, 173] width 336 height 20
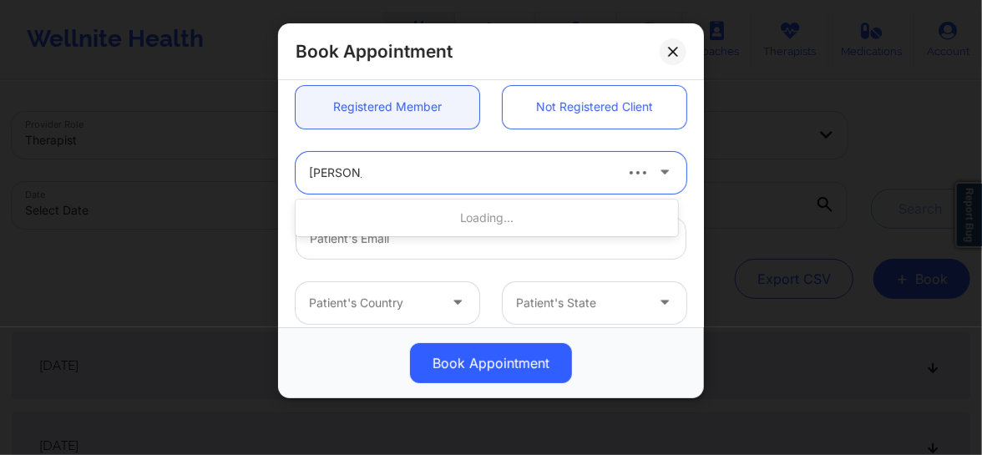
type input "Amanda d"
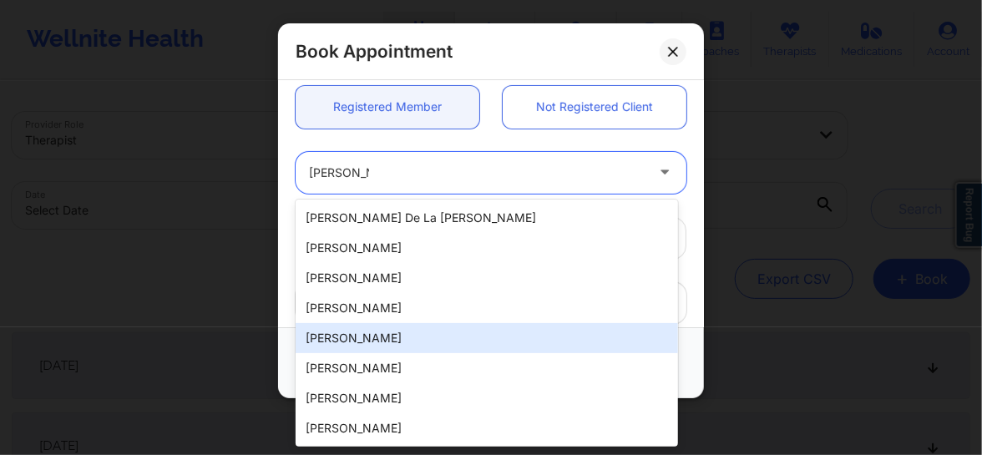
click at [372, 335] on div "Amanda DiPietro" at bounding box center [487, 338] width 382 height 30
type input "amandadipietro@gmail.com"
type input "+1908-208-8186"
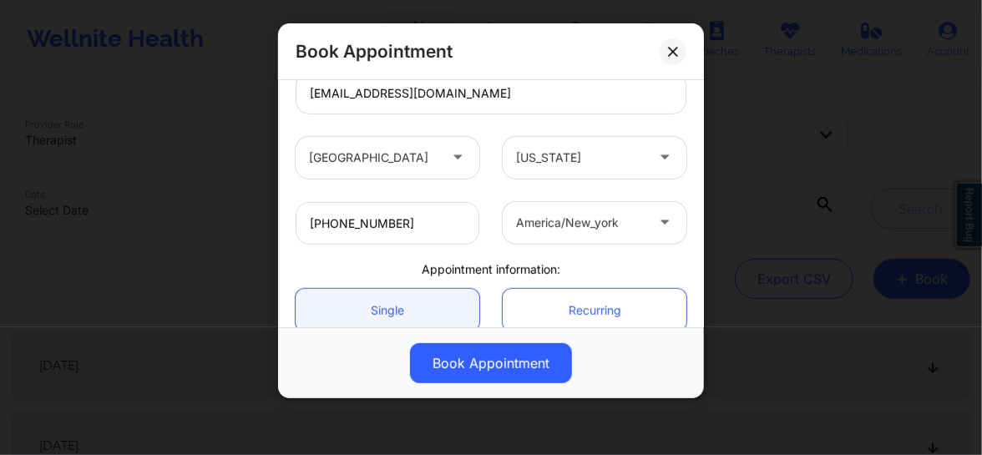
scroll to position [417, 0]
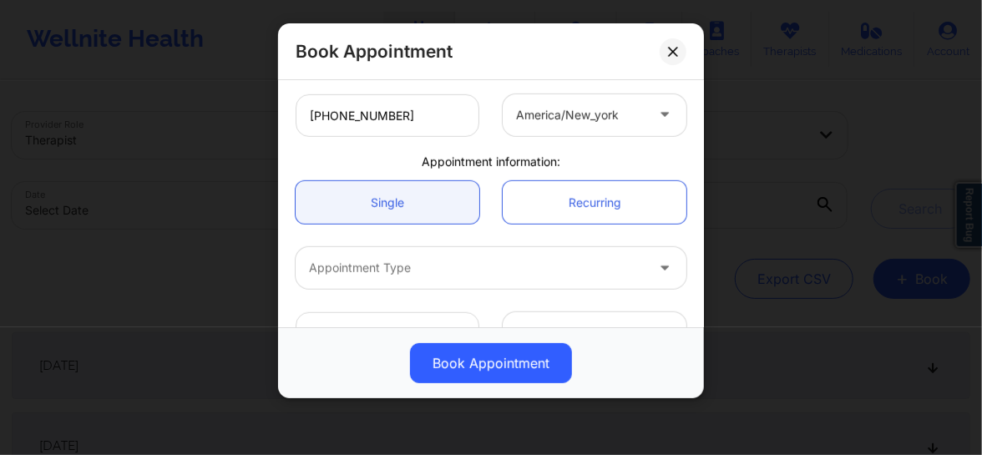
click at [399, 270] on div at bounding box center [477, 268] width 336 height 20
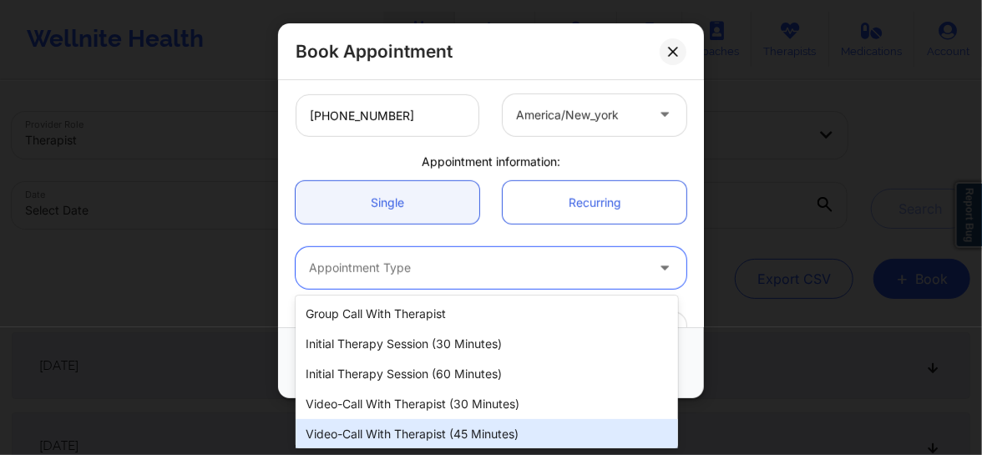
click at [399, 426] on div "Video-Call with Therapist (45 minutes)" at bounding box center [487, 434] width 382 height 30
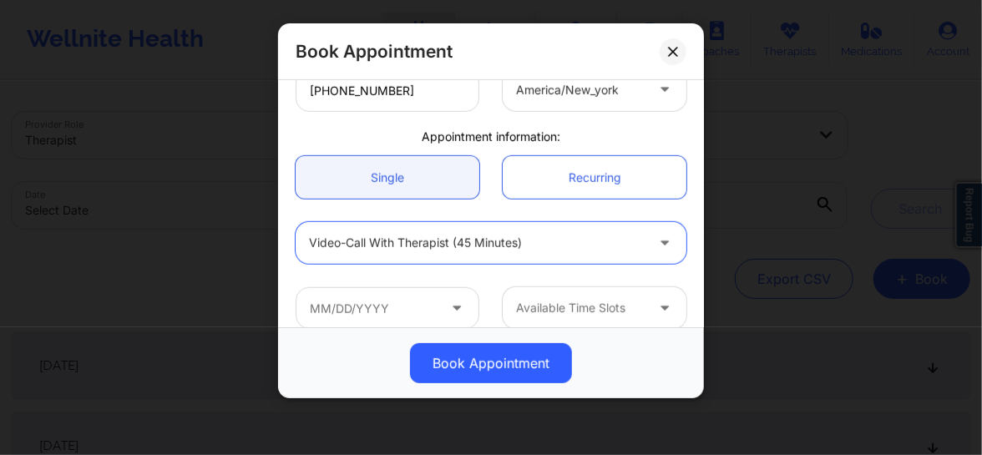
scroll to position [461, 0]
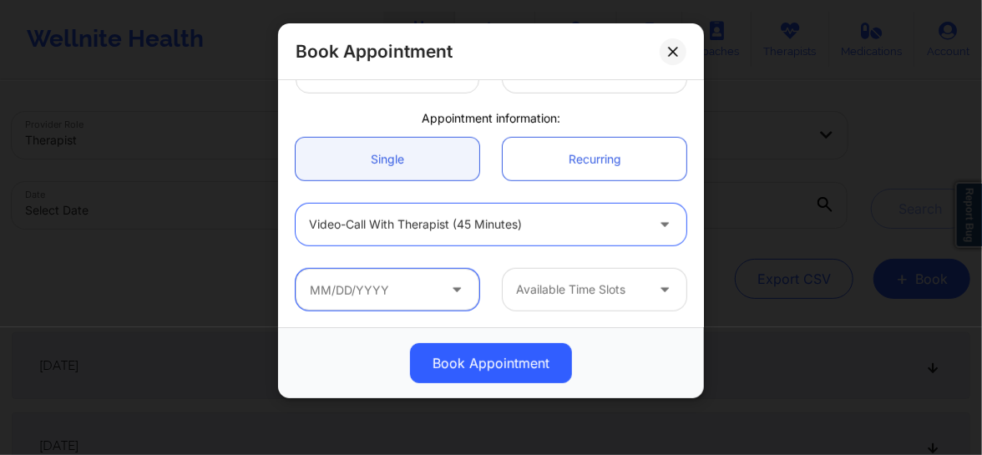
click at [373, 286] on input "text" at bounding box center [388, 290] width 184 height 42
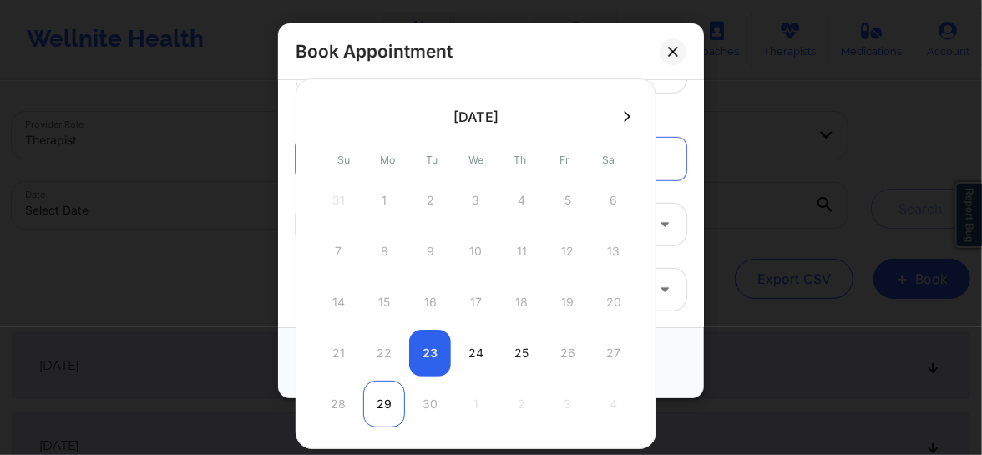
click at [383, 407] on div "29" at bounding box center [384, 404] width 42 height 47
type input "09/29/2025"
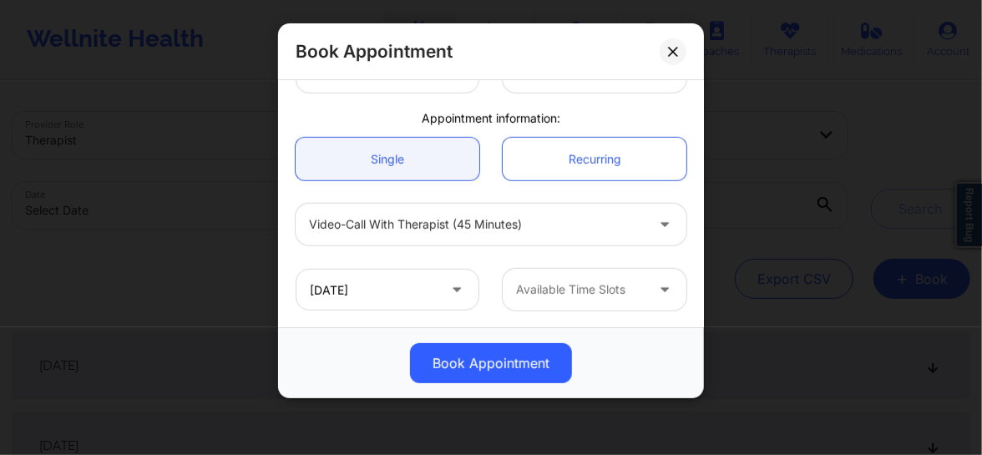
click at [554, 284] on div at bounding box center [580, 290] width 129 height 20
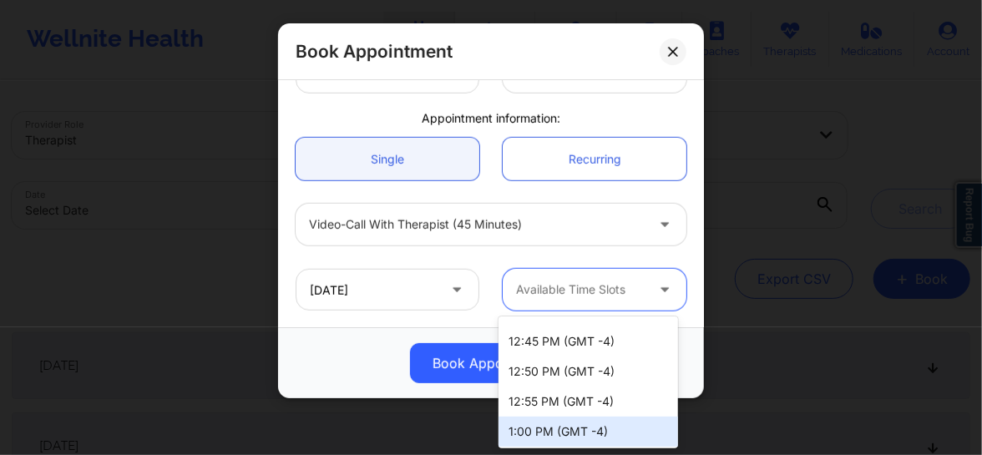
scroll to position [1227, 0]
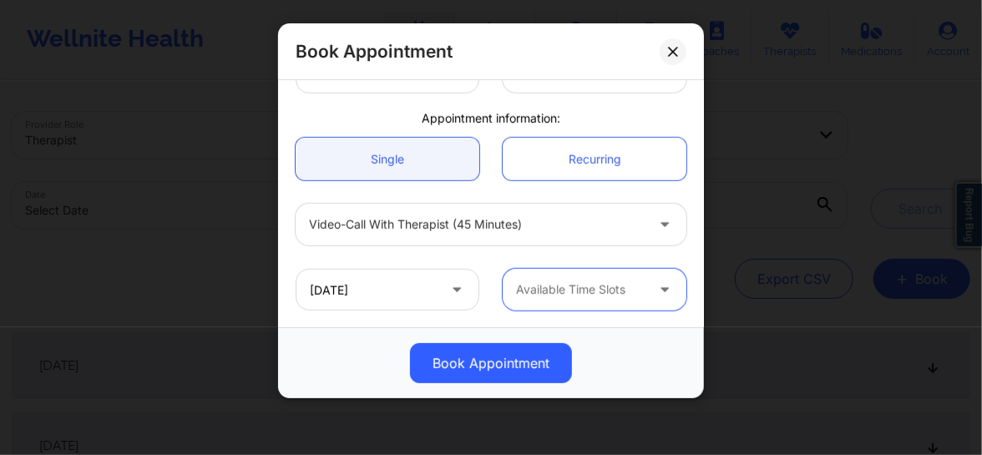
click at [568, 291] on div at bounding box center [580, 290] width 129 height 20
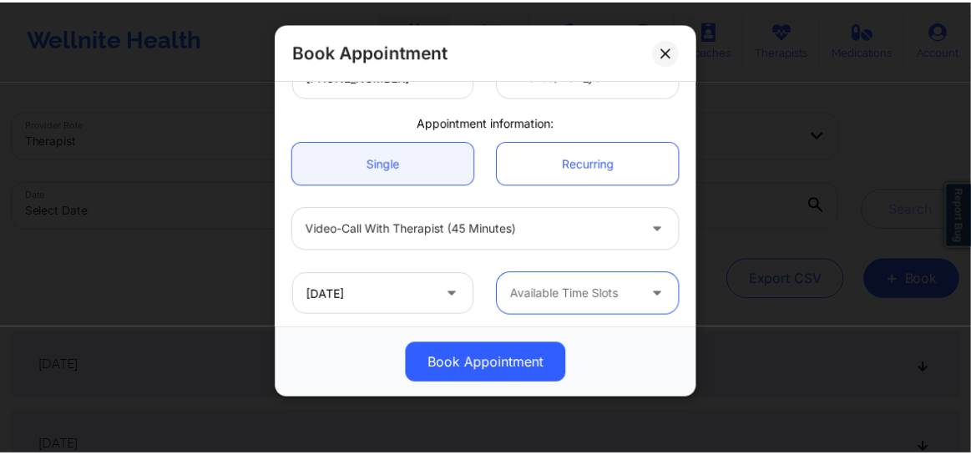
scroll to position [461, 0]
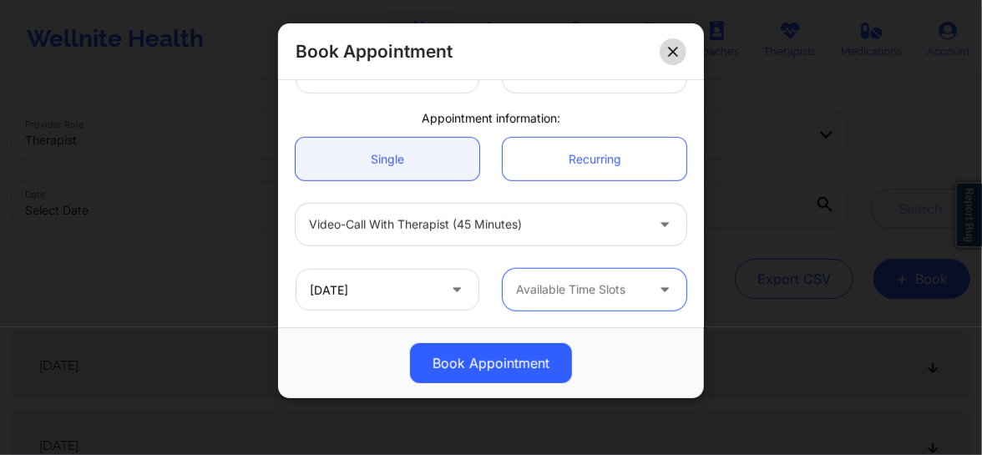
click at [668, 55] on icon at bounding box center [672, 51] width 9 height 9
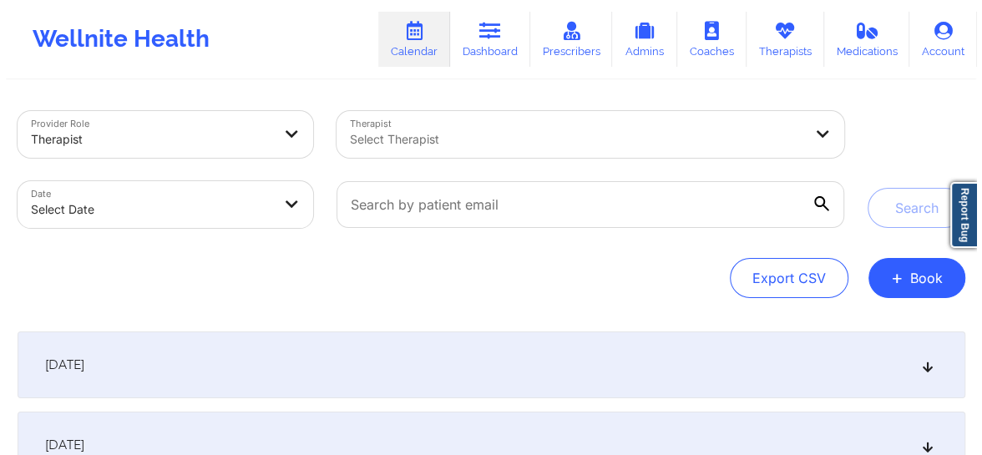
scroll to position [0, 0]
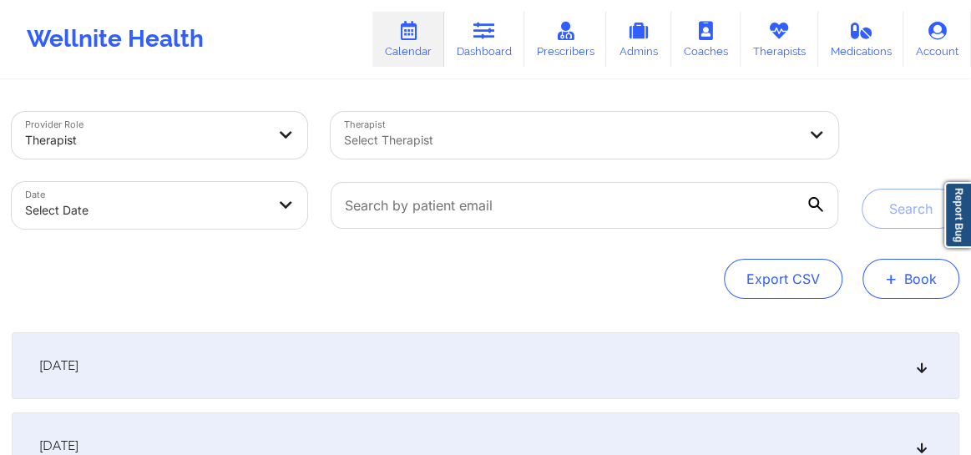
click at [912, 280] on button "+ Book" at bounding box center [910, 279] width 97 height 40
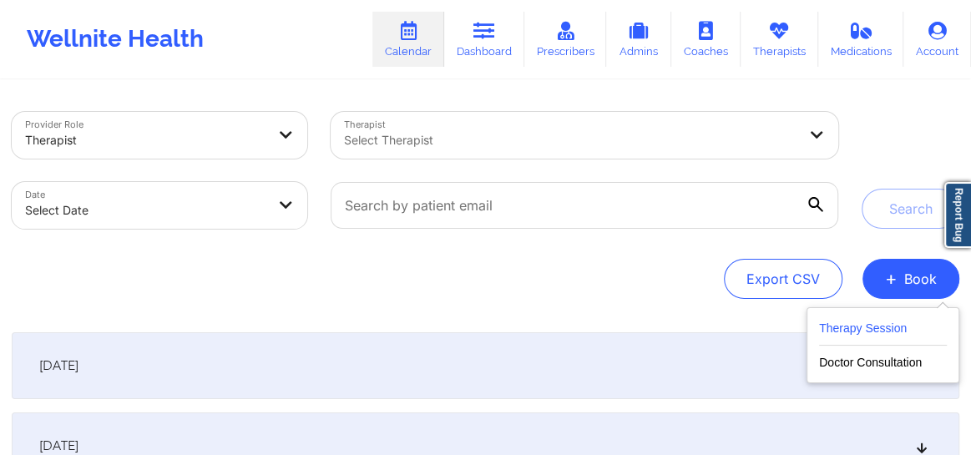
click at [872, 318] on button "Therapy Session" at bounding box center [883, 332] width 128 height 28
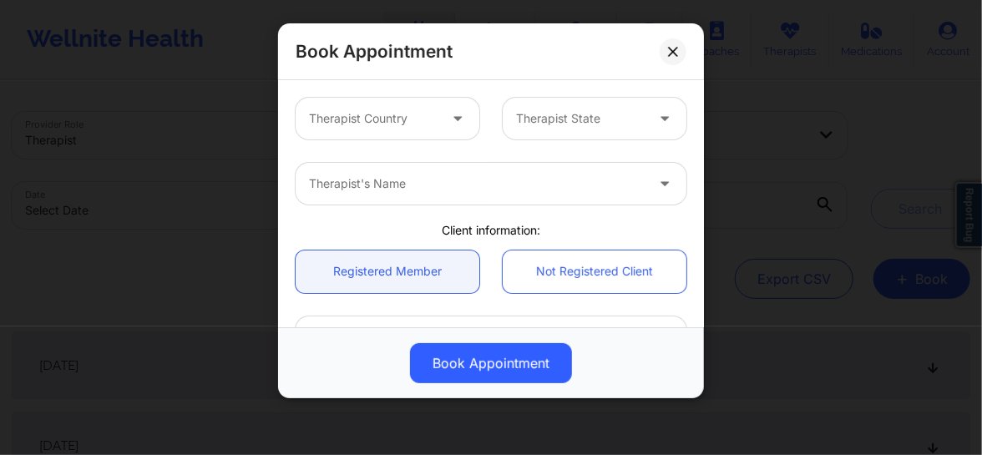
click at [432, 118] on div at bounding box center [373, 119] width 129 height 20
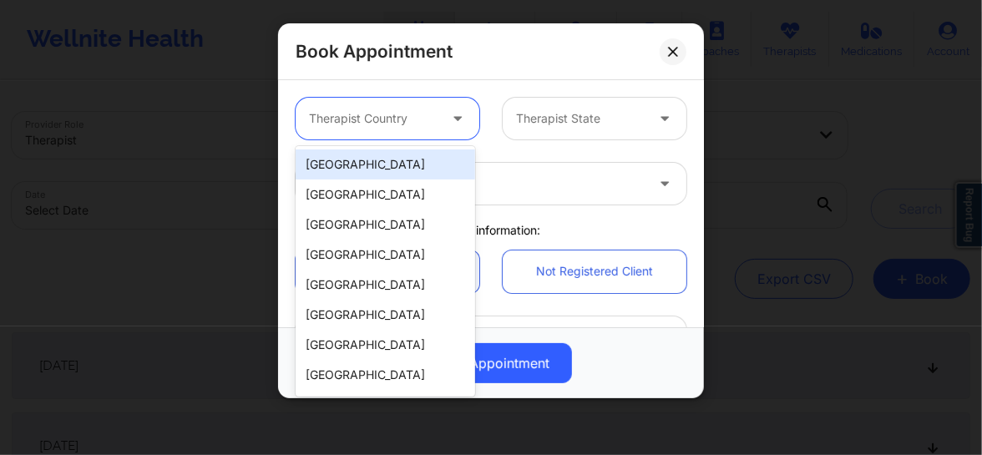
click at [358, 170] on div "[GEOGRAPHIC_DATA]" at bounding box center [385, 164] width 179 height 30
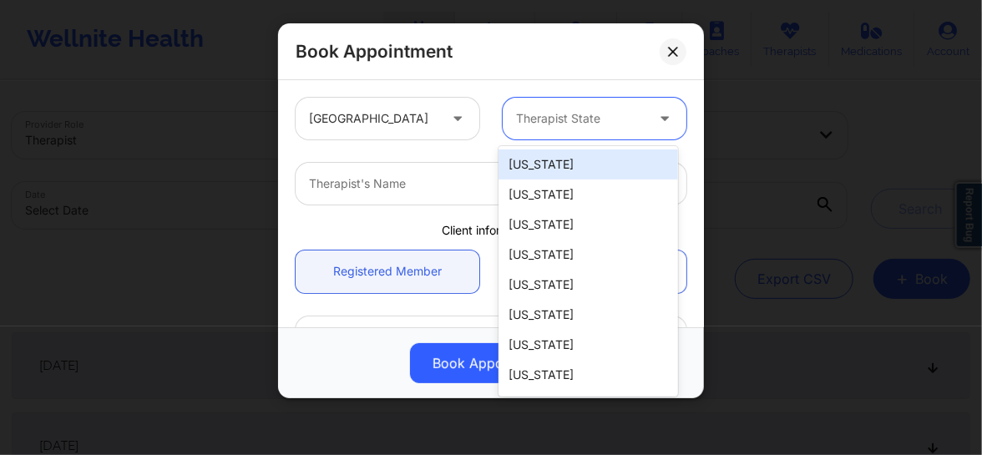
click at [559, 130] on div "Therapist State" at bounding box center [575, 119] width 144 height 42
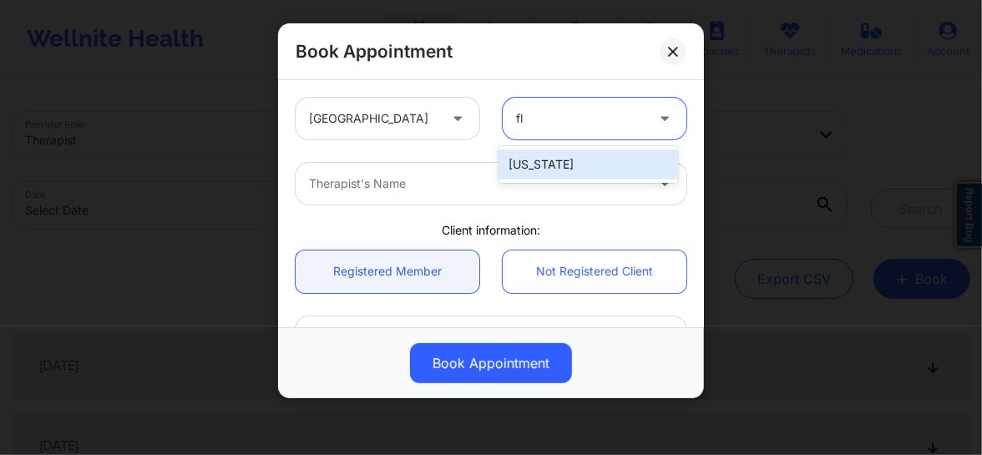
type input "flo"
click at [544, 156] on div "[US_STATE]" at bounding box center [587, 164] width 179 height 30
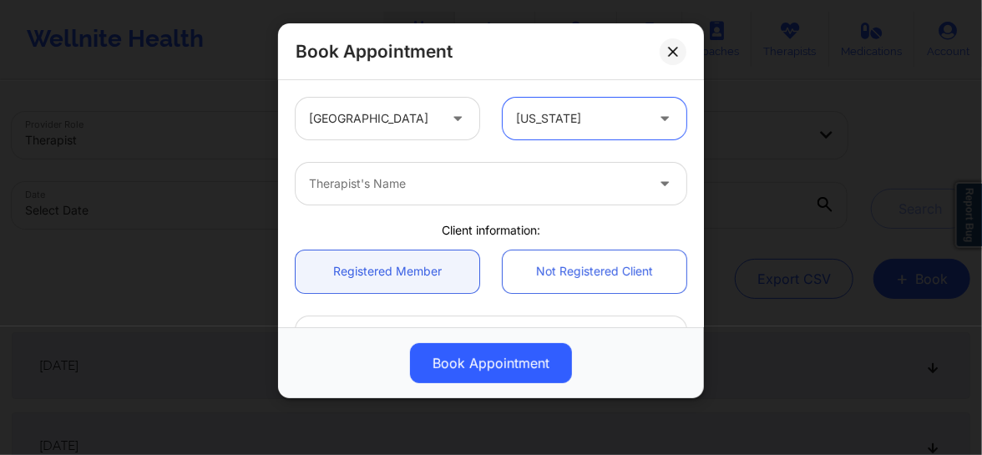
click at [434, 183] on div at bounding box center [477, 184] width 336 height 20
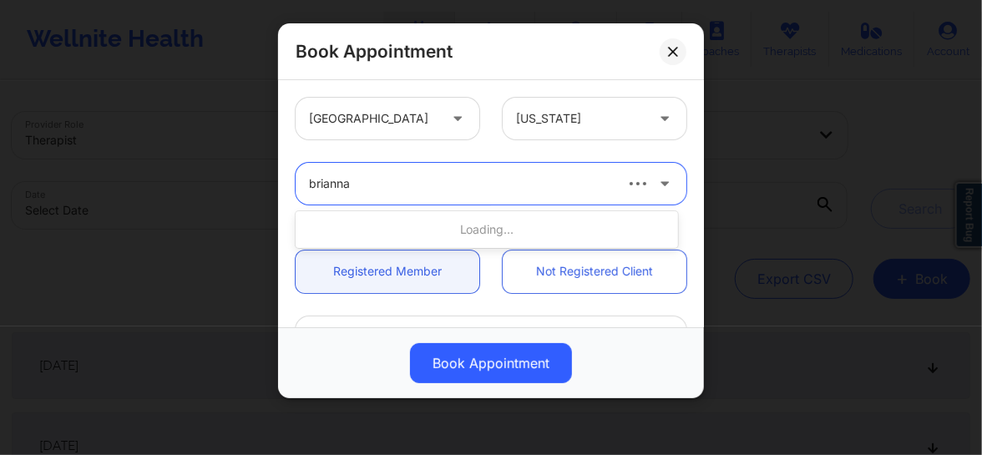
type input "brianna m"
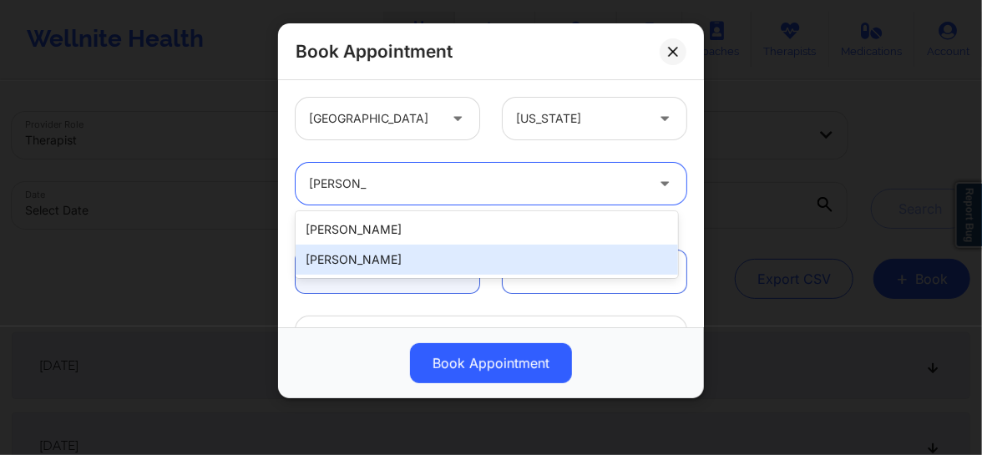
click at [383, 259] on div "[PERSON_NAME]" at bounding box center [487, 260] width 382 height 30
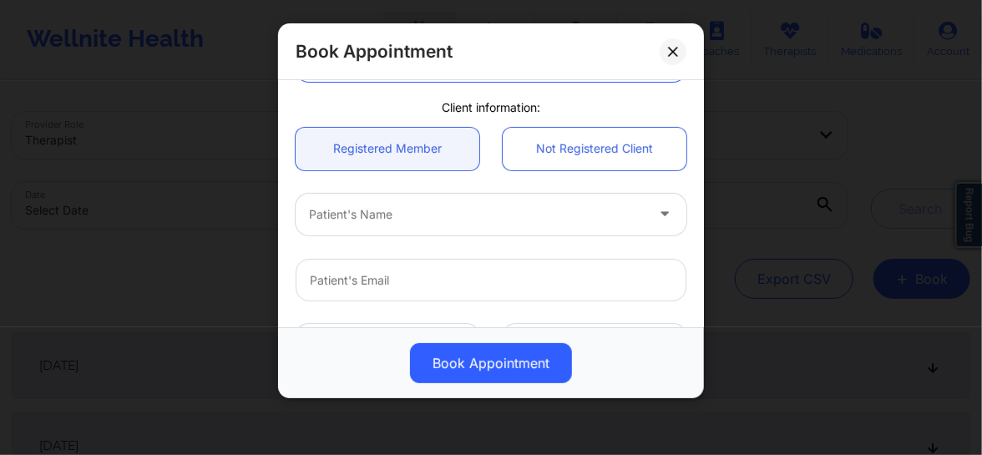
scroll to position [139, 0]
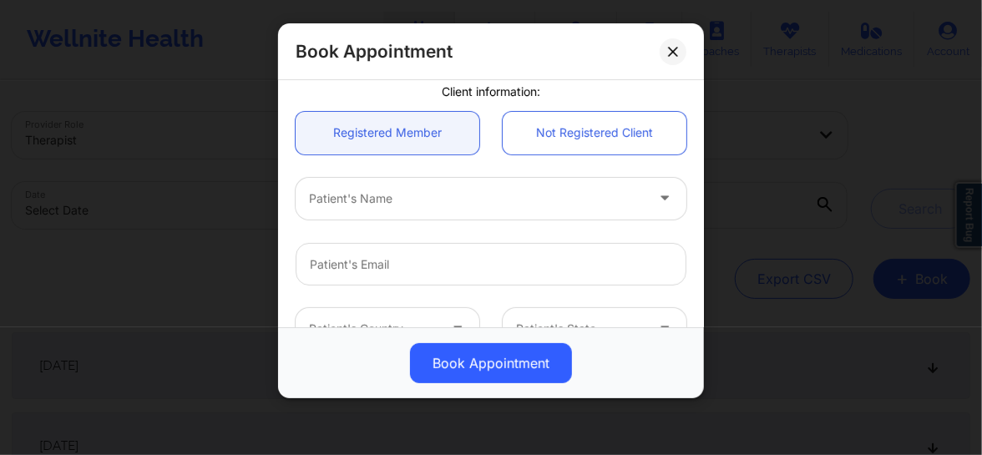
click at [393, 211] on div "Patient's Name" at bounding box center [471, 199] width 351 height 42
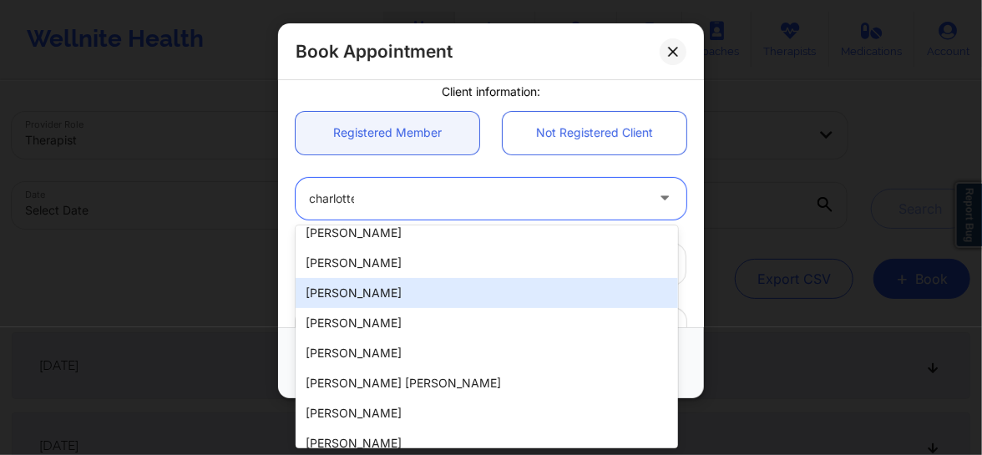
scroll to position [0, 0]
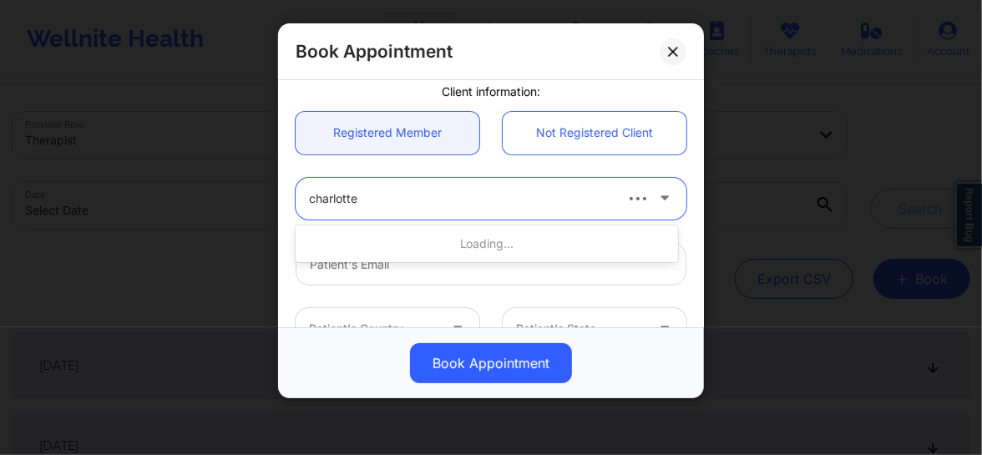
type input "charlotte j"
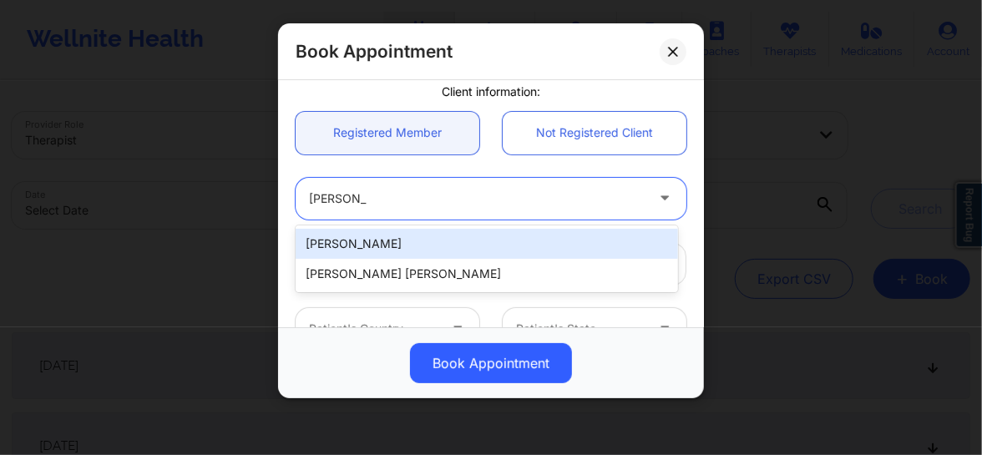
click at [382, 252] on div "[PERSON_NAME]" at bounding box center [487, 244] width 382 height 30
type input "stefanieljohnson@yahoo.com"
type input "(813) 245-0279"
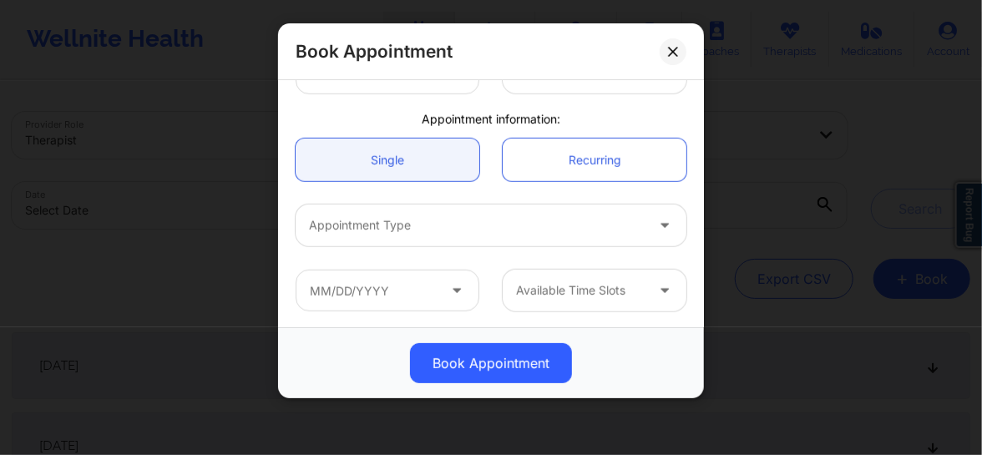
scroll to position [461, 0]
click at [411, 225] on div at bounding box center [477, 225] width 336 height 20
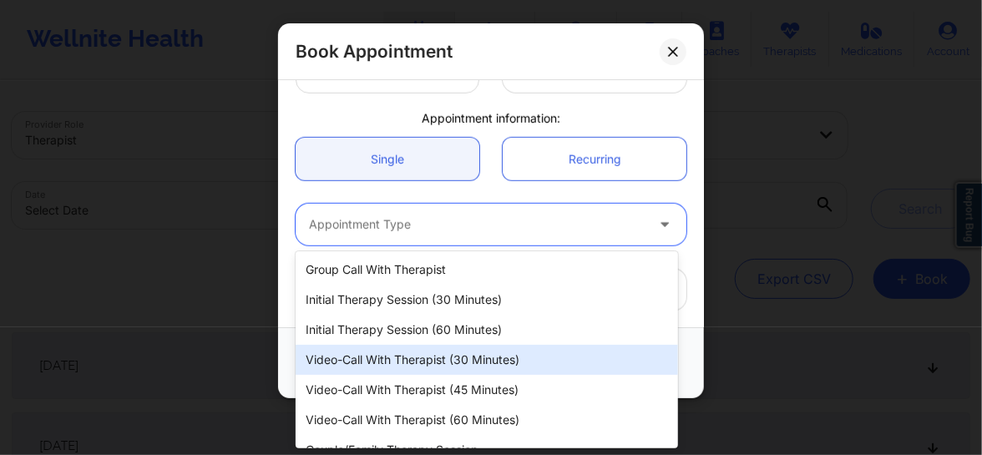
click at [434, 357] on div "Video-Call with Therapist (30 minutes)" at bounding box center [487, 360] width 382 height 30
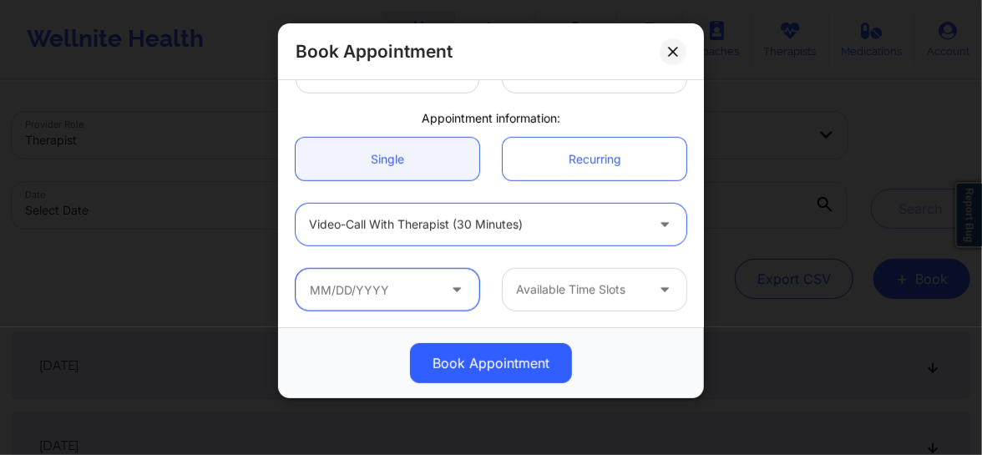
click at [412, 293] on input "text" at bounding box center [388, 290] width 184 height 42
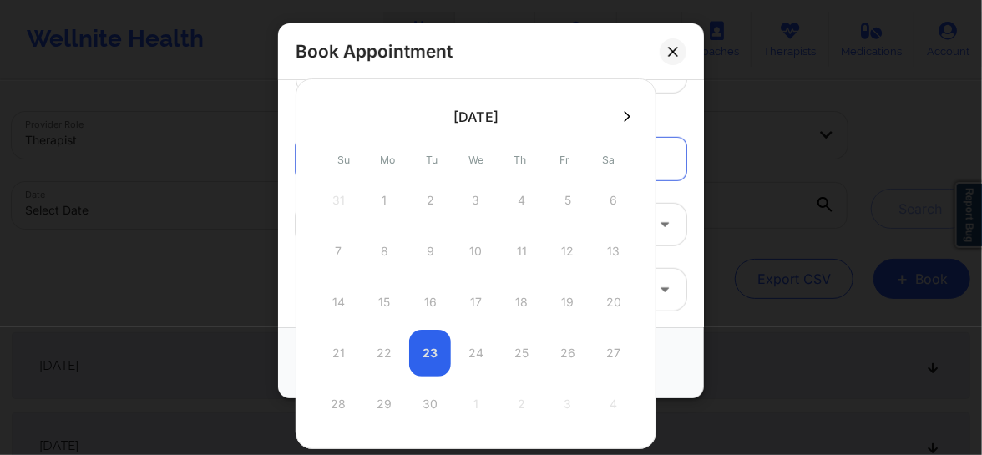
click at [624, 113] on icon at bounding box center [627, 116] width 7 height 13
click at [325, 118] on div at bounding box center [476, 263] width 361 height 371
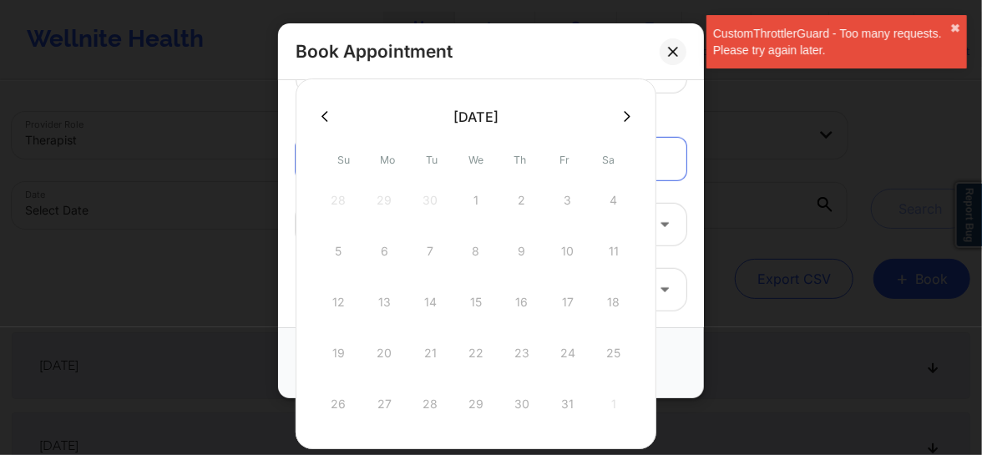
click at [325, 118] on icon at bounding box center [324, 116] width 7 height 11
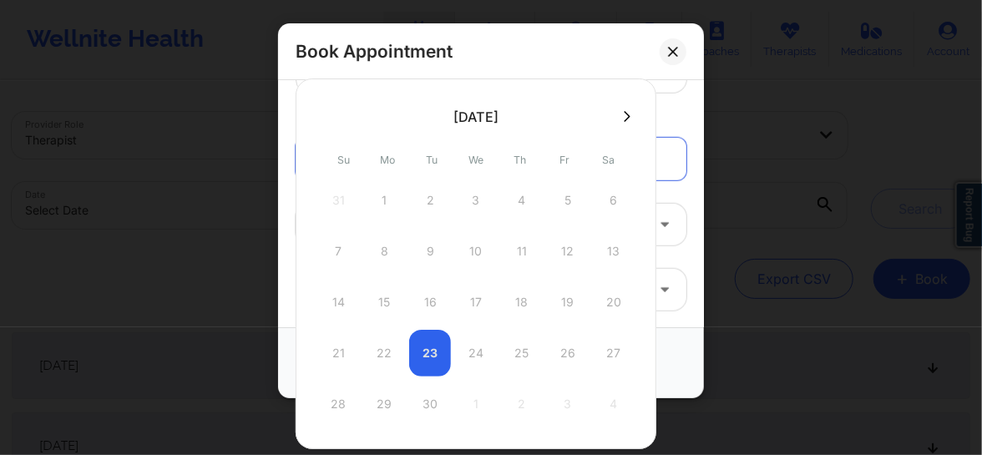
click at [471, 362] on div "21 22 23 24 25 26 27" at bounding box center [475, 353] width 317 height 47
click at [676, 50] on icon at bounding box center [673, 52] width 10 height 10
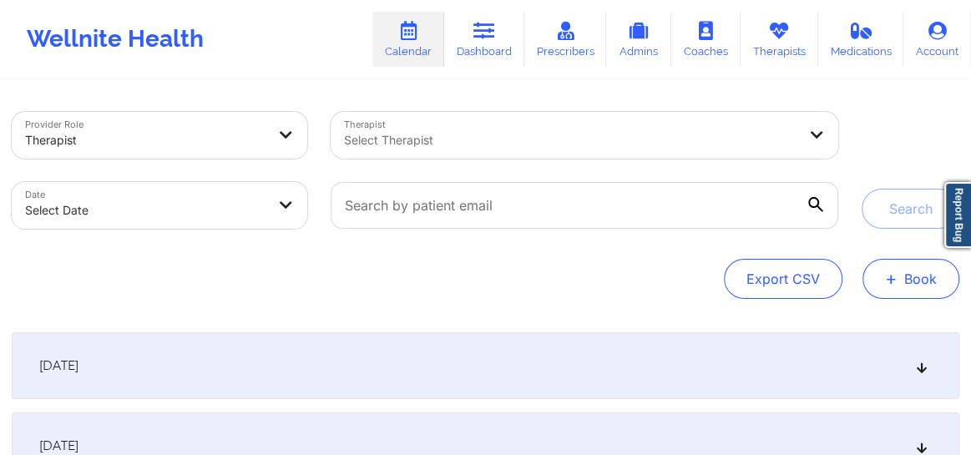
click at [891, 277] on span "+" at bounding box center [891, 278] width 13 height 9
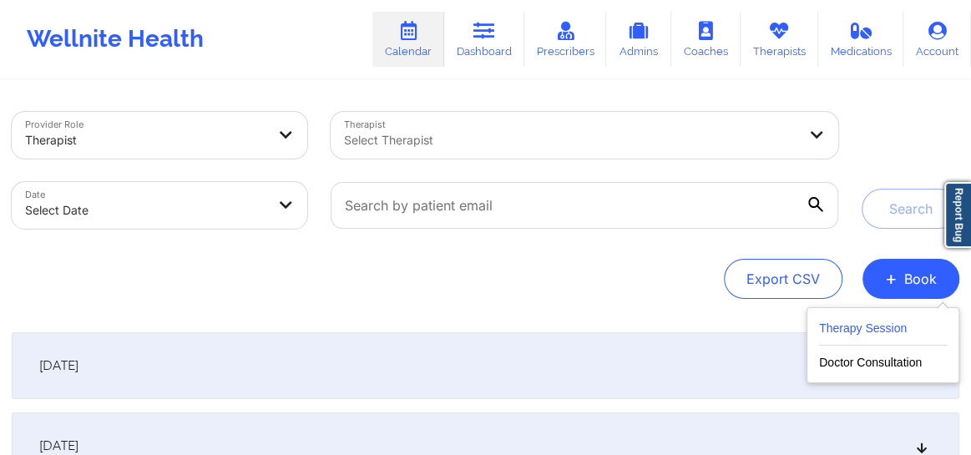
click at [830, 326] on button "Therapy Session" at bounding box center [883, 332] width 128 height 28
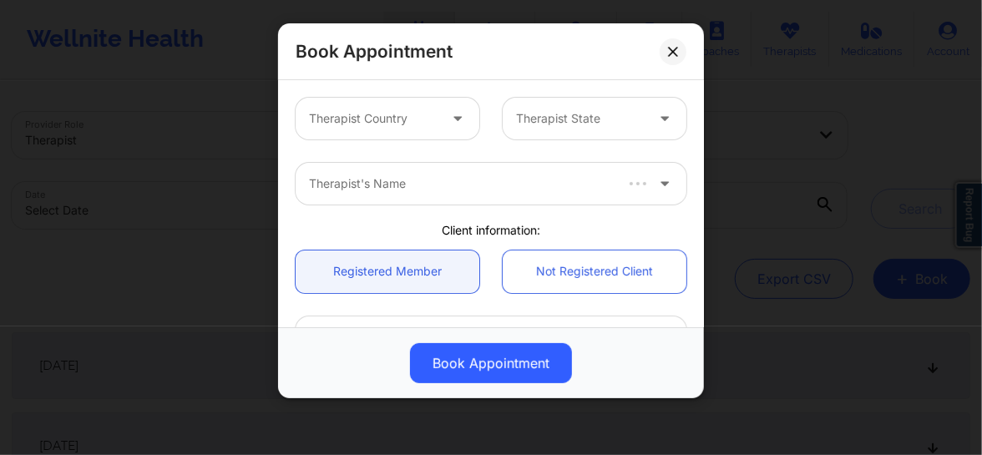
click at [373, 126] on div at bounding box center [373, 119] width 129 height 20
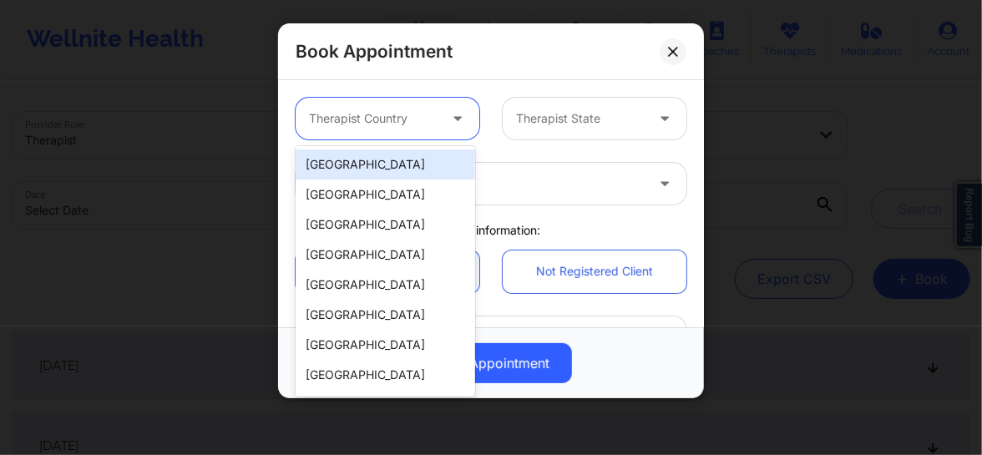
click at [343, 174] on div "[GEOGRAPHIC_DATA]" at bounding box center [385, 164] width 179 height 30
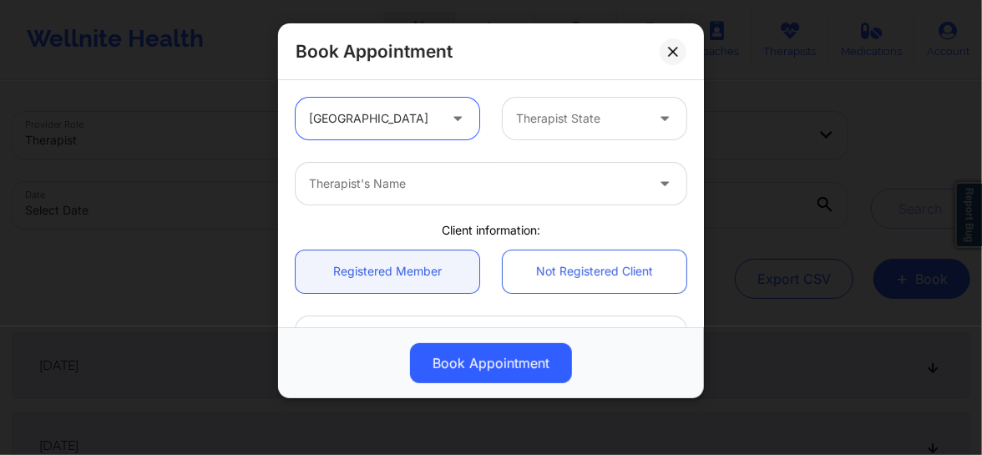
click at [543, 115] on div at bounding box center [580, 119] width 129 height 20
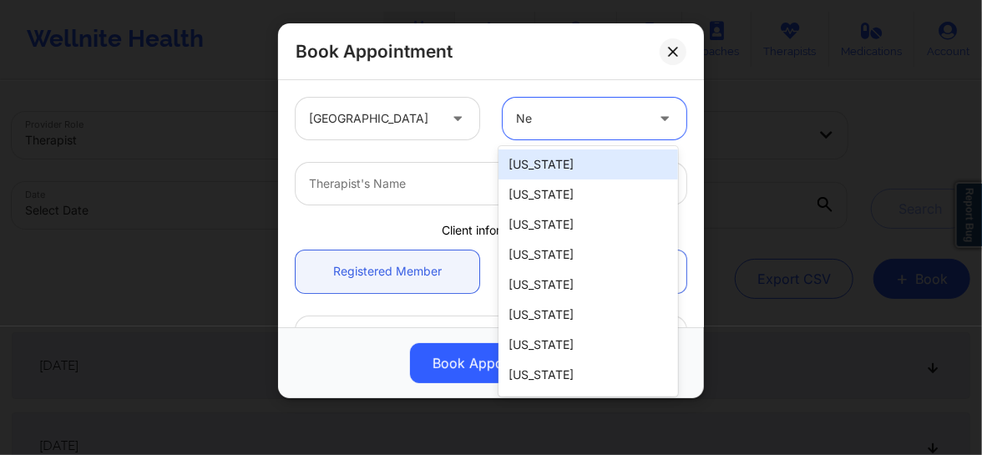
type input "New"
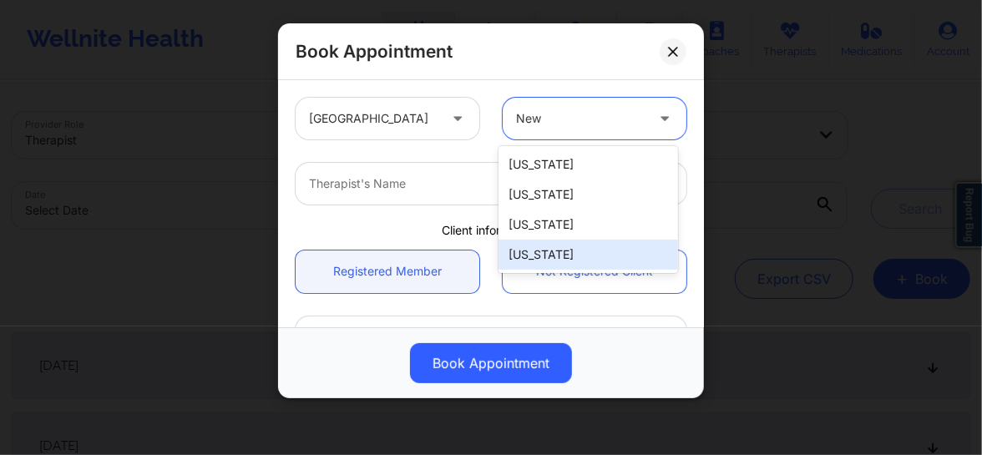
click at [546, 255] on div "[US_STATE]" at bounding box center [587, 255] width 179 height 30
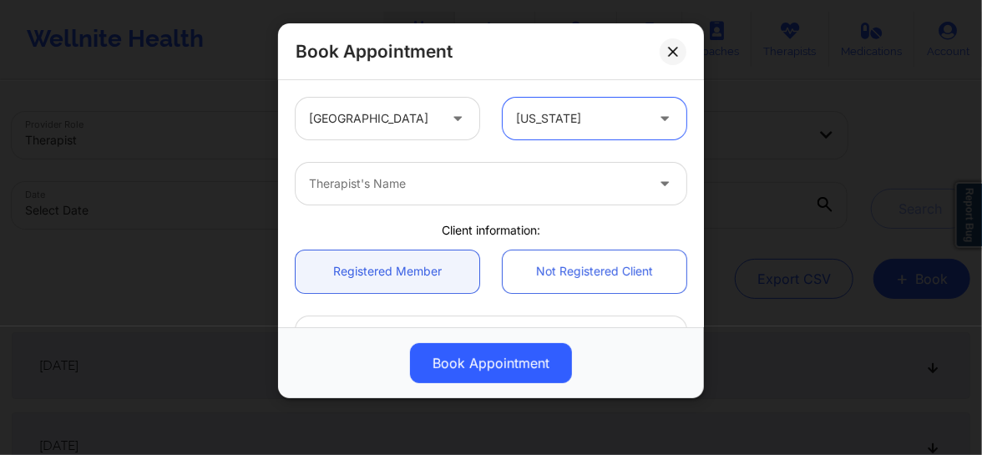
click at [367, 183] on div at bounding box center [477, 184] width 336 height 20
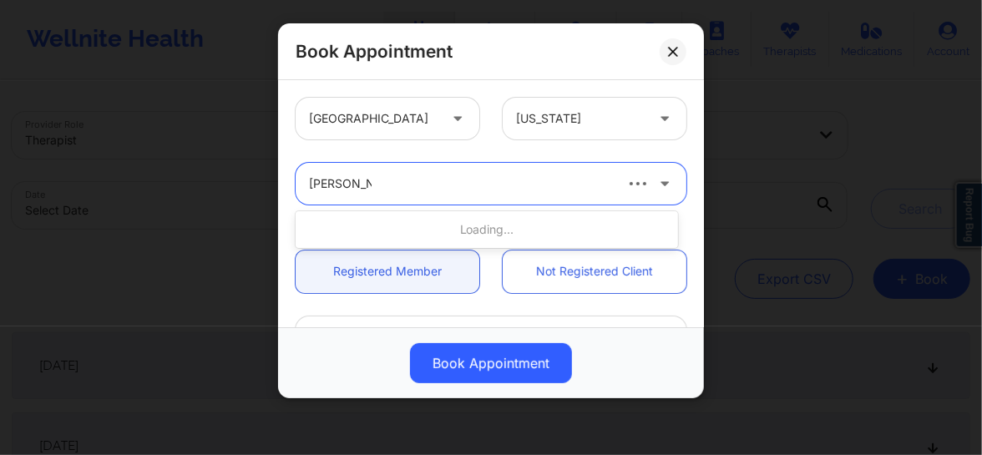
type input "Veronica Co"
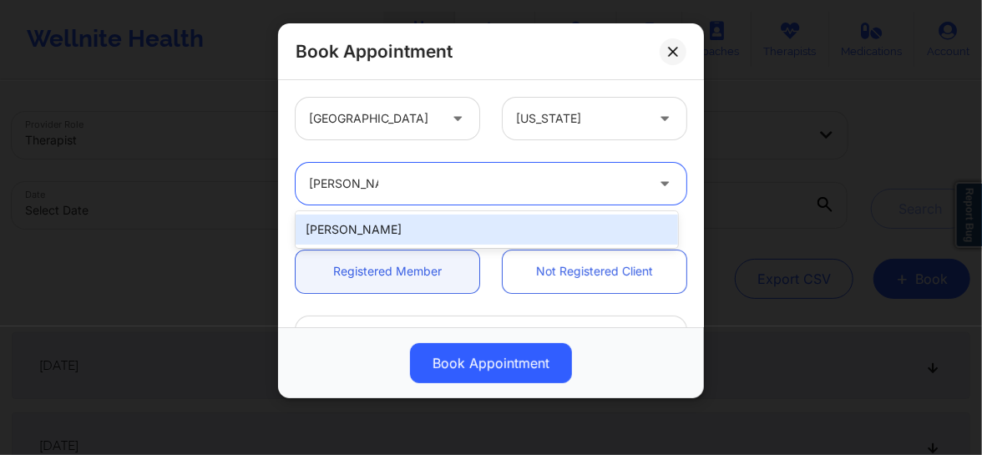
click at [362, 233] on div "Veronica Colwin" at bounding box center [487, 230] width 382 height 30
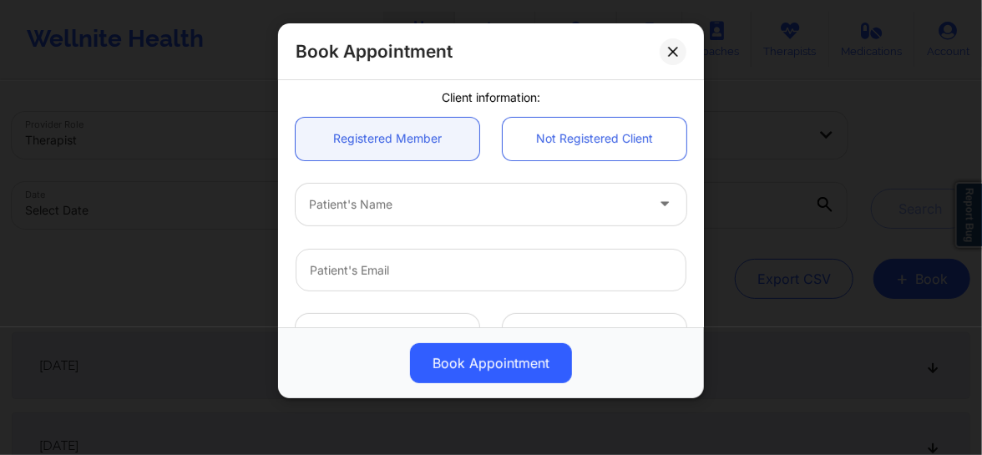
scroll to position [139, 0]
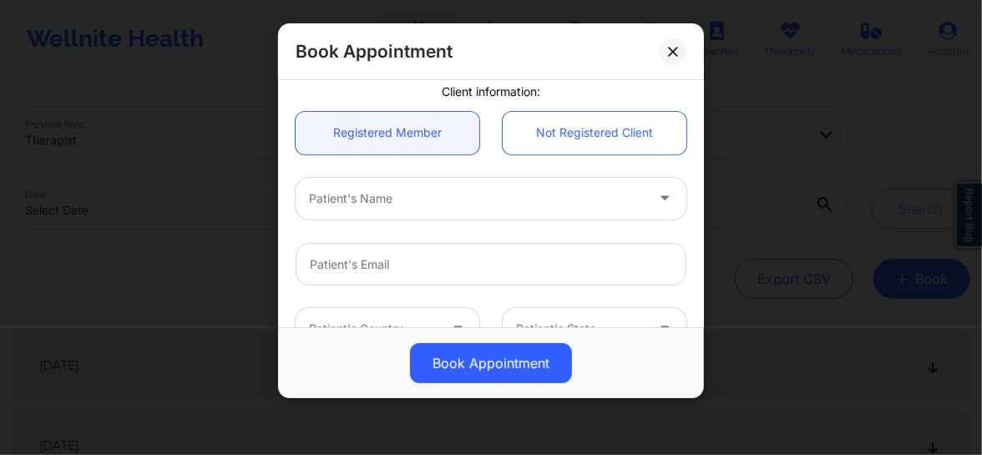
click at [358, 202] on div at bounding box center [477, 199] width 336 height 20
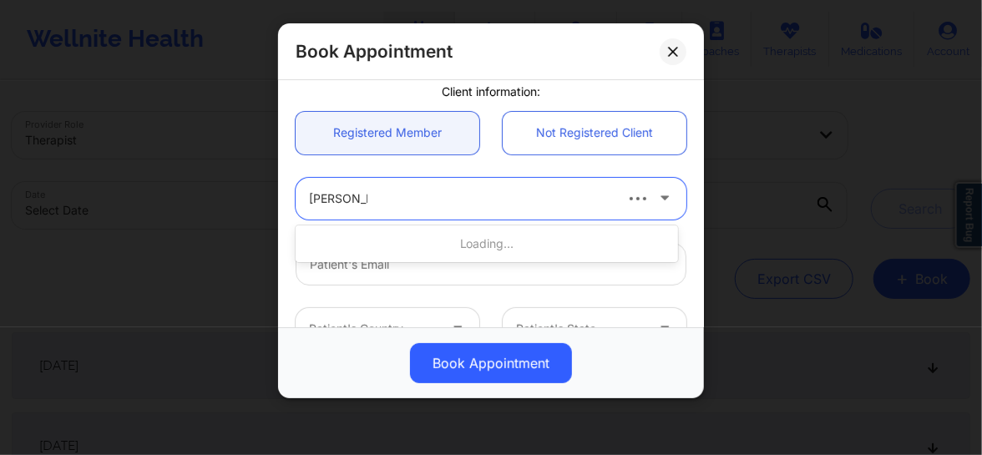
type input "amanda di"
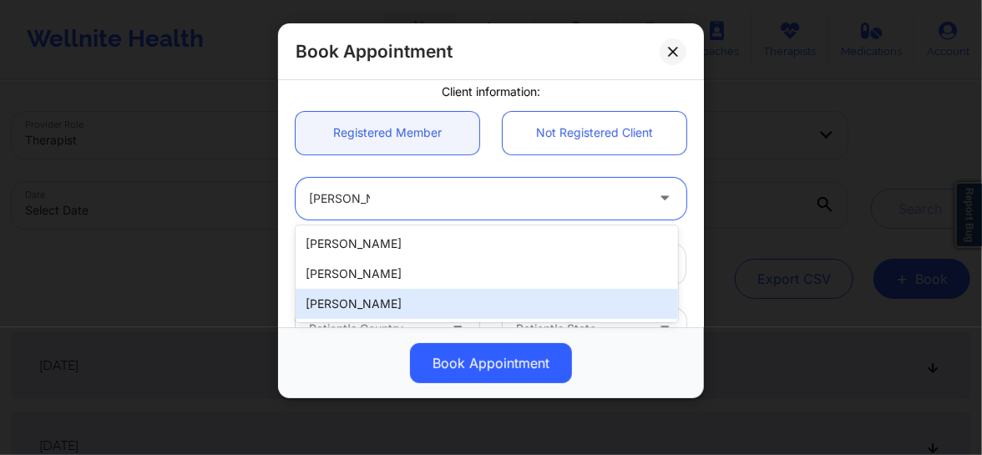
click at [360, 306] on div "Amanda DiPietro" at bounding box center [487, 304] width 382 height 30
type input "amandadipietro@gmail.com"
type input "+1908-208-8186"
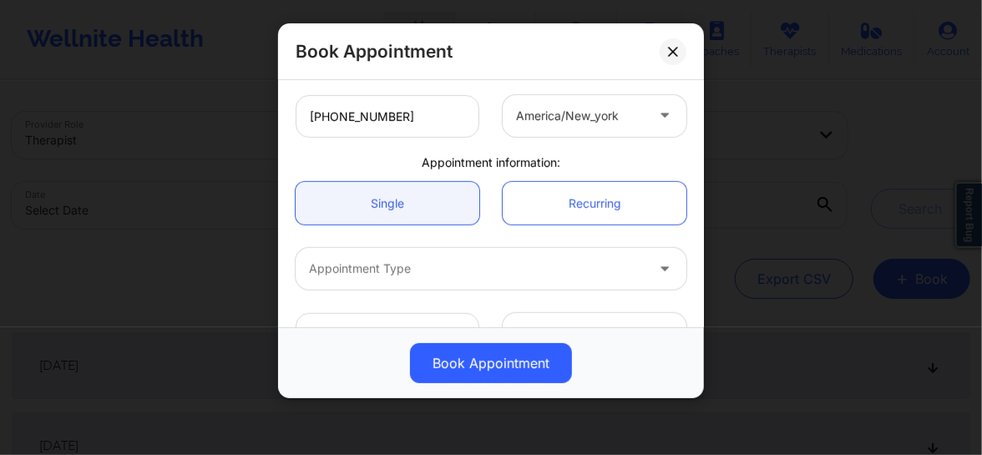
scroll to position [455, 0]
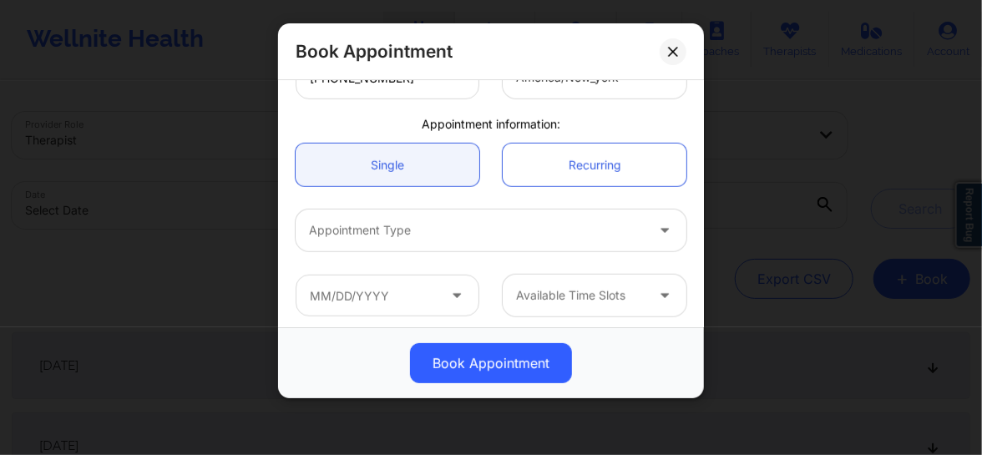
click at [368, 230] on div at bounding box center [477, 230] width 336 height 20
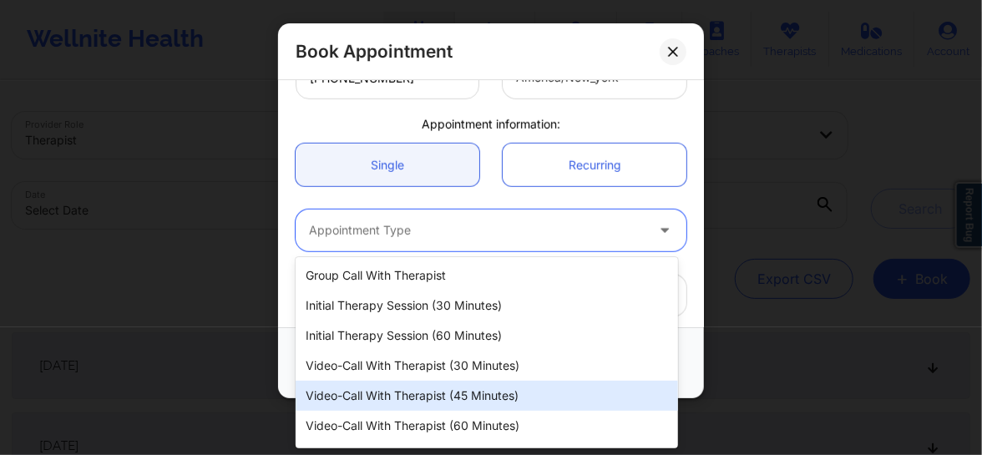
click at [410, 397] on div "Video-Call with Therapist (45 minutes)" at bounding box center [487, 396] width 382 height 30
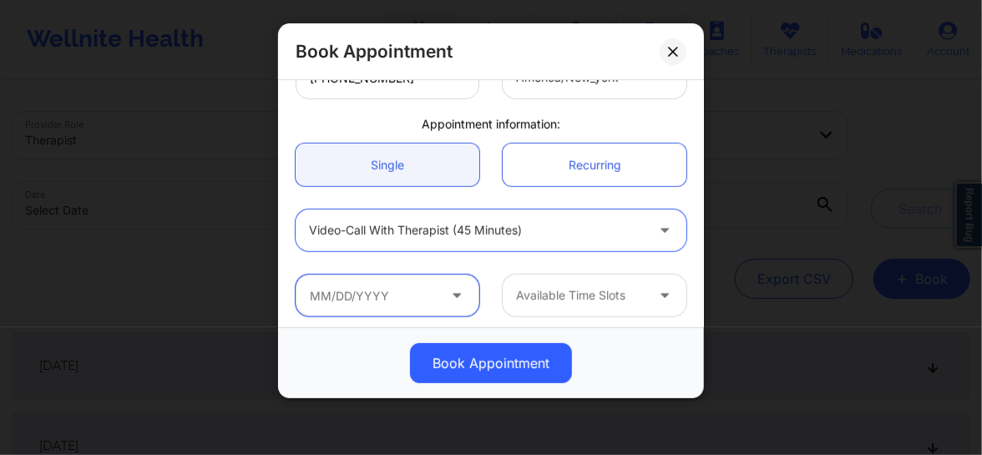
click at [387, 299] on input "text" at bounding box center [388, 296] width 184 height 42
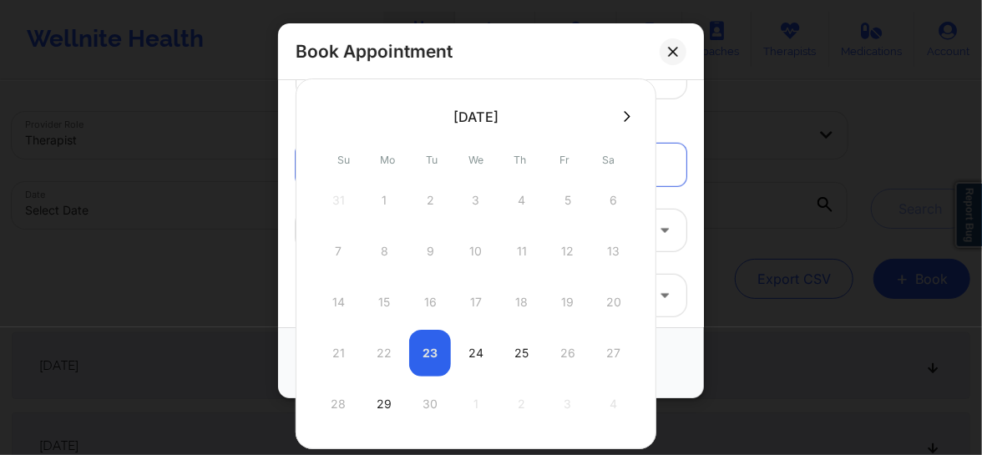
click at [383, 410] on div "29" at bounding box center [384, 404] width 42 height 47
type input "09/29/2025"
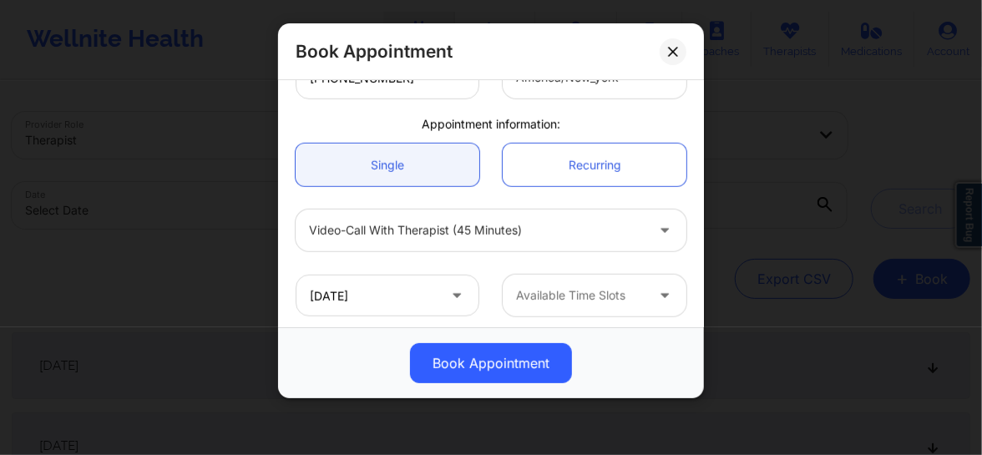
click at [551, 308] on div "Available Time Slots" at bounding box center [575, 296] width 144 height 42
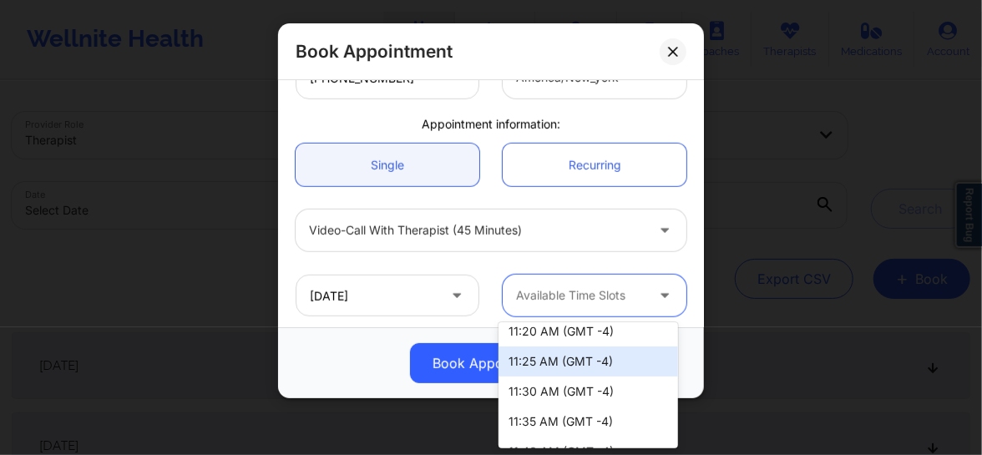
scroll to position [531, 0]
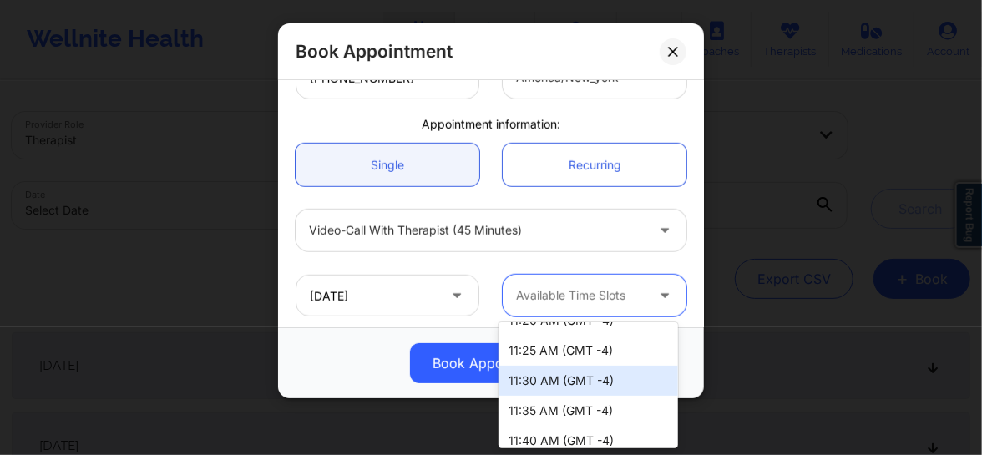
click at [532, 387] on div "11:30 AM (GMT -4)" at bounding box center [587, 381] width 179 height 30
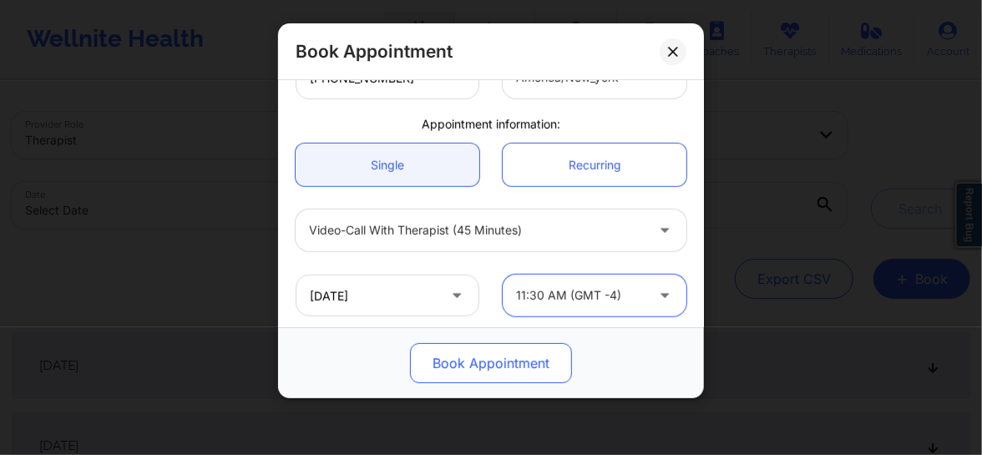
click at [495, 367] on button "Book Appointment" at bounding box center [491, 363] width 162 height 40
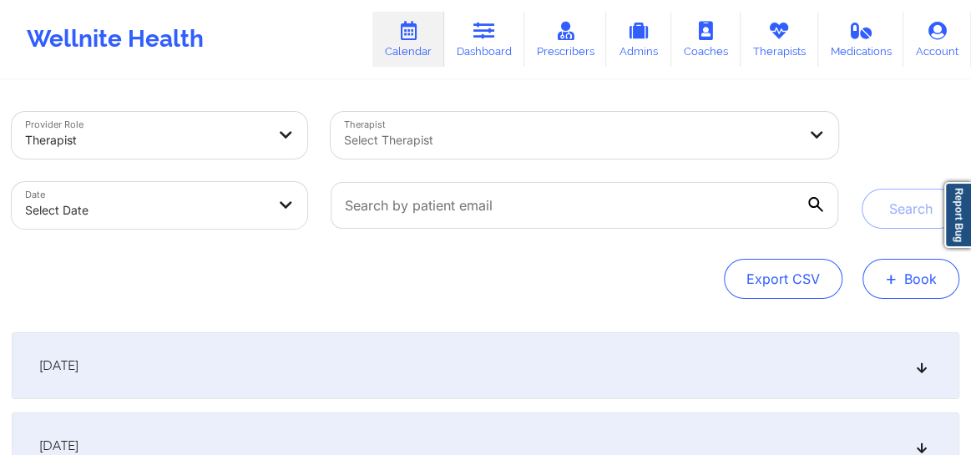
click at [912, 281] on button "+ Book" at bounding box center [910, 279] width 97 height 40
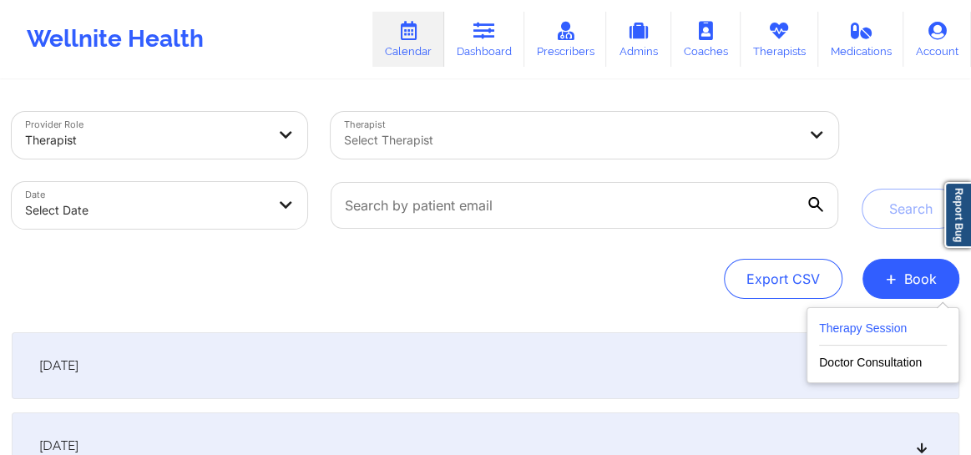
click at [887, 329] on button "Therapy Session" at bounding box center [883, 332] width 128 height 28
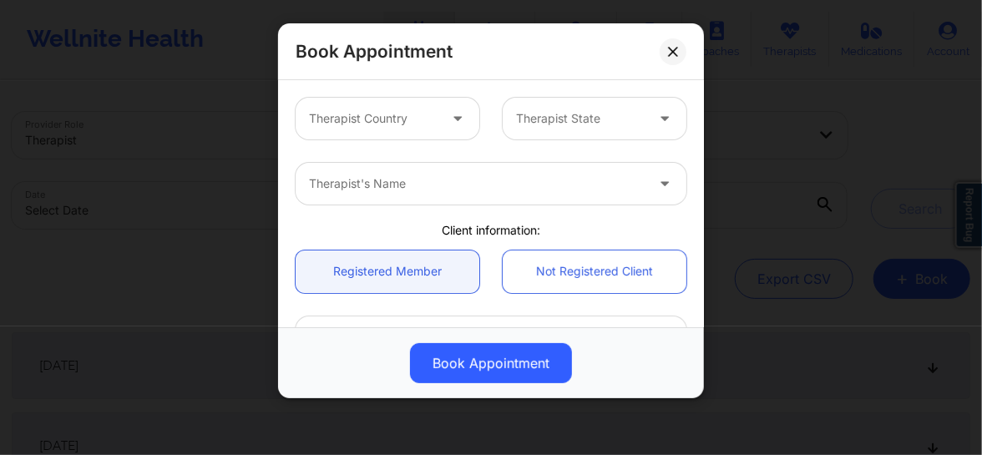
click at [382, 109] on div "Therapist Country" at bounding box center [368, 119] width 144 height 42
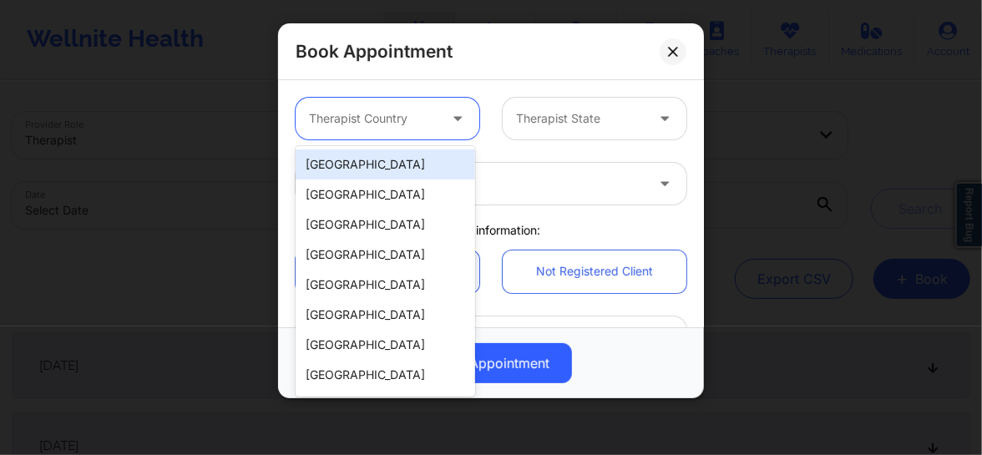
click at [377, 167] on div "[GEOGRAPHIC_DATA]" at bounding box center [385, 164] width 179 height 30
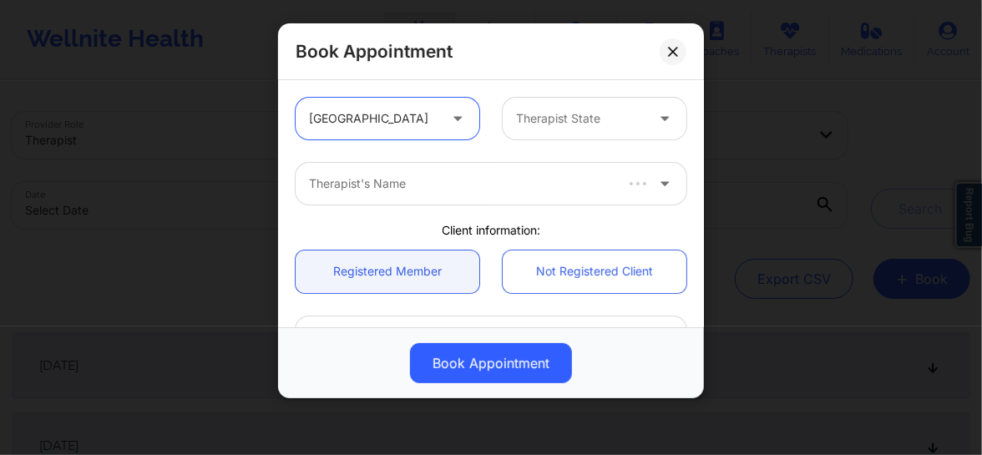
click at [535, 116] on div at bounding box center [580, 119] width 129 height 20
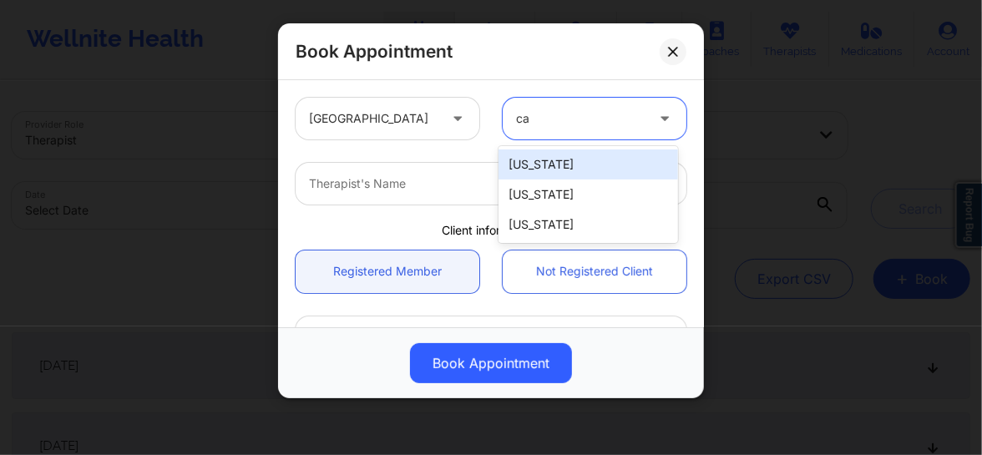
type input "cal"
click at [534, 157] on div "[US_STATE]" at bounding box center [587, 164] width 179 height 30
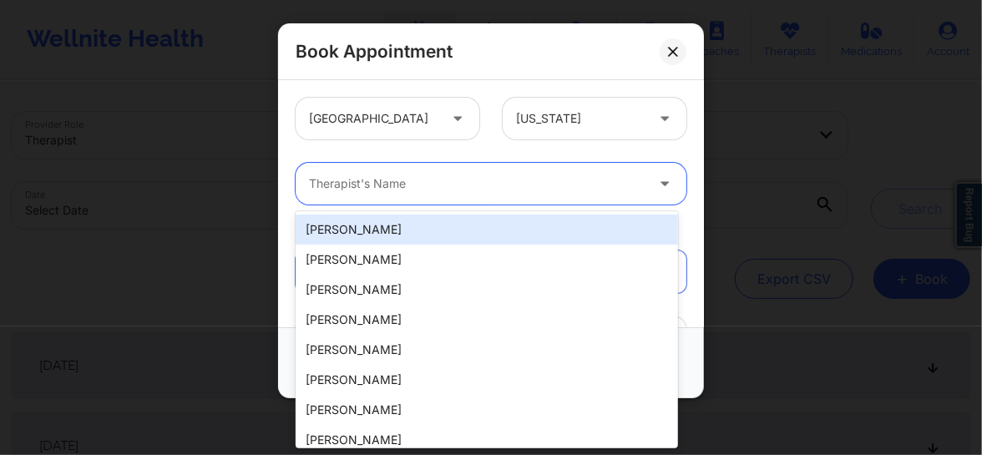
click at [418, 177] on div at bounding box center [477, 184] width 336 height 20
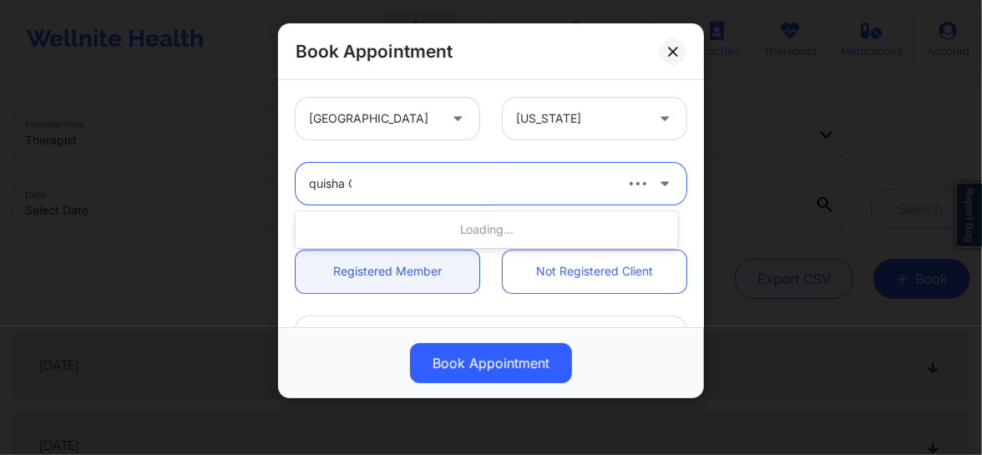
type input "quisha Ca"
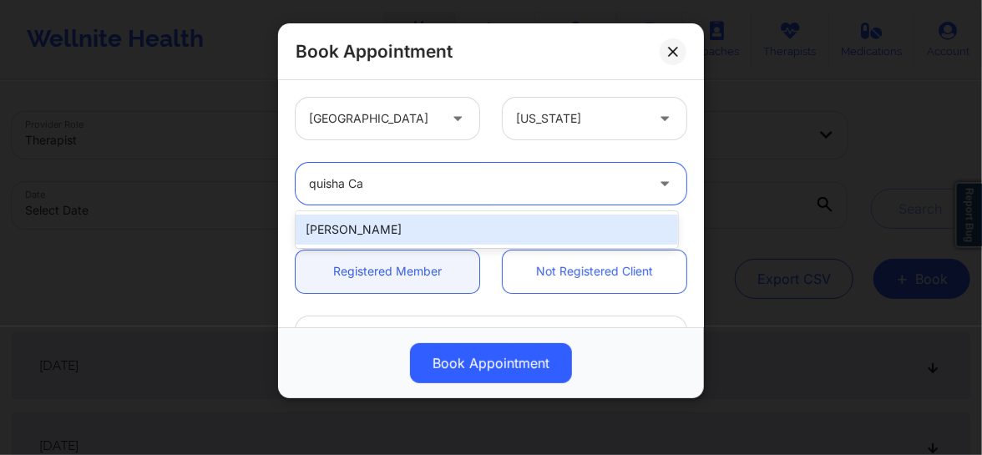
click at [383, 225] on div "[PERSON_NAME]" at bounding box center [487, 230] width 382 height 30
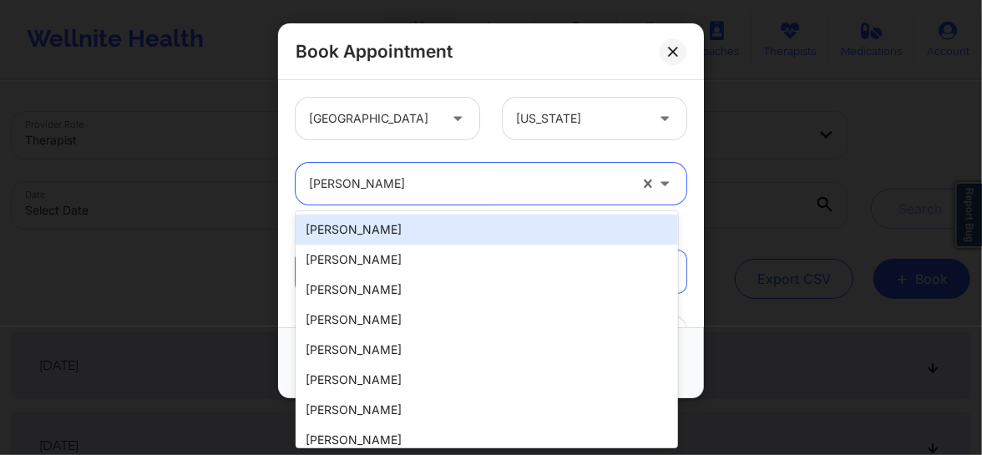
click at [391, 185] on div at bounding box center [468, 184] width 319 height 20
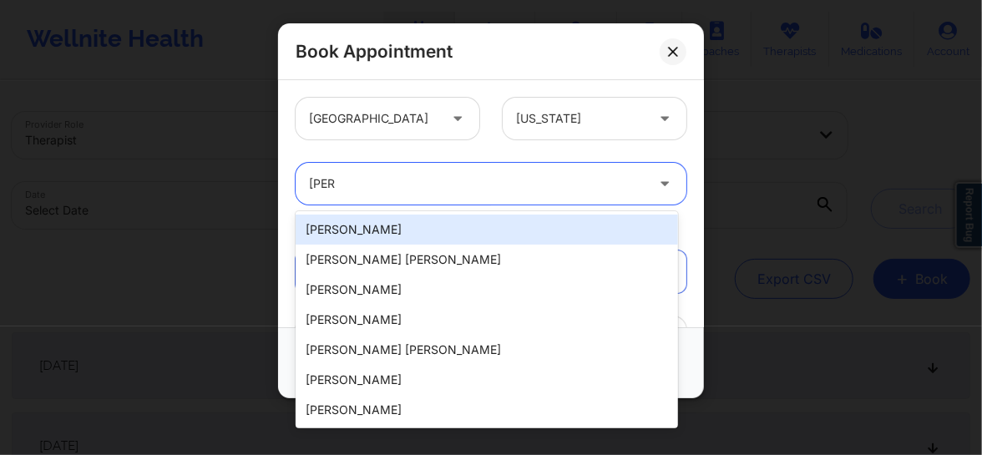
type input "quisha"
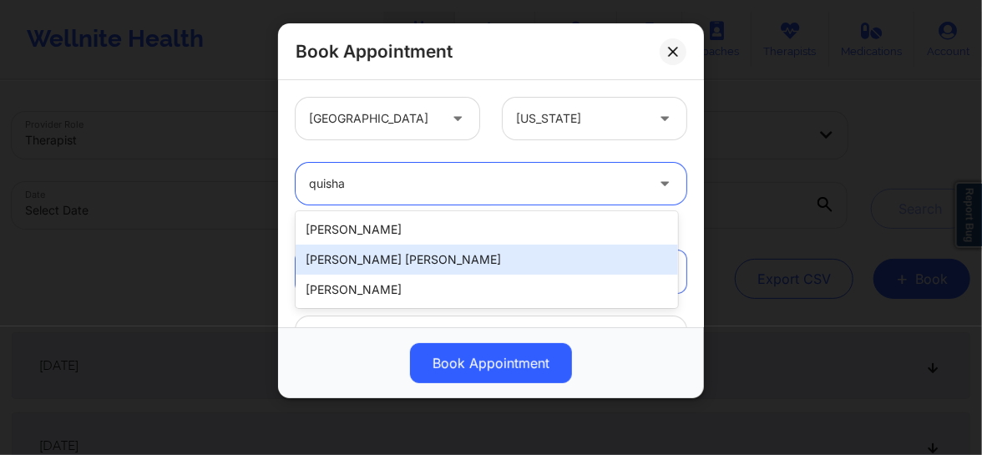
click at [372, 258] on div "[PERSON_NAME] [PERSON_NAME]" at bounding box center [487, 260] width 382 height 30
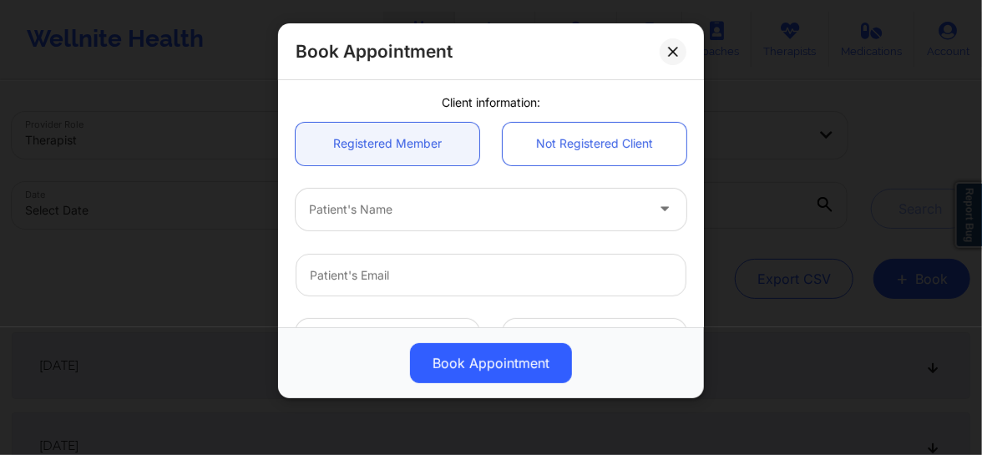
scroll to position [164, 0]
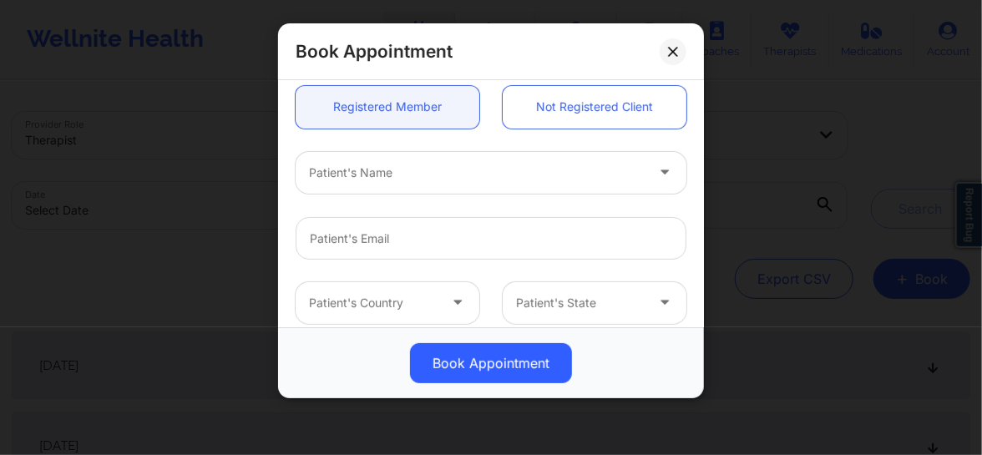
click at [399, 179] on div at bounding box center [477, 173] width 336 height 20
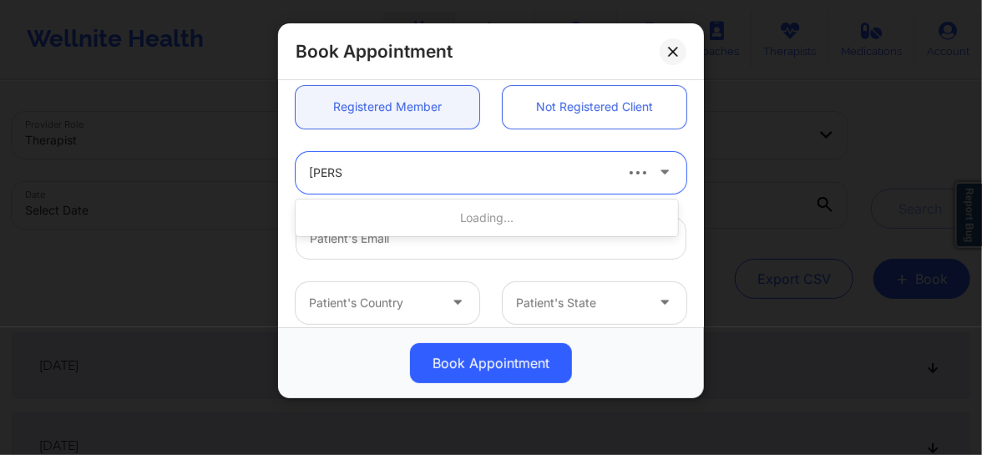
type input "[PERSON_NAME]"
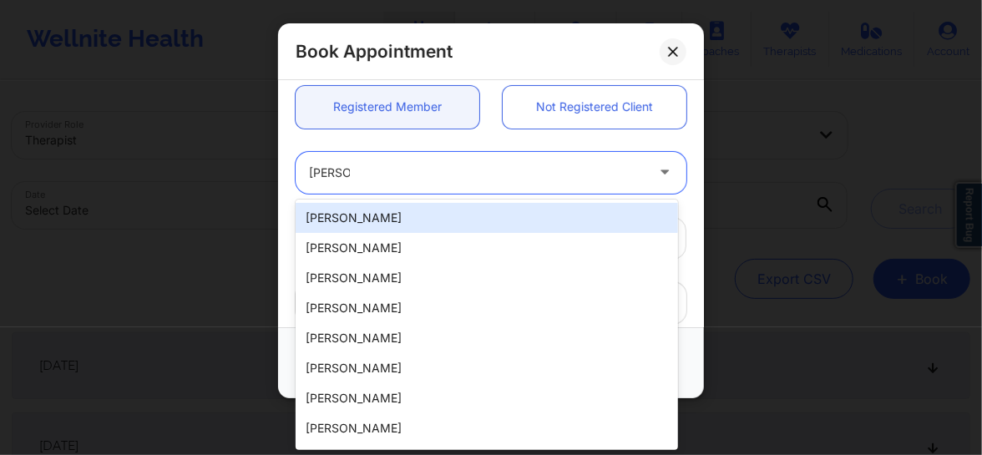
click at [377, 212] on div "[PERSON_NAME]" at bounding box center [487, 218] width 382 height 30
type input "[EMAIL_ADDRESS][DOMAIN_NAME]"
type input "[PHONE_NUMBER]"
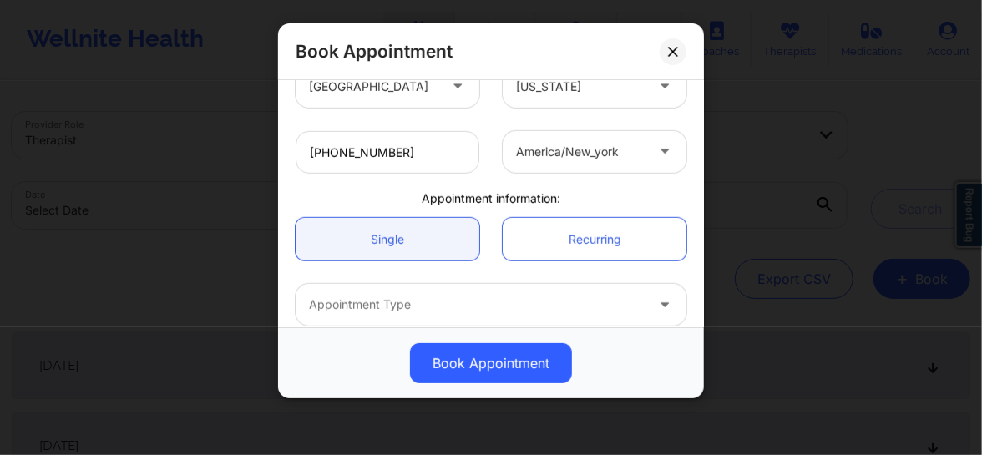
scroll to position [461, 0]
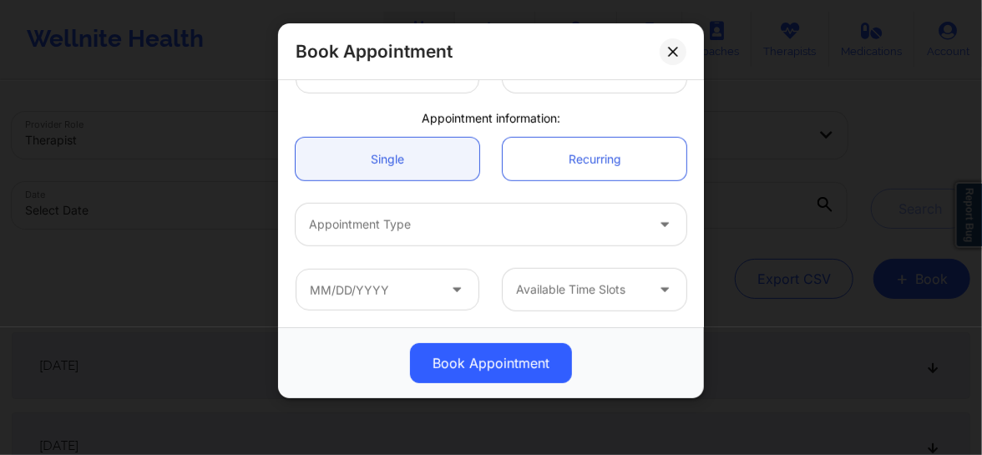
click at [380, 230] on div at bounding box center [477, 225] width 336 height 20
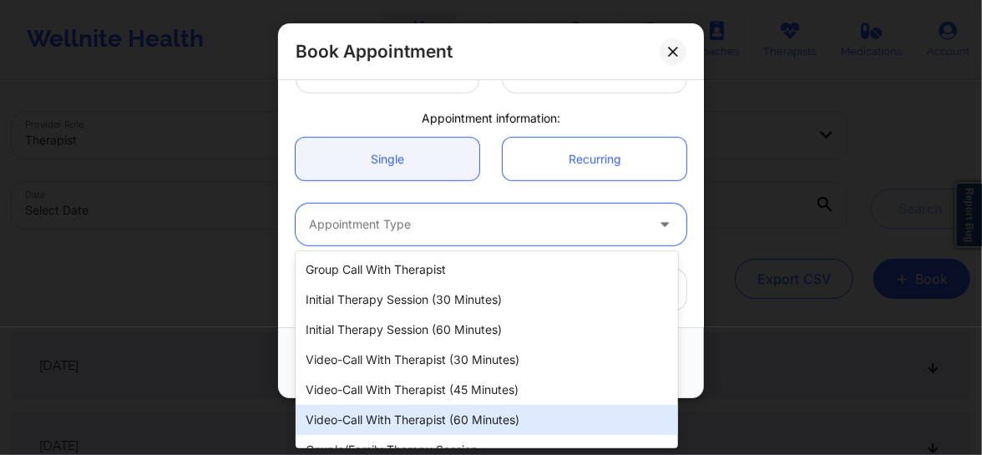
click at [412, 418] on div "Video-Call with Therapist (60 minutes)" at bounding box center [487, 420] width 382 height 30
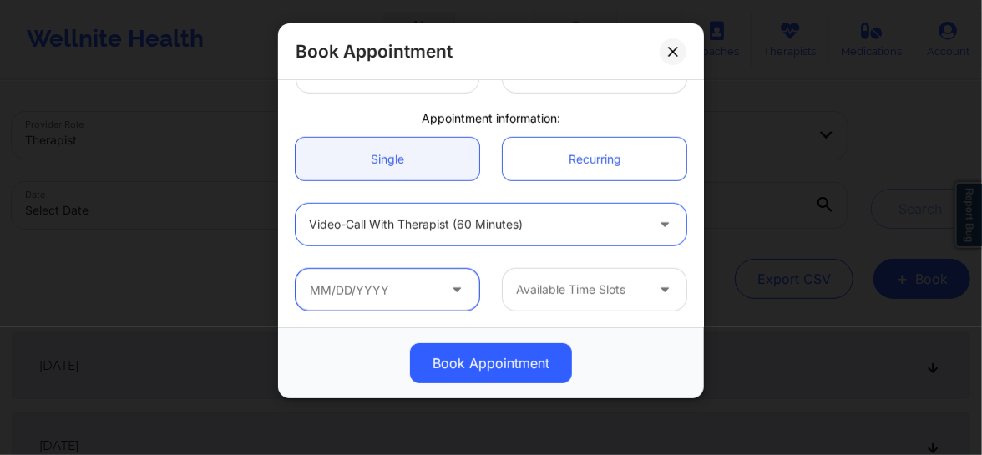
click at [370, 289] on input "text" at bounding box center [388, 290] width 184 height 42
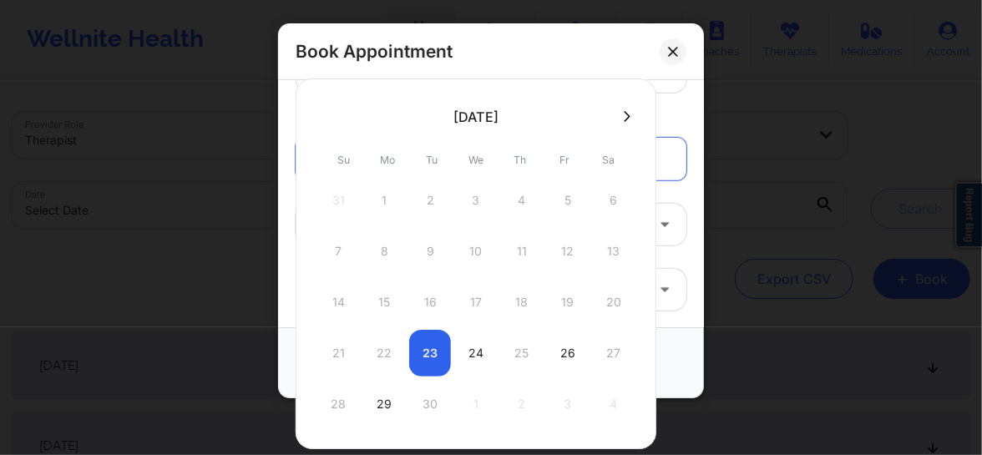
click at [626, 117] on icon at bounding box center [627, 116] width 7 height 13
click at [475, 397] on div "29" at bounding box center [476, 404] width 42 height 47
type input "[DATE]"
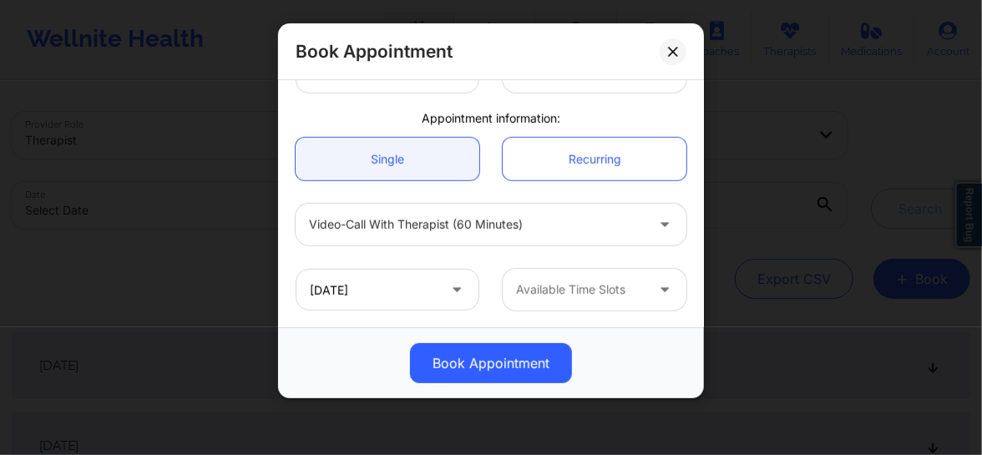
click at [569, 287] on div at bounding box center [580, 290] width 129 height 20
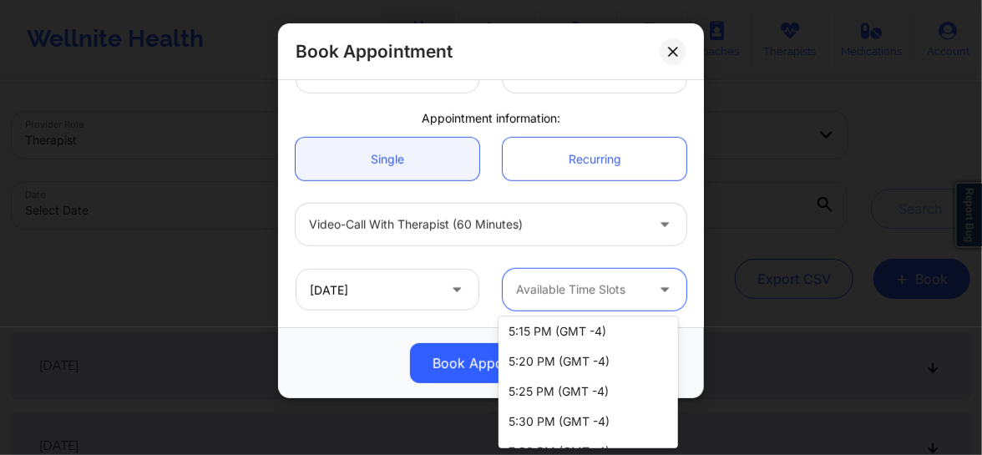
scroll to position [1978, 0]
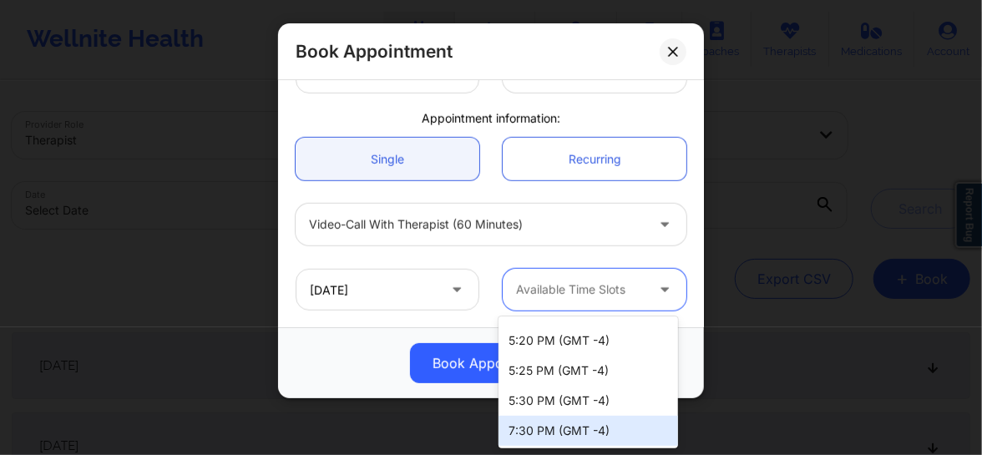
click at [529, 440] on div "7:30 PM (GMT -4)" at bounding box center [587, 431] width 179 height 30
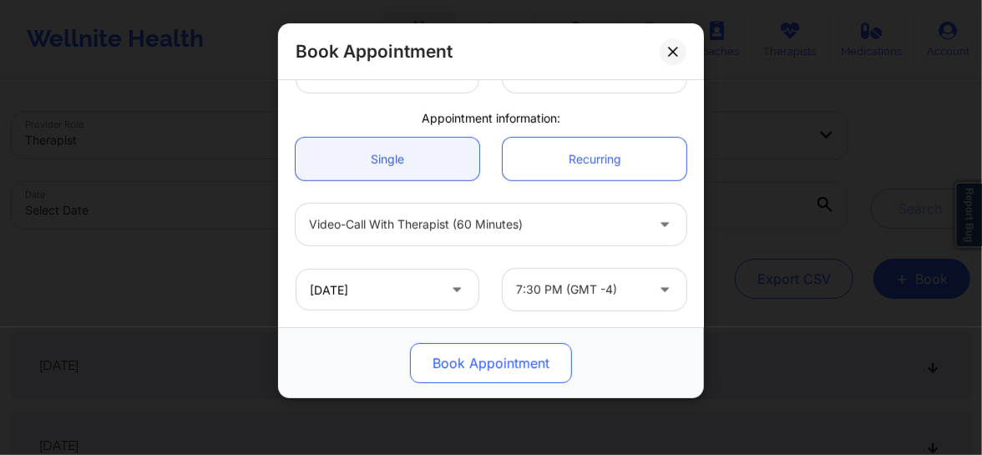
click at [479, 367] on button "Book Appointment" at bounding box center [491, 363] width 162 height 40
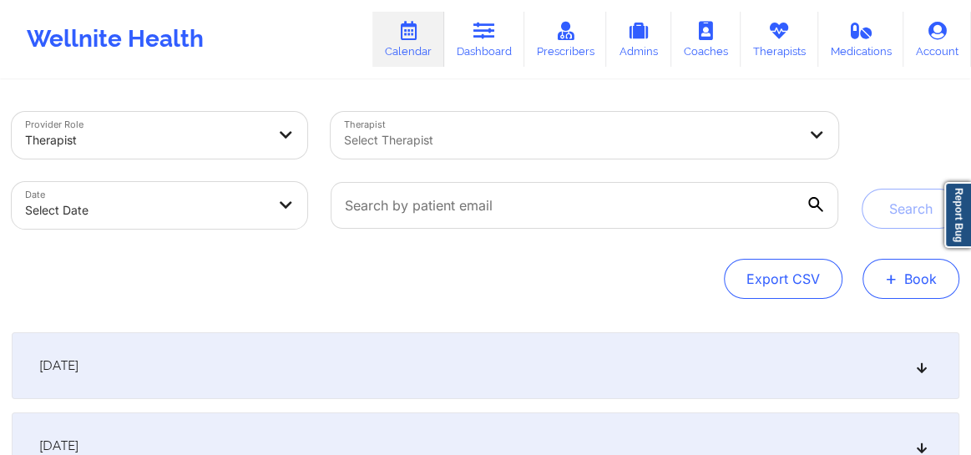
click at [892, 274] on span "+" at bounding box center [891, 278] width 13 height 9
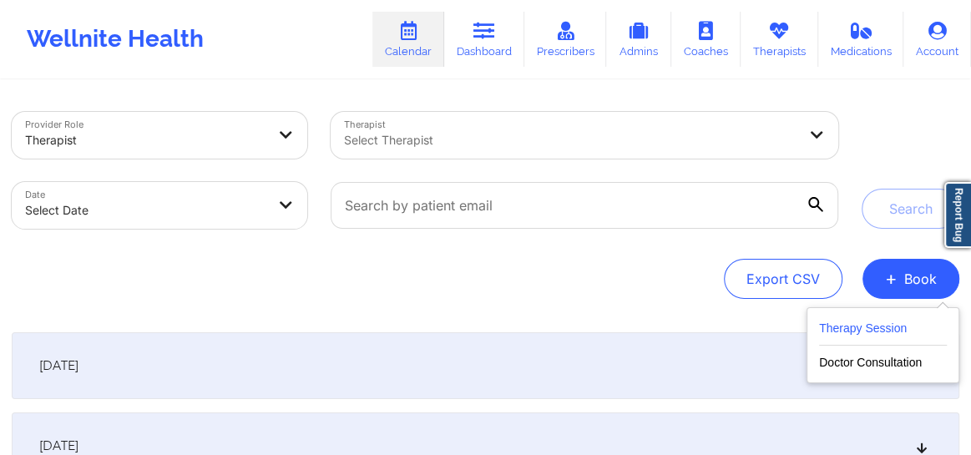
click at [842, 327] on button "Therapy Session" at bounding box center [883, 332] width 128 height 28
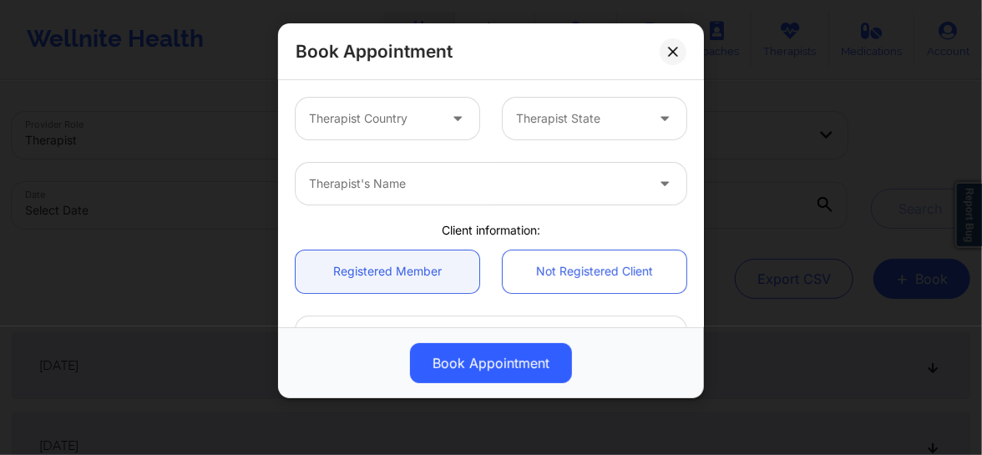
click at [396, 131] on div "Therapist Country" at bounding box center [368, 119] width 144 height 42
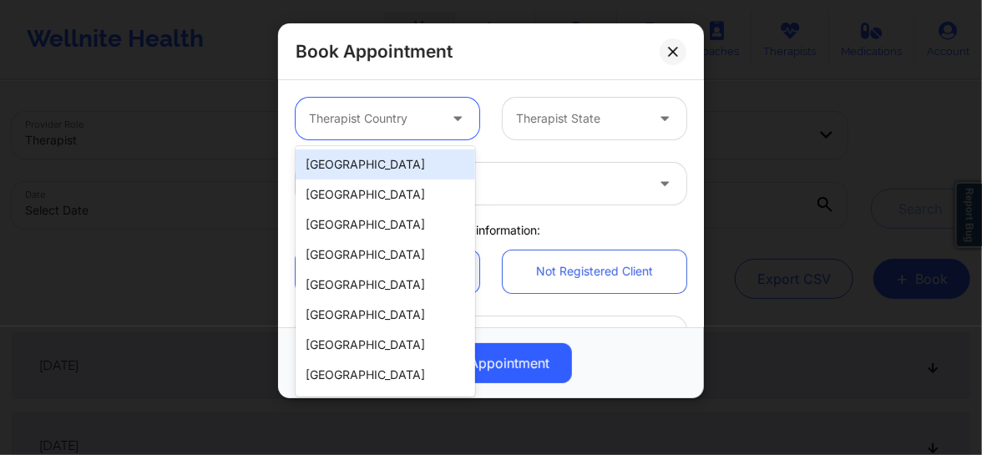
click at [382, 167] on div "[GEOGRAPHIC_DATA]" at bounding box center [385, 164] width 179 height 30
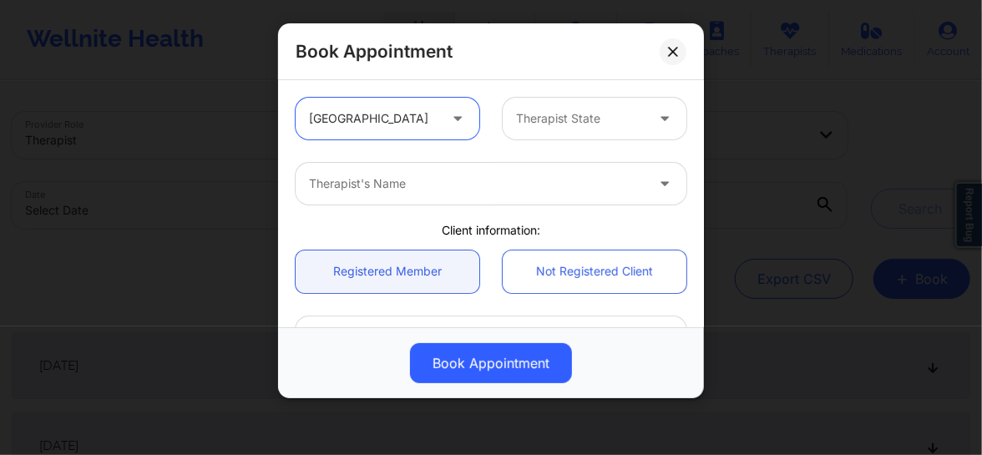
click at [534, 127] on div at bounding box center [580, 119] width 129 height 20
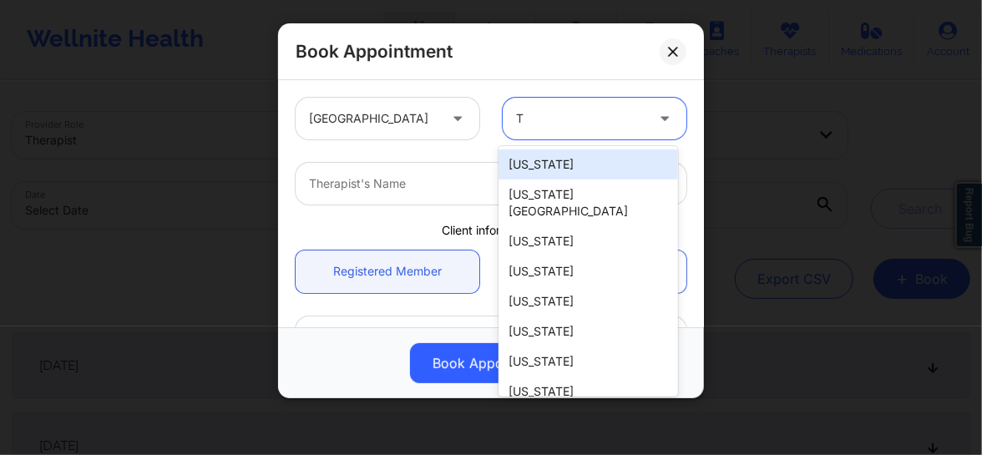
type input "TX"
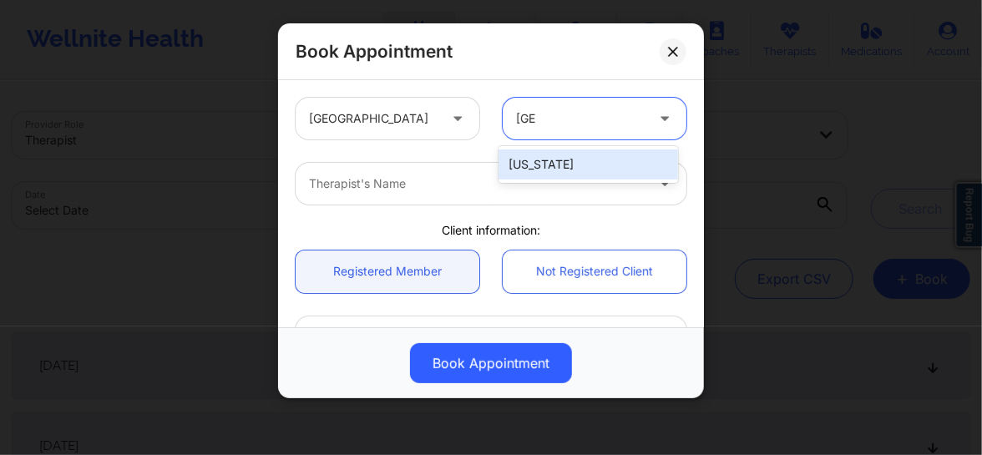
click at [558, 164] on div "[US_STATE]" at bounding box center [587, 164] width 179 height 30
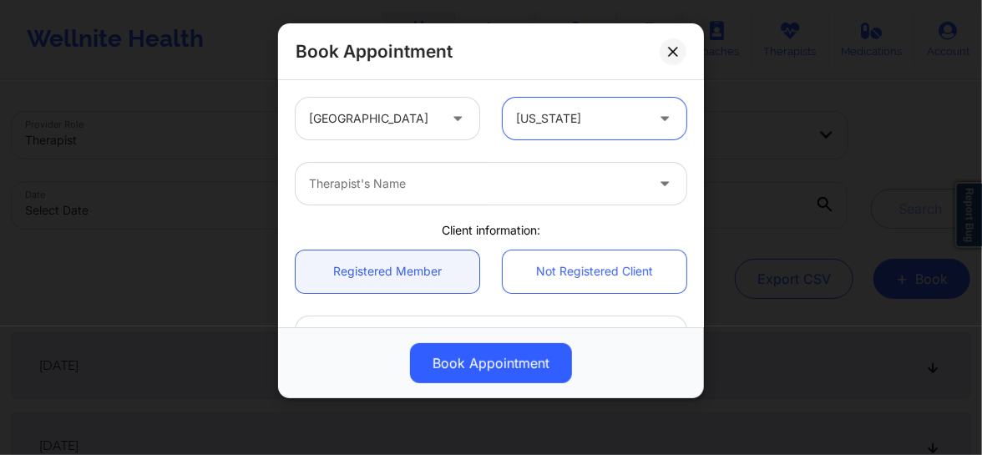
click at [392, 187] on div at bounding box center [477, 184] width 336 height 20
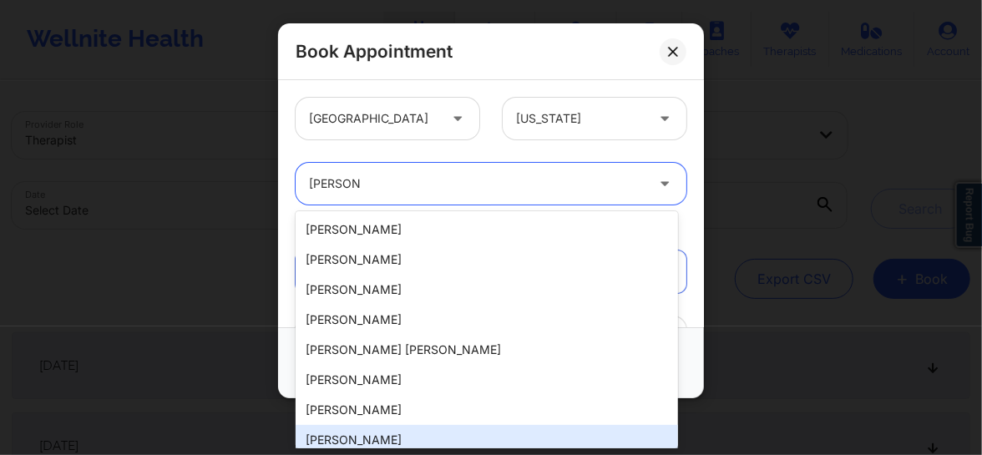
type input "Kathleen"
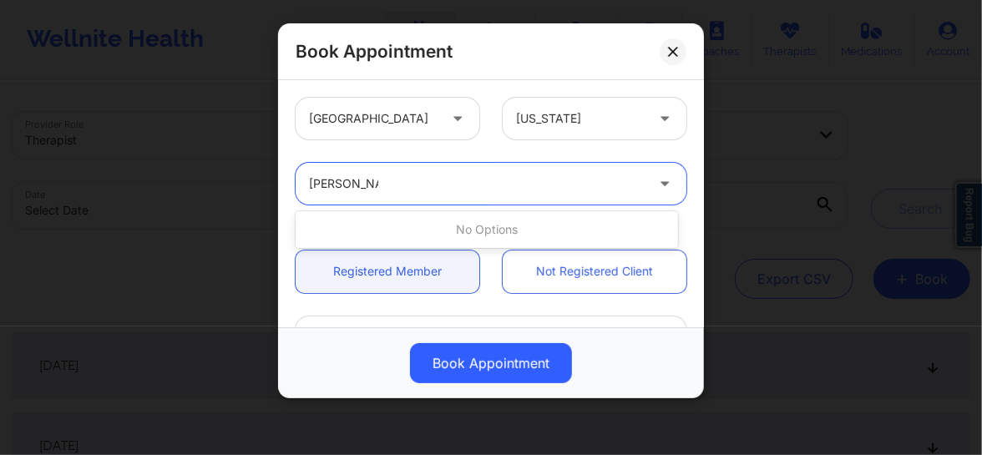
type input "Kathleen Cu"
click at [552, 124] on div at bounding box center [580, 119] width 129 height 20
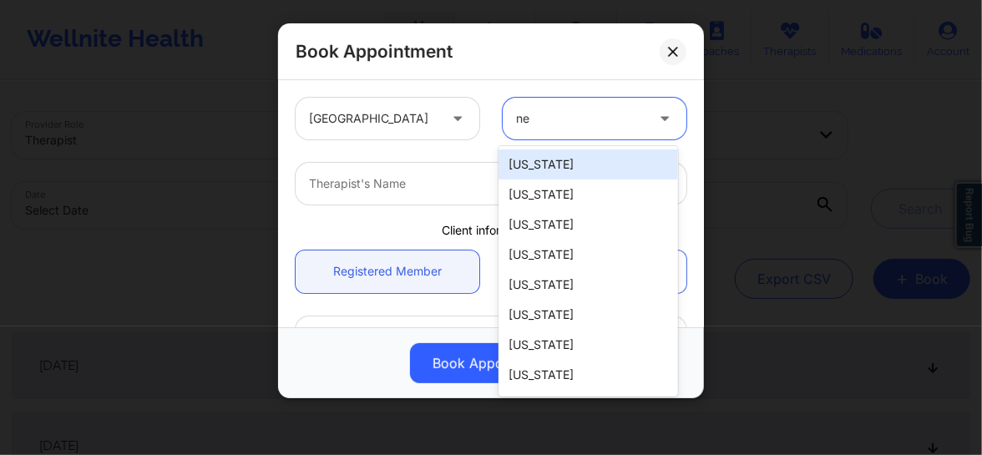
type input "new"
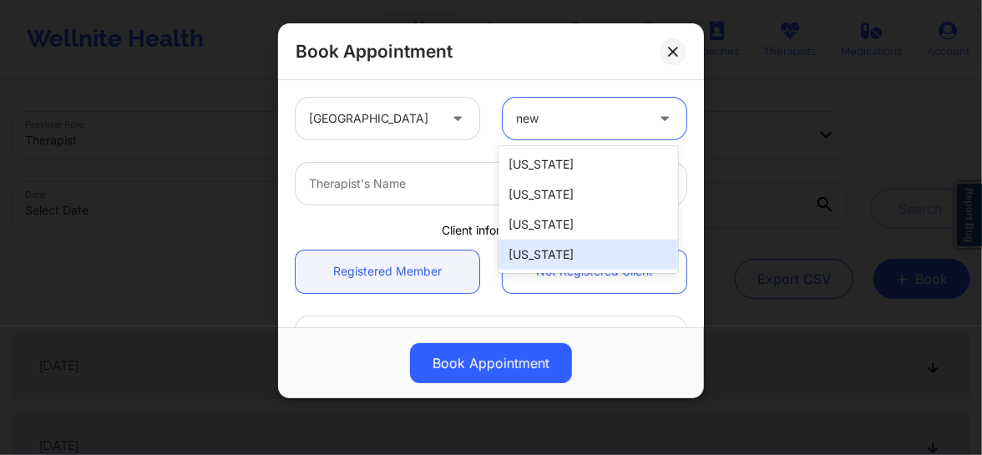
click at [544, 254] on div "[US_STATE]" at bounding box center [587, 255] width 179 height 30
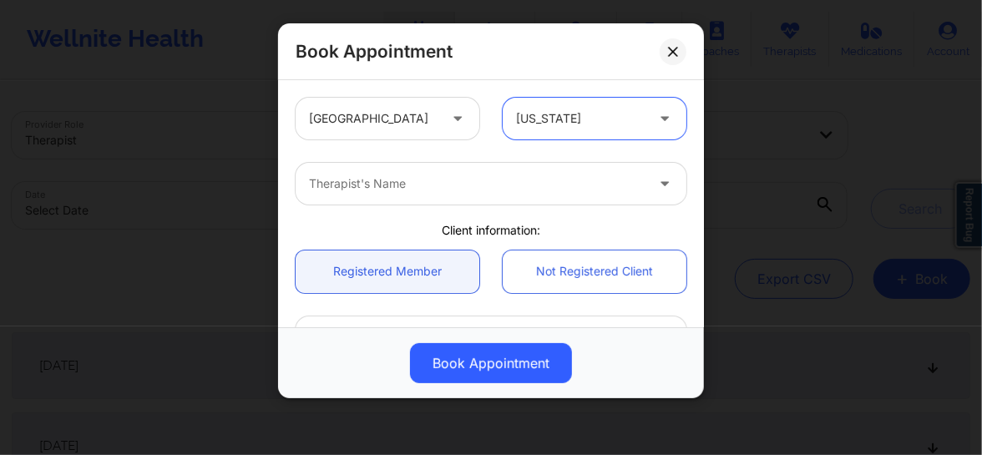
click at [409, 181] on div at bounding box center [477, 184] width 336 height 20
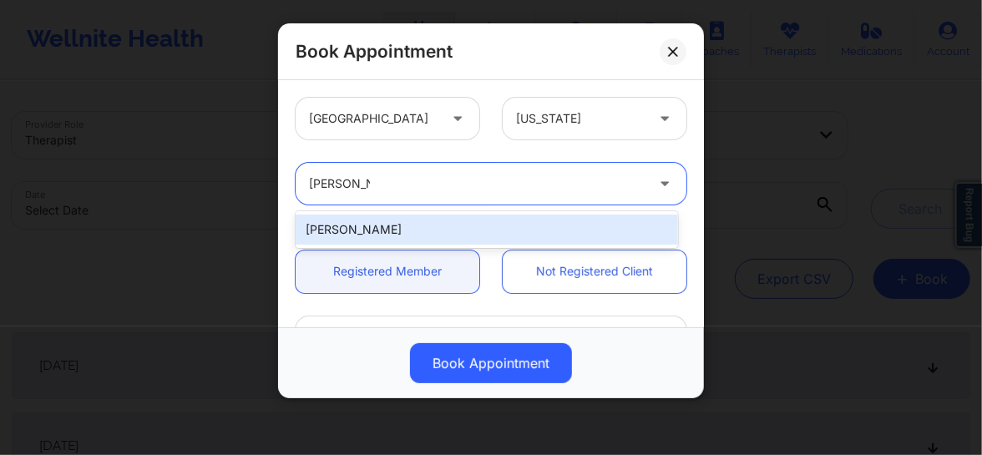
type input "Kathleen c"
click at [544, 106] on div "[US_STATE]" at bounding box center [580, 119] width 129 height 42
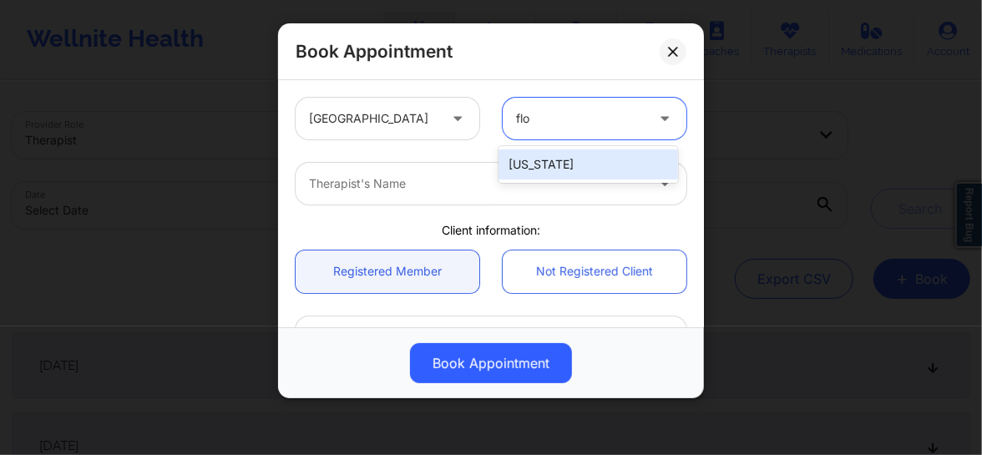
type input "flor"
click at [534, 165] on div "[US_STATE]" at bounding box center [587, 164] width 179 height 30
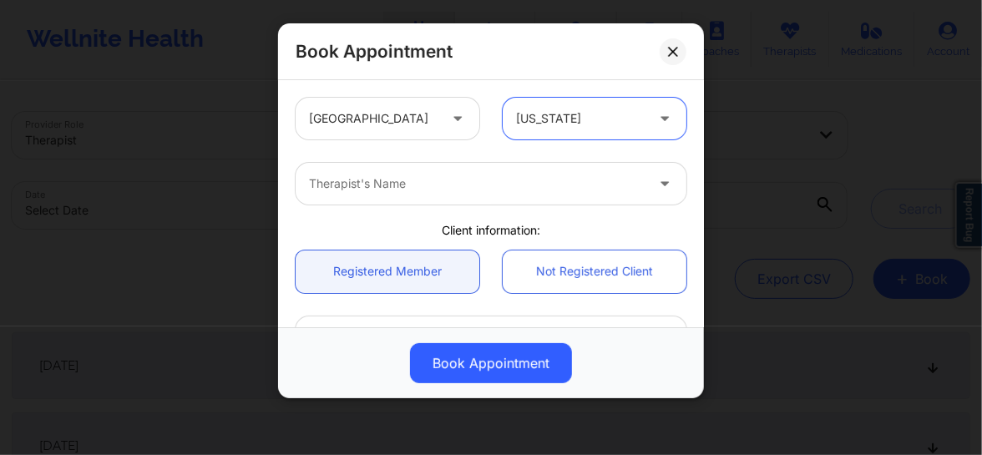
click at [420, 179] on div at bounding box center [477, 184] width 336 height 20
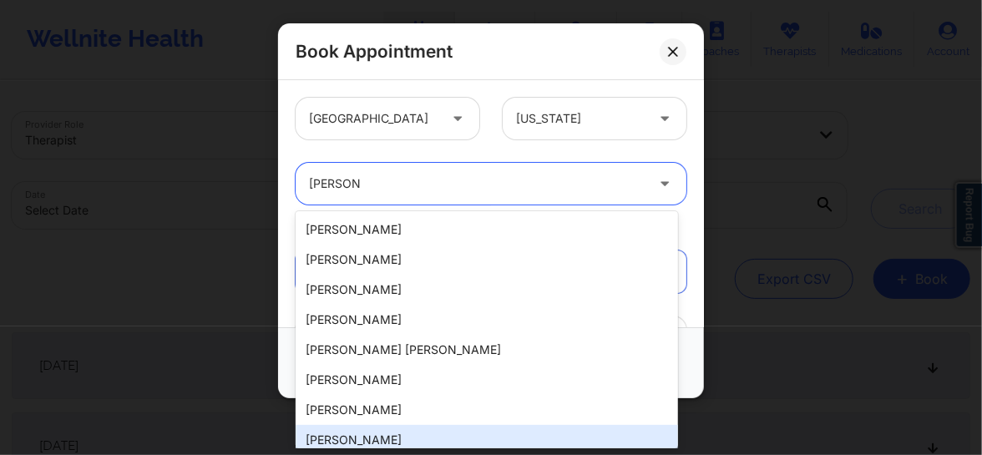
type input "Kathleen"
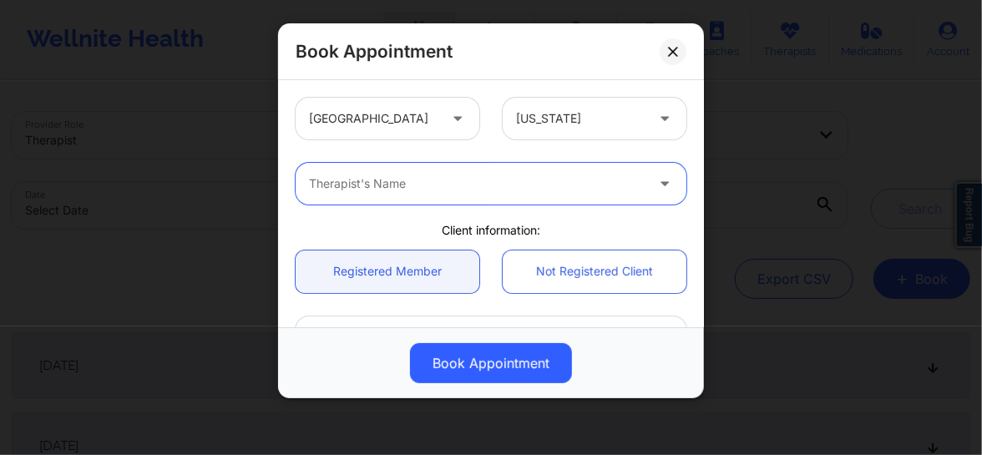
click at [538, 128] on div at bounding box center [580, 119] width 129 height 20
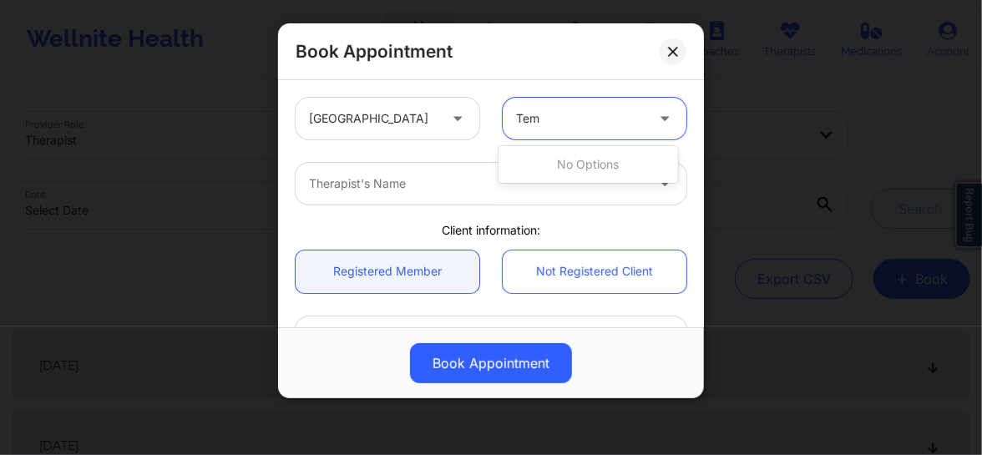
type input "Te"
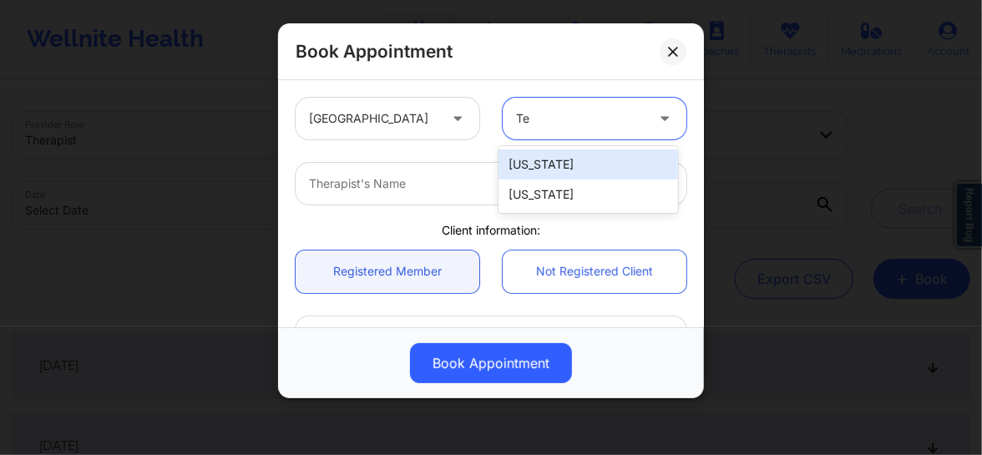
click at [538, 159] on div "[US_STATE]" at bounding box center [587, 164] width 179 height 30
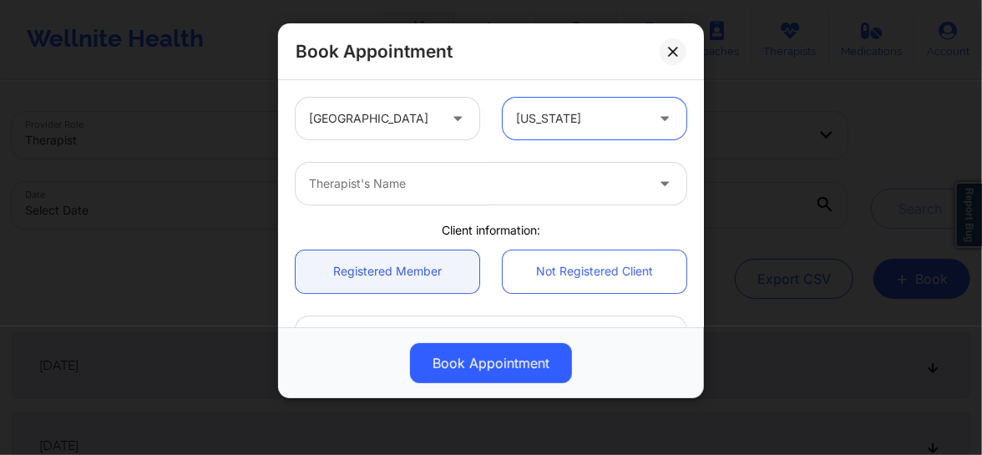
click at [429, 183] on div at bounding box center [477, 184] width 336 height 20
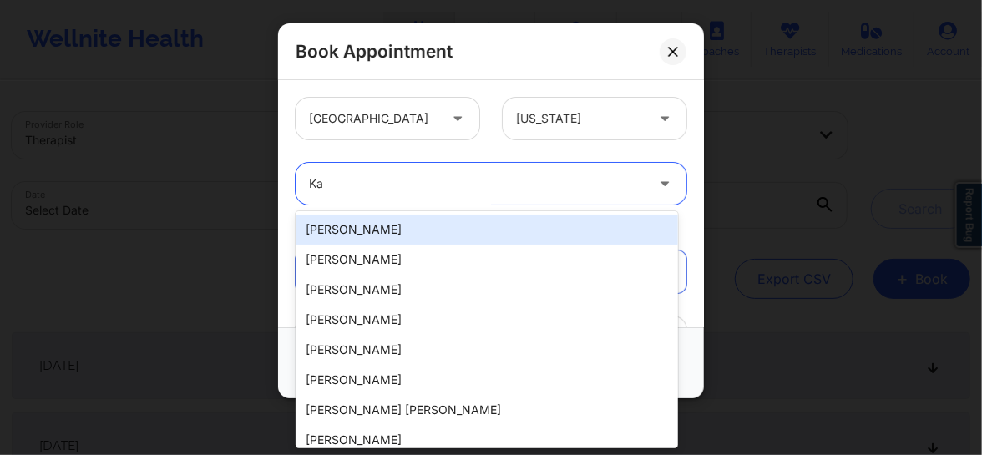
type input "K"
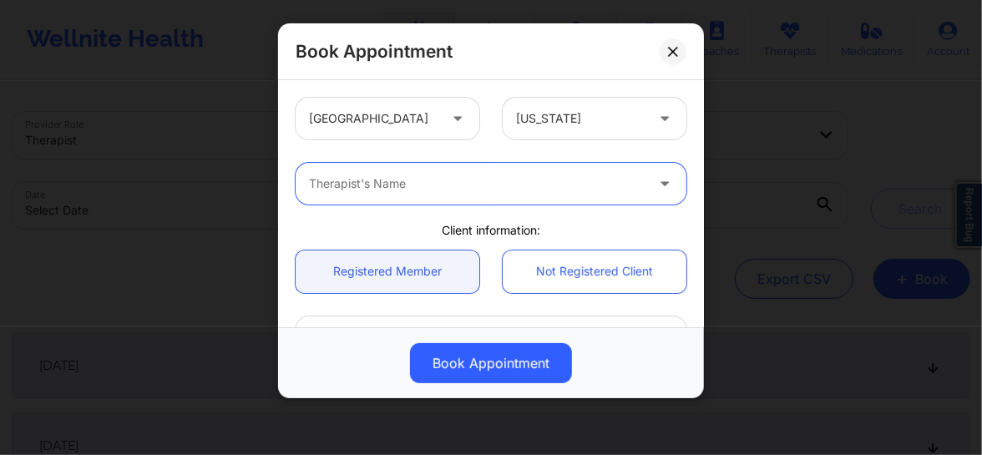
paste input "Kathleen Custard"
click at [362, 183] on input "Kathleen Custard" at bounding box center [358, 183] width 98 height 17
type input "Custard"
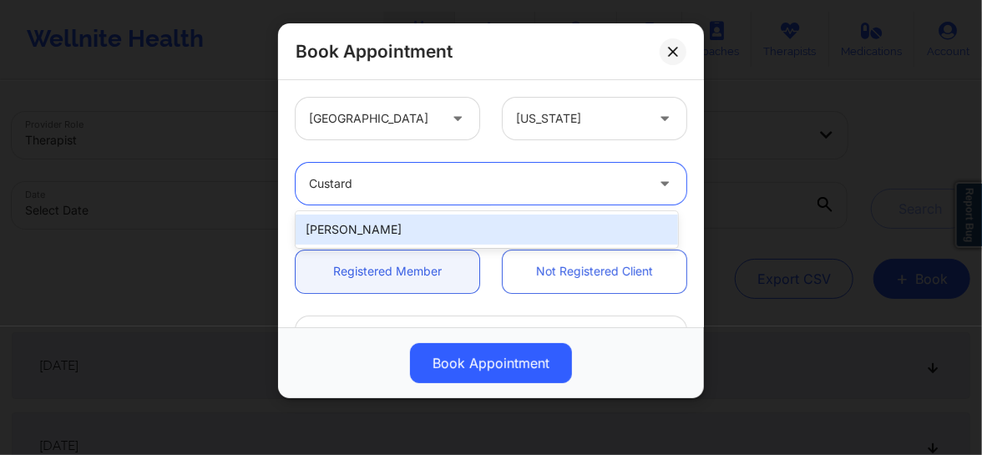
click at [382, 232] on div "[PERSON_NAME]" at bounding box center [487, 230] width 382 height 30
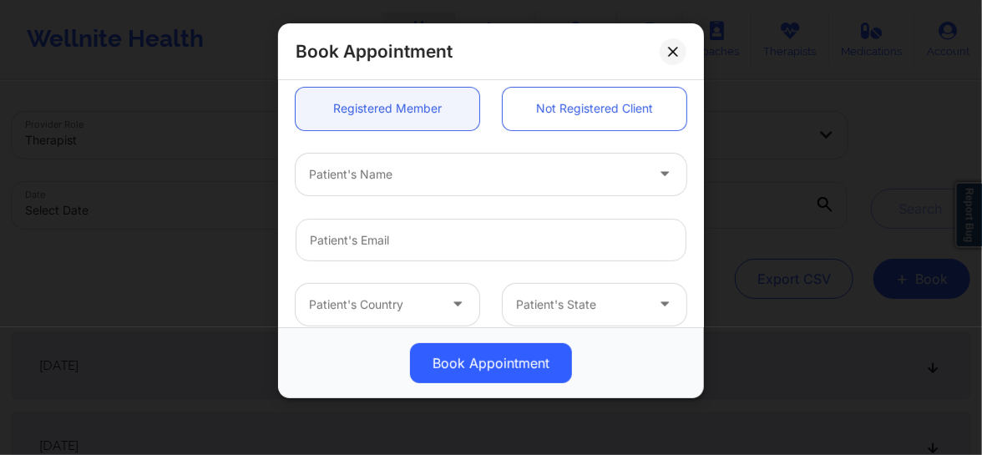
scroll to position [164, 0]
click at [421, 174] on div at bounding box center [477, 173] width 336 height 20
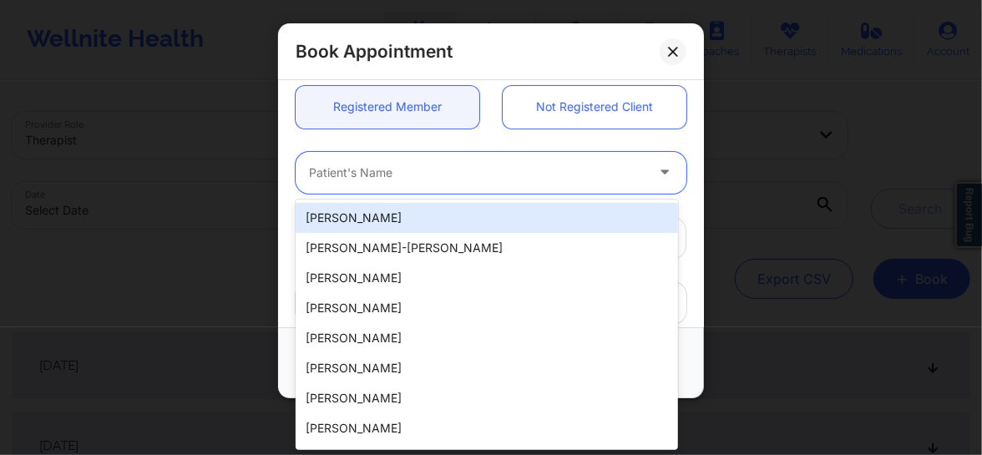
paste input "[PERSON_NAME]"
type input "[PERSON_NAME]"
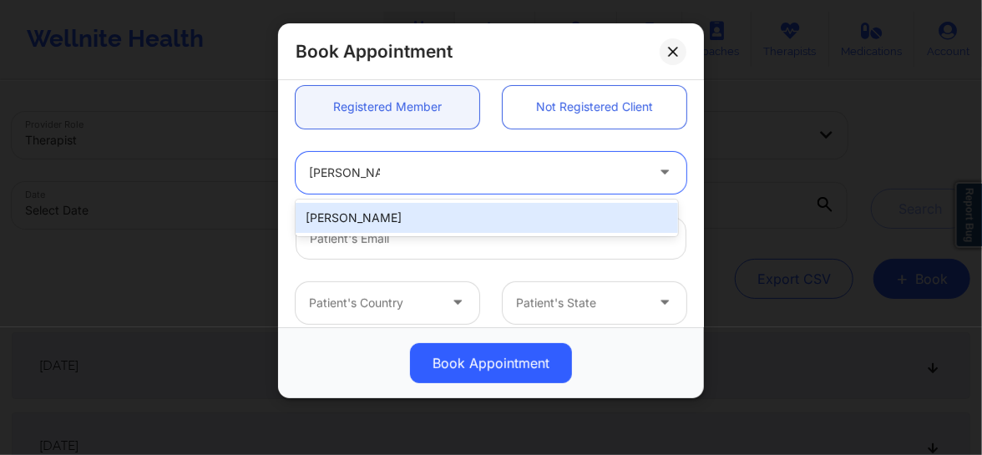
click at [373, 220] on div "[PERSON_NAME]" at bounding box center [487, 218] width 382 height 30
type input "[EMAIL_ADDRESS][DOMAIN_NAME]"
type input "+19016579484"
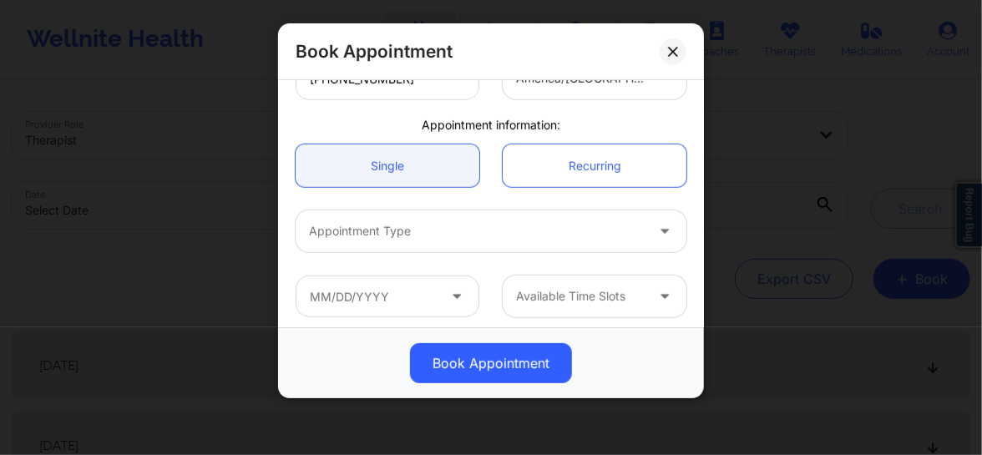
scroll to position [461, 0]
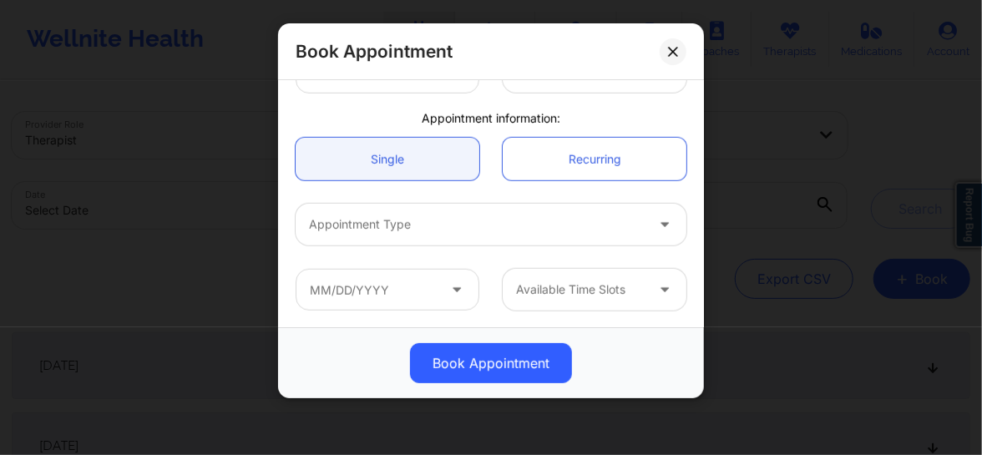
click at [373, 220] on div at bounding box center [477, 225] width 336 height 20
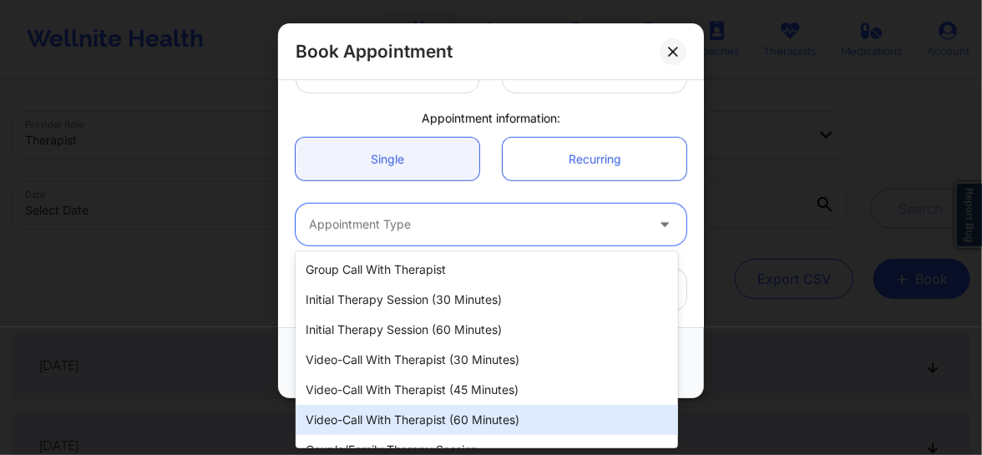
click at [428, 410] on div "Video-Call with Therapist (60 minutes)" at bounding box center [487, 420] width 382 height 30
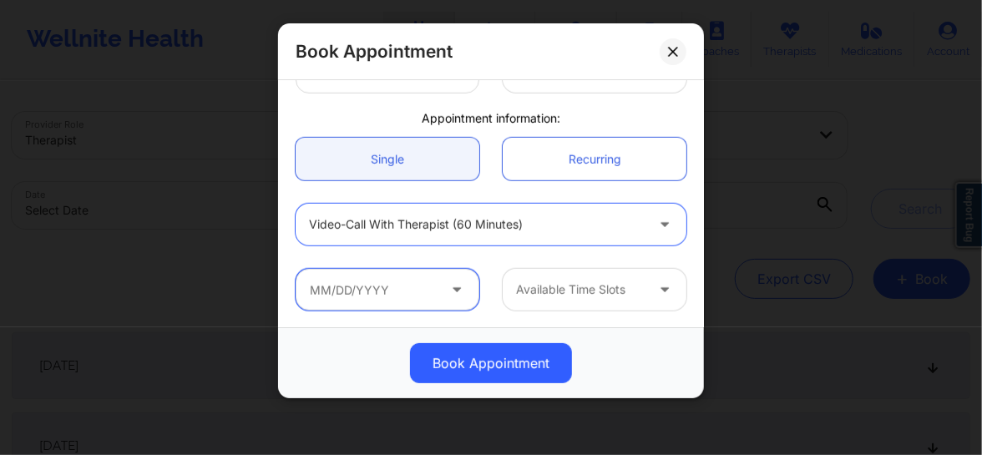
click at [374, 295] on input "text" at bounding box center [388, 290] width 184 height 42
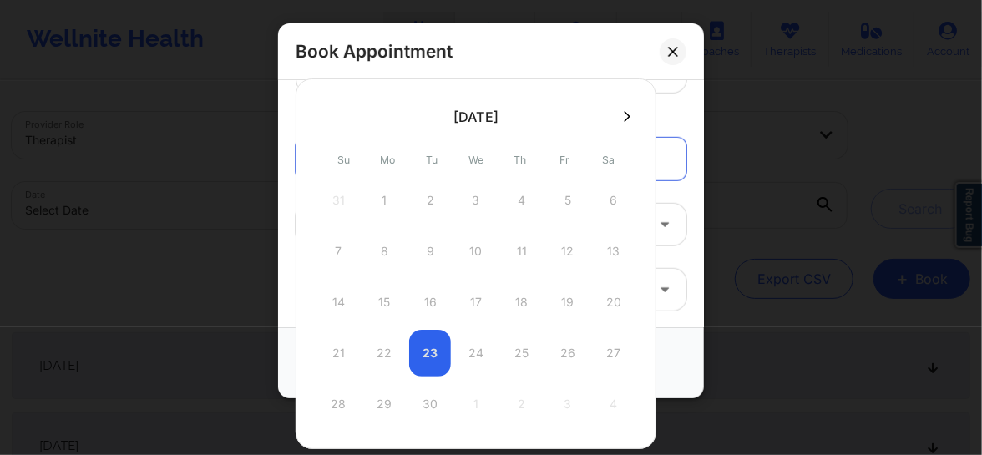
click at [625, 116] on icon at bounding box center [627, 116] width 7 height 13
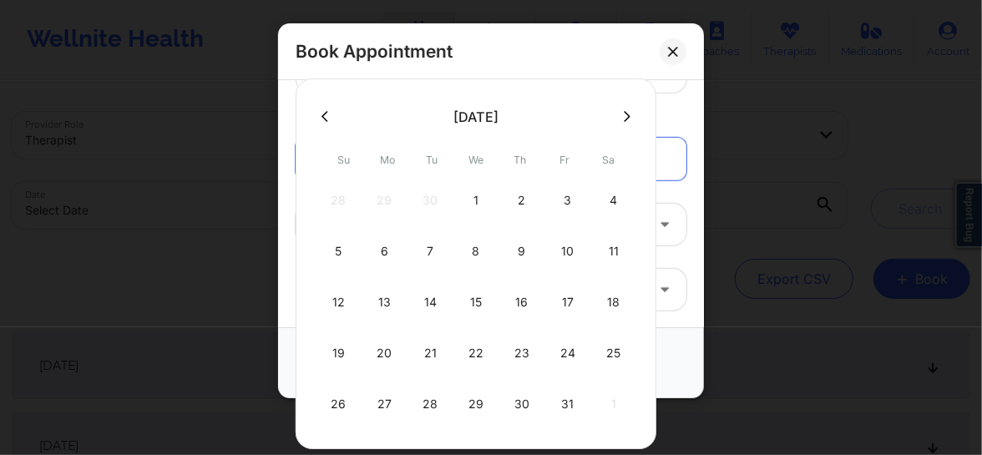
click at [324, 119] on icon at bounding box center [324, 116] width 7 height 13
click at [569, 356] on div "26" at bounding box center [568, 353] width 42 height 47
type input "09/26/2025"
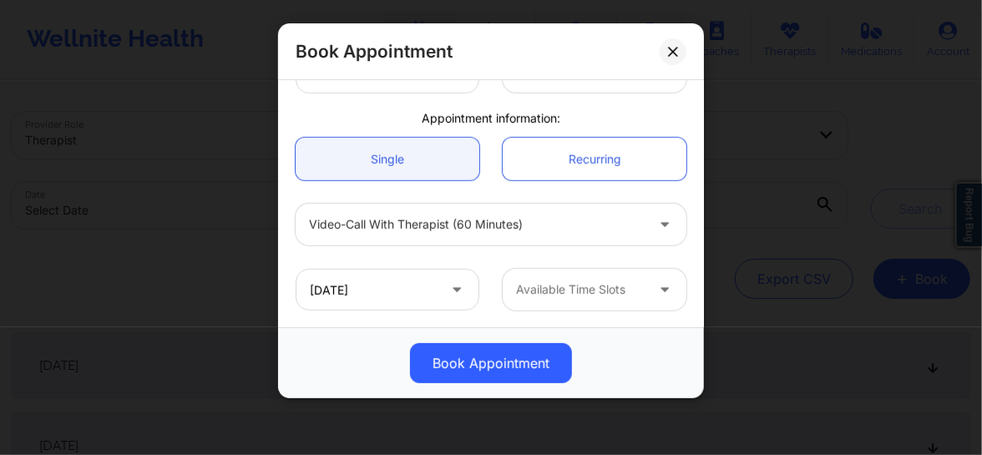
click at [576, 296] on div at bounding box center [580, 290] width 129 height 20
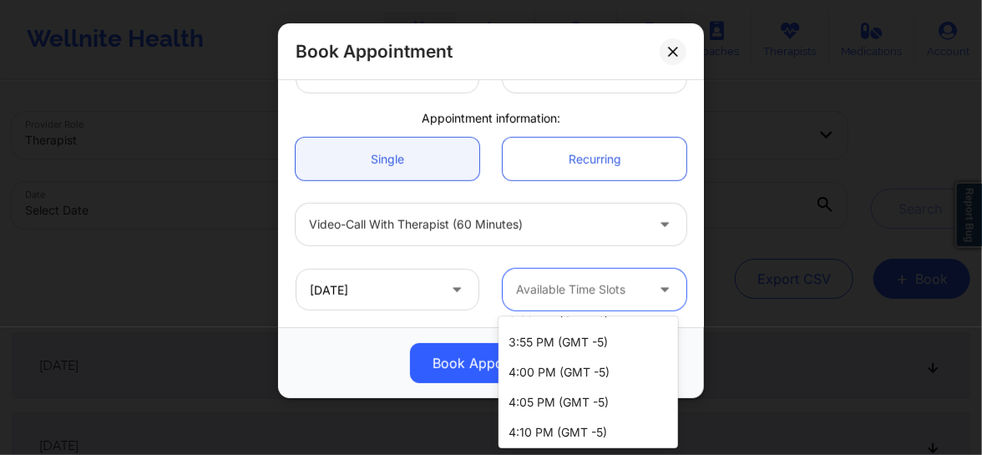
scroll to position [1758, 0]
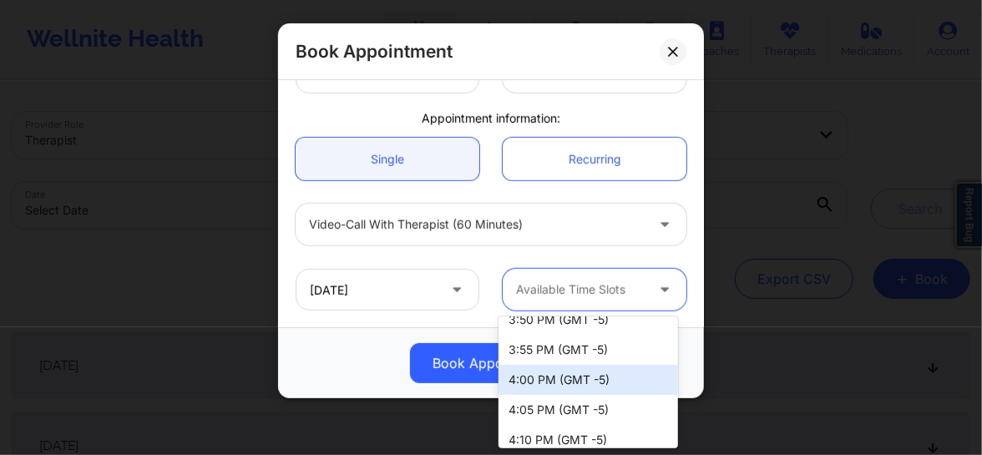
click at [555, 382] on div "4:00 PM (GMT -5)" at bounding box center [587, 380] width 179 height 30
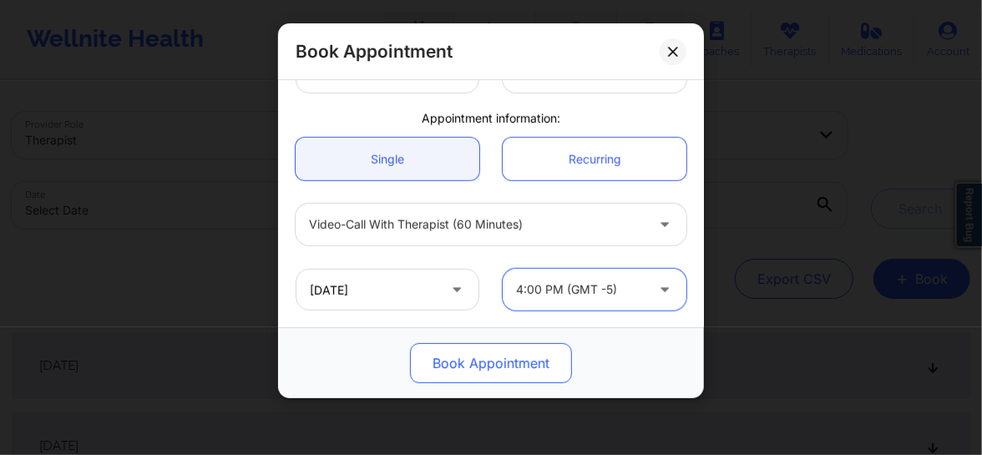
click at [508, 354] on button "Book Appointment" at bounding box center [491, 363] width 162 height 40
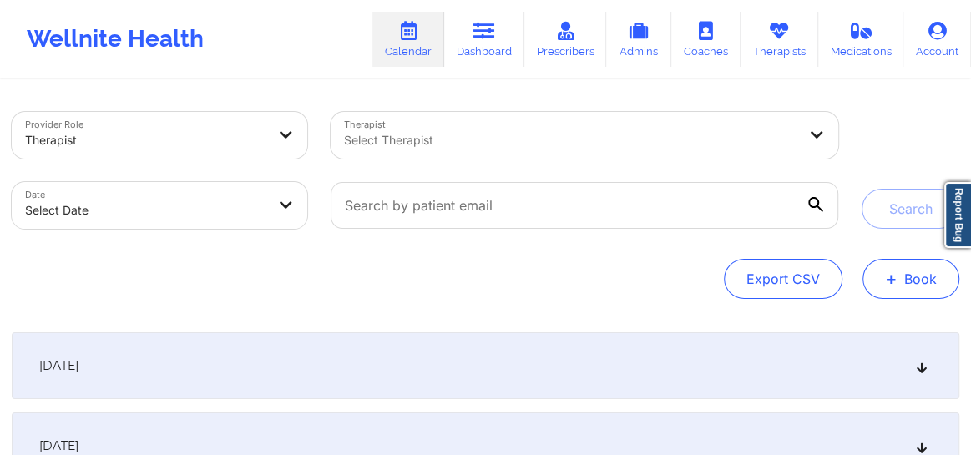
click at [893, 274] on span "+" at bounding box center [891, 278] width 13 height 9
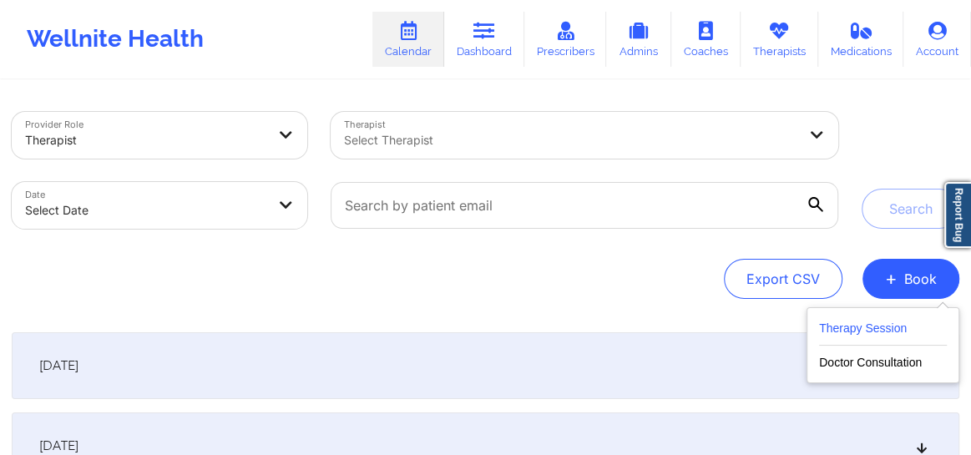
click at [871, 331] on button "Therapy Session" at bounding box center [883, 332] width 128 height 28
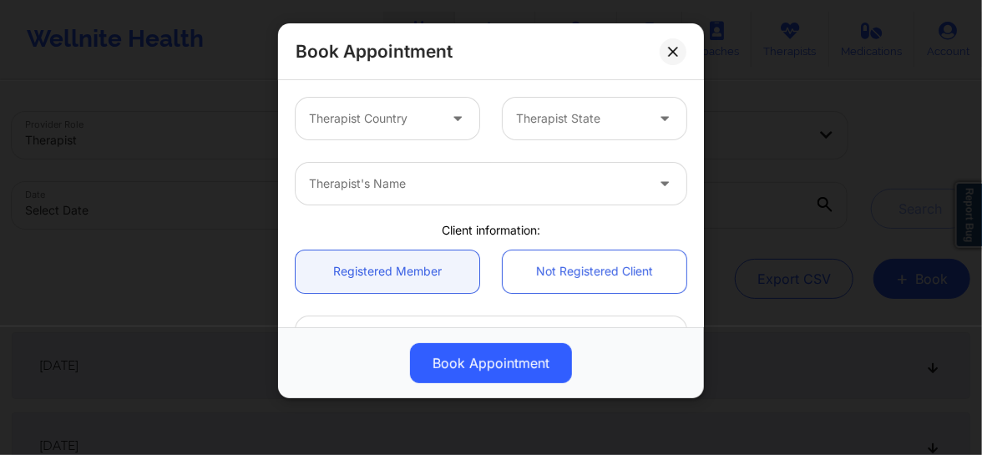
click at [394, 117] on div at bounding box center [373, 119] width 129 height 20
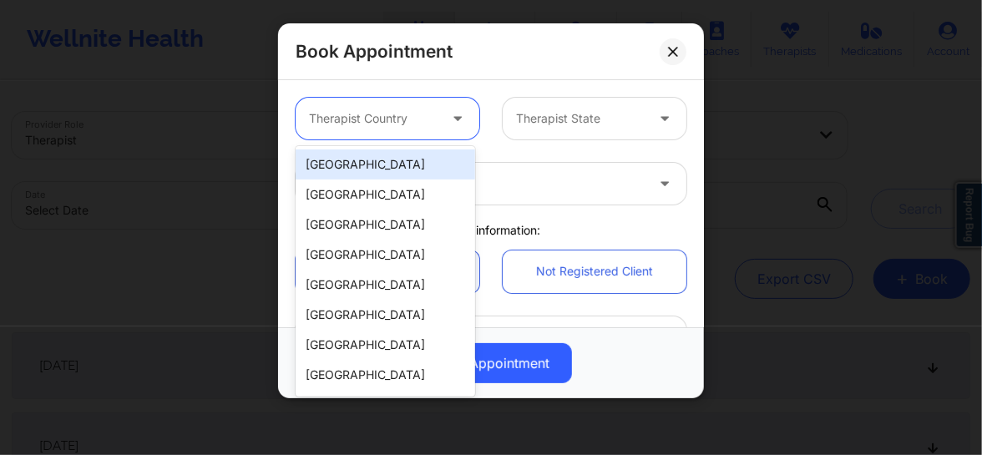
click at [370, 159] on div "[GEOGRAPHIC_DATA]" at bounding box center [385, 164] width 179 height 30
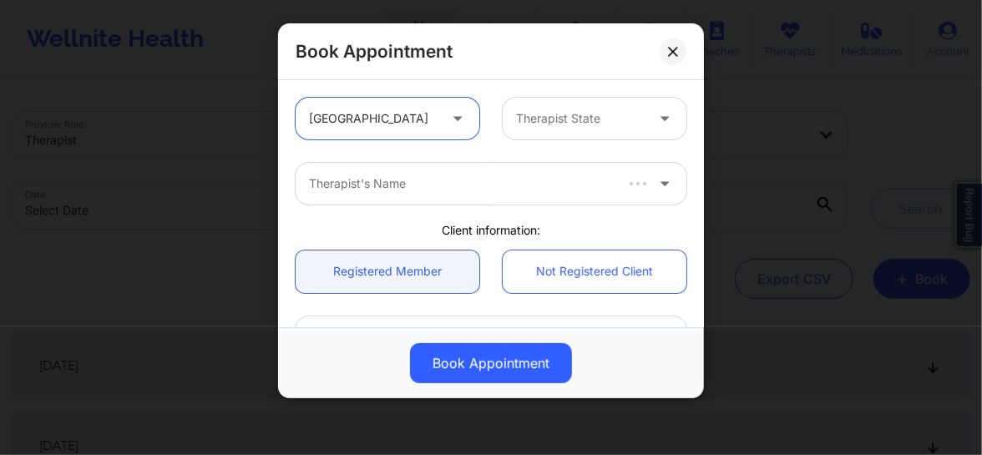
click at [554, 127] on div at bounding box center [580, 119] width 129 height 20
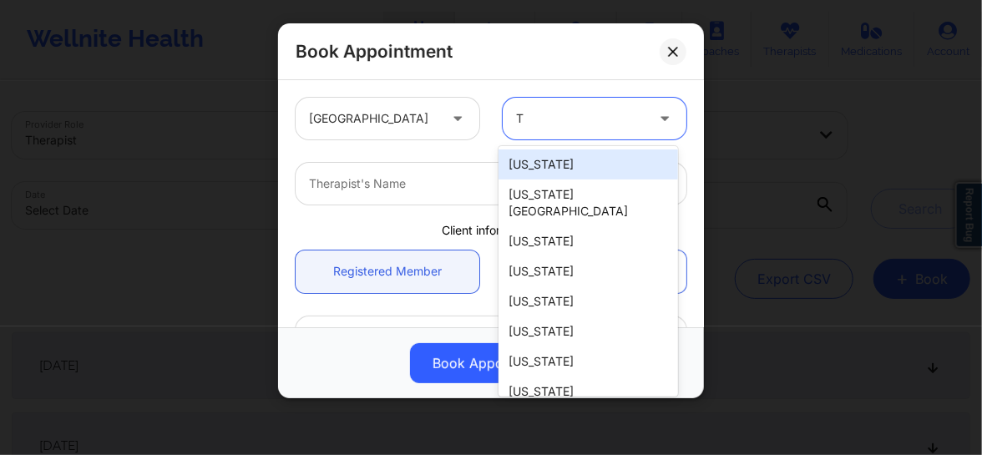
type input "Te"
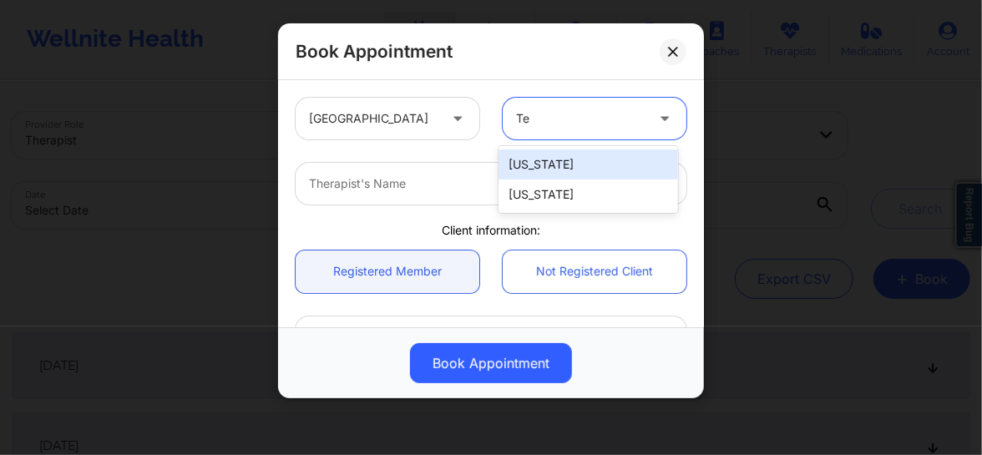
click at [559, 158] on div "[US_STATE]" at bounding box center [587, 164] width 179 height 30
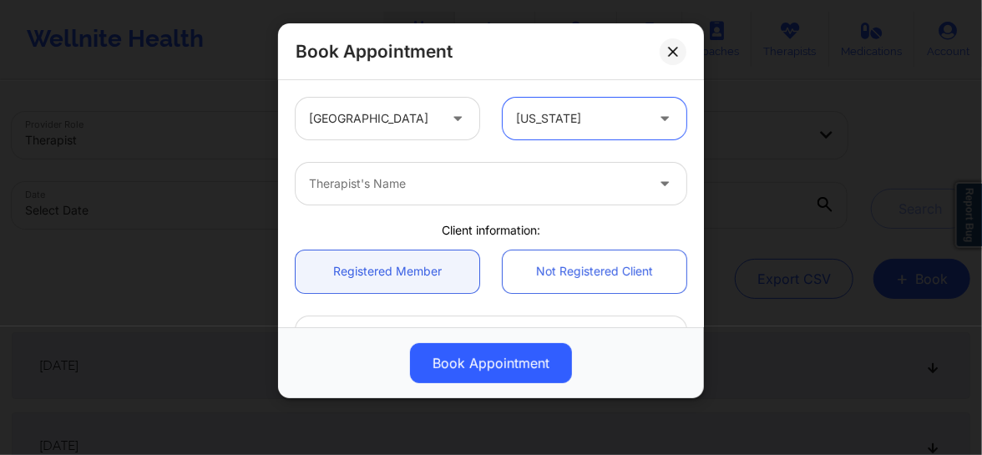
click at [428, 186] on div at bounding box center [477, 184] width 336 height 20
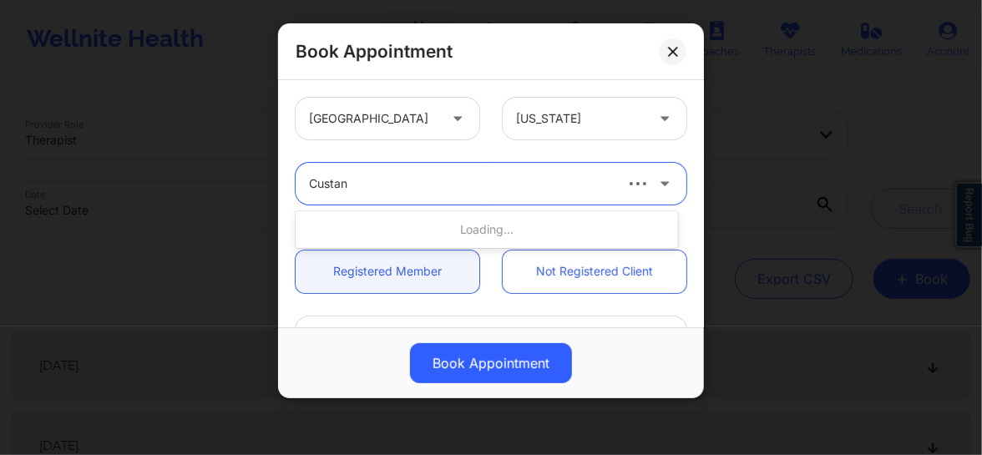
type input "Custa"
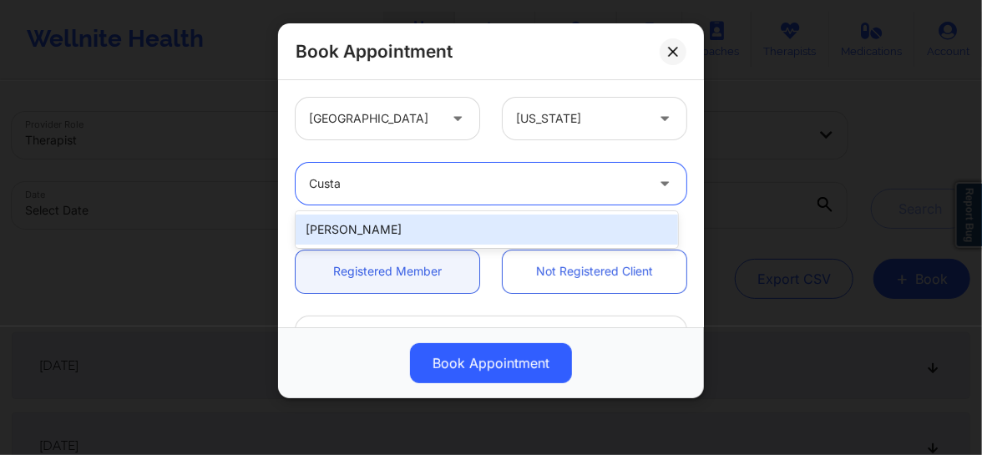
click at [384, 228] on div "[PERSON_NAME]" at bounding box center [487, 230] width 382 height 30
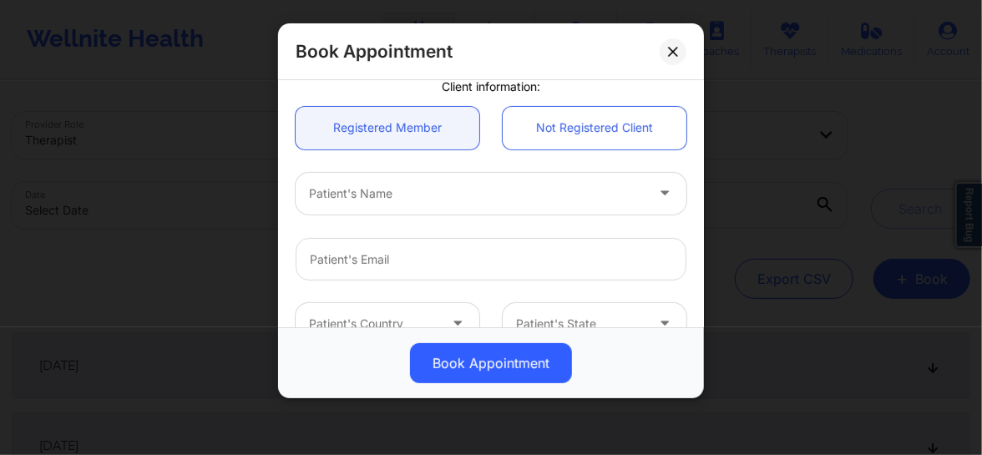
scroll to position [176, 0]
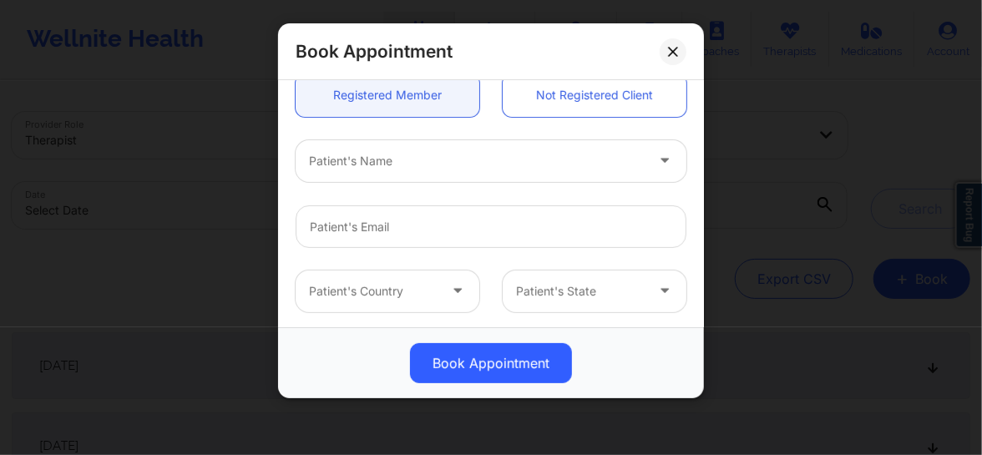
click at [366, 172] on div "Patient's Name" at bounding box center [471, 161] width 351 height 42
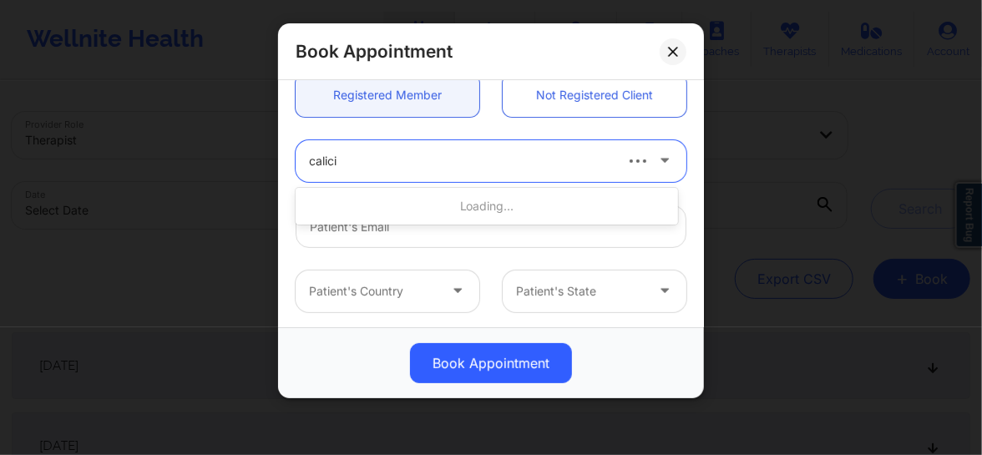
type input "calicia"
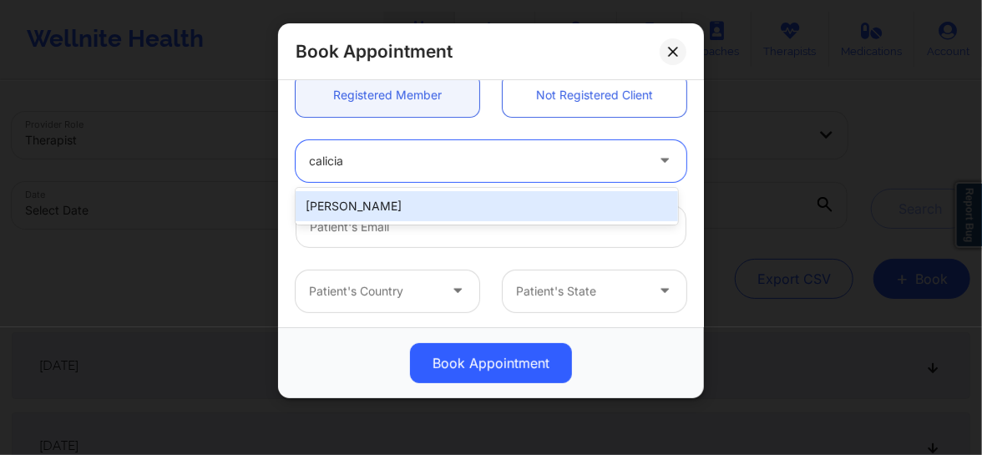
click at [381, 194] on div "[PERSON_NAME]" at bounding box center [487, 206] width 382 height 30
type input "[EMAIL_ADDRESS][DOMAIN_NAME]"
type input "+19016579484"
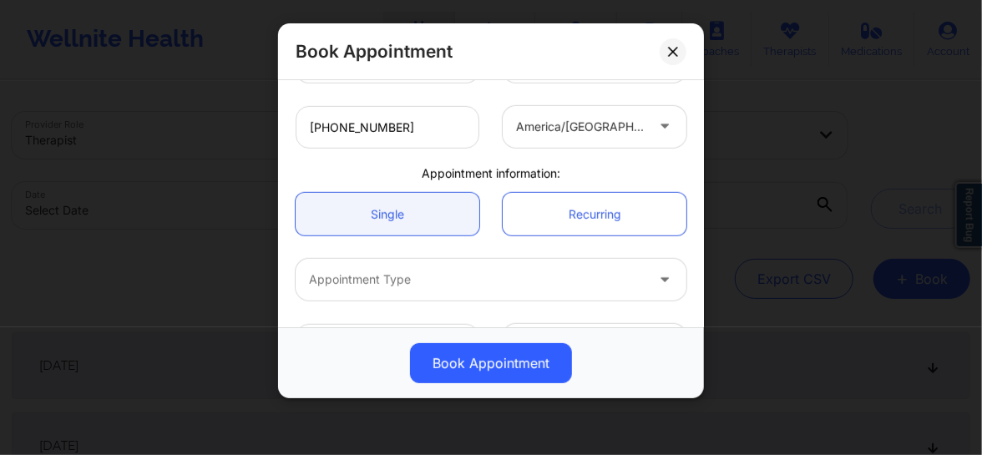
scroll to position [461, 0]
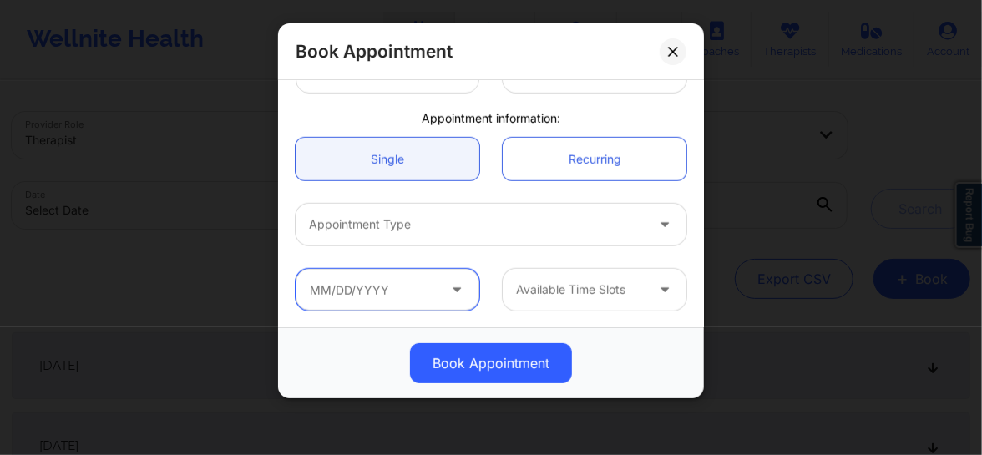
click at [399, 286] on input "text" at bounding box center [388, 290] width 184 height 42
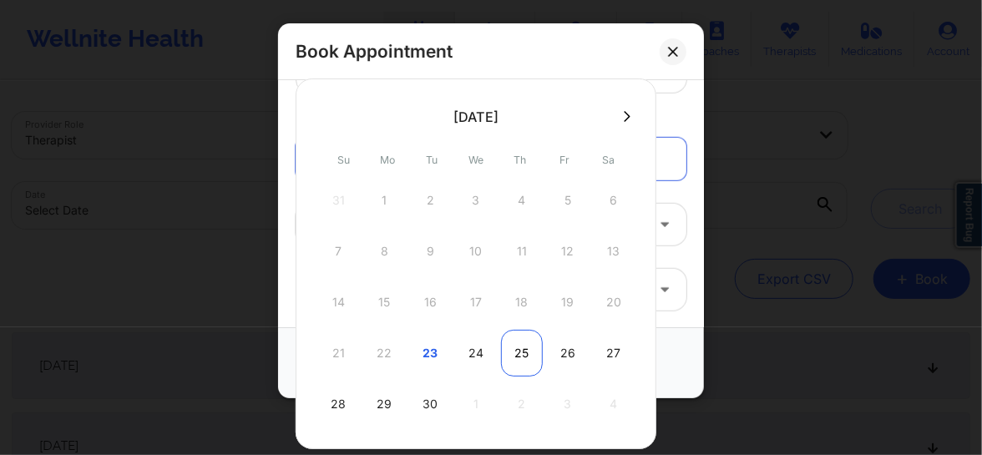
click at [528, 352] on div "25" at bounding box center [522, 353] width 42 height 47
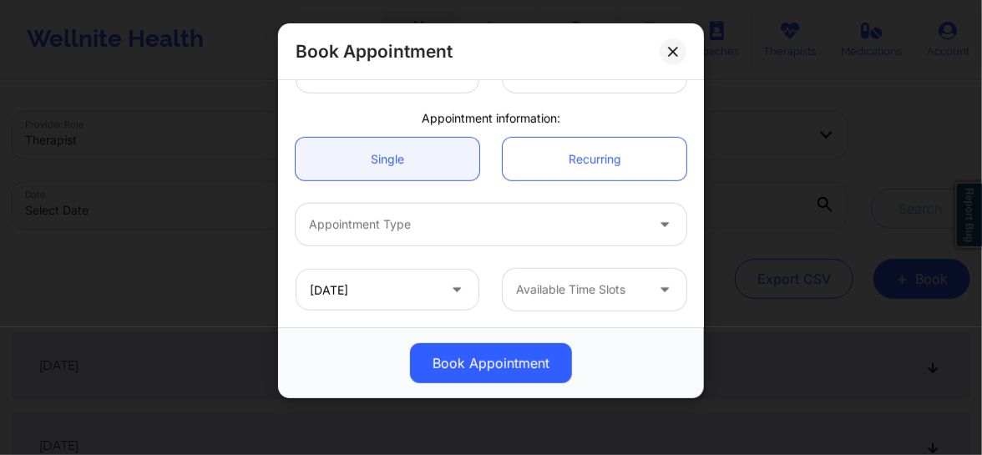
click at [392, 221] on div at bounding box center [477, 225] width 336 height 20
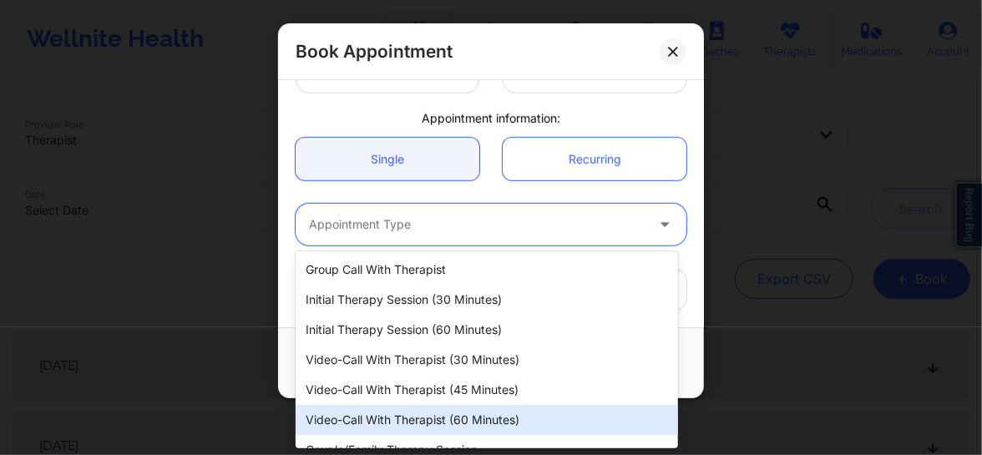
click at [457, 422] on div "Video-Call with Therapist (60 minutes)" at bounding box center [487, 420] width 382 height 30
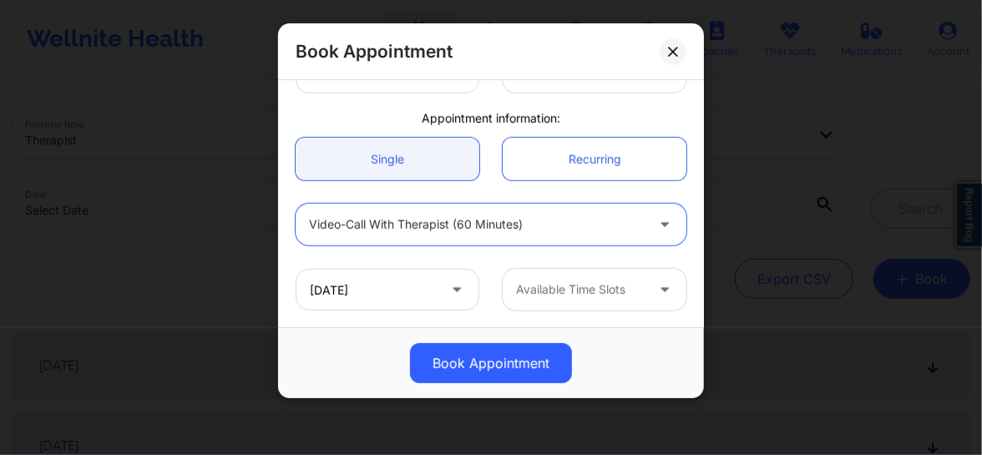
click at [565, 281] on div at bounding box center [580, 290] width 129 height 20
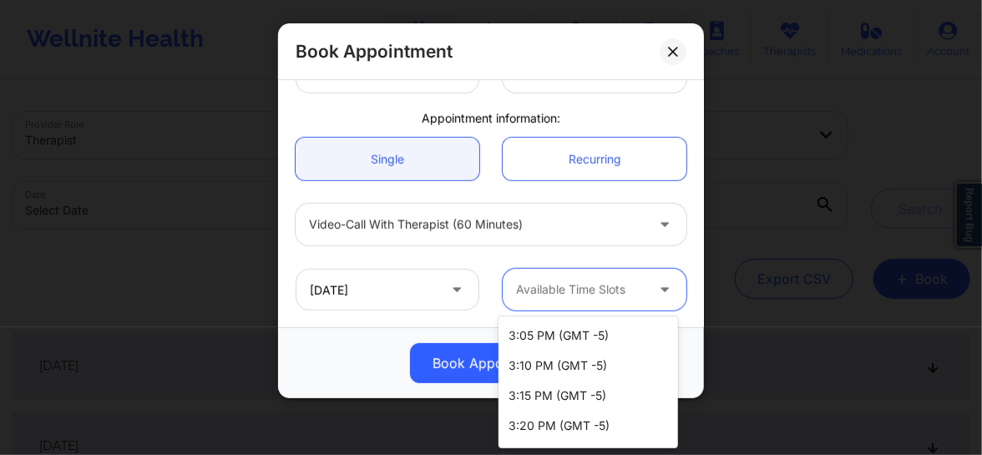
scroll to position [367, 0]
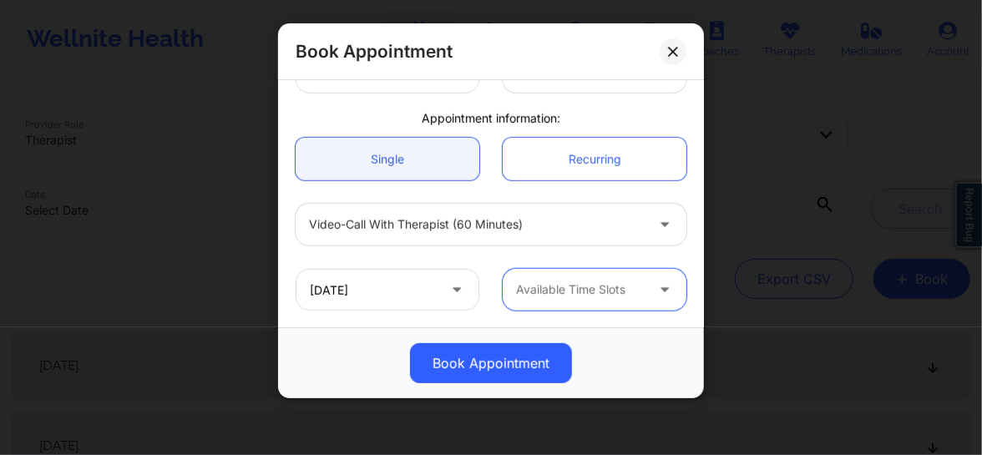
click at [581, 286] on div at bounding box center [580, 290] width 129 height 20
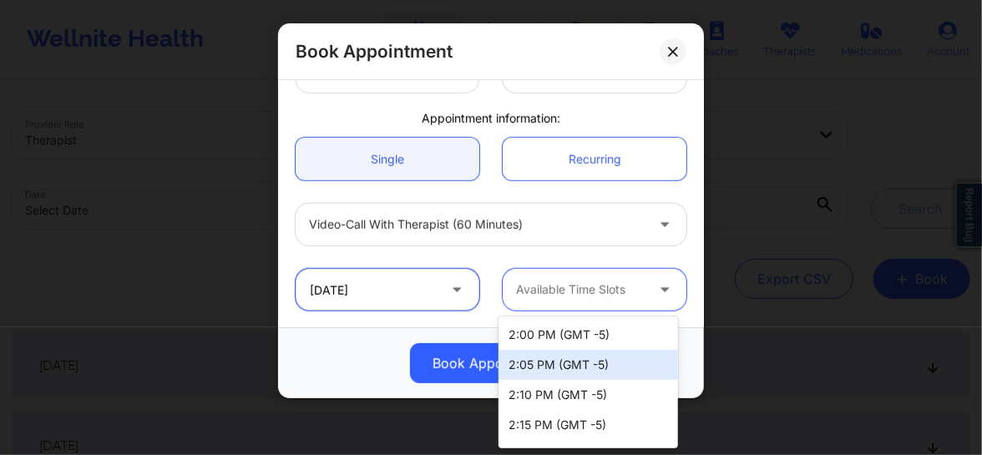
click at [370, 281] on input "09/25/2025" at bounding box center [388, 290] width 184 height 42
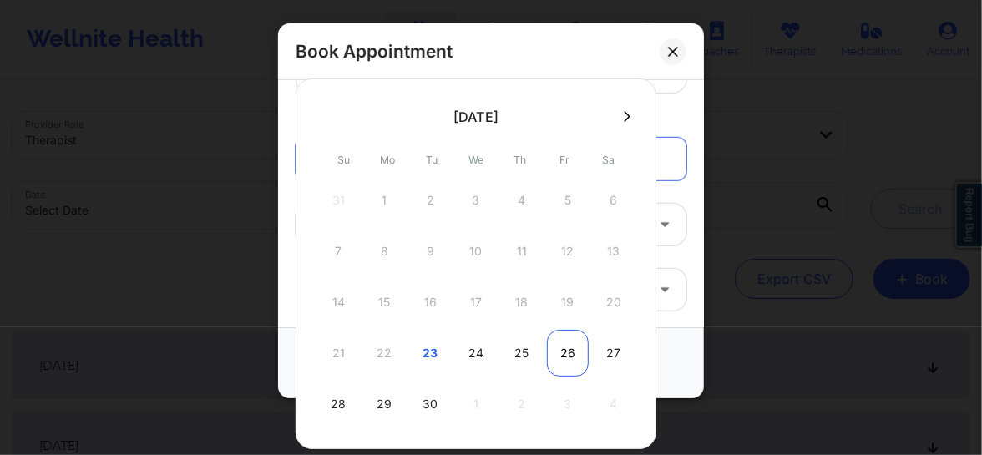
click at [566, 353] on div "26" at bounding box center [568, 353] width 42 height 47
type input "09/26/2025"
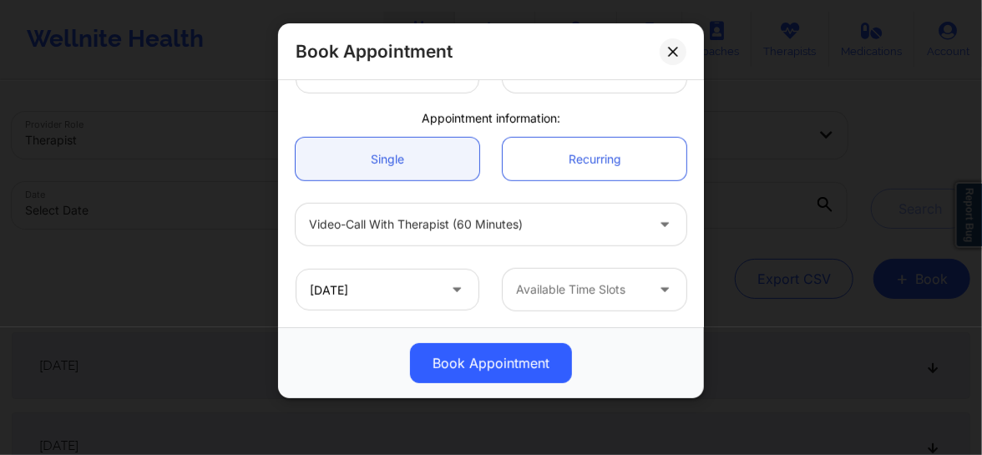
click at [583, 276] on div "Available Time Slots" at bounding box center [575, 290] width 144 height 42
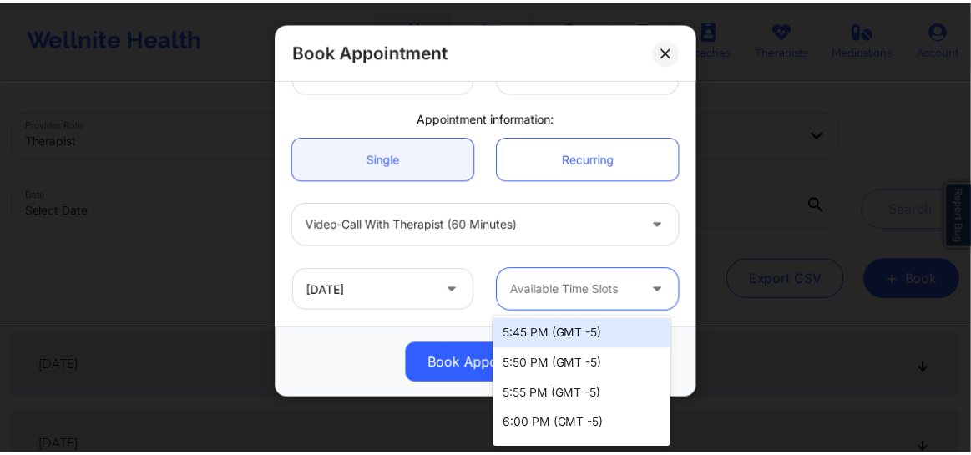
scroll to position [1937, 0]
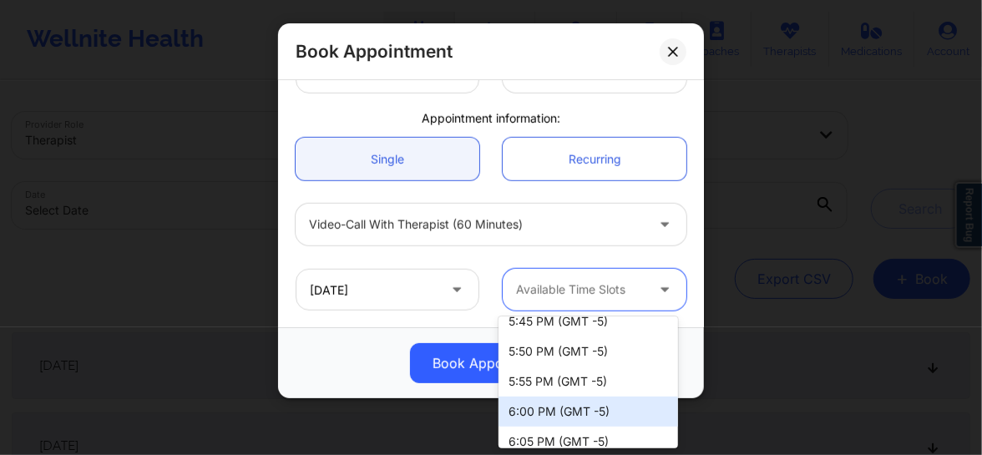
click at [534, 417] on div "6:00 PM (GMT -5)" at bounding box center [587, 412] width 179 height 30
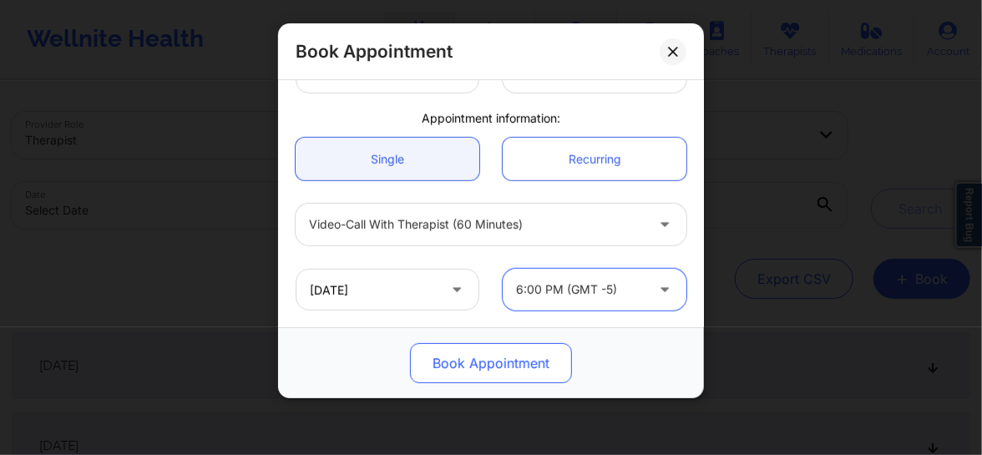
click at [493, 350] on button "Book Appointment" at bounding box center [491, 363] width 162 height 40
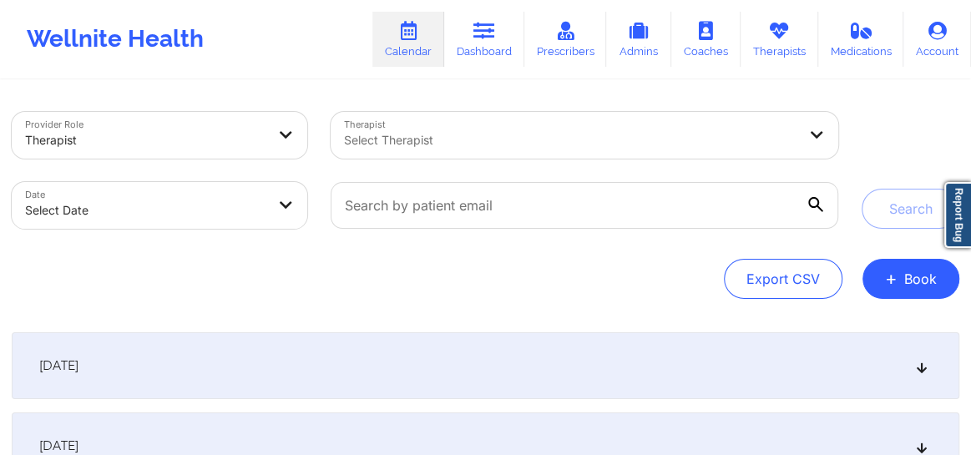
click at [415, 130] on div at bounding box center [570, 140] width 453 height 20
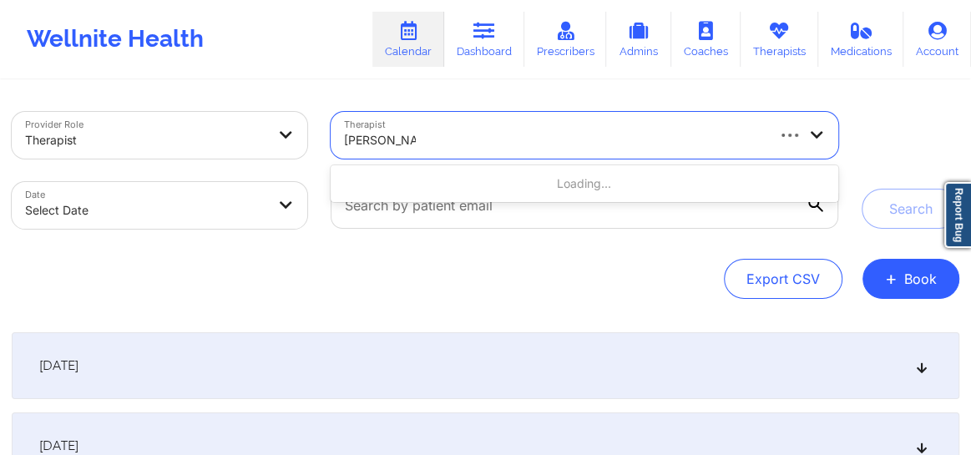
type input "britteny Petty"
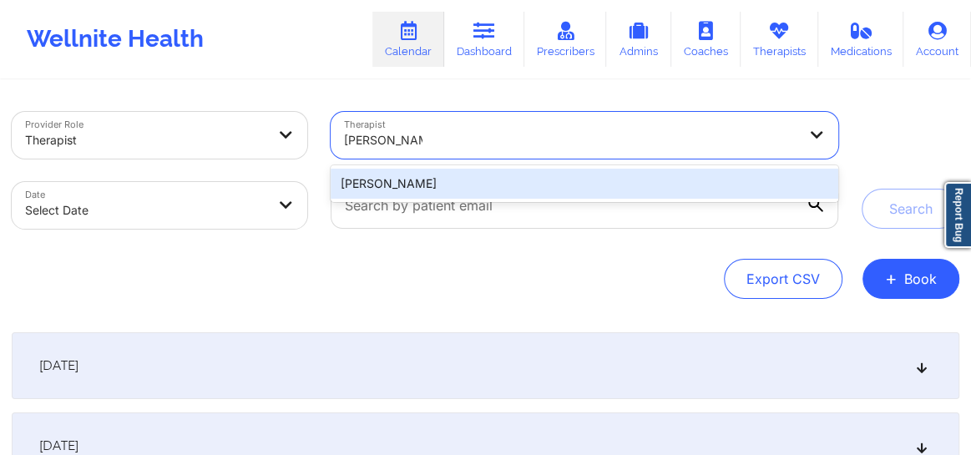
click at [423, 182] on div "[PERSON_NAME]" at bounding box center [585, 184] width 508 height 30
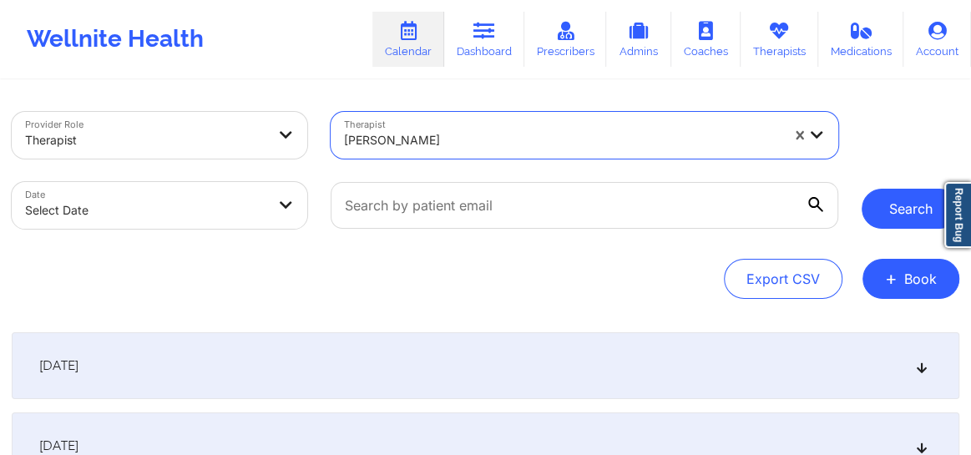
click at [879, 208] on button "Search" at bounding box center [911, 209] width 98 height 40
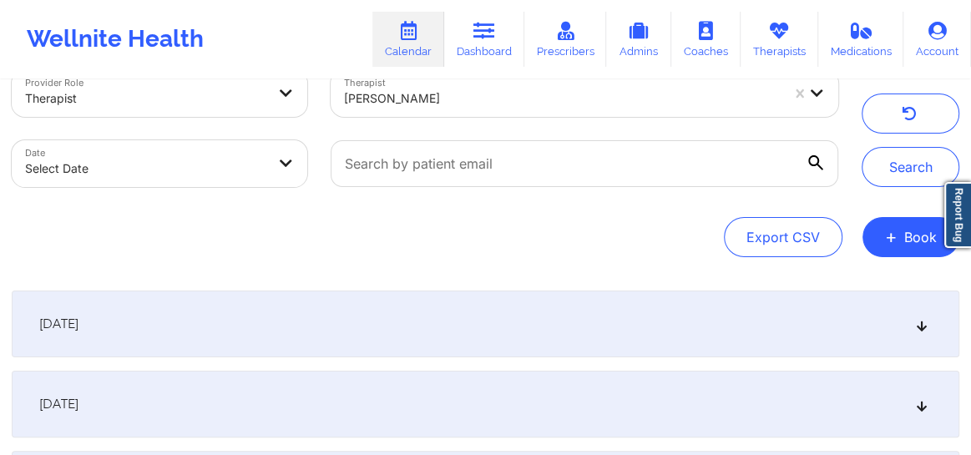
scroll to position [75, 0]
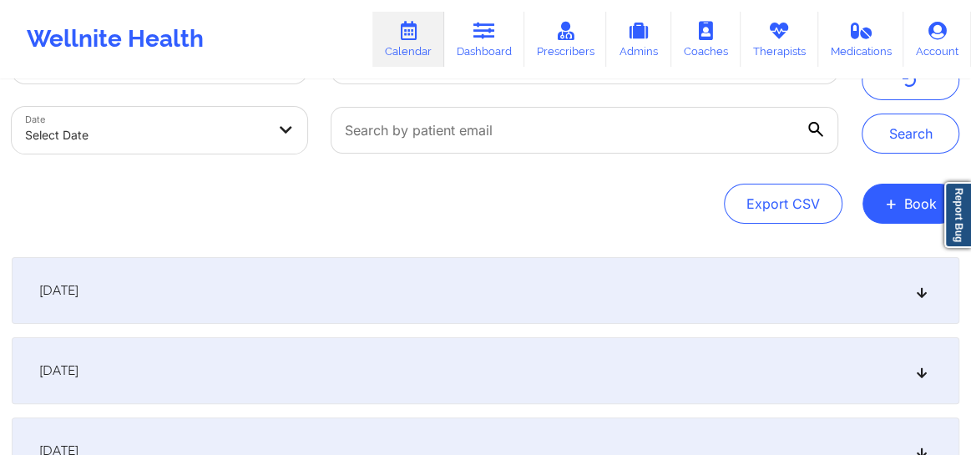
click at [923, 292] on icon at bounding box center [922, 291] width 14 height 12
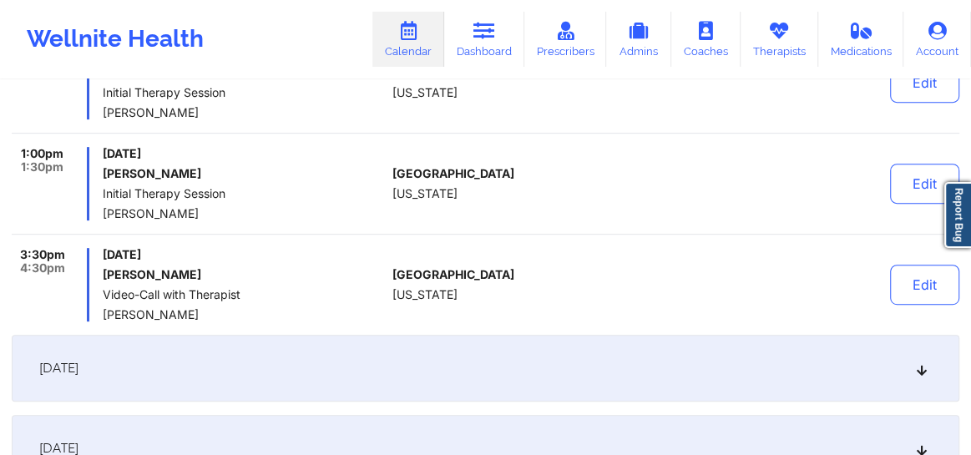
scroll to position [341, 0]
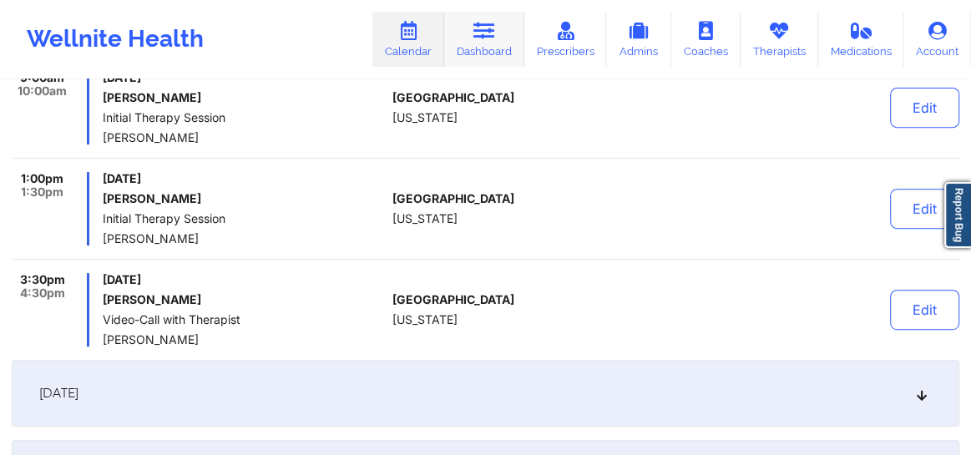
click at [502, 49] on link "Dashboard" at bounding box center [484, 39] width 80 height 55
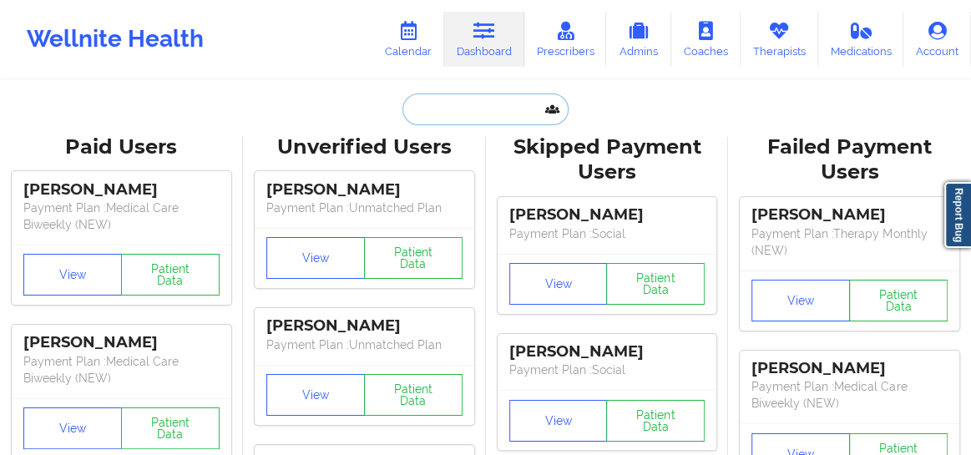
click at [436, 102] on input "text" at bounding box center [484, 110] width 165 height 32
paste input "CBERDEAUX91@GMAIL.COM"
type input "CBERDEAUX91@GMAIL.COM"
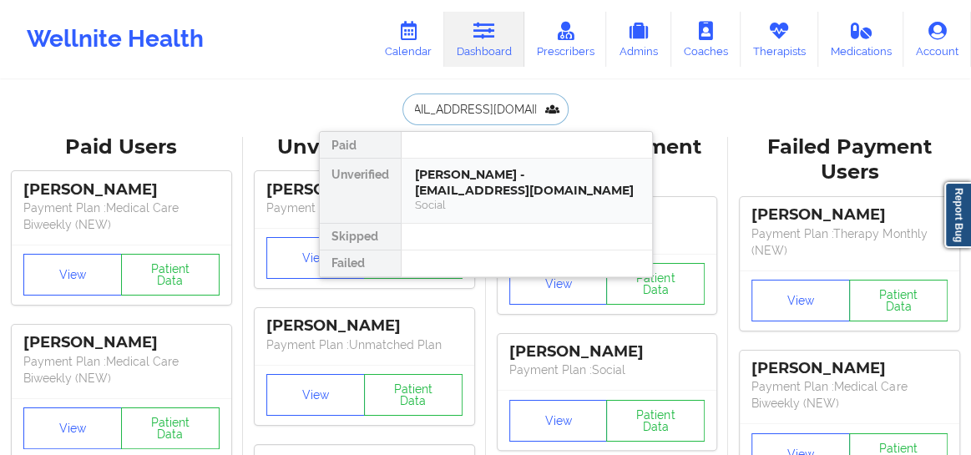
click at [451, 183] on div "Christina Pizzi - cberdeaux91@gmail.com" at bounding box center [527, 182] width 224 height 31
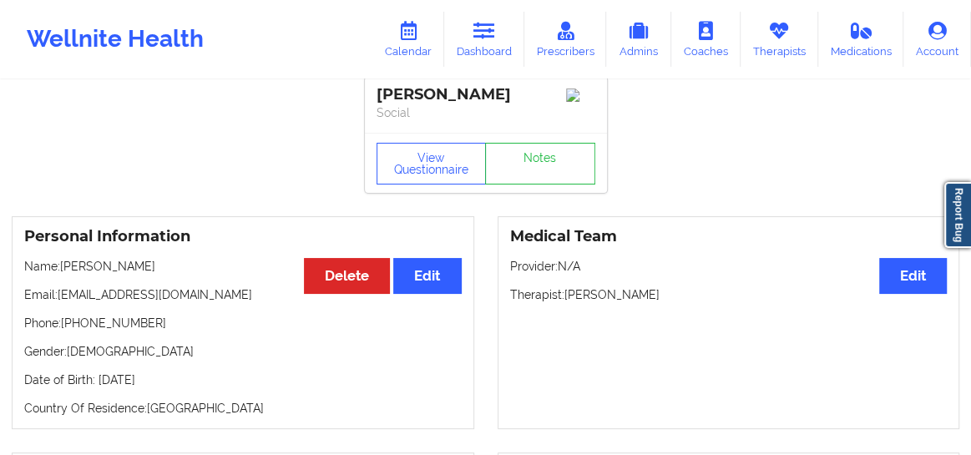
scroll to position [25, 0]
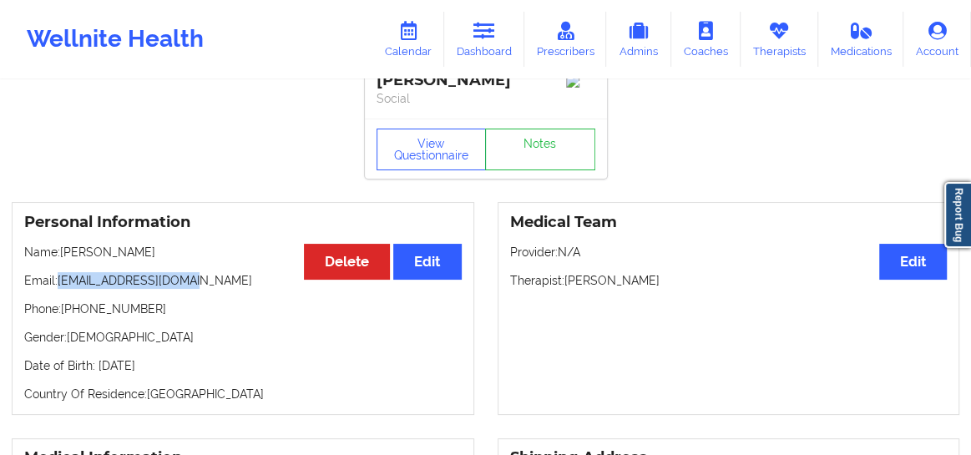
drag, startPoint x: 159, startPoint y: 287, endPoint x: 59, endPoint y: 290, distance: 99.4
click at [59, 289] on p "Email: cberdeaux91@gmail.com" at bounding box center [242, 280] width 437 height 17
click at [550, 159] on link "Notes" at bounding box center [540, 150] width 110 height 42
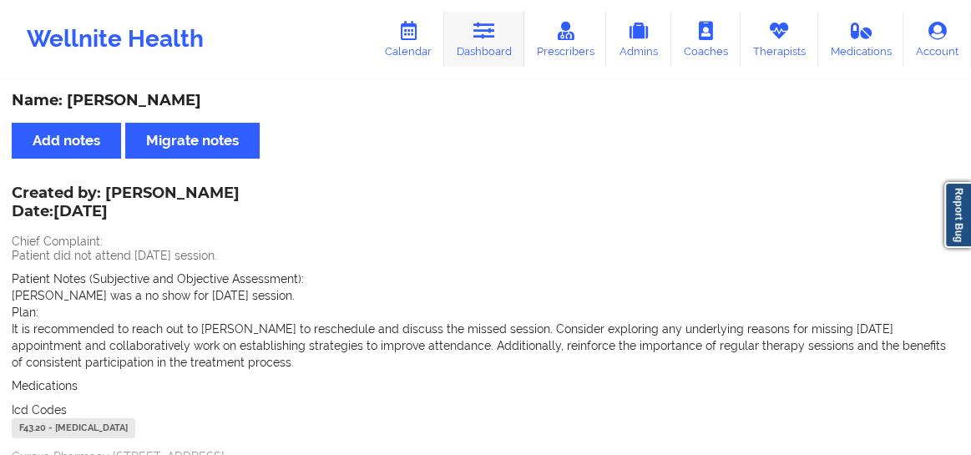
click at [480, 42] on link "Dashboard" at bounding box center [484, 39] width 80 height 55
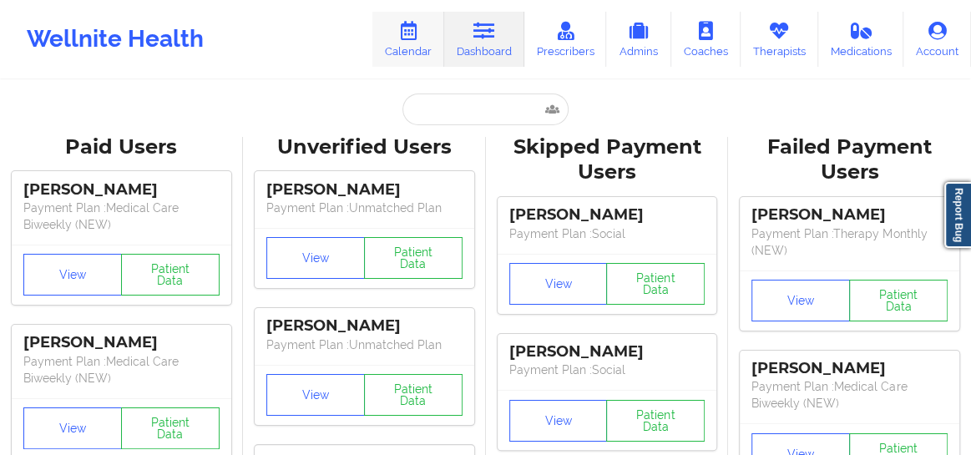
click at [422, 19] on link "Calendar" at bounding box center [408, 39] width 72 height 55
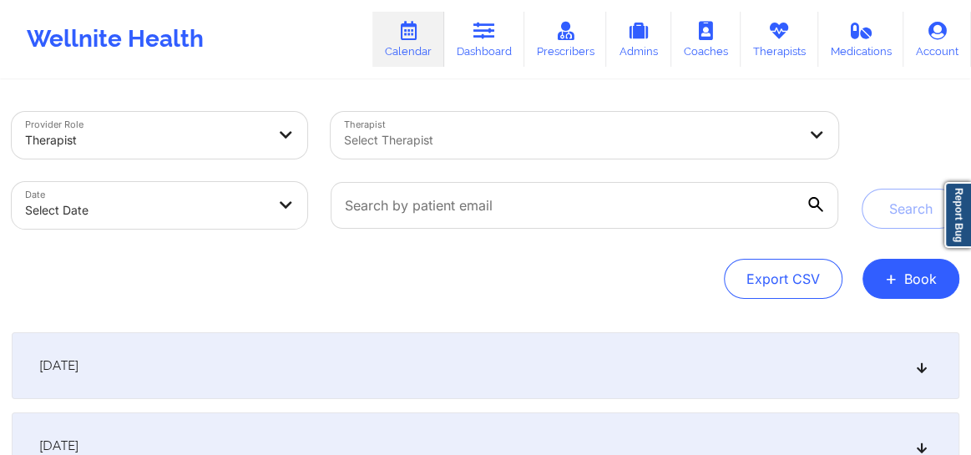
click at [408, 142] on div at bounding box center [570, 140] width 453 height 20
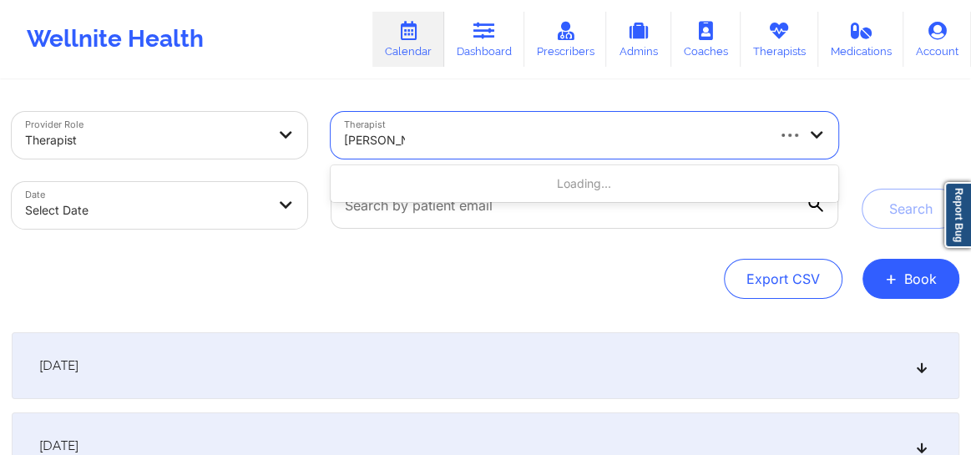
type input "Kelli Walker"
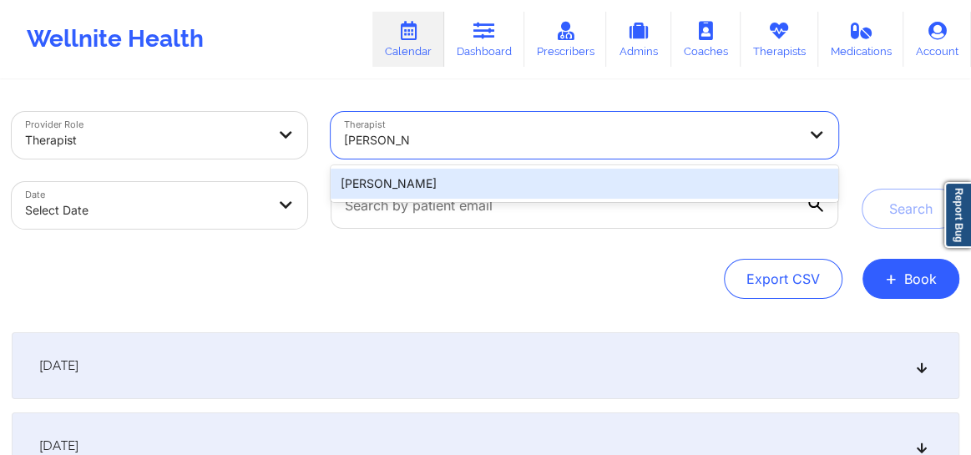
click at [408, 169] on div "Kelli Walker" at bounding box center [585, 184] width 508 height 30
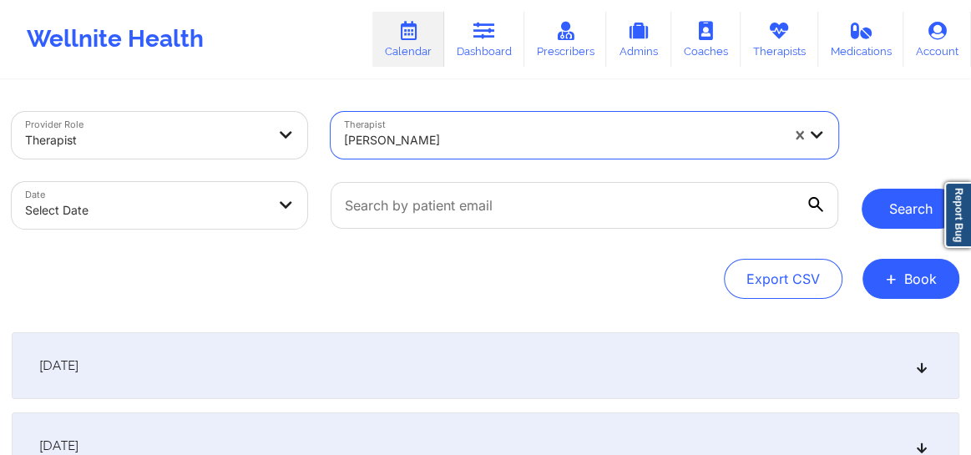
click at [869, 215] on button "Search" at bounding box center [911, 209] width 98 height 40
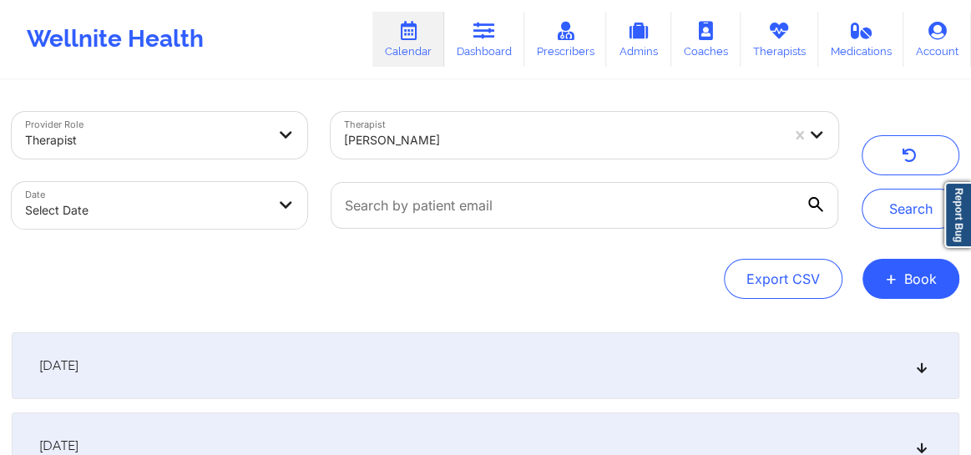
click at [918, 367] on icon at bounding box center [922, 366] width 14 height 12
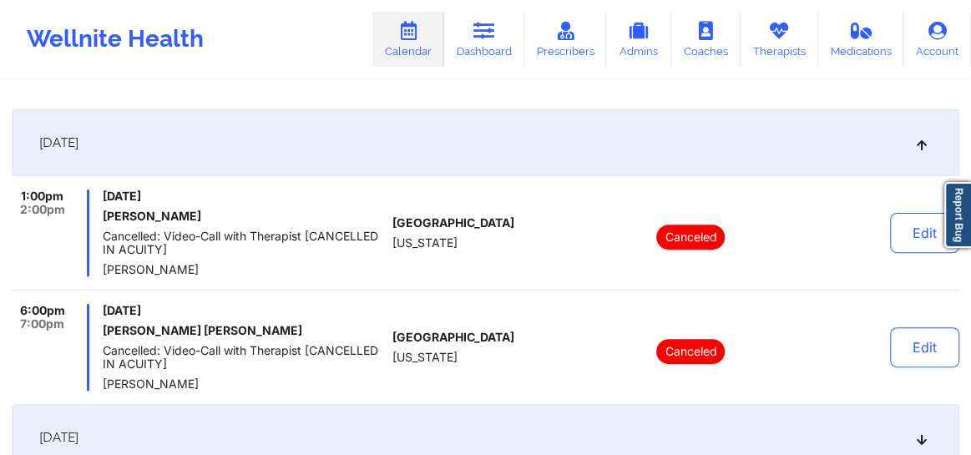
scroll to position [215, 0]
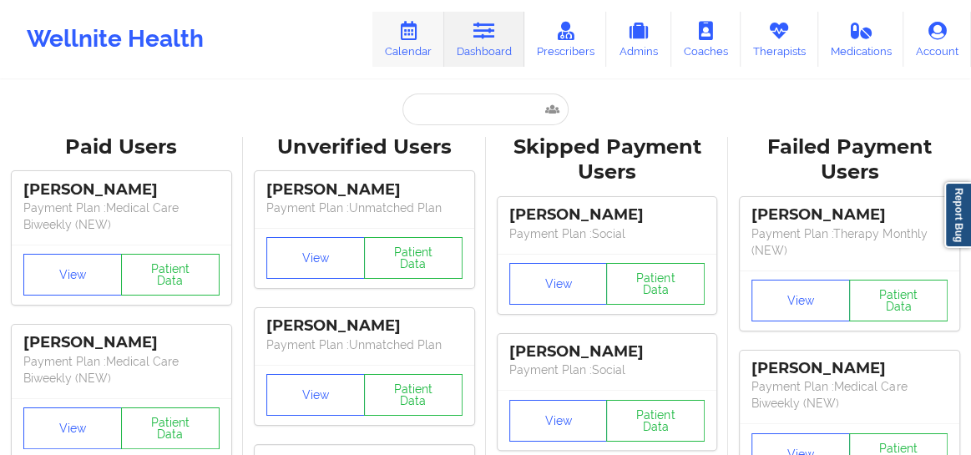
click at [412, 49] on link "Calendar" at bounding box center [408, 39] width 72 height 55
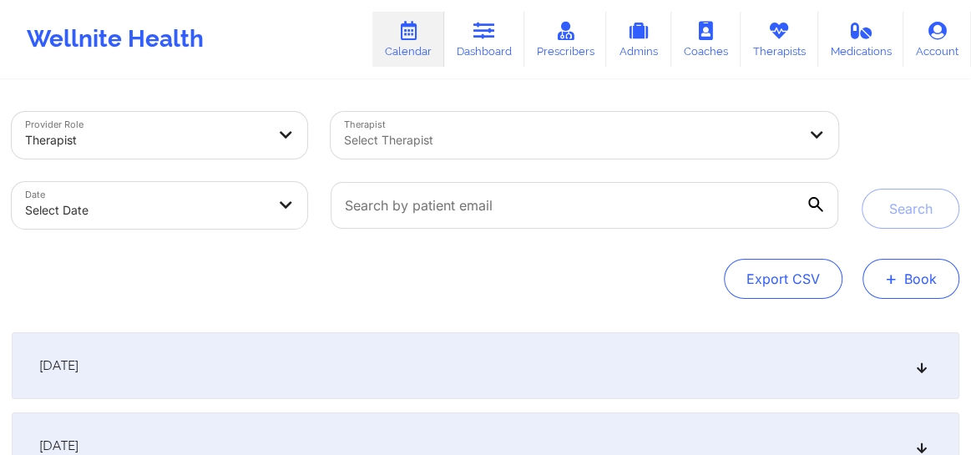
click at [901, 281] on button "+ Book" at bounding box center [910, 279] width 97 height 40
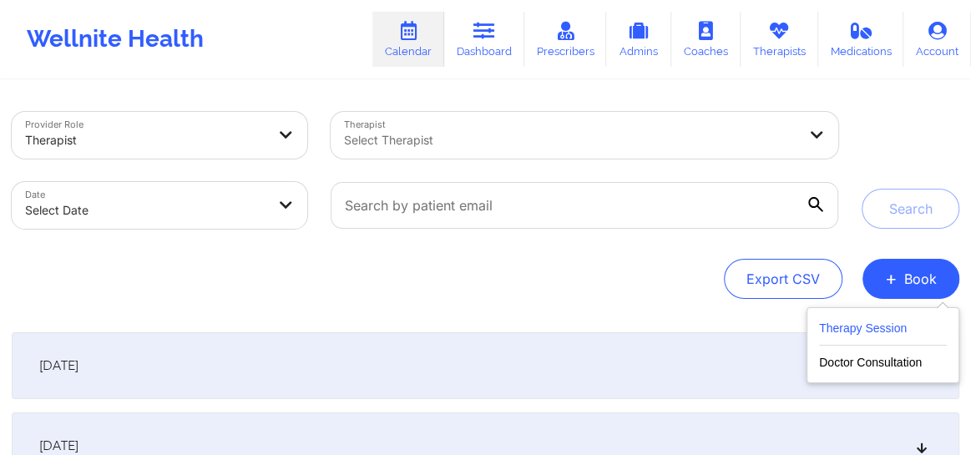
click at [864, 328] on button "Therapy Session" at bounding box center [883, 332] width 128 height 28
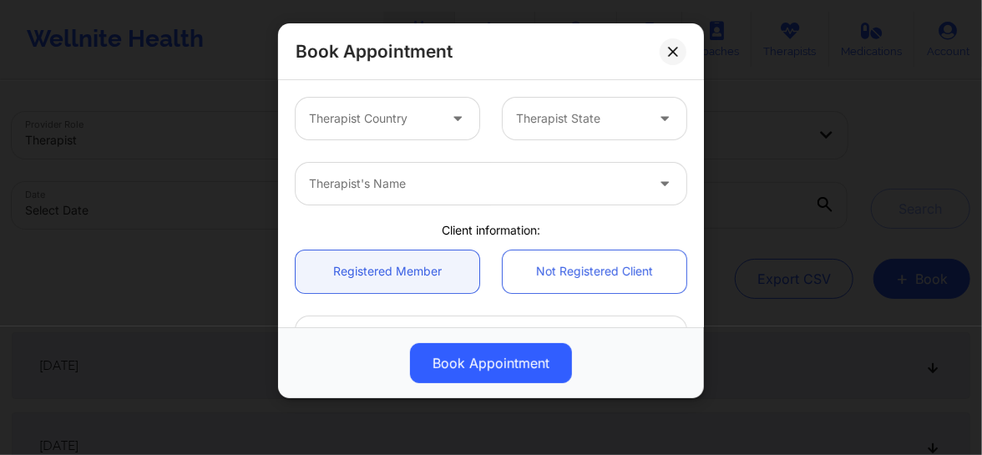
click at [434, 108] on div "Therapist Country" at bounding box center [368, 119] width 144 height 42
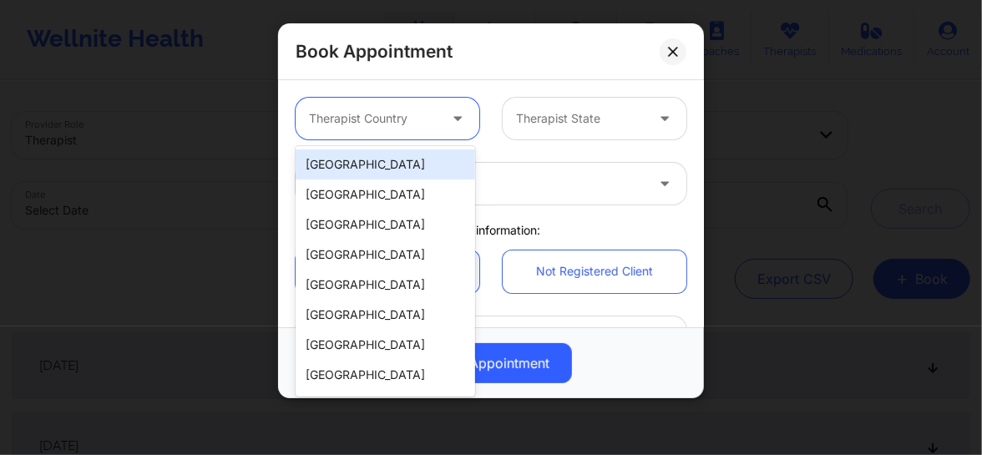
click at [392, 150] on div "[GEOGRAPHIC_DATA]" at bounding box center [385, 164] width 179 height 30
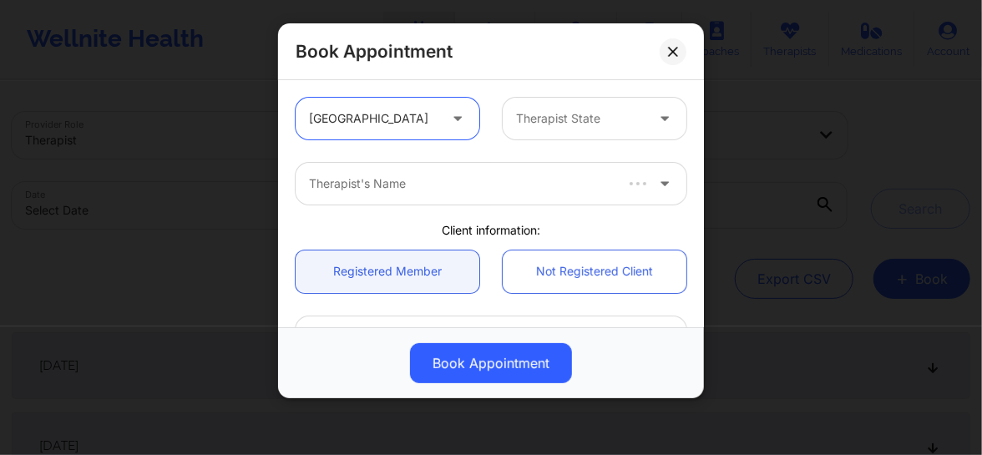
click at [534, 119] on div at bounding box center [580, 119] width 129 height 20
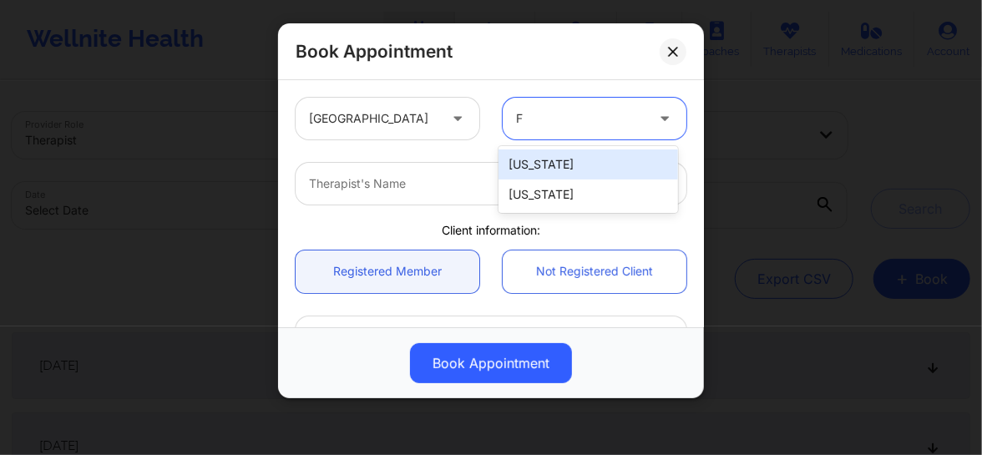
type input "Fl"
click at [532, 164] on div "[US_STATE]" at bounding box center [587, 164] width 179 height 30
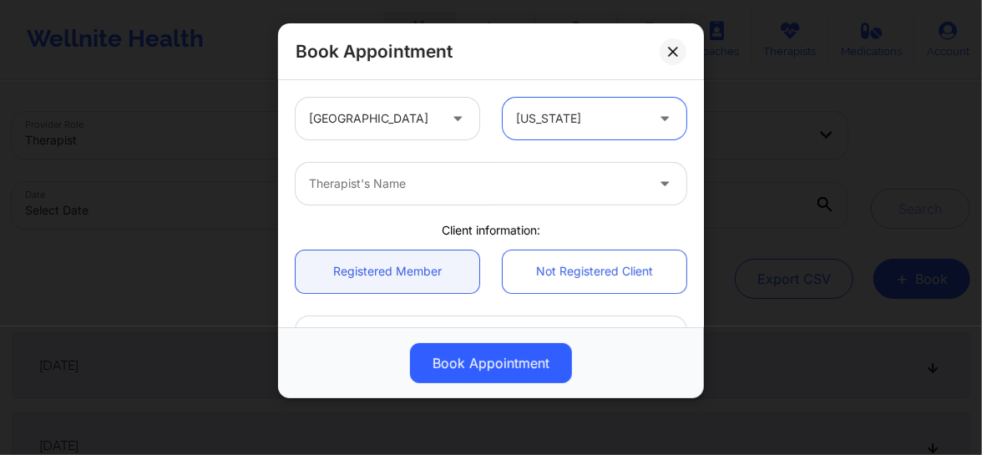
click at [415, 167] on div "Therapist's Name" at bounding box center [471, 184] width 351 height 42
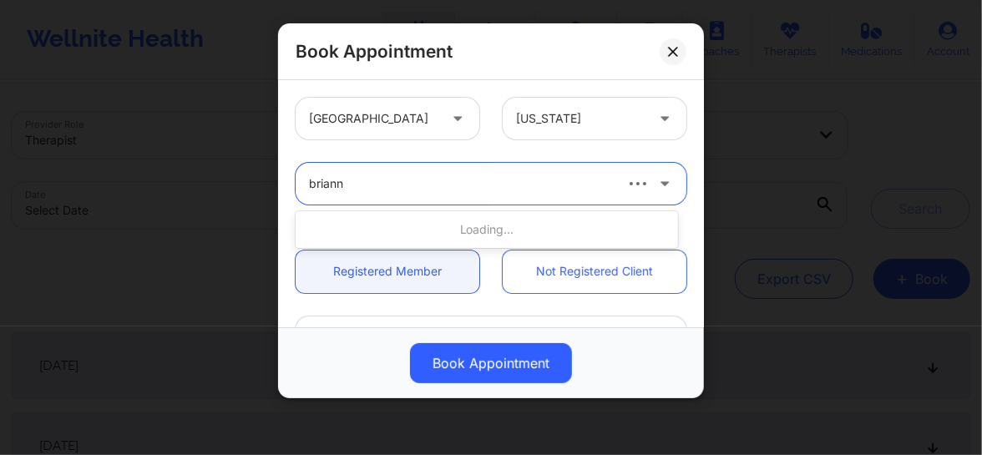
type input "brianna"
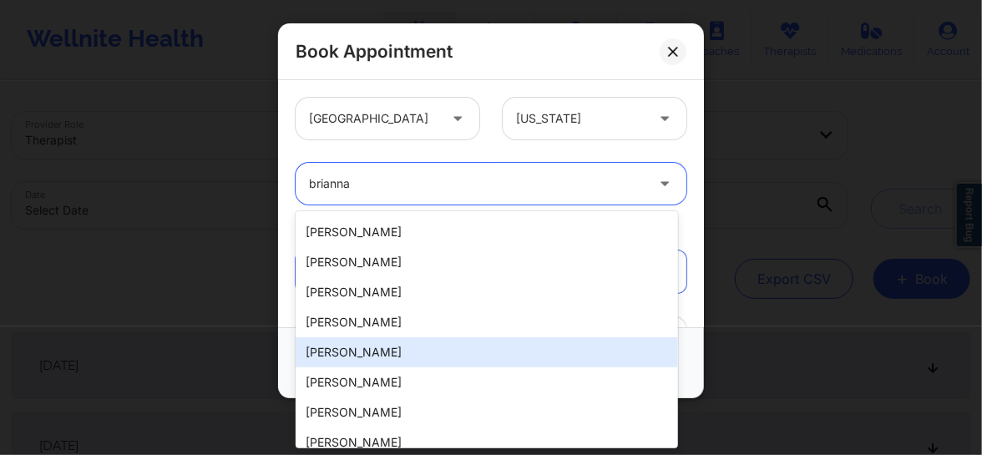
scroll to position [340, 0]
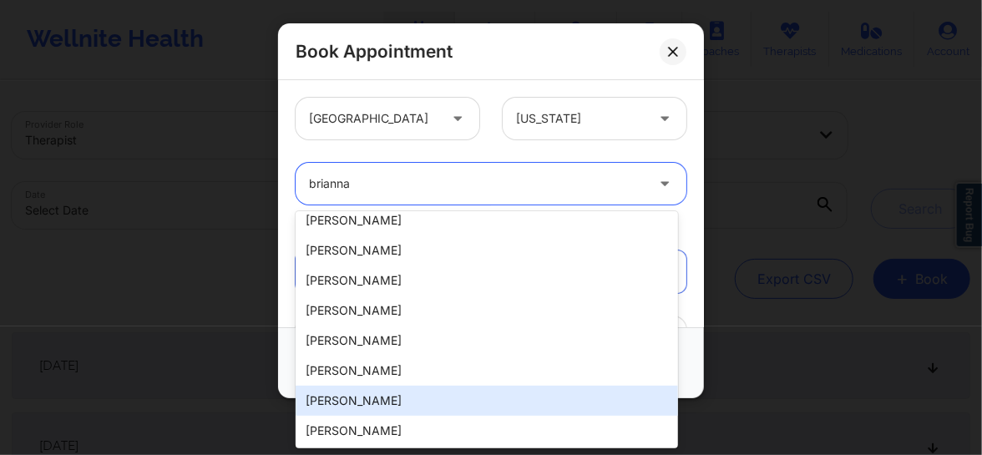
click at [367, 392] on div "[PERSON_NAME]" at bounding box center [487, 401] width 382 height 30
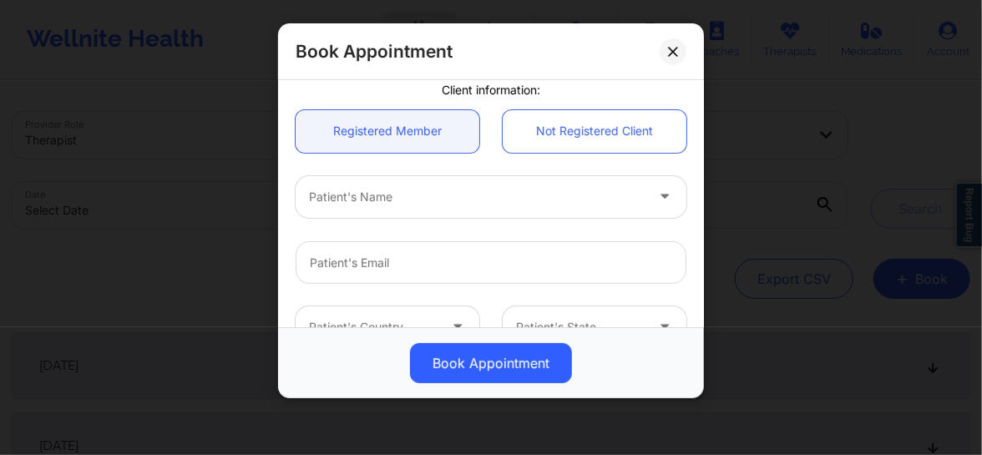
scroll to position [151, 0]
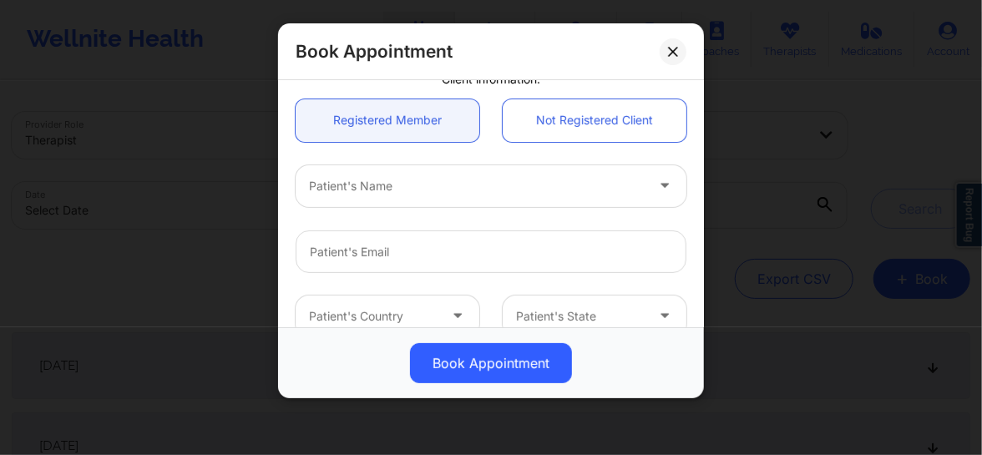
click at [359, 194] on div at bounding box center [477, 186] width 336 height 20
click at [417, 200] on div "Patient's Name" at bounding box center [471, 186] width 351 height 42
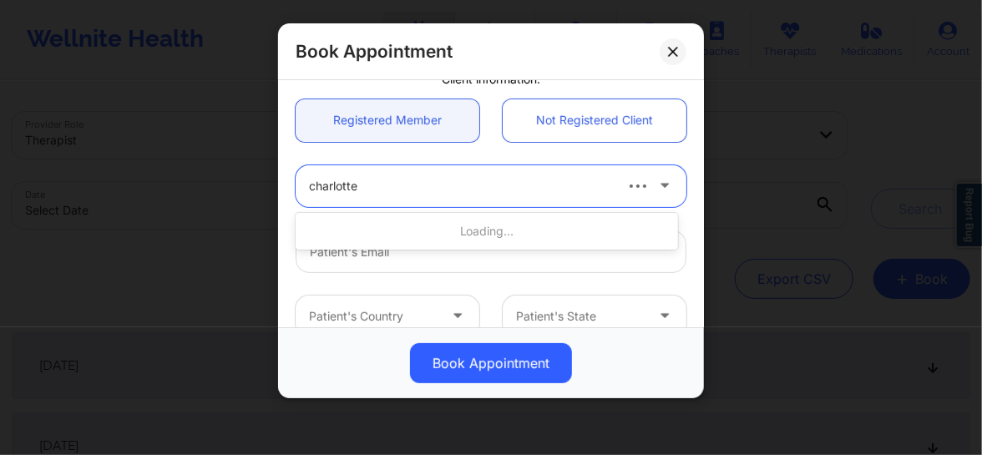
type input "[PERSON_NAME]"
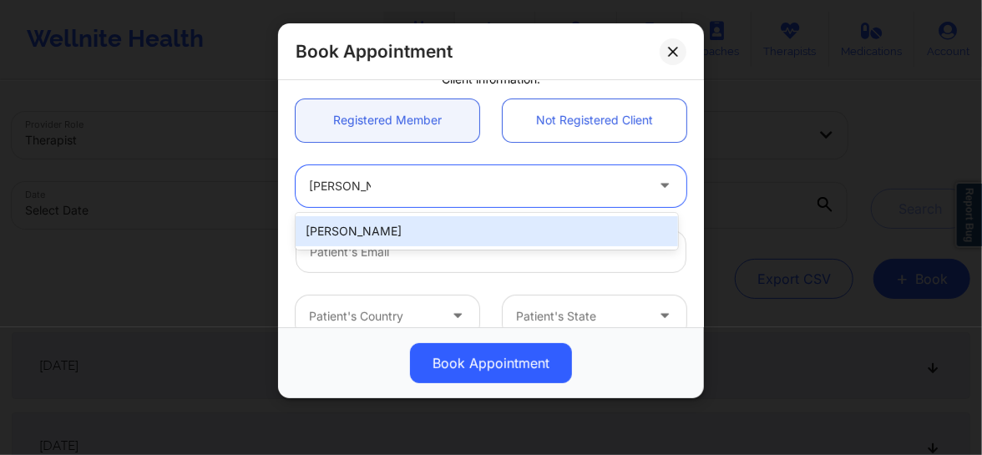
click at [394, 226] on div "[PERSON_NAME]" at bounding box center [487, 231] width 382 height 30
type input "[EMAIL_ADDRESS][PERSON_NAME][DOMAIN_NAME]"
type input "[PHONE_NUMBER]"
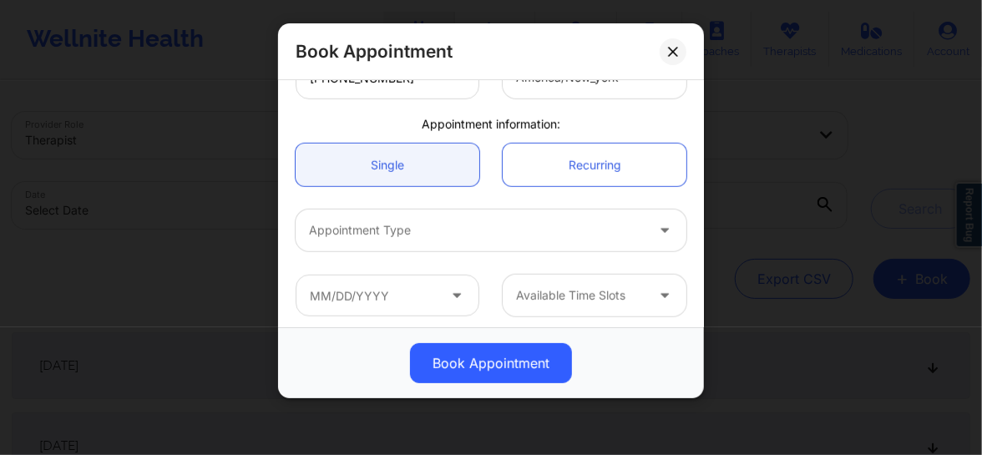
scroll to position [461, 0]
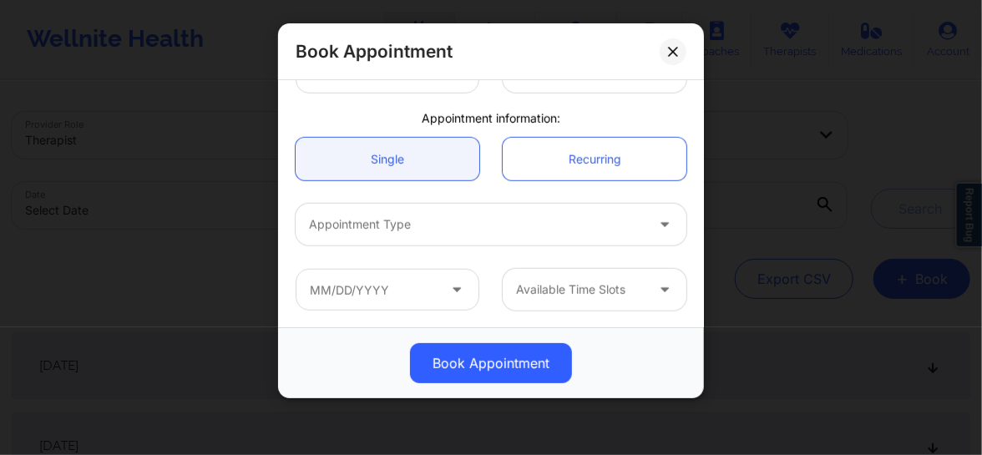
click at [390, 218] on div at bounding box center [477, 225] width 336 height 20
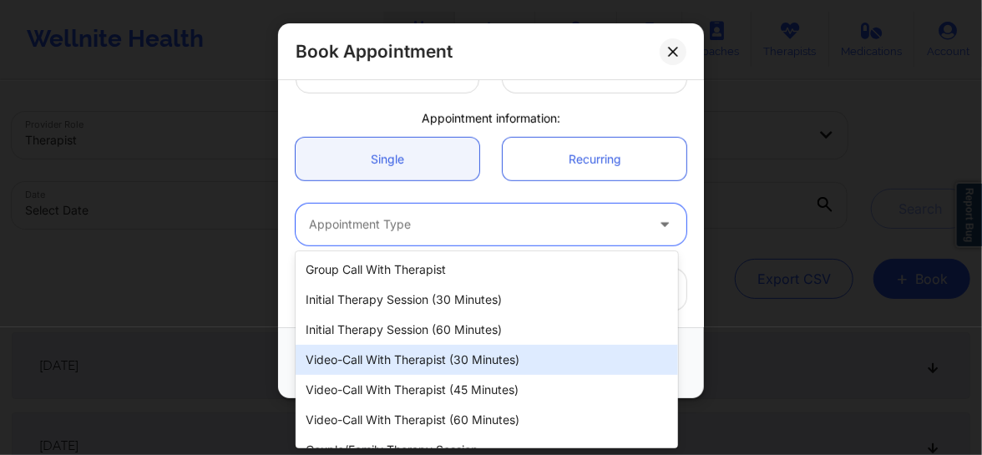
click at [412, 357] on div "Video-Call with Therapist (30 minutes)" at bounding box center [487, 360] width 382 height 30
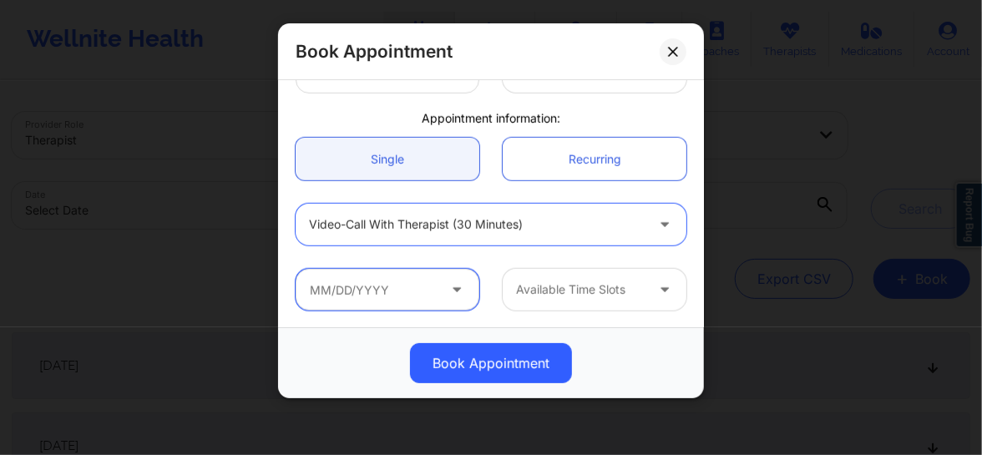
click at [407, 296] on input "text" at bounding box center [388, 290] width 184 height 42
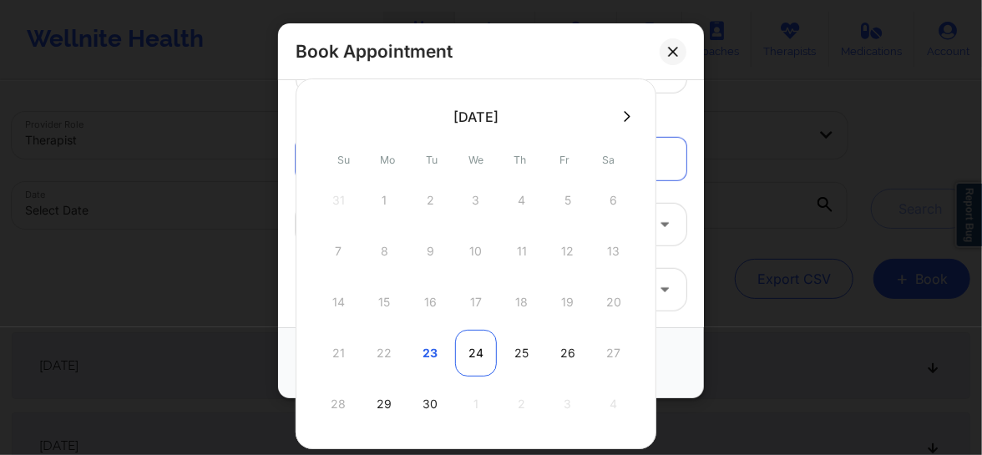
click at [478, 352] on div "24" at bounding box center [476, 353] width 42 height 47
type input "[DATE]"
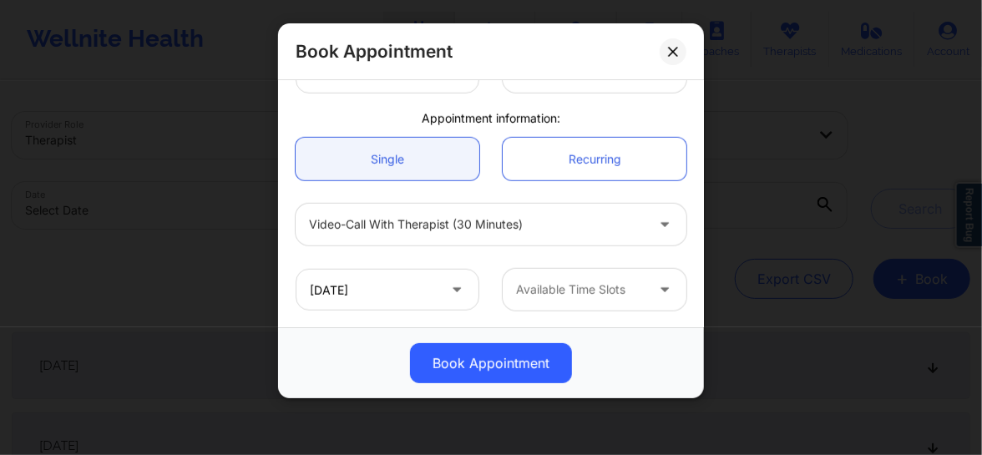
click at [568, 292] on div at bounding box center [580, 290] width 129 height 20
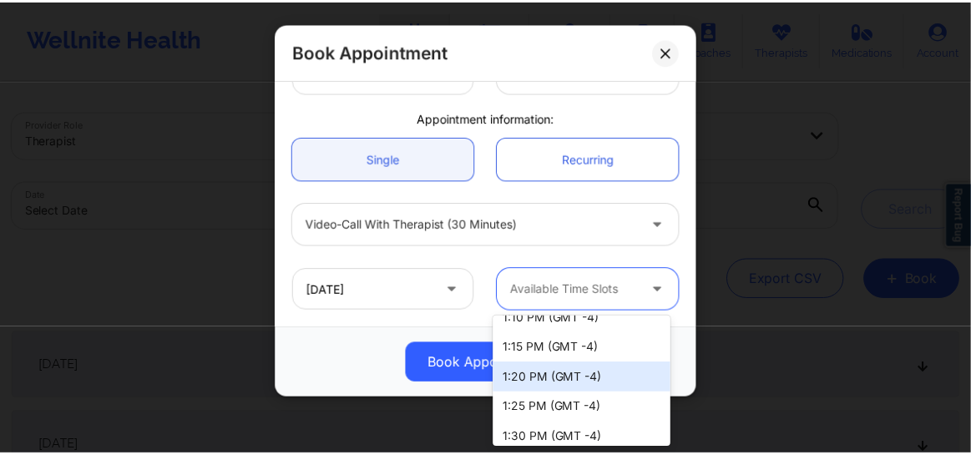
scroll to position [619, 0]
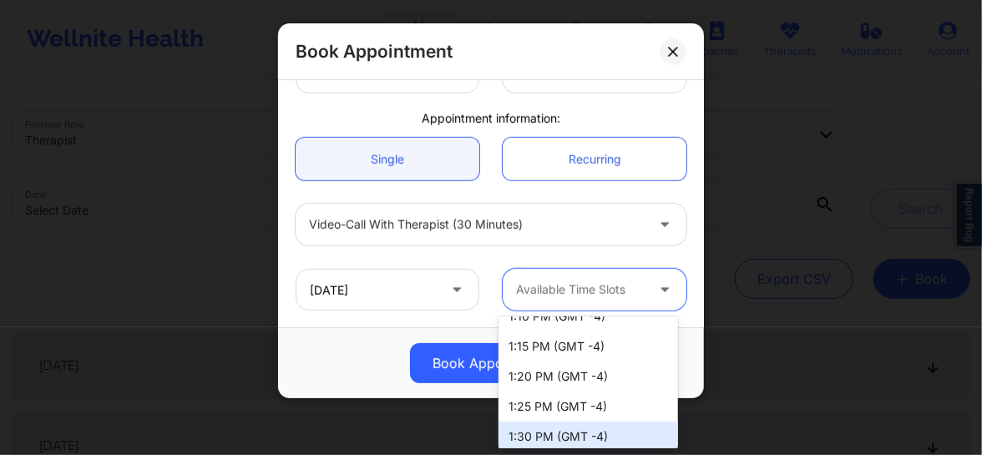
click at [533, 426] on div "1:30 PM (GMT -4)" at bounding box center [587, 437] width 179 height 30
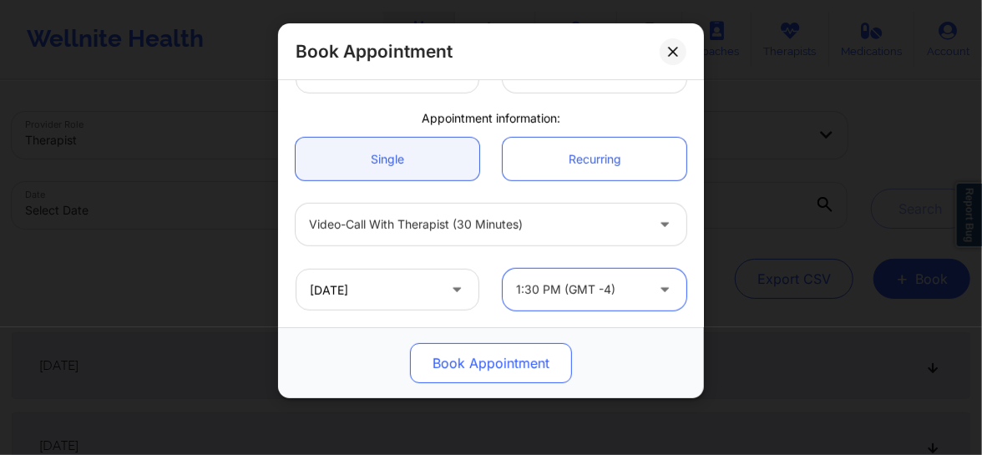
click at [519, 367] on button "Book Appointment" at bounding box center [491, 363] width 162 height 40
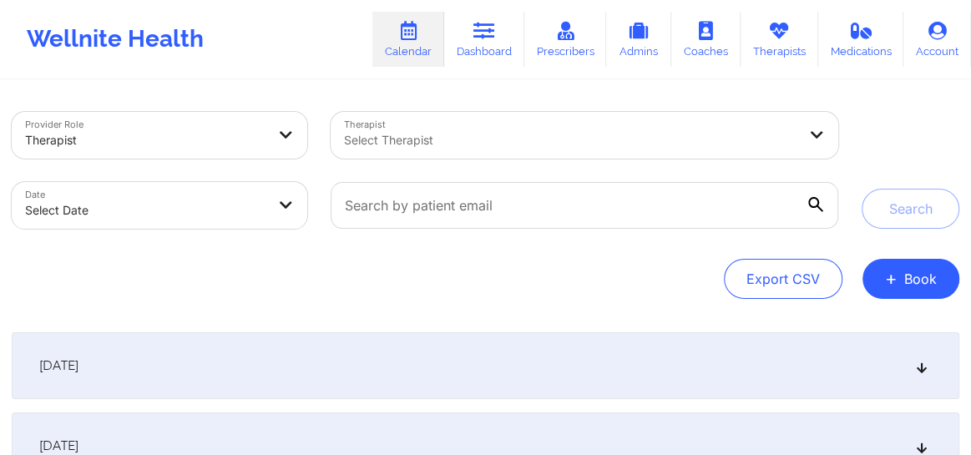
click at [459, 135] on div at bounding box center [570, 140] width 453 height 20
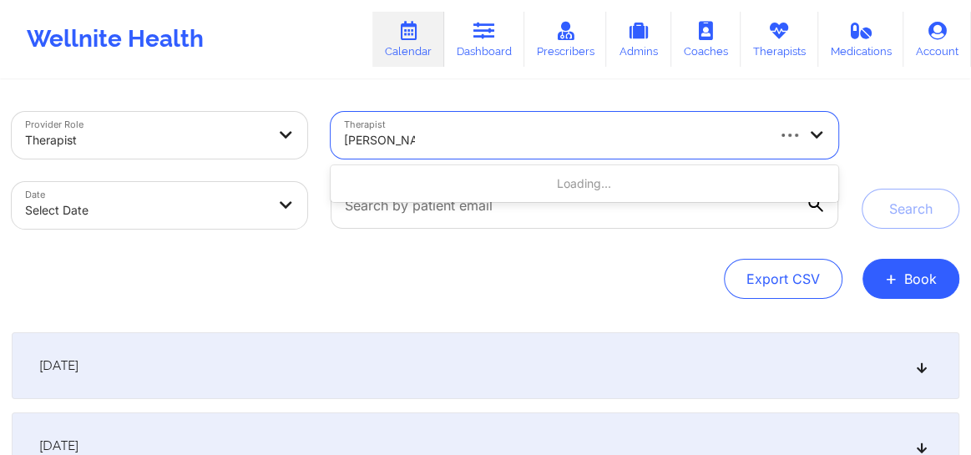
type input "[PERSON_NAME]"
click at [811, 133] on icon at bounding box center [816, 134] width 17 height 14
click at [650, 131] on div at bounding box center [570, 140] width 453 height 20
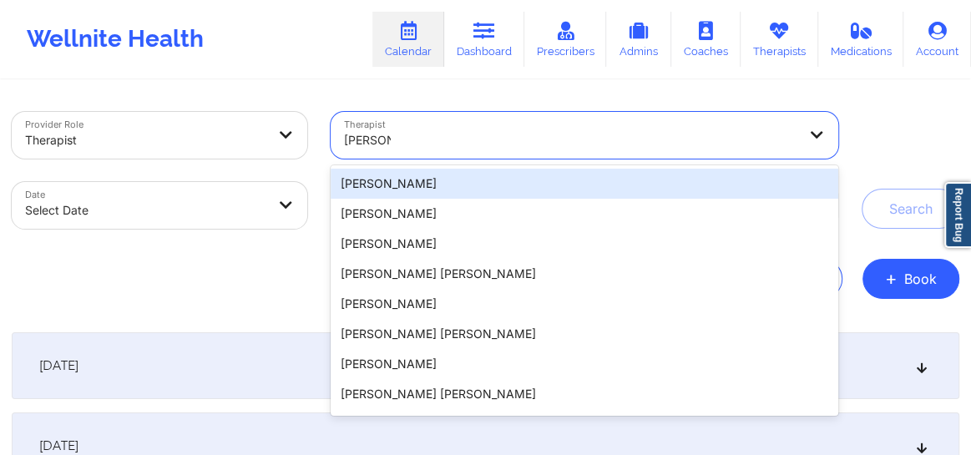
type input "[PERSON_NAME]"
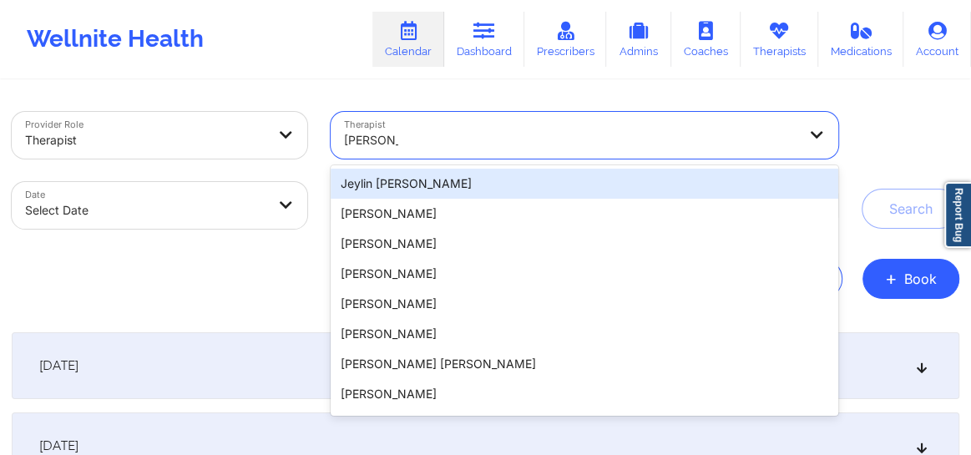
click at [650, 131] on div "[PERSON_NAME]" at bounding box center [570, 140] width 453 height 20
type input "[PERSON_NAME] [PERSON_NAME]"
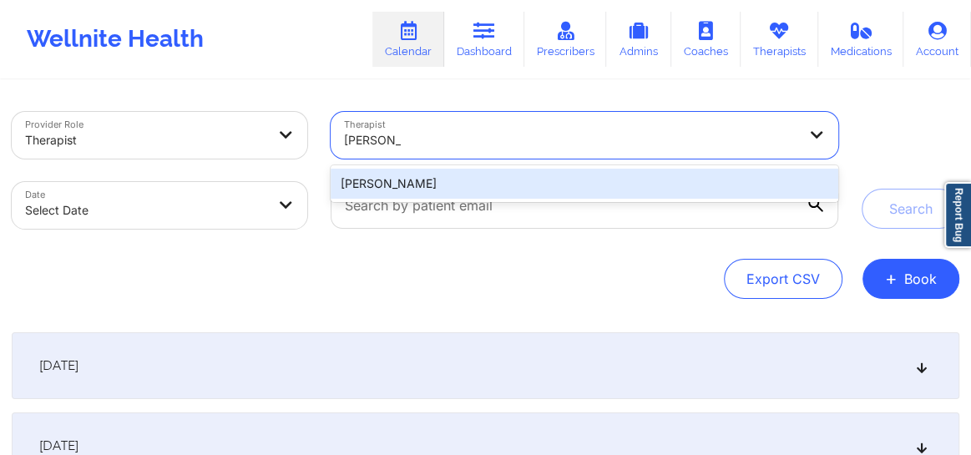
click at [501, 179] on div "[PERSON_NAME]" at bounding box center [585, 184] width 508 height 30
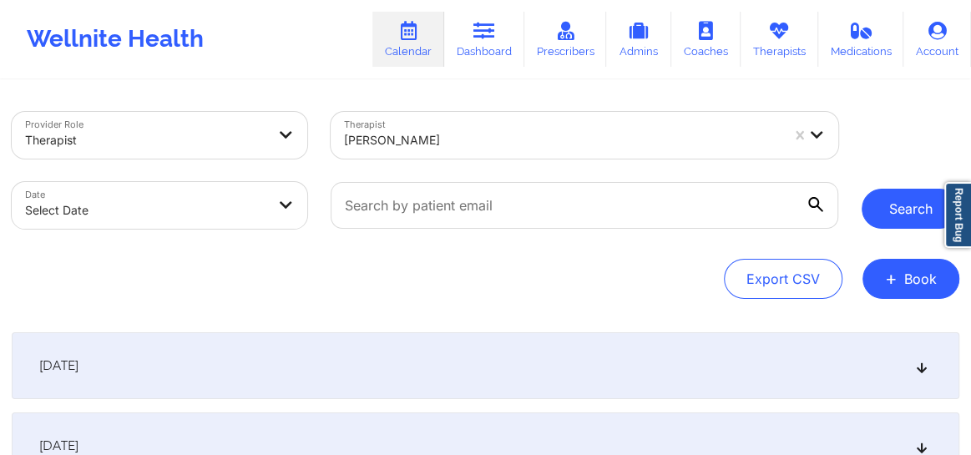
click at [897, 219] on button "Search" at bounding box center [911, 209] width 98 height 40
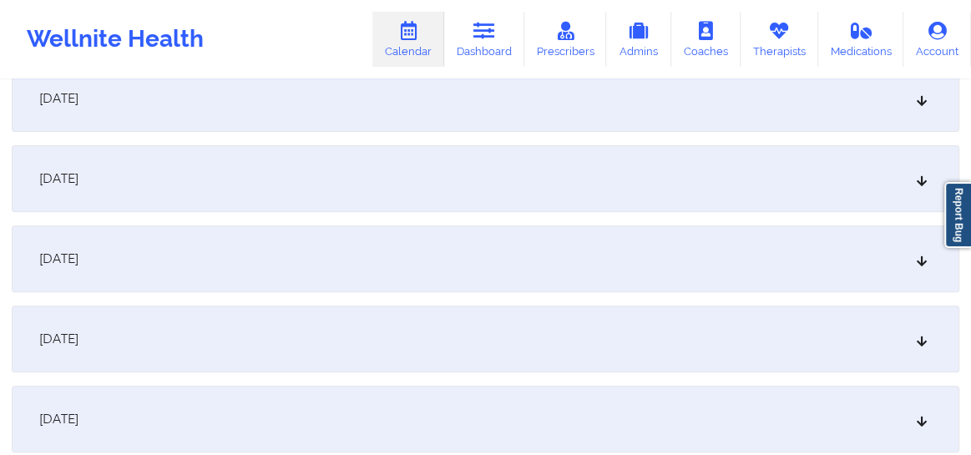
scroll to position [278, 0]
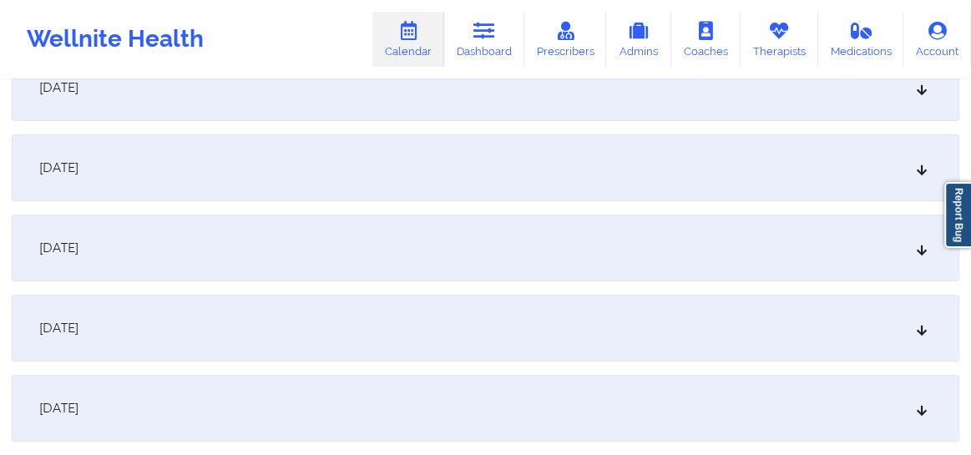
click at [915, 172] on icon at bounding box center [922, 168] width 14 height 12
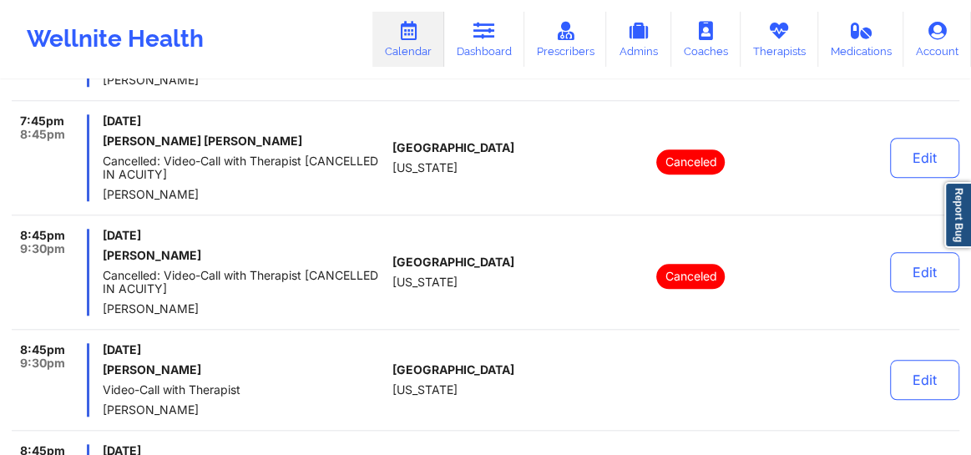
scroll to position [784, 0]
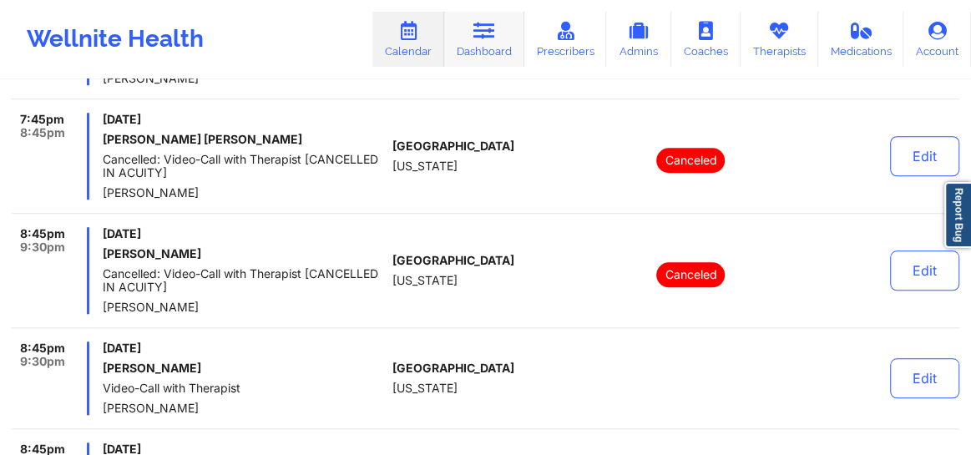
click at [486, 47] on link "Dashboard" at bounding box center [484, 39] width 80 height 55
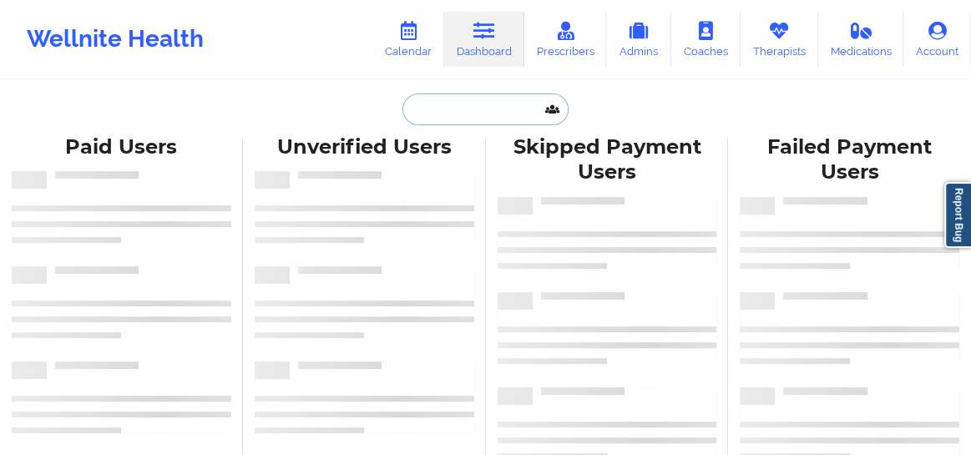
click at [432, 105] on input "text" at bounding box center [484, 110] width 165 height 32
paste input "[PERSON_NAME]"
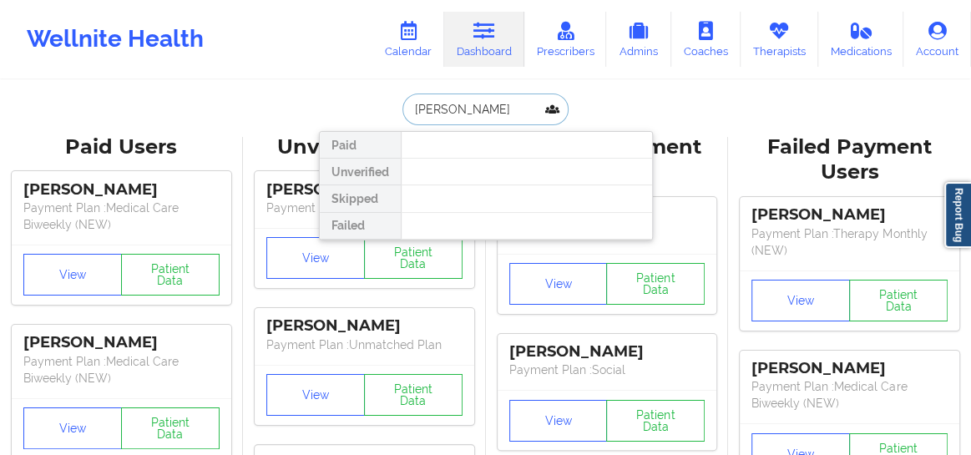
type input "[PERSON_NAME]"
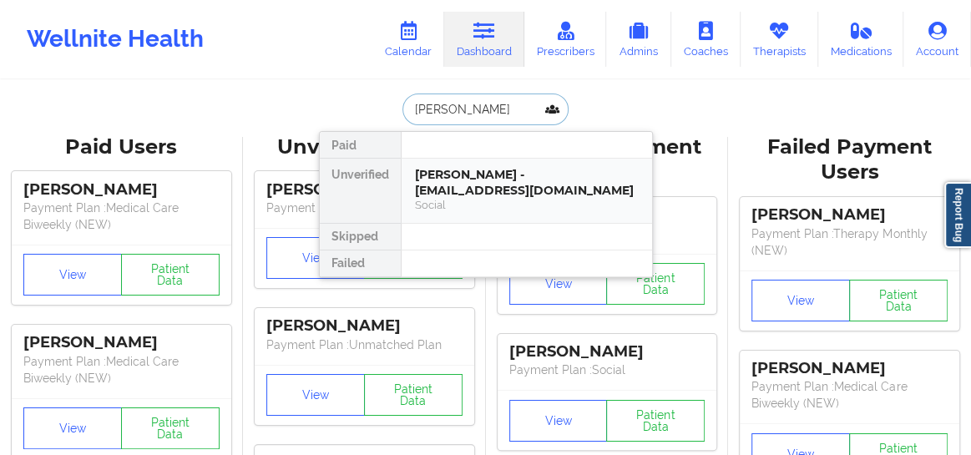
click at [462, 185] on div "[PERSON_NAME] - [EMAIL_ADDRESS][DOMAIN_NAME]" at bounding box center [527, 182] width 224 height 31
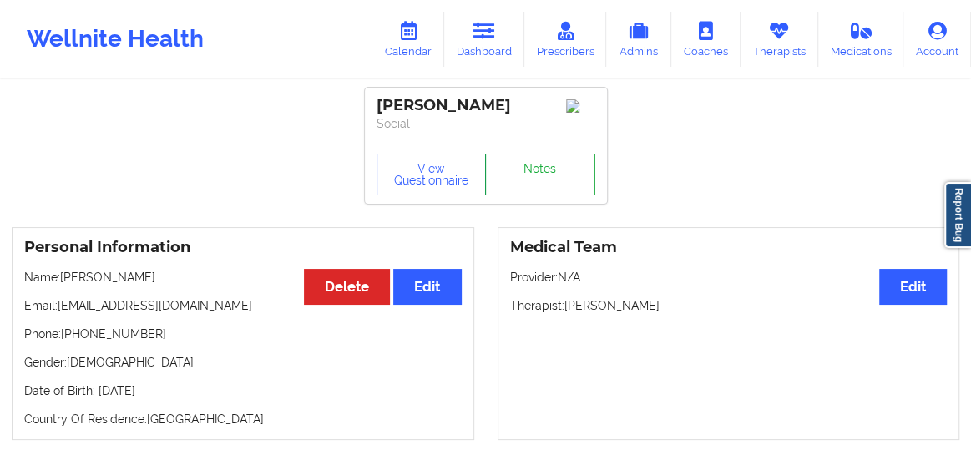
click at [553, 175] on link "Notes" at bounding box center [540, 175] width 110 height 42
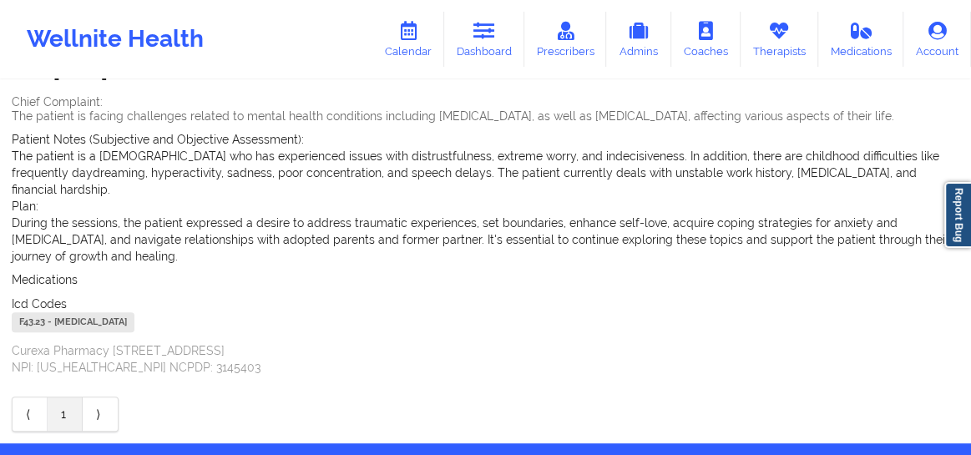
scroll to position [151, 0]
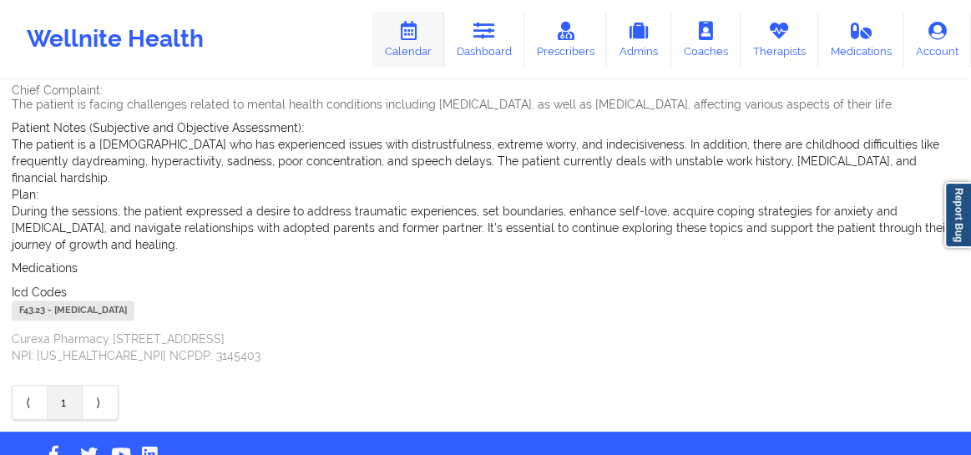
click at [416, 38] on icon at bounding box center [408, 31] width 22 height 18
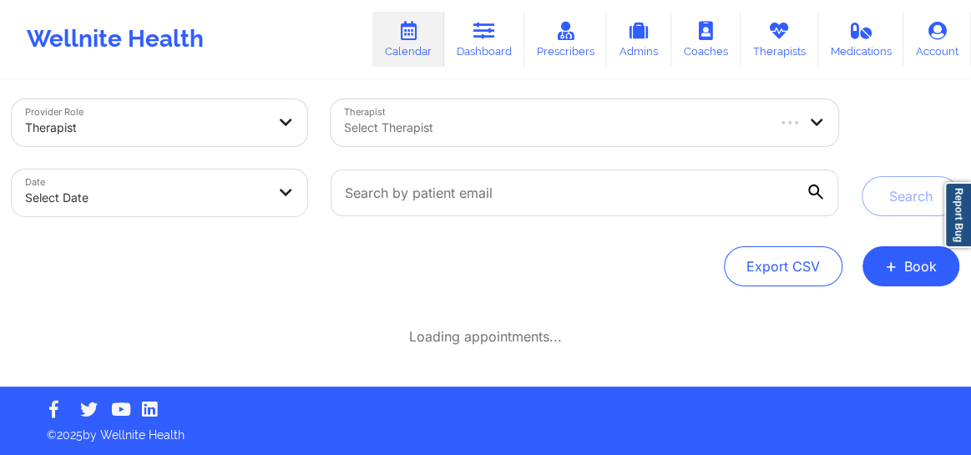
scroll to position [11, 0]
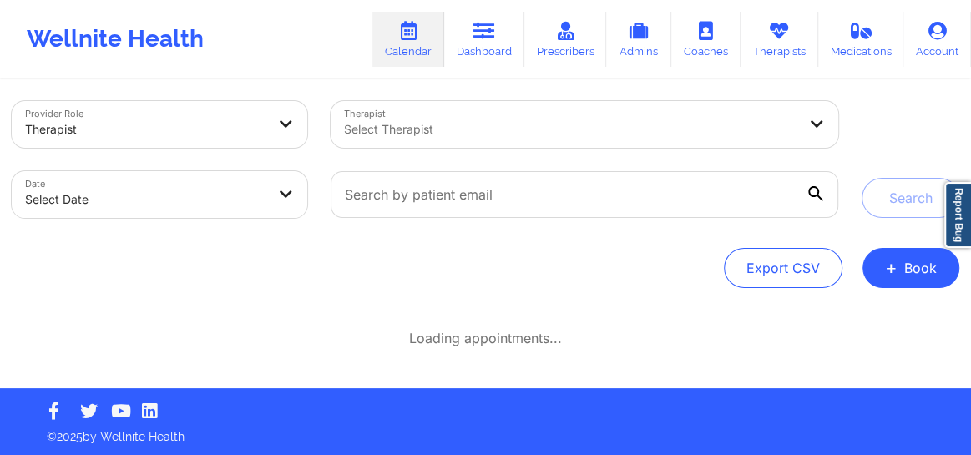
click at [604, 136] on div at bounding box center [570, 129] width 453 height 20
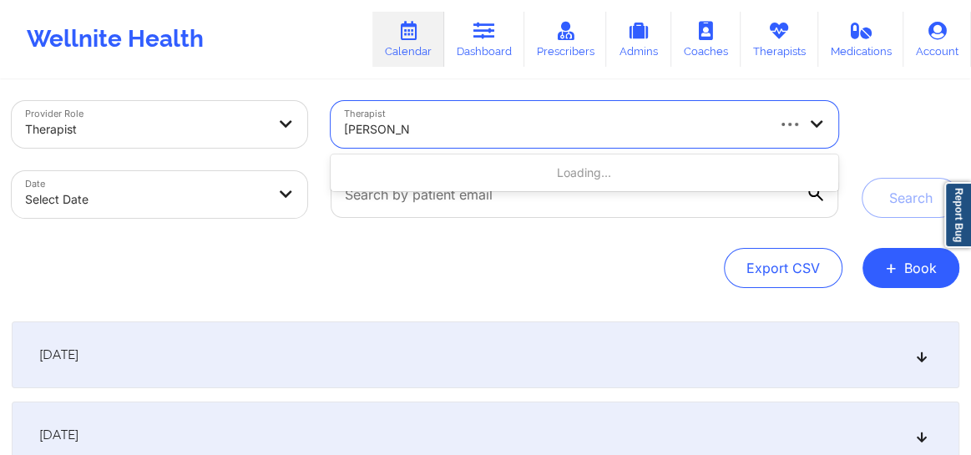
type input "[PERSON_NAME]"
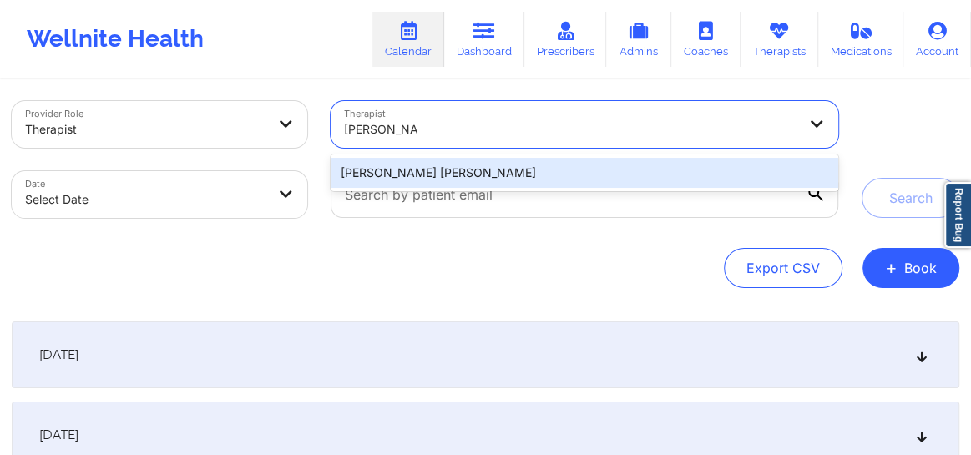
click at [397, 175] on div "[PERSON_NAME] [PERSON_NAME]" at bounding box center [585, 173] width 508 height 30
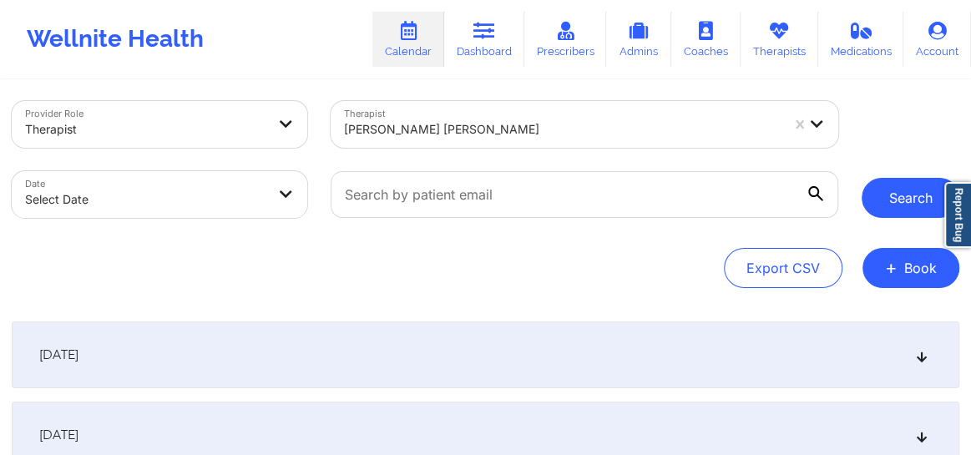
click at [893, 211] on button "Search" at bounding box center [911, 198] width 98 height 40
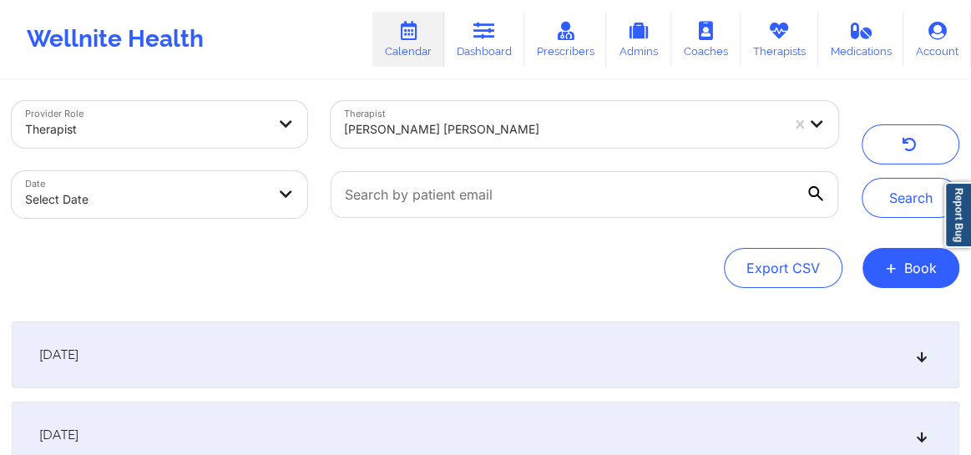
click at [916, 355] on icon at bounding box center [922, 355] width 14 height 12
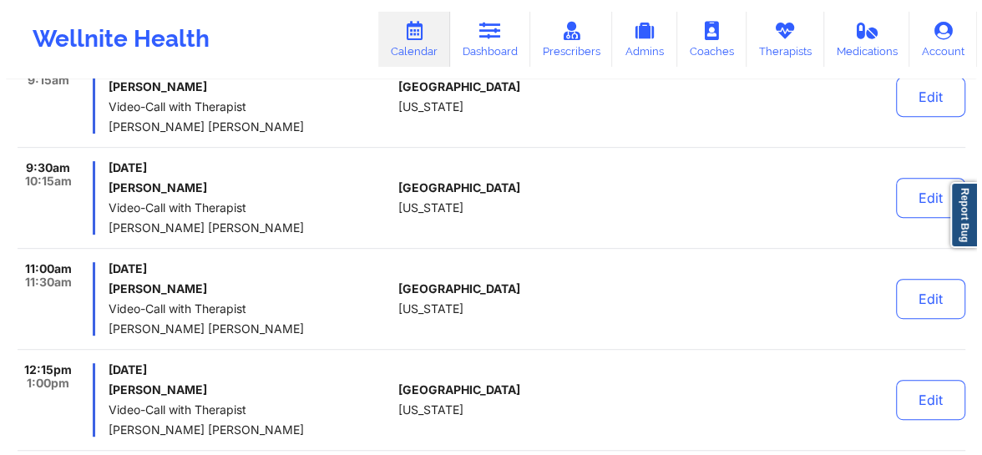
scroll to position [0, 0]
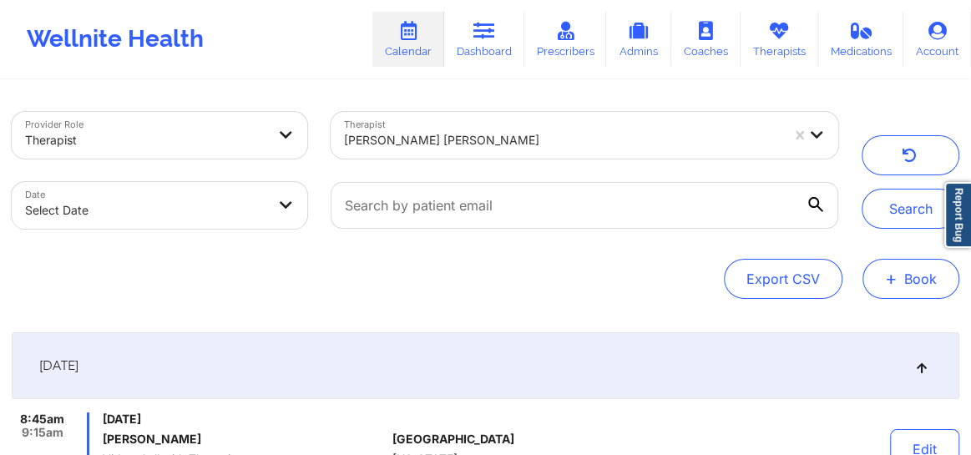
click at [896, 283] on span "+" at bounding box center [891, 278] width 13 height 9
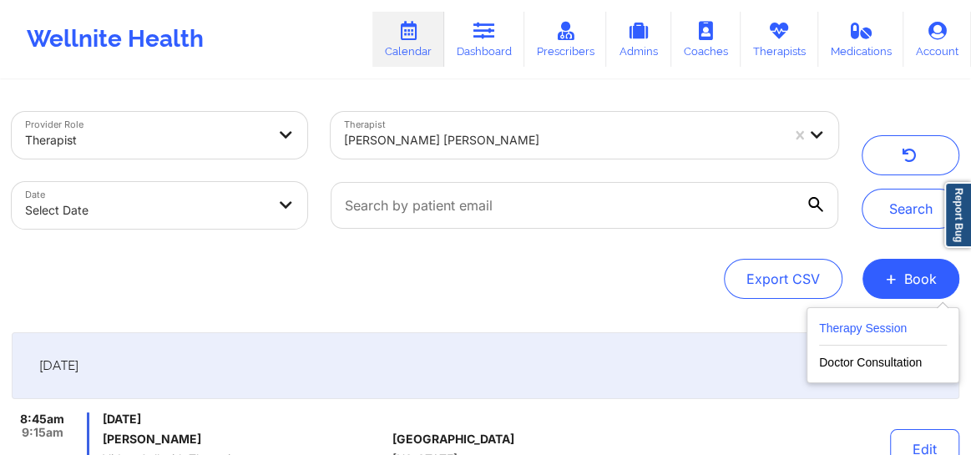
click at [835, 333] on button "Therapy Session" at bounding box center [883, 332] width 128 height 28
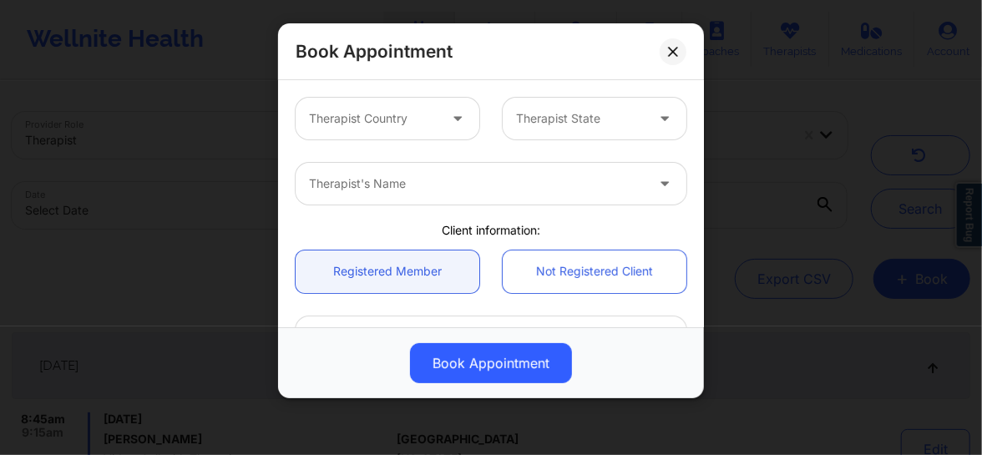
click at [386, 120] on div at bounding box center [373, 119] width 129 height 20
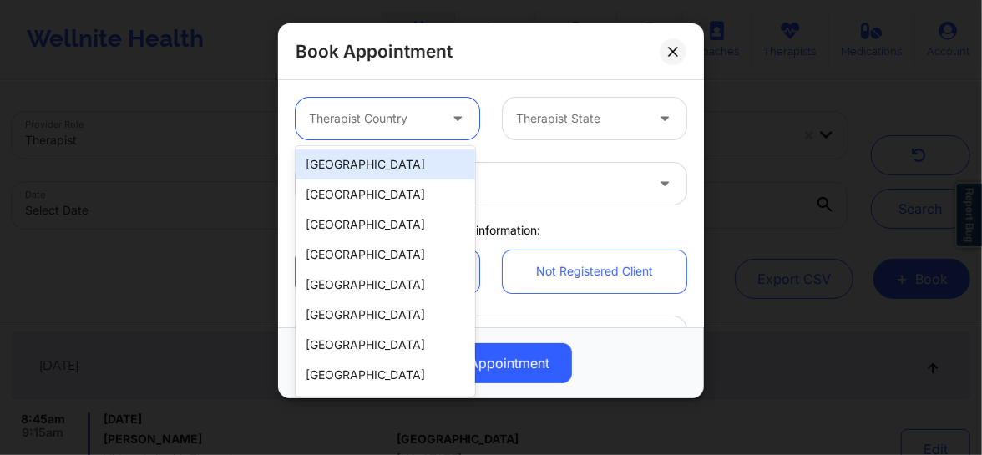
click at [356, 159] on div "[GEOGRAPHIC_DATA]" at bounding box center [385, 164] width 179 height 30
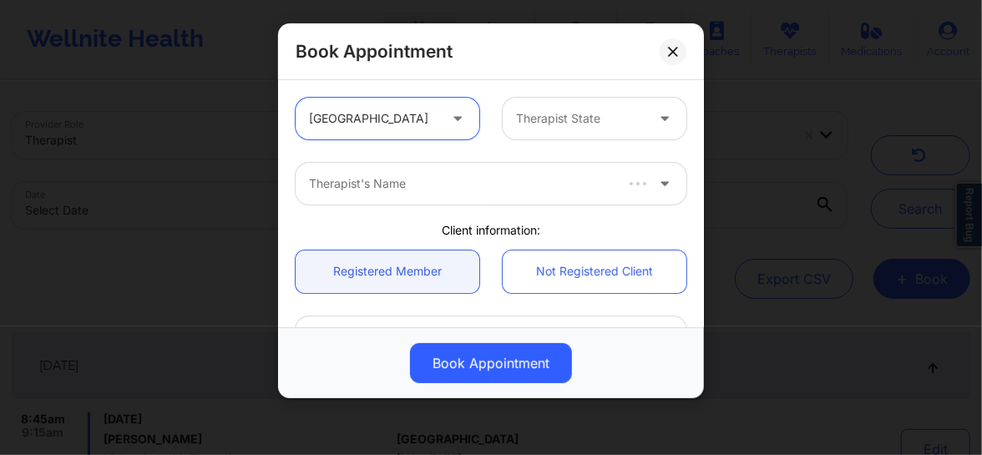
click at [549, 114] on div at bounding box center [580, 119] width 129 height 20
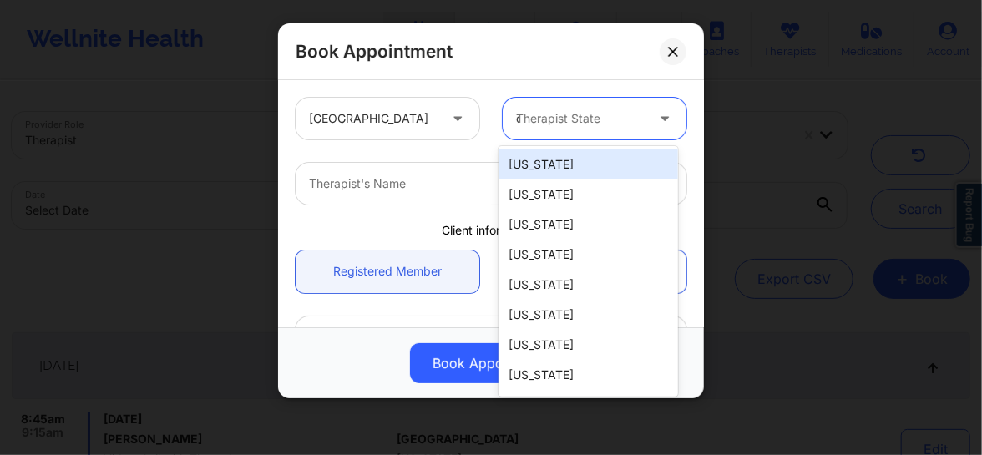
type input "ca"
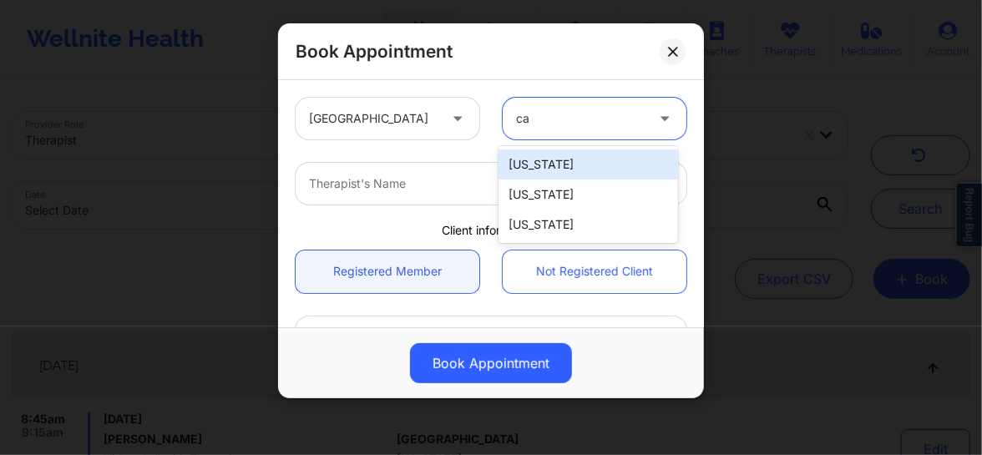
click at [537, 163] on div "[US_STATE]" at bounding box center [587, 164] width 179 height 30
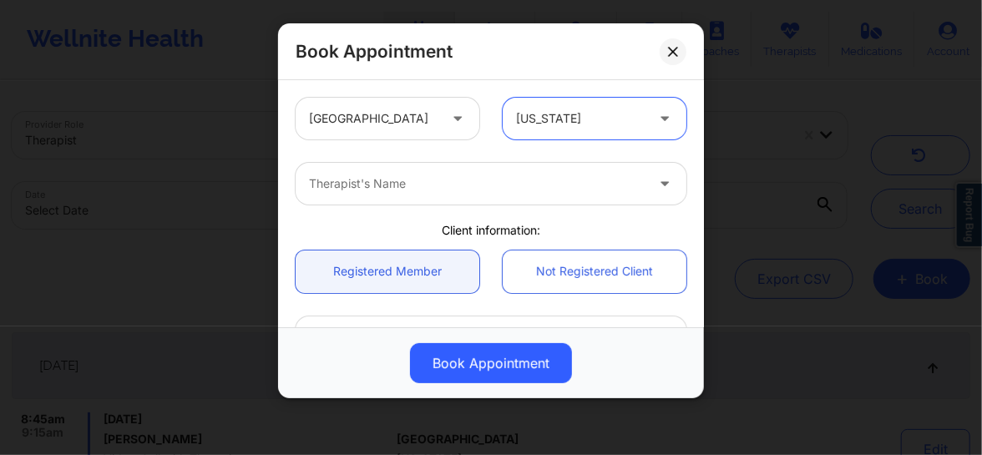
click at [395, 174] on div at bounding box center [477, 184] width 336 height 20
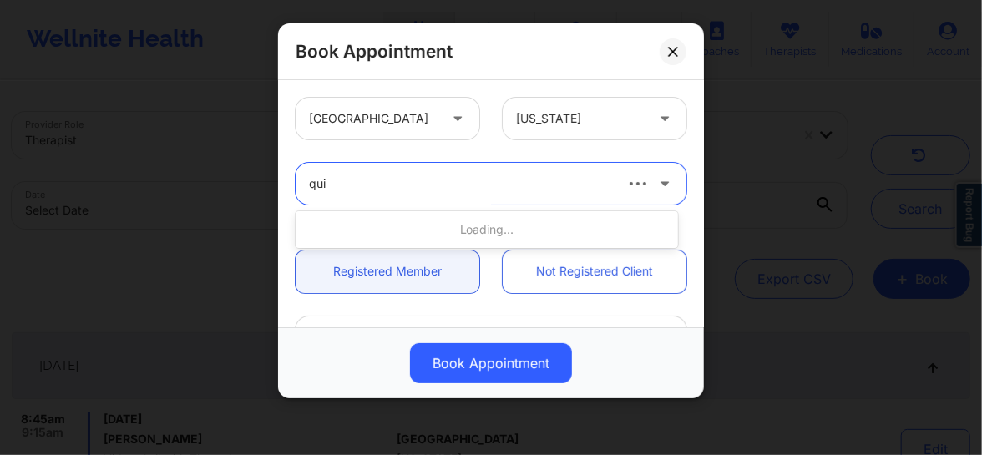
type input "quis"
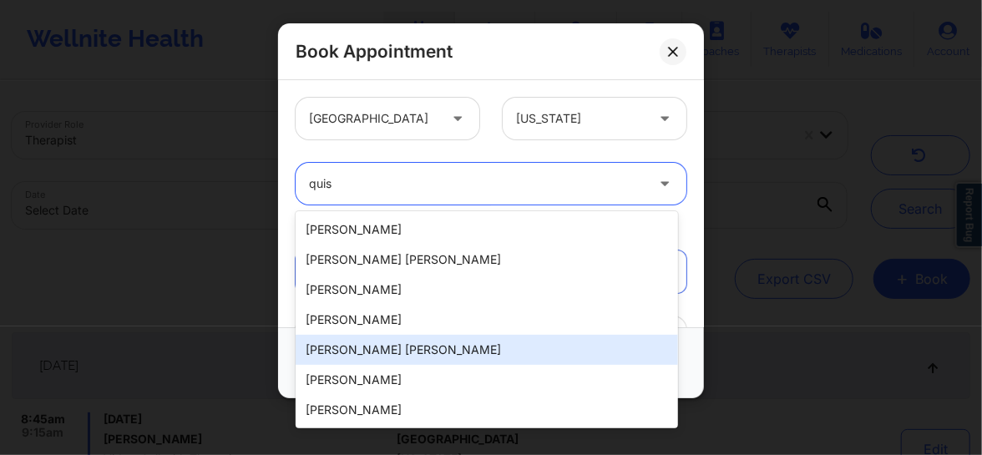
click at [376, 351] on div "[PERSON_NAME] [PERSON_NAME]" at bounding box center [487, 350] width 382 height 30
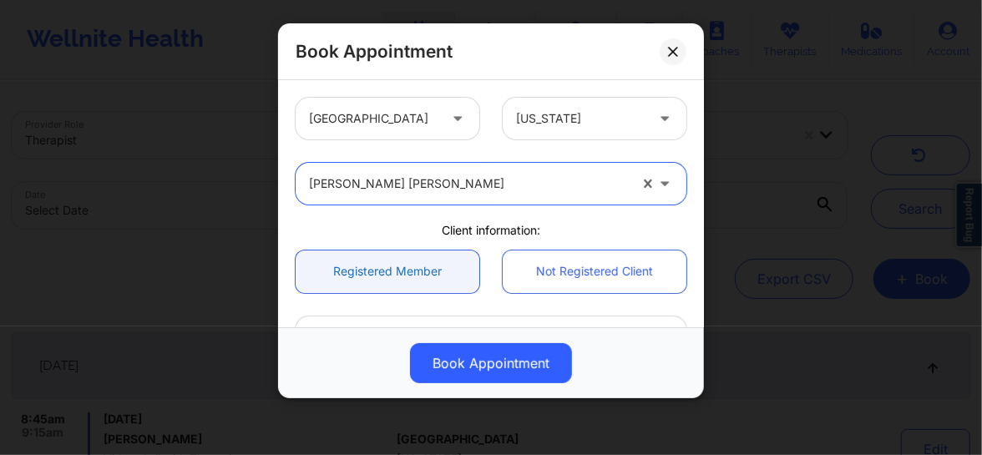
click at [381, 266] on link "Registered Member" at bounding box center [388, 271] width 184 height 43
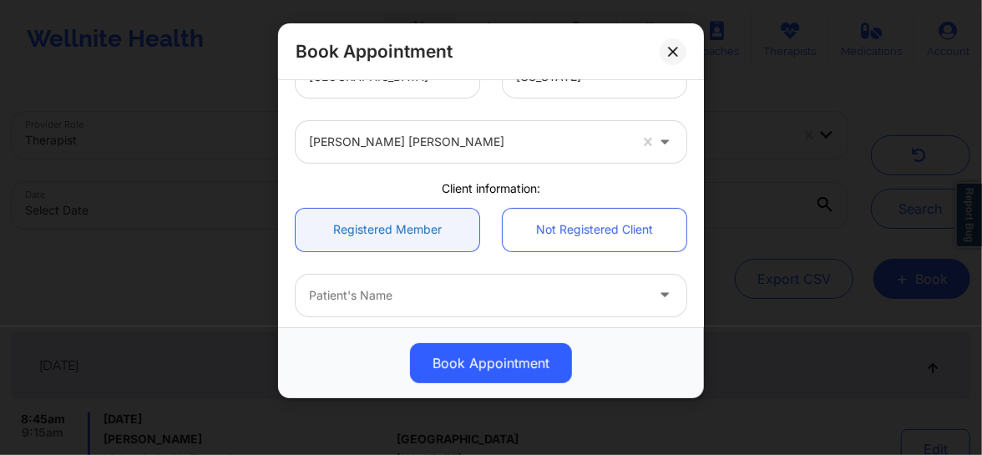
scroll to position [164, 0]
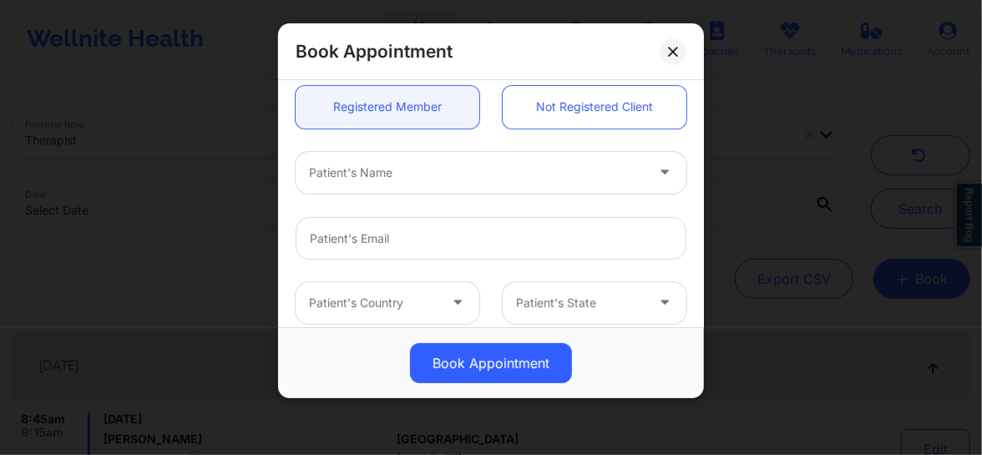
click at [372, 187] on div "Patient's Name" at bounding box center [471, 173] width 351 height 42
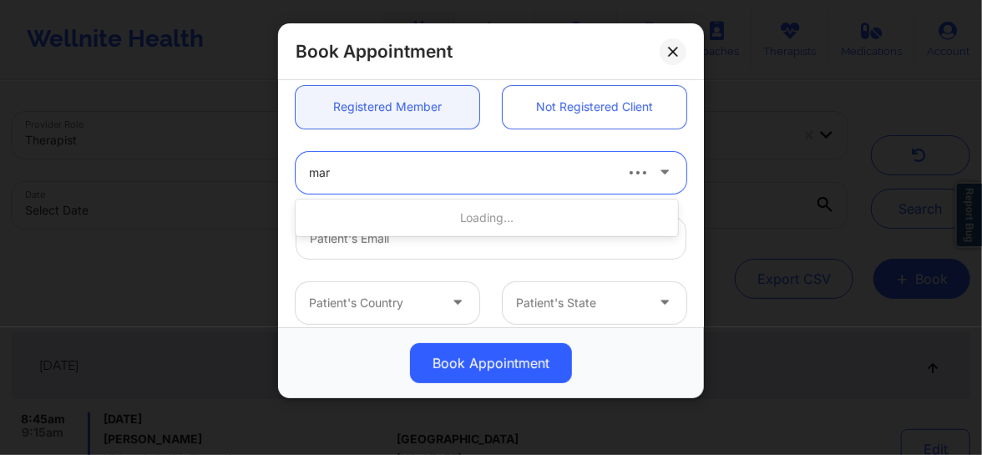
type input "[PERSON_NAME]"
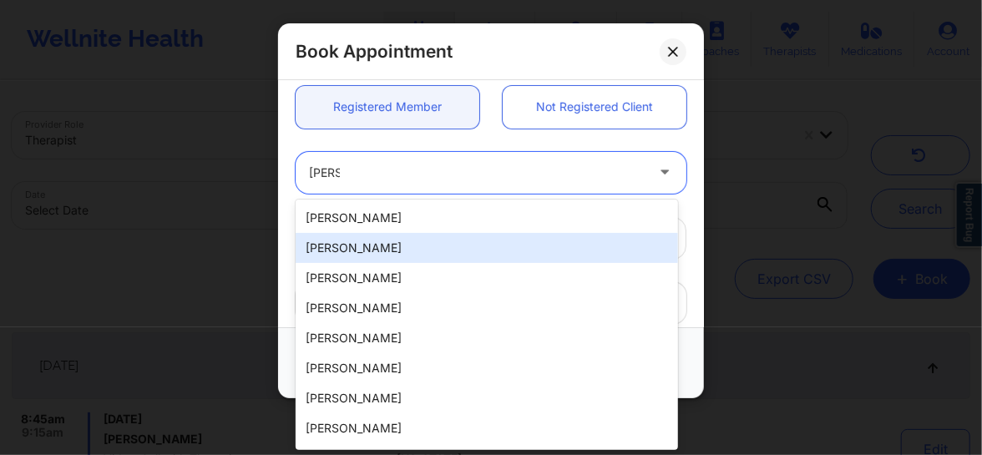
click at [355, 250] on div "[PERSON_NAME]" at bounding box center [487, 248] width 382 height 30
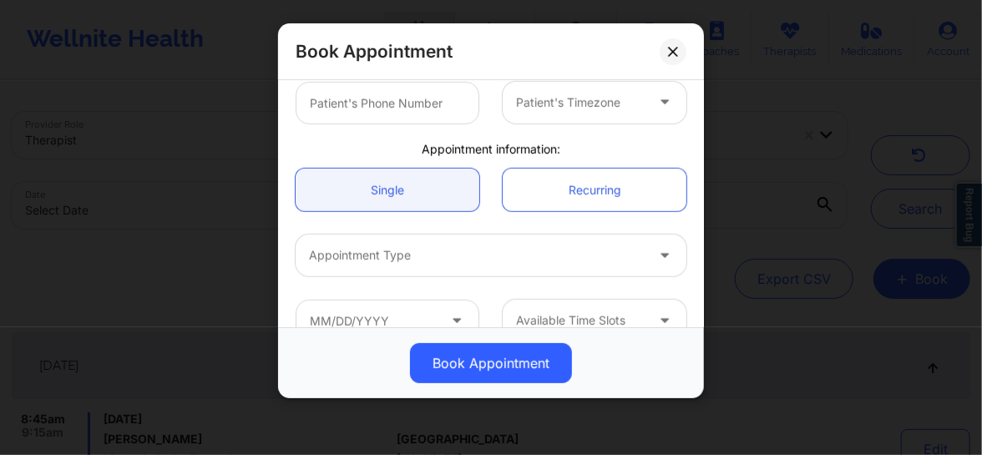
scroll to position [442, 0]
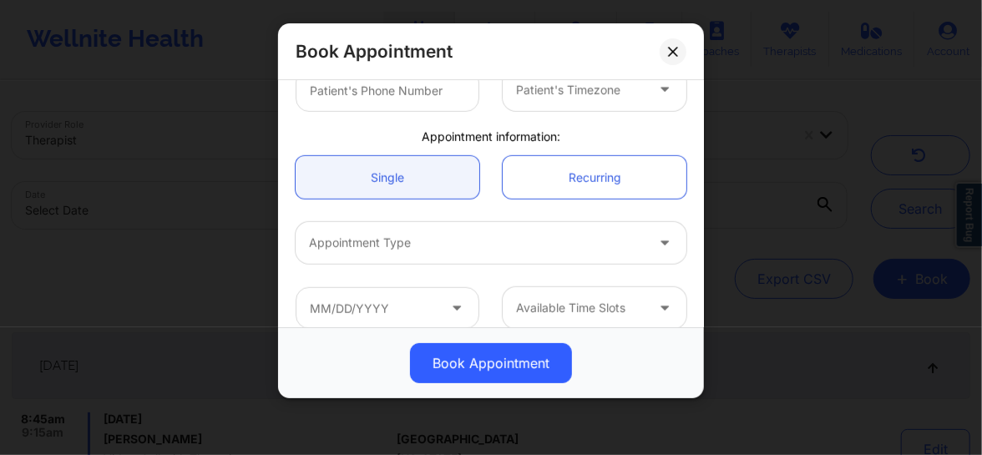
click at [378, 248] on div at bounding box center [477, 243] width 336 height 20
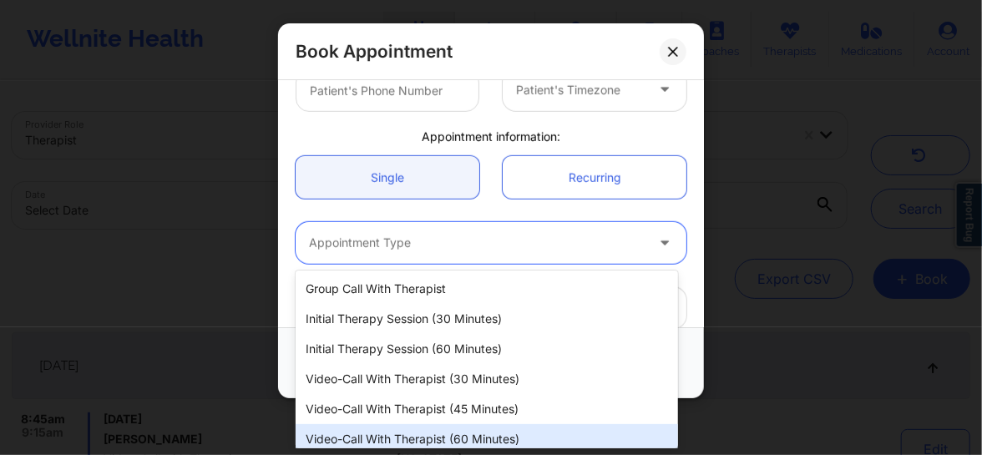
click at [397, 434] on div "Video-Call with Therapist (60 minutes)" at bounding box center [487, 439] width 382 height 30
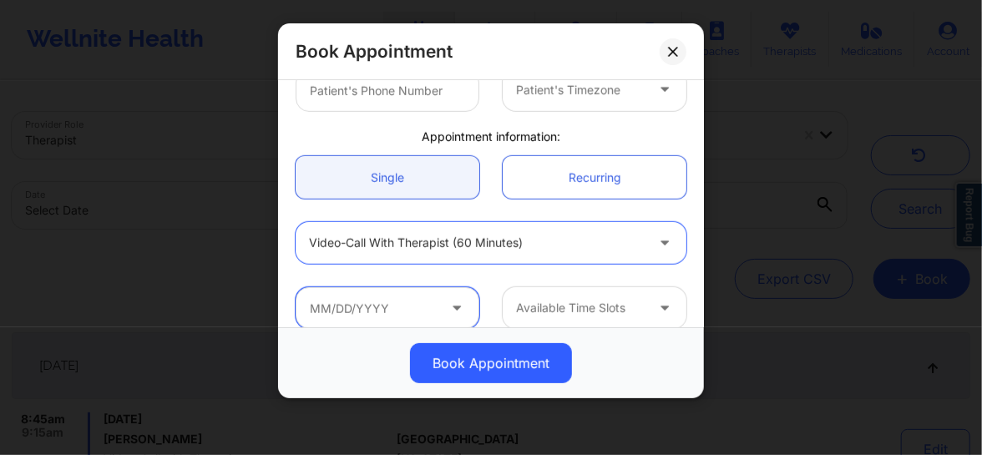
click at [382, 321] on input "text" at bounding box center [388, 308] width 184 height 42
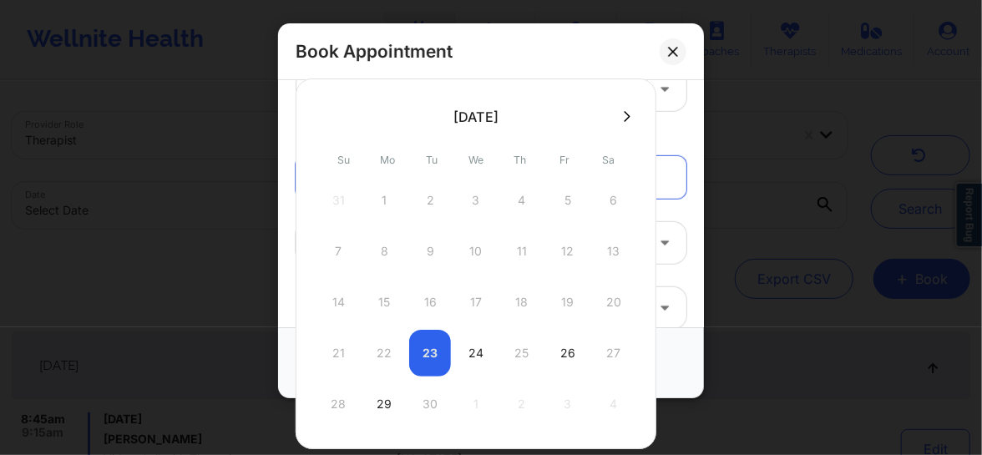
click at [624, 114] on icon at bounding box center [627, 116] width 7 height 13
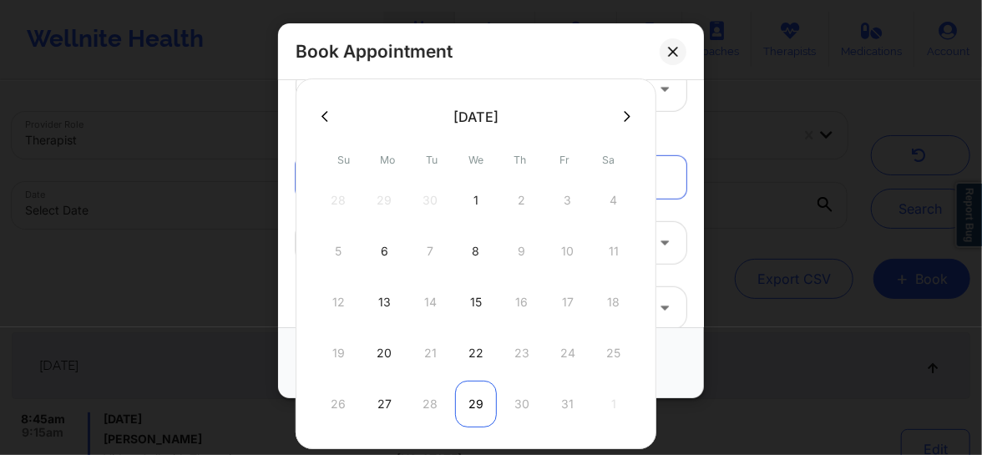
click at [473, 402] on div "29" at bounding box center [476, 404] width 42 height 47
type input "[DATE]"
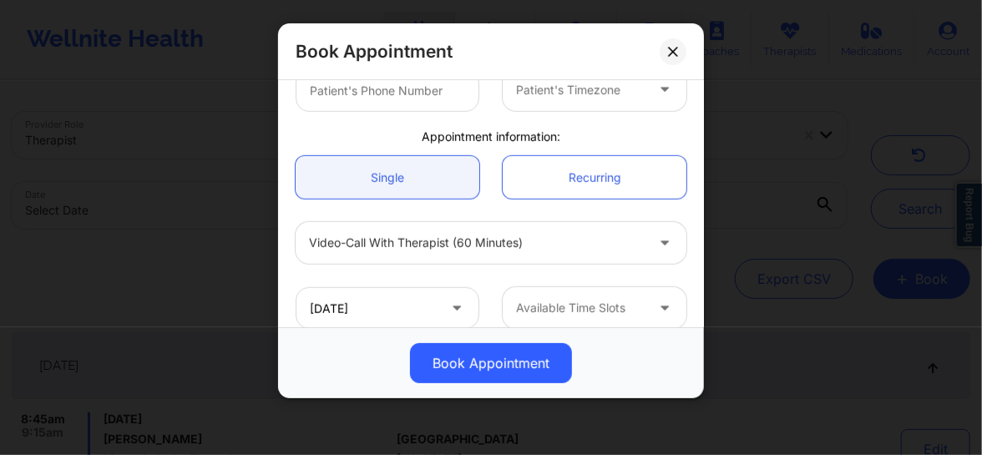
click at [560, 292] on div "Available Time Slots" at bounding box center [575, 308] width 144 height 42
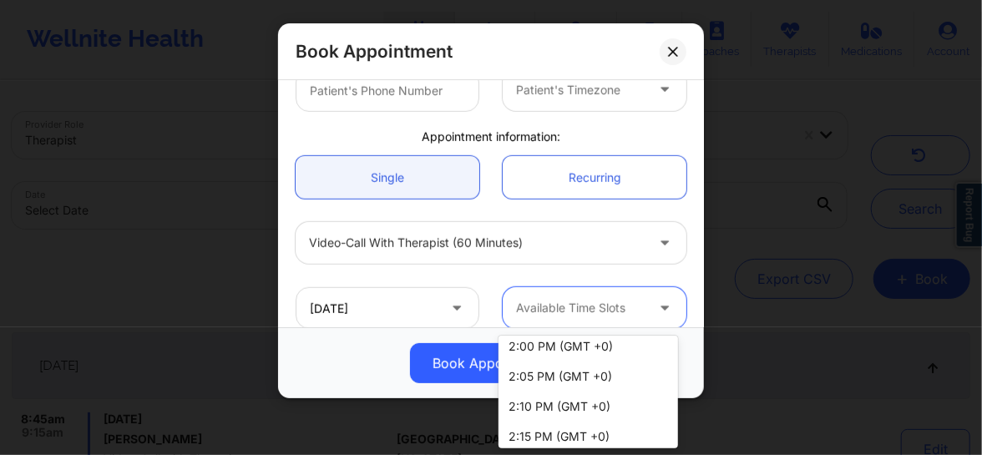
scroll to position [1996, 0]
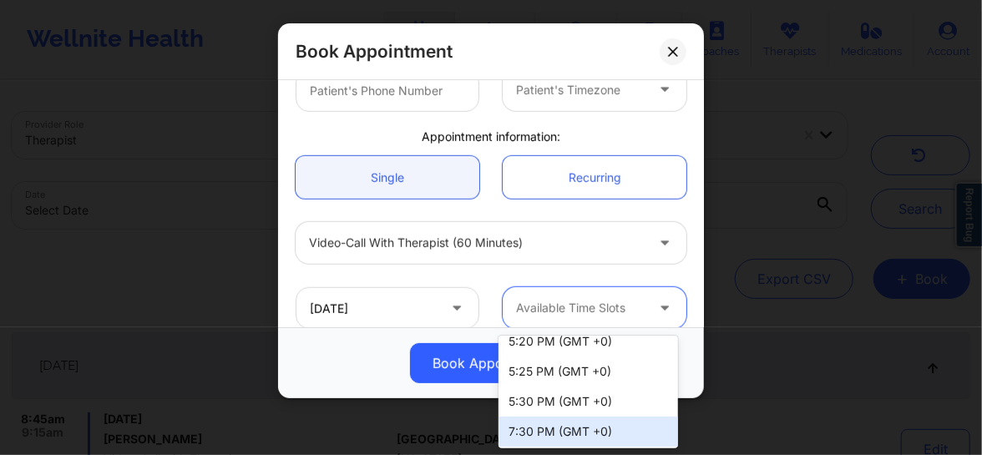
click at [544, 432] on div "7:30 PM (GMT +0)" at bounding box center [587, 432] width 179 height 30
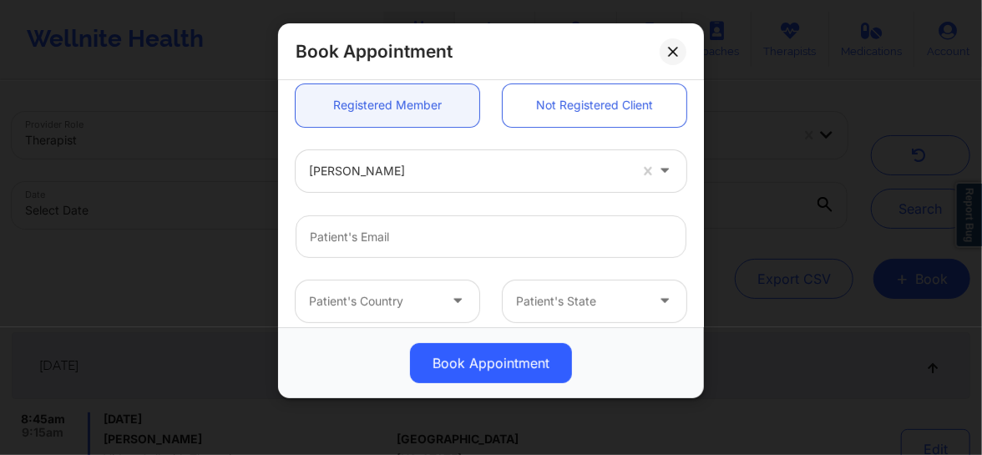
scroll to position [139, 0]
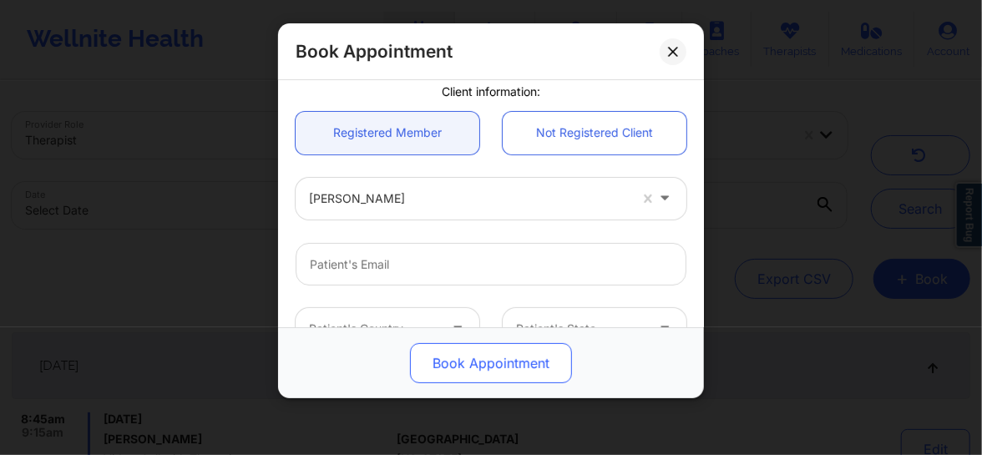
click at [472, 361] on button "Book Appointment" at bounding box center [491, 363] width 162 height 40
click at [484, 359] on button "Book Appointment" at bounding box center [491, 363] width 162 height 40
click at [498, 362] on button "Book Appointment" at bounding box center [491, 363] width 162 height 40
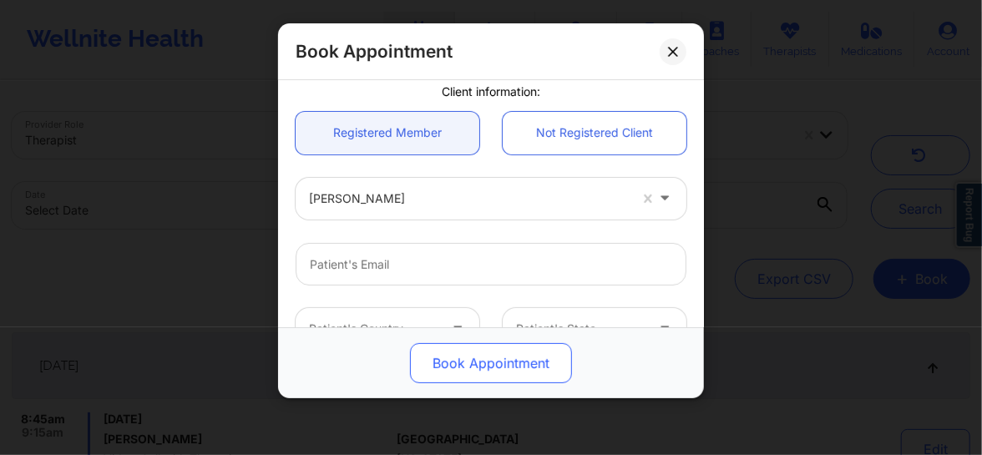
click at [498, 362] on button "Book Appointment" at bounding box center [491, 363] width 162 height 40
click at [459, 367] on button "Book Appointment" at bounding box center [491, 363] width 162 height 40
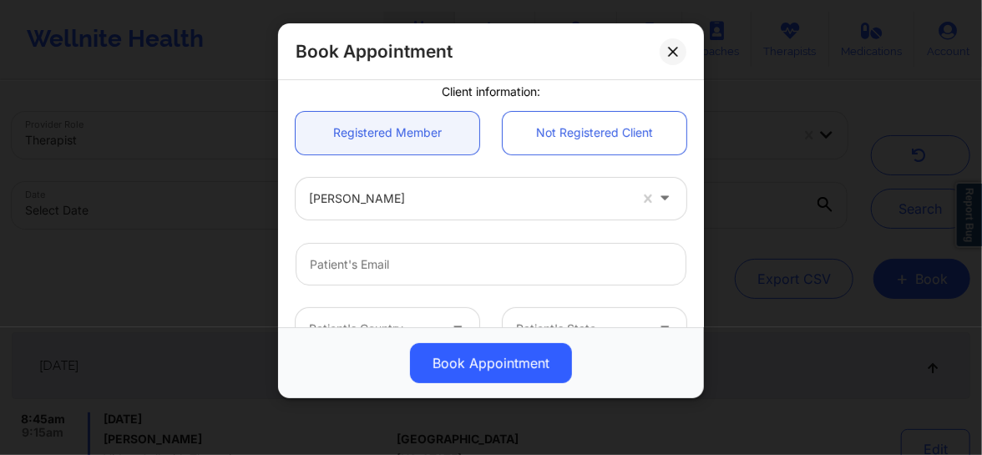
click at [385, 195] on div at bounding box center [468, 199] width 319 height 20
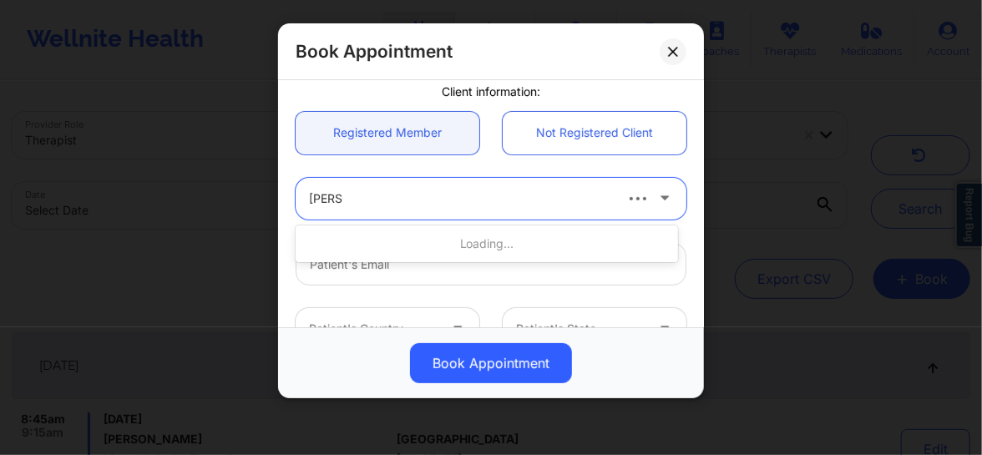
type input "[PERSON_NAME]"
type input "[EMAIL_ADDRESS][DOMAIN_NAME]"
type input "[PHONE_NUMBER]"
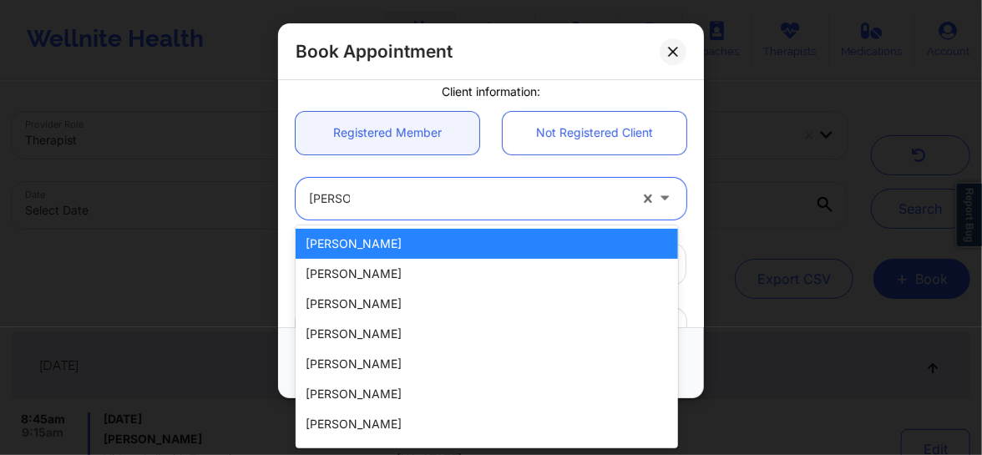
click at [374, 244] on div "[PERSON_NAME]" at bounding box center [487, 244] width 382 height 30
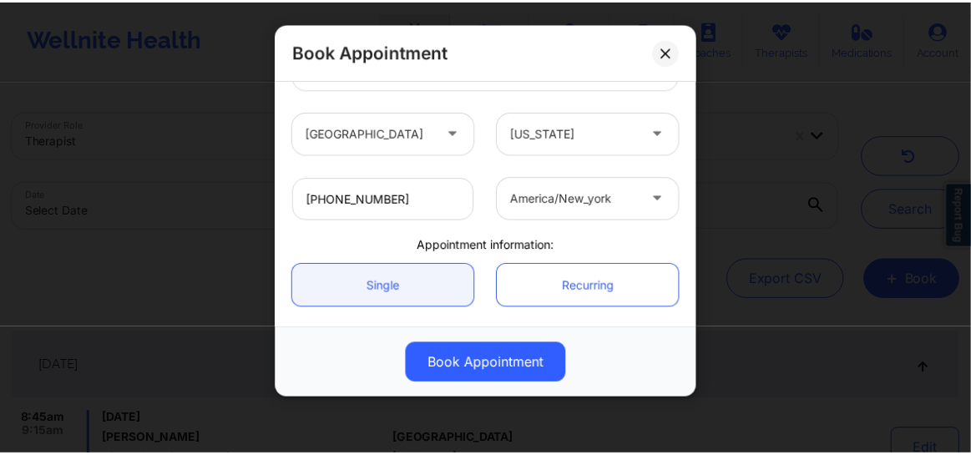
scroll to position [461, 0]
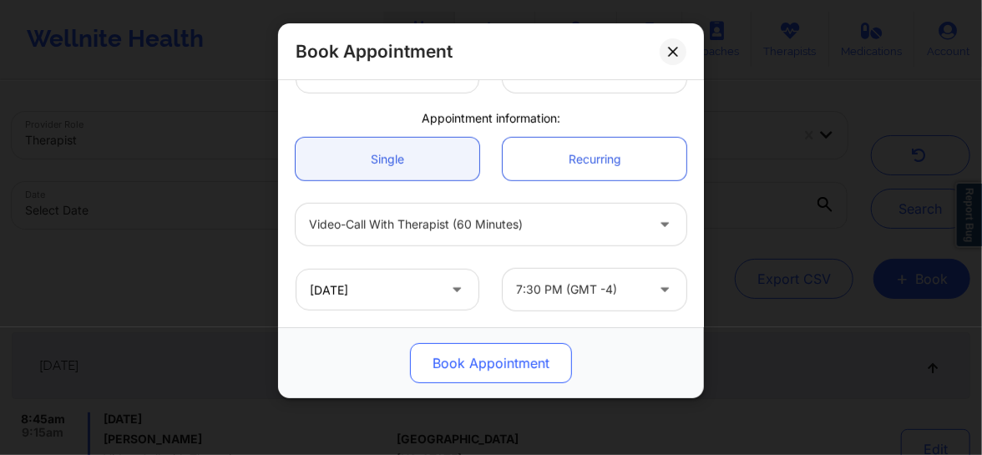
click at [484, 355] on button "Book Appointment" at bounding box center [491, 363] width 162 height 40
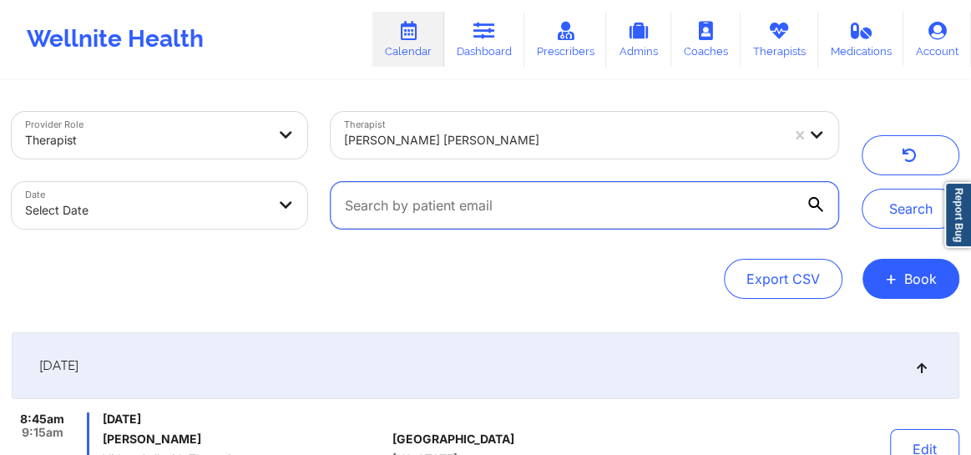
click at [670, 190] on input "text" at bounding box center [585, 205] width 508 height 47
paste input "[EMAIL_ADDRESS][DOMAIN_NAME]"
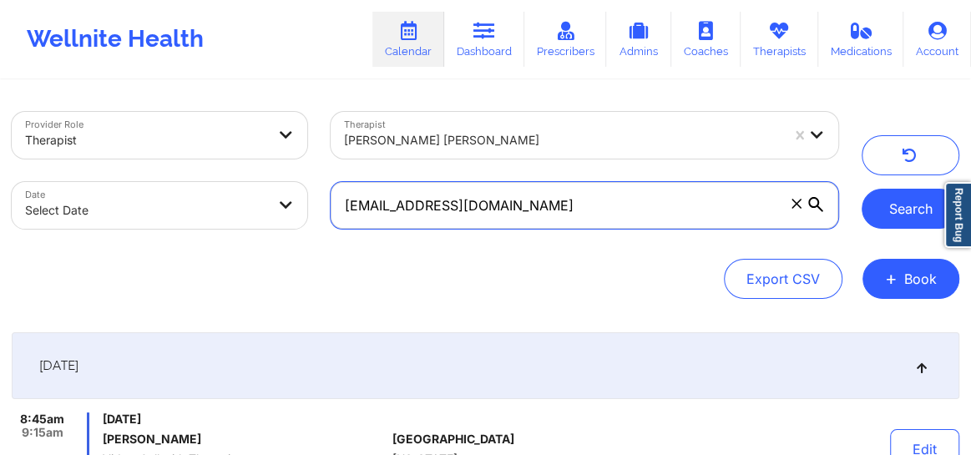
type input "[EMAIL_ADDRESS][DOMAIN_NAME]"
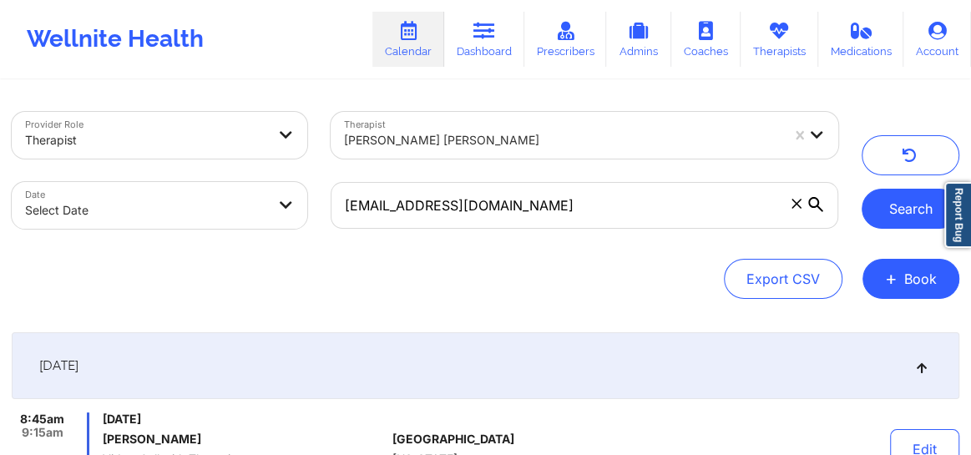
click at [903, 205] on button "Search" at bounding box center [911, 209] width 98 height 40
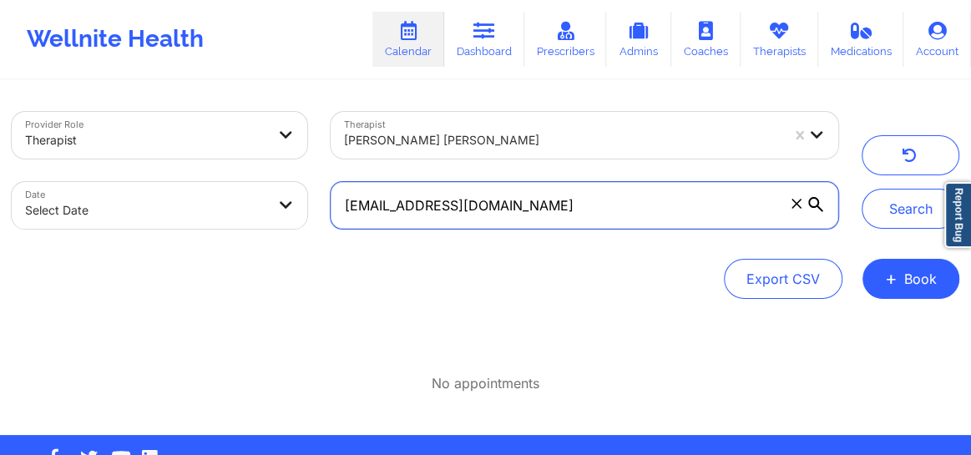
click at [342, 208] on input "[EMAIL_ADDRESS][DOMAIN_NAME]" at bounding box center [585, 205] width 508 height 47
drag, startPoint x: 527, startPoint y: 205, endPoint x: 360, endPoint y: 215, distance: 167.3
click at [360, 215] on input "[EMAIL_ADDRESS][DOMAIN_NAME]" at bounding box center [585, 205] width 508 height 47
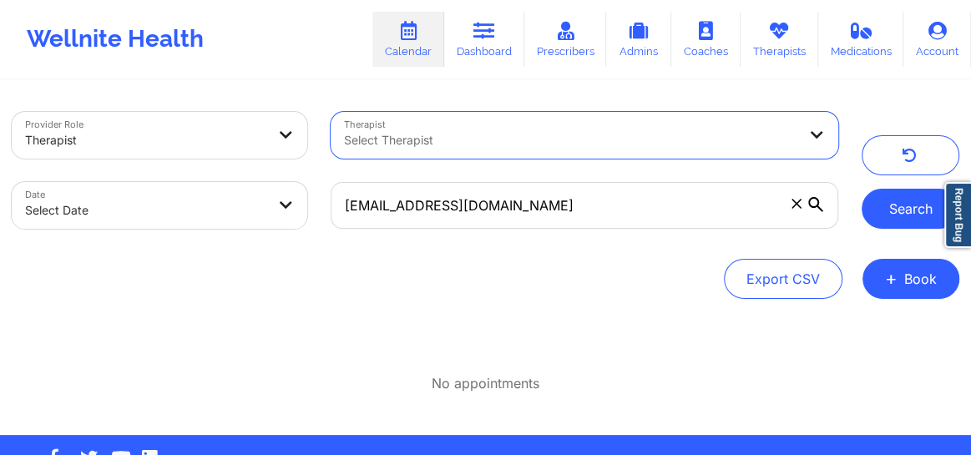
click at [892, 217] on button "Search" at bounding box center [911, 209] width 98 height 40
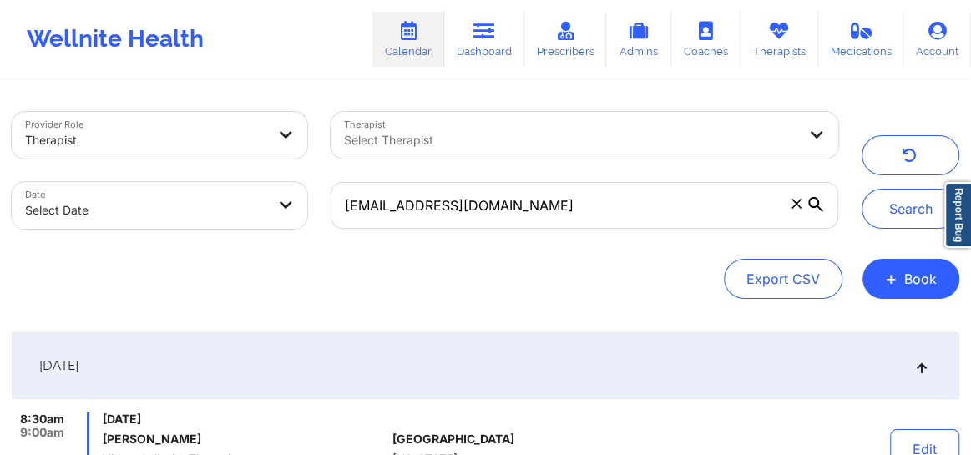
scroll to position [0, 0]
click at [796, 202] on icon at bounding box center [795, 203] width 9 height 9
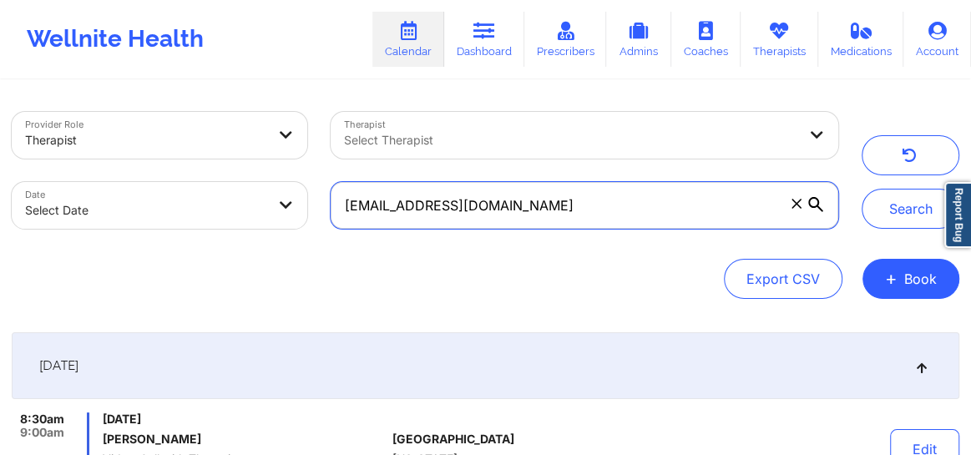
click at [796, 202] on input "[EMAIL_ADDRESS][DOMAIN_NAME]" at bounding box center [585, 205] width 508 height 47
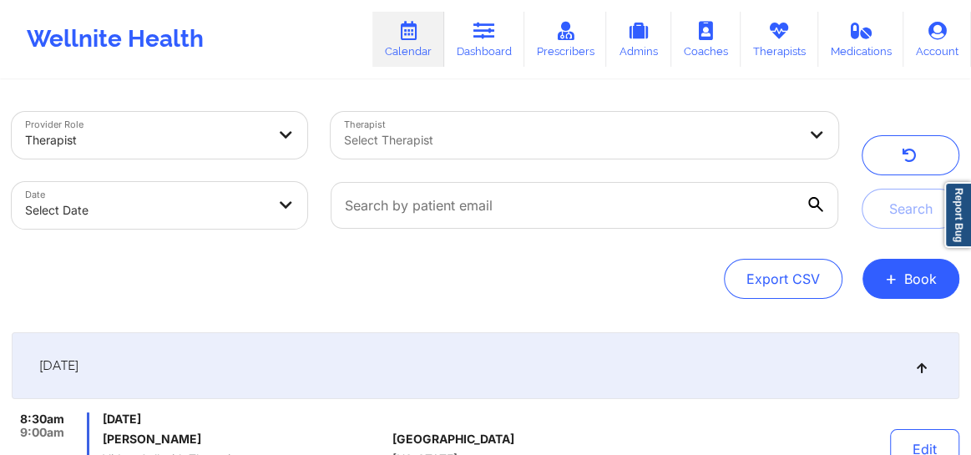
click at [528, 134] on div at bounding box center [570, 140] width 453 height 20
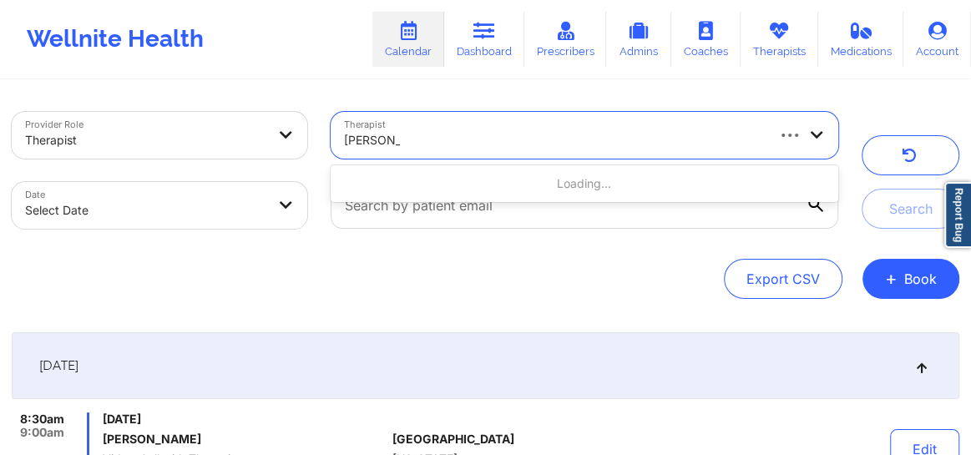
type input "[PERSON_NAME]"
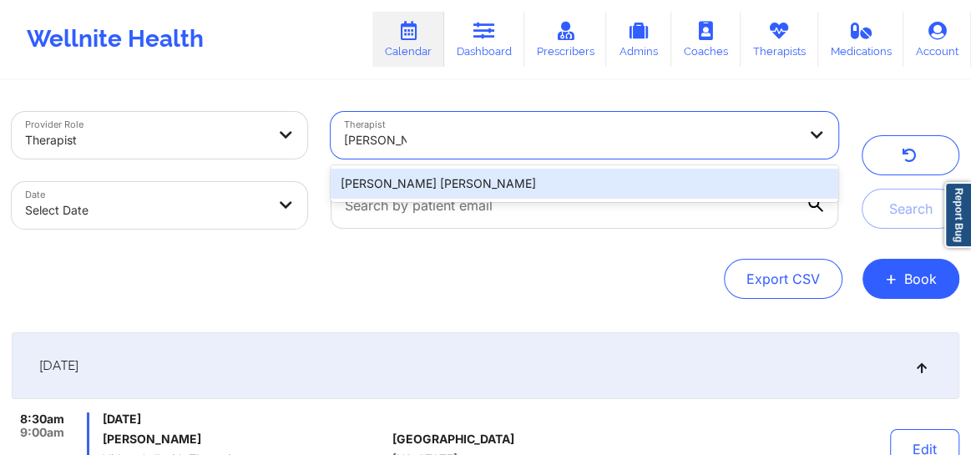
click at [471, 181] on div "[PERSON_NAME] [PERSON_NAME]" at bounding box center [585, 184] width 508 height 30
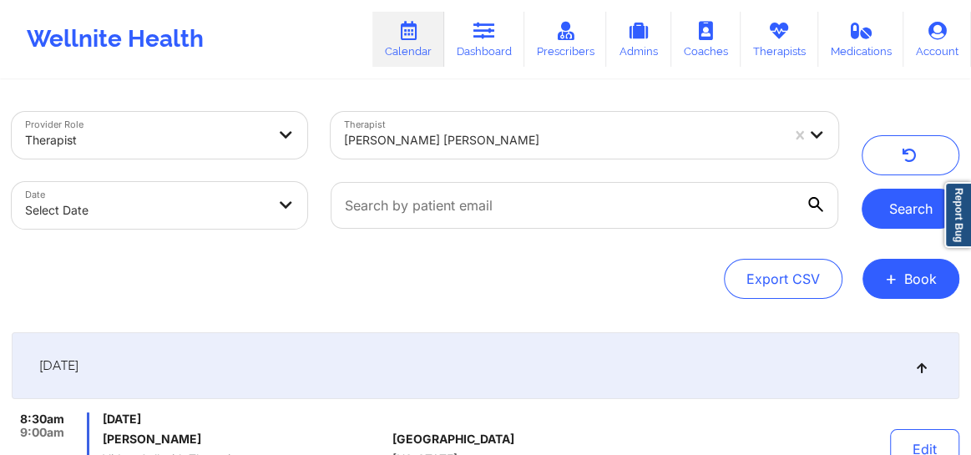
click at [885, 216] on button "Search" at bounding box center [911, 209] width 98 height 40
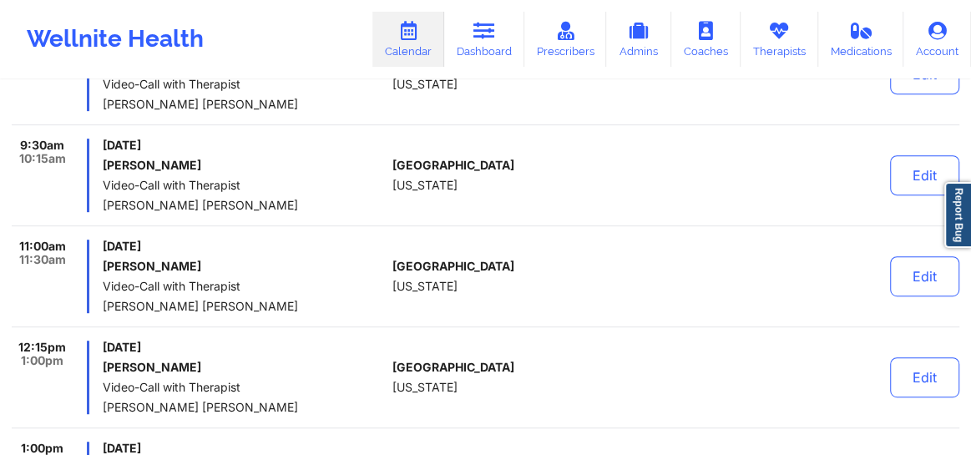
scroll to position [417, 0]
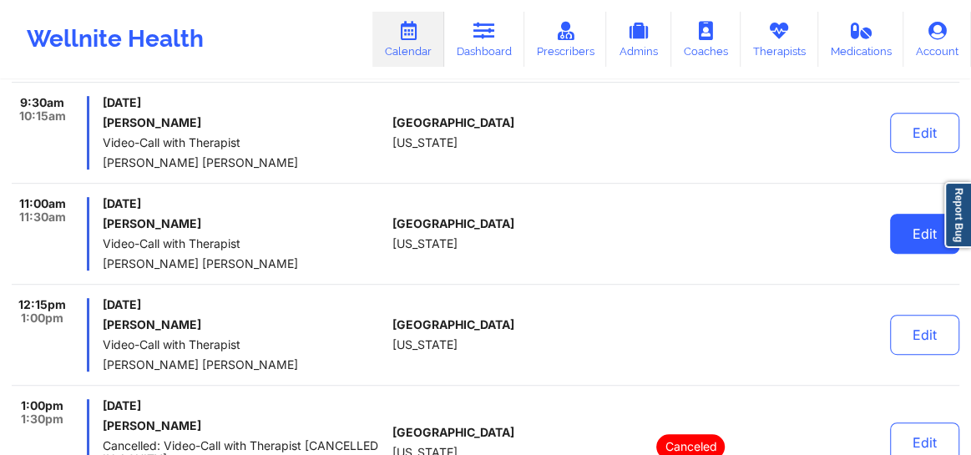
click at [905, 238] on button "Edit" at bounding box center [924, 234] width 69 height 40
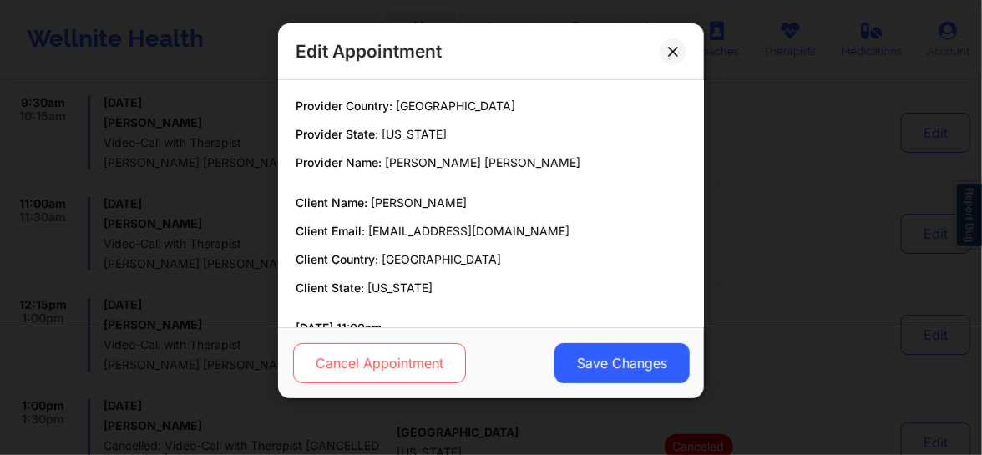
click at [417, 354] on button "Cancel Appointment" at bounding box center [379, 363] width 173 height 40
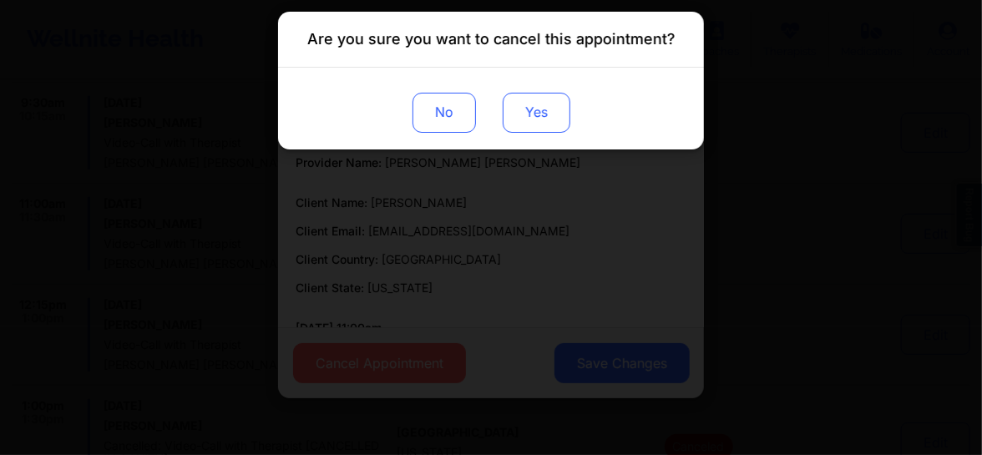
click at [544, 118] on button "Yes" at bounding box center [537, 113] width 68 height 40
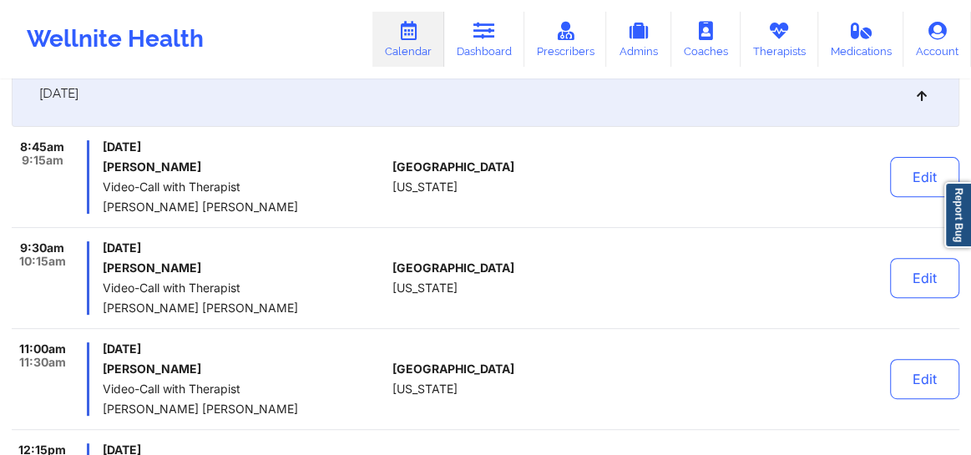
scroll to position [0, 0]
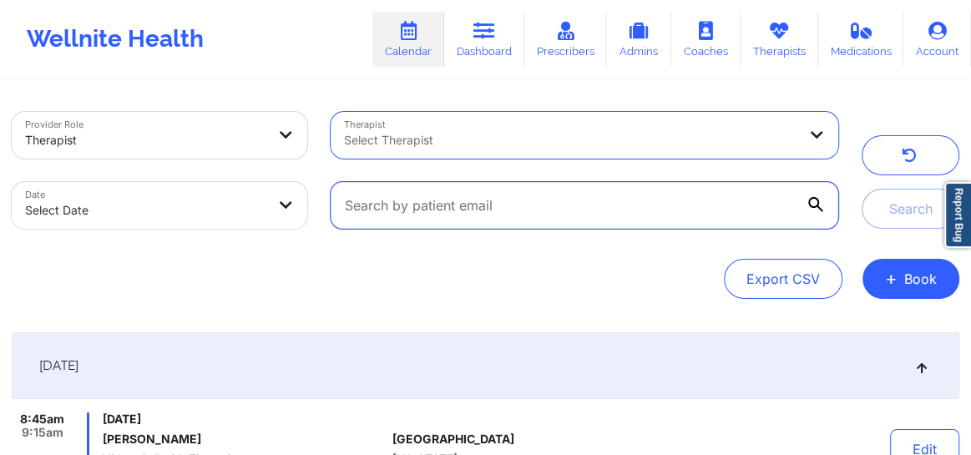
click at [450, 196] on input "text" at bounding box center [585, 205] width 508 height 47
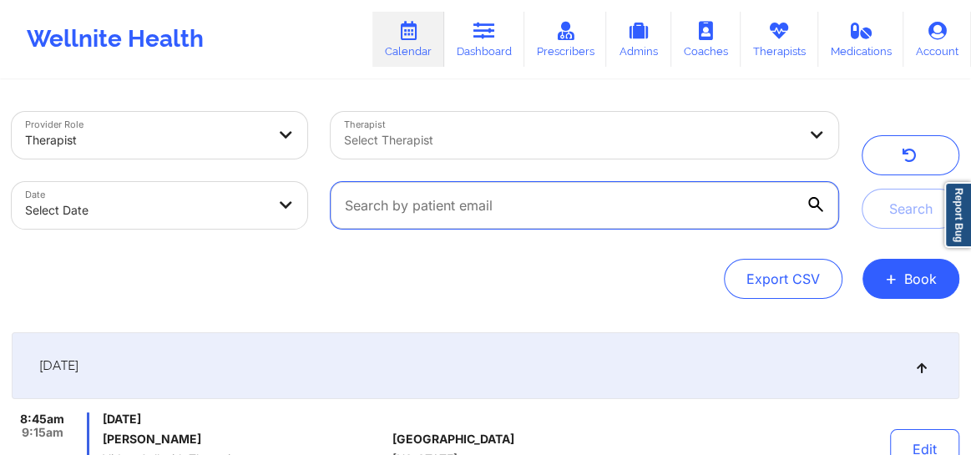
paste input "[EMAIL_ADDRESS][DOMAIN_NAME]"
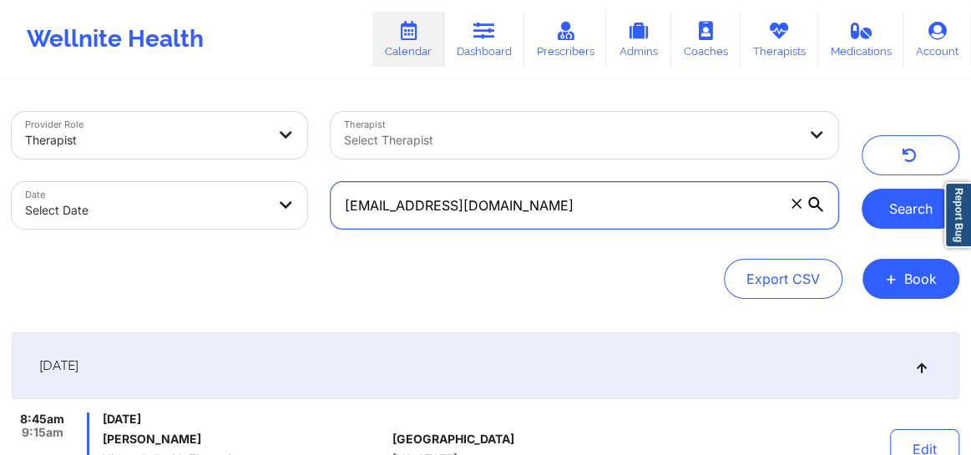
type input "[EMAIL_ADDRESS][DOMAIN_NAME]"
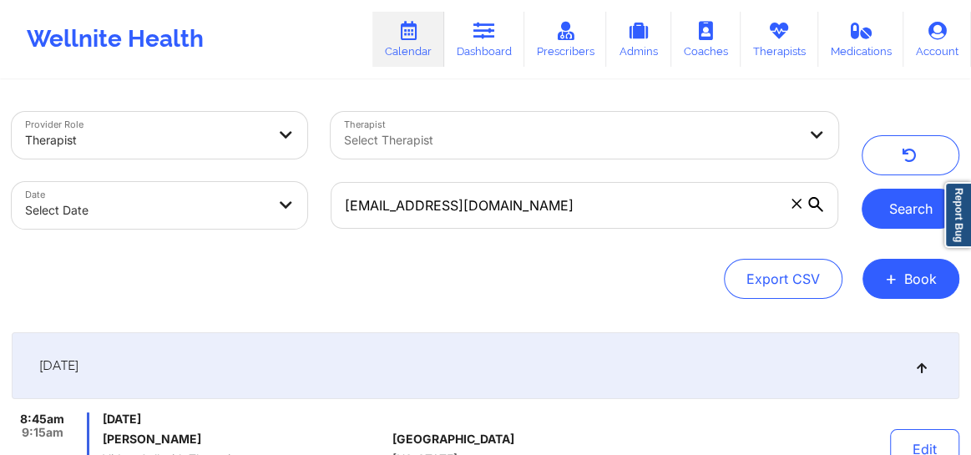
click at [900, 219] on button "Search" at bounding box center [911, 209] width 98 height 40
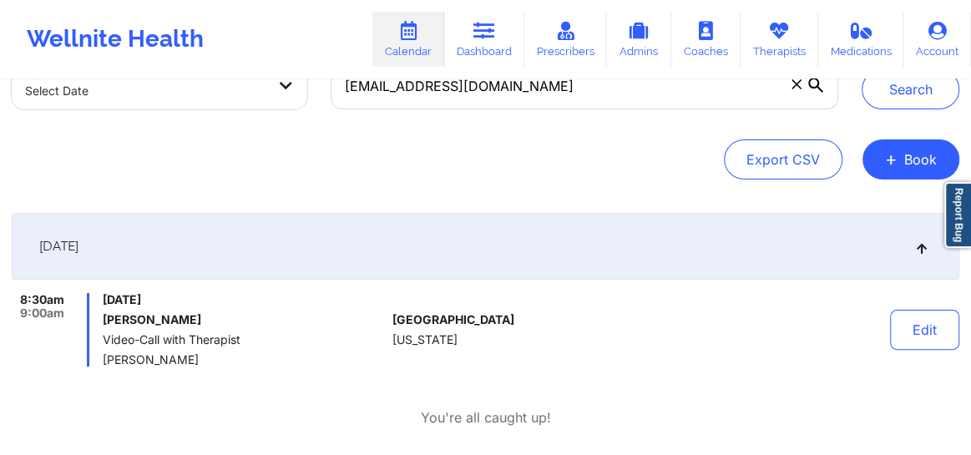
scroll to position [200, 0]
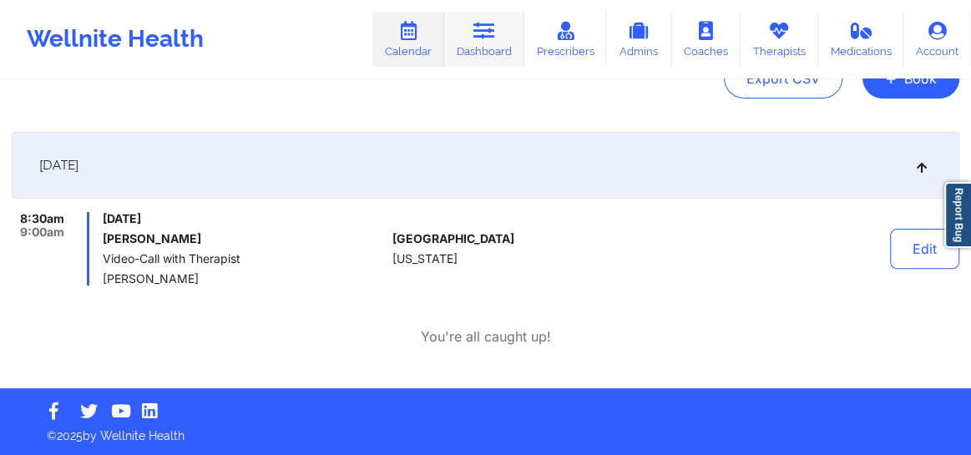
click at [470, 34] on link "Dashboard" at bounding box center [484, 39] width 80 height 55
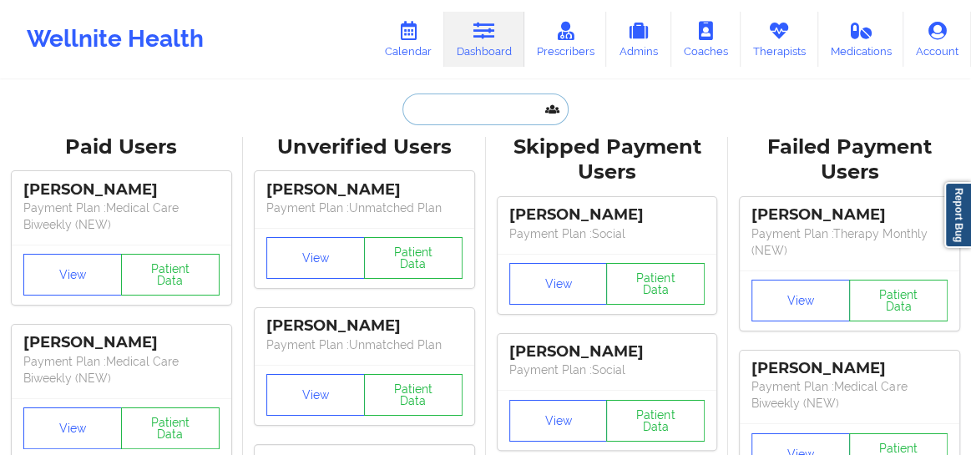
click at [451, 114] on input "text" at bounding box center [484, 110] width 165 height 32
paste input "[EMAIL_ADDRESS][DOMAIN_NAME]"
type input "[EMAIL_ADDRESS][DOMAIN_NAME]"
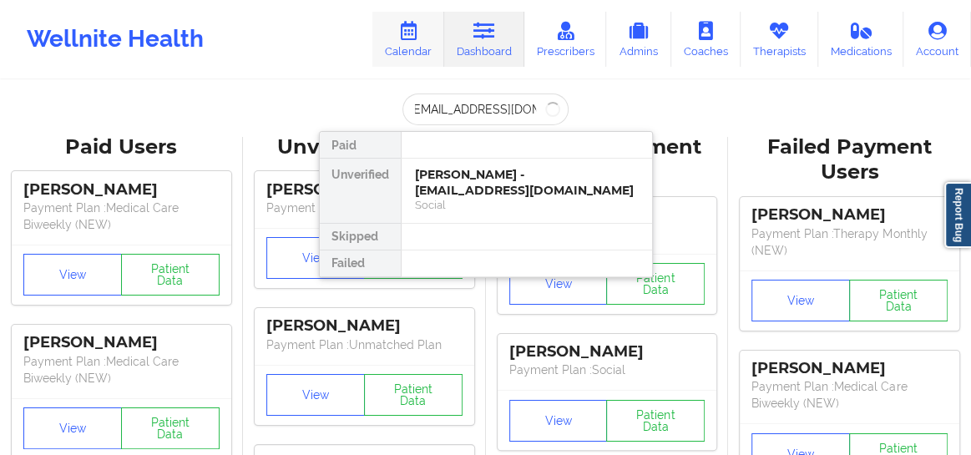
click at [417, 57] on link "Calendar" at bounding box center [408, 39] width 72 height 55
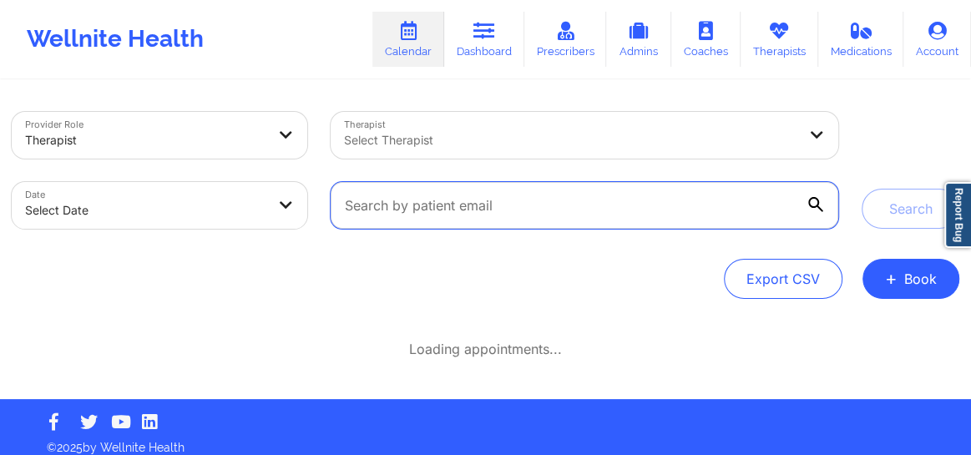
click at [456, 189] on input "text" at bounding box center [585, 205] width 508 height 47
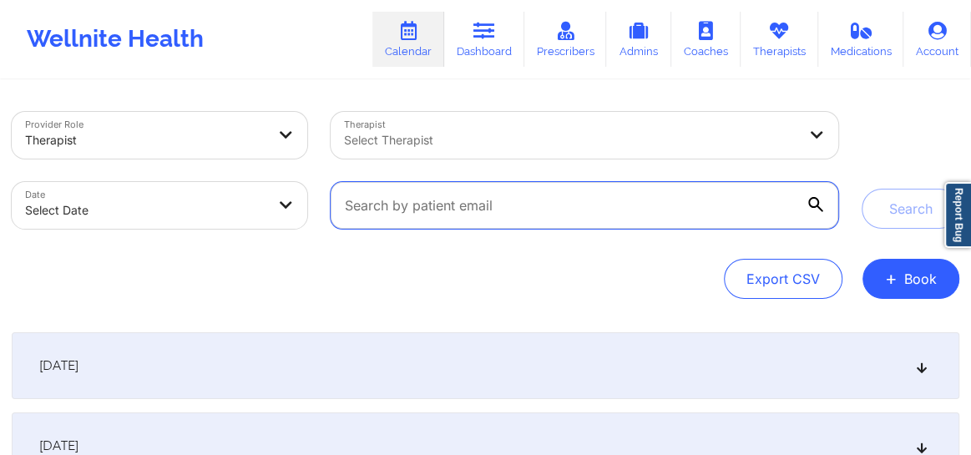
paste input "[EMAIL_ADDRESS][DOMAIN_NAME]"
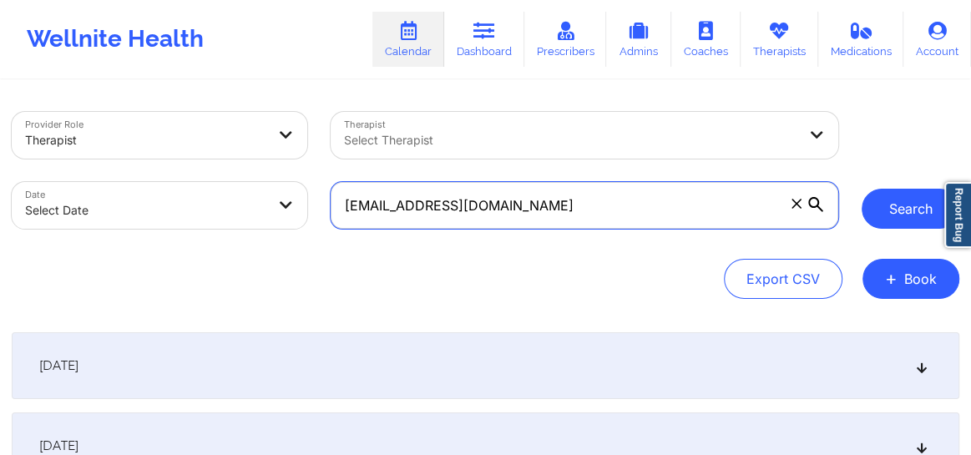
type input "[EMAIL_ADDRESS][DOMAIN_NAME]"
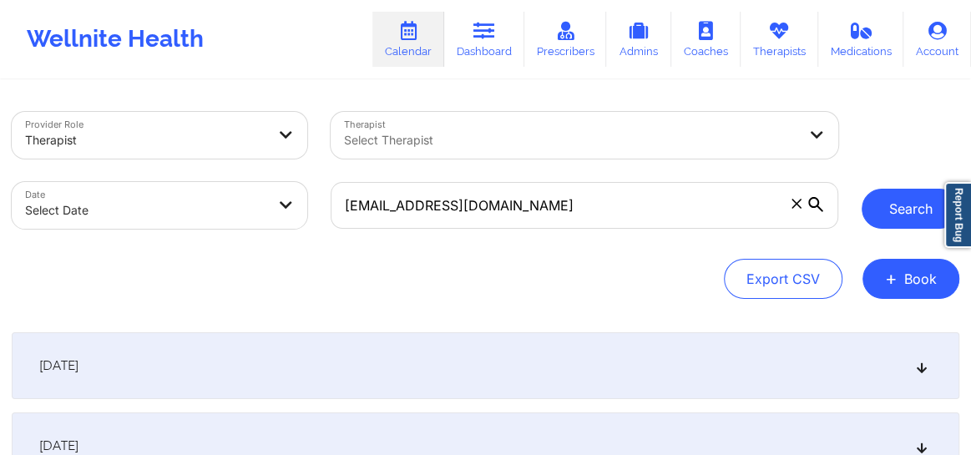
click at [897, 222] on button "Search" at bounding box center [911, 209] width 98 height 40
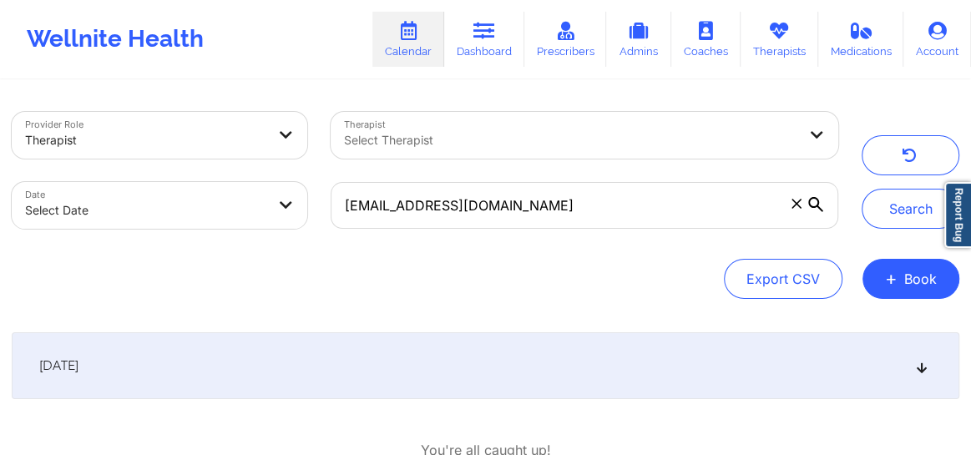
click at [913, 377] on div "[DATE]" at bounding box center [486, 365] width 948 height 67
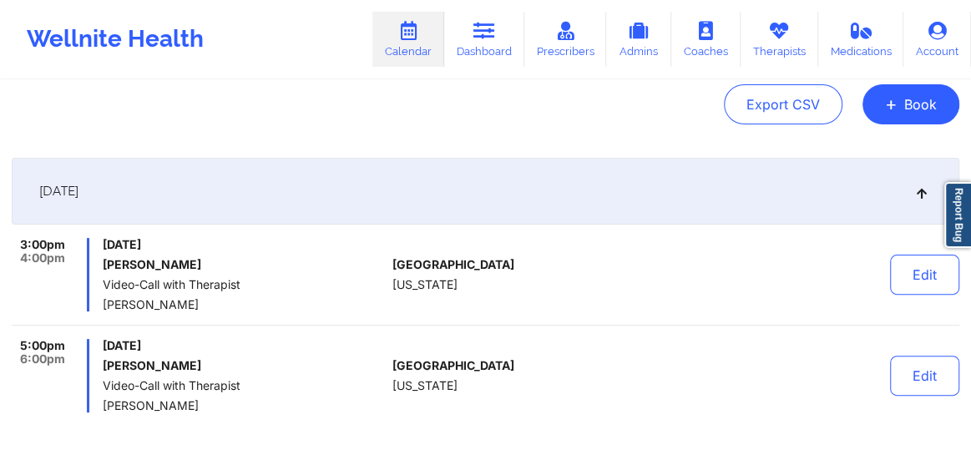
scroll to position [176, 0]
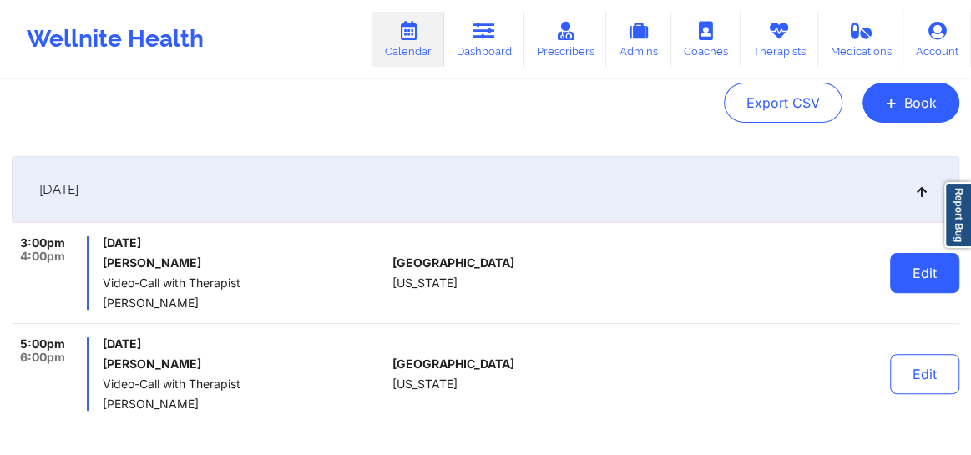
click at [927, 283] on button "Edit" at bounding box center [924, 273] width 69 height 40
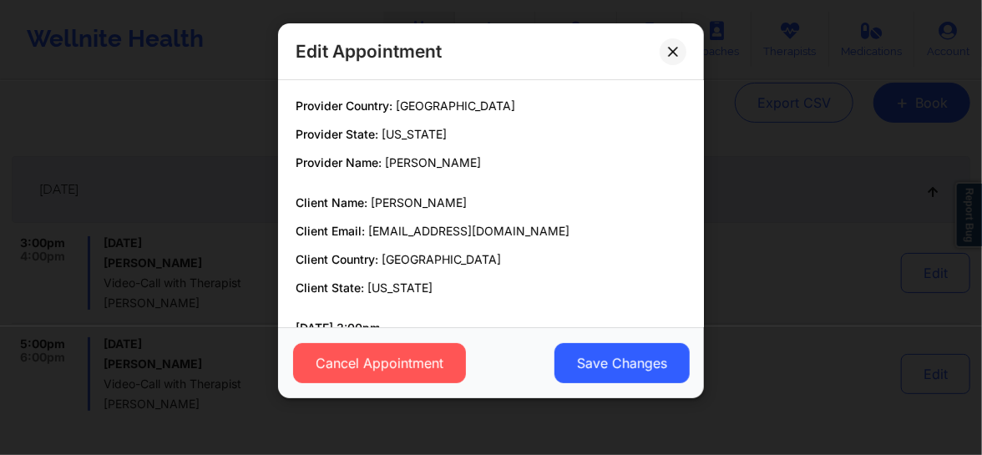
click at [422, 342] on div "Cancel Appointment Save Changes" at bounding box center [491, 362] width 426 height 71
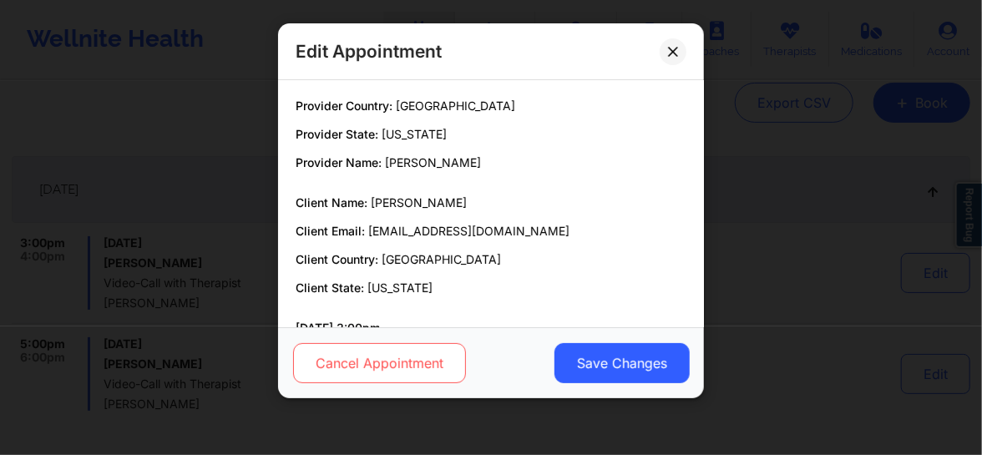
click at [415, 356] on button "Cancel Appointment" at bounding box center [379, 363] width 173 height 40
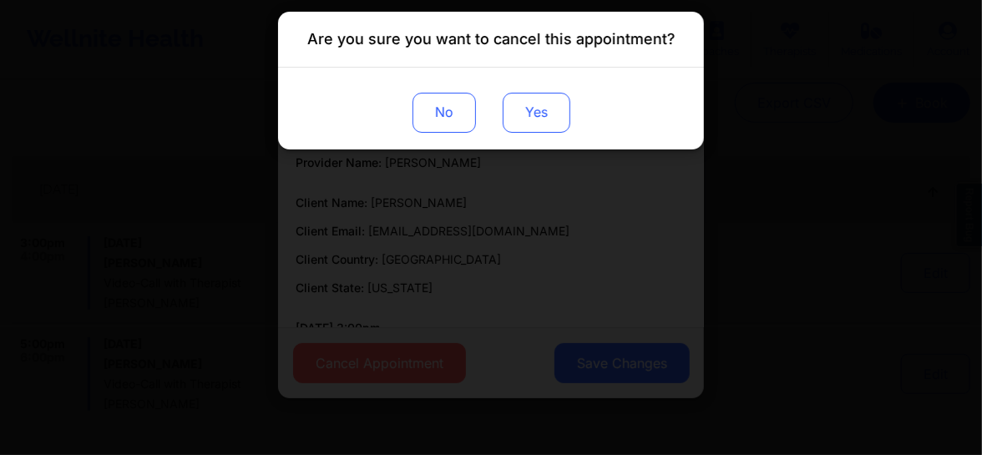
click at [555, 108] on button "Yes" at bounding box center [537, 113] width 68 height 40
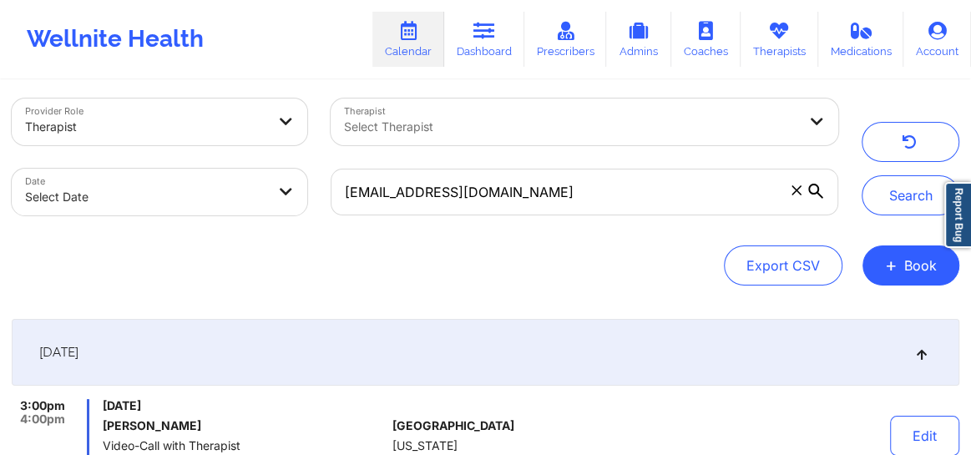
scroll to position [0, 0]
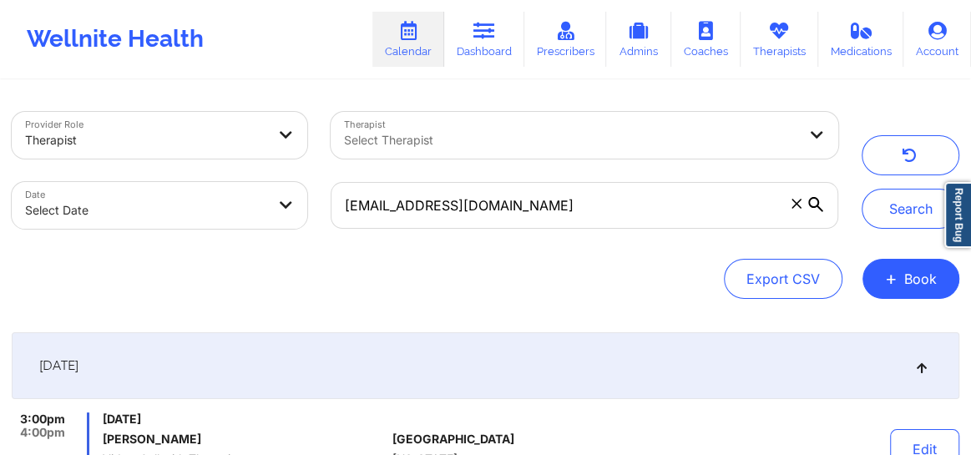
click at [590, 134] on div at bounding box center [570, 140] width 453 height 20
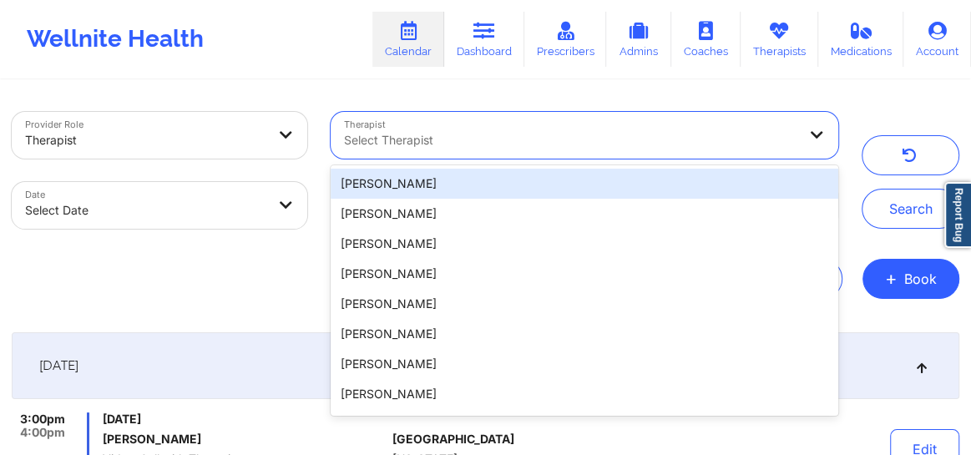
click at [817, 131] on icon at bounding box center [816, 134] width 17 height 14
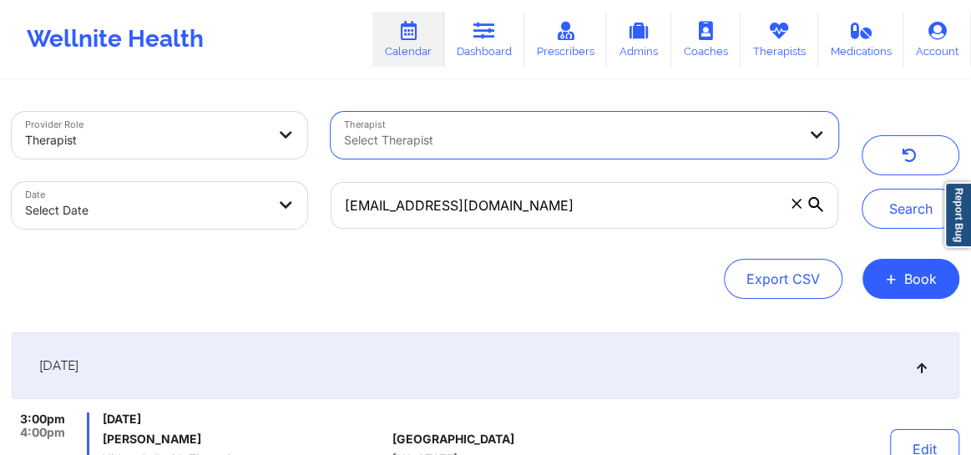
click at [791, 208] on span at bounding box center [796, 203] width 17 height 17
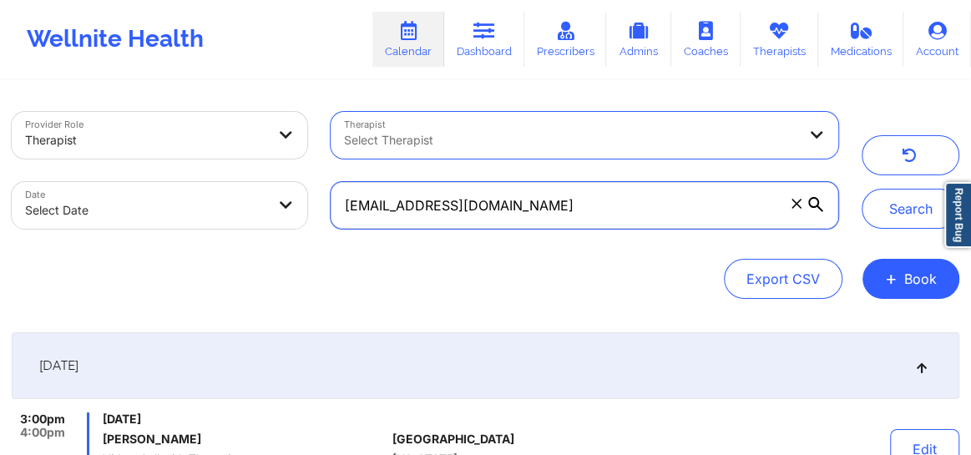
click at [791, 208] on input "[EMAIL_ADDRESS][DOMAIN_NAME]" at bounding box center [585, 205] width 508 height 47
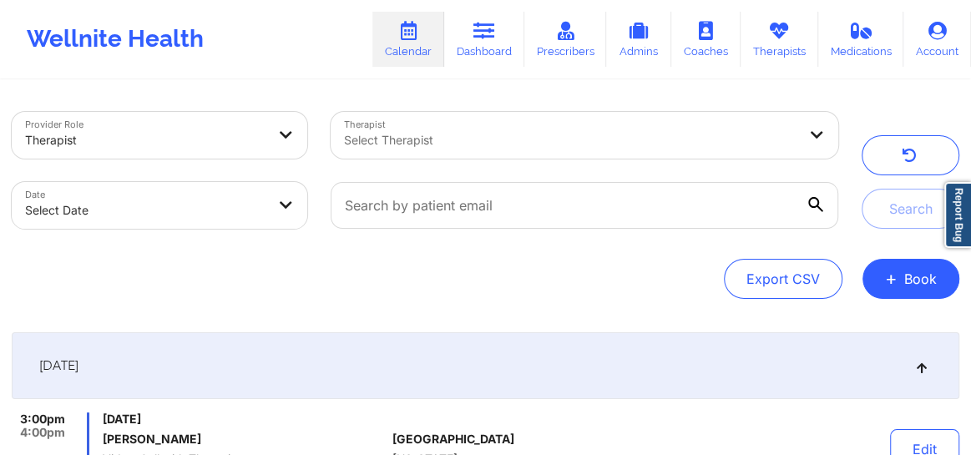
click at [541, 136] on div at bounding box center [570, 140] width 453 height 20
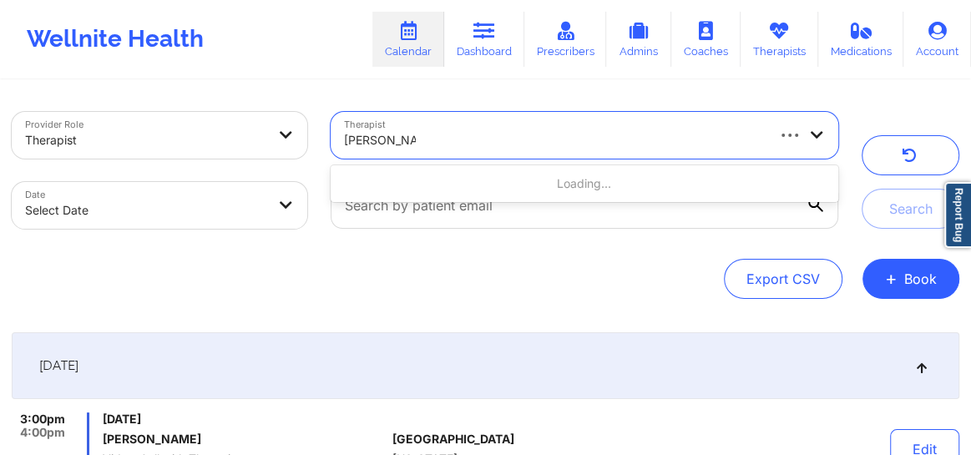
type input "[PERSON_NAME]"
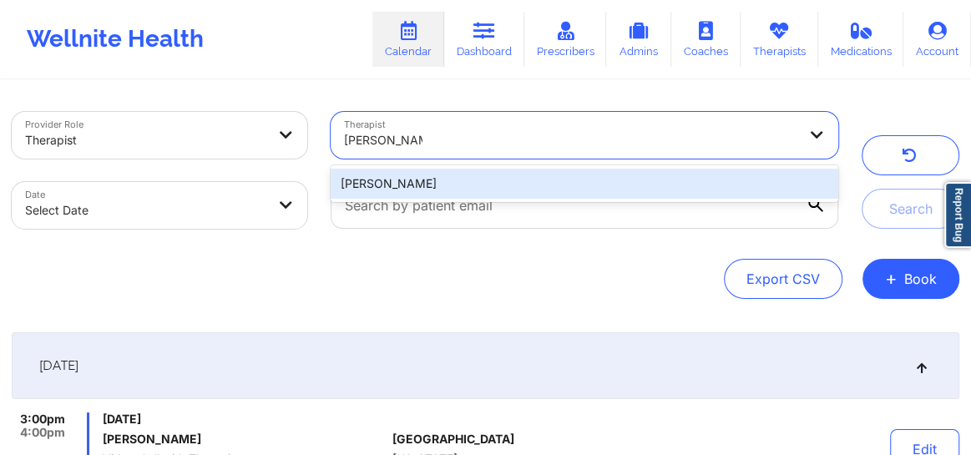
click at [468, 179] on div "[PERSON_NAME]" at bounding box center [585, 184] width 508 height 30
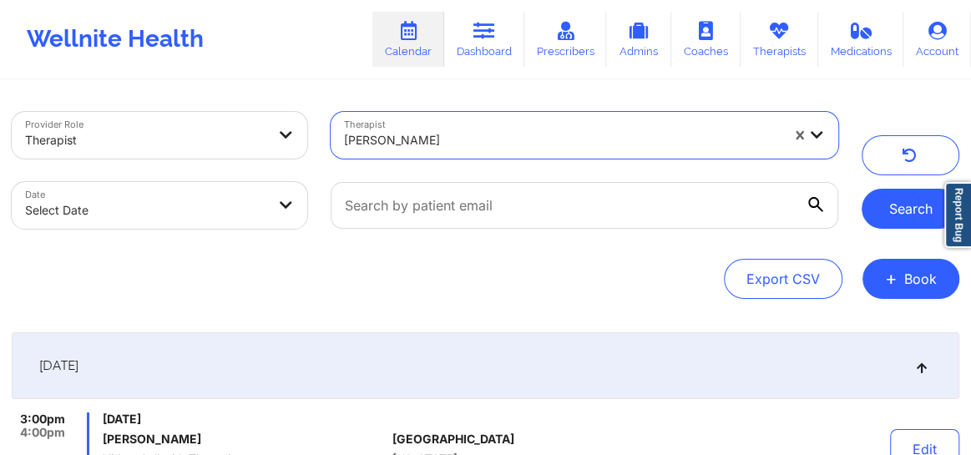
click at [908, 208] on button "Search" at bounding box center [911, 209] width 98 height 40
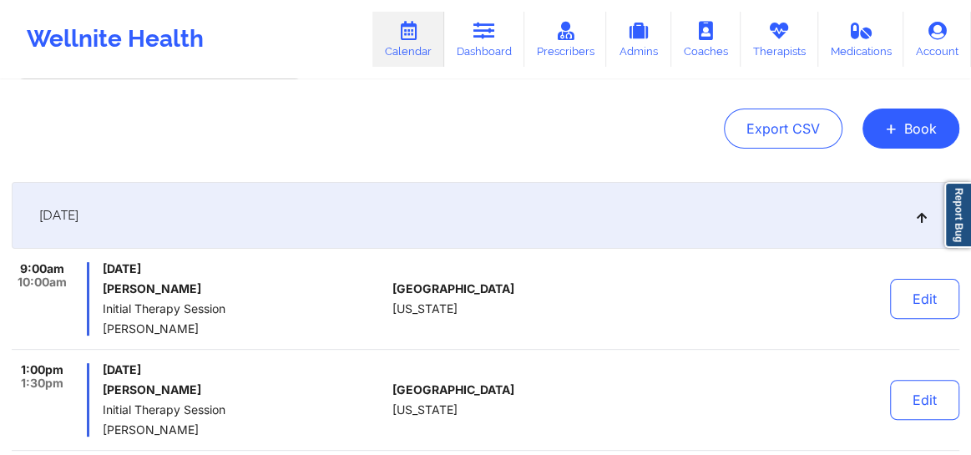
scroll to position [303, 0]
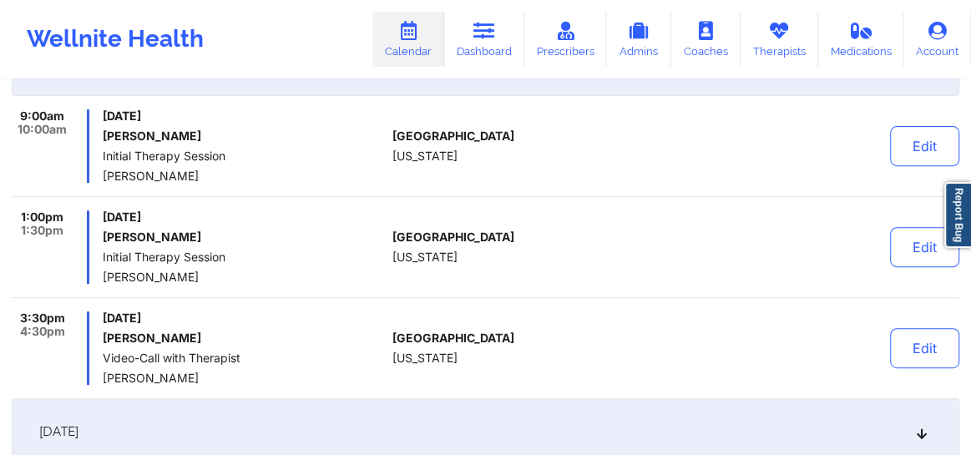
click at [405, 45] on link "Calendar" at bounding box center [408, 39] width 72 height 55
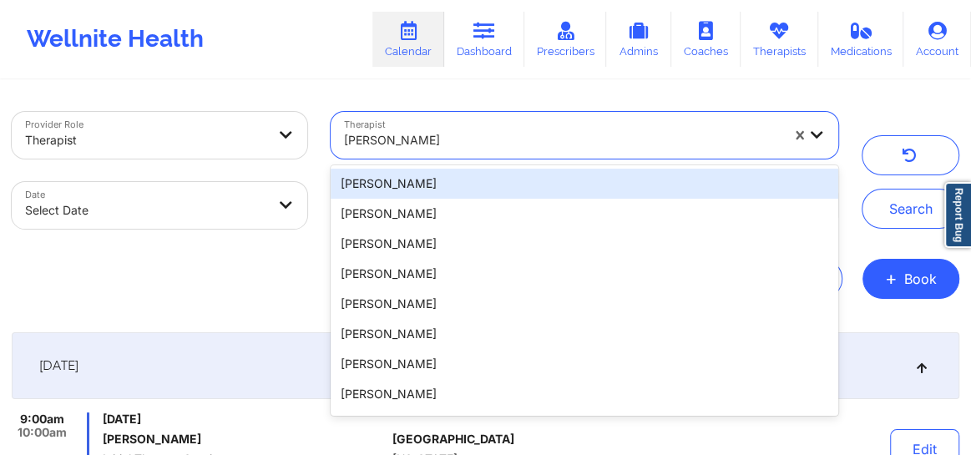
drag, startPoint x: 413, startPoint y: 139, endPoint x: 342, endPoint y: 142, distance: 71.0
click at [344, 142] on div at bounding box center [562, 140] width 436 height 20
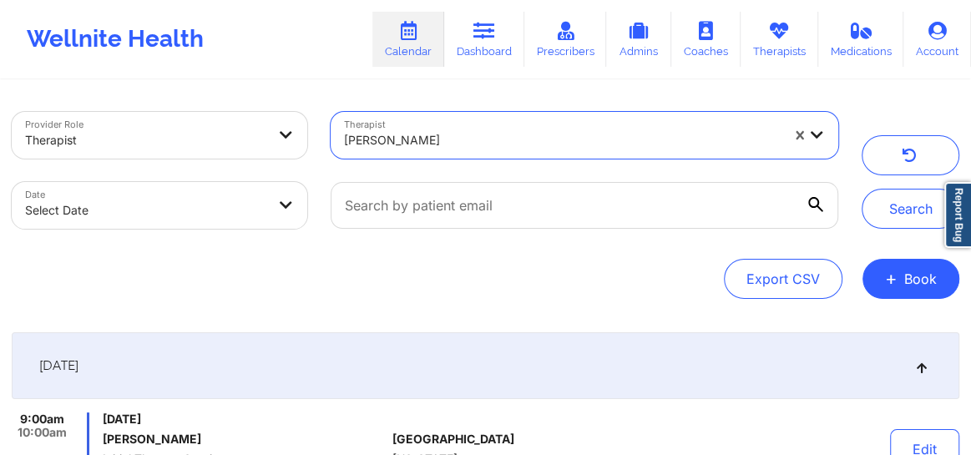
drag, startPoint x: 436, startPoint y: 141, endPoint x: 342, endPoint y: 144, distance: 93.5
click at [344, 144] on div at bounding box center [562, 140] width 436 height 20
click at [541, 134] on div at bounding box center [570, 140] width 453 height 20
type input "[PERSON_NAME]"
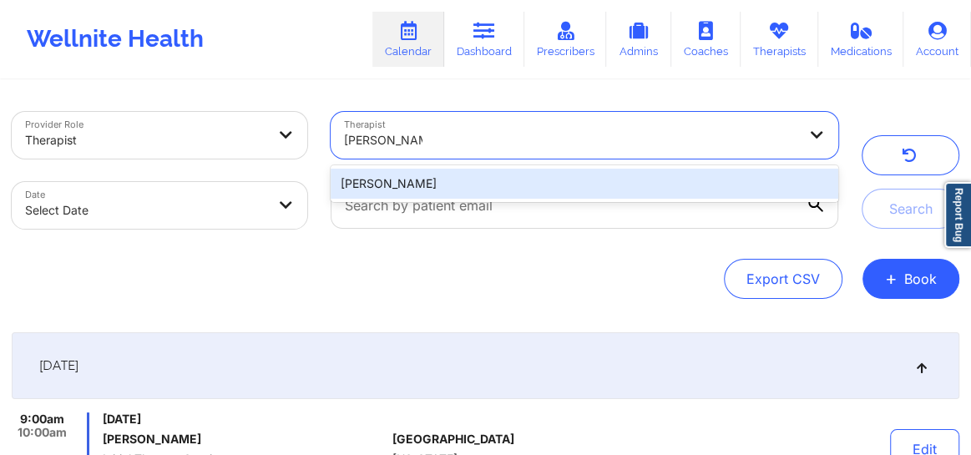
click at [434, 189] on div "[PERSON_NAME]" at bounding box center [585, 184] width 508 height 30
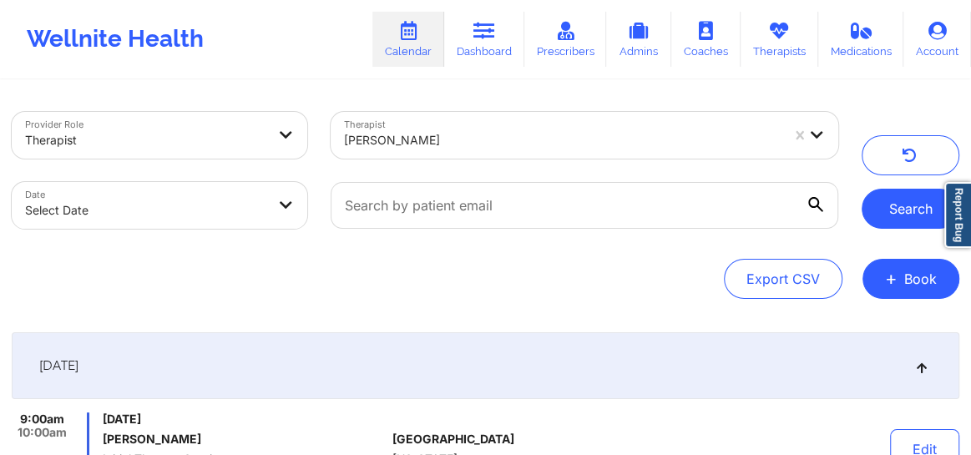
click at [897, 210] on button "Search" at bounding box center [911, 209] width 98 height 40
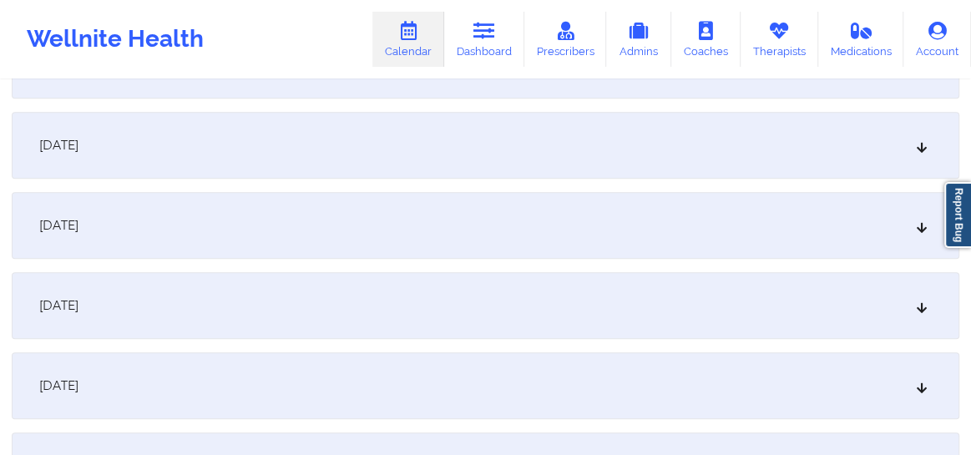
scroll to position [734, 0]
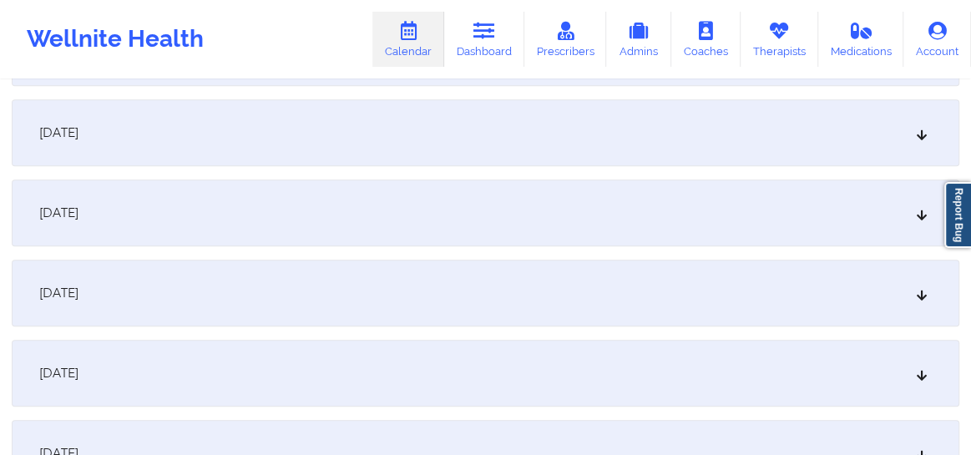
click at [913, 215] on div "[DATE]" at bounding box center [486, 212] width 948 height 67
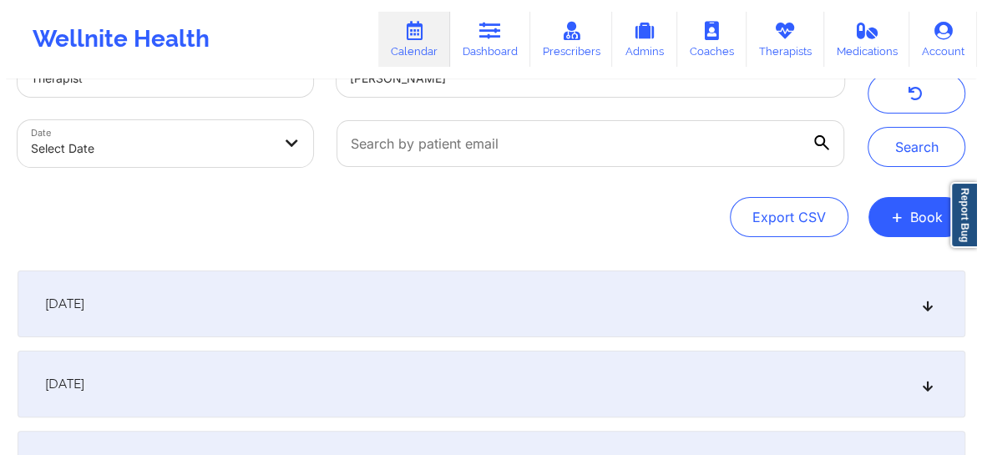
scroll to position [0, 0]
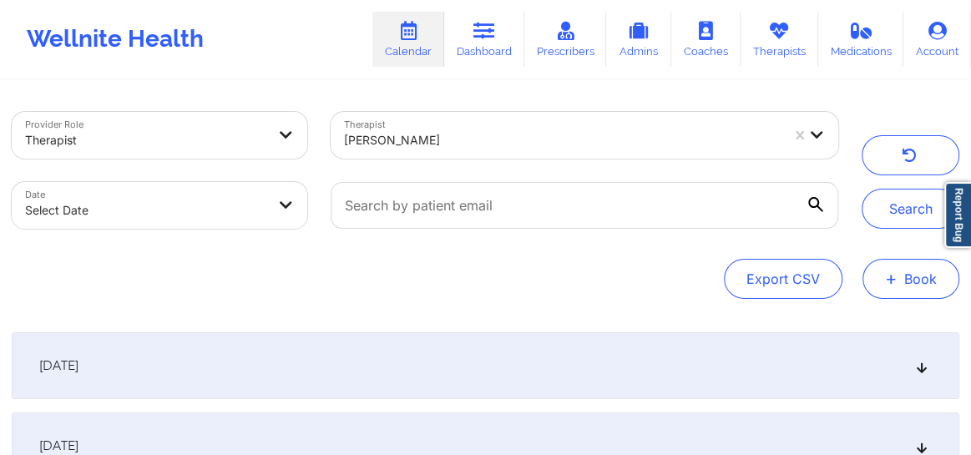
click at [929, 278] on button "+ Book" at bounding box center [910, 279] width 97 height 40
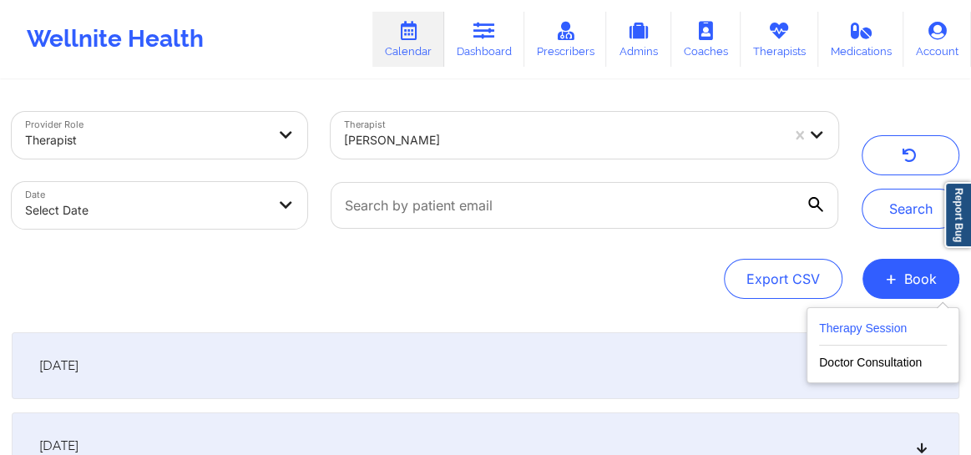
click at [843, 328] on button "Therapy Session" at bounding box center [883, 332] width 128 height 28
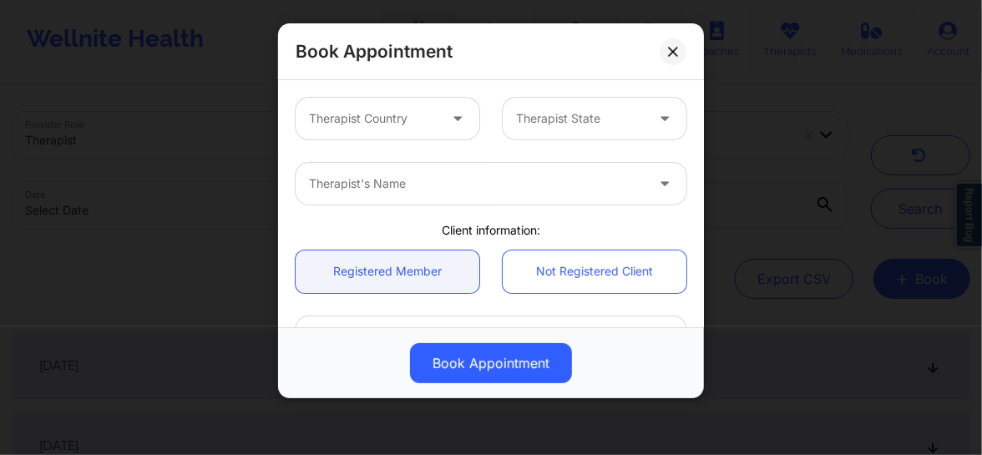
click at [433, 119] on div at bounding box center [373, 119] width 129 height 20
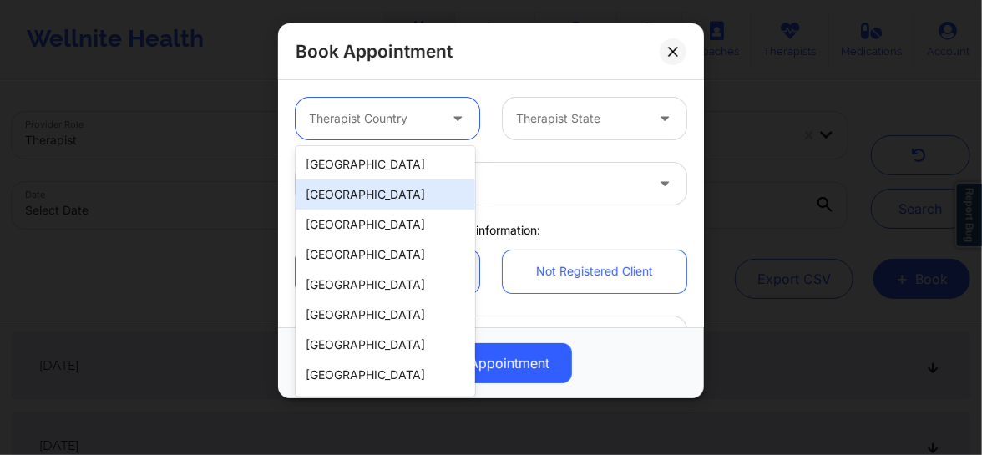
click at [376, 168] on div "[GEOGRAPHIC_DATA]" at bounding box center [385, 164] width 179 height 30
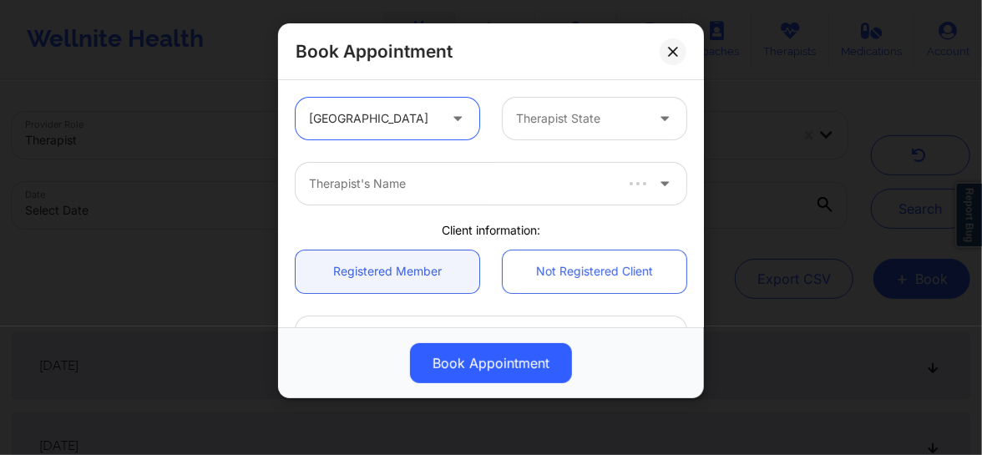
click at [530, 126] on div at bounding box center [580, 119] width 129 height 20
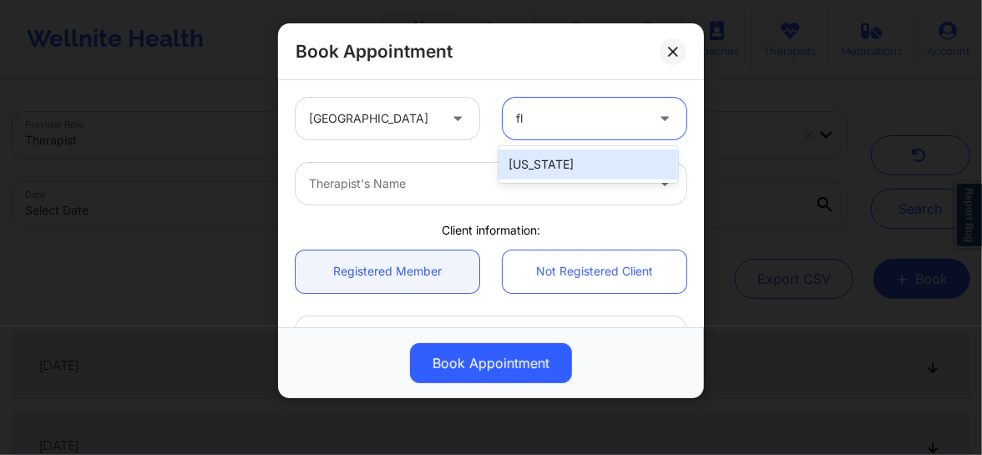
type input "flo"
click at [531, 164] on div "[US_STATE]" at bounding box center [587, 164] width 179 height 30
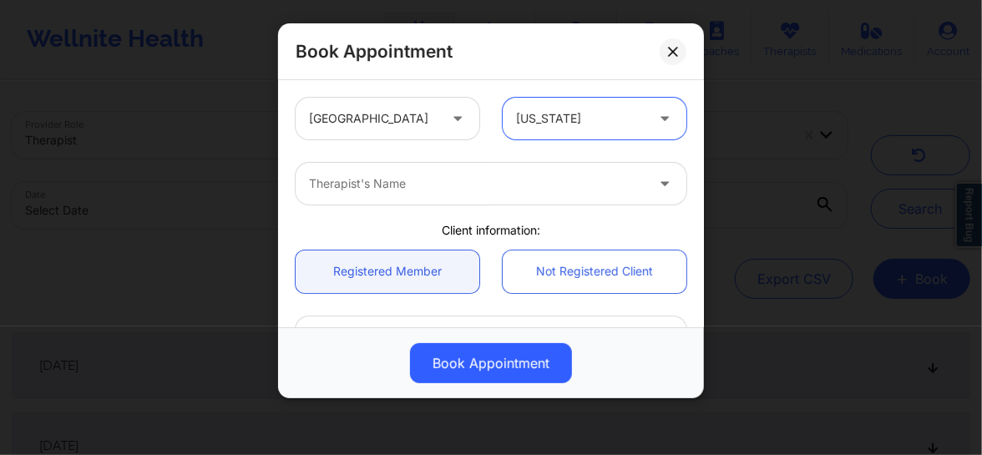
click at [442, 183] on div at bounding box center [477, 184] width 336 height 20
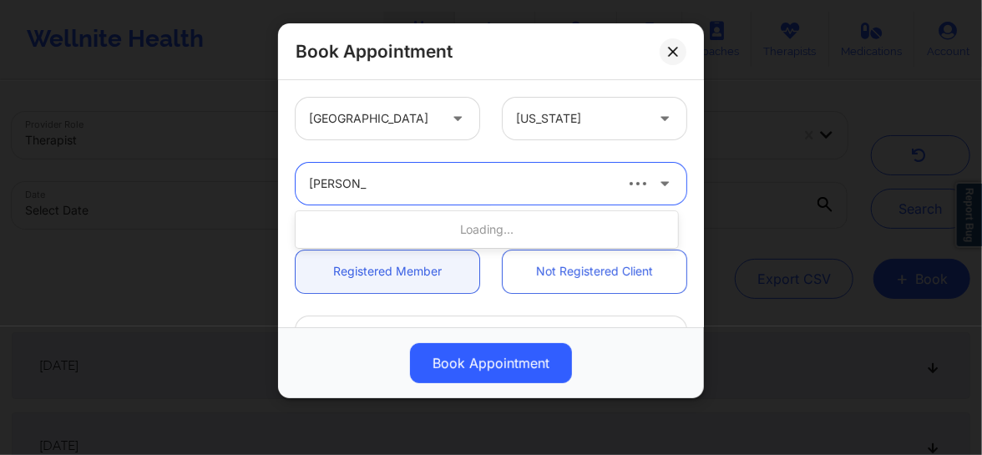
type input "[PERSON_NAME]"
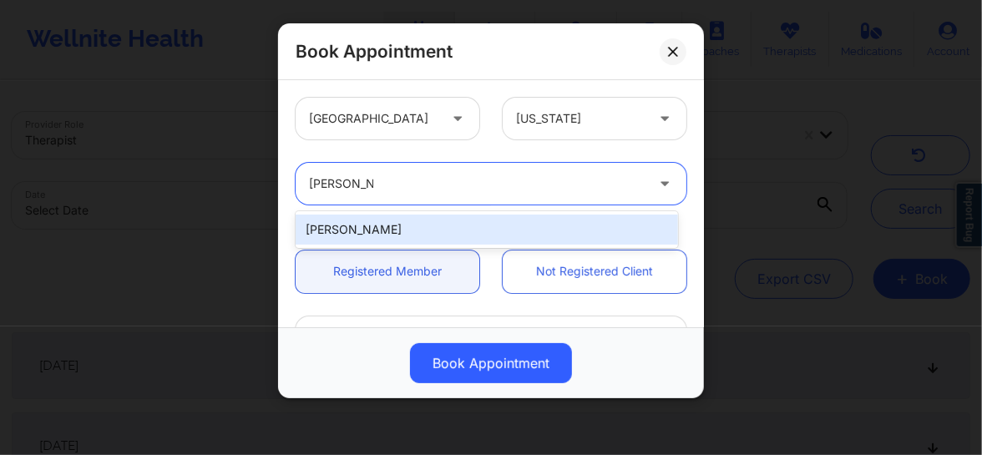
click at [397, 223] on div "[PERSON_NAME]" at bounding box center [487, 230] width 382 height 30
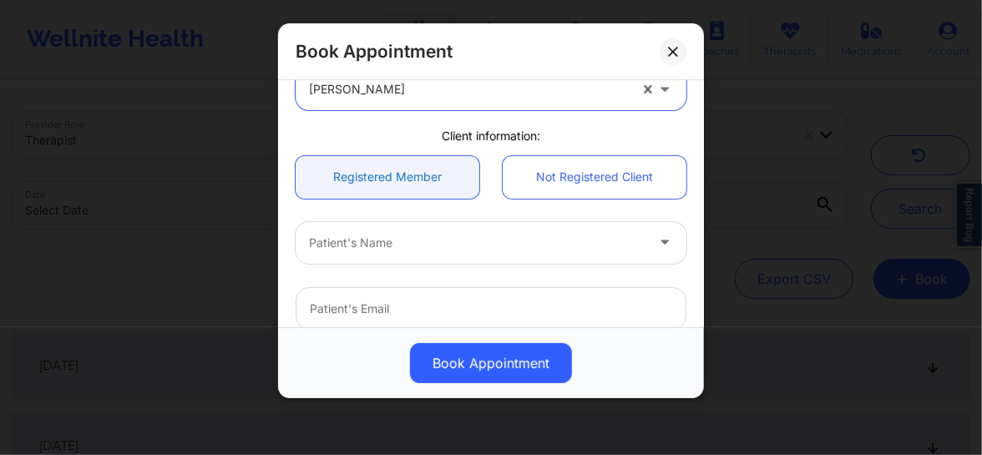
scroll to position [126, 0]
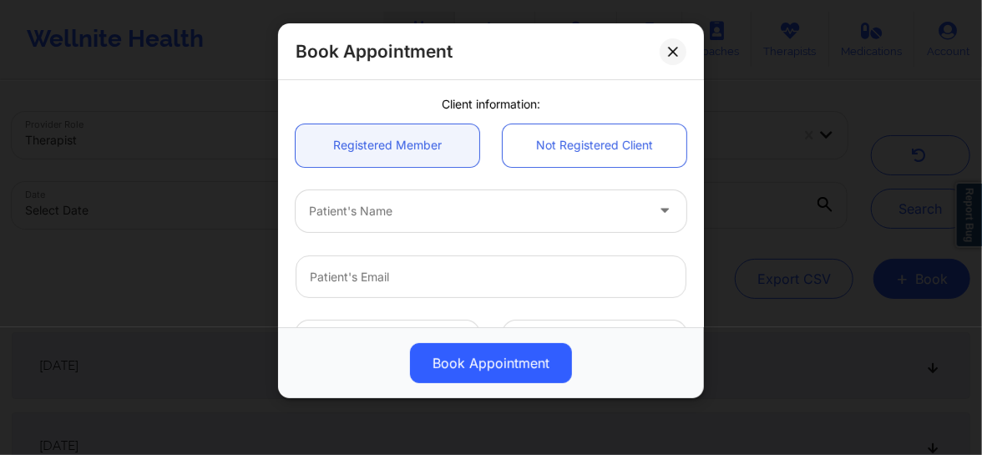
click at [356, 203] on div at bounding box center [477, 211] width 336 height 20
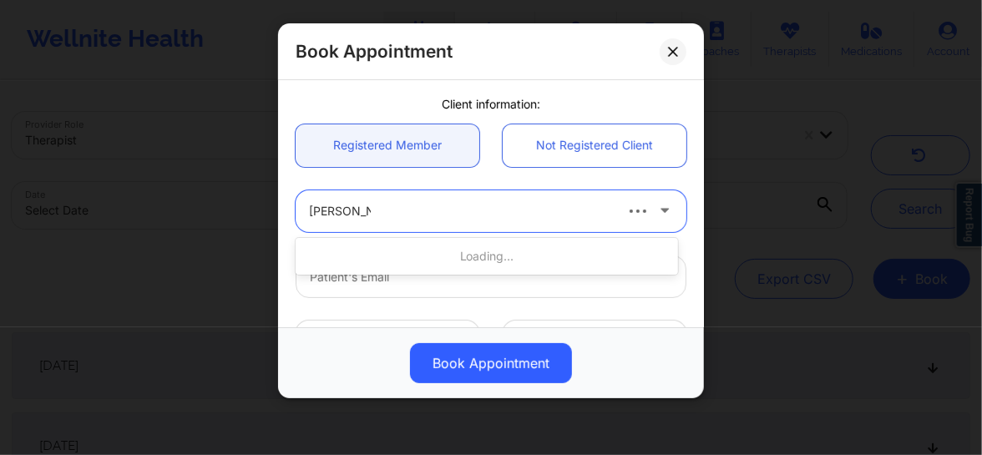
type input "[PERSON_NAME]"
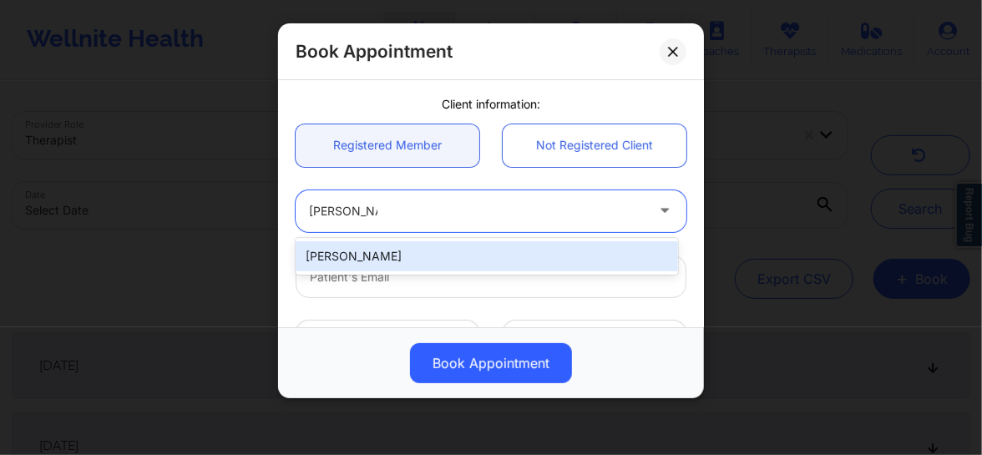
click at [357, 250] on div "[PERSON_NAME]" at bounding box center [487, 256] width 382 height 30
type input "[EMAIL_ADDRESS][PERSON_NAME][DOMAIN_NAME]"
type input "[PHONE_NUMBER]"
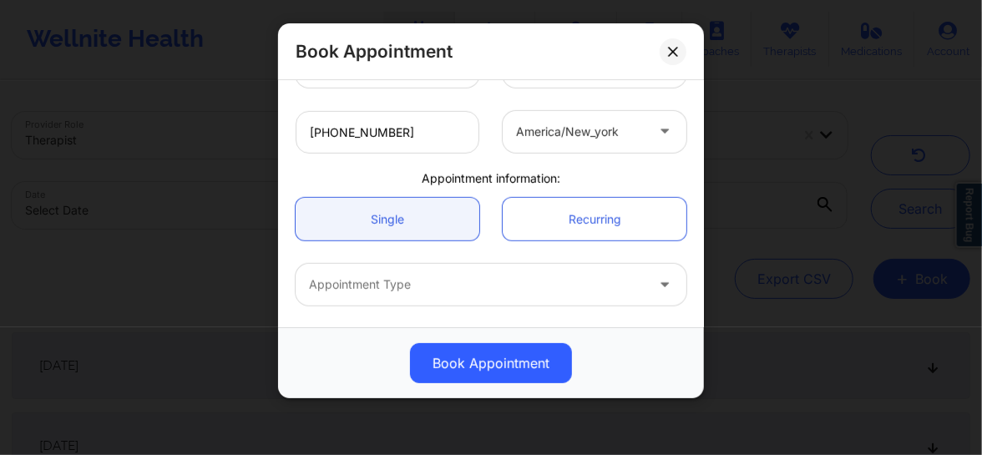
scroll to position [461, 0]
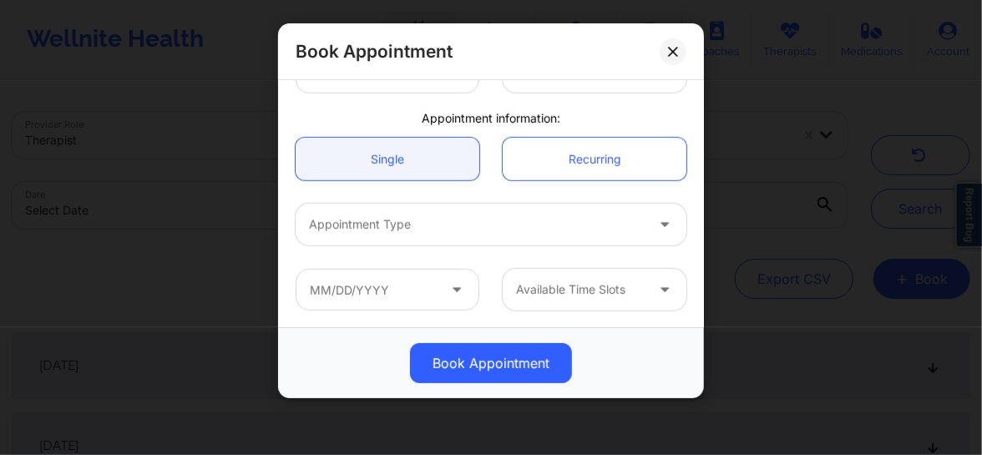
click at [382, 234] on div at bounding box center [477, 225] width 336 height 20
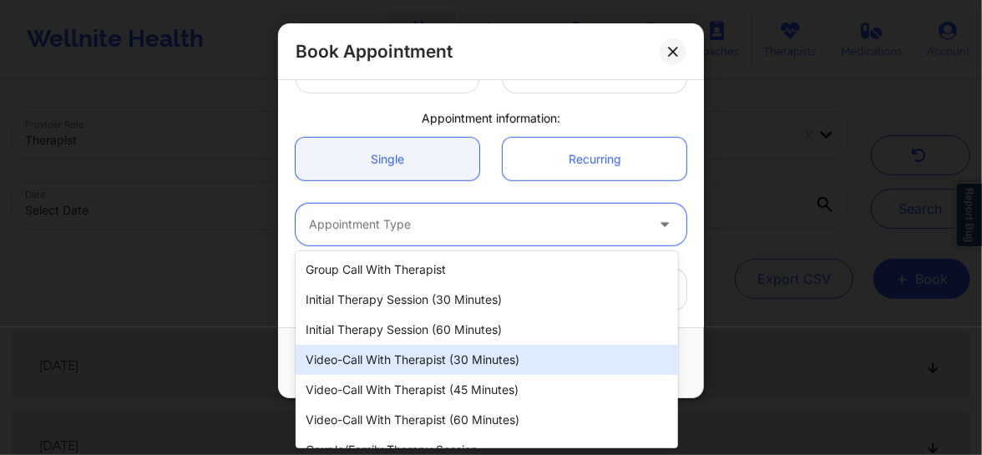
click at [412, 356] on div "Video-Call with Therapist (30 minutes)" at bounding box center [487, 360] width 382 height 30
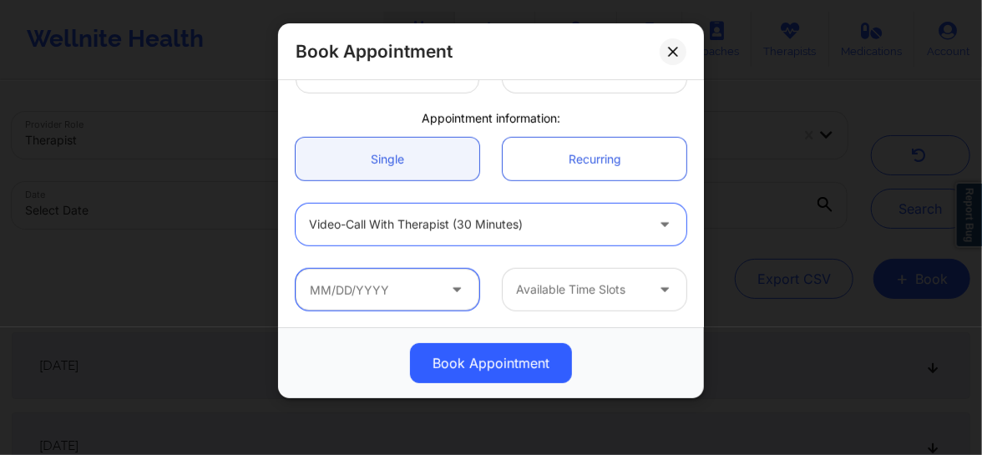
click at [392, 293] on input "text" at bounding box center [388, 290] width 184 height 42
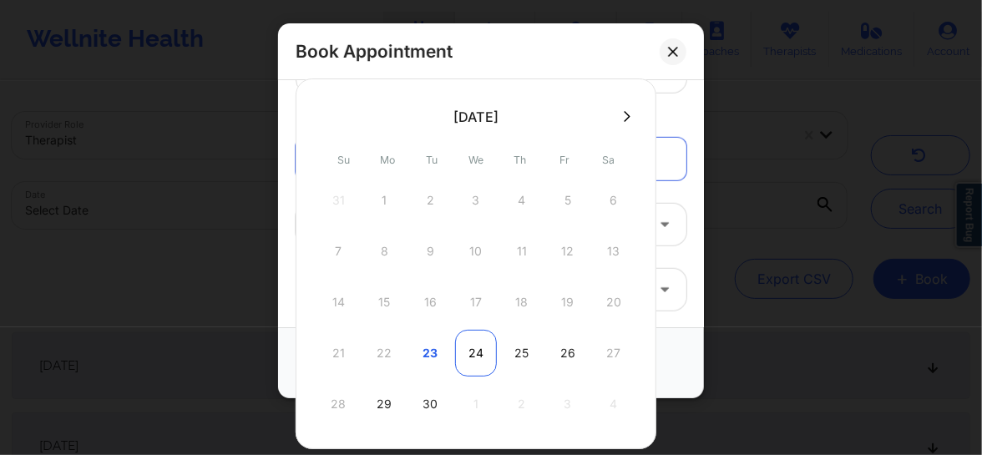
click at [476, 350] on div "24" at bounding box center [476, 353] width 42 height 47
type input "[DATE]"
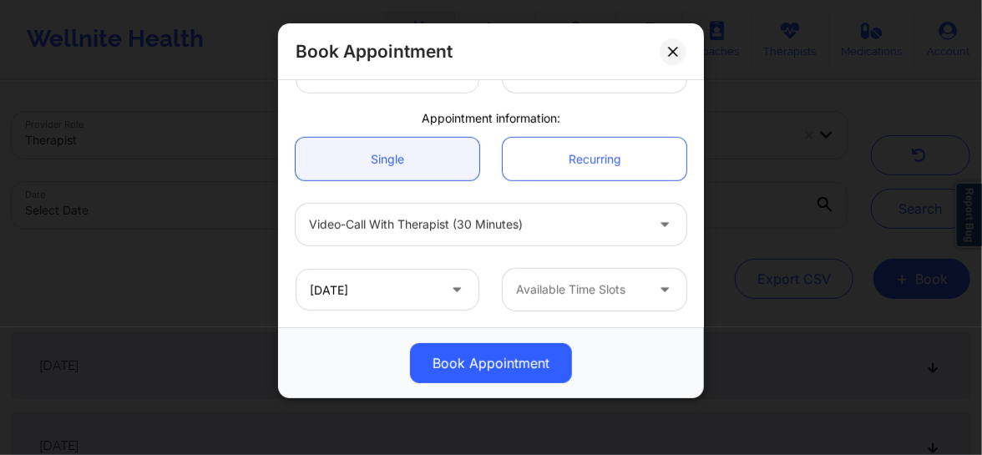
click at [559, 298] on div at bounding box center [580, 290] width 129 height 20
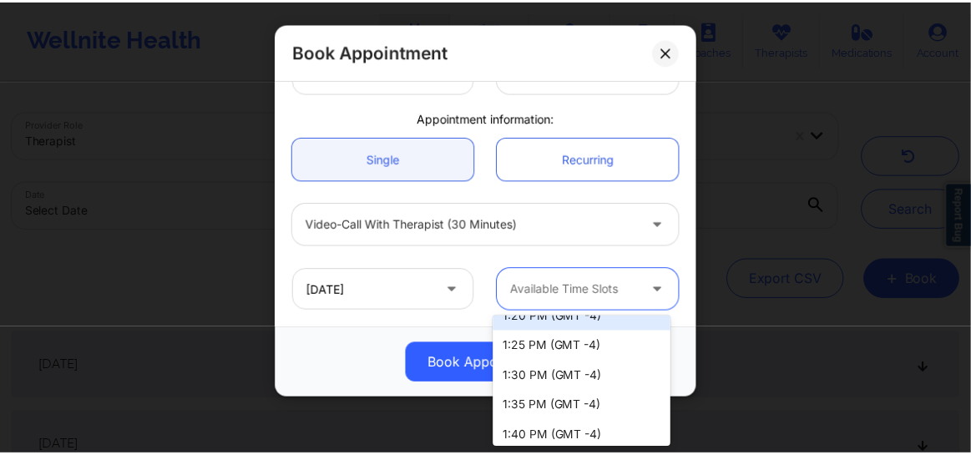
scroll to position [683, 0]
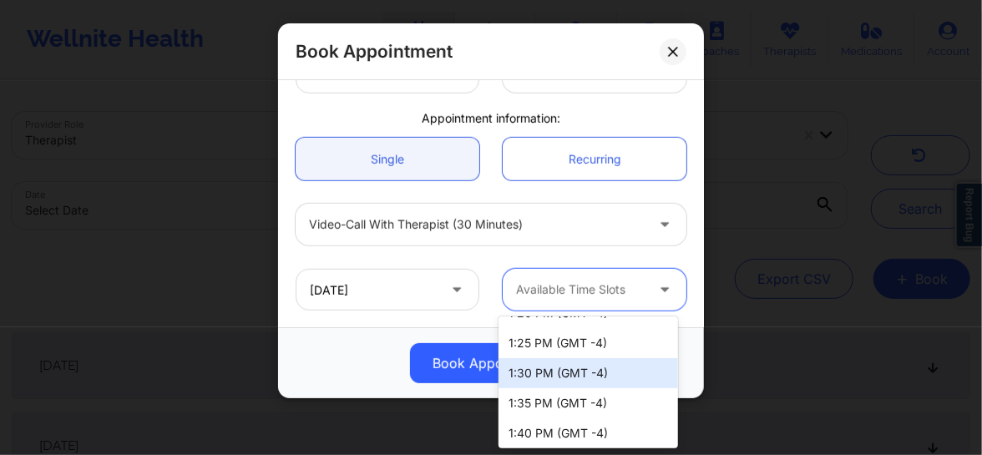
click at [530, 377] on div "1:30 PM (GMT -4)" at bounding box center [587, 373] width 179 height 30
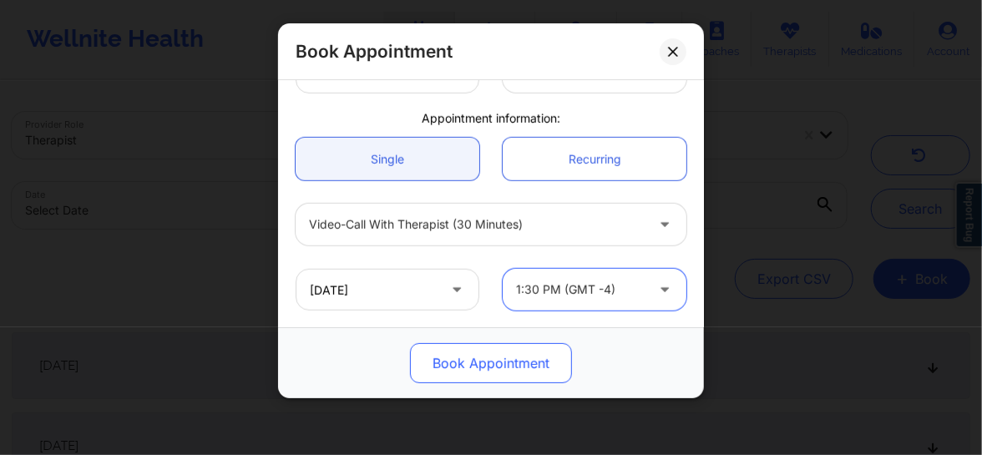
click at [498, 356] on button "Book Appointment" at bounding box center [491, 363] width 162 height 40
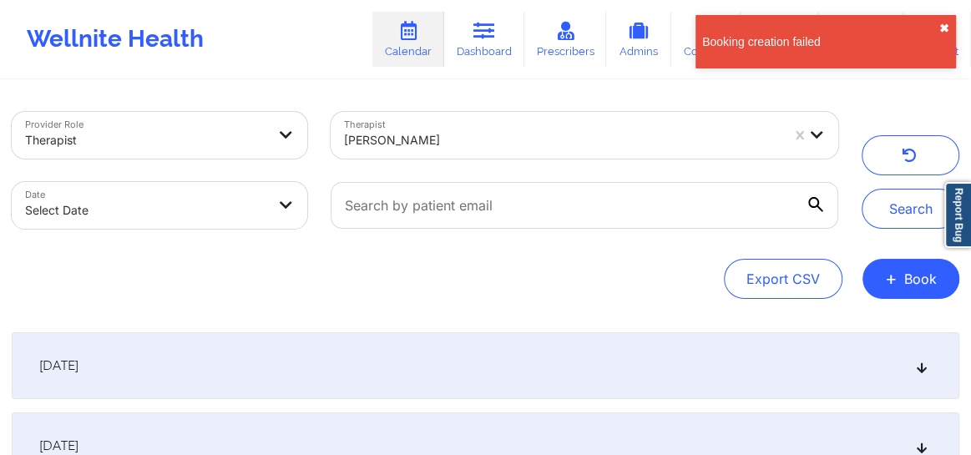
click at [943, 29] on button "✖︎" at bounding box center [944, 28] width 10 height 13
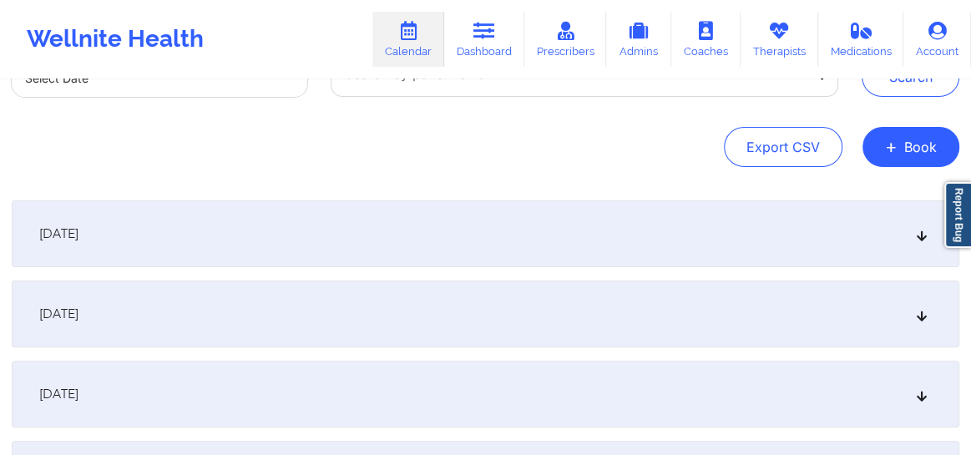
scroll to position [151, 0]
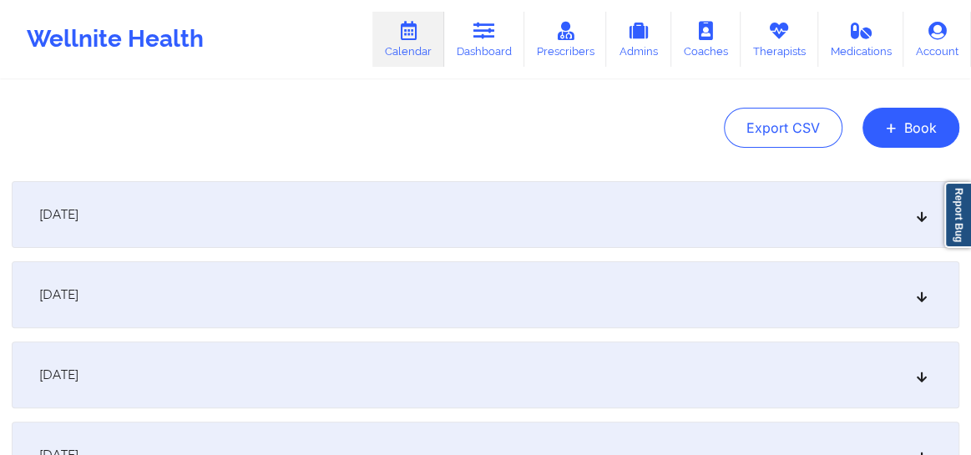
click at [922, 377] on icon at bounding box center [922, 375] width 14 height 12
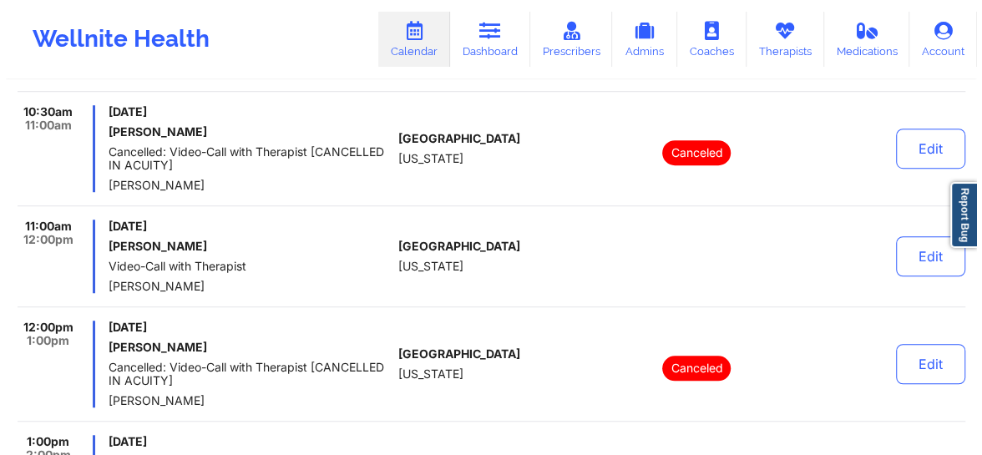
scroll to position [0, 0]
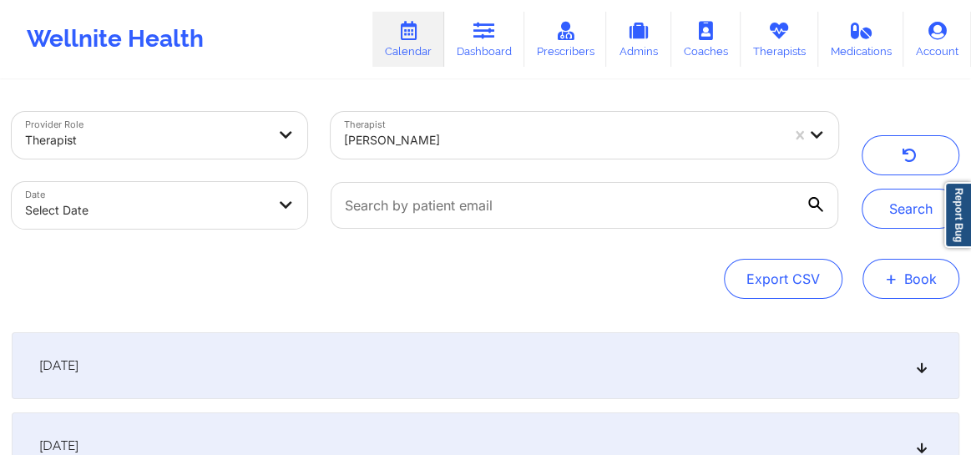
click at [880, 280] on button "+ Book" at bounding box center [910, 279] width 97 height 40
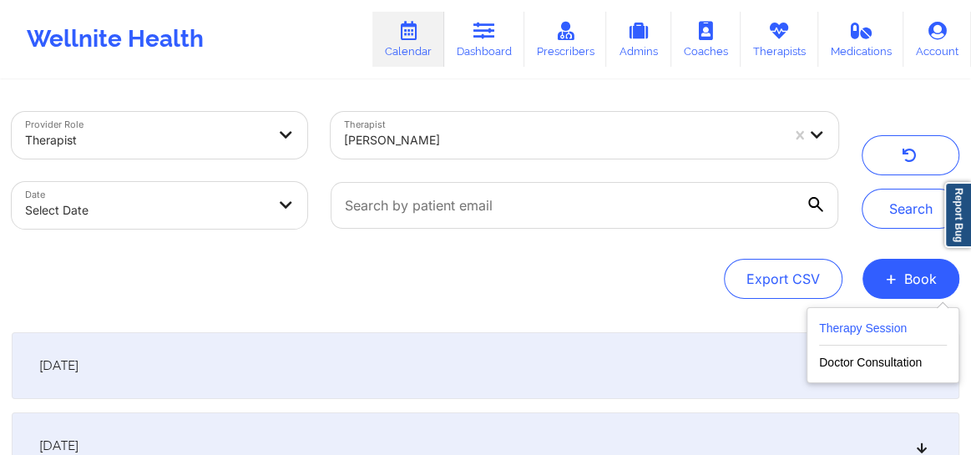
click at [844, 326] on button "Therapy Session" at bounding box center [883, 332] width 128 height 28
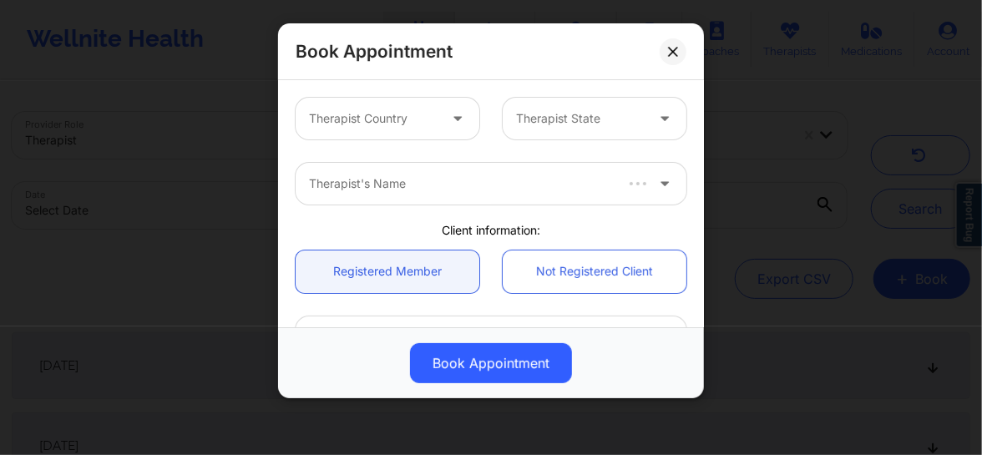
click at [435, 185] on div at bounding box center [460, 184] width 302 height 20
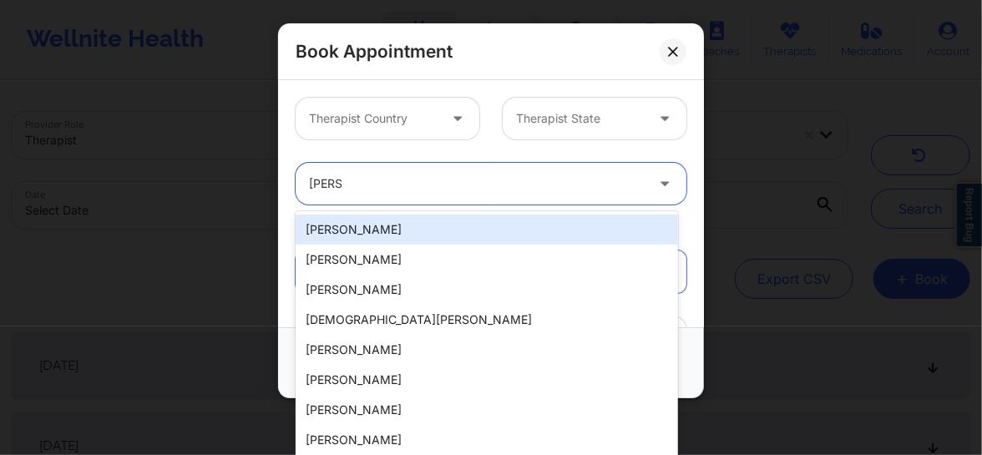
type input "[PERSON_NAME]"
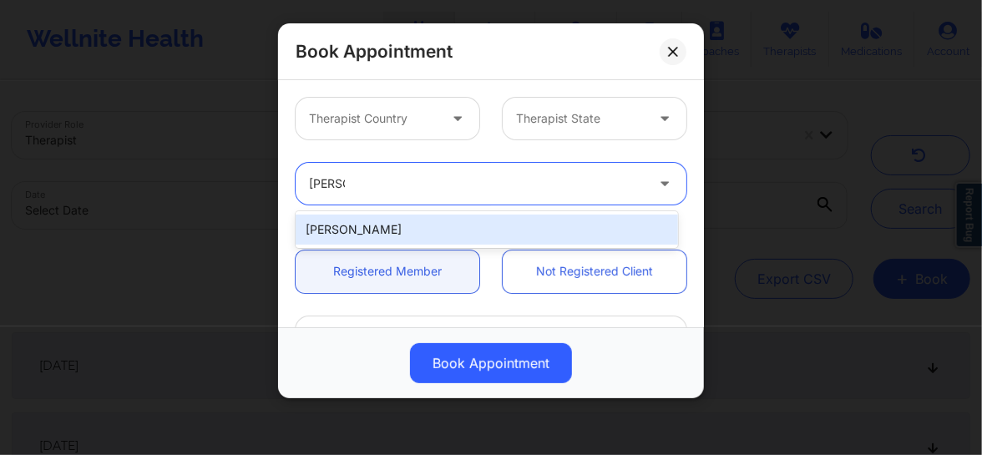
click at [374, 222] on div "[PERSON_NAME]" at bounding box center [487, 230] width 382 height 30
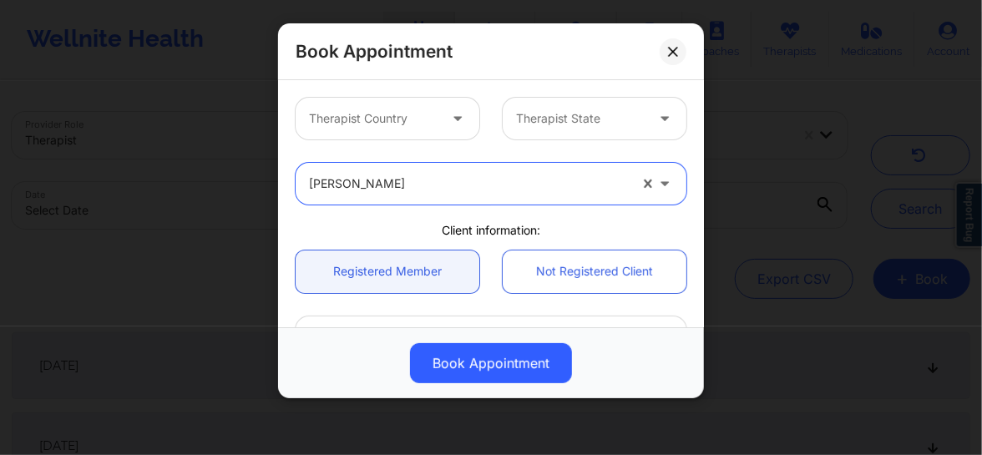
click at [419, 120] on div at bounding box center [373, 119] width 129 height 20
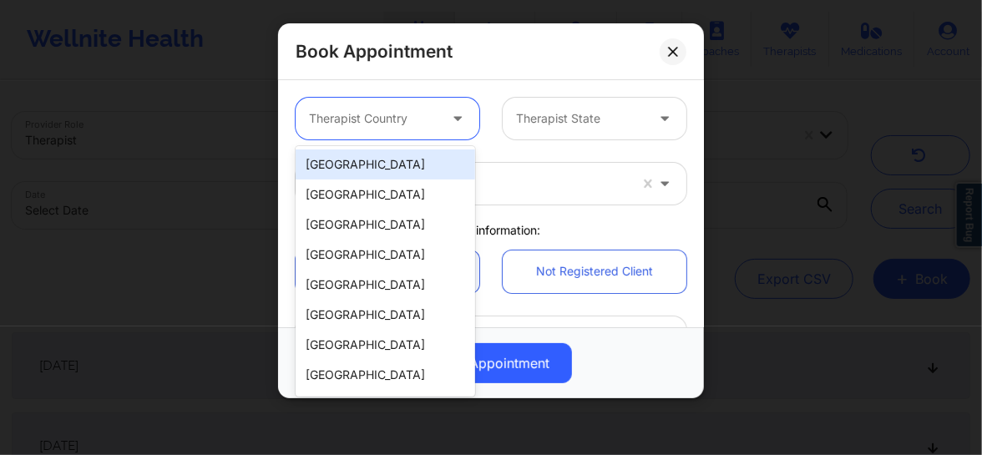
click at [394, 163] on div "[GEOGRAPHIC_DATA]" at bounding box center [385, 164] width 179 height 30
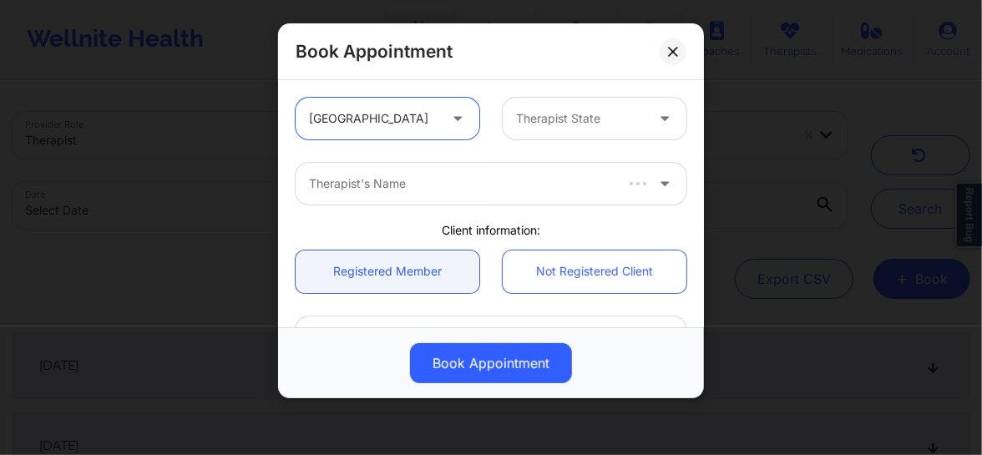
click at [565, 121] on div at bounding box center [580, 119] width 129 height 20
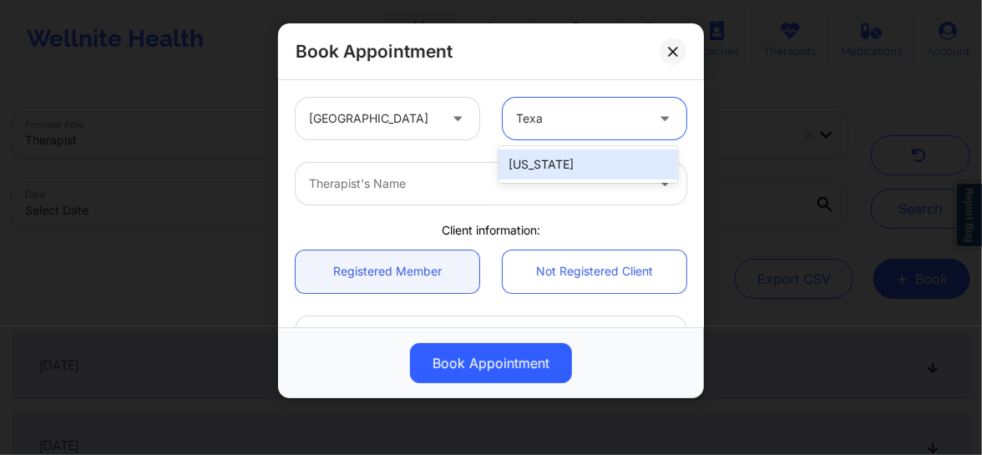
type input "[US_STATE]"
click at [537, 167] on div "[US_STATE]" at bounding box center [587, 164] width 179 height 30
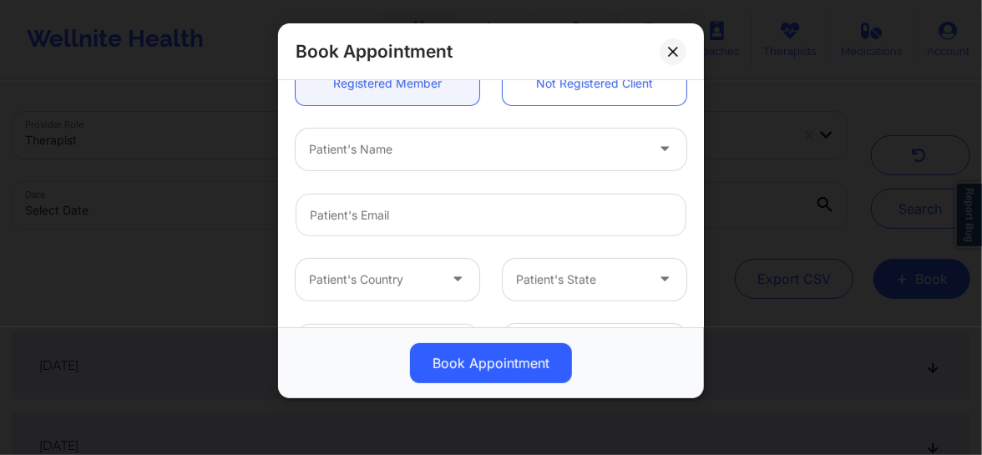
scroll to position [227, 0]
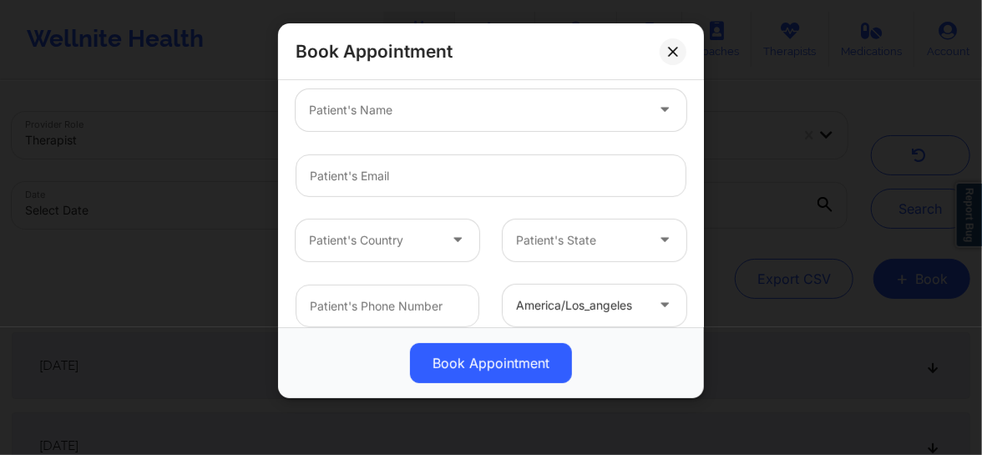
click at [383, 110] on div at bounding box center [477, 110] width 336 height 20
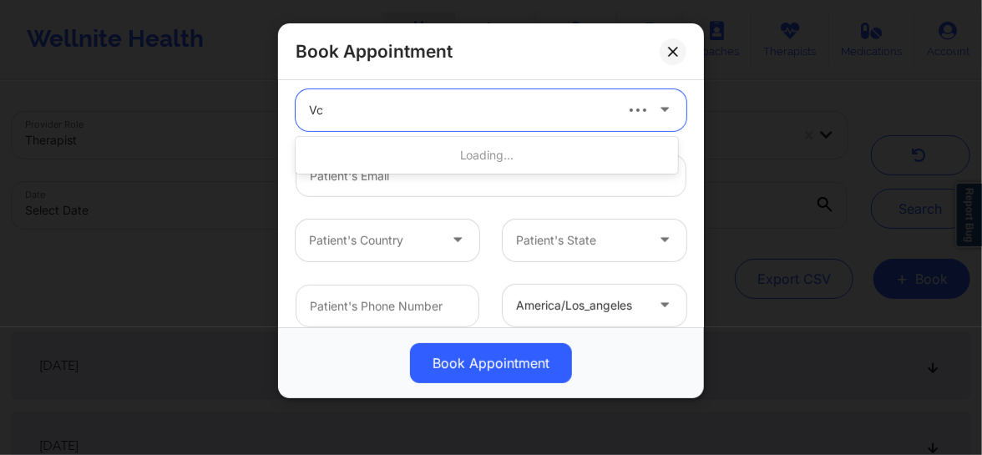
type input "Vc"
type input "[PERSON_NAME]"
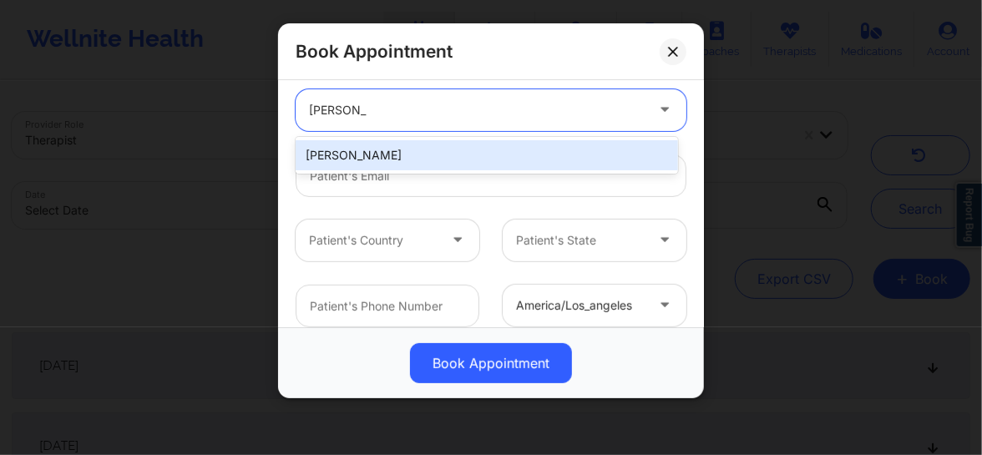
click at [369, 152] on div "[PERSON_NAME]" at bounding box center [487, 155] width 382 height 30
type input "[EMAIL_ADDRESS][DOMAIN_NAME]"
type input "[PHONE_NUMBER]"
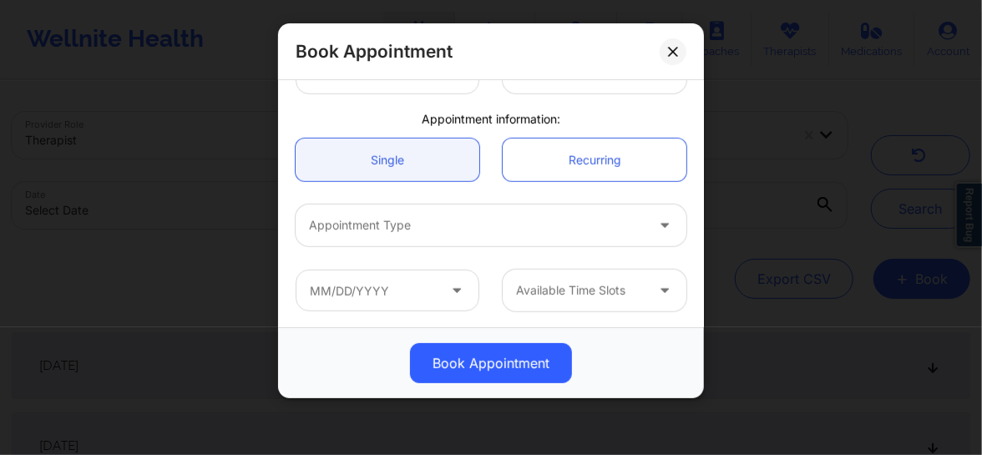
scroll to position [461, 0]
click at [392, 231] on div at bounding box center [477, 225] width 336 height 20
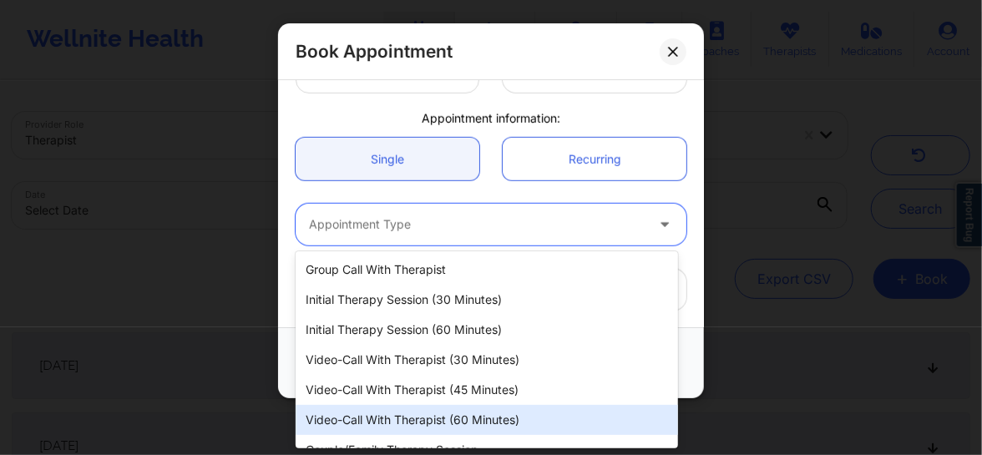
click at [463, 410] on div "Video-Call with Therapist (60 minutes)" at bounding box center [487, 420] width 382 height 30
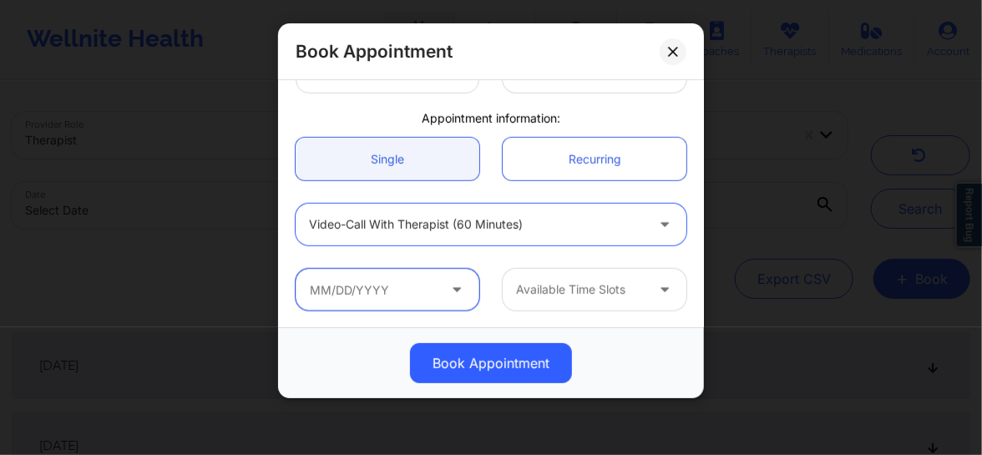
click at [441, 281] on input "text" at bounding box center [388, 290] width 184 height 42
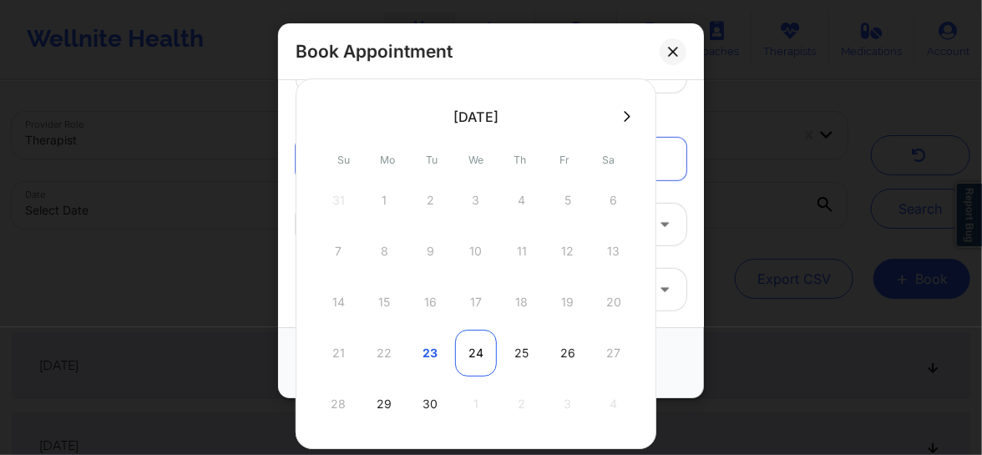
click at [478, 348] on div "24" at bounding box center [476, 353] width 42 height 47
type input "[DATE]"
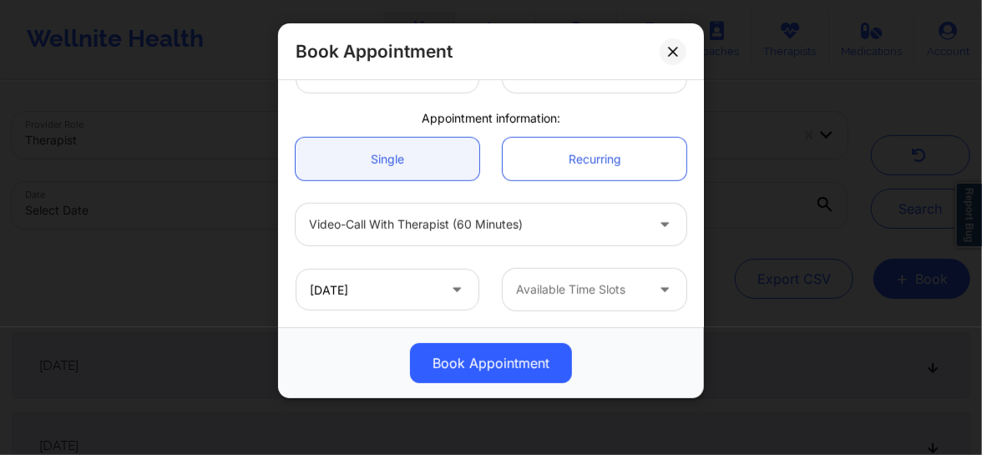
click at [540, 298] on div at bounding box center [580, 290] width 129 height 20
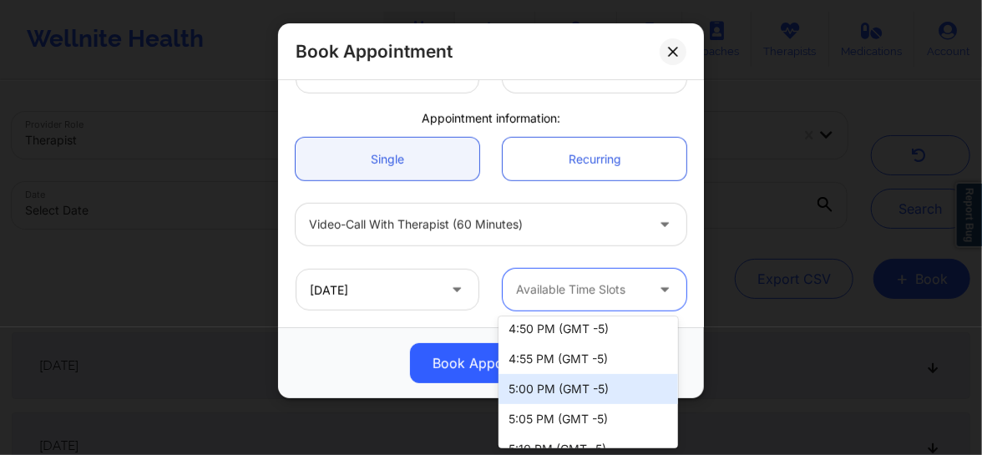
scroll to position [1587, 0]
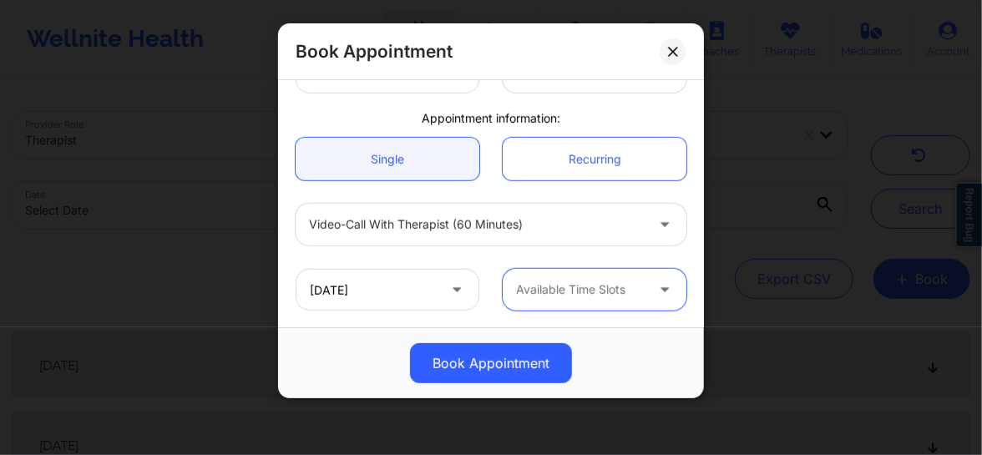
click at [458, 208] on div "Video-Call with Therapist (60 minutes)" at bounding box center [477, 225] width 336 height 42
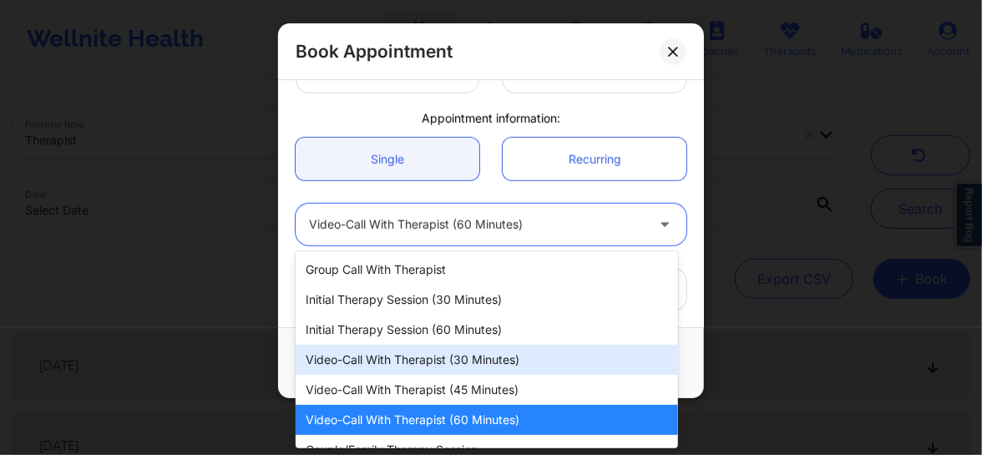
click at [446, 367] on div "Video-Call with Therapist (30 minutes)" at bounding box center [487, 360] width 382 height 30
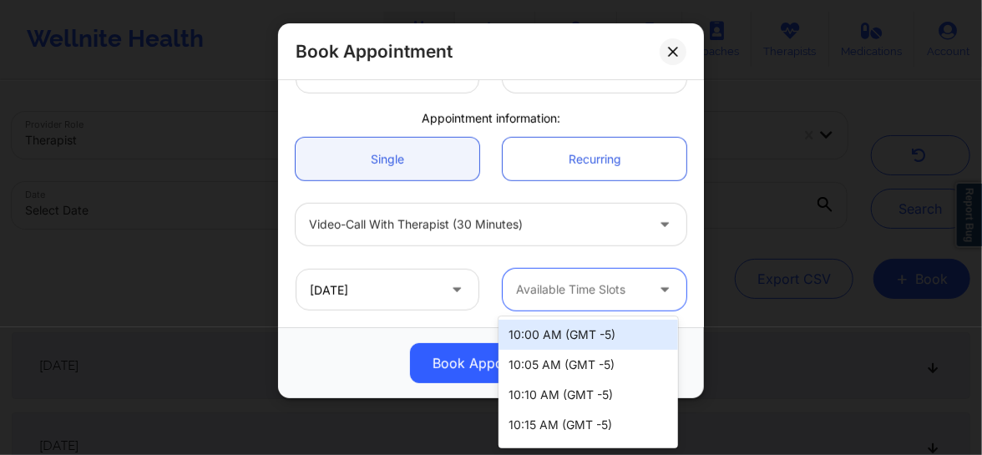
click at [556, 276] on div "Available Time Slots" at bounding box center [575, 290] width 144 height 42
